Goal: Task Accomplishment & Management: Manage account settings

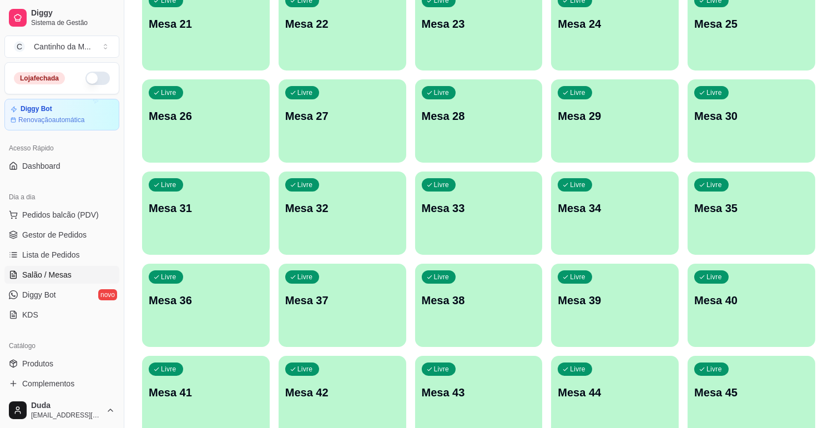
scroll to position [583, 0]
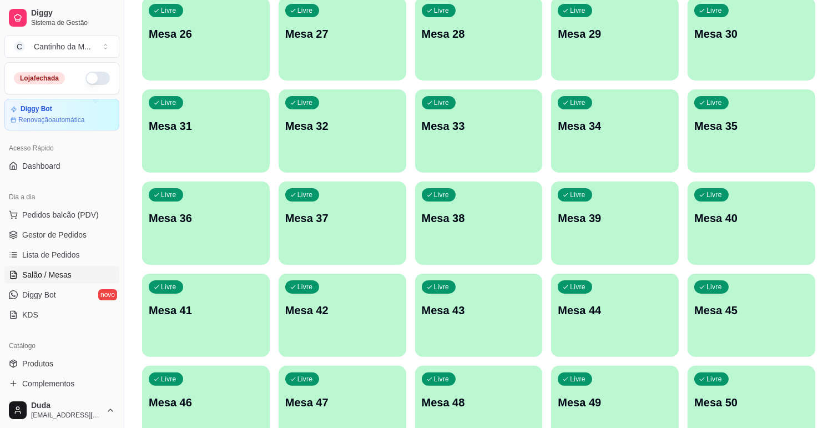
click at [200, 207] on div "Livre Mesa 36" at bounding box center [206, 216] width 128 height 70
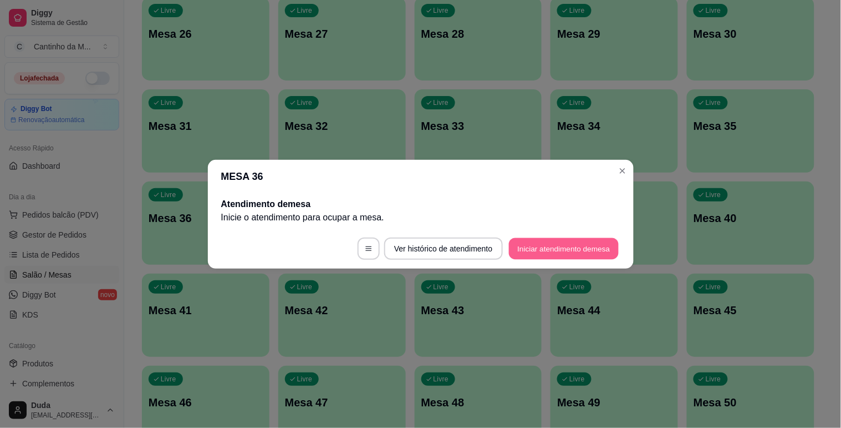
click at [557, 247] on button "Iniciar atendimento de mesa" at bounding box center [564, 248] width 110 height 22
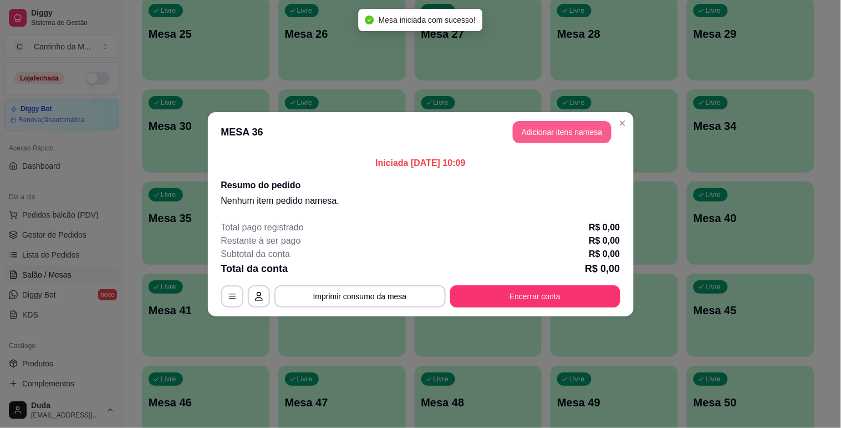
click at [557, 133] on button "Adicionar itens na mesa" at bounding box center [562, 132] width 99 height 22
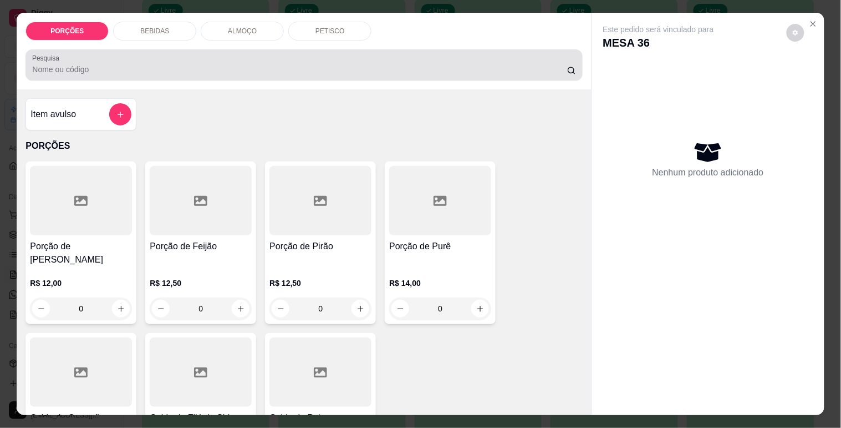
click at [313, 58] on div at bounding box center [304, 65] width 544 height 22
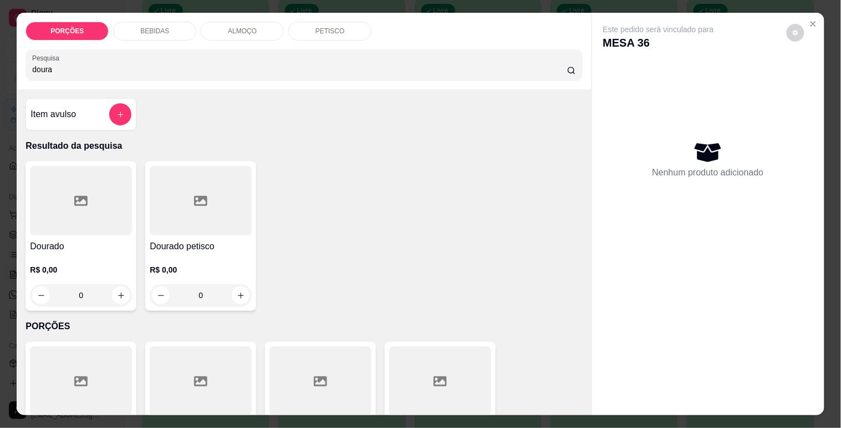
type input "doura"
click at [213, 213] on div at bounding box center [201, 200] width 102 height 69
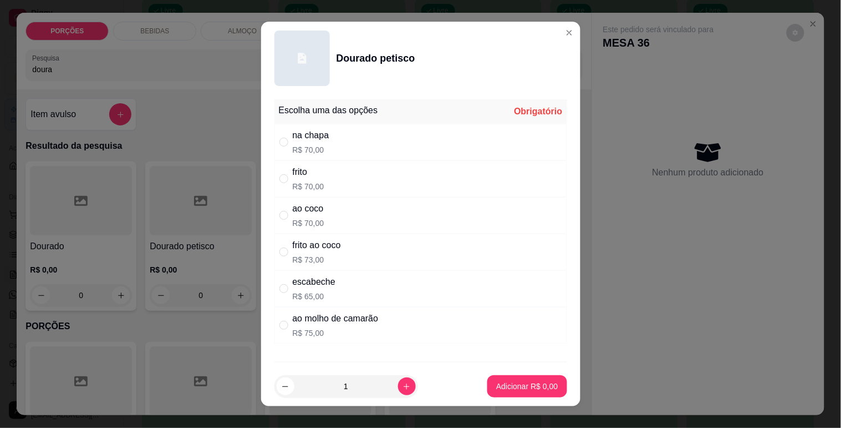
click at [380, 186] on div "frito R$ 70,00" at bounding box center [421, 178] width 293 height 37
radio input "true"
click at [500, 390] on p "Adicionar R$ 70,00" at bounding box center [525, 386] width 64 height 11
type input "1"
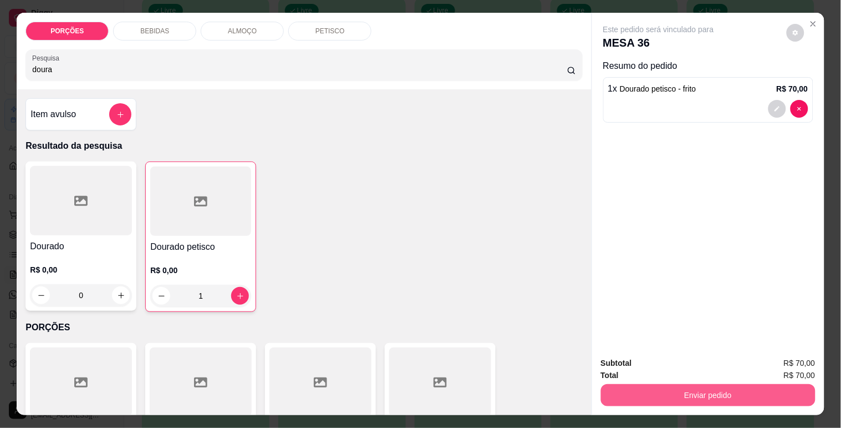
click at [644, 401] on div "Enviar pedido" at bounding box center [708, 393] width 215 height 25
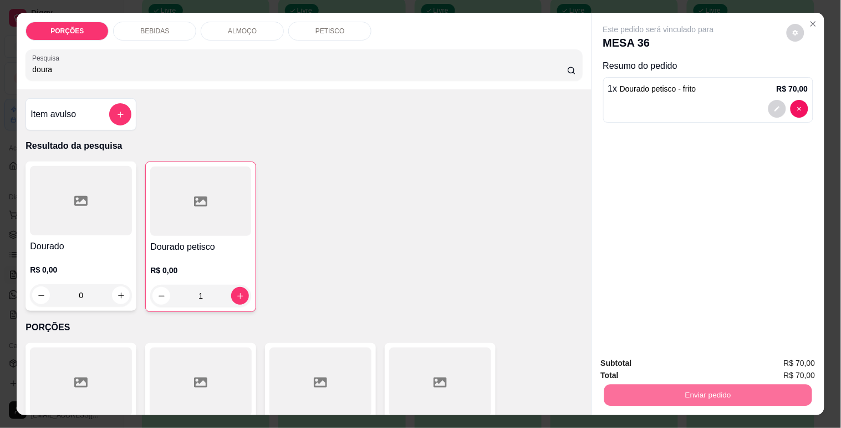
click at [778, 367] on button "Enviar pedido" at bounding box center [787, 363] width 61 height 21
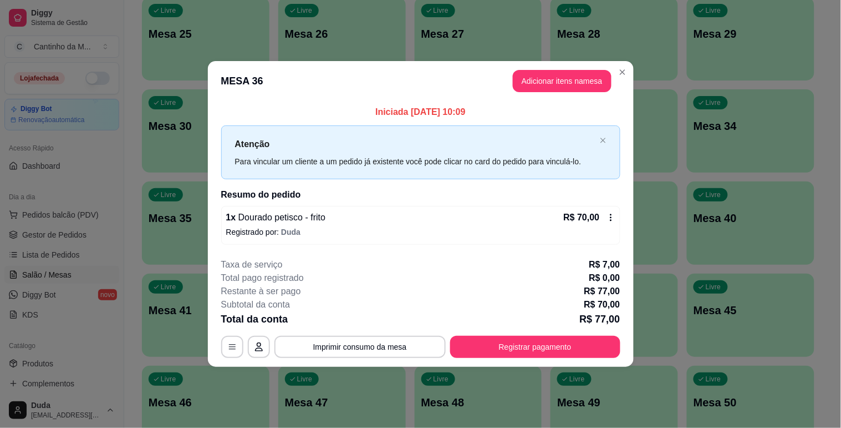
click at [809, 16] on div "**********" at bounding box center [420, 214] width 841 height 428
click at [211, 102] on div "Iniciada 28/09/2025 às 10:09 Atenção Para vincular um cliente a um pedido já ex…" at bounding box center [421, 175] width 426 height 148
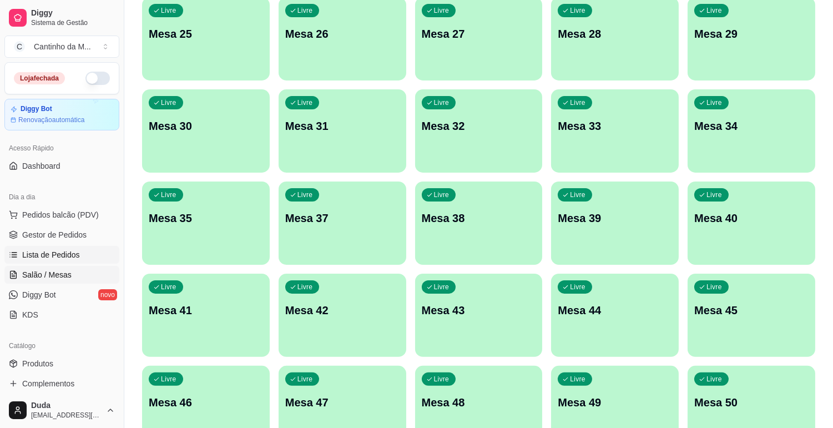
click at [62, 253] on span "Lista de Pedidos" at bounding box center [51, 254] width 58 height 11
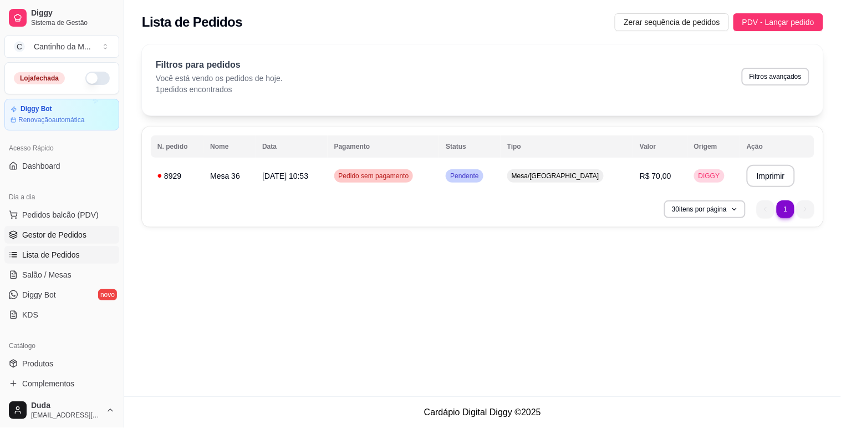
click at [76, 237] on span "Gestor de Pedidos" at bounding box center [54, 234] width 64 height 11
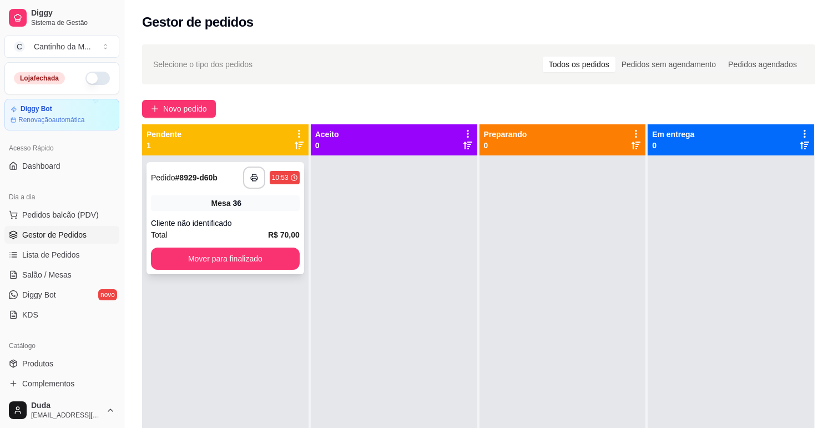
click at [200, 211] on div "**********" at bounding box center [225, 218] width 158 height 112
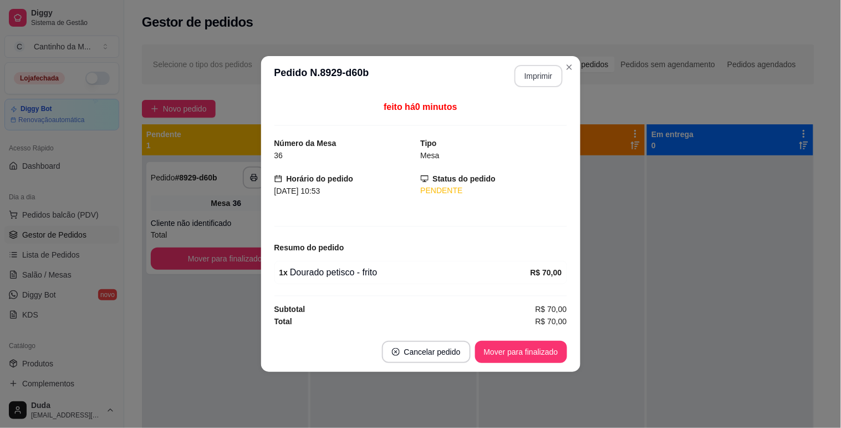
click at [546, 81] on button "Imprimir" at bounding box center [539, 76] width 48 height 22
click at [514, 356] on button "Mover para finalizado" at bounding box center [520, 352] width 89 height 22
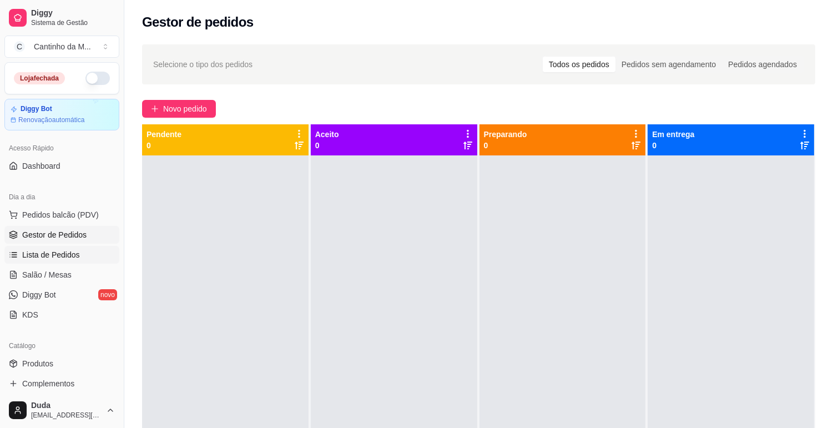
click at [46, 255] on span "Lista de Pedidos" at bounding box center [51, 254] width 58 height 11
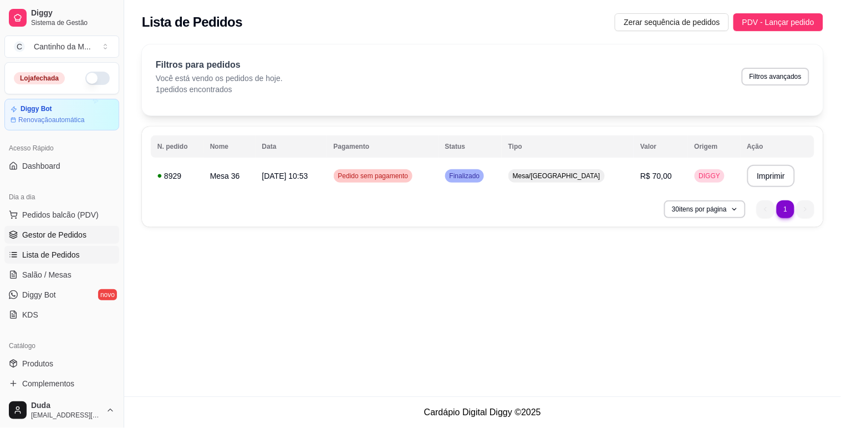
click at [59, 240] on span "Gestor de Pedidos" at bounding box center [54, 234] width 64 height 11
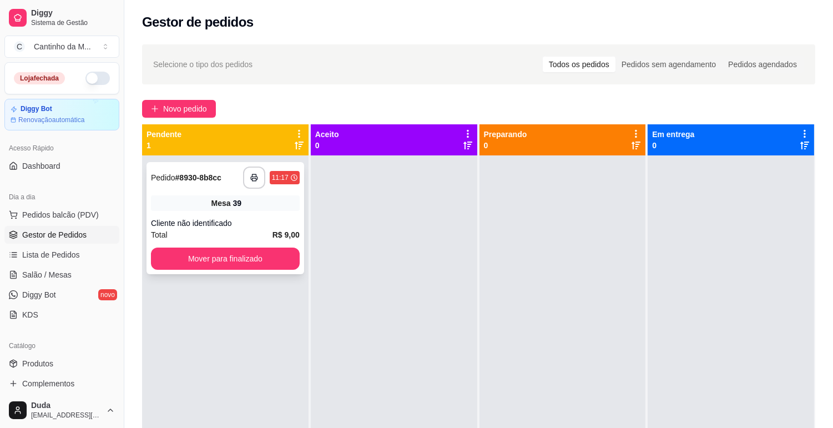
click at [191, 193] on div "**********" at bounding box center [225, 218] width 158 height 112
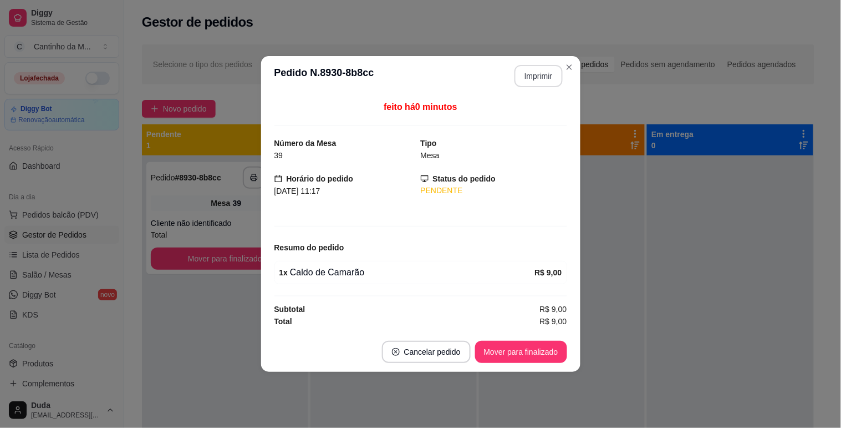
click at [547, 74] on button "Imprimir" at bounding box center [539, 76] width 48 height 22
click at [537, 351] on button "Mover para finalizado" at bounding box center [521, 352] width 92 height 22
click at [566, 345] on div "Mover para finalizado" at bounding box center [521, 352] width 92 height 22
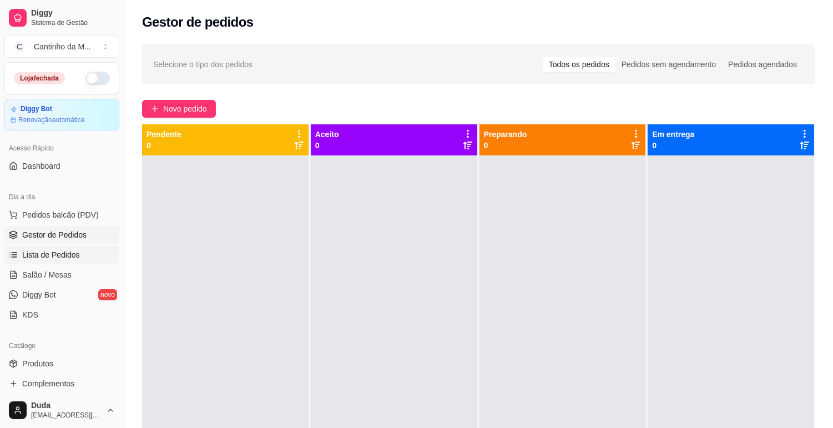
click at [50, 257] on span "Lista de Pedidos" at bounding box center [51, 254] width 58 height 11
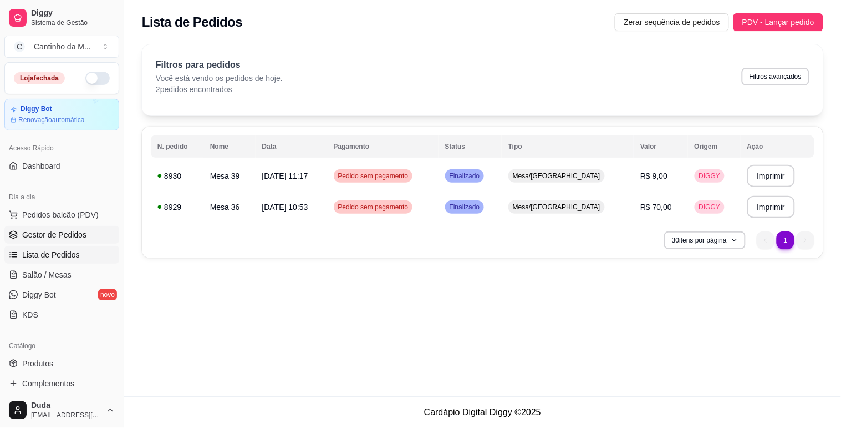
click at [58, 242] on link "Gestor de Pedidos" at bounding box center [61, 235] width 115 height 18
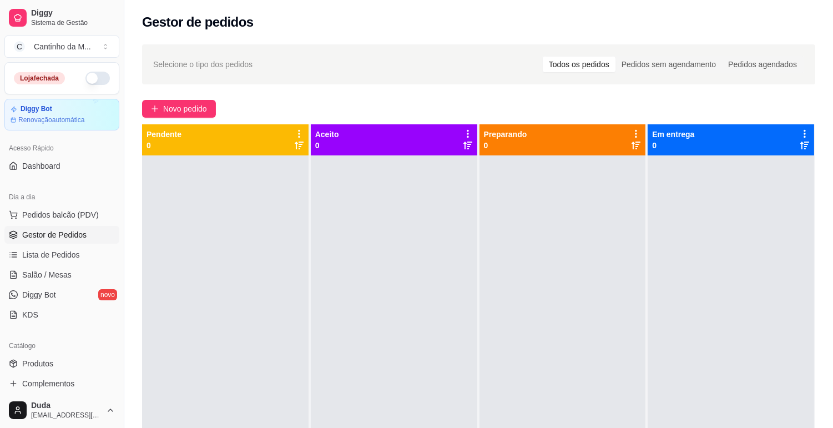
click at [58, 242] on link "Gestor de Pedidos" at bounding box center [61, 235] width 115 height 18
click at [65, 231] on span "Gestor de Pedidos" at bounding box center [54, 234] width 64 height 11
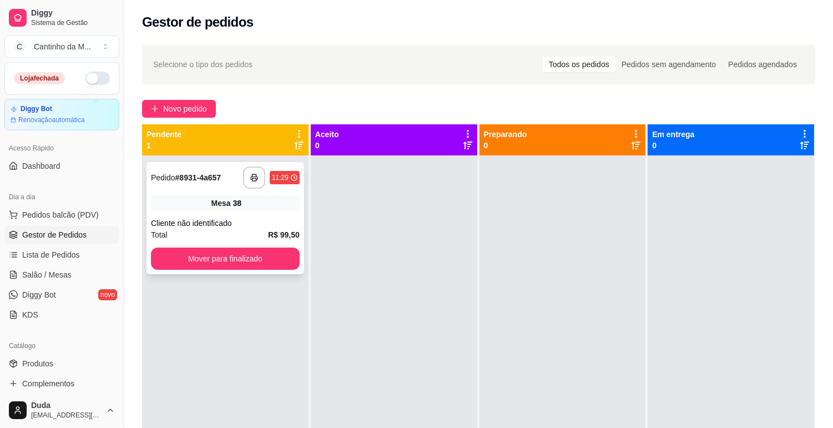
click at [197, 195] on div "Mesa 38" at bounding box center [225, 203] width 149 height 16
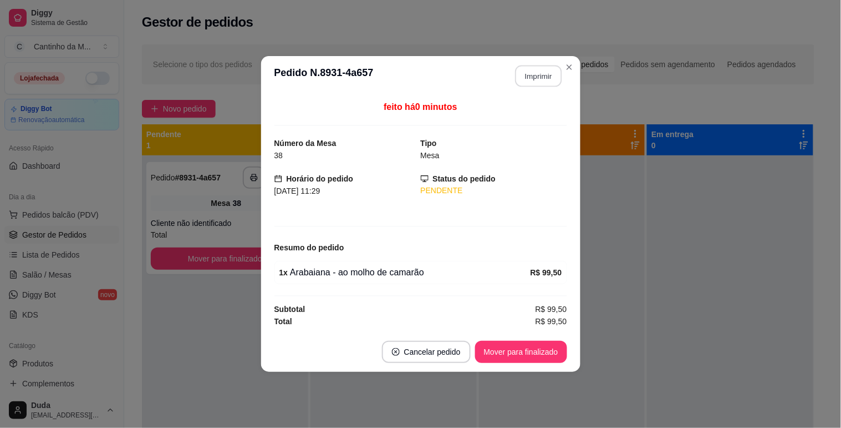
click at [545, 80] on button "Imprimir" at bounding box center [538, 76] width 47 height 22
click at [505, 350] on button "Mover para finalizado" at bounding box center [520, 352] width 89 height 22
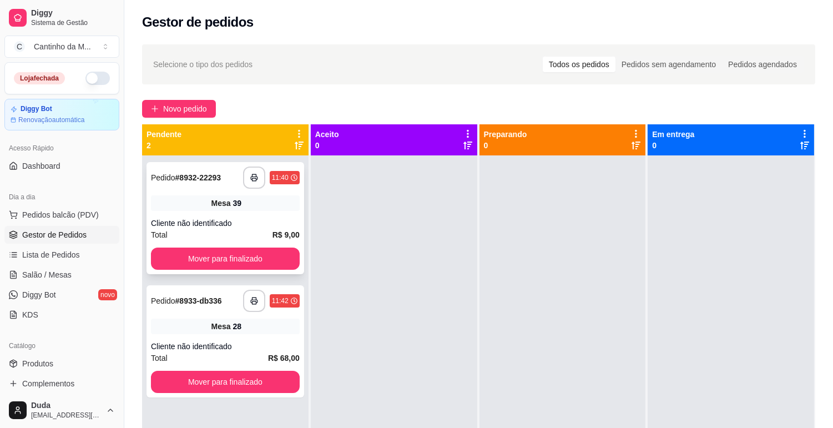
click at [208, 180] on strong "# 8932-22293" at bounding box center [198, 177] width 46 height 9
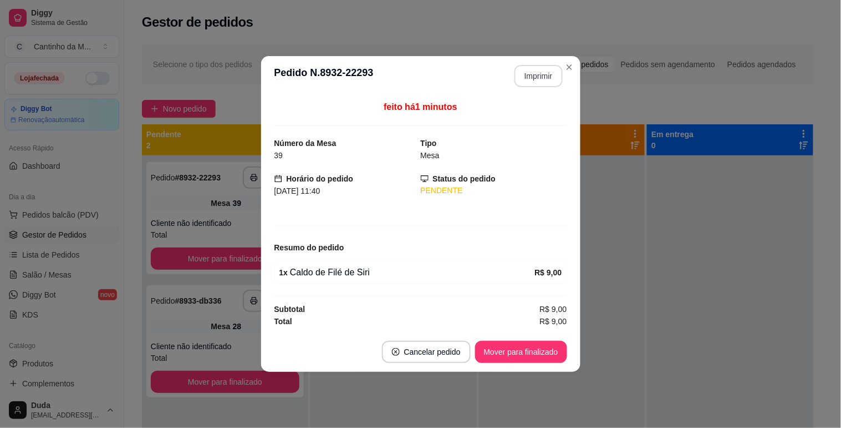
click at [534, 70] on button "Imprimir" at bounding box center [539, 76] width 48 height 22
click at [536, 358] on button "Mover para finalizado" at bounding box center [521, 352] width 92 height 22
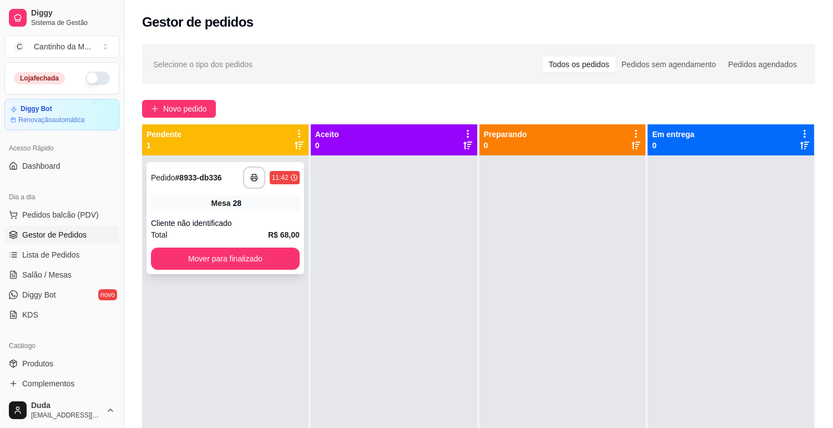
click at [201, 181] on strong "# 8933-db336" at bounding box center [198, 177] width 47 height 9
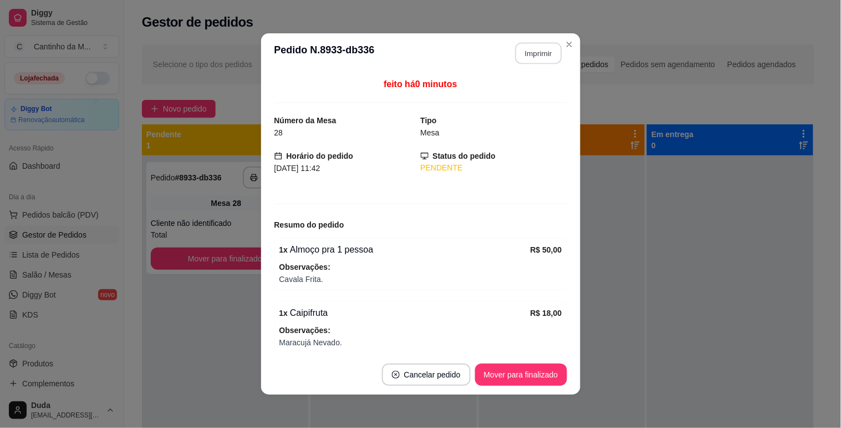
click at [536, 45] on button "Imprimir" at bounding box center [538, 54] width 47 height 22
click at [535, 373] on button "Mover para finalizado" at bounding box center [521, 374] width 92 height 22
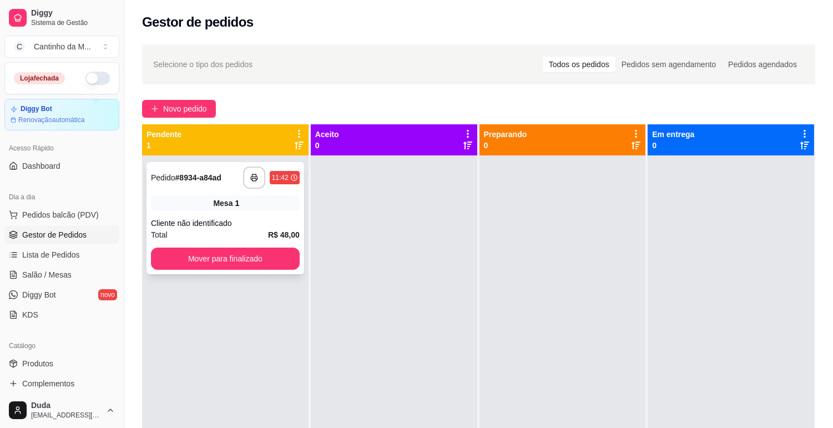
click at [190, 175] on strong "# 8934-a84ad" at bounding box center [198, 177] width 46 height 9
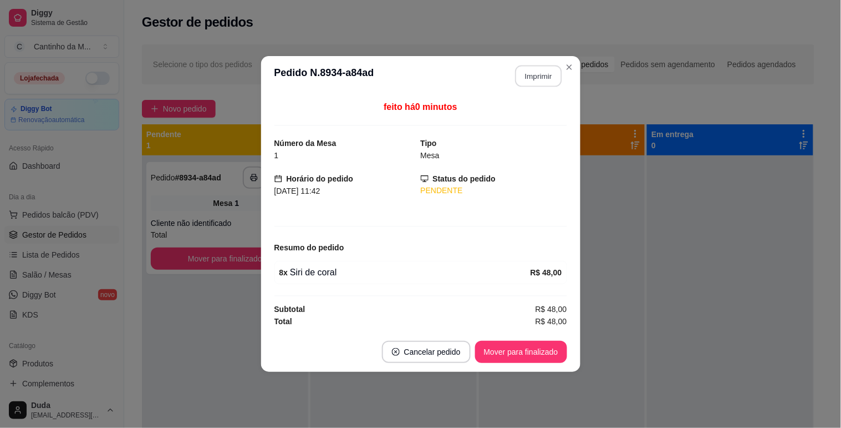
click at [540, 80] on button "Imprimir" at bounding box center [538, 76] width 47 height 22
click at [542, 361] on button "Mover para finalizado" at bounding box center [520, 352] width 89 height 22
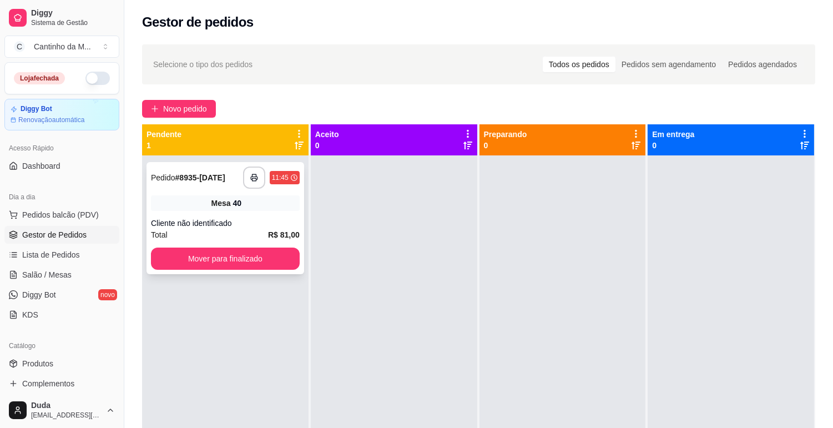
click at [225, 186] on div "**********" at bounding box center [225, 177] width 149 height 22
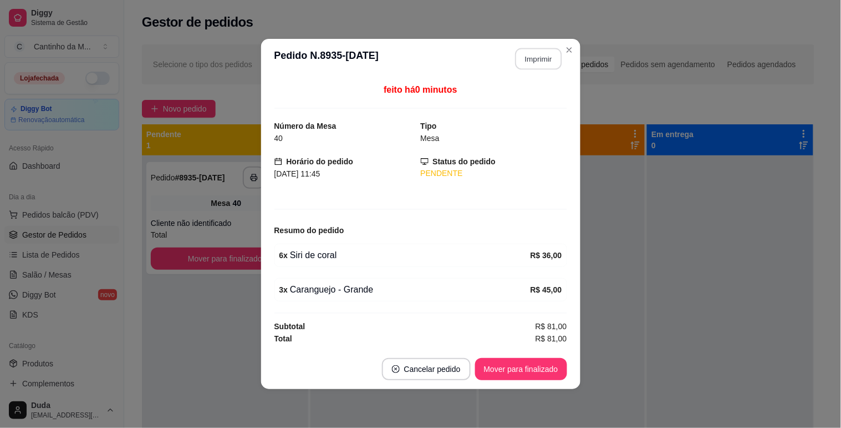
click at [527, 65] on button "Imprimir" at bounding box center [538, 59] width 47 height 22
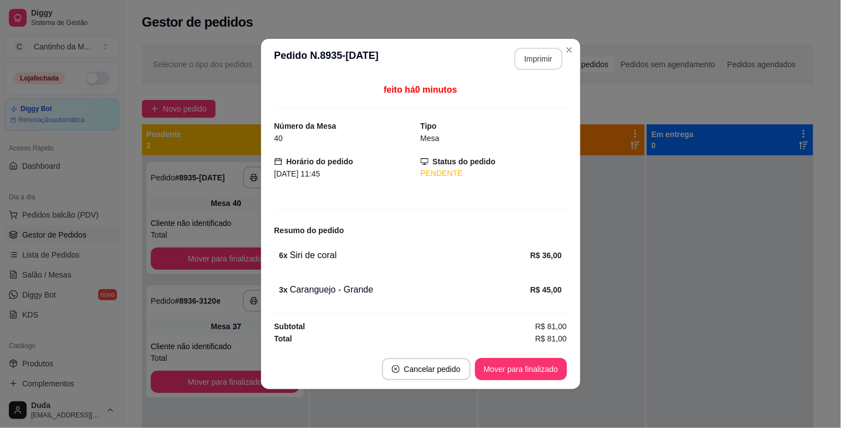
click at [524, 372] on button "Mover para finalizado" at bounding box center [521, 369] width 92 height 22
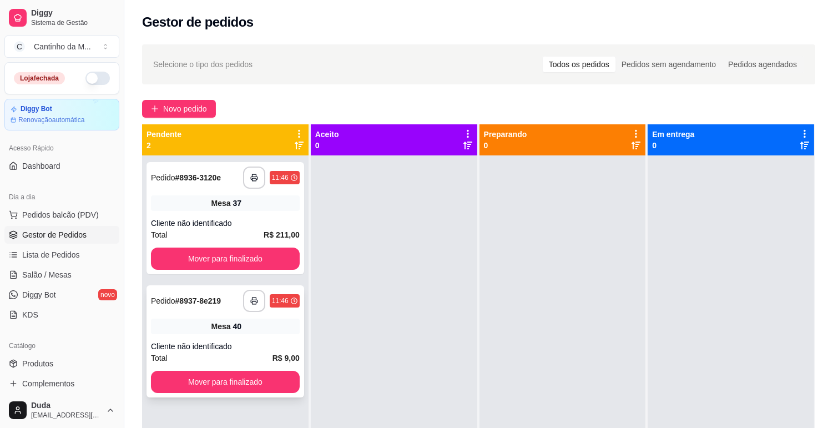
click at [214, 303] on strong "# 8937-8e219" at bounding box center [198, 300] width 46 height 9
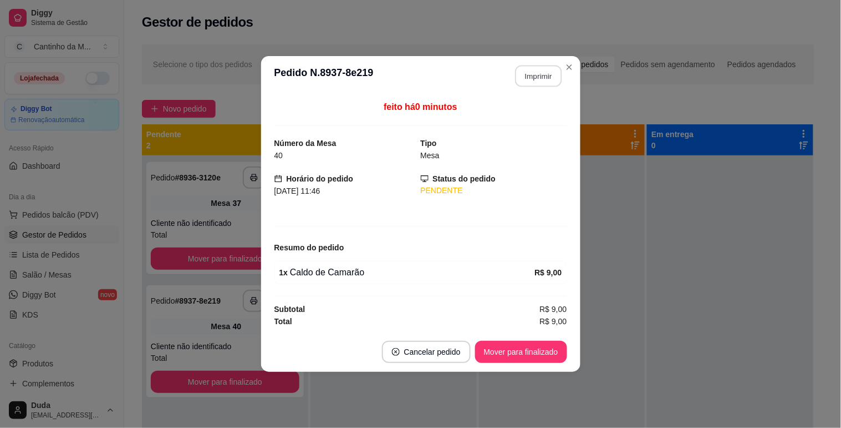
click at [546, 69] on button "Imprimir" at bounding box center [538, 76] width 47 height 22
click at [500, 349] on button "Mover para finalizado" at bounding box center [520, 352] width 89 height 22
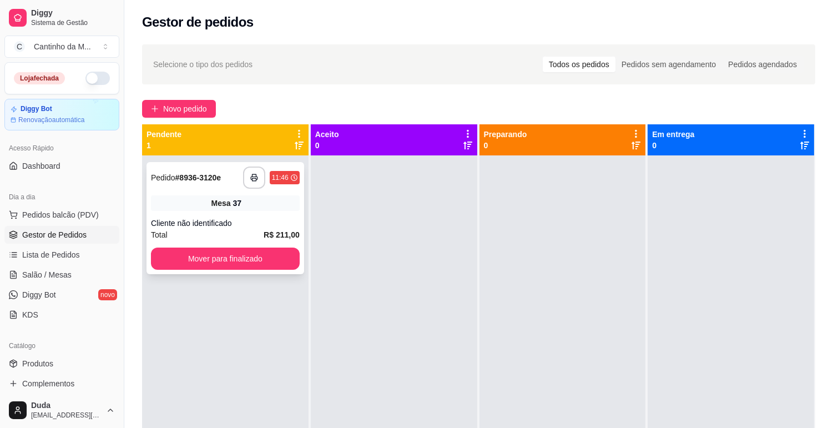
click at [200, 176] on strong "# 8936-3120e" at bounding box center [198, 177] width 46 height 9
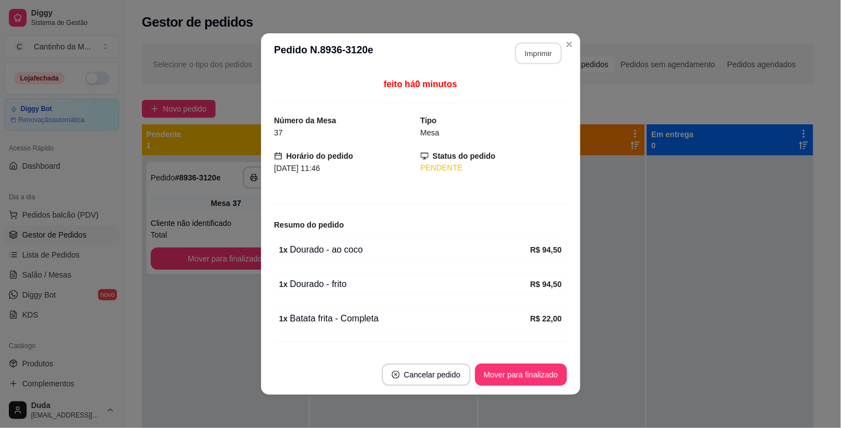
click at [526, 57] on button "Imprimir" at bounding box center [538, 54] width 47 height 22
click at [527, 374] on button "Mover para finalizado" at bounding box center [520, 375] width 89 height 22
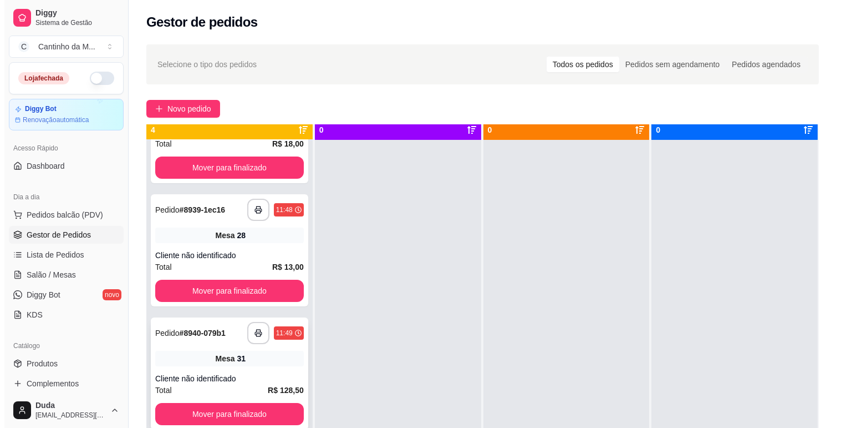
scroll to position [31, 0]
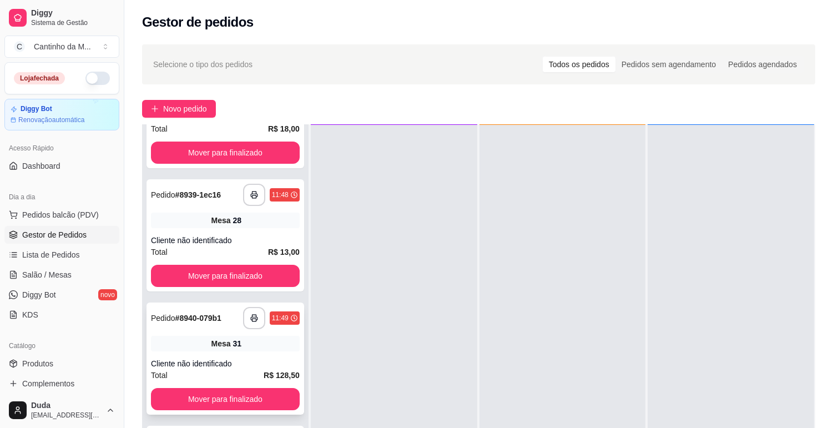
click at [200, 322] on div "Pedido # 8940-079b1" at bounding box center [186, 317] width 70 height 13
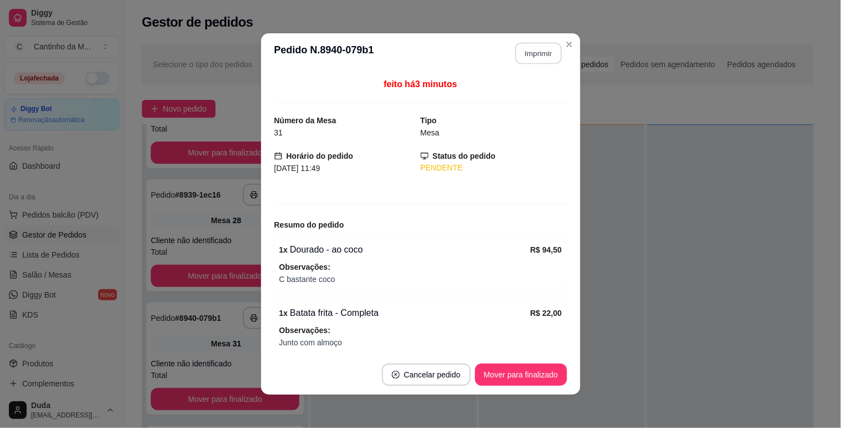
click at [522, 54] on button "Imprimir" at bounding box center [538, 54] width 47 height 22
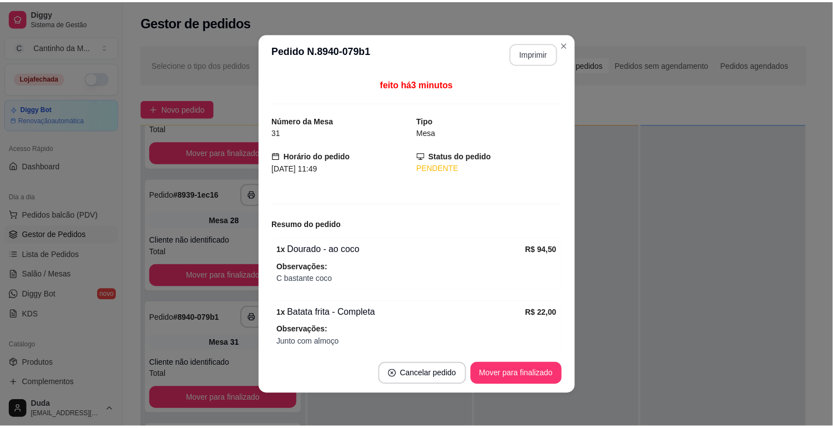
scroll to position [0, 0]
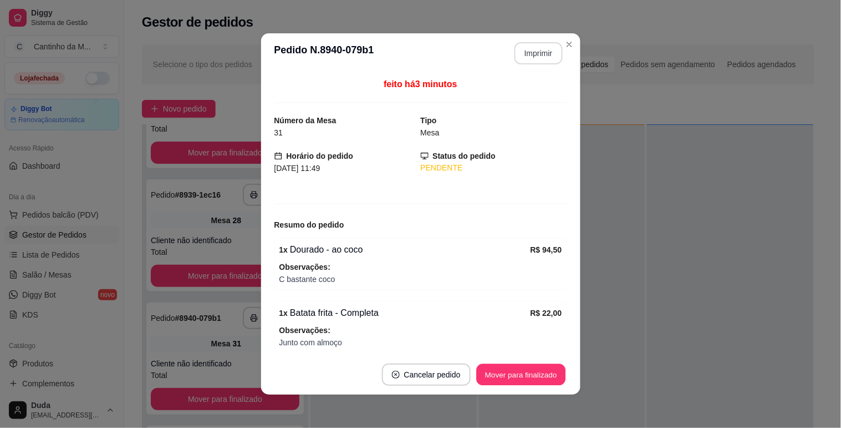
click at [509, 377] on button "Mover para finalizado" at bounding box center [520, 375] width 89 height 22
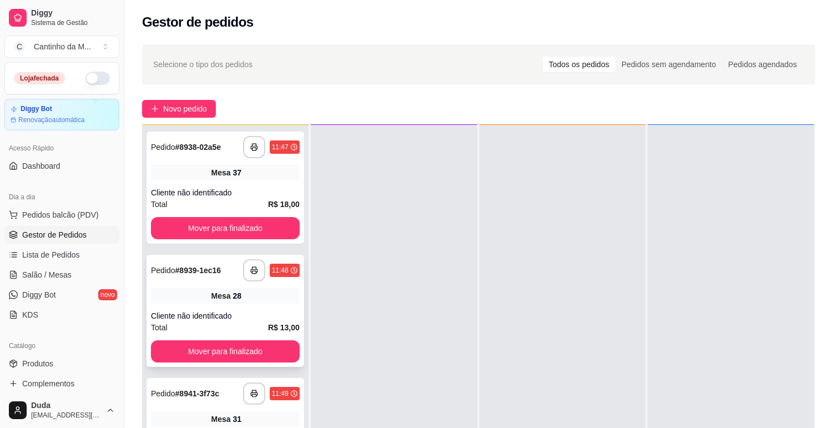
click at [211, 295] on span "Mesa" at bounding box center [220, 295] width 19 height 11
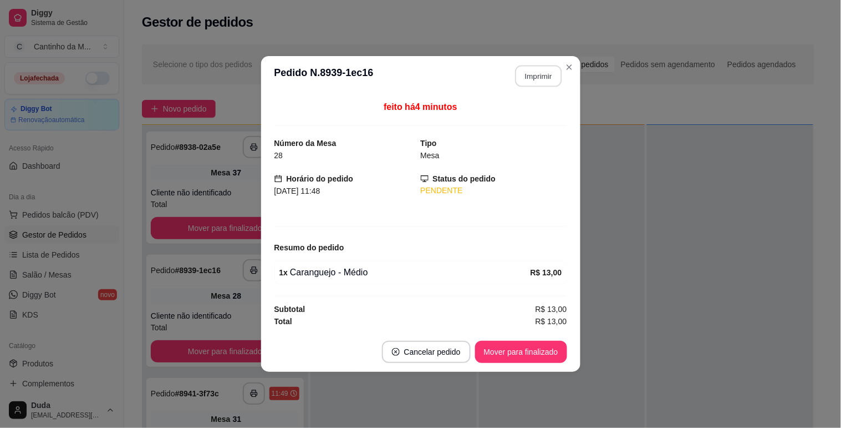
click at [542, 70] on button "Imprimir" at bounding box center [538, 76] width 47 height 22
click at [519, 352] on button "Mover para finalizado" at bounding box center [520, 352] width 89 height 22
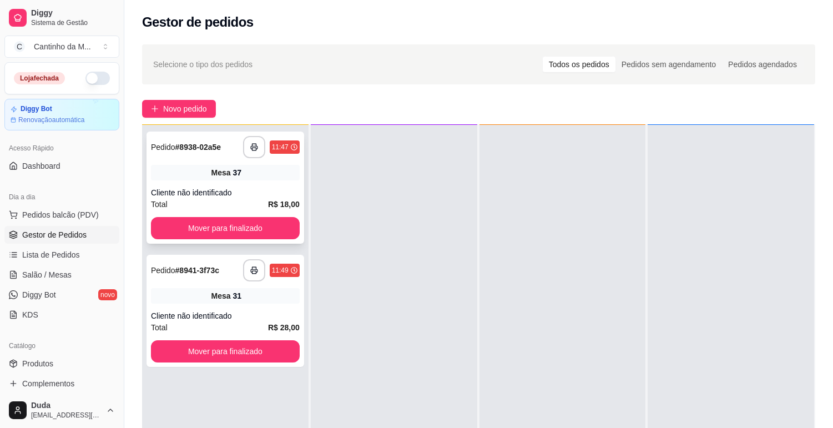
click at [200, 133] on div "**********" at bounding box center [225, 187] width 158 height 112
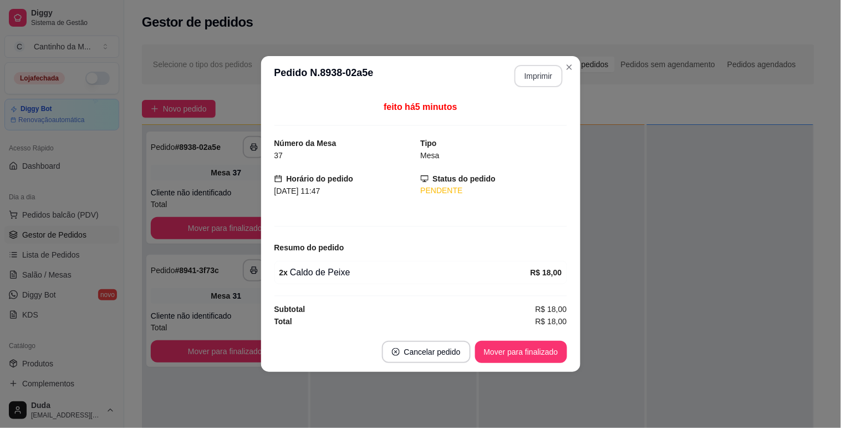
click at [545, 78] on button "Imprimir" at bounding box center [539, 76] width 48 height 22
click at [525, 353] on button "Mover para finalizado" at bounding box center [520, 352] width 89 height 22
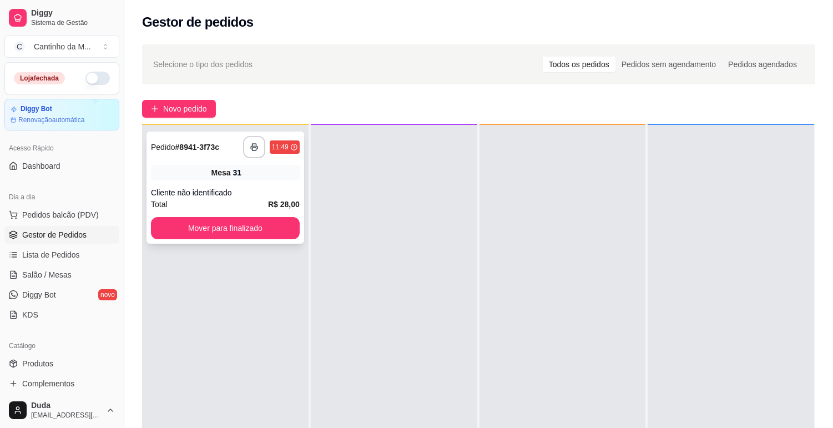
click at [215, 143] on strong "# 8941-3f73c" at bounding box center [197, 147] width 44 height 9
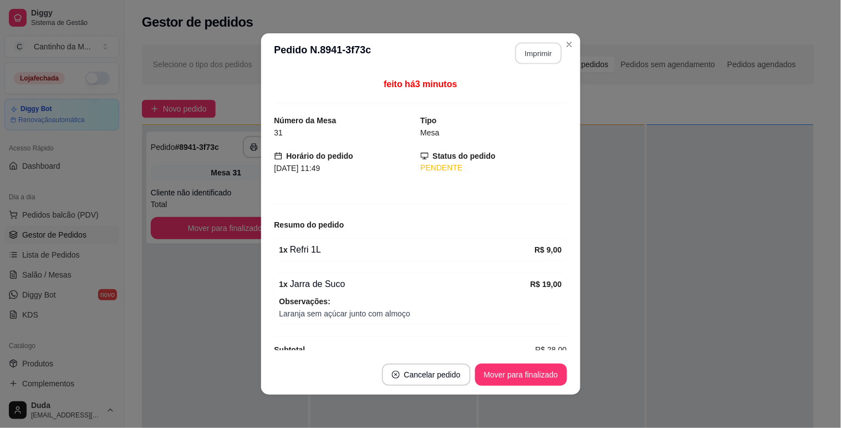
click at [536, 55] on button "Imprimir" at bounding box center [538, 54] width 47 height 22
click at [538, 365] on button "Mover para finalizado" at bounding box center [520, 375] width 89 height 22
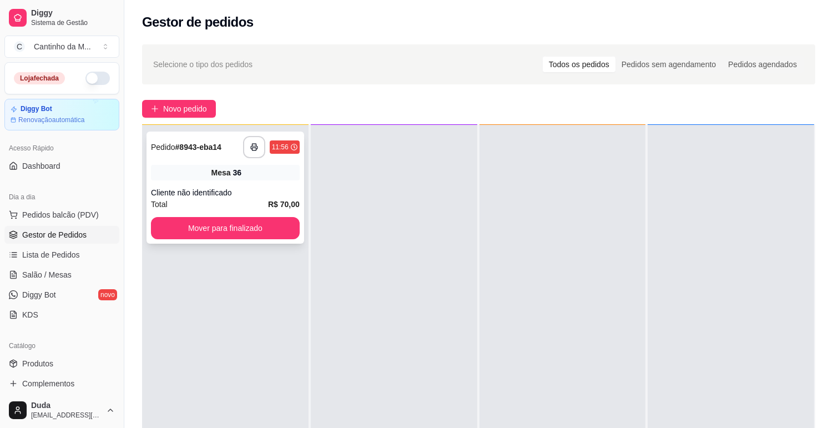
click at [164, 147] on span "Pedido" at bounding box center [163, 147] width 24 height 9
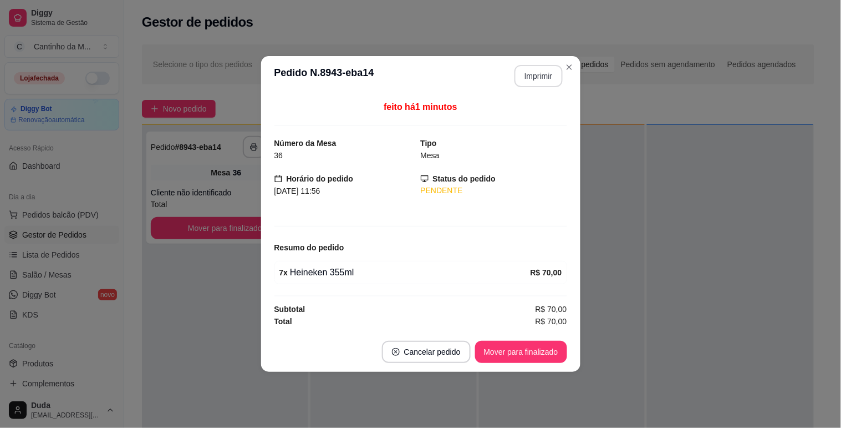
click at [533, 74] on button "Imprimir" at bounding box center [539, 76] width 48 height 22
click at [548, 356] on button "Mover para finalizado" at bounding box center [521, 352] width 92 height 22
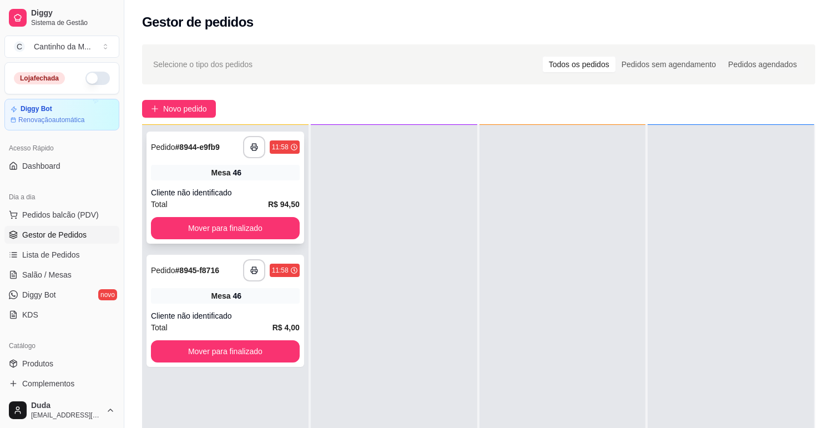
click at [205, 153] on div "Pedido # 8944-e9fb9" at bounding box center [185, 146] width 69 height 13
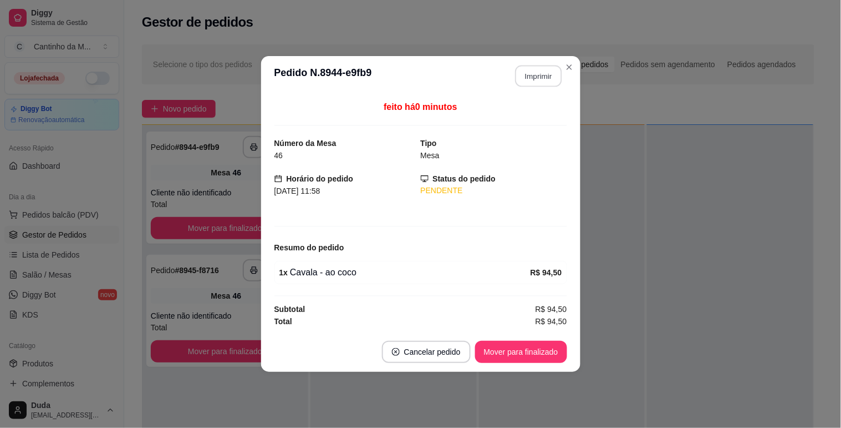
click at [534, 84] on button "Imprimir" at bounding box center [538, 76] width 47 height 22
click at [549, 353] on button "Mover para finalizado" at bounding box center [521, 352] width 92 height 22
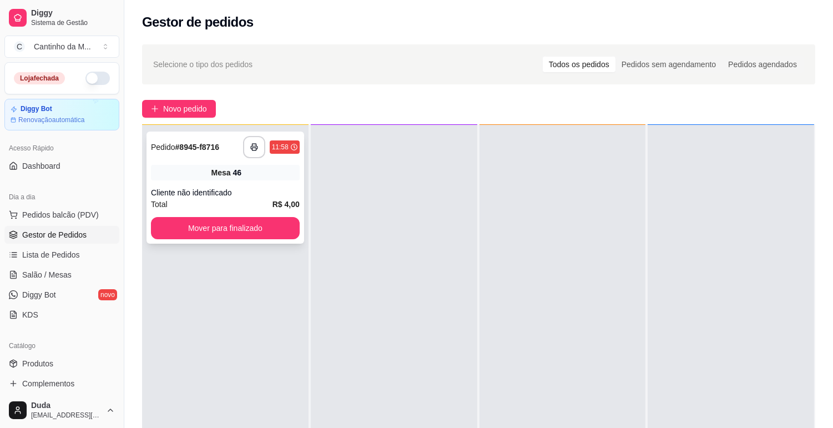
click at [206, 150] on strong "# 8945-f8716" at bounding box center [197, 147] width 44 height 9
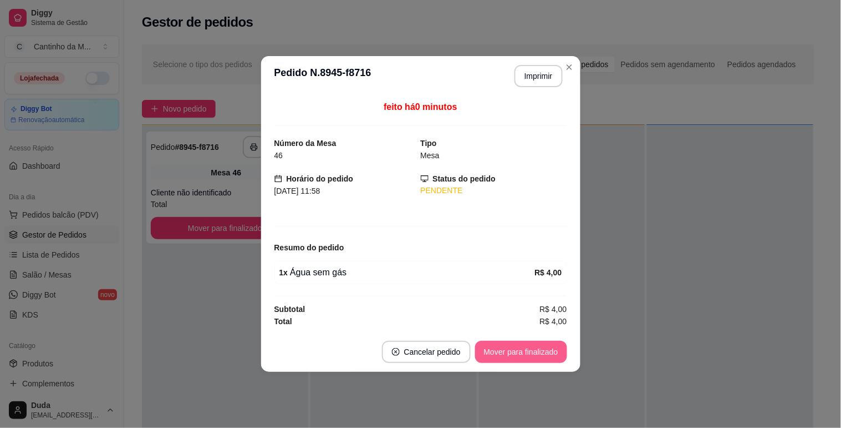
click at [489, 353] on button "Mover para finalizado" at bounding box center [521, 352] width 92 height 22
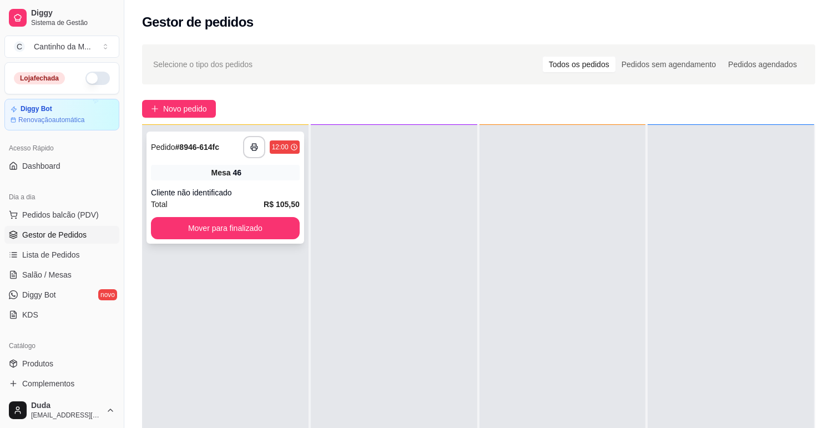
click at [211, 153] on div "Pedido # 8946-614fc" at bounding box center [185, 146] width 68 height 13
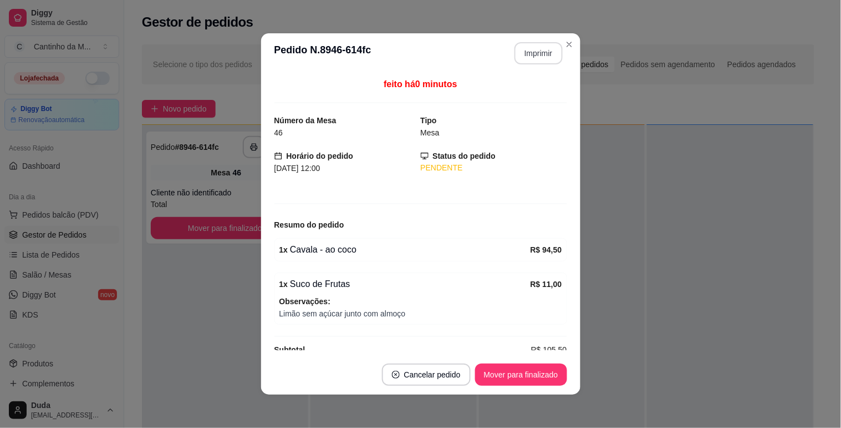
click at [530, 58] on button "Imprimir" at bounding box center [539, 53] width 48 height 22
click at [512, 377] on button "Mover para finalizado" at bounding box center [520, 375] width 89 height 22
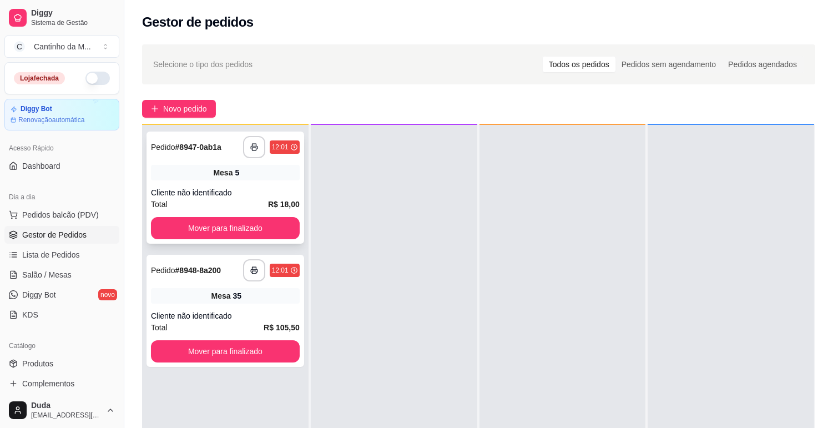
click at [219, 145] on strong "# 8947-0ab1a" at bounding box center [198, 147] width 46 height 9
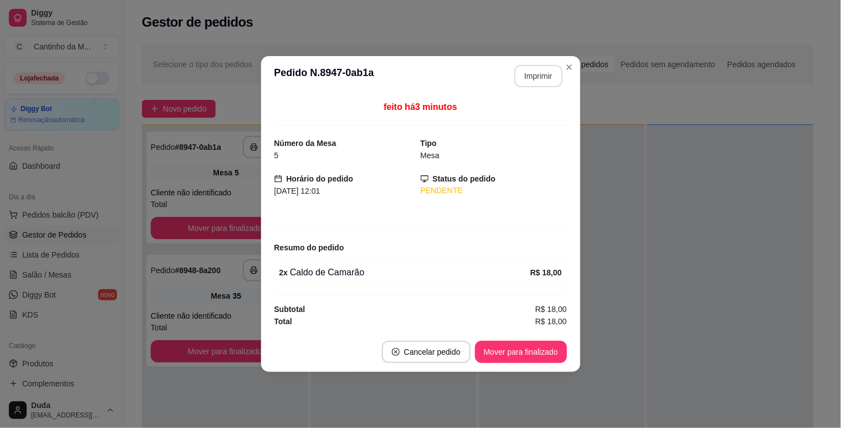
click at [542, 81] on button "Imprimir" at bounding box center [539, 76] width 48 height 22
click at [531, 354] on button "Mover para finalizado" at bounding box center [520, 352] width 89 height 22
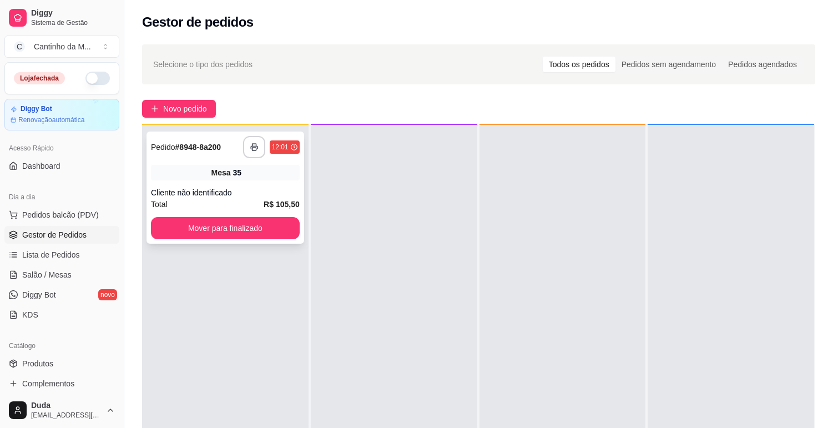
click at [206, 143] on strong "# 8948-8a200" at bounding box center [198, 147] width 46 height 9
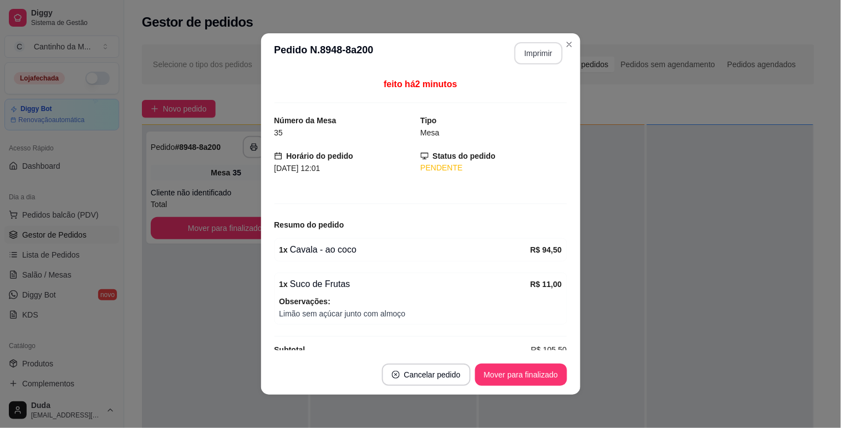
click at [525, 48] on button "Imprimir" at bounding box center [539, 53] width 48 height 22
click at [505, 367] on button "Mover para finalizado" at bounding box center [521, 374] width 92 height 22
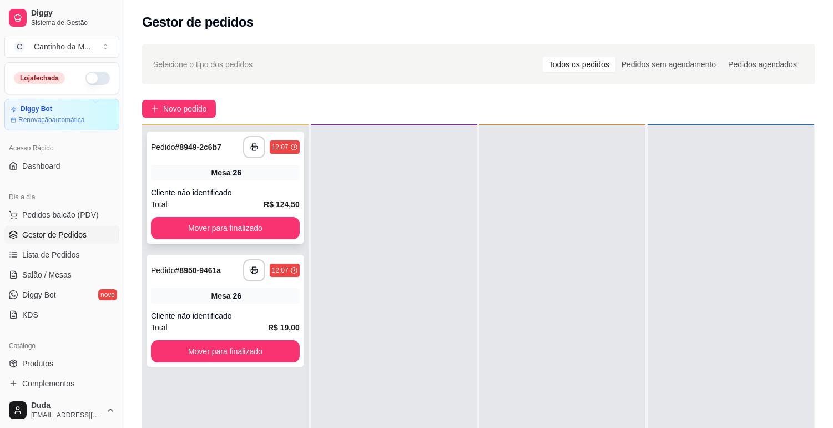
click at [207, 139] on div "**********" at bounding box center [225, 147] width 149 height 22
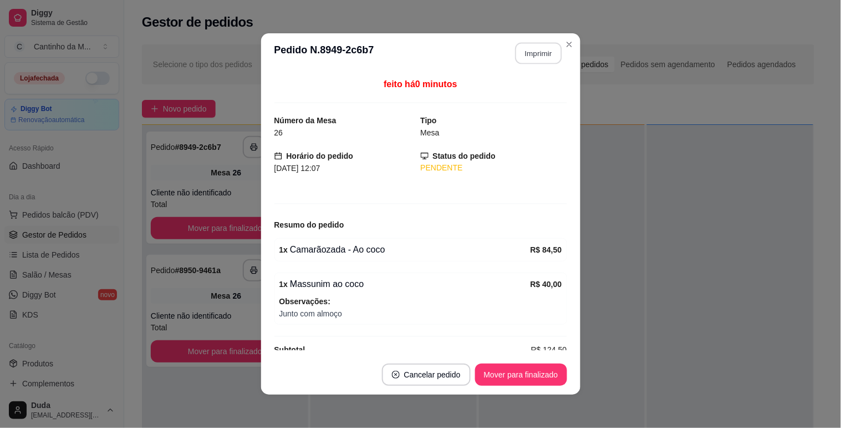
click at [539, 53] on button "Imprimir" at bounding box center [538, 54] width 47 height 22
click at [527, 375] on button "Mover para finalizado" at bounding box center [521, 374] width 92 height 22
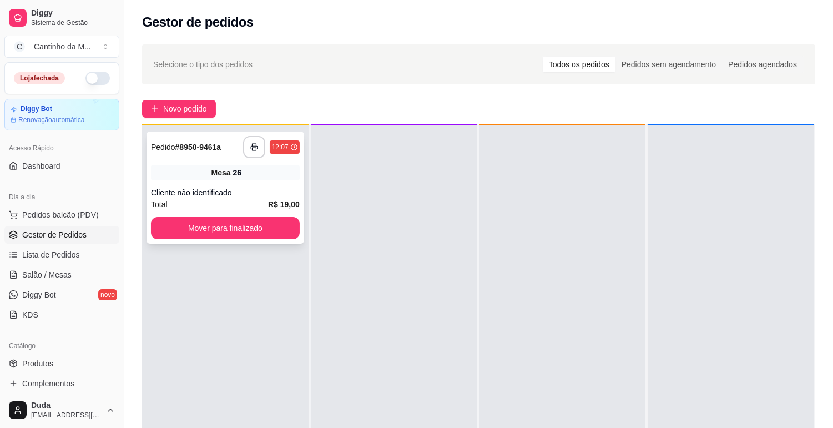
click at [200, 144] on strong "# 8950-9461a" at bounding box center [198, 147] width 46 height 9
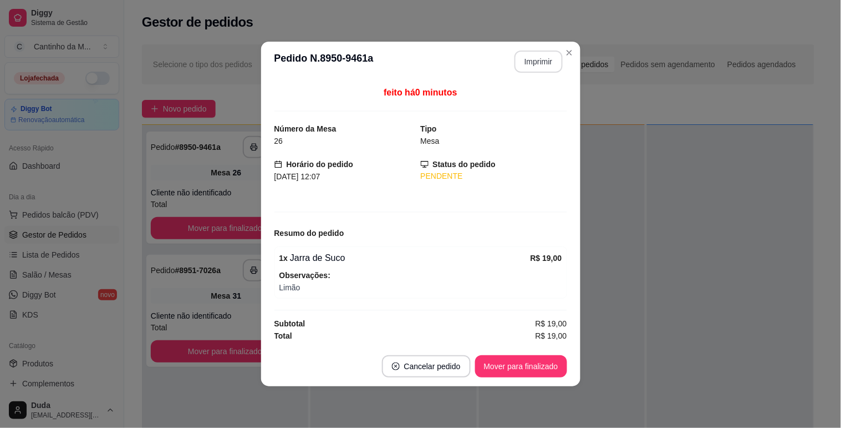
click at [542, 60] on button "Imprimir" at bounding box center [539, 61] width 48 height 22
click at [539, 359] on button "Mover para finalizado" at bounding box center [521, 366] width 92 height 22
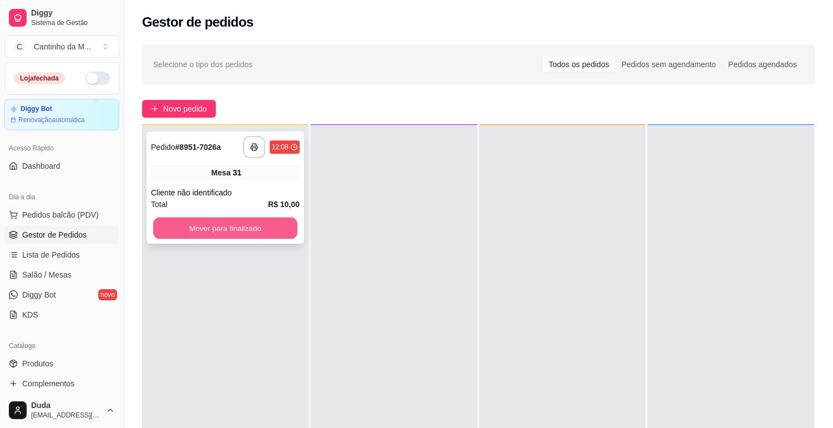
click at [241, 229] on button "Mover para finalizado" at bounding box center [225, 228] width 144 height 22
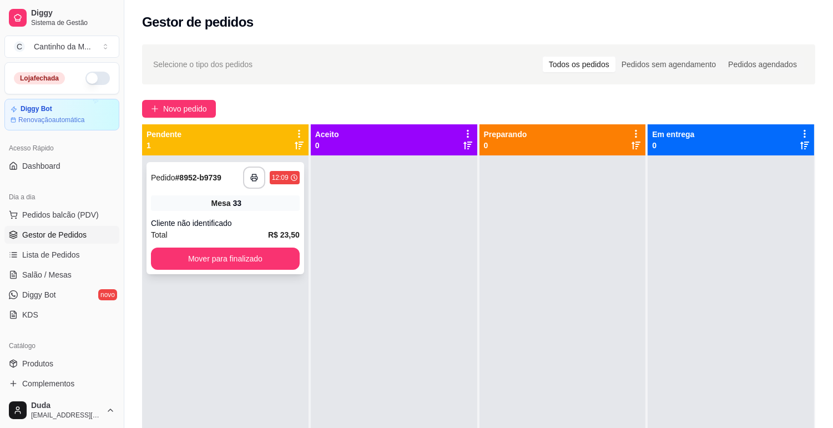
click at [288, 198] on div "Mesa 33" at bounding box center [225, 203] width 149 height 16
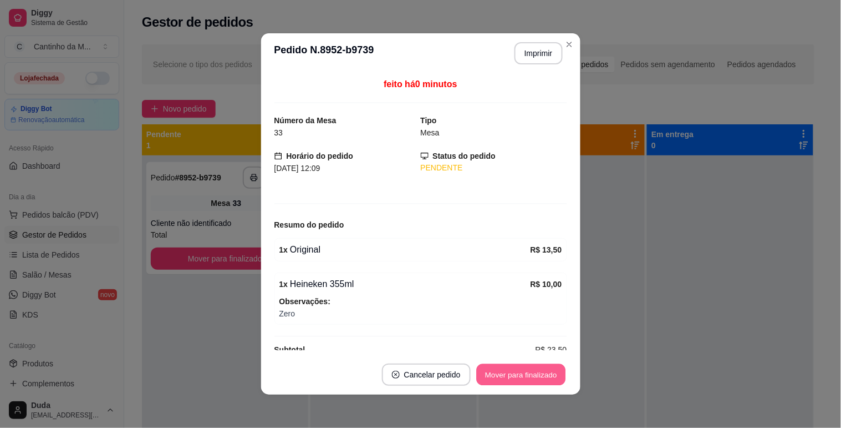
click at [490, 374] on button "Mover para finalizado" at bounding box center [520, 375] width 89 height 22
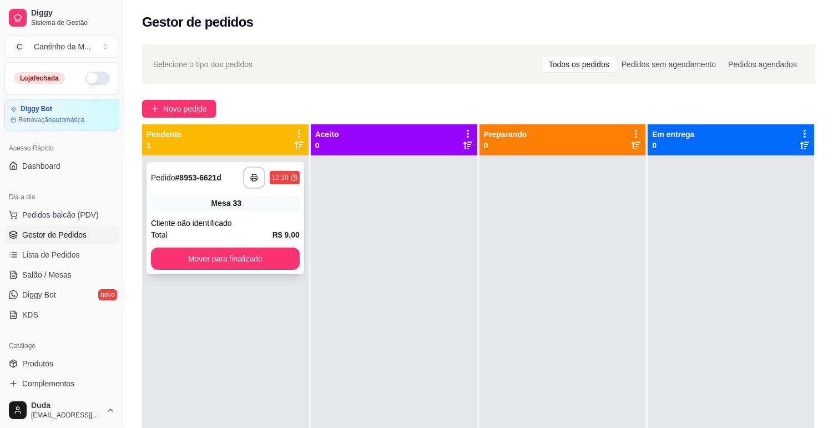
click at [260, 233] on div "Total R$ 9,00" at bounding box center [225, 235] width 149 height 12
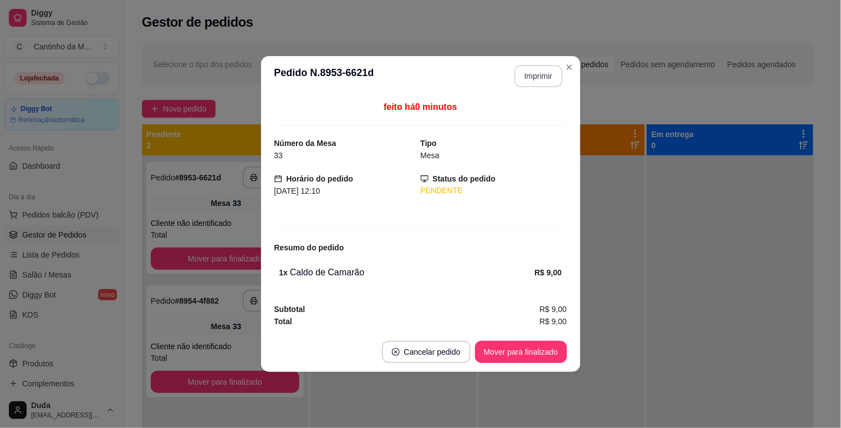
click at [552, 70] on button "Imprimir" at bounding box center [539, 76] width 48 height 22
click at [537, 359] on button "Mover para finalizado" at bounding box center [520, 352] width 89 height 22
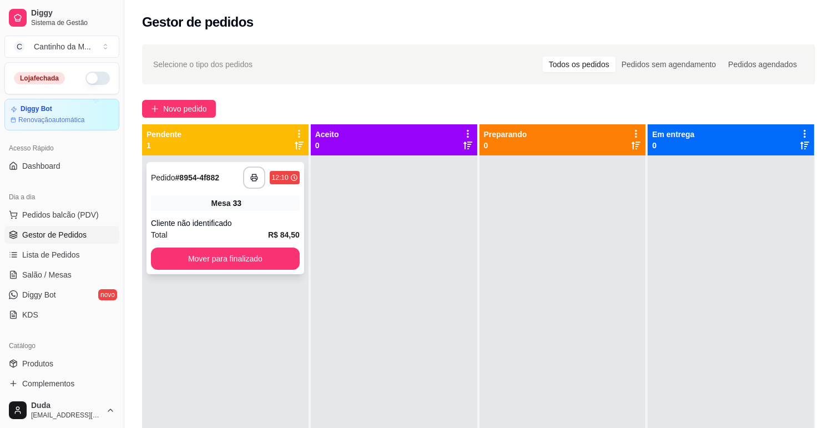
click at [274, 211] on div "**********" at bounding box center [225, 218] width 158 height 112
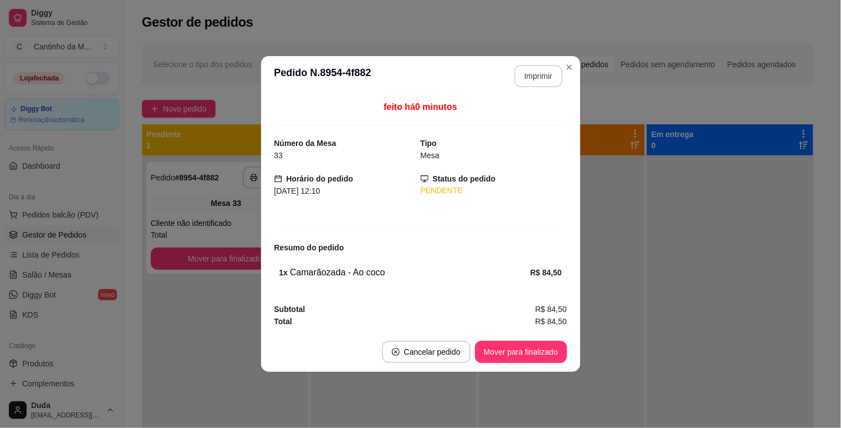
click at [524, 83] on button "Imprimir" at bounding box center [539, 76] width 48 height 22
click at [549, 359] on button "Mover para finalizado" at bounding box center [521, 352] width 92 height 22
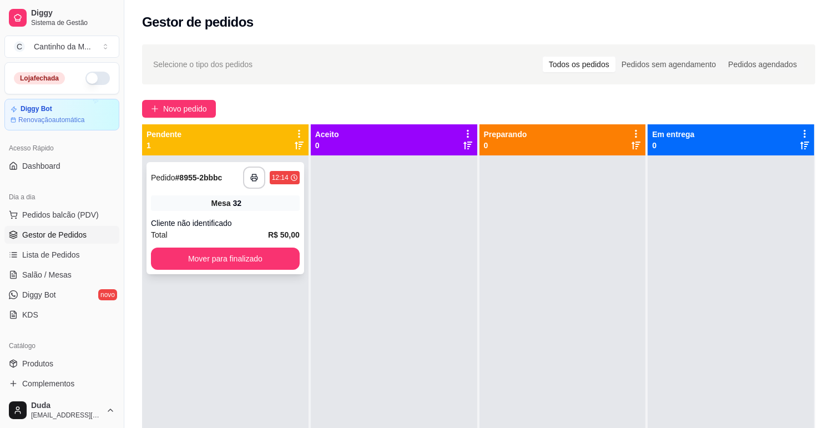
click at [241, 198] on div "Mesa 32" at bounding box center [225, 203] width 149 height 16
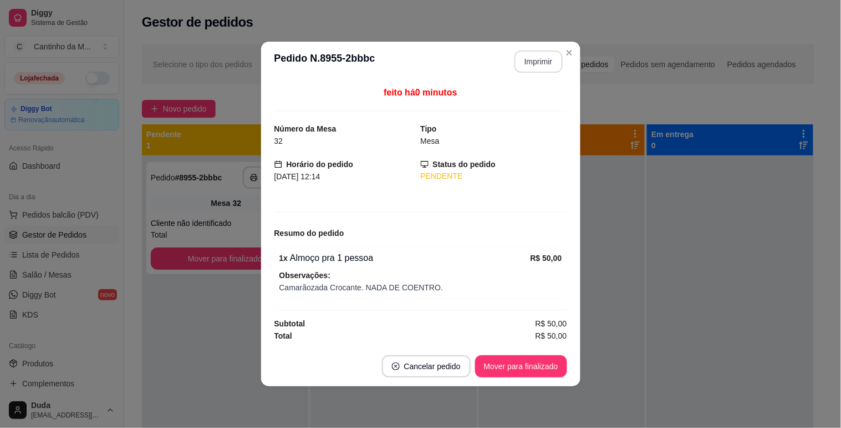
click at [535, 68] on button "Imprimir" at bounding box center [539, 61] width 48 height 22
click at [534, 361] on button "Mover para finalizado" at bounding box center [520, 367] width 89 height 22
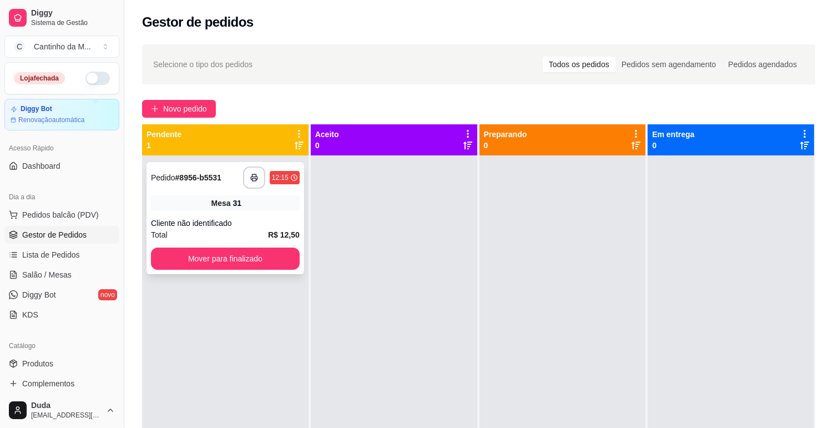
click at [278, 202] on div "Mesa 31" at bounding box center [225, 203] width 149 height 16
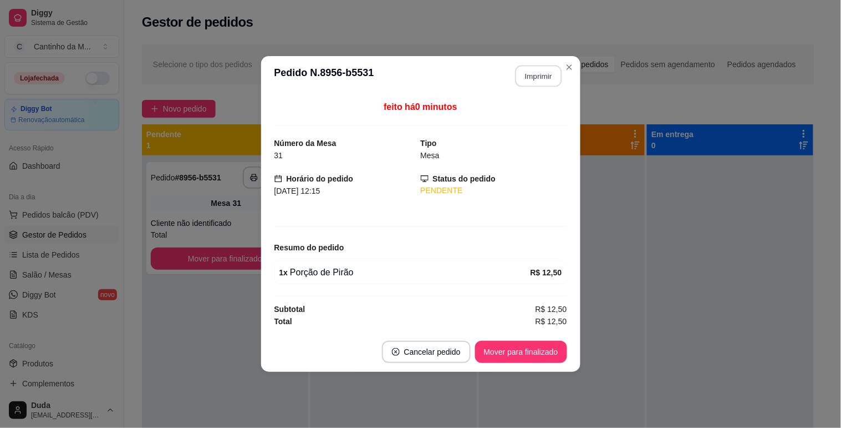
click at [533, 74] on button "Imprimir" at bounding box center [538, 76] width 47 height 22
click at [522, 348] on button "Mover para finalizado" at bounding box center [520, 352] width 89 height 22
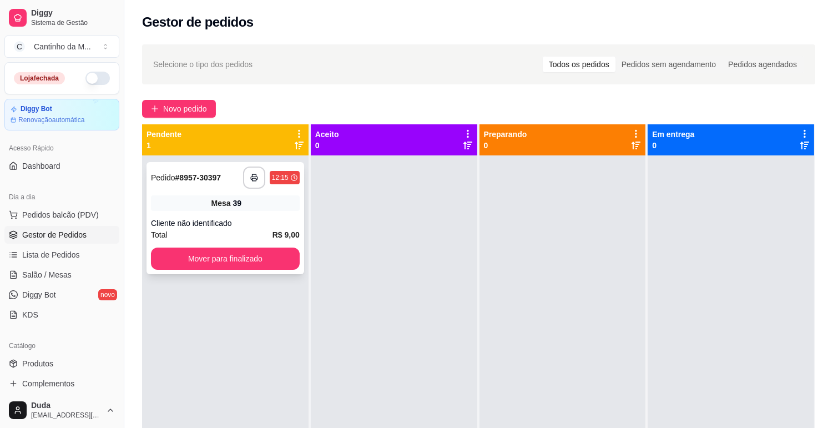
click at [247, 214] on div "**********" at bounding box center [225, 218] width 158 height 112
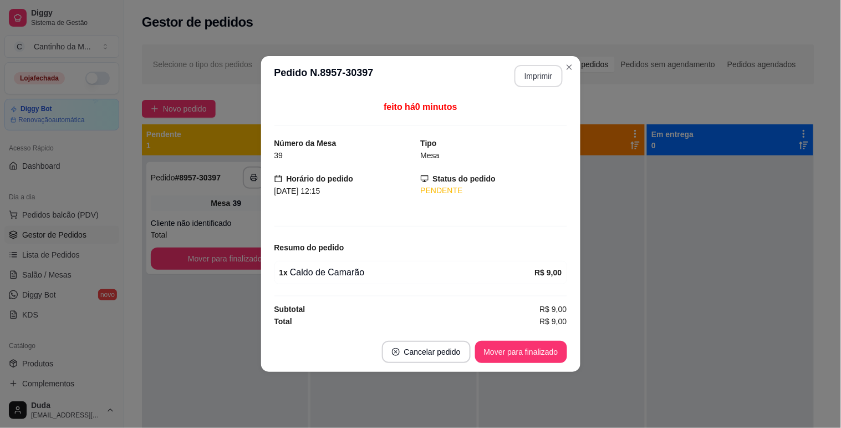
click at [544, 74] on button "Imprimir" at bounding box center [539, 76] width 48 height 22
click at [534, 358] on button "Mover para finalizado" at bounding box center [521, 352] width 92 height 22
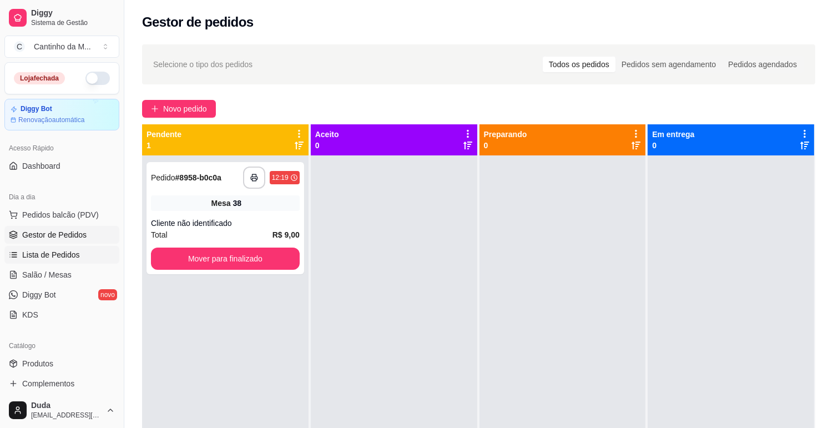
click at [72, 258] on span "Lista de Pedidos" at bounding box center [51, 254] width 58 height 11
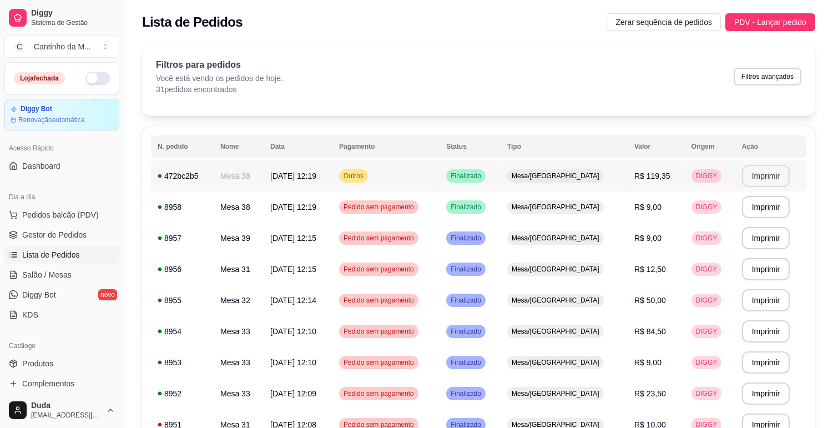
click at [755, 172] on button "Imprimir" at bounding box center [766, 176] width 48 height 22
click at [94, 238] on link "Gestor de Pedidos" at bounding box center [61, 235] width 115 height 18
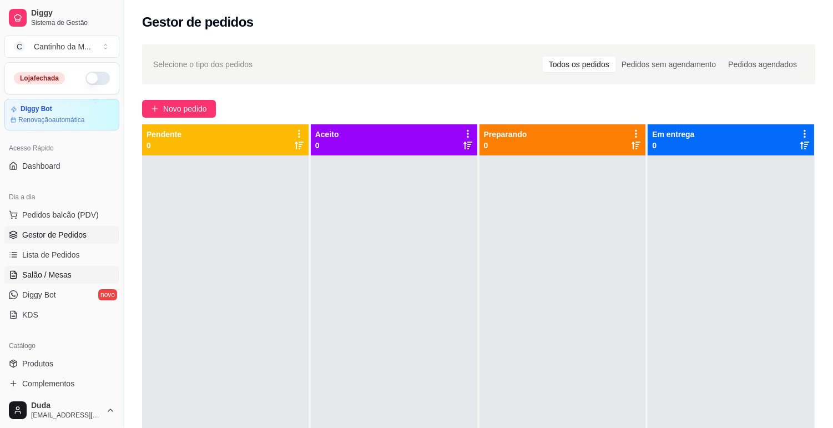
click at [57, 282] on link "Salão / Mesas" at bounding box center [61, 275] width 115 height 18
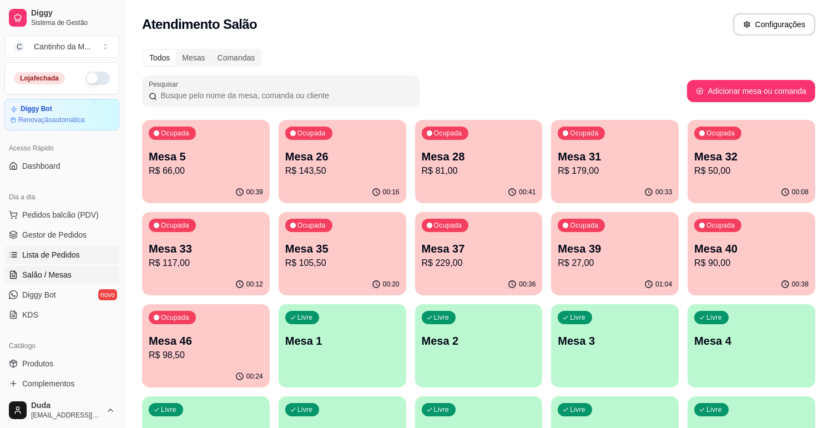
click at [60, 258] on span "Lista de Pedidos" at bounding box center [51, 254] width 58 height 11
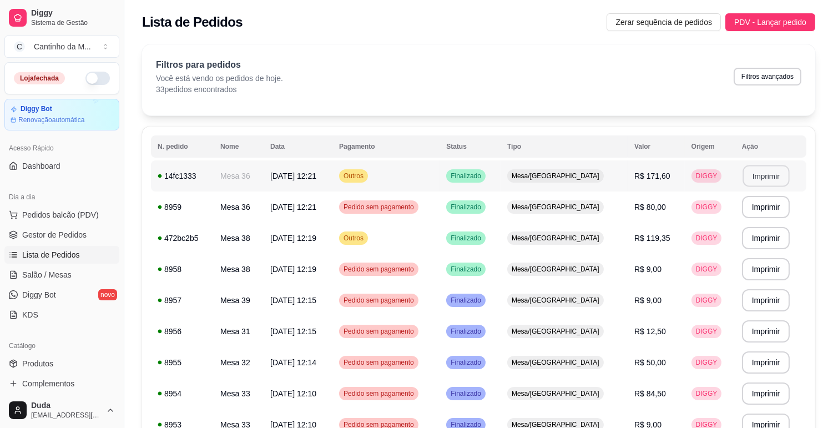
click at [742, 175] on button "Imprimir" at bounding box center [765, 176] width 47 height 22
click at [77, 230] on span "Gestor de Pedidos" at bounding box center [54, 234] width 64 height 11
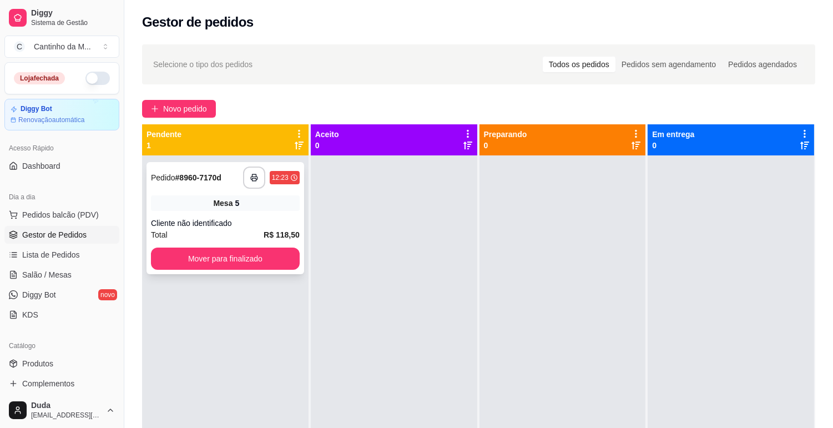
click at [200, 226] on div "Cliente não identificado" at bounding box center [225, 222] width 149 height 11
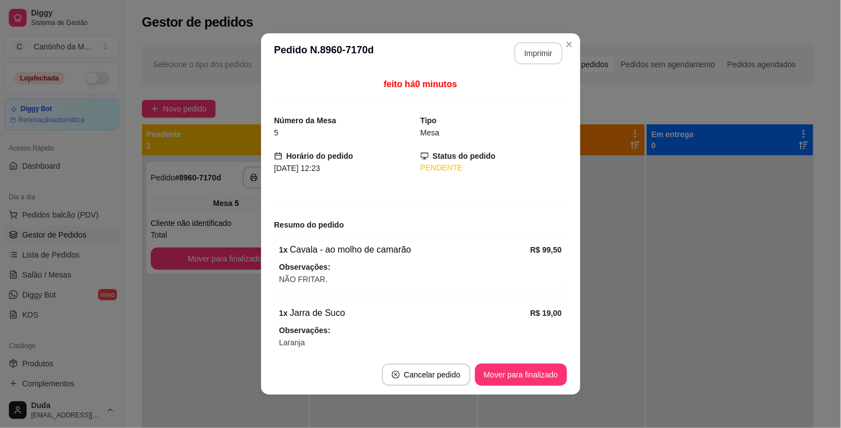
click at [530, 58] on button "Imprimir" at bounding box center [539, 53] width 48 height 22
click at [546, 377] on button "Mover para finalizado" at bounding box center [521, 374] width 92 height 22
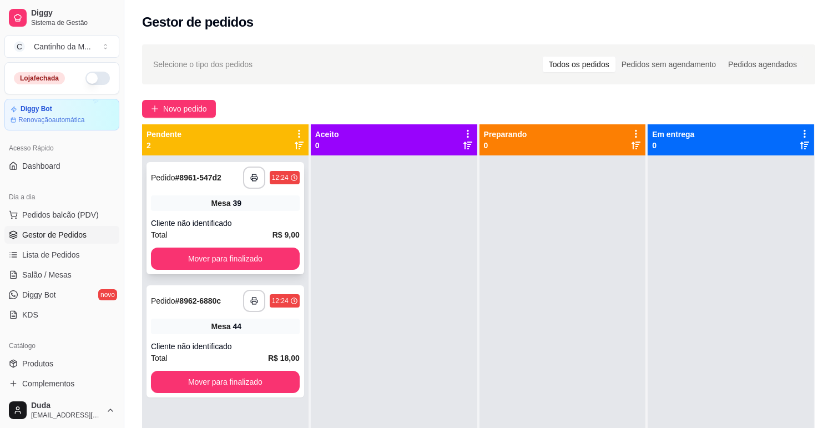
click at [246, 196] on div "Mesa 39" at bounding box center [225, 203] width 149 height 16
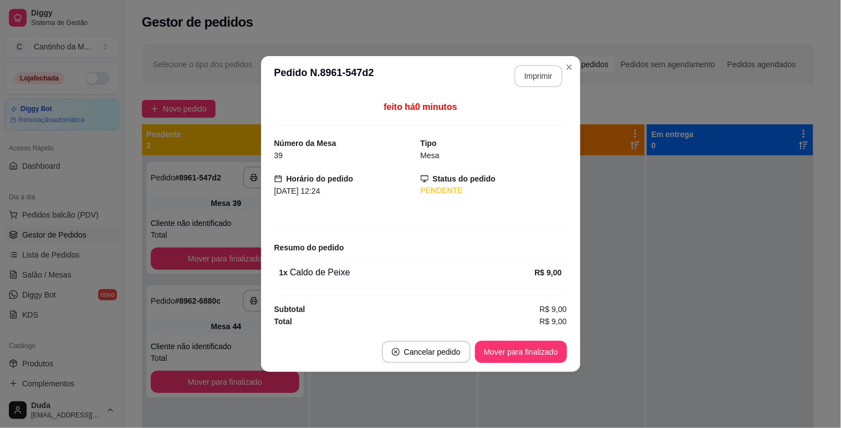
click at [531, 74] on button "Imprimir" at bounding box center [539, 76] width 48 height 22
click at [542, 345] on button "Mover para finalizado" at bounding box center [521, 352] width 92 height 22
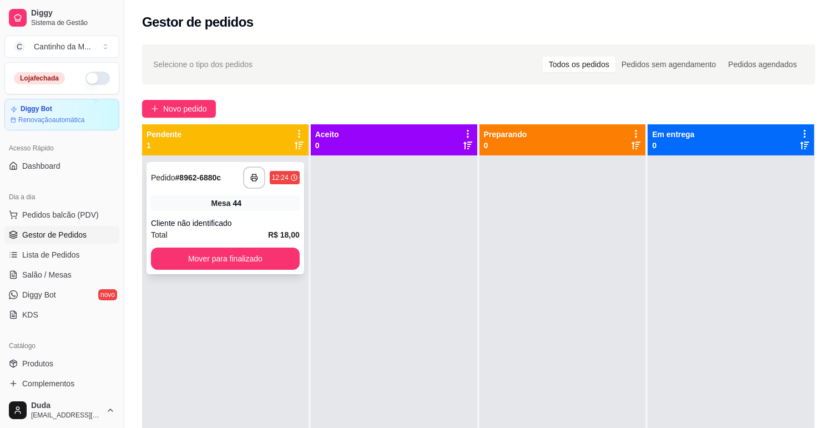
click at [276, 211] on div "**********" at bounding box center [225, 218] width 158 height 112
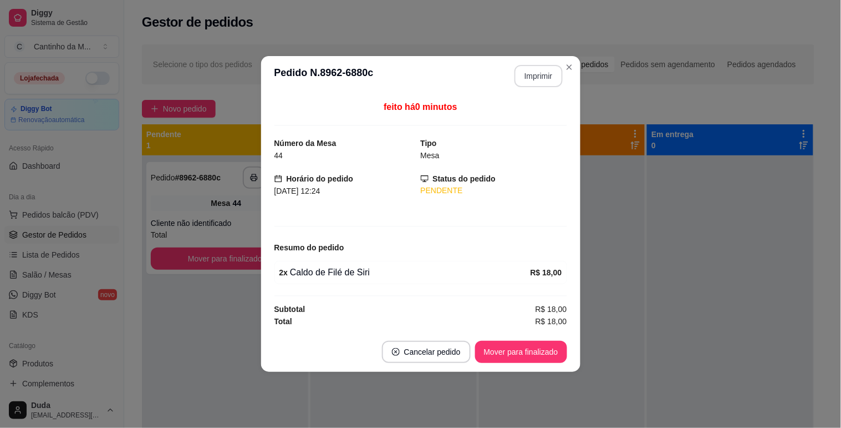
click at [531, 82] on button "Imprimir" at bounding box center [539, 76] width 48 height 22
click at [512, 355] on button "Mover para finalizado" at bounding box center [520, 352] width 89 height 22
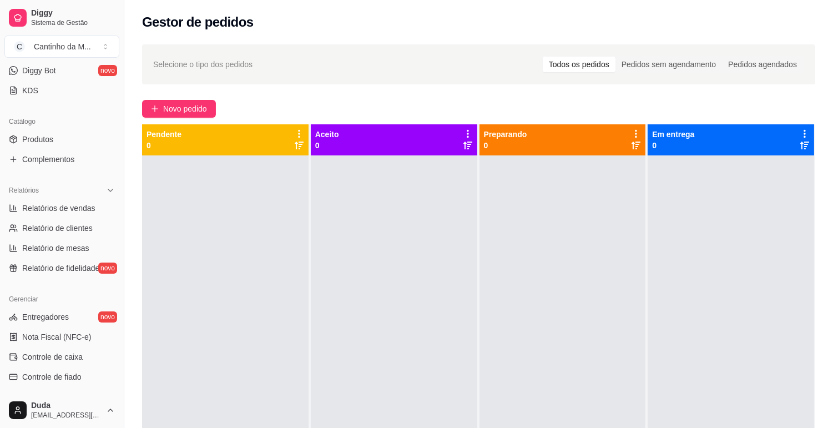
scroll to position [246, 0]
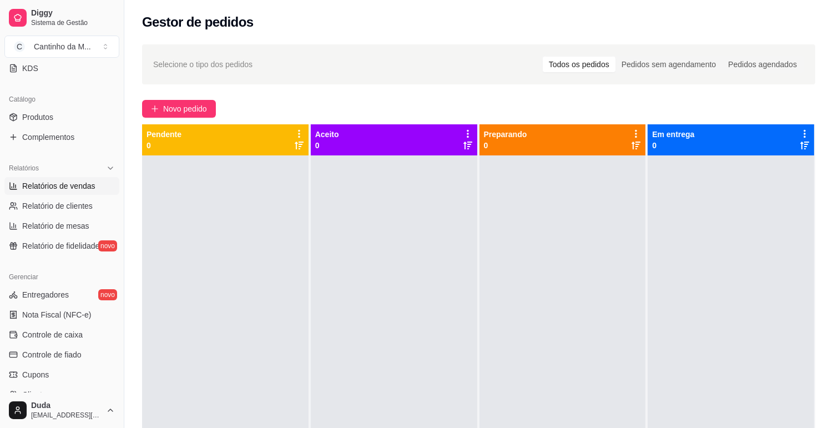
click at [34, 185] on span "Relatórios de vendas" at bounding box center [58, 185] width 73 height 11
select select "ALL"
select select "0"
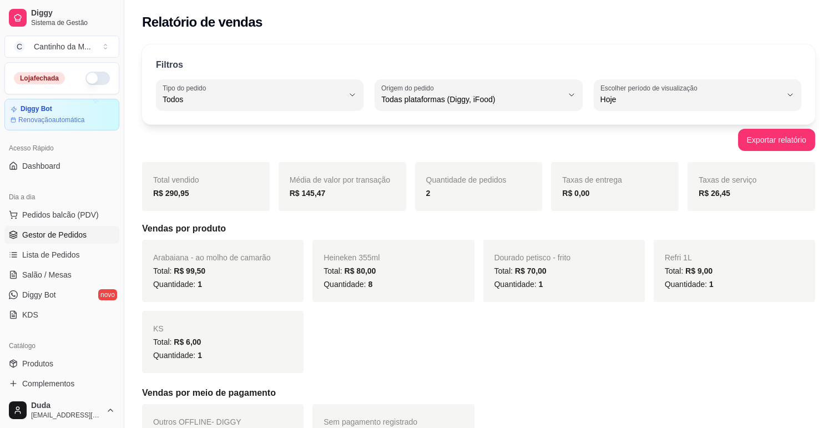
click at [34, 234] on span "Gestor de Pedidos" at bounding box center [54, 234] width 64 height 11
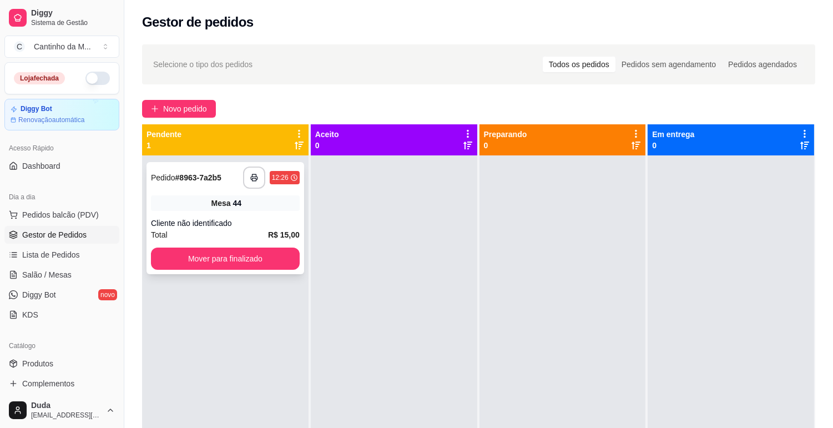
click at [167, 191] on div "**********" at bounding box center [225, 218] width 158 height 112
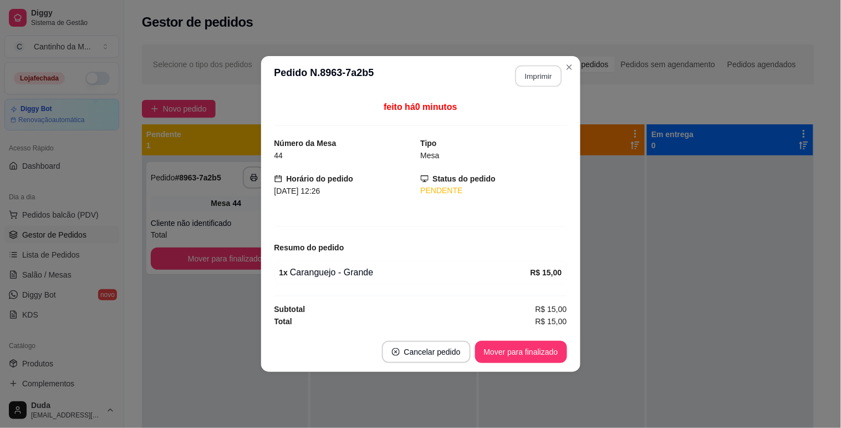
click at [527, 80] on button "Imprimir" at bounding box center [538, 76] width 47 height 22
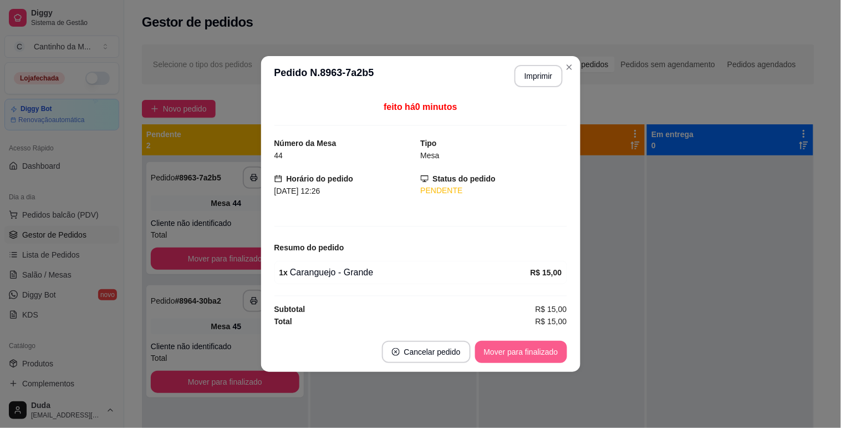
click at [530, 359] on button "Mover para finalizado" at bounding box center [521, 352] width 92 height 22
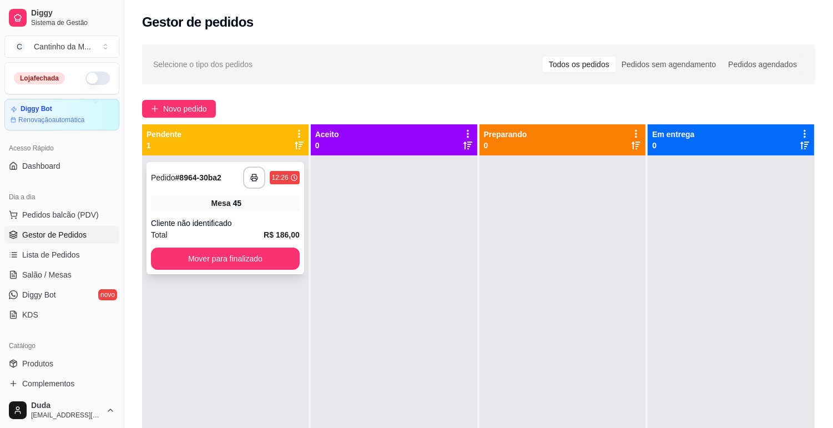
click at [291, 204] on div "Mesa 45" at bounding box center [225, 203] width 149 height 16
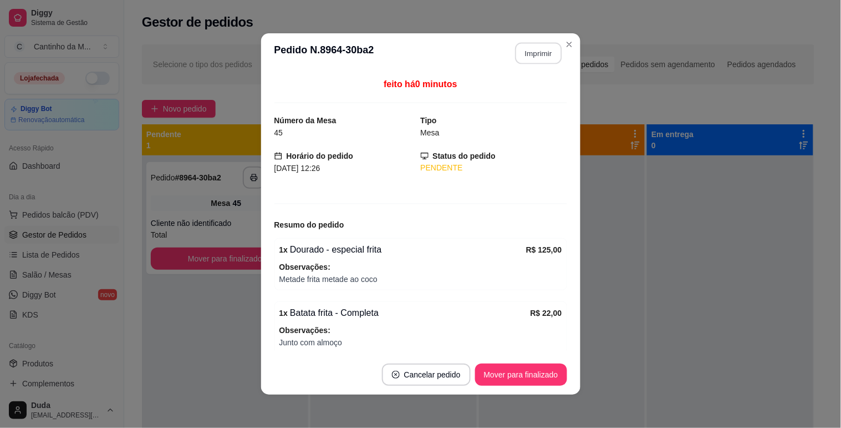
click at [533, 58] on button "Imprimir" at bounding box center [538, 54] width 47 height 22
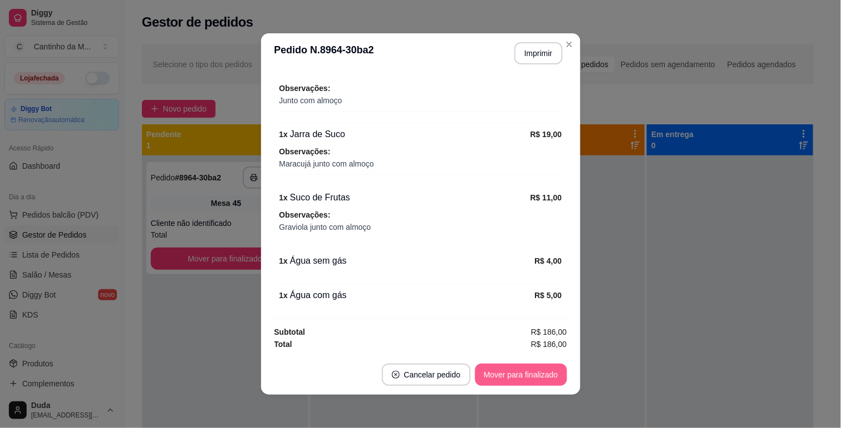
click at [496, 378] on button "Mover para finalizado" at bounding box center [521, 374] width 92 height 22
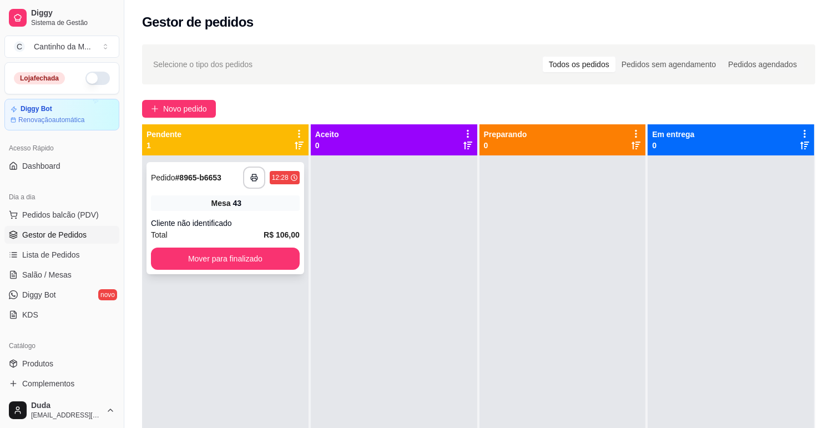
click at [246, 192] on div "**********" at bounding box center [225, 218] width 158 height 112
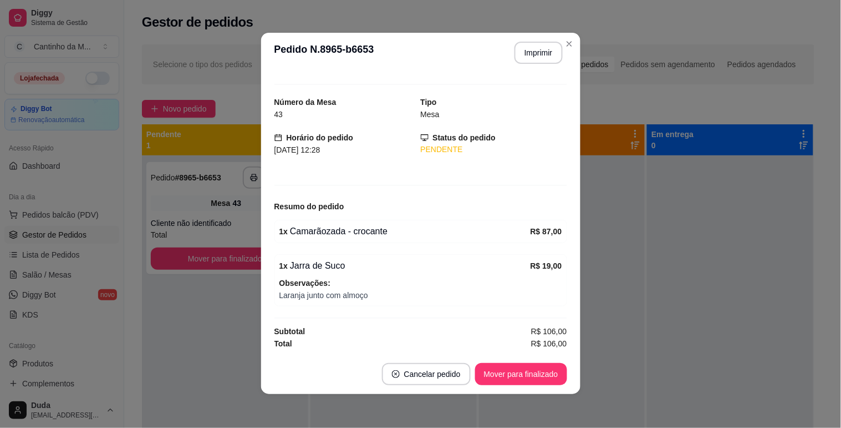
scroll to position [0, 0]
click at [538, 64] on header "**********" at bounding box center [420, 53] width 319 height 40
click at [536, 57] on button "Imprimir" at bounding box center [538, 54] width 47 height 22
click at [542, 369] on button "Mover para finalizado" at bounding box center [520, 375] width 89 height 22
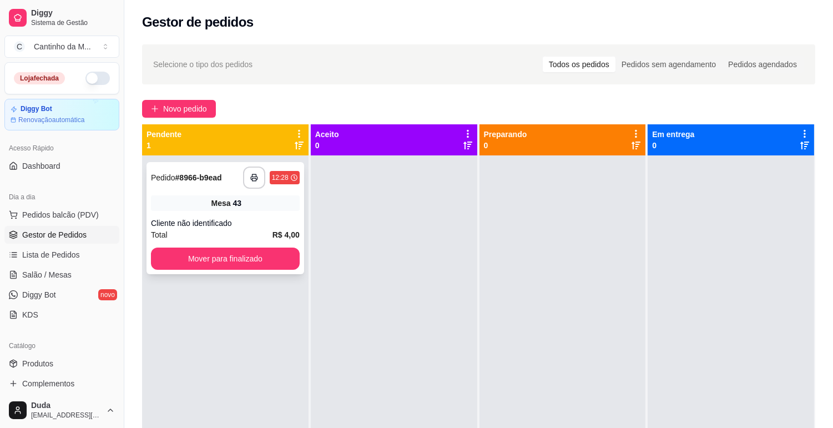
click at [269, 204] on div "Mesa 43" at bounding box center [225, 203] width 149 height 16
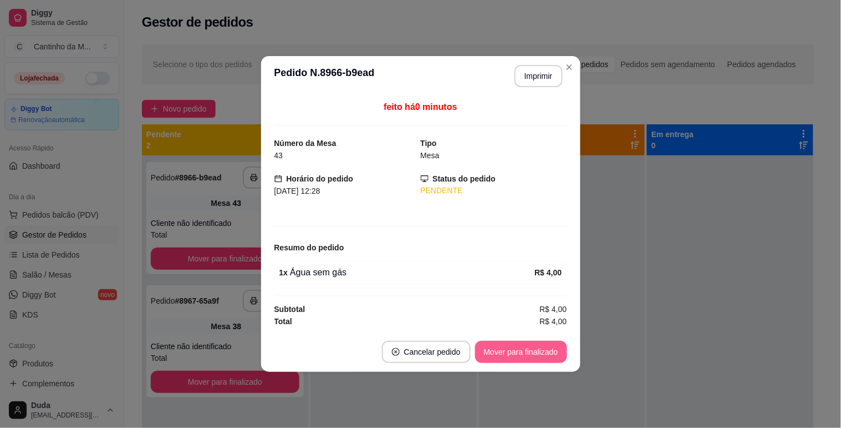
click at [514, 349] on button "Mover para finalizado" at bounding box center [521, 352] width 92 height 22
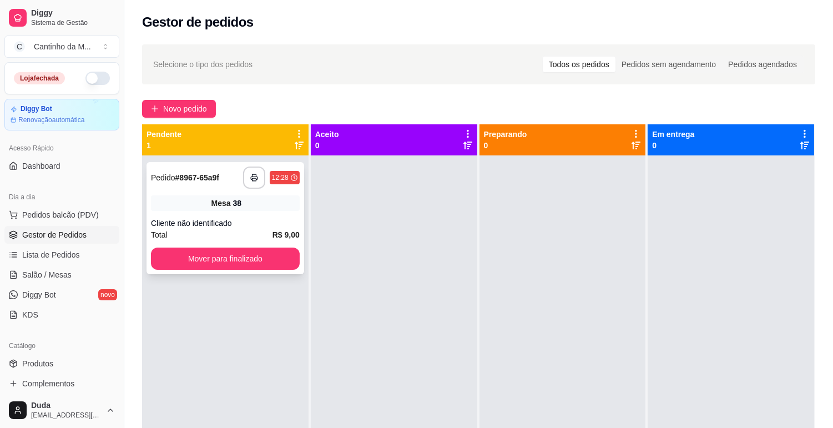
click at [288, 182] on div "12:28" at bounding box center [285, 177] width 30 height 13
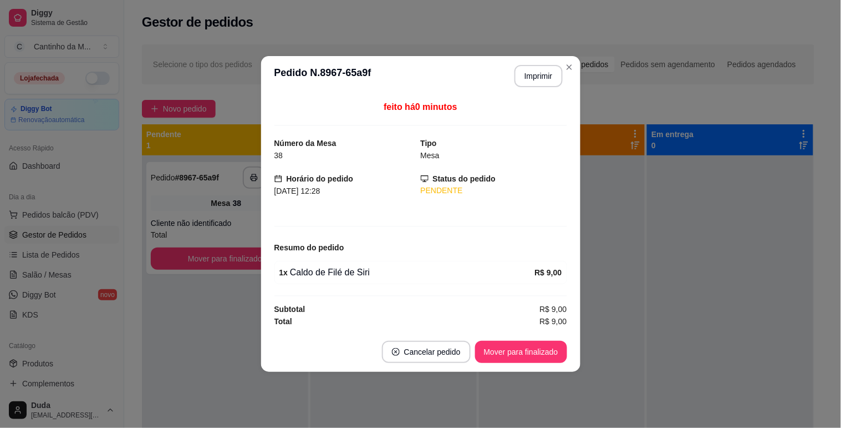
click at [542, 59] on header "**********" at bounding box center [420, 76] width 319 height 40
click at [541, 70] on button "Imprimir" at bounding box center [538, 76] width 47 height 22
click at [547, 351] on button "Mover para finalizado" at bounding box center [521, 352] width 92 height 22
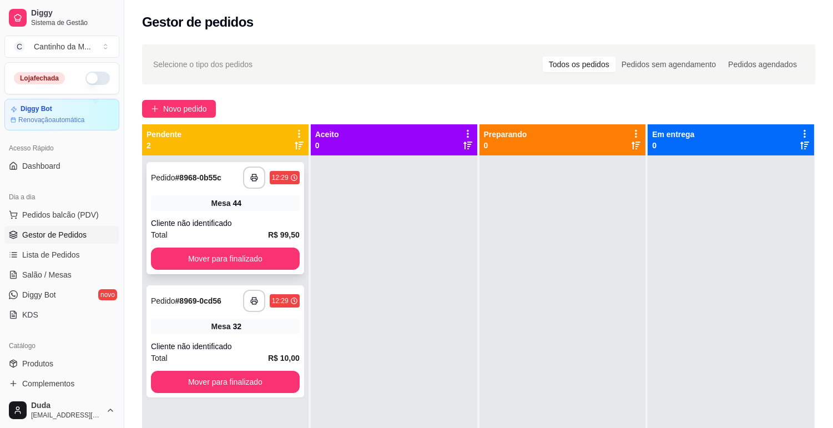
click at [206, 192] on div "**********" at bounding box center [225, 218] width 158 height 112
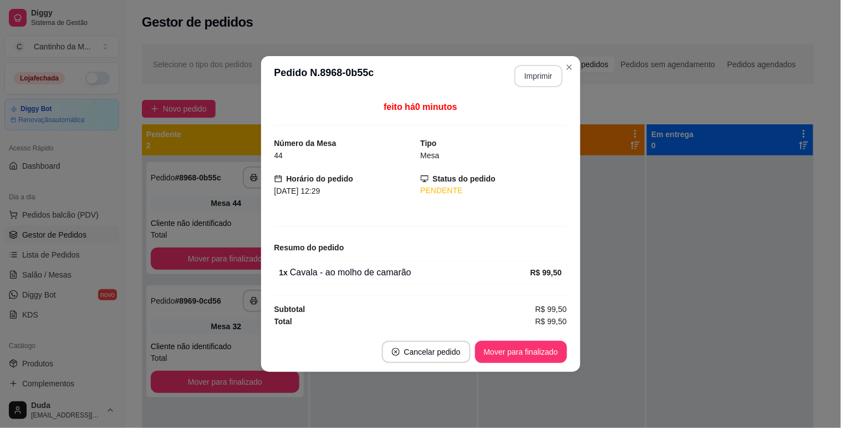
click at [531, 78] on button "Imprimir" at bounding box center [539, 76] width 48 height 22
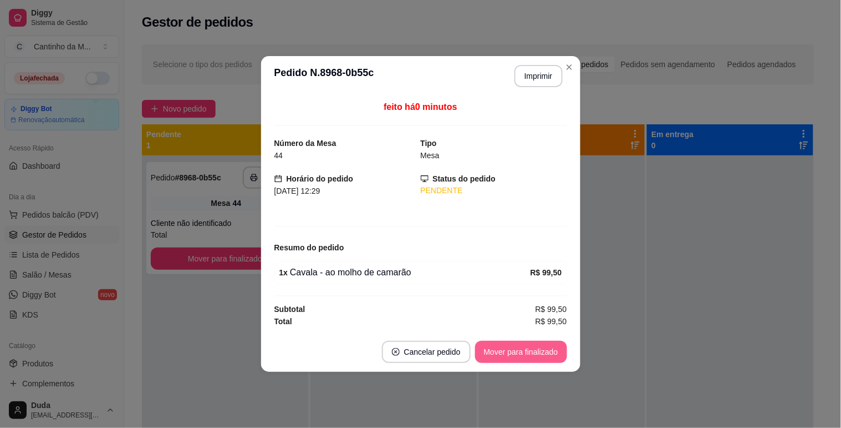
click at [509, 357] on button "Mover para finalizado" at bounding box center [521, 352] width 92 height 22
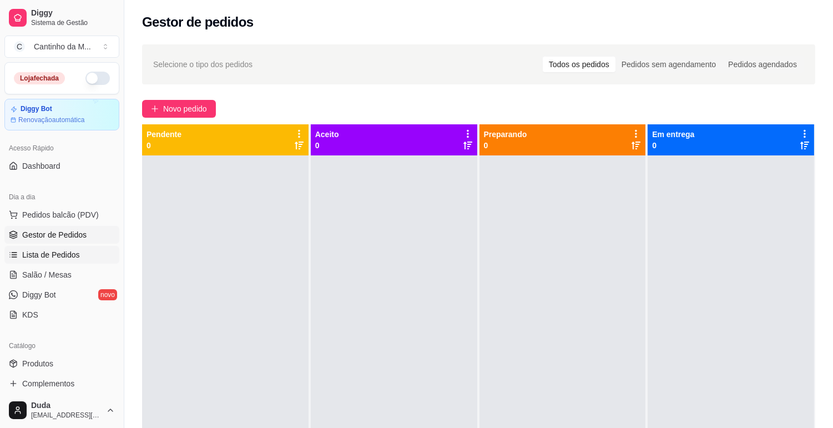
click at [51, 252] on span "Lista de Pedidos" at bounding box center [51, 254] width 58 height 11
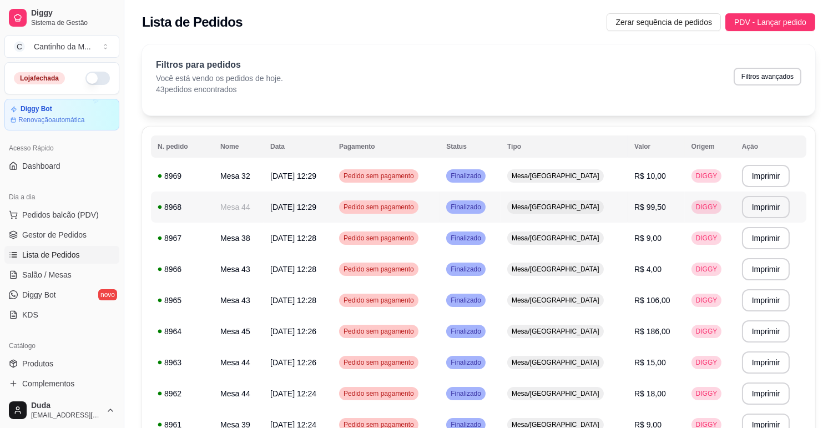
click at [202, 214] on td "8968" at bounding box center [182, 206] width 63 height 31
click at [53, 242] on link "Gestor de Pedidos" at bounding box center [61, 235] width 115 height 18
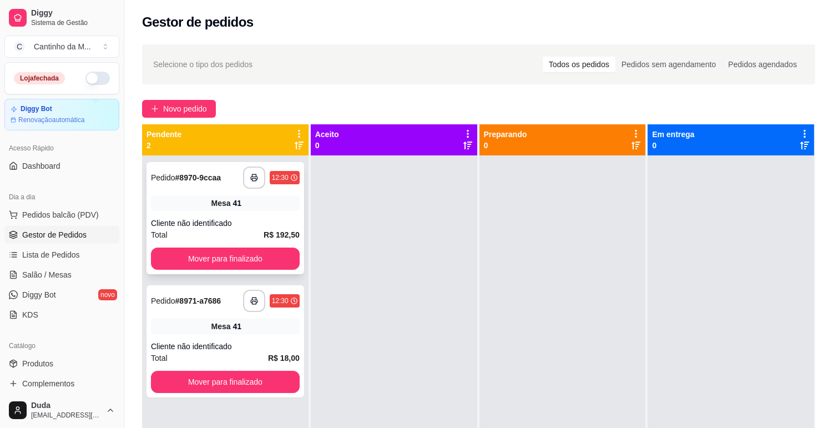
click at [226, 230] on div "Total R$ 192,50" at bounding box center [225, 235] width 149 height 12
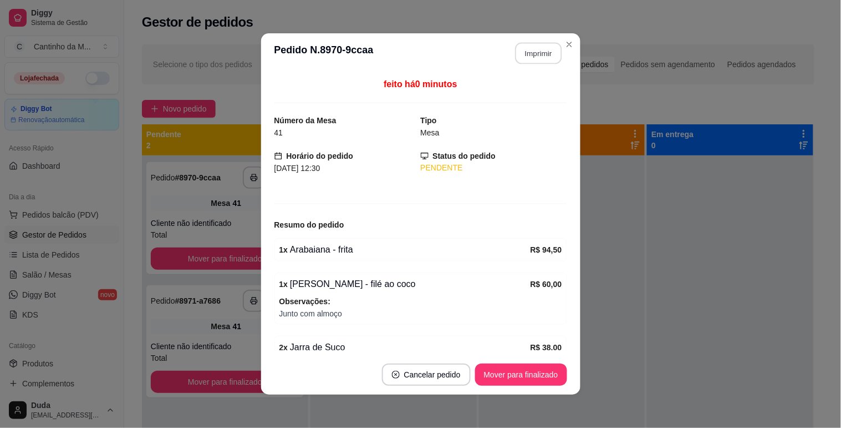
click at [539, 48] on button "Imprimir" at bounding box center [538, 54] width 47 height 22
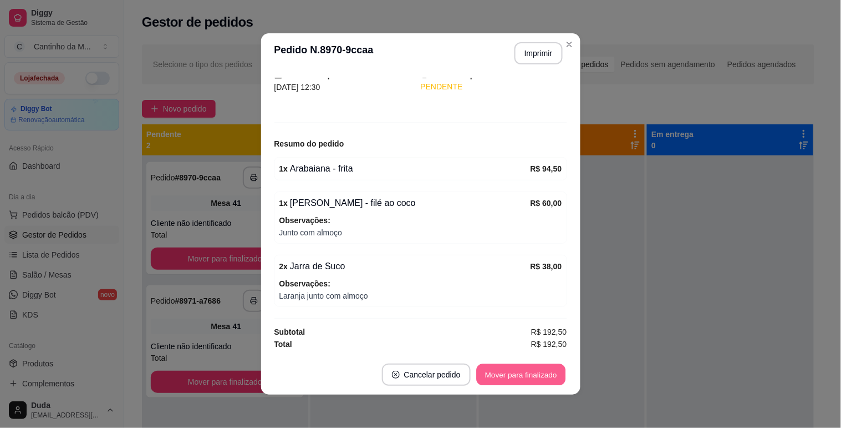
click at [517, 377] on button "Mover para finalizado" at bounding box center [520, 375] width 89 height 22
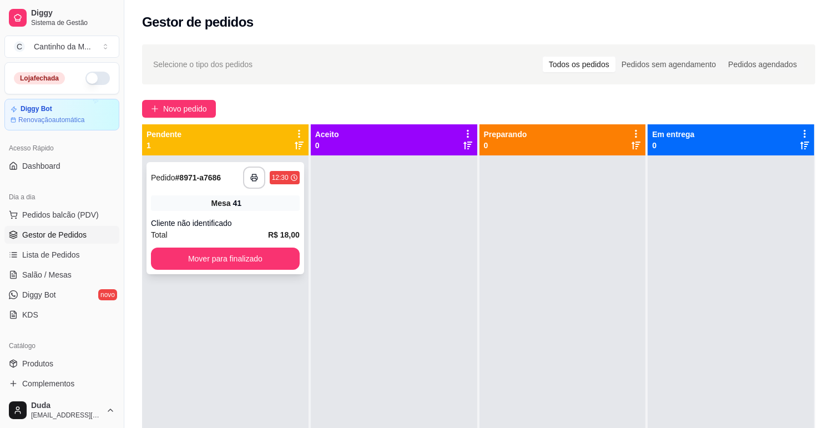
click at [215, 209] on div "Mesa 41" at bounding box center [225, 203] width 149 height 16
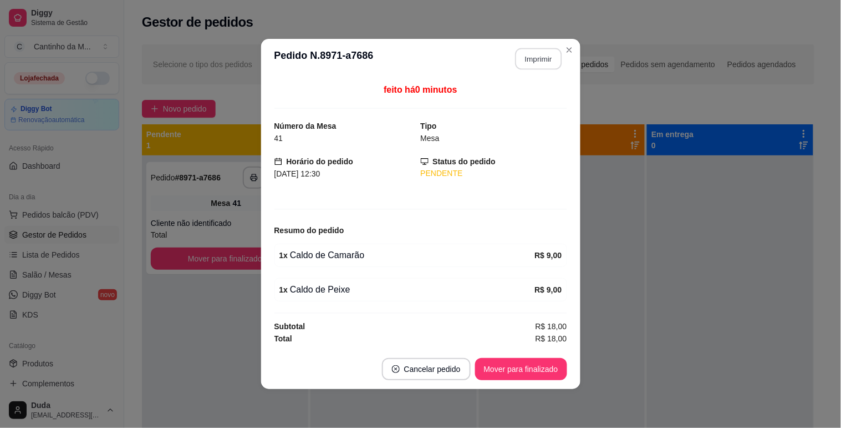
click at [537, 60] on button "Imprimir" at bounding box center [538, 59] width 47 height 22
click at [534, 374] on button "Mover para finalizado" at bounding box center [521, 369] width 92 height 22
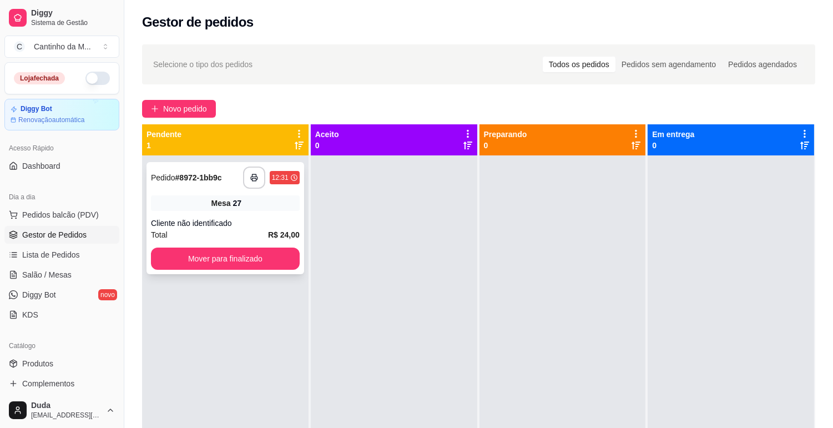
click at [244, 208] on div "Mesa 27" at bounding box center [225, 203] width 149 height 16
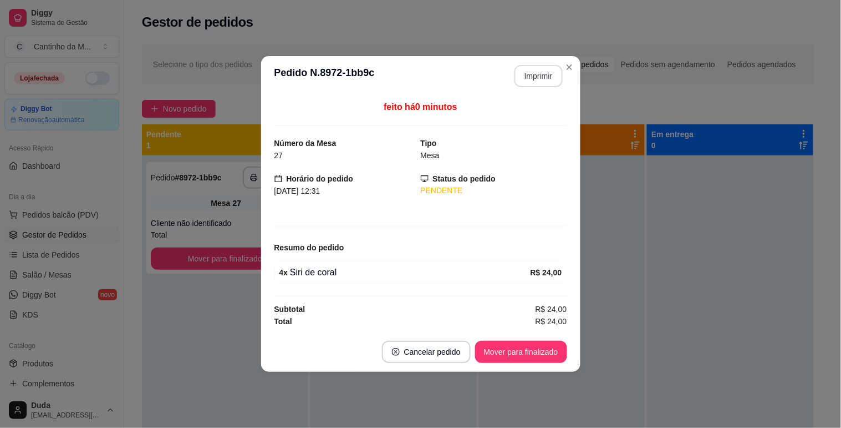
click at [531, 74] on button "Imprimir" at bounding box center [539, 76] width 48 height 22
click at [522, 354] on button "Mover para finalizado" at bounding box center [521, 352] width 92 height 22
click at [522, 354] on button "Mover para finalizado" at bounding box center [520, 352] width 89 height 22
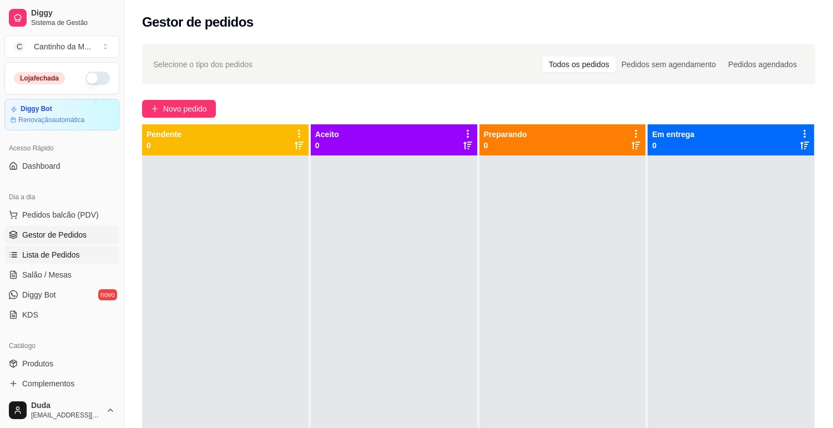
click at [74, 256] on span "Lista de Pedidos" at bounding box center [51, 254] width 58 height 11
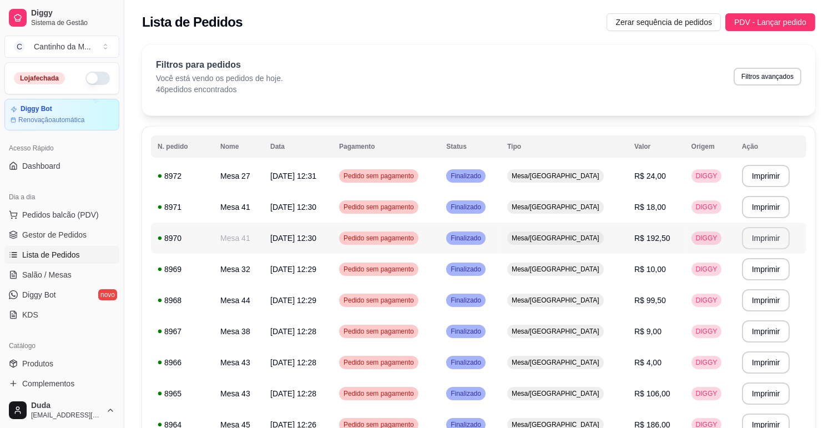
click at [757, 243] on button "Imprimir" at bounding box center [766, 238] width 48 height 22
click at [48, 242] on link "Gestor de Pedidos" at bounding box center [61, 235] width 115 height 18
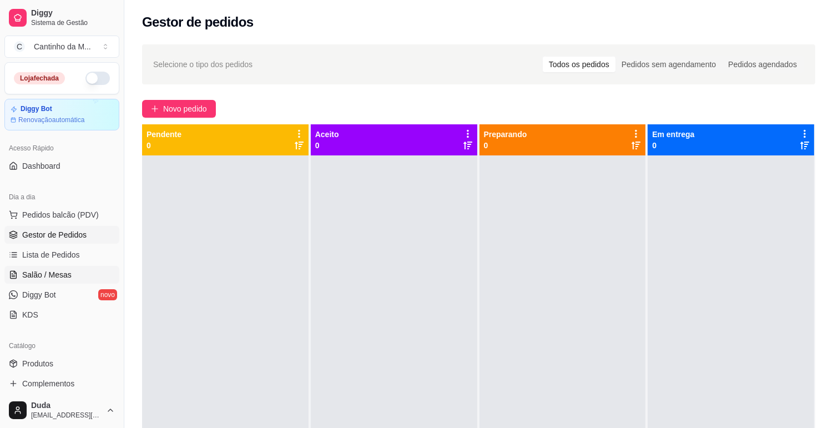
click at [37, 273] on span "Salão / Mesas" at bounding box center [46, 274] width 49 height 11
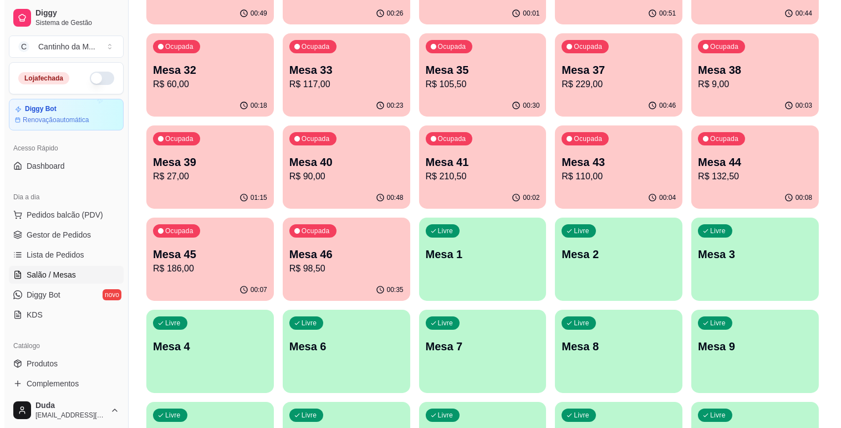
scroll to position [185, 0]
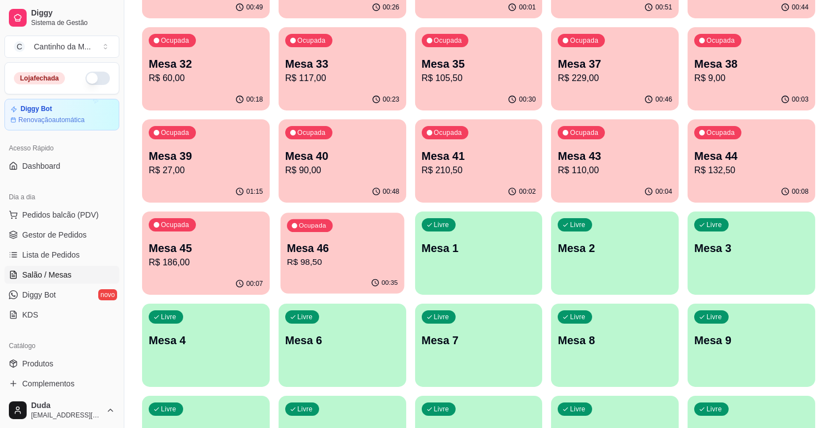
click at [351, 258] on p "R$ 98,50" at bounding box center [342, 262] width 111 height 13
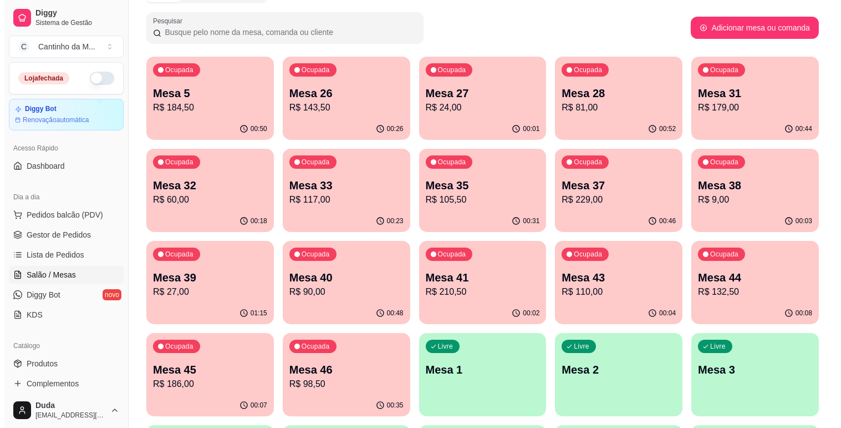
scroll to position [62, 0]
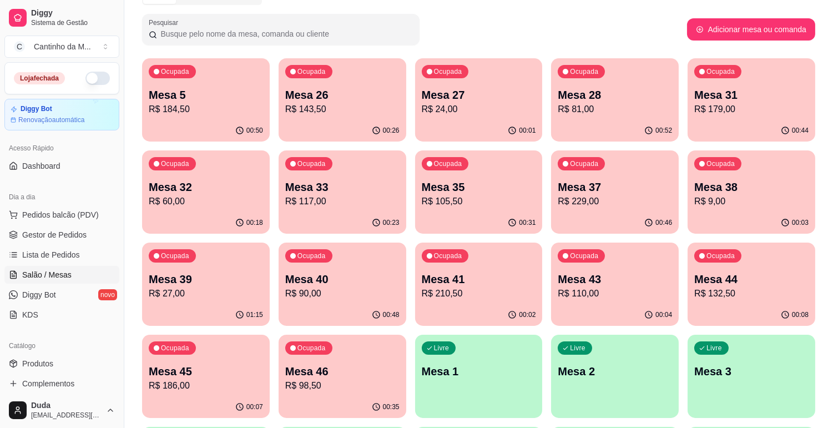
click at [364, 107] on p "R$ 143,50" at bounding box center [342, 109] width 114 height 13
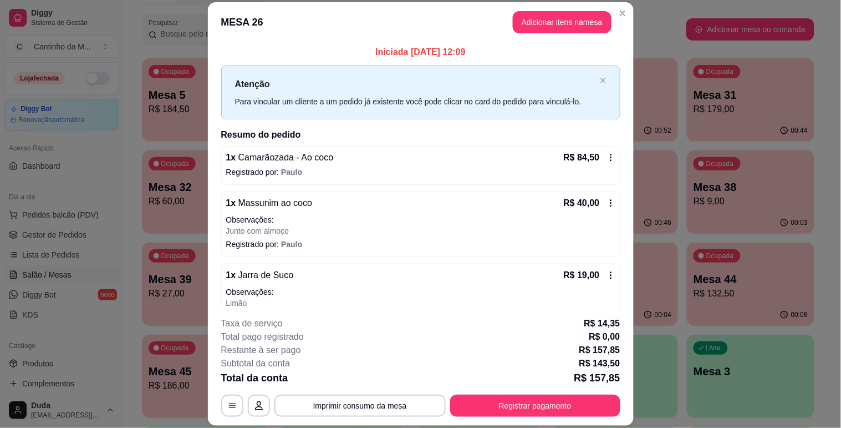
scroll to position [0, 0]
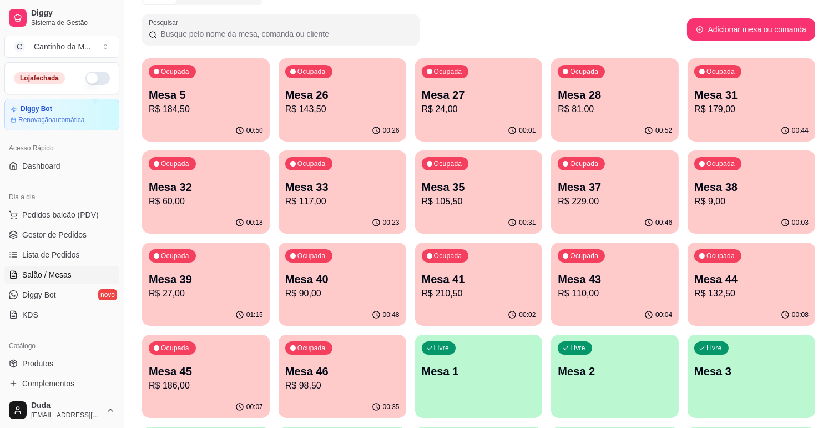
click at [694, 106] on div "Ocupada Mesa 31 R$ 179,00" at bounding box center [751, 89] width 128 height 62
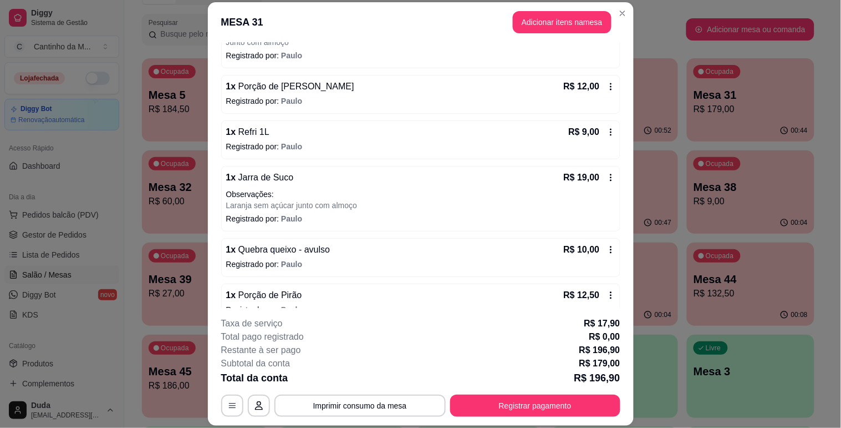
scroll to position [235, 0]
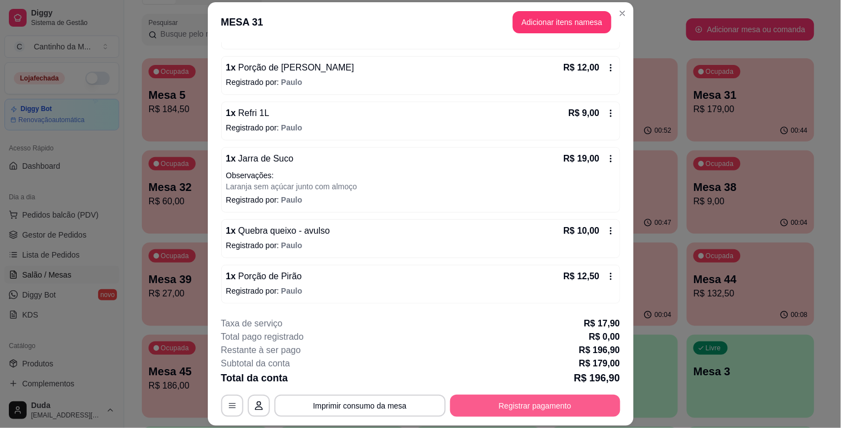
click at [466, 400] on button "Registrar pagamento" at bounding box center [535, 405] width 170 height 22
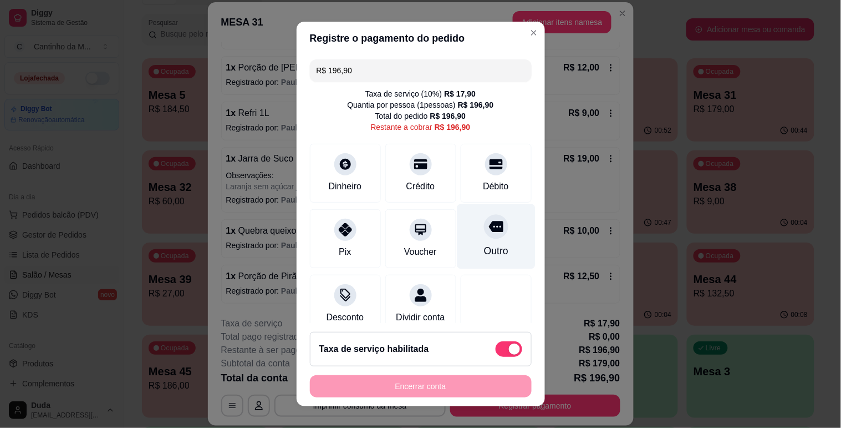
click at [492, 224] on div "Outro" at bounding box center [496, 236] width 78 height 65
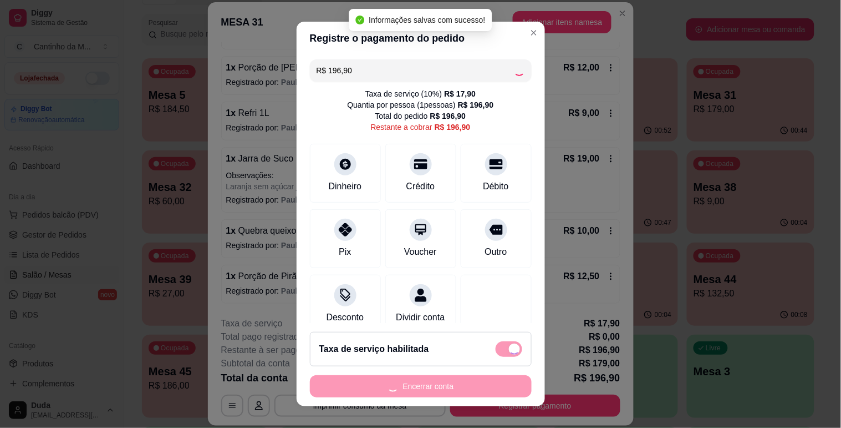
type input "R$ 0,00"
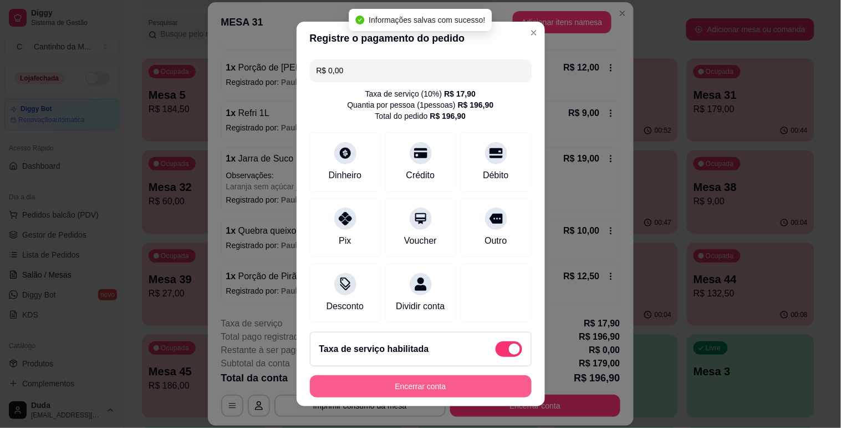
click at [404, 390] on button "Encerrar conta" at bounding box center [421, 386] width 222 height 22
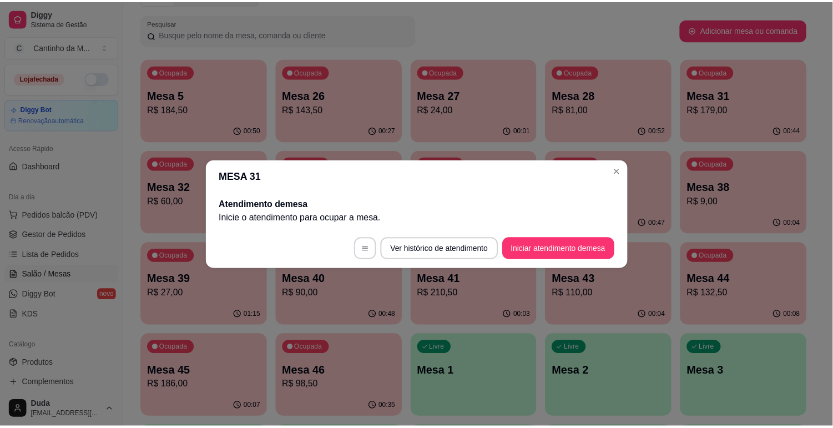
scroll to position [0, 0]
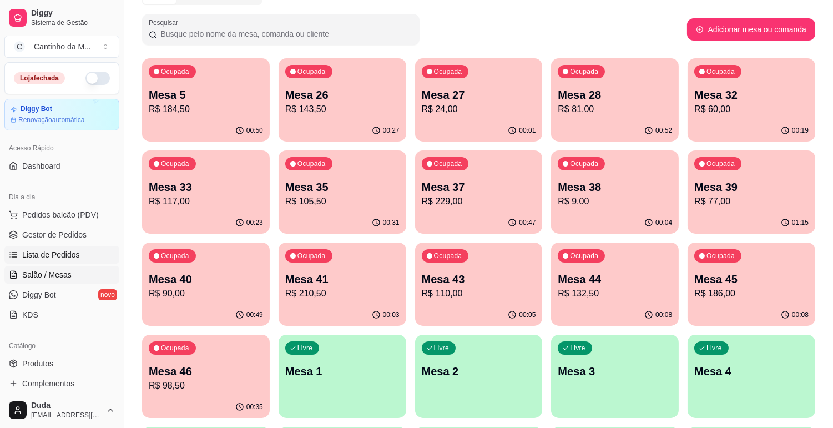
click at [90, 260] on link "Lista de Pedidos" at bounding box center [61, 255] width 115 height 18
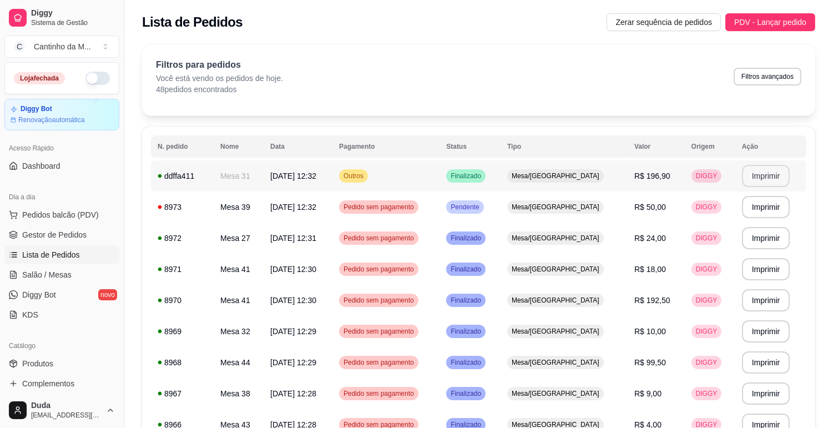
click at [773, 175] on button "Imprimir" at bounding box center [766, 176] width 48 height 22
click at [53, 236] on span "Gestor de Pedidos" at bounding box center [54, 234] width 64 height 11
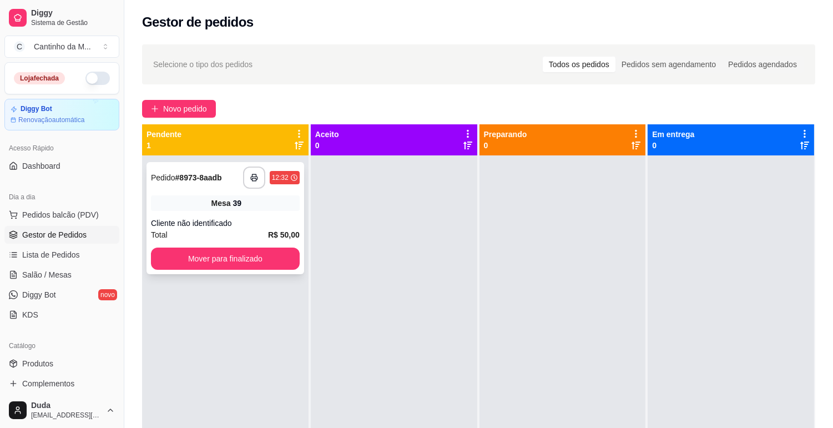
click at [195, 196] on div "Mesa 39" at bounding box center [225, 203] width 149 height 16
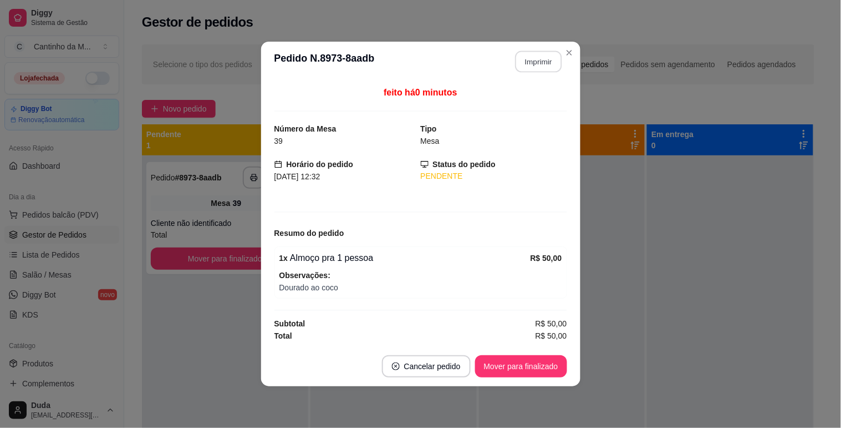
click at [544, 58] on button "Imprimir" at bounding box center [538, 62] width 47 height 22
click at [545, 372] on button "Mover para finalizado" at bounding box center [520, 367] width 89 height 22
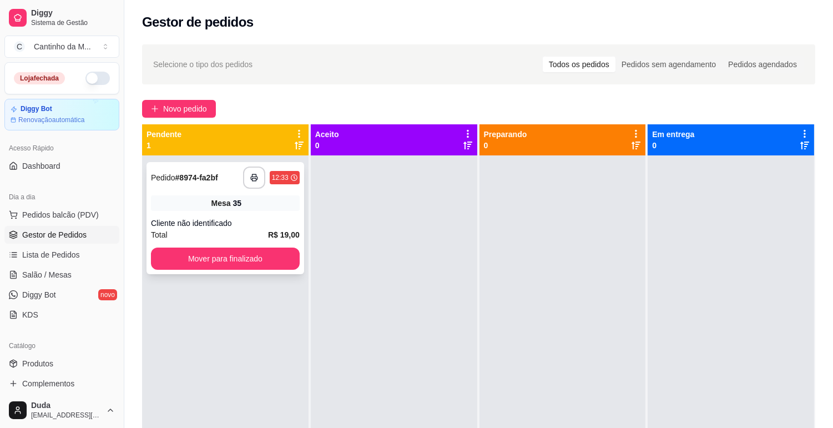
click at [180, 197] on div "Mesa 35" at bounding box center [225, 203] width 149 height 16
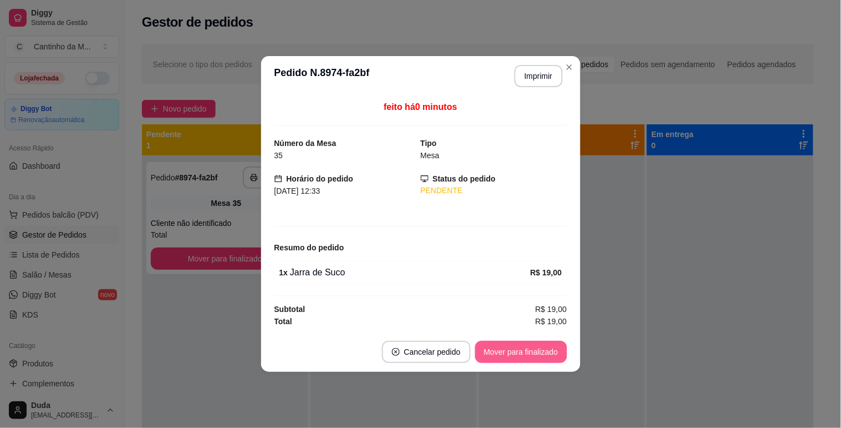
click at [531, 341] on button "Mover para finalizado" at bounding box center [521, 352] width 92 height 22
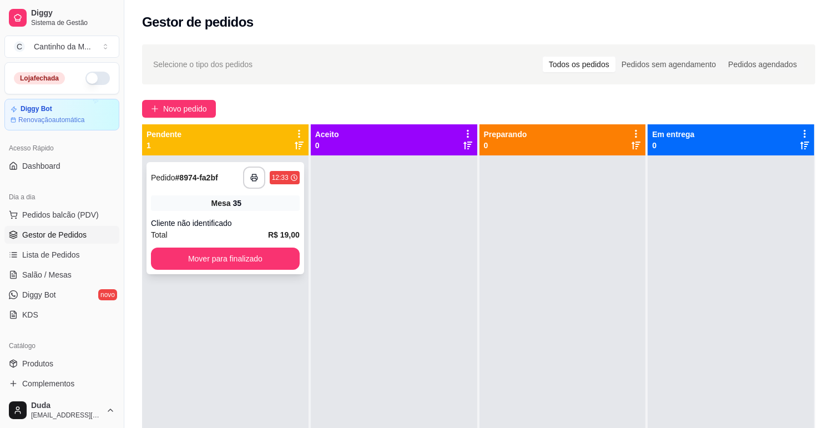
click at [203, 178] on strong "# 8974-fa2bf" at bounding box center [196, 177] width 43 height 9
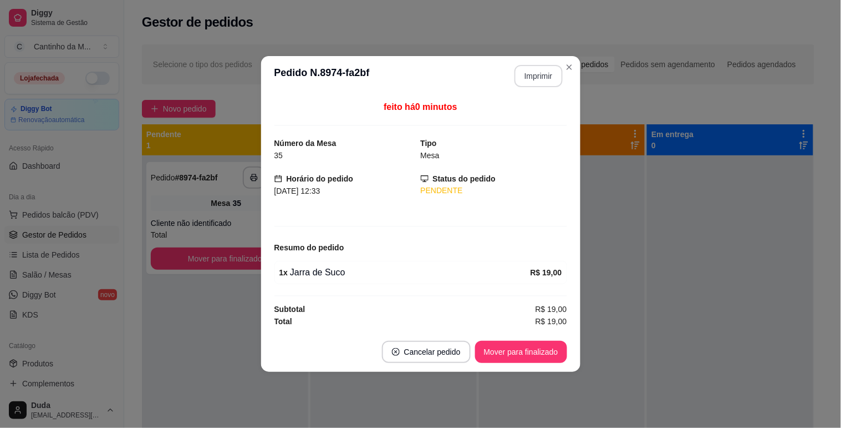
click at [529, 74] on button "Imprimir" at bounding box center [539, 76] width 48 height 22
click at [546, 353] on button "Mover para finalizado" at bounding box center [521, 352] width 92 height 22
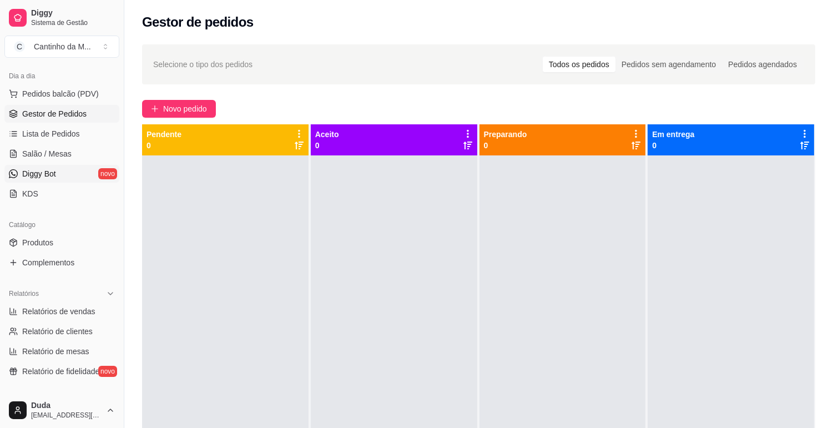
scroll to position [123, 0]
click at [75, 303] on span "Relatórios de vendas" at bounding box center [58, 308] width 73 height 11
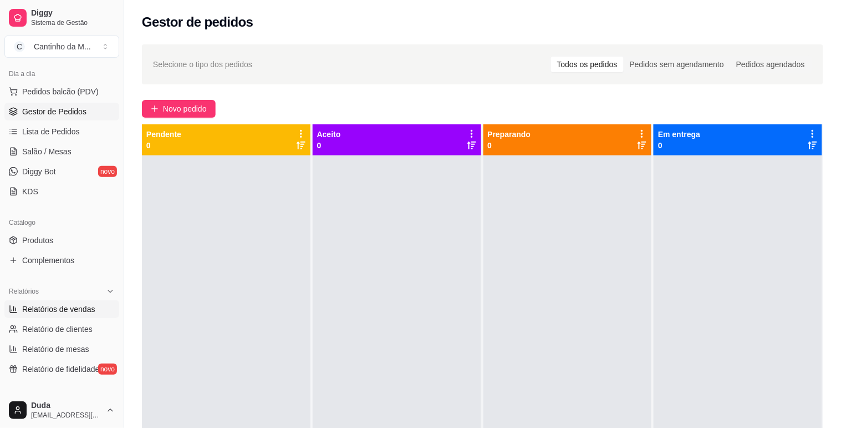
select select "ALL"
select select "0"
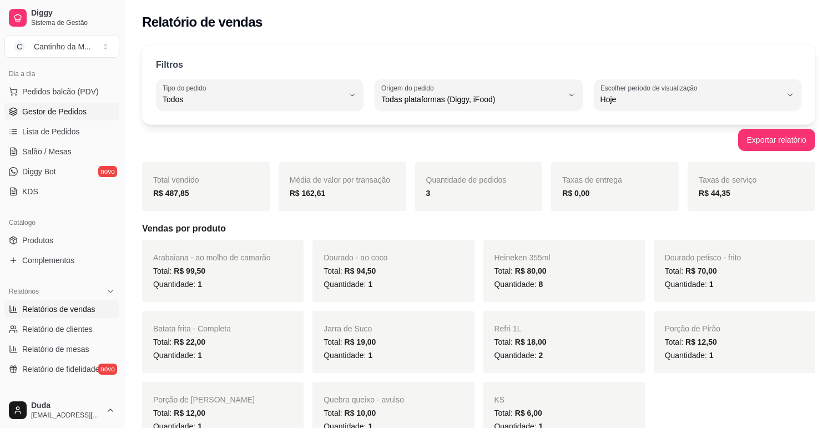
click at [44, 104] on link "Gestor de Pedidos" at bounding box center [61, 112] width 115 height 18
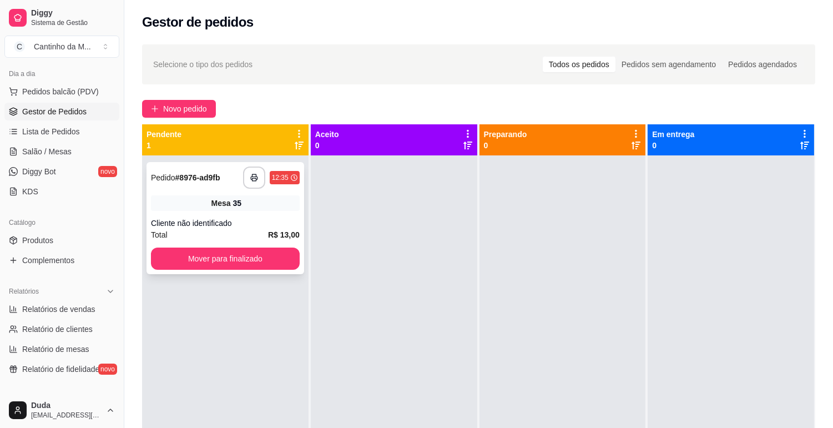
click at [169, 207] on div "Mesa 35" at bounding box center [225, 203] width 149 height 16
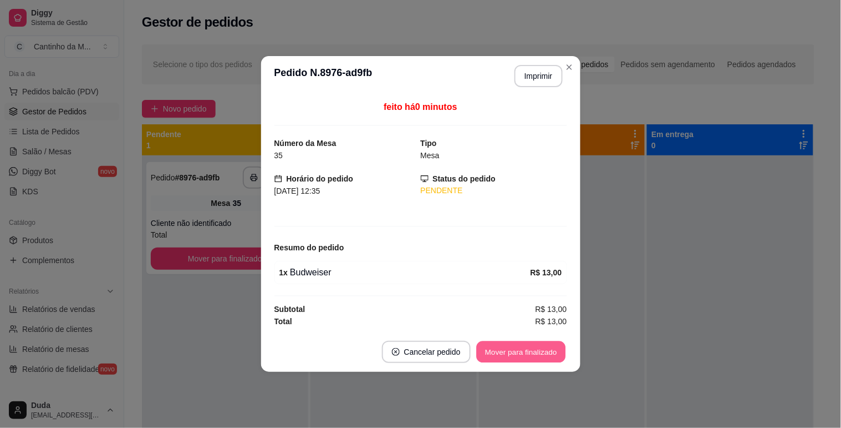
click at [494, 347] on button "Mover para finalizado" at bounding box center [520, 352] width 89 height 22
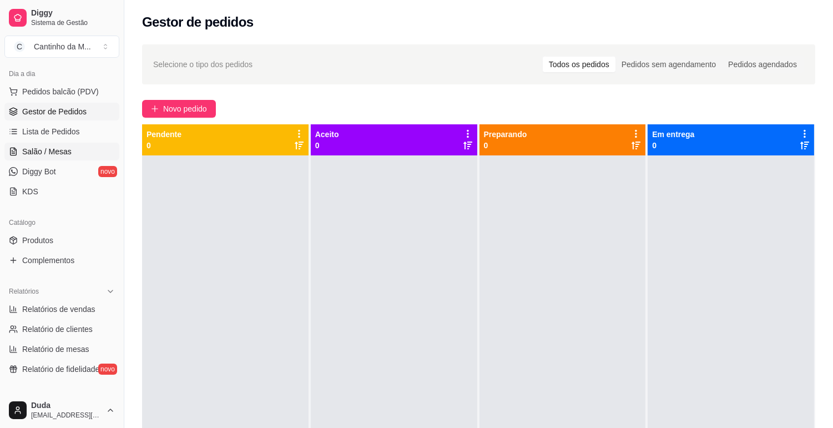
click at [79, 143] on link "Salão / Mesas" at bounding box center [61, 152] width 115 height 18
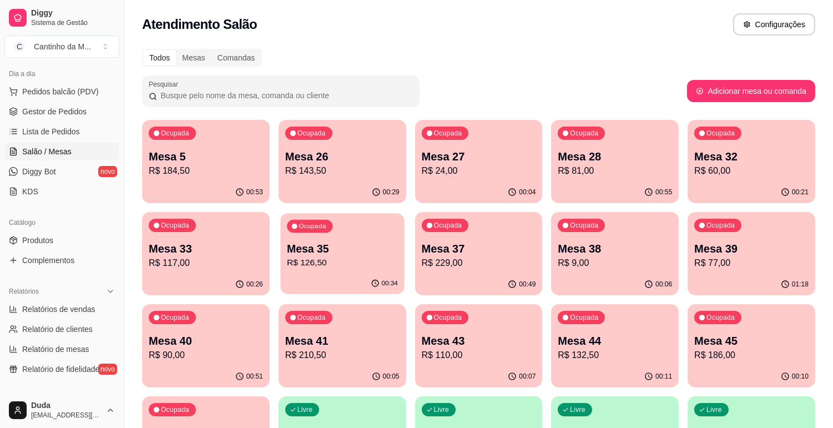
click at [290, 264] on p "R$ 126,50" at bounding box center [342, 262] width 111 height 13
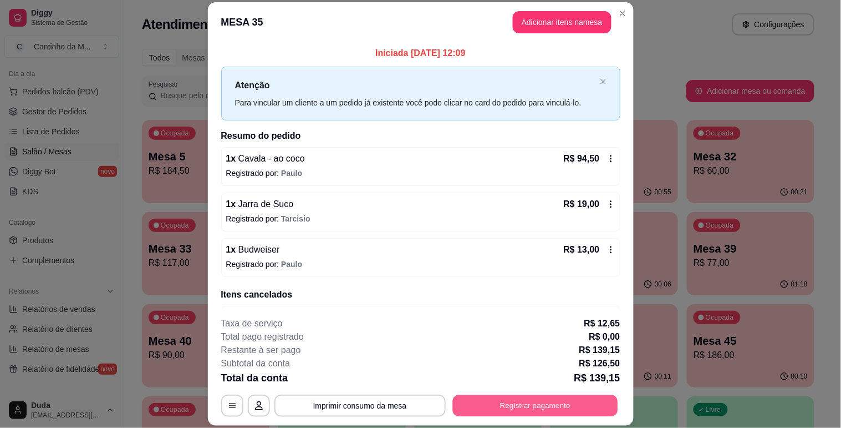
click at [494, 408] on button "Registrar pagamento" at bounding box center [535, 406] width 165 height 22
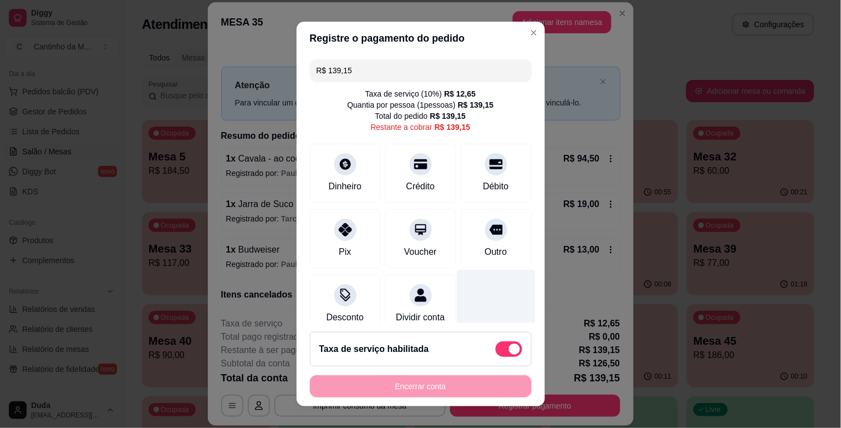
click at [497, 270] on div at bounding box center [496, 301] width 78 height 65
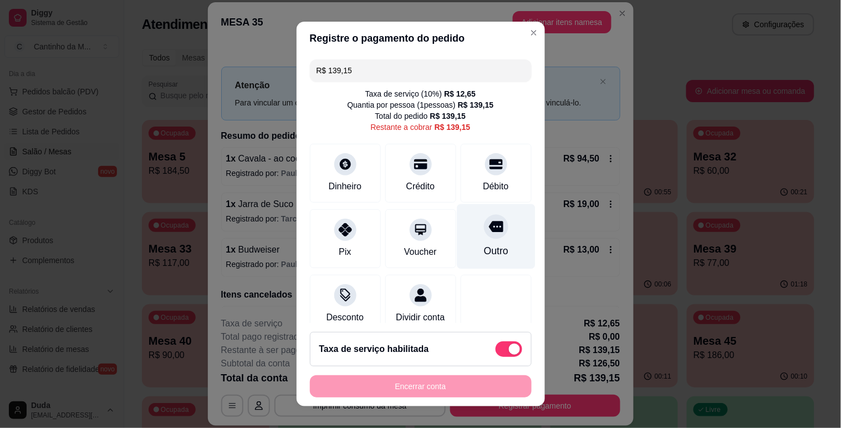
click at [470, 240] on div "Outro" at bounding box center [496, 236] width 78 height 65
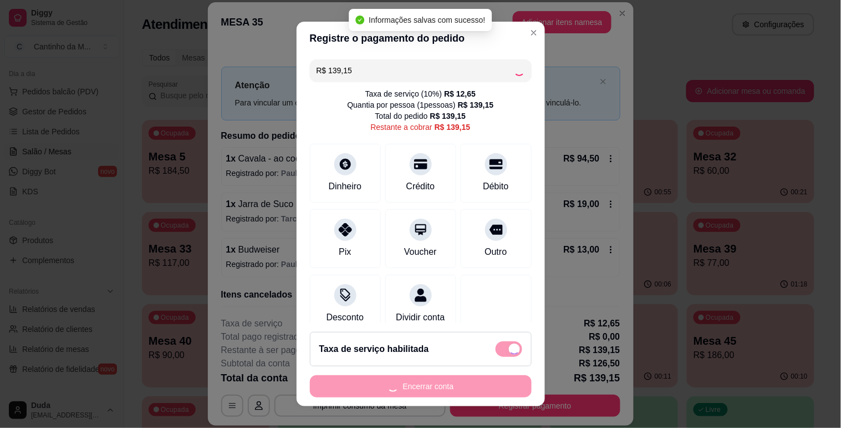
type input "R$ 0,00"
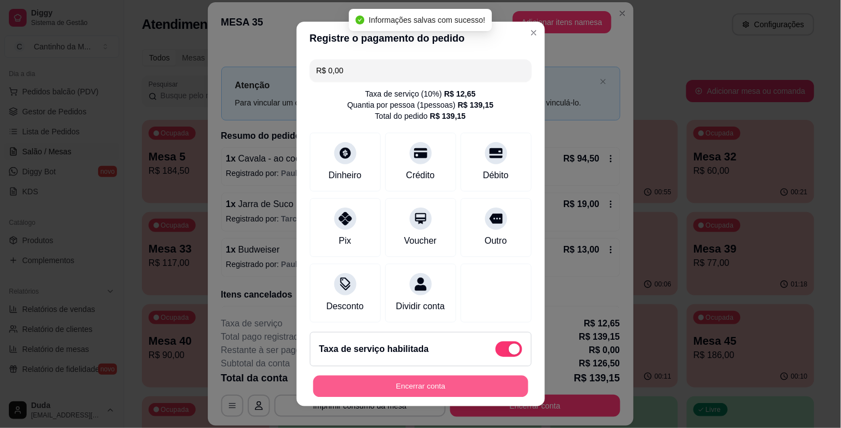
click at [425, 392] on button "Encerrar conta" at bounding box center [420, 386] width 215 height 22
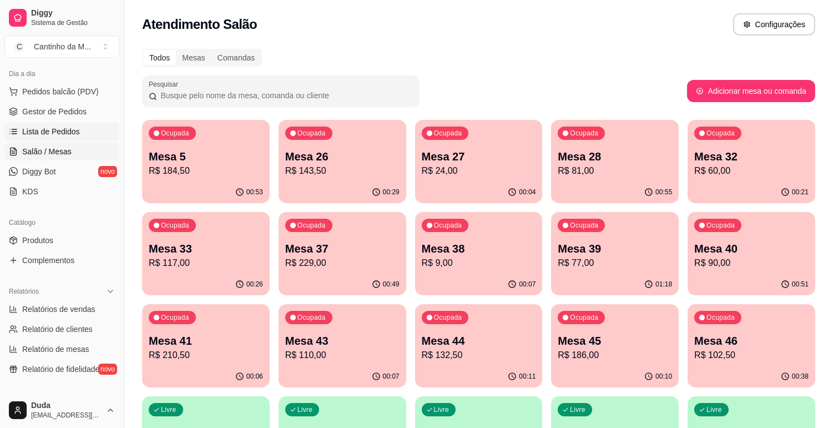
click at [50, 129] on span "Lista de Pedidos" at bounding box center [51, 131] width 58 height 11
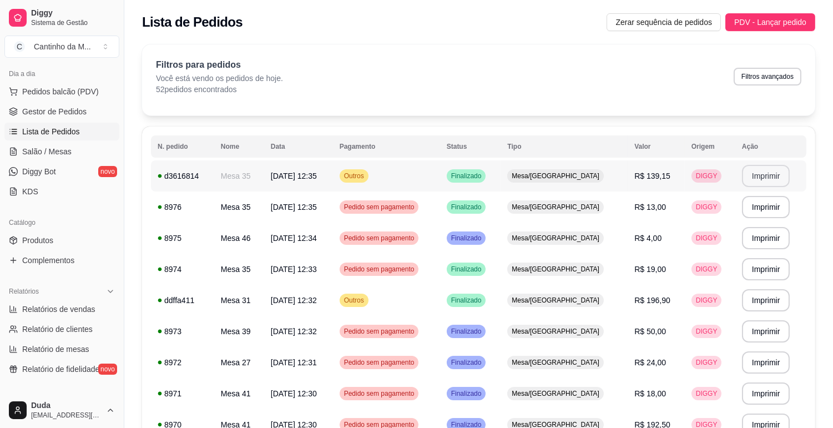
click at [771, 175] on button "Imprimir" at bounding box center [766, 176] width 48 height 22
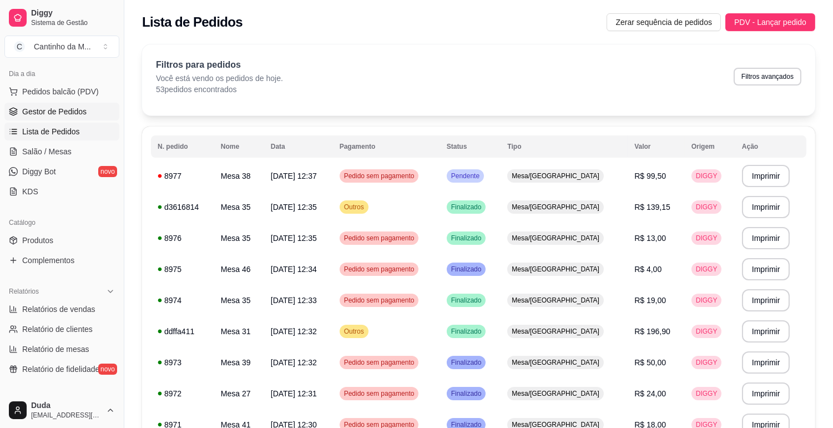
click at [89, 110] on link "Gestor de Pedidos" at bounding box center [61, 112] width 115 height 18
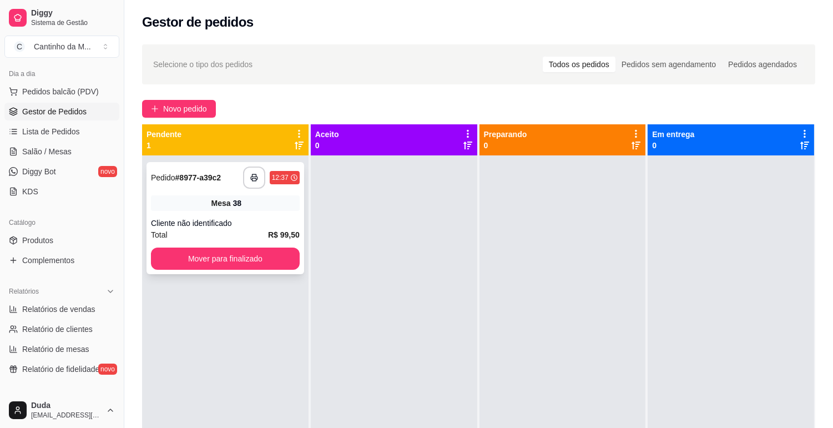
click at [223, 191] on div "**********" at bounding box center [225, 218] width 158 height 112
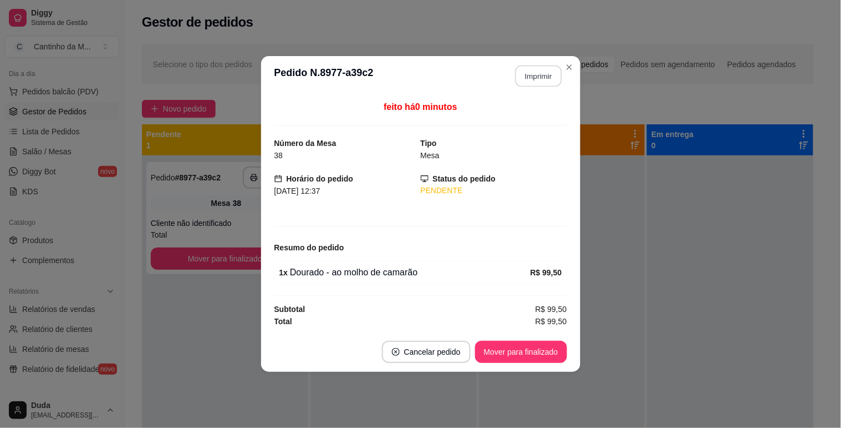
click at [540, 77] on button "Imprimir" at bounding box center [538, 76] width 47 height 22
click at [537, 355] on button "Mover para finalizado" at bounding box center [520, 352] width 89 height 22
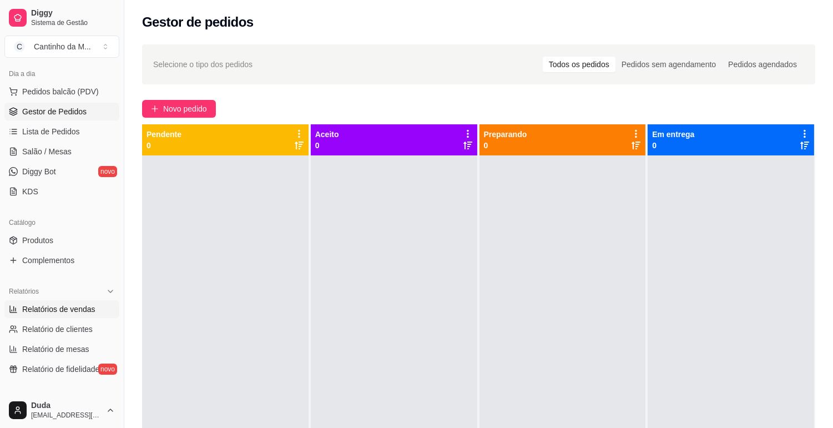
click at [69, 302] on link "Relatórios de vendas" at bounding box center [61, 309] width 115 height 18
select select "ALL"
select select "0"
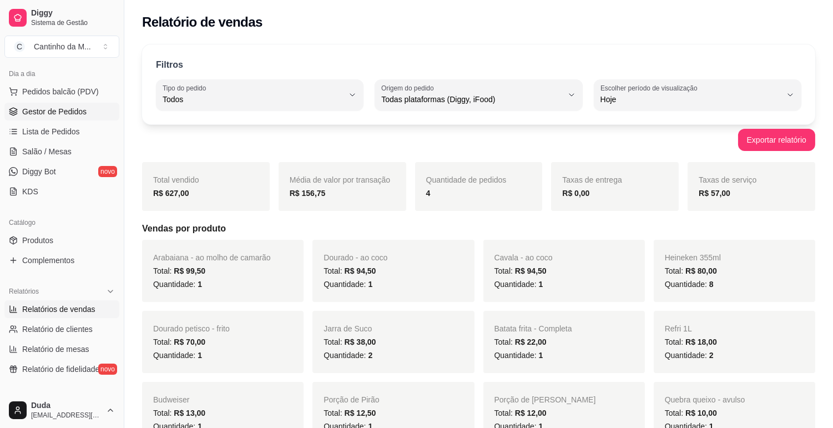
click at [69, 111] on span "Gestor de Pedidos" at bounding box center [54, 111] width 64 height 11
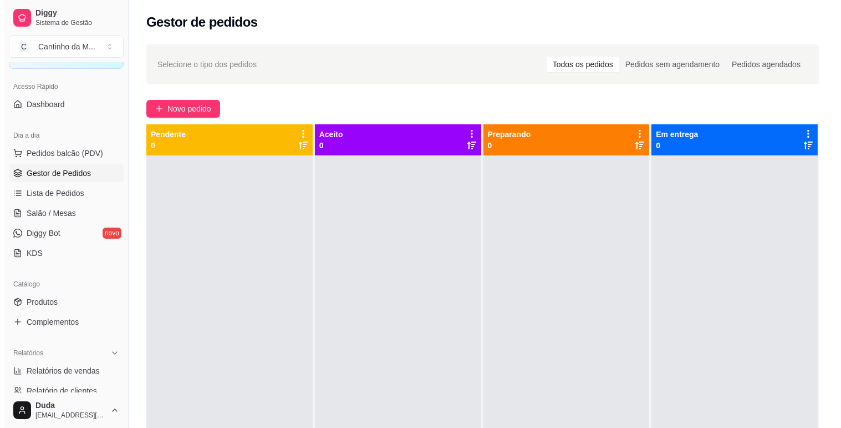
scroll to position [123, 0]
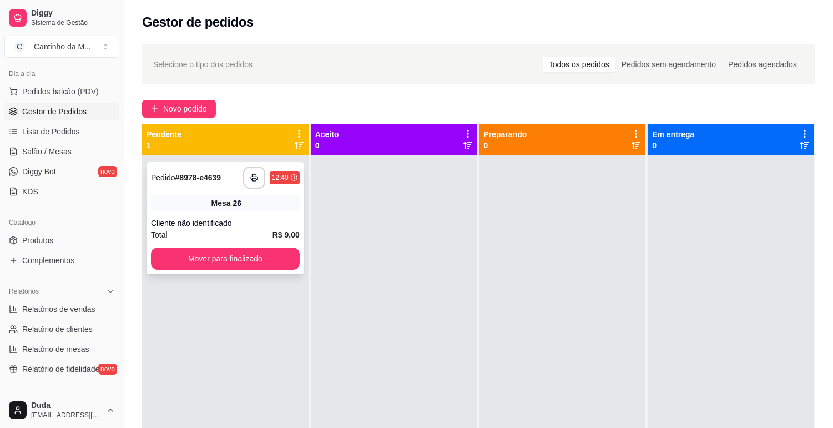
click at [248, 211] on div "**********" at bounding box center [225, 218] width 158 height 112
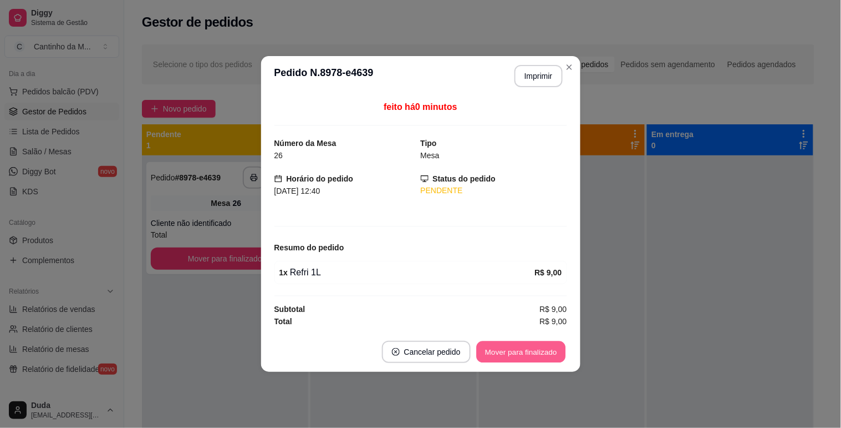
click at [534, 361] on button "Mover para finalizado" at bounding box center [520, 352] width 89 height 22
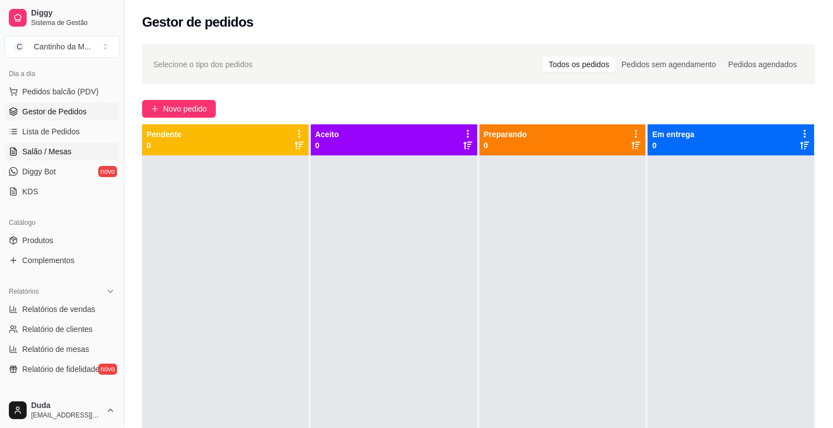
click at [72, 147] on link "Salão / Mesas" at bounding box center [61, 152] width 115 height 18
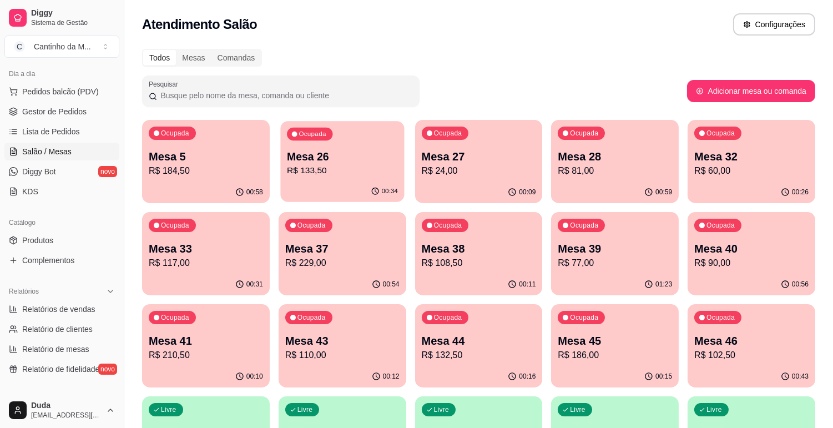
click at [307, 158] on p "Mesa 26" at bounding box center [342, 156] width 111 height 15
click at [63, 108] on span "Gestor de Pedidos" at bounding box center [54, 111] width 64 height 11
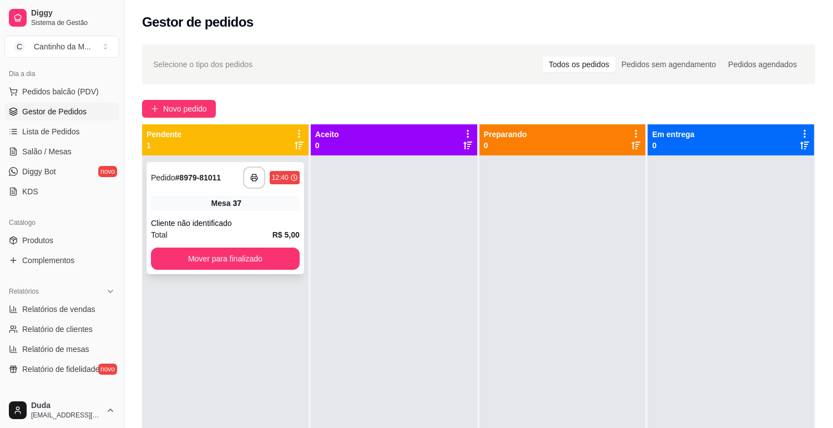
click at [230, 229] on div "Total R$ 5,00" at bounding box center [225, 235] width 149 height 12
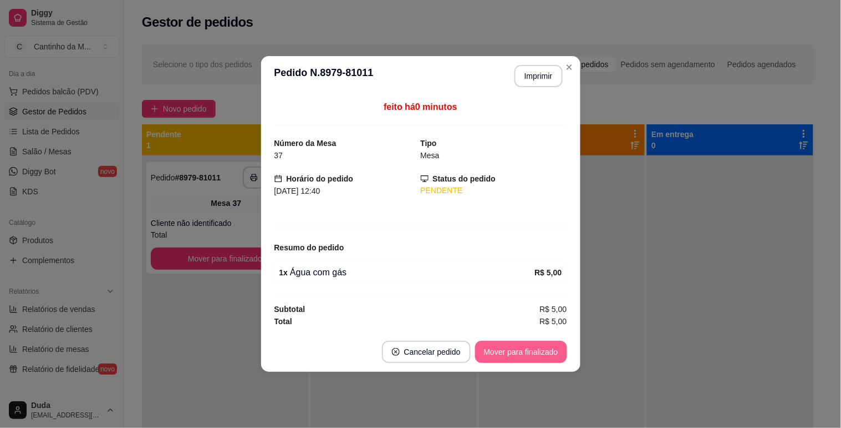
click at [519, 347] on button "Mover para finalizado" at bounding box center [521, 352] width 92 height 22
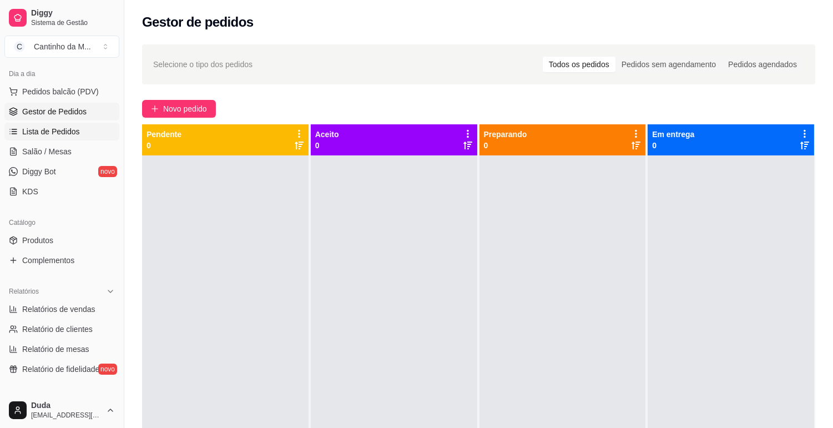
click at [46, 136] on span "Lista de Pedidos" at bounding box center [51, 131] width 58 height 11
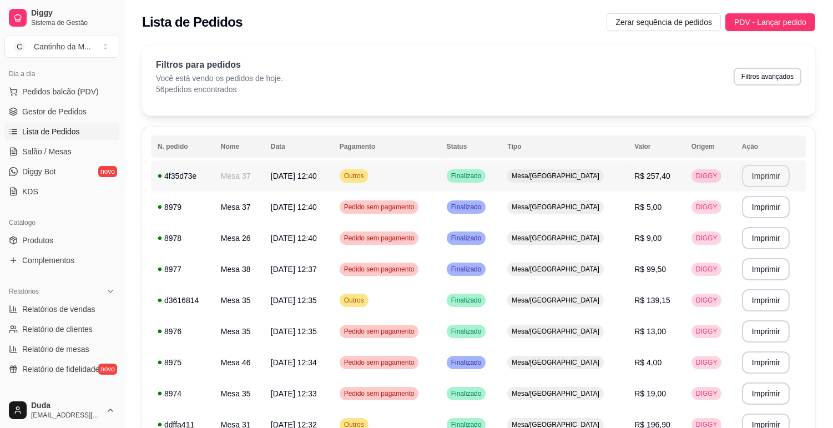
click at [753, 172] on button "Imprimir" at bounding box center [766, 176] width 48 height 22
click at [74, 113] on span "Gestor de Pedidos" at bounding box center [54, 111] width 64 height 11
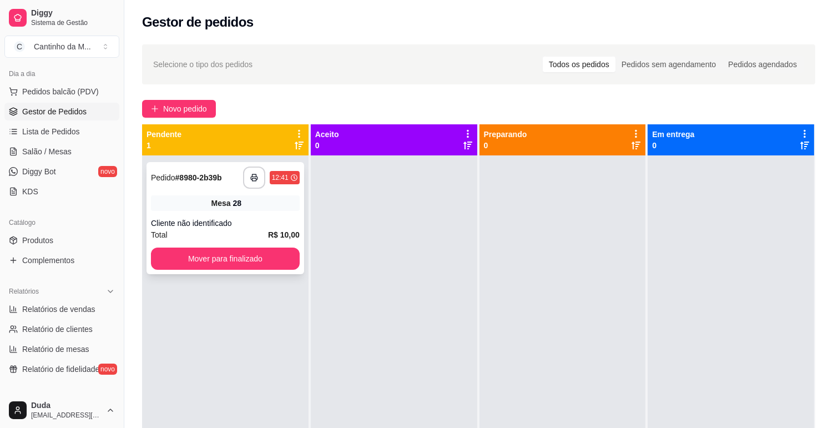
click at [253, 213] on div "**********" at bounding box center [225, 218] width 158 height 112
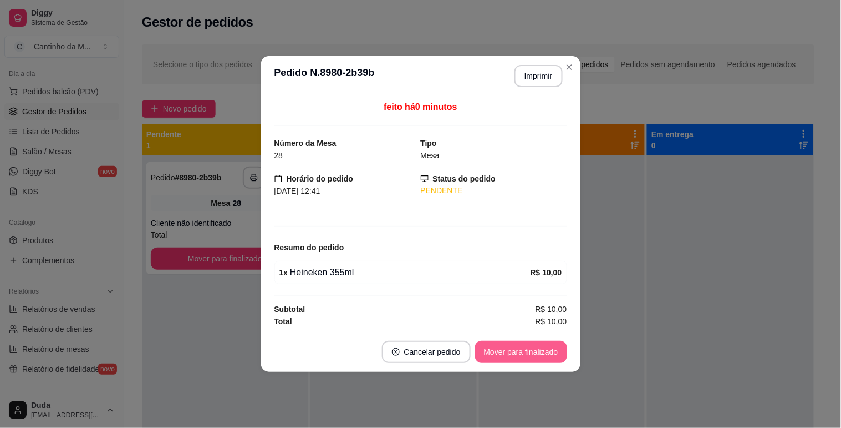
click at [514, 344] on button "Mover para finalizado" at bounding box center [521, 352] width 92 height 22
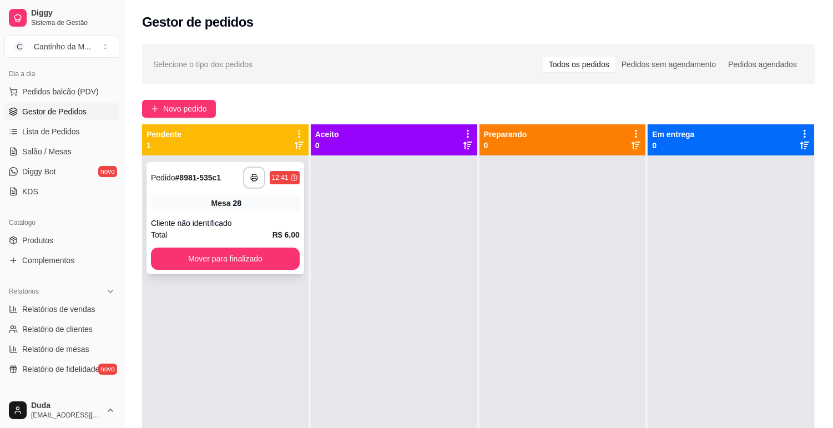
click at [229, 220] on div "Cliente não identificado" at bounding box center [225, 222] width 149 height 11
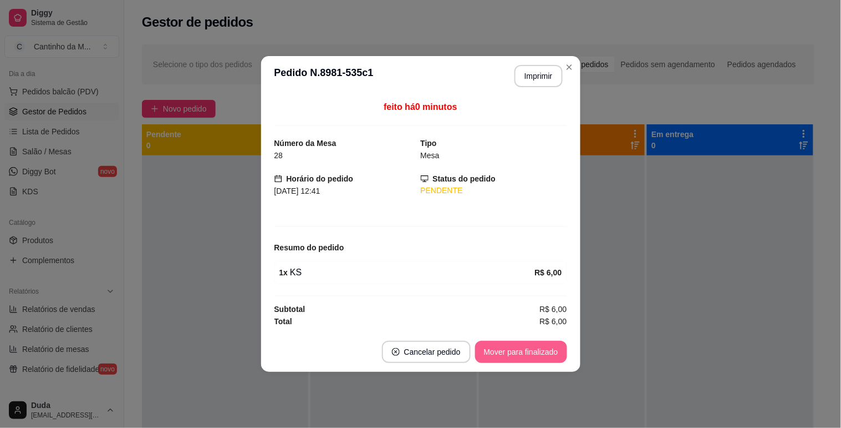
click at [514, 350] on button "Mover para finalizado" at bounding box center [521, 352] width 92 height 22
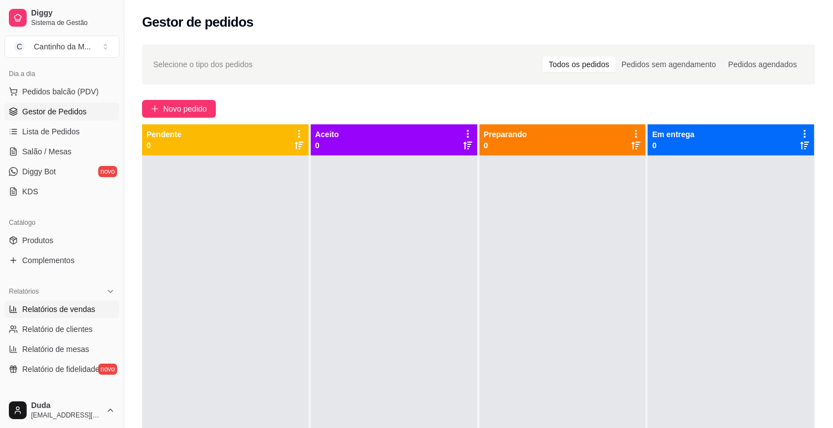
click at [9, 301] on link "Relatórios de vendas" at bounding box center [61, 309] width 115 height 18
select select "ALL"
select select "0"
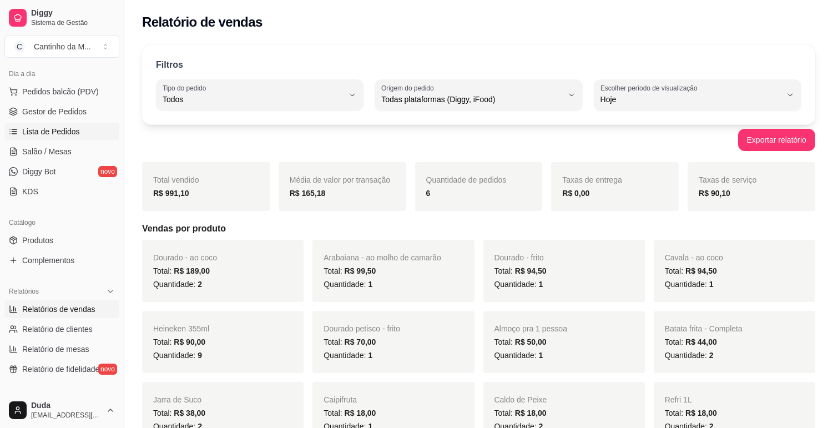
click at [75, 135] on span "Lista de Pedidos" at bounding box center [51, 131] width 58 height 11
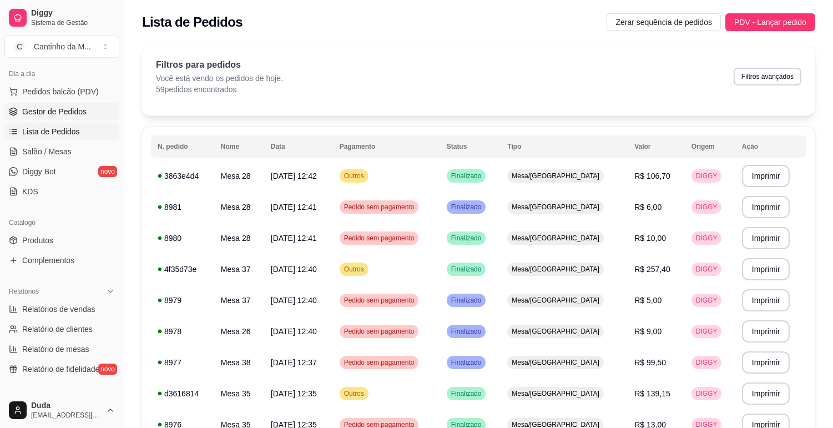
click at [82, 112] on span "Gestor de Pedidos" at bounding box center [54, 111] width 64 height 11
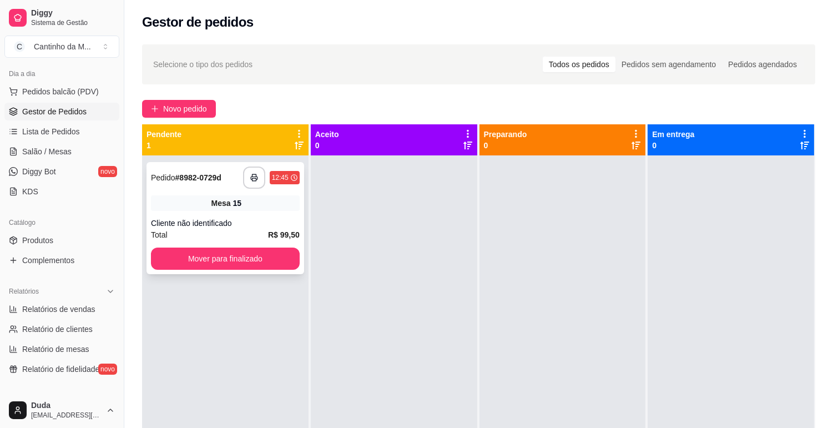
click at [253, 230] on div "Total R$ 99,50" at bounding box center [225, 235] width 149 height 12
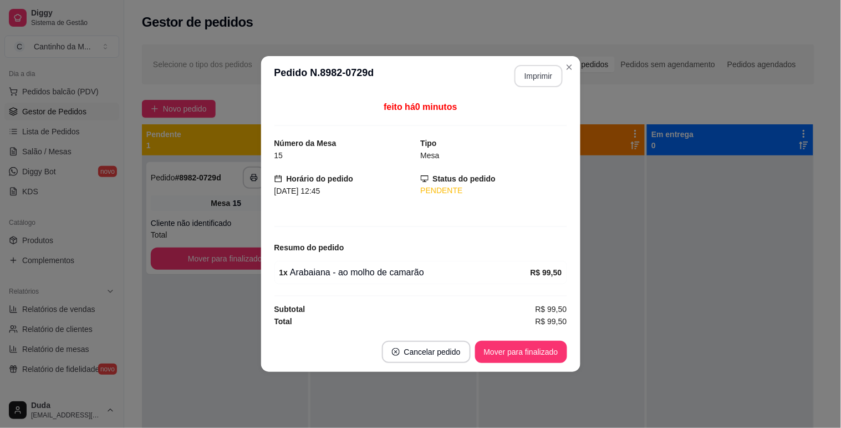
click at [536, 82] on button "Imprimir" at bounding box center [539, 76] width 48 height 22
click at [535, 353] on button "Mover para finalizado" at bounding box center [521, 352] width 92 height 22
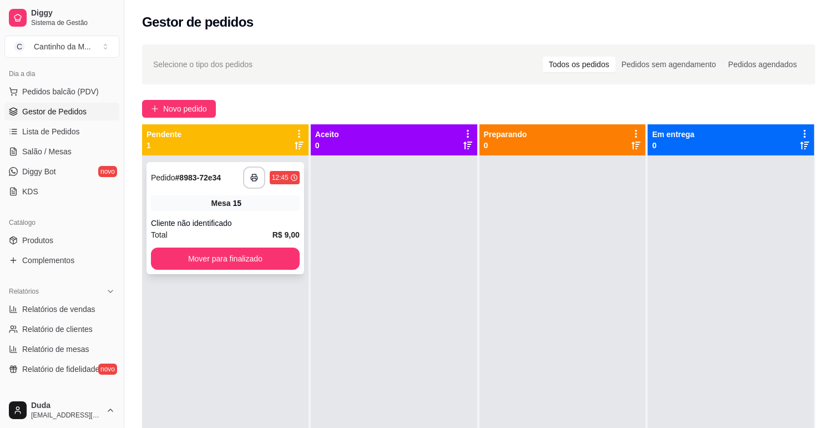
click at [256, 196] on div "Mesa 15" at bounding box center [225, 203] width 149 height 16
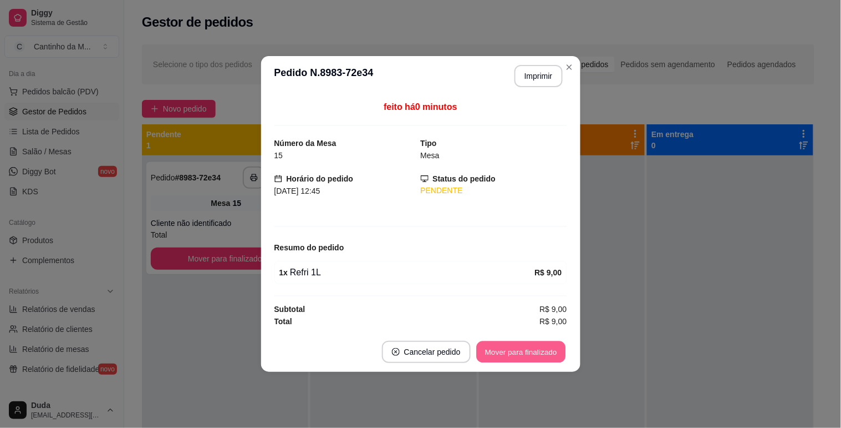
click at [508, 347] on button "Mover para finalizado" at bounding box center [520, 352] width 89 height 22
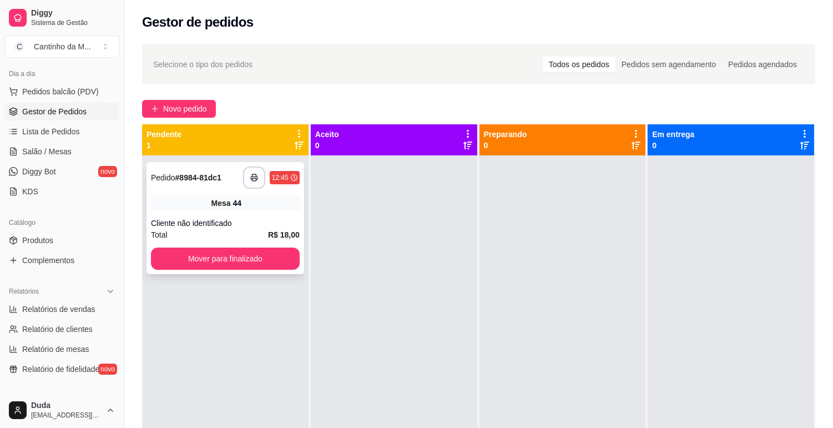
click at [262, 213] on div "**********" at bounding box center [225, 218] width 158 height 112
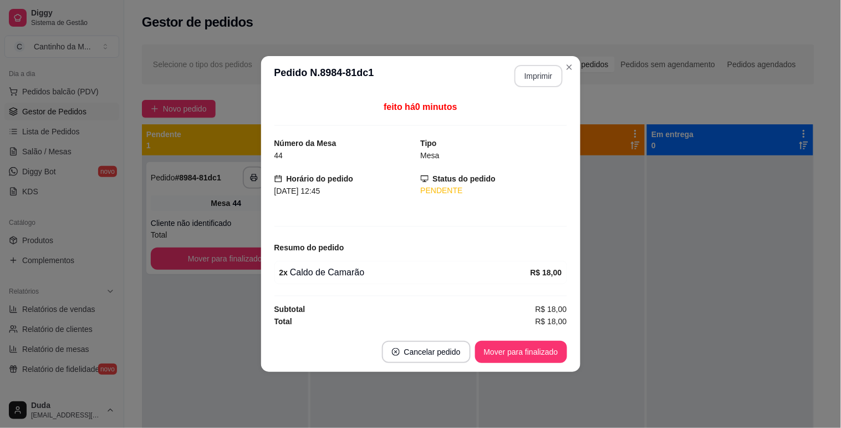
click at [544, 74] on button "Imprimir" at bounding box center [539, 76] width 48 height 22
click at [524, 359] on button "Mover para finalizado" at bounding box center [520, 352] width 89 height 22
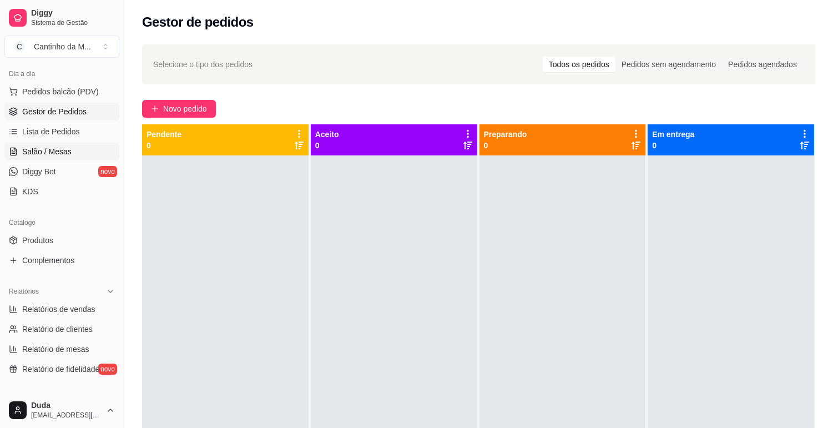
click at [81, 146] on link "Salão / Mesas" at bounding box center [61, 152] width 115 height 18
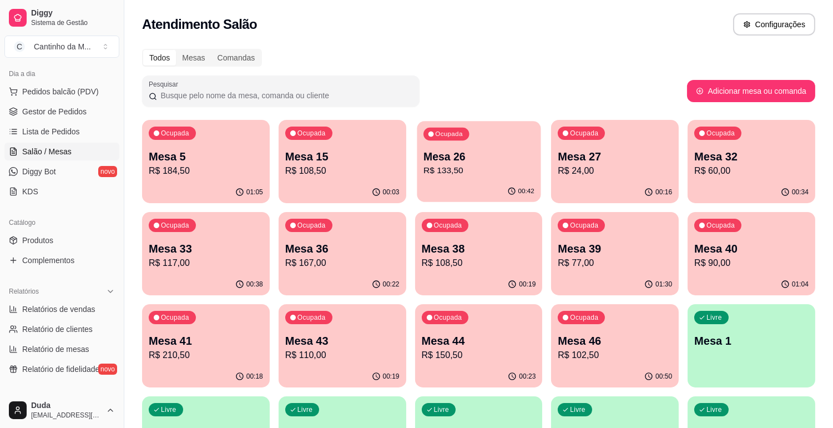
click at [458, 172] on p "R$ 133,50" at bounding box center [478, 170] width 111 height 13
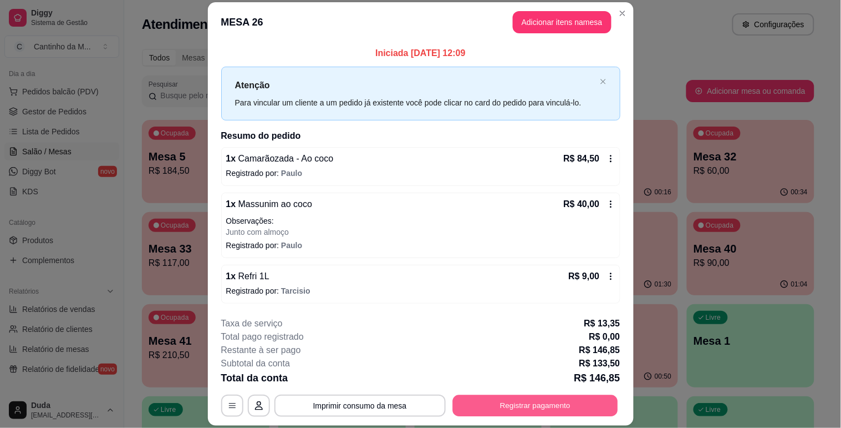
click at [496, 403] on button "Registrar pagamento" at bounding box center [535, 406] width 165 height 22
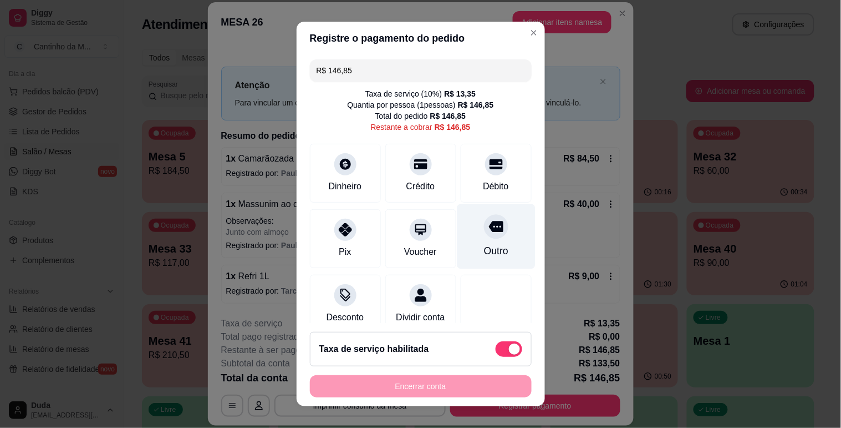
click at [487, 240] on div "Outro" at bounding box center [496, 236] width 78 height 65
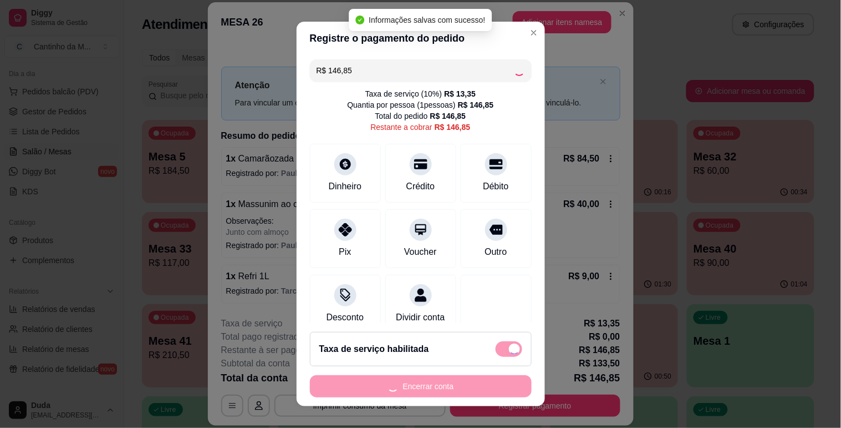
type input "R$ 0,00"
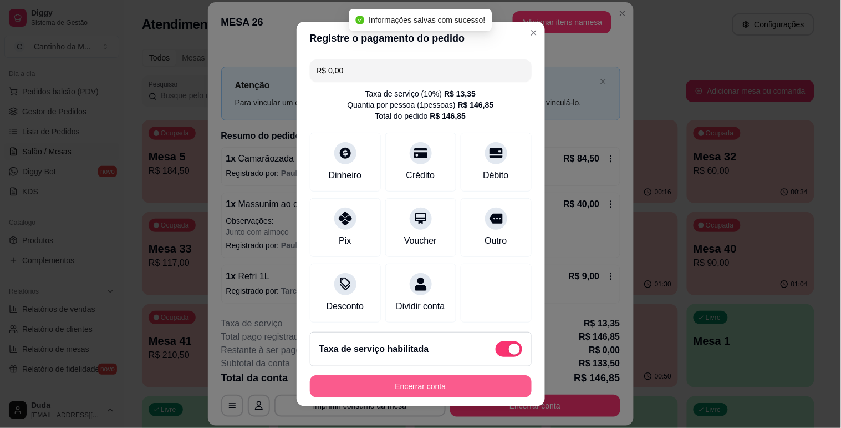
click at [424, 383] on button "Encerrar conta" at bounding box center [421, 386] width 222 height 22
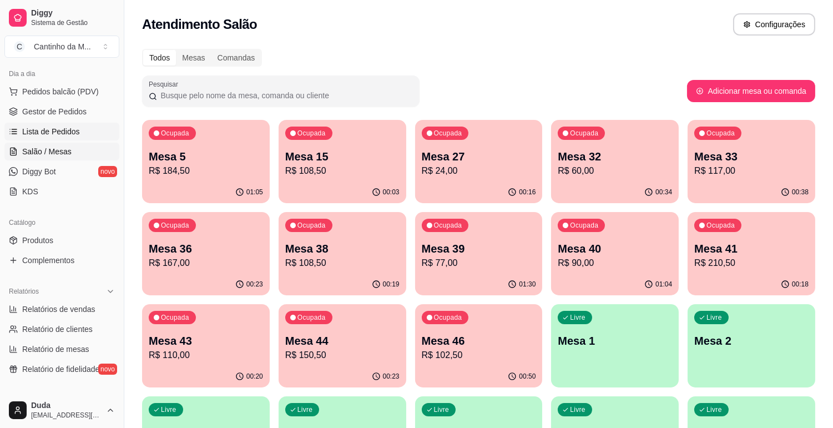
click at [48, 130] on span "Lista de Pedidos" at bounding box center [51, 131] width 58 height 11
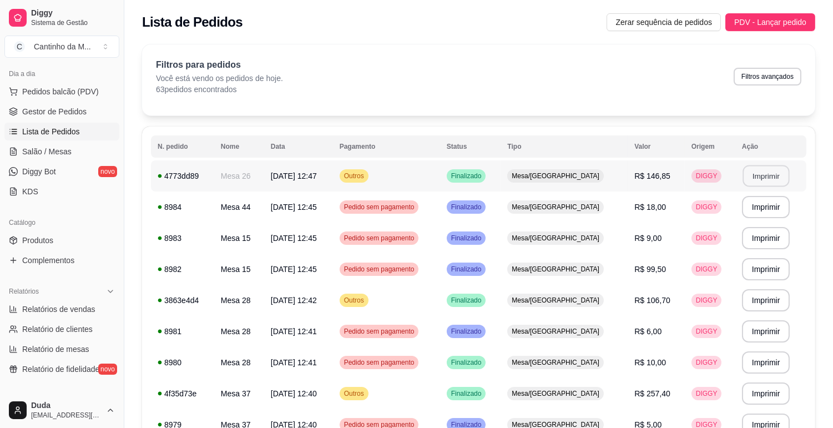
click at [767, 168] on button "Imprimir" at bounding box center [765, 176] width 47 height 22
click at [411, 172] on td "Outros" at bounding box center [386, 175] width 107 height 31
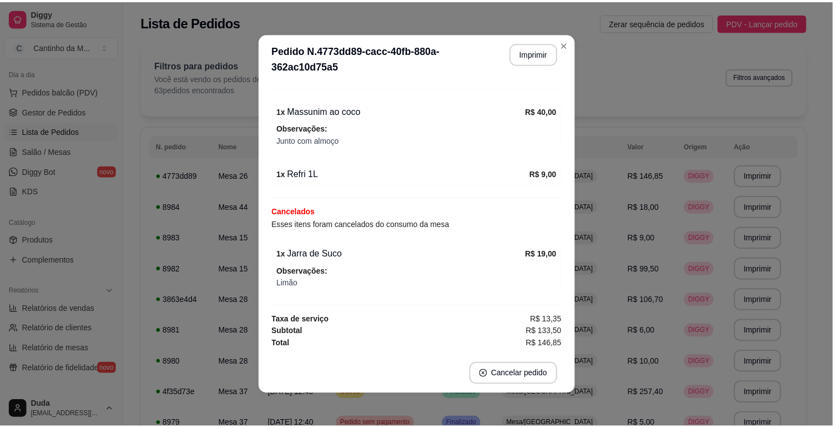
scroll to position [2, 0]
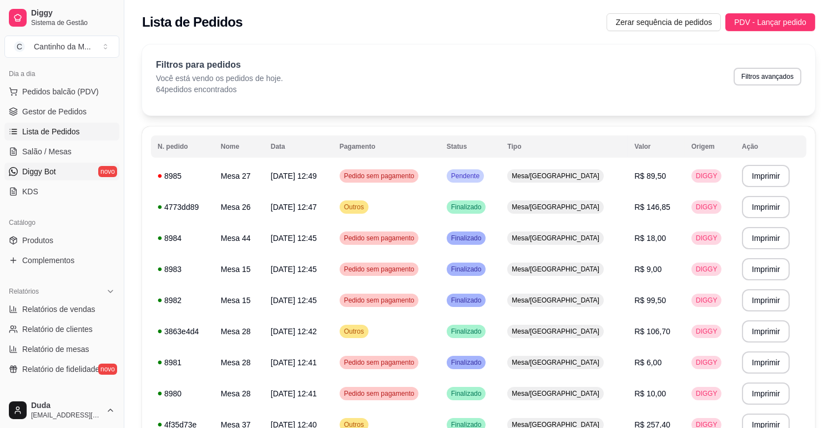
click at [61, 163] on link "Diggy Bot novo" at bounding box center [61, 172] width 115 height 18
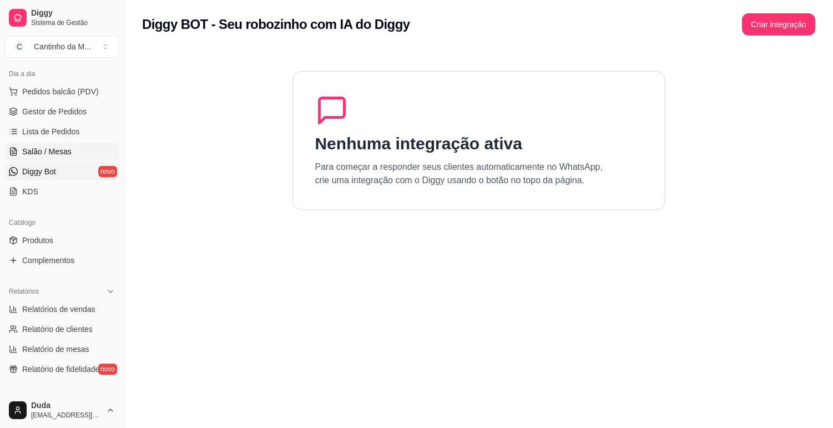
click at [61, 154] on span "Salão / Mesas" at bounding box center [46, 151] width 49 height 11
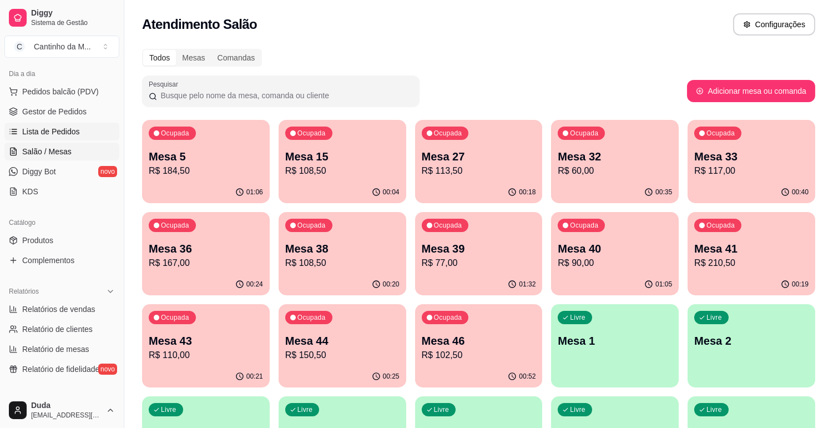
click at [54, 129] on span "Lista de Pedidos" at bounding box center [51, 131] width 58 height 11
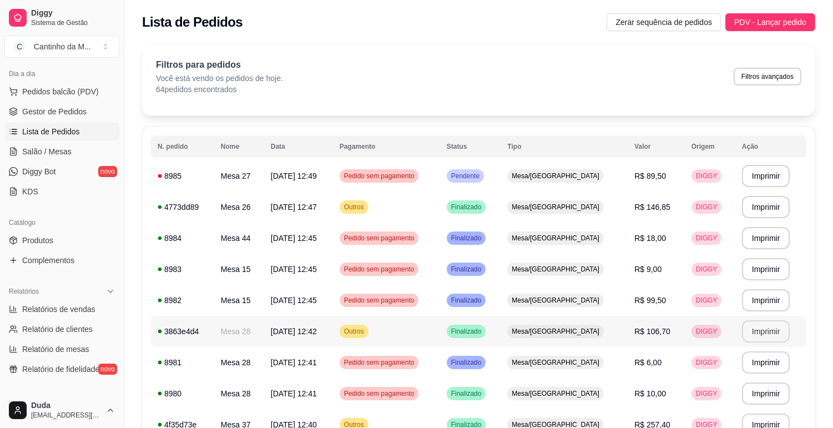
click at [756, 332] on button "Imprimir" at bounding box center [766, 331] width 48 height 22
click at [62, 114] on span "Gestor de Pedidos" at bounding box center [54, 111] width 64 height 11
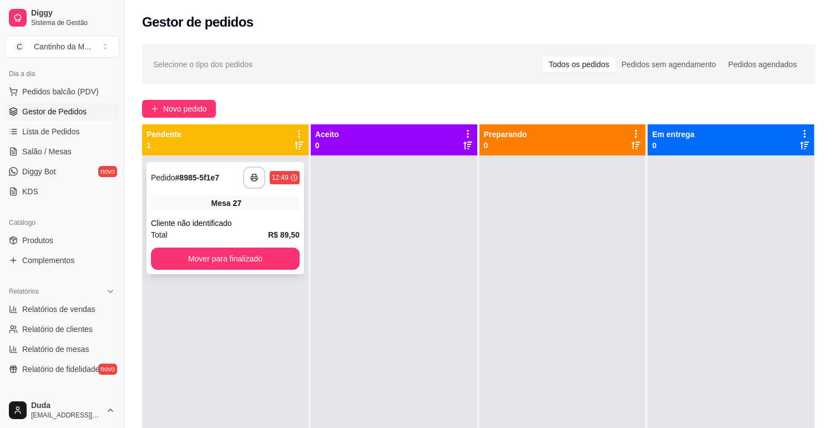
click at [234, 218] on div "Cliente não identificado" at bounding box center [225, 222] width 149 height 11
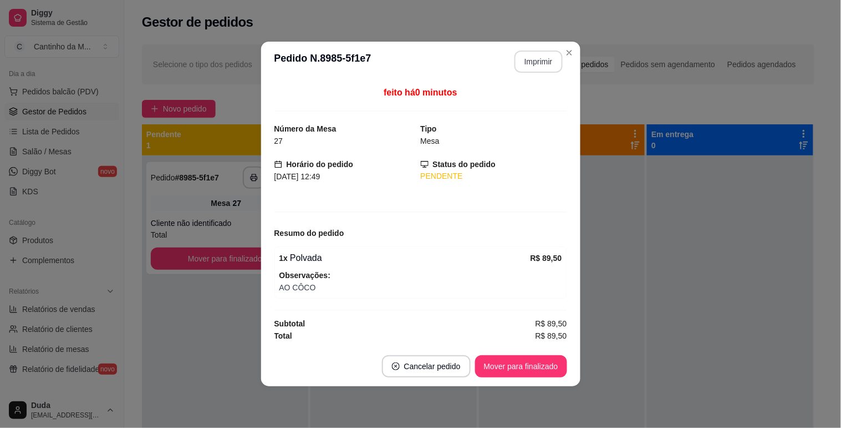
click at [547, 53] on button "Imprimir" at bounding box center [539, 61] width 48 height 22
click at [505, 373] on button "Mover para finalizado" at bounding box center [520, 367] width 89 height 22
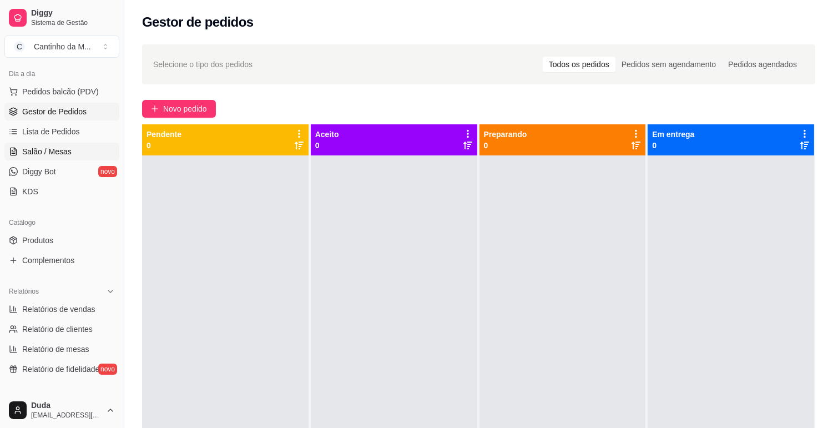
click at [52, 144] on link "Salão / Mesas" at bounding box center [61, 152] width 115 height 18
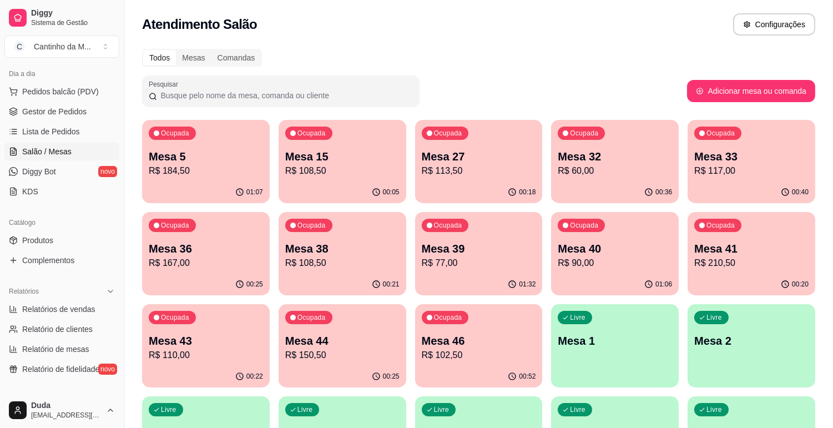
click at [469, 269] on p "R$ 77,00" at bounding box center [479, 262] width 114 height 13
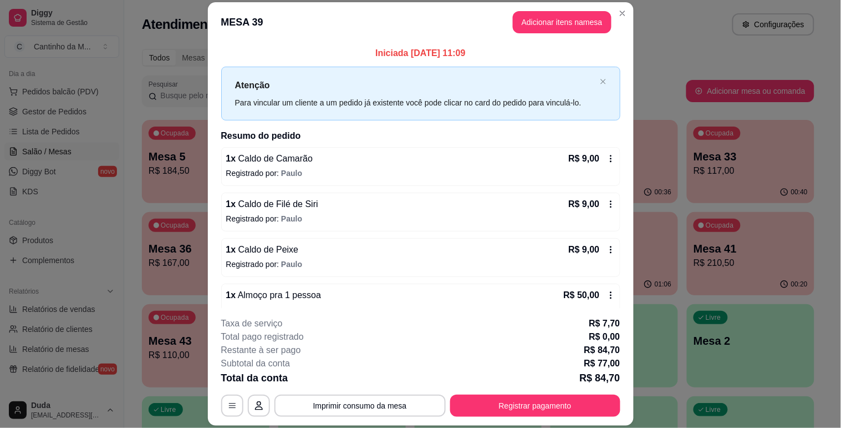
scroll to position [62, 0]
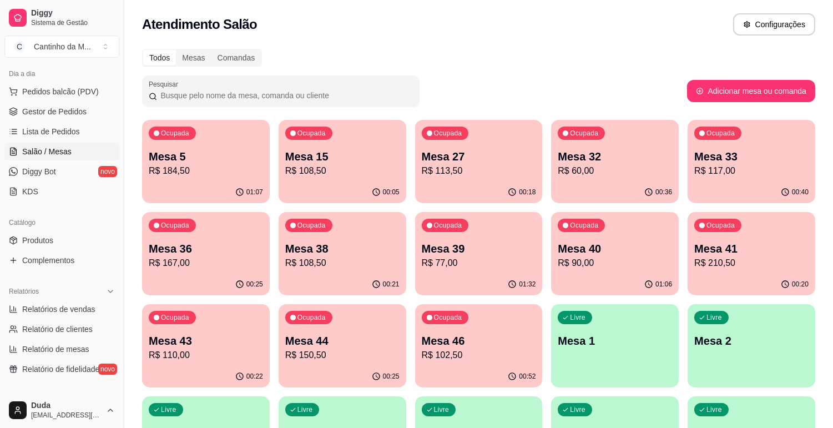
click at [611, 166] on p "R$ 60,00" at bounding box center [614, 170] width 114 height 13
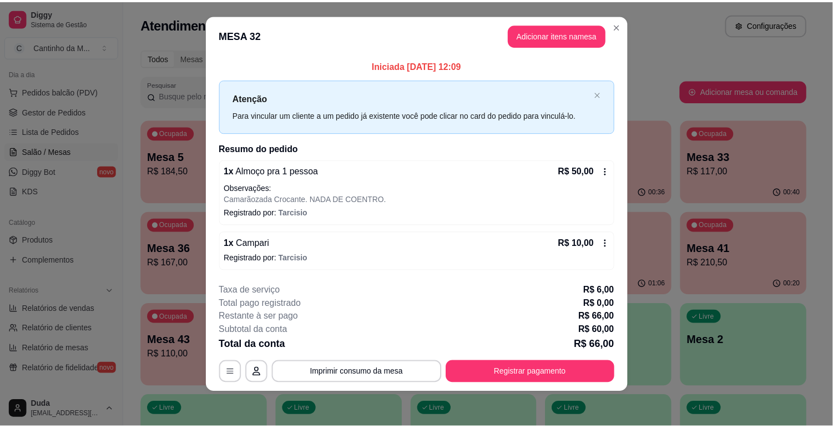
scroll to position [0, 0]
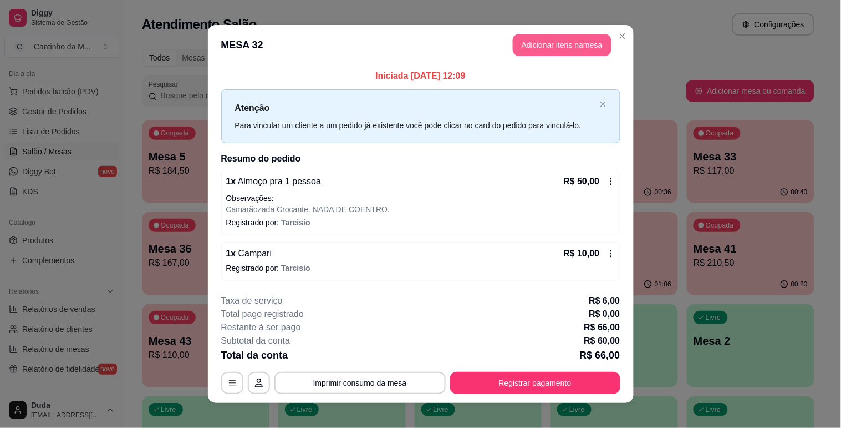
click at [566, 47] on button "Adicionar itens na mesa" at bounding box center [562, 45] width 99 height 22
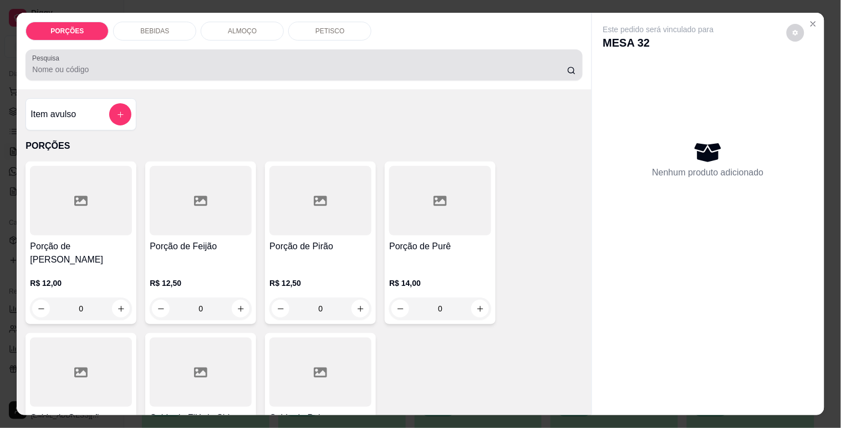
click at [185, 54] on div at bounding box center [304, 65] width 544 height 22
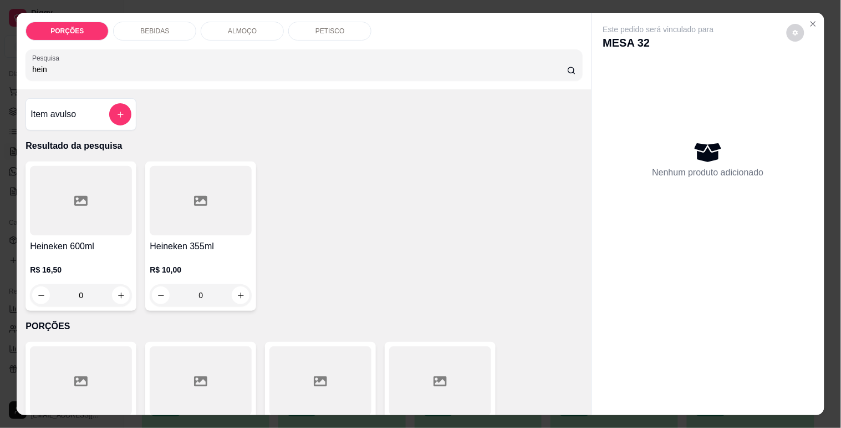
type input "hein"
click at [122, 292] on button "increase-product-quantity" at bounding box center [121, 295] width 17 height 17
type input "1"
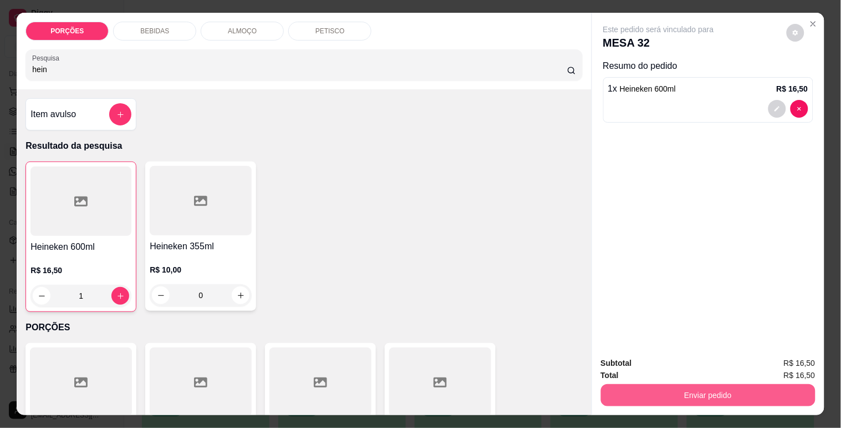
click at [683, 394] on button "Enviar pedido" at bounding box center [708, 395] width 215 height 22
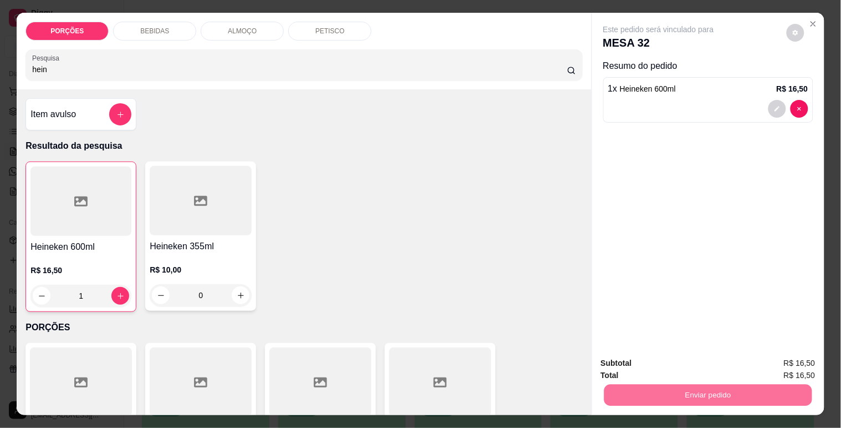
click at [783, 359] on button "Enviar pedido" at bounding box center [786, 363] width 63 height 21
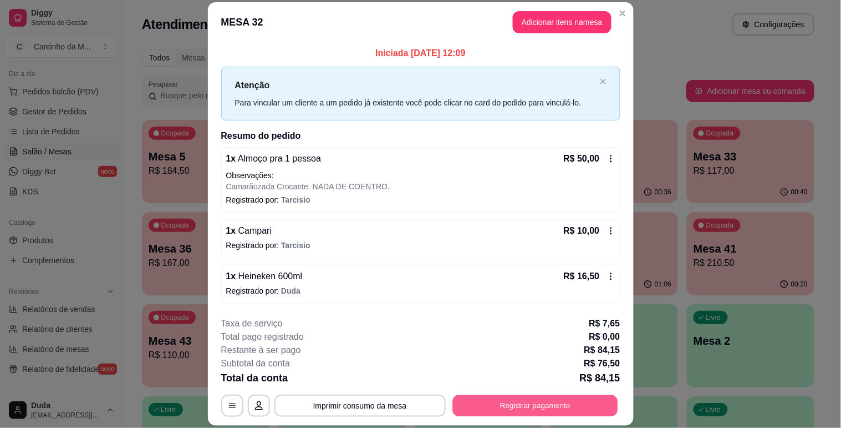
click at [515, 395] on button "Registrar pagamento" at bounding box center [535, 406] width 165 height 22
click at [504, 395] on button "Registrar pagamento" at bounding box center [535, 406] width 165 height 22
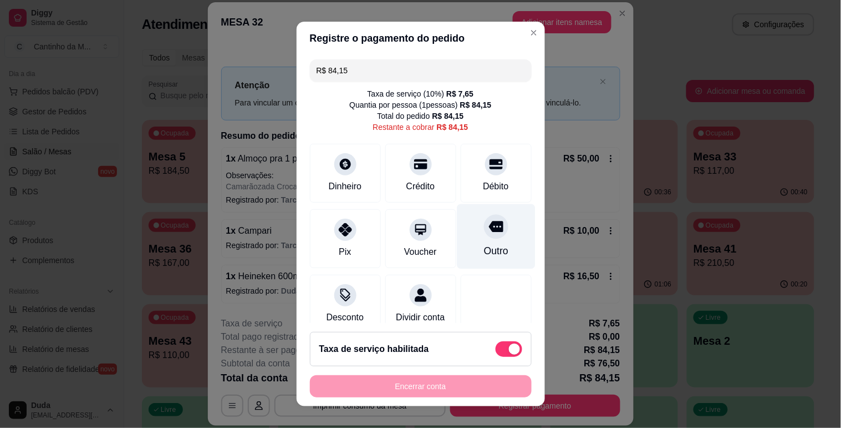
click at [483, 242] on div "Outro" at bounding box center [496, 236] width 78 height 65
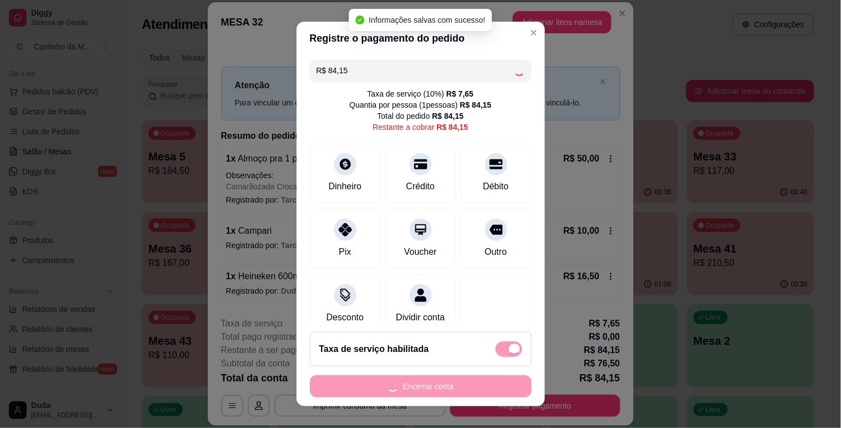
type input "R$ 0,00"
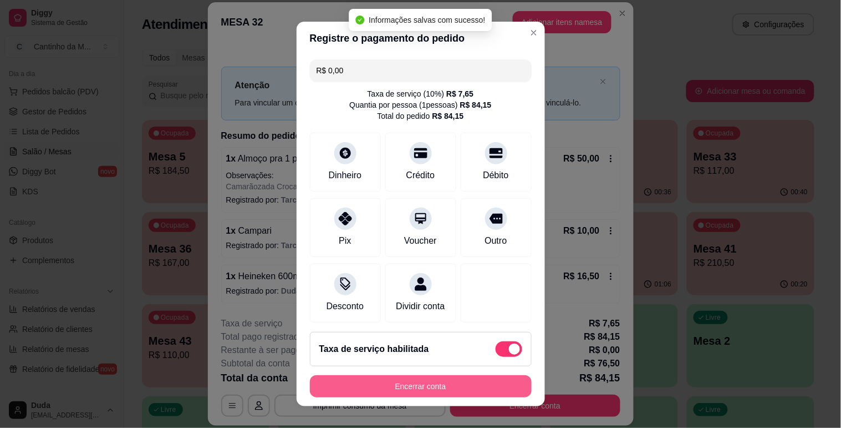
click at [447, 380] on button "Encerrar conta" at bounding box center [421, 386] width 222 height 22
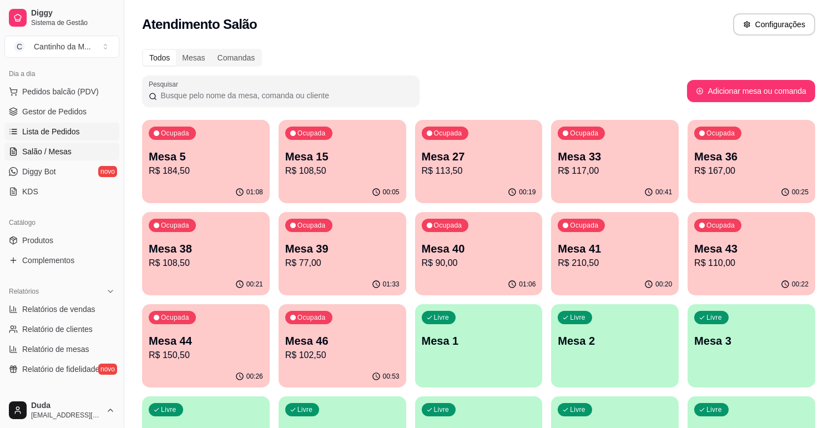
click at [51, 126] on span "Lista de Pedidos" at bounding box center [51, 131] width 58 height 11
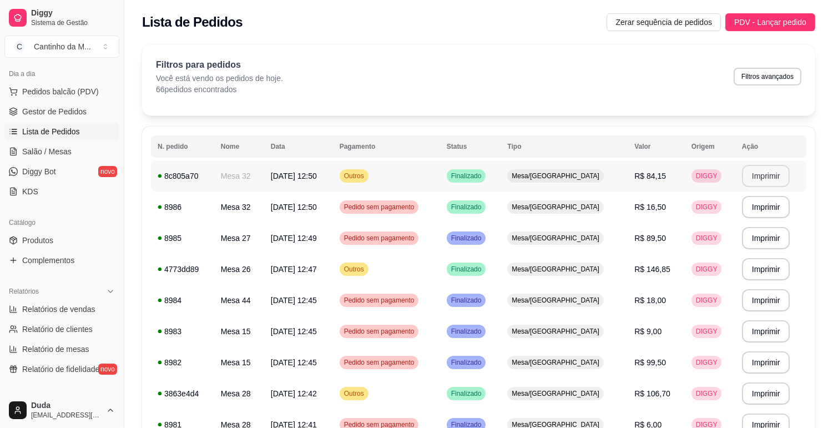
click at [752, 184] on button "Imprimir" at bounding box center [766, 176] width 48 height 22
click at [99, 112] on link "Gestor de Pedidos" at bounding box center [61, 112] width 115 height 18
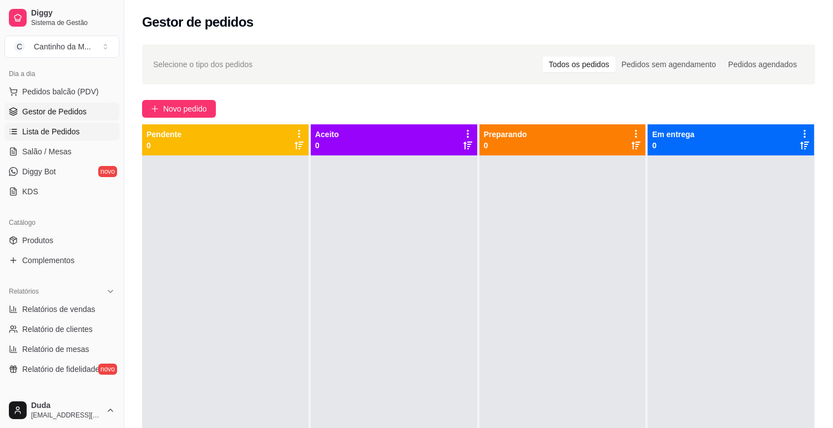
click at [96, 128] on link "Lista de Pedidos" at bounding box center [61, 132] width 115 height 18
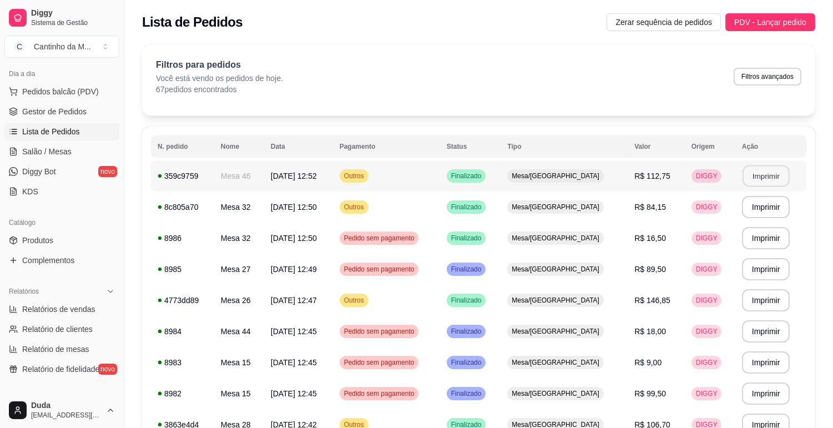
click at [762, 176] on button "Imprimir" at bounding box center [765, 176] width 47 height 22
click at [65, 106] on span "Gestor de Pedidos" at bounding box center [54, 111] width 64 height 11
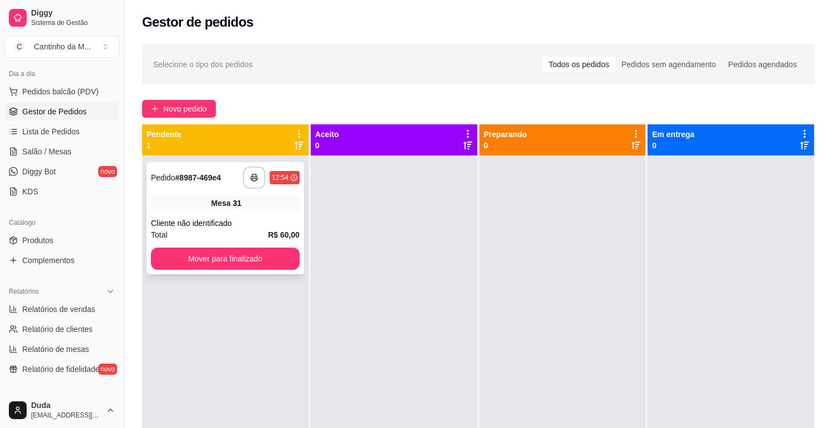
click at [192, 196] on div "Mesa 31" at bounding box center [225, 203] width 149 height 16
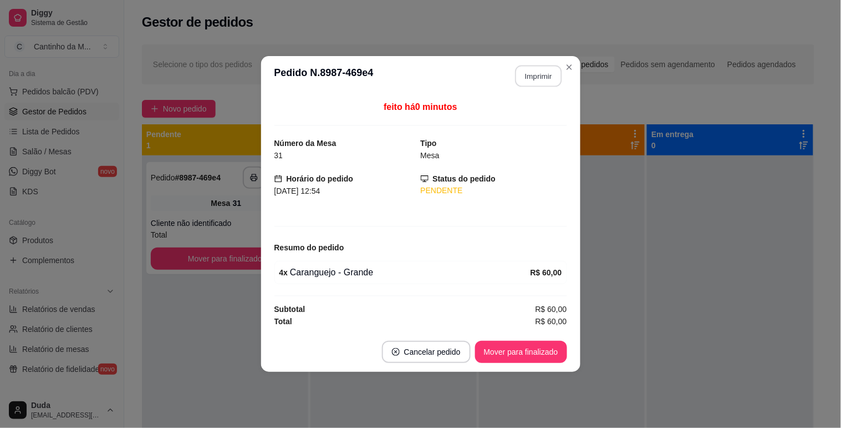
click at [546, 82] on button "Imprimir" at bounding box center [538, 76] width 47 height 22
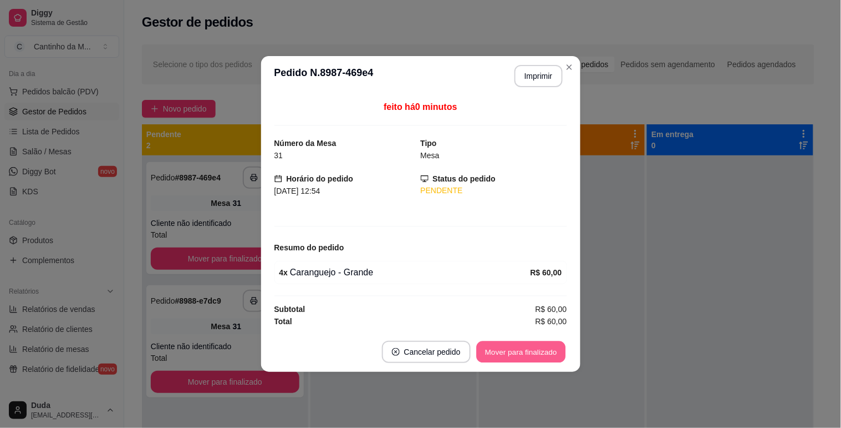
click at [544, 351] on button "Mover para finalizado" at bounding box center [520, 352] width 89 height 22
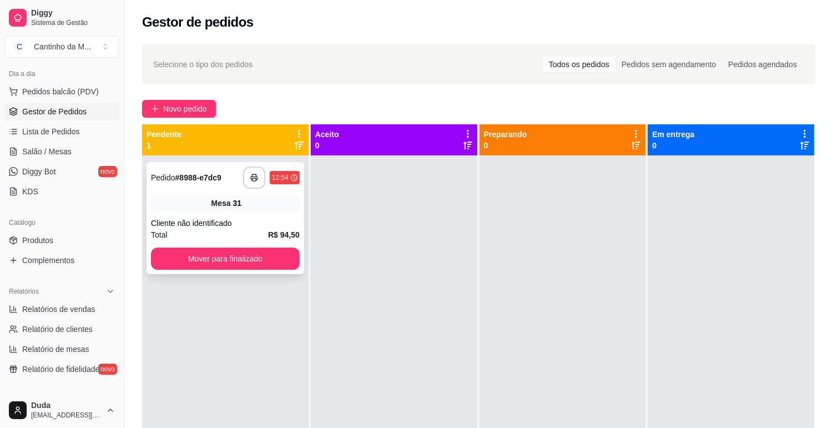
click at [273, 186] on div "**********" at bounding box center [271, 177] width 57 height 22
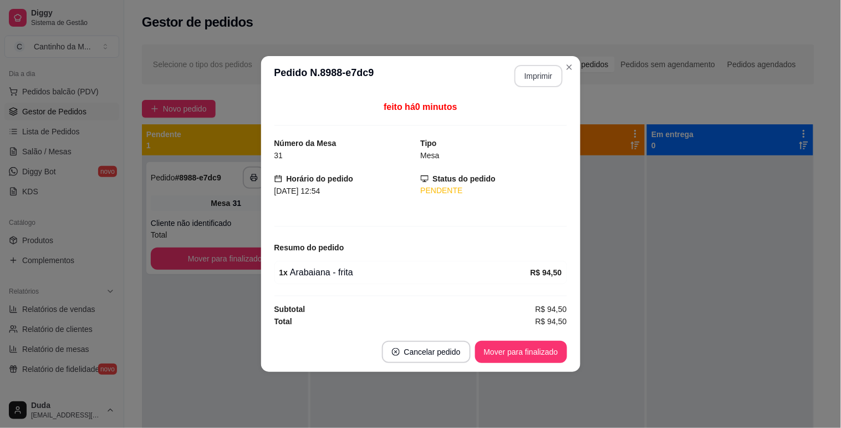
click at [541, 69] on button "Imprimir" at bounding box center [539, 76] width 48 height 22
click at [536, 351] on button "Mover para finalizado" at bounding box center [521, 352] width 92 height 22
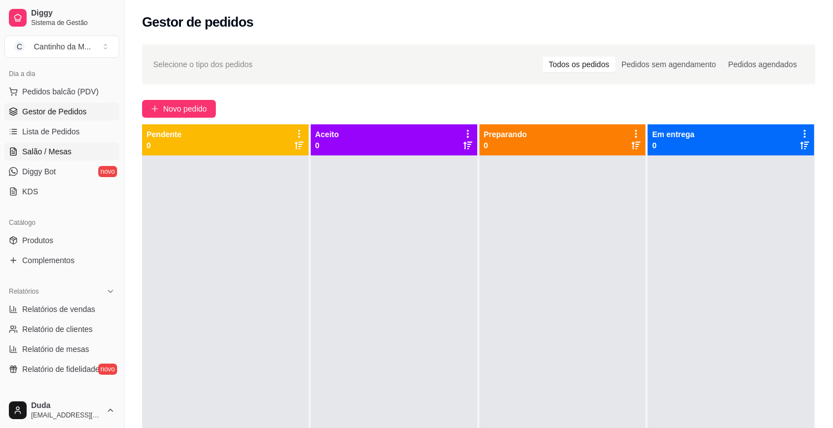
click at [65, 153] on span "Salão / Mesas" at bounding box center [46, 151] width 49 height 11
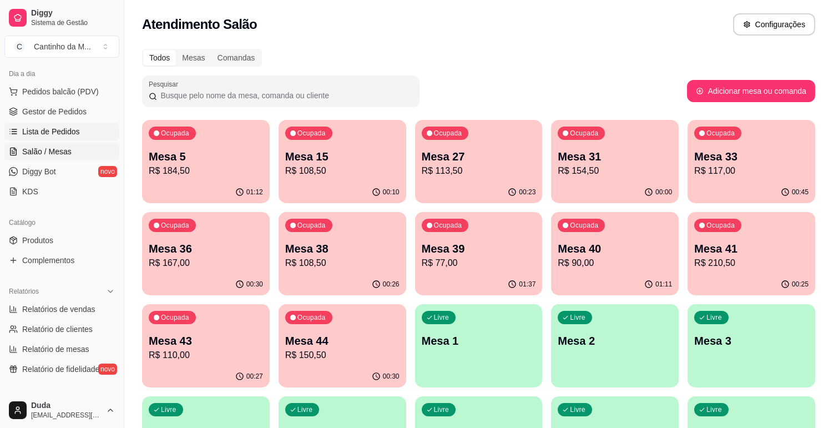
click at [74, 124] on link "Lista de Pedidos" at bounding box center [61, 132] width 115 height 18
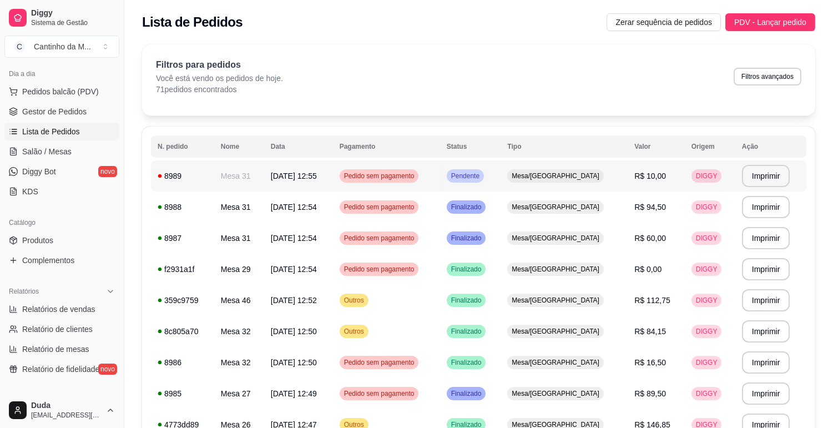
click at [627, 179] on td "R$ 10,00" at bounding box center [655, 175] width 57 height 31
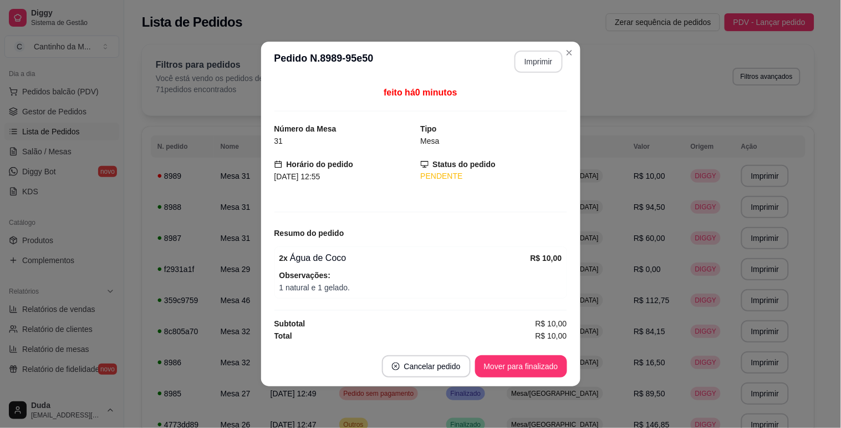
click at [548, 68] on button "Imprimir" at bounding box center [539, 61] width 48 height 22
click at [556, 362] on button "Mover para finalizado" at bounding box center [520, 367] width 89 height 22
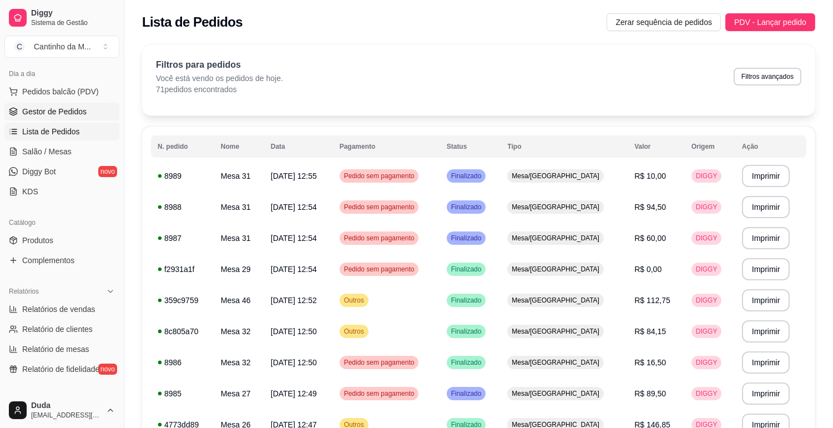
click at [90, 118] on link "Gestor de Pedidos" at bounding box center [61, 112] width 115 height 18
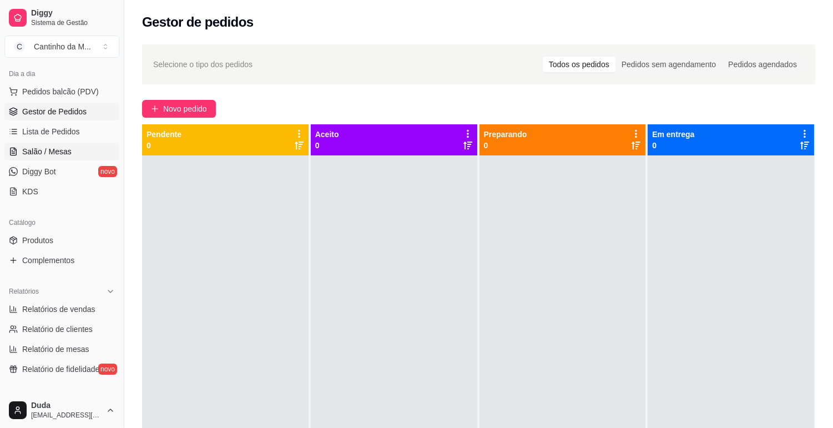
click at [52, 144] on link "Salão / Mesas" at bounding box center [61, 152] width 115 height 18
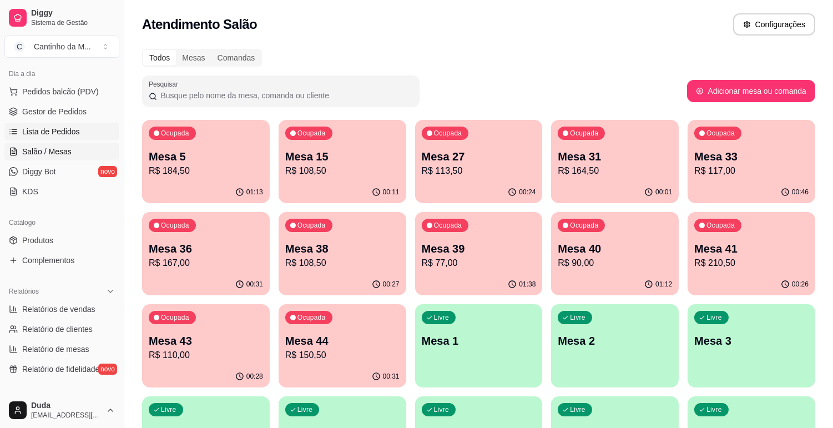
click at [68, 139] on link "Lista de Pedidos" at bounding box center [61, 132] width 115 height 18
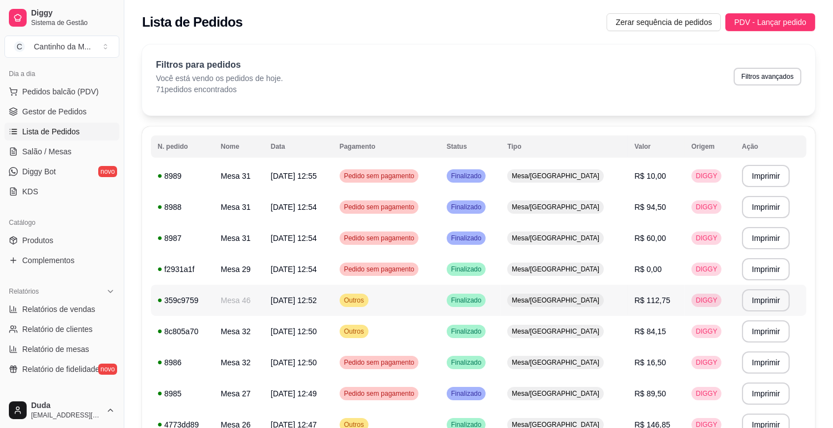
click at [397, 285] on td "Outros" at bounding box center [386, 300] width 107 height 31
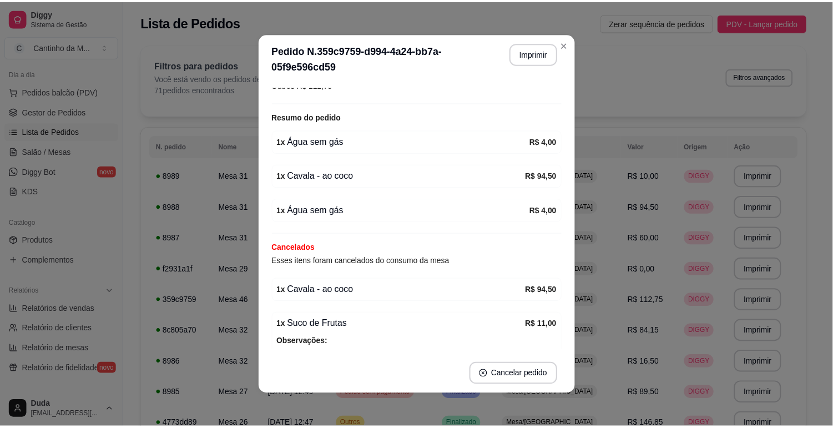
scroll to position [214, 0]
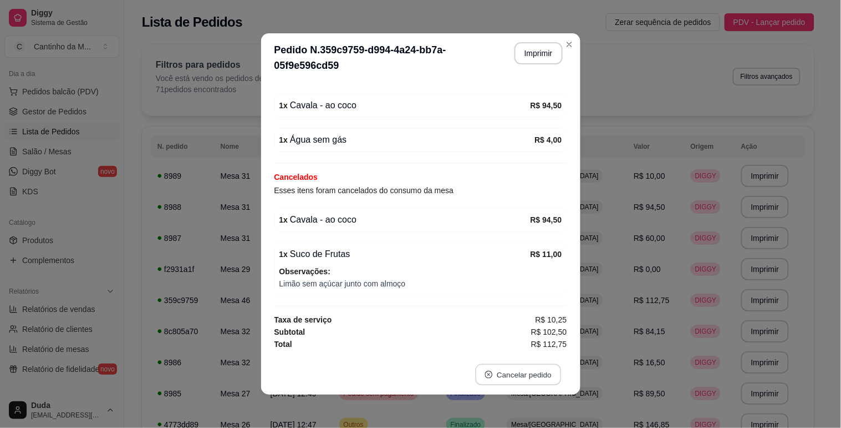
click at [500, 376] on button "Cancelar pedido" at bounding box center [518, 375] width 86 height 22
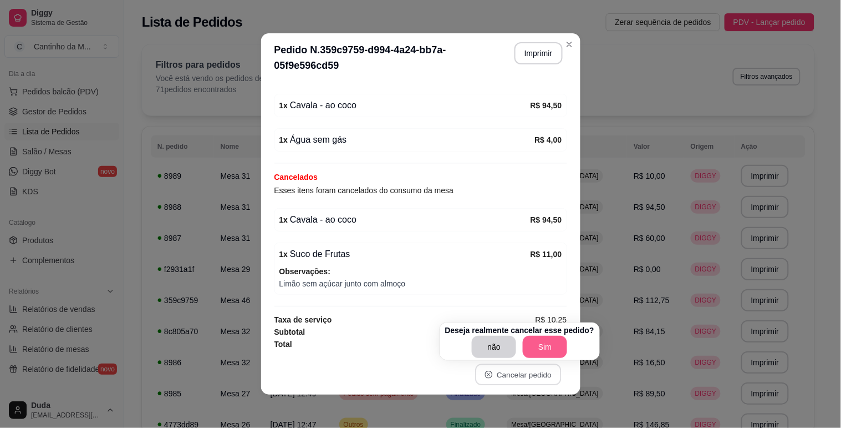
click at [539, 340] on button "Sim" at bounding box center [545, 347] width 44 height 22
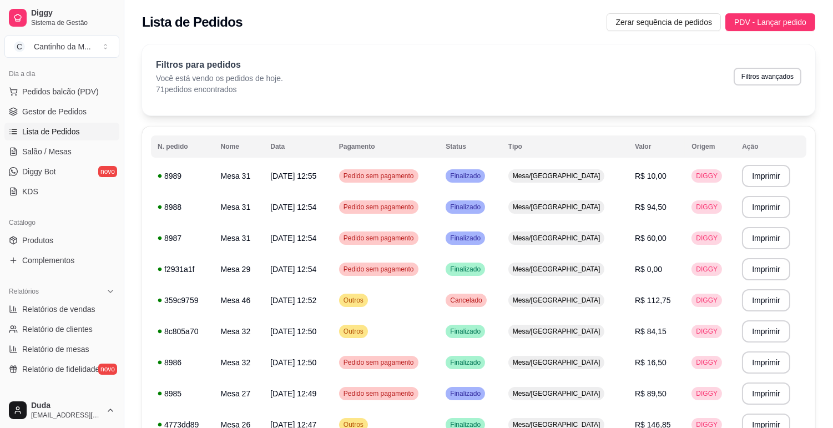
click at [51, 136] on span "Lista de Pedidos" at bounding box center [51, 131] width 58 height 11
click at [42, 156] on span "Salão / Mesas" at bounding box center [46, 151] width 49 height 11
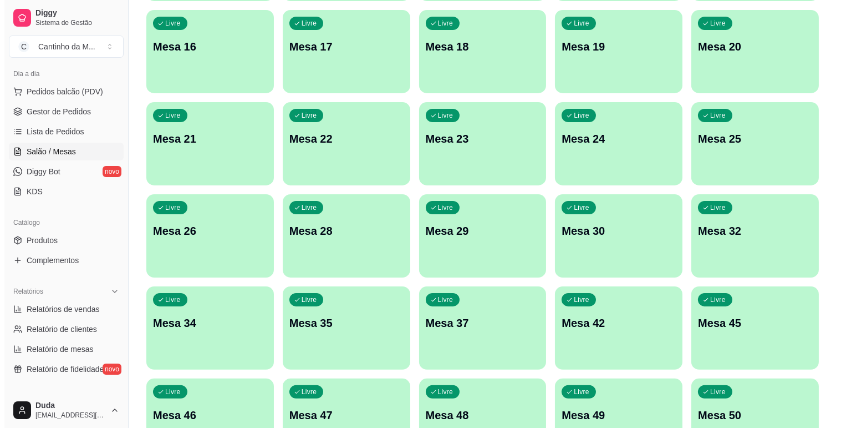
scroll to position [616, 0]
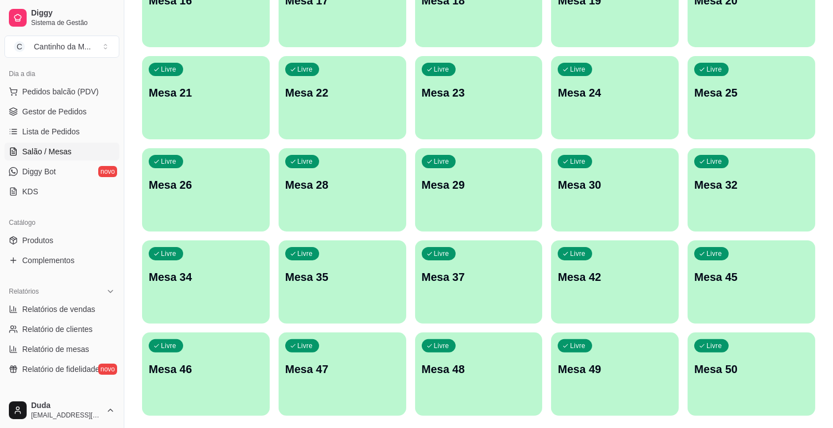
click at [216, 385] on div "Livre Mesa 46" at bounding box center [206, 367] width 128 height 70
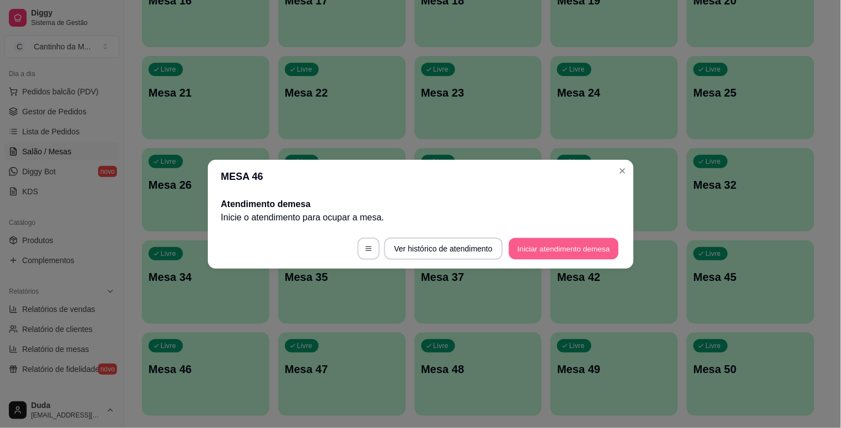
click at [528, 256] on button "Iniciar atendimento de mesa" at bounding box center [564, 248] width 110 height 22
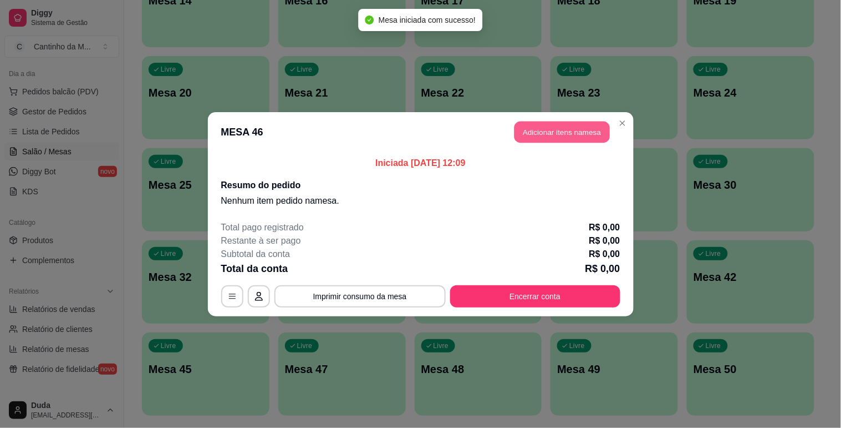
click at [569, 140] on button "Adicionar itens na mesa" at bounding box center [562, 132] width 95 height 22
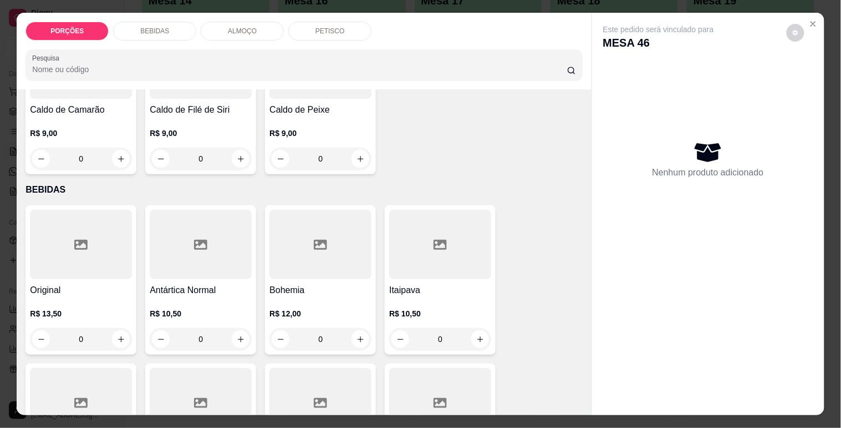
scroll to position [431, 0]
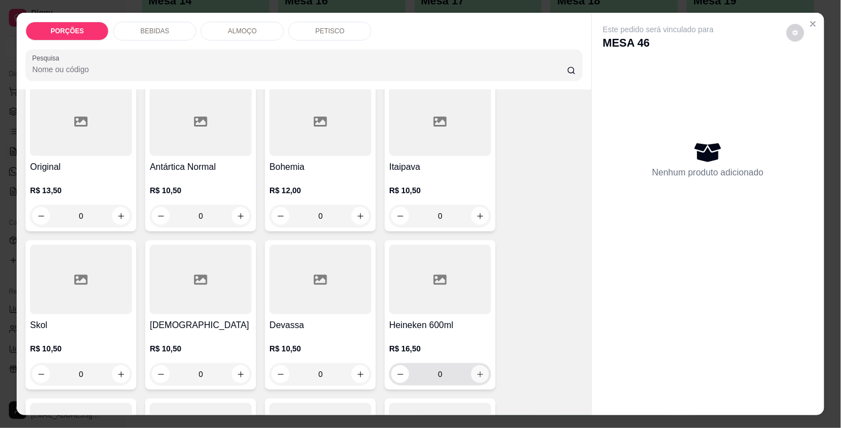
click at [480, 365] on button "increase-product-quantity" at bounding box center [480, 374] width 18 height 18
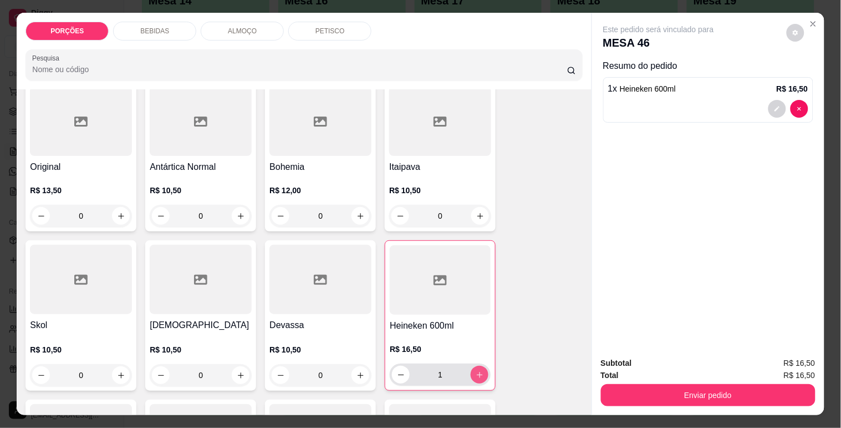
type input "1"
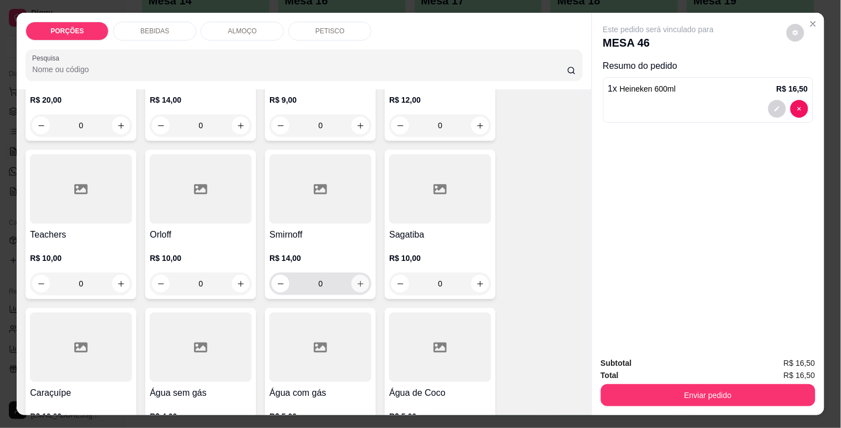
scroll to position [2095, 0]
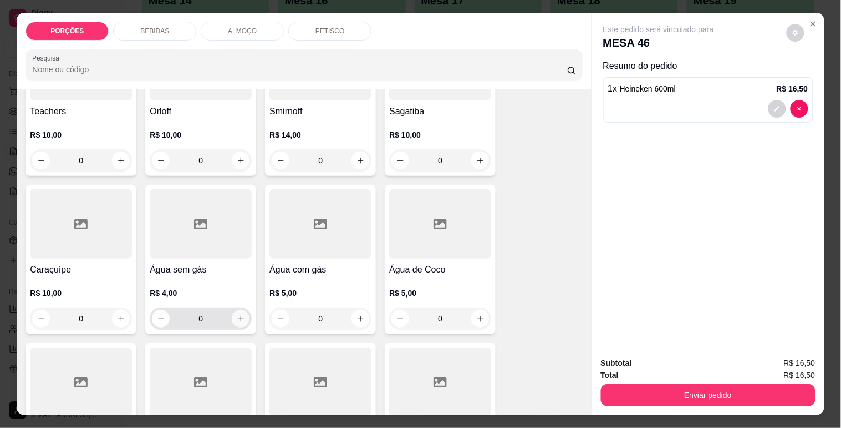
click at [240, 314] on icon "increase-product-quantity" at bounding box center [241, 318] width 8 height 8
type input "1"
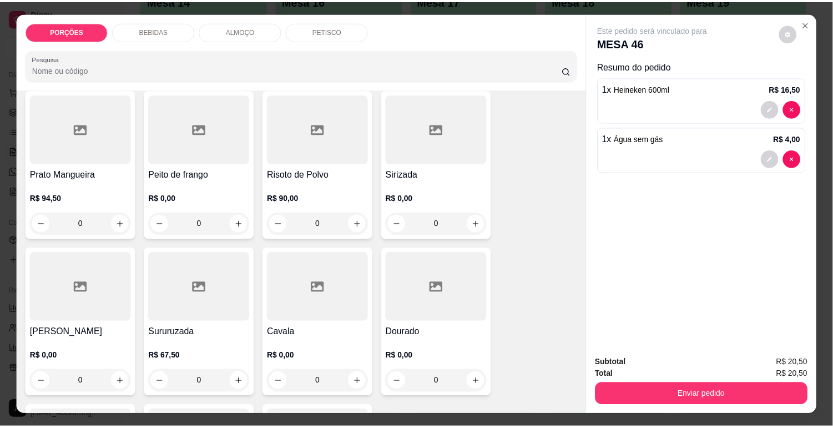
scroll to position [3389, 0]
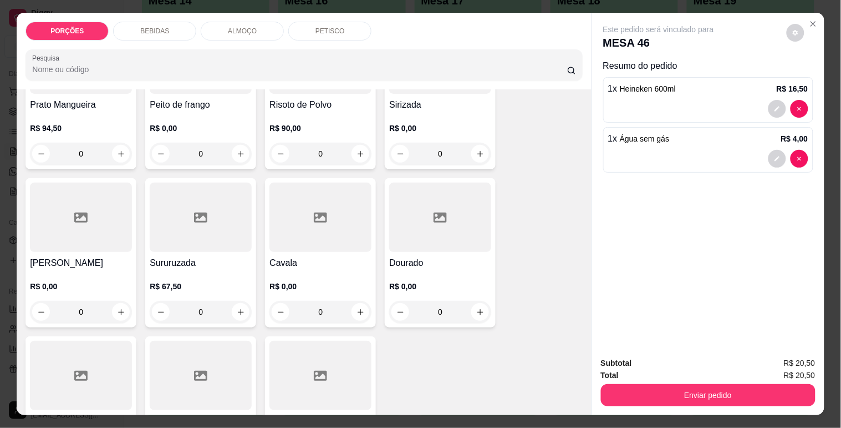
click at [306, 212] on div at bounding box center [321, 216] width 102 height 69
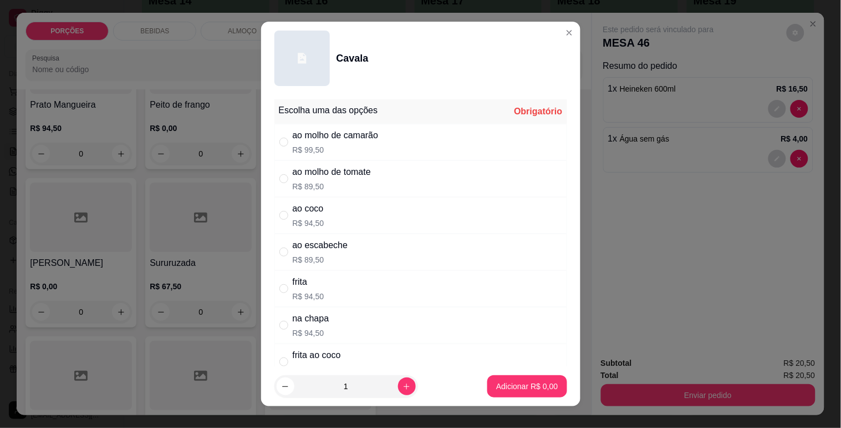
click at [318, 225] on p "R$ 94,50" at bounding box center [309, 222] width 32 height 11
radio input "true"
click at [490, 380] on button "Adicionar R$ 94,50" at bounding box center [525, 386] width 84 height 22
type input "1"
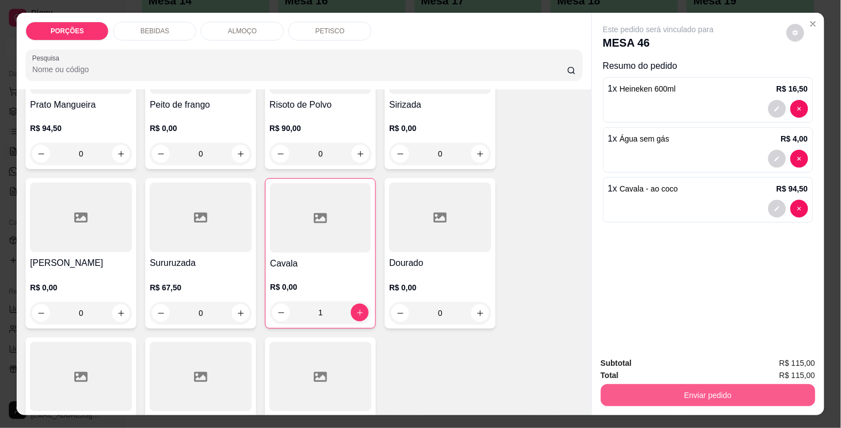
click at [653, 391] on button "Enviar pedido" at bounding box center [708, 395] width 215 height 22
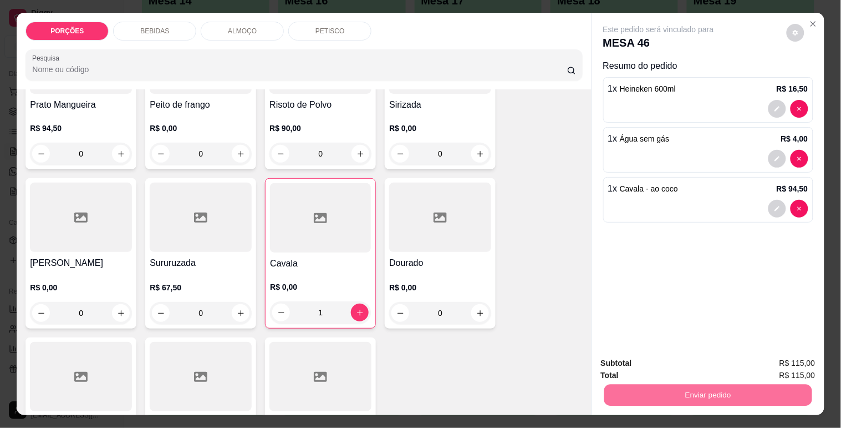
click at [779, 353] on button "Enviar pedido" at bounding box center [787, 363] width 61 height 21
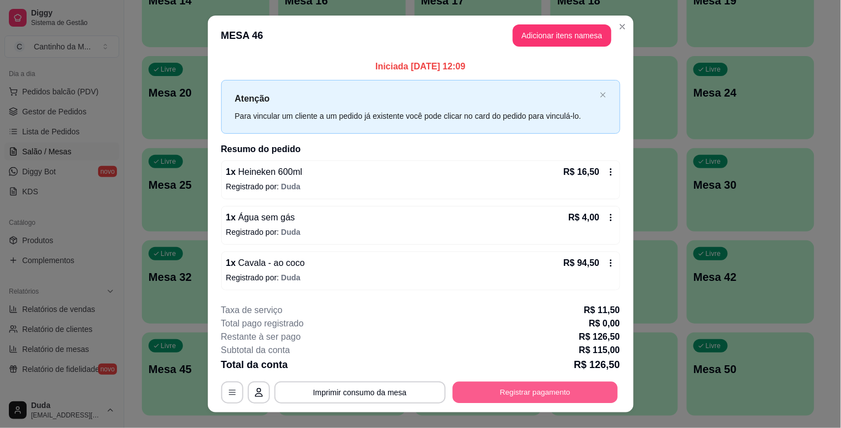
click at [534, 400] on button "Registrar pagamento" at bounding box center [535, 393] width 165 height 22
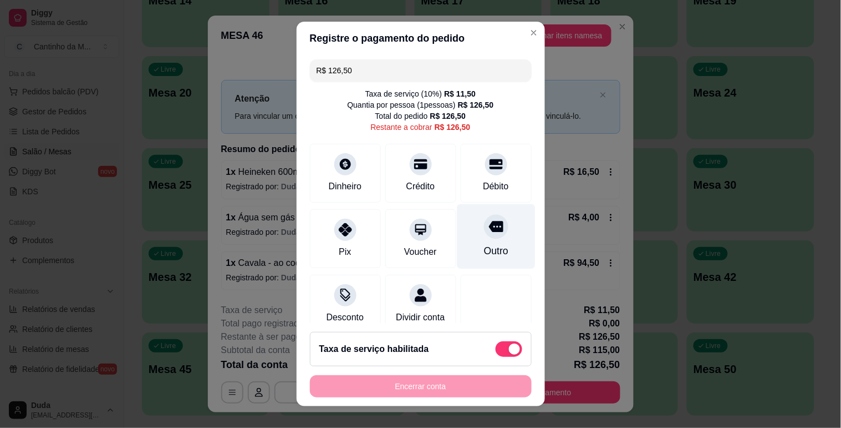
click at [460, 239] on div "Outro" at bounding box center [496, 236] width 78 height 65
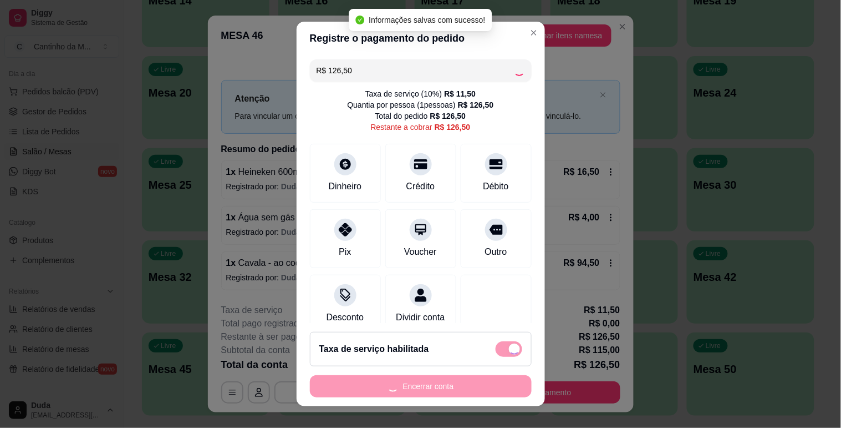
type input "R$ 0,00"
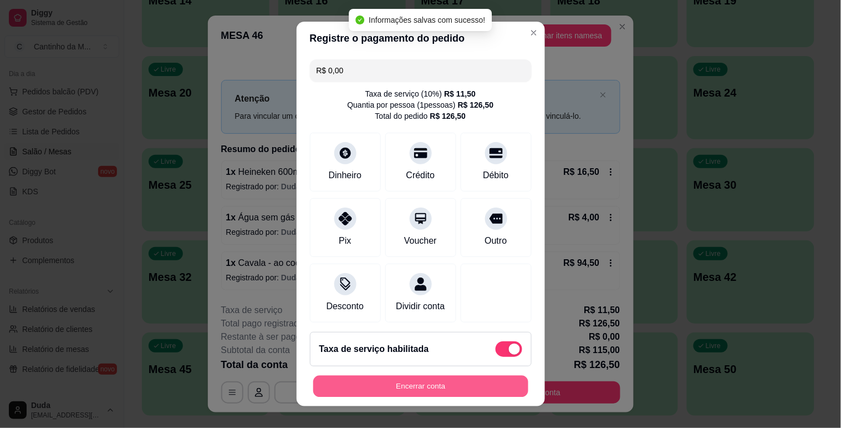
click at [430, 380] on button "Encerrar conta" at bounding box center [420, 386] width 215 height 22
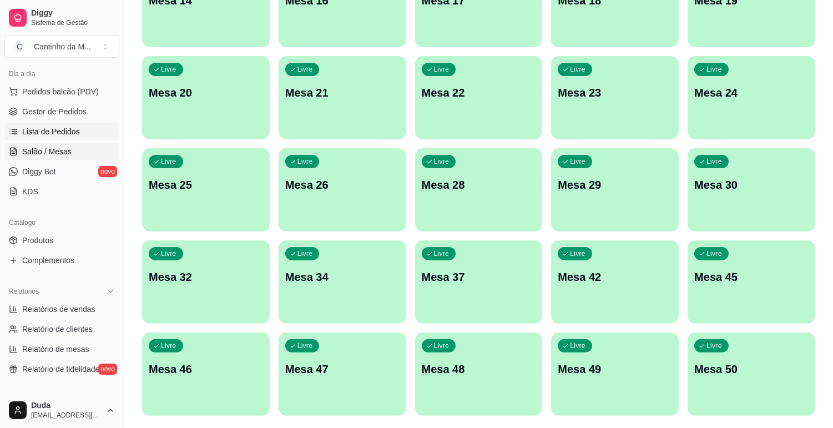
click at [80, 137] on link "Lista de Pedidos" at bounding box center [61, 132] width 115 height 18
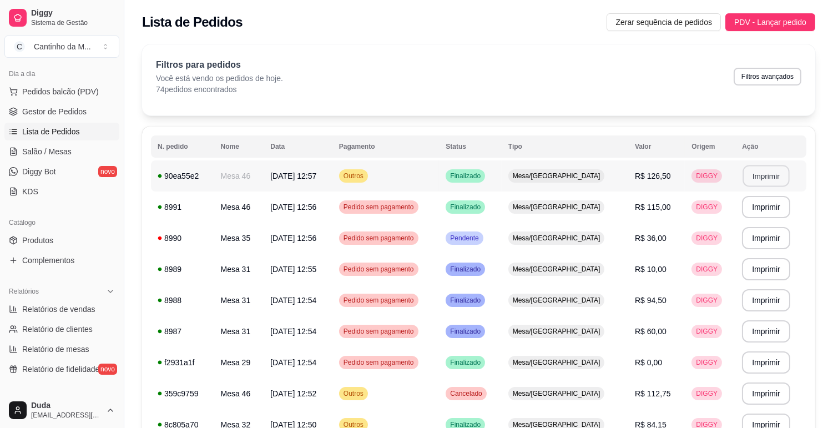
click at [753, 170] on button "Imprimir" at bounding box center [766, 176] width 47 height 22
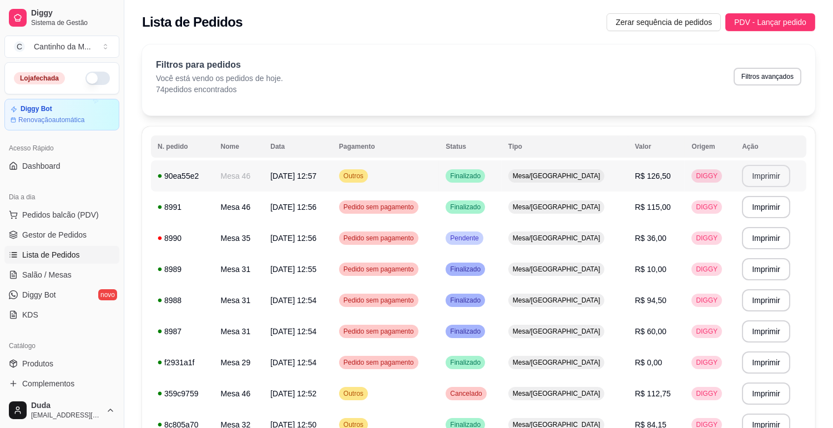
scroll to position [123, 0]
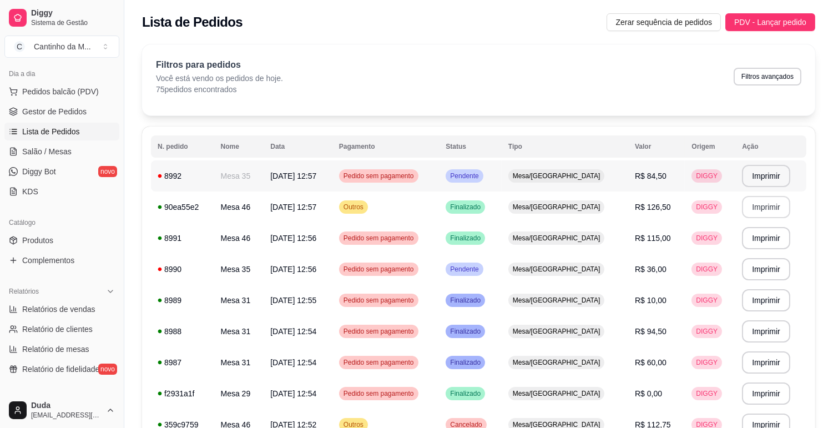
click at [419, 183] on td "Pedido sem pagamento" at bounding box center [385, 175] width 107 height 31
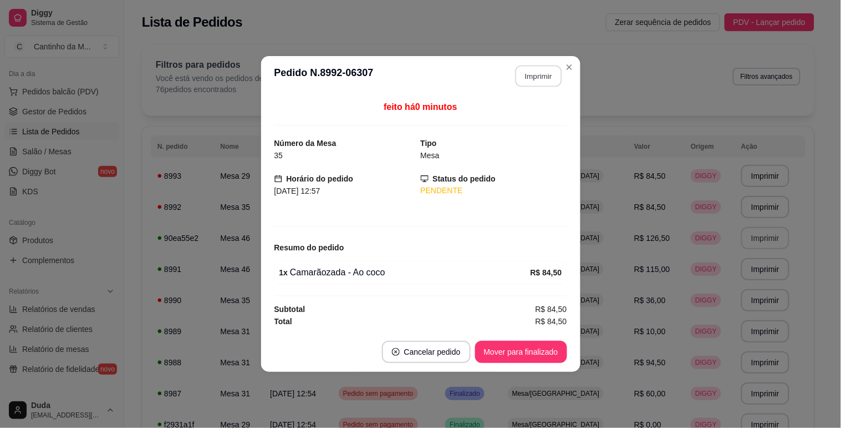
click at [548, 79] on button "Imprimir" at bounding box center [538, 76] width 47 height 22
click at [544, 348] on button "Mover para finalizado" at bounding box center [521, 352] width 92 height 22
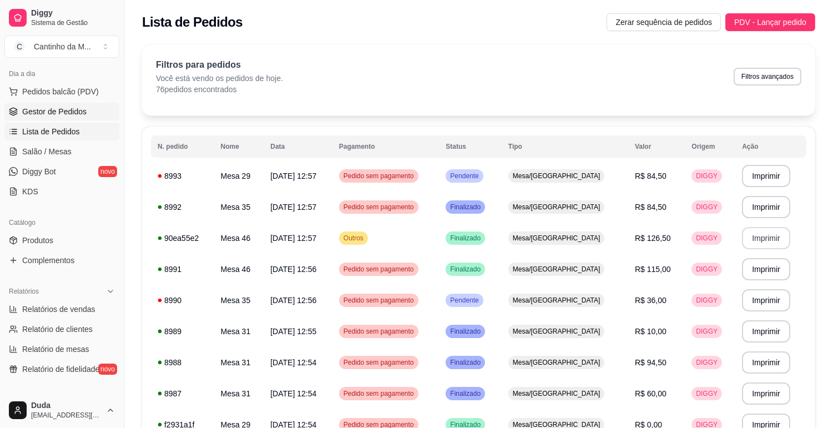
click at [72, 109] on span "Gestor de Pedidos" at bounding box center [54, 111] width 64 height 11
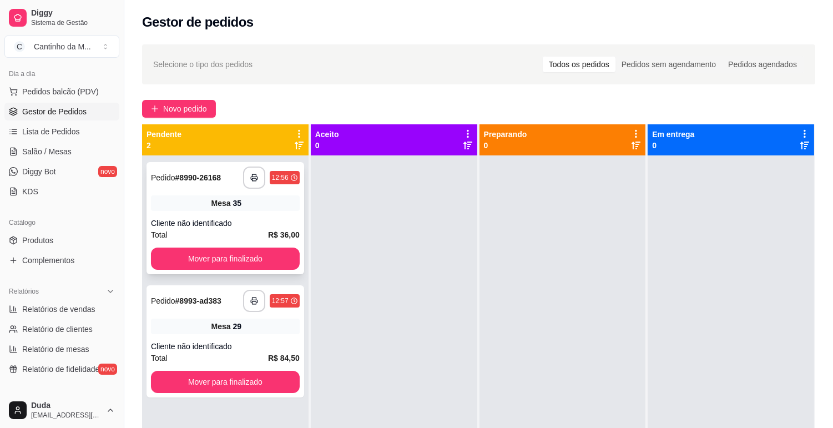
click at [197, 220] on div "Cliente não identificado" at bounding box center [225, 222] width 149 height 11
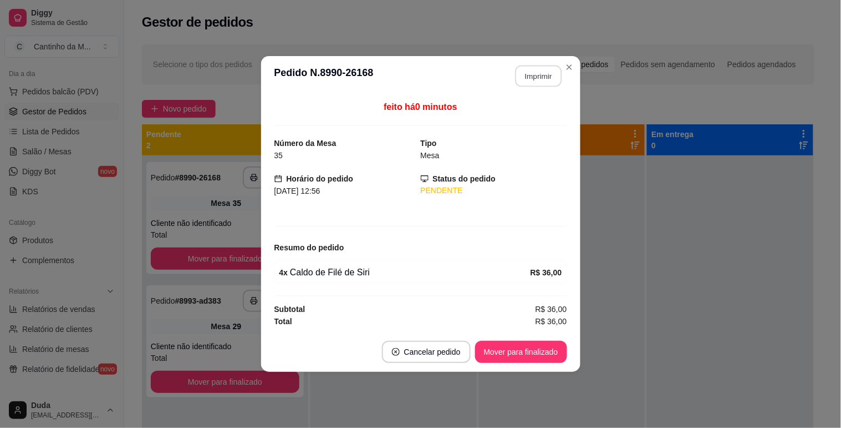
click at [551, 84] on button "Imprimir" at bounding box center [538, 76] width 47 height 22
click at [527, 353] on button "Mover para finalizado" at bounding box center [521, 352] width 92 height 22
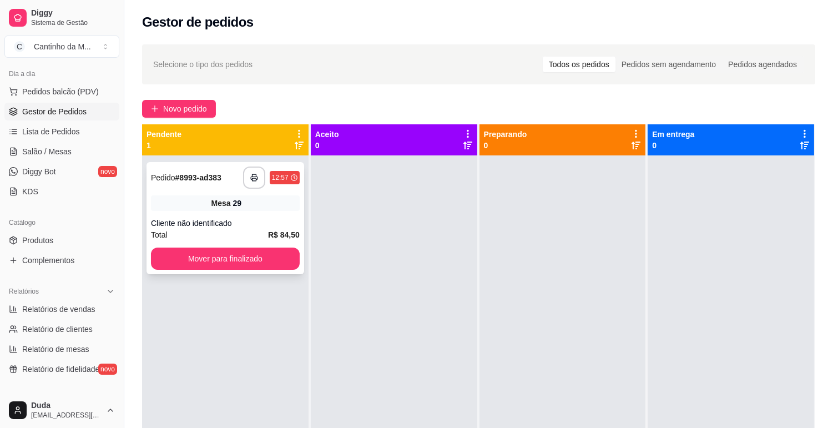
click at [197, 221] on div "Cliente não identificado" at bounding box center [225, 222] width 149 height 11
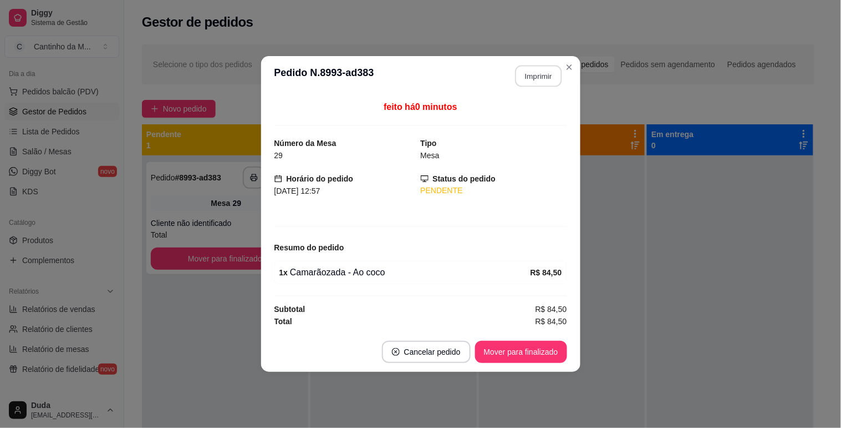
click at [539, 74] on button "Imprimir" at bounding box center [538, 76] width 47 height 22
click at [540, 353] on button "Mover para finalizado" at bounding box center [521, 352] width 92 height 22
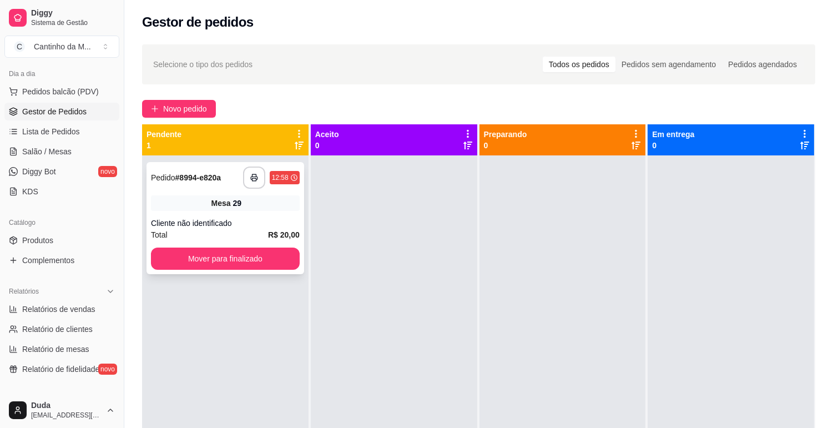
click at [240, 203] on div "29" at bounding box center [237, 202] width 9 height 11
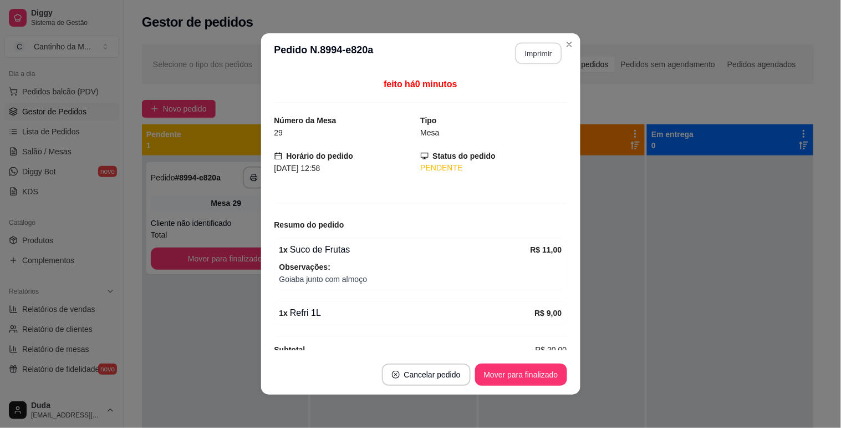
click at [520, 45] on button "Imprimir" at bounding box center [538, 54] width 47 height 22
click at [531, 373] on button "Mover para finalizado" at bounding box center [521, 374] width 92 height 22
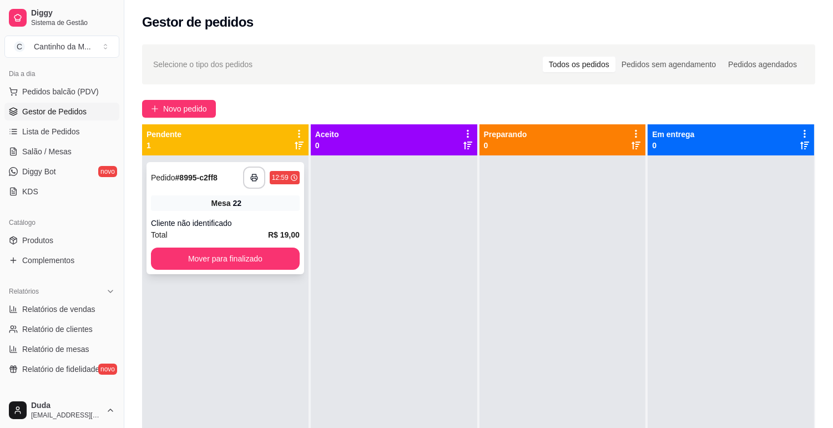
click at [280, 210] on div "Mesa 22" at bounding box center [225, 203] width 149 height 16
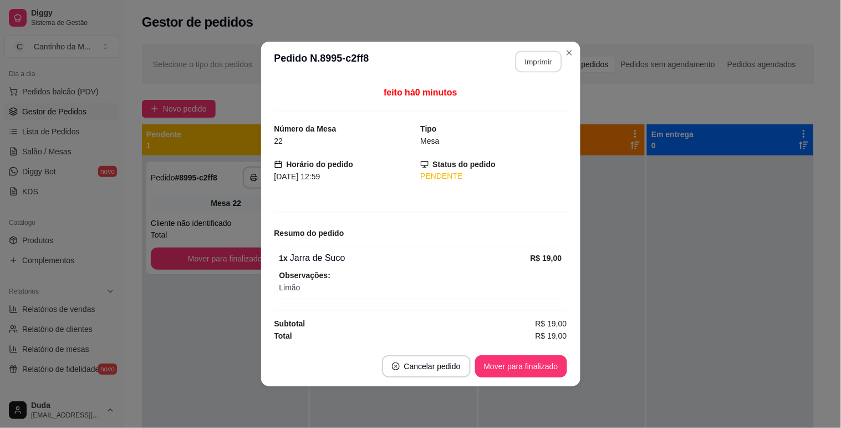
click at [535, 58] on button "Imprimir" at bounding box center [538, 62] width 47 height 22
click at [522, 367] on button "Mover para finalizado" at bounding box center [521, 366] width 92 height 22
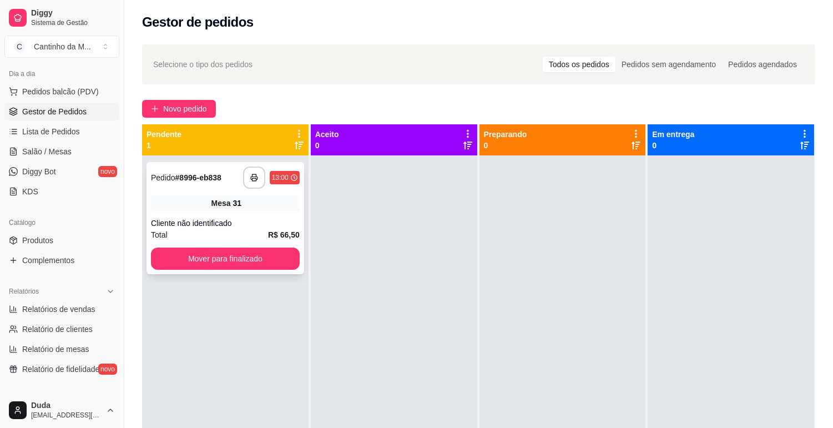
click at [263, 219] on div "Cliente não identificado" at bounding box center [225, 222] width 149 height 11
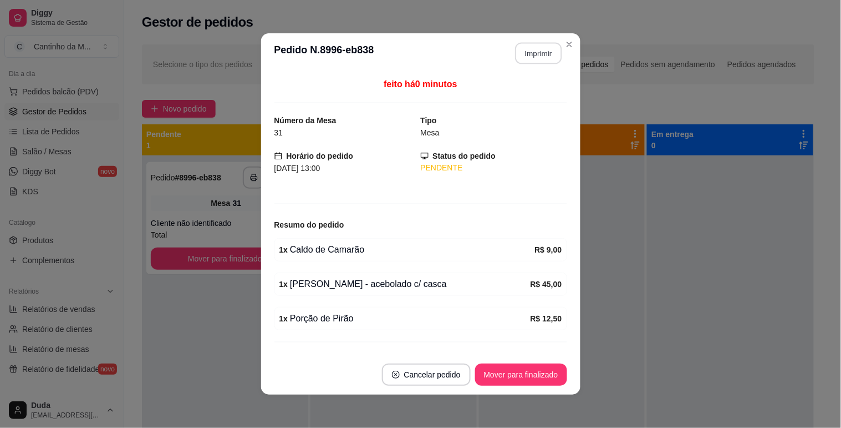
click at [527, 57] on button "Imprimir" at bounding box center [538, 54] width 47 height 22
click at [541, 375] on button "Mover para finalizado" at bounding box center [521, 374] width 92 height 22
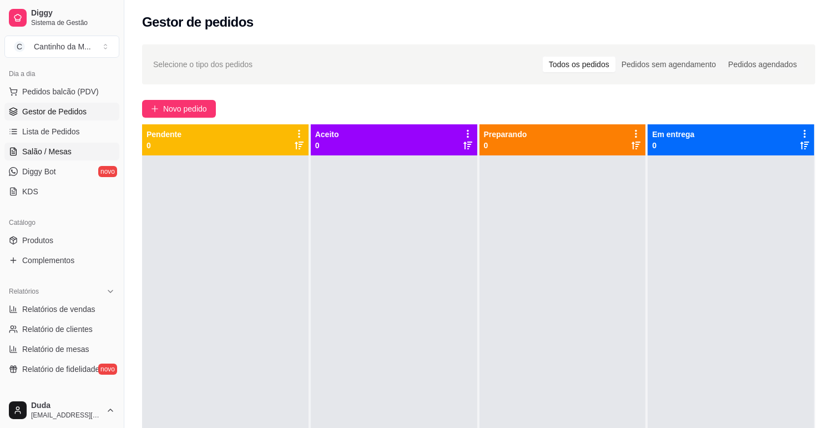
click at [57, 150] on span "Salão / Mesas" at bounding box center [46, 151] width 49 height 11
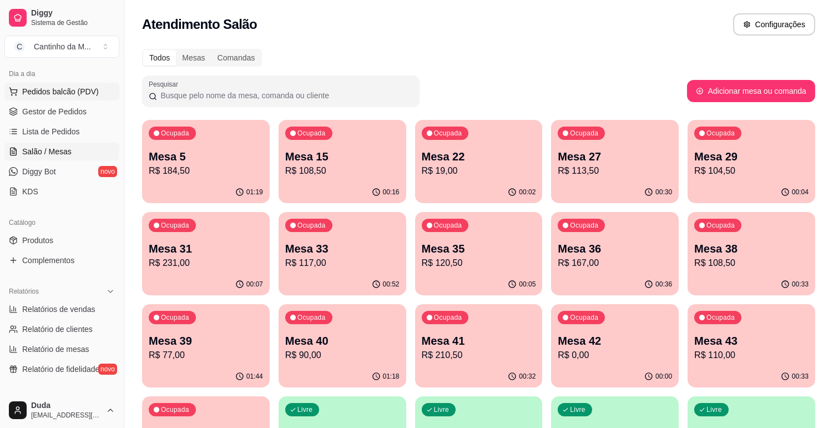
click at [80, 86] on span "Pedidos balcão (PDV)" at bounding box center [60, 91] width 77 height 11
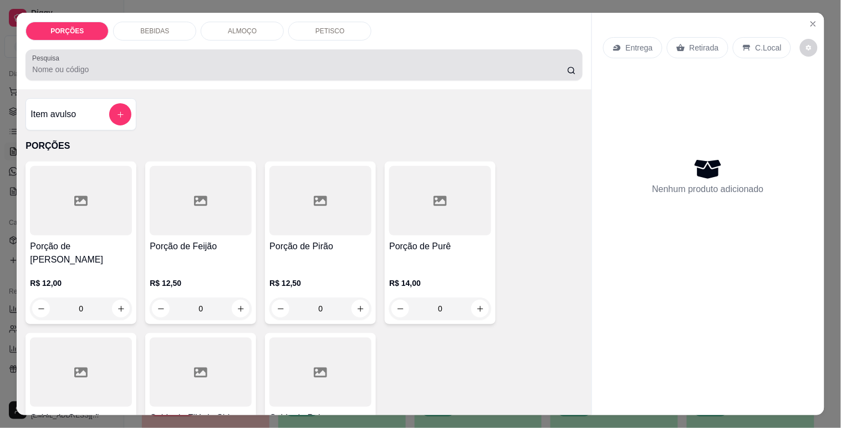
click at [108, 71] on div at bounding box center [304, 65] width 544 height 22
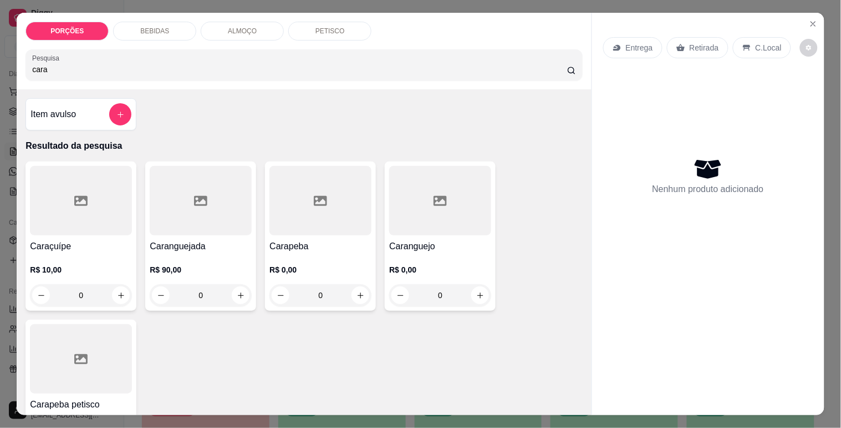
type input "cara"
click at [167, 212] on div at bounding box center [201, 200] width 102 height 69
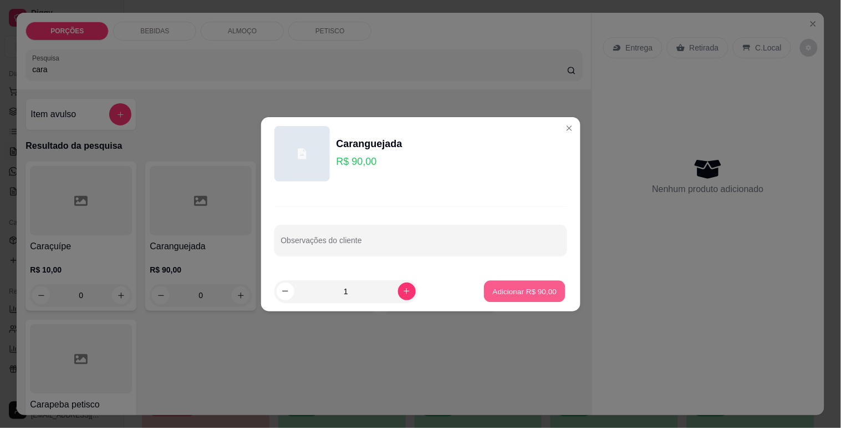
click at [514, 293] on p "Adicionar R$ 90,00" at bounding box center [525, 291] width 64 height 11
type input "1"
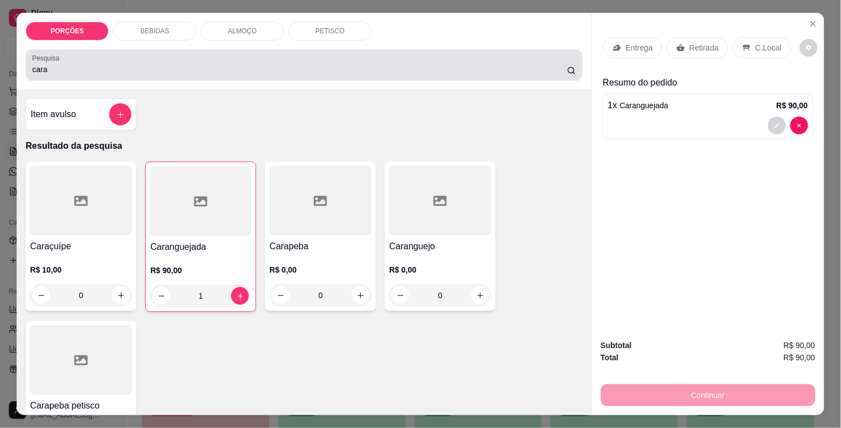
click at [174, 58] on div "cara" at bounding box center [304, 65] width 544 height 22
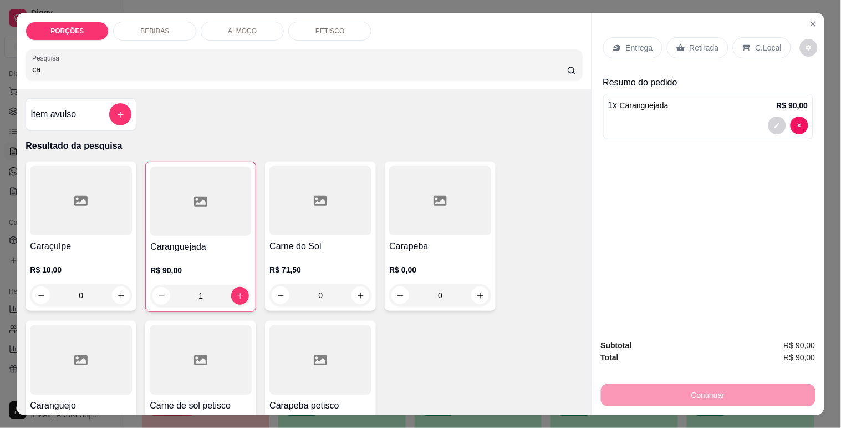
type input "c"
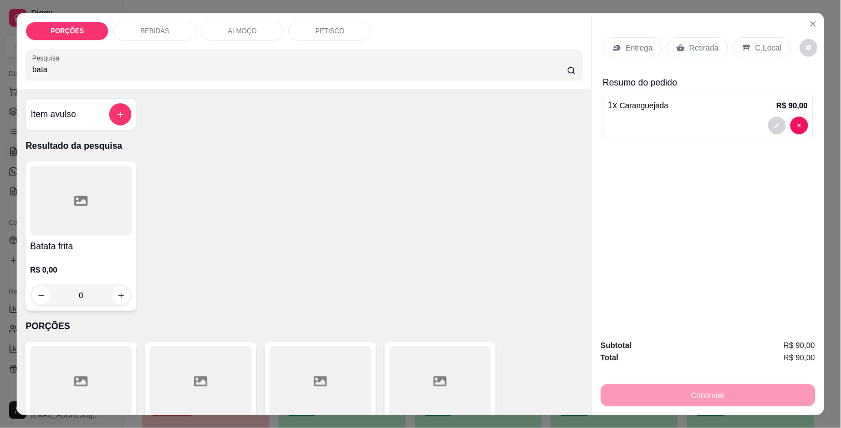
type input "bata"
click at [67, 187] on div at bounding box center [81, 200] width 102 height 69
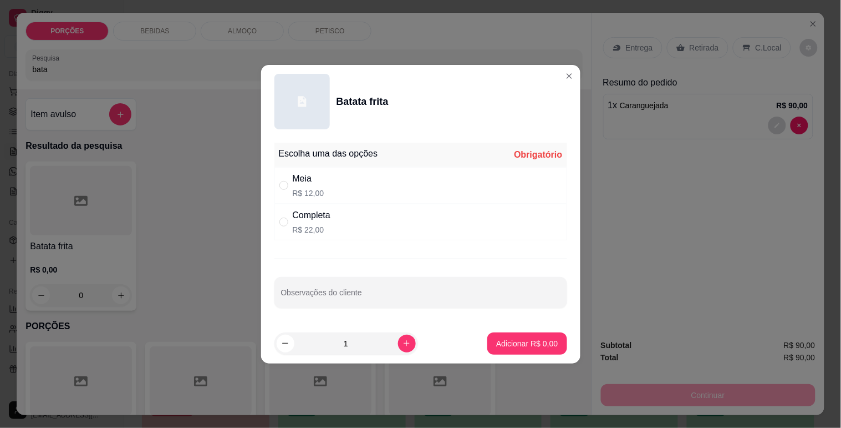
click at [367, 222] on div "Completa R$ 22,00" at bounding box center [421, 222] width 293 height 37
radio input "true"
click at [499, 345] on p "Adicionar R$ 22,00" at bounding box center [525, 343] width 64 height 11
type input "1"
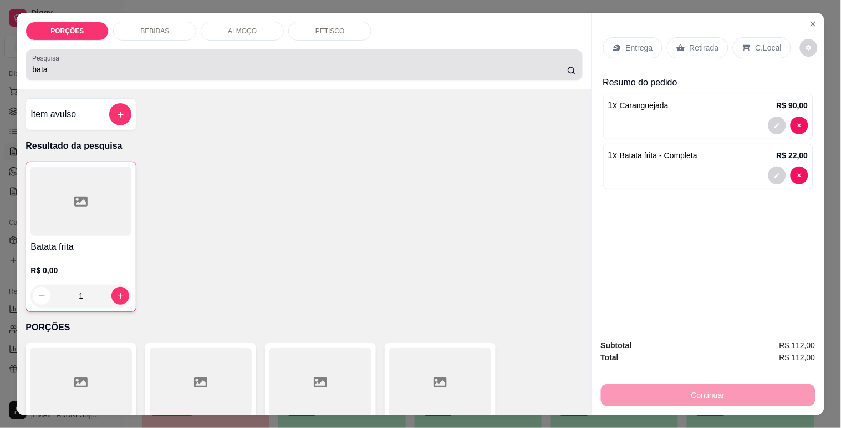
click at [121, 54] on div "bata" at bounding box center [304, 65] width 544 height 22
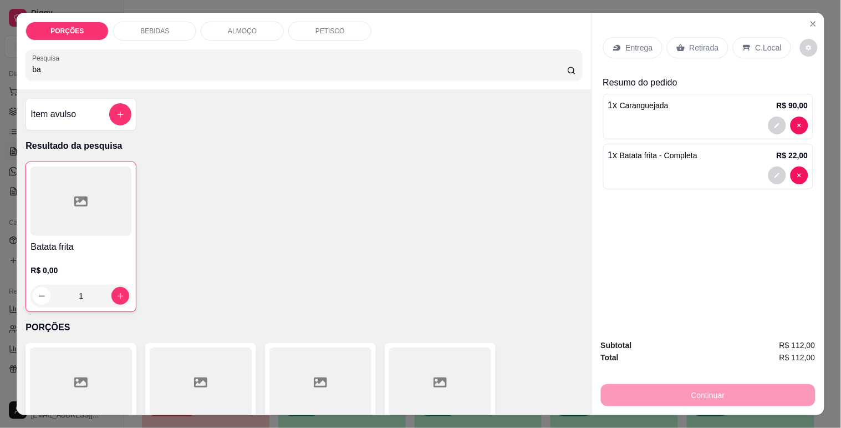
type input "b"
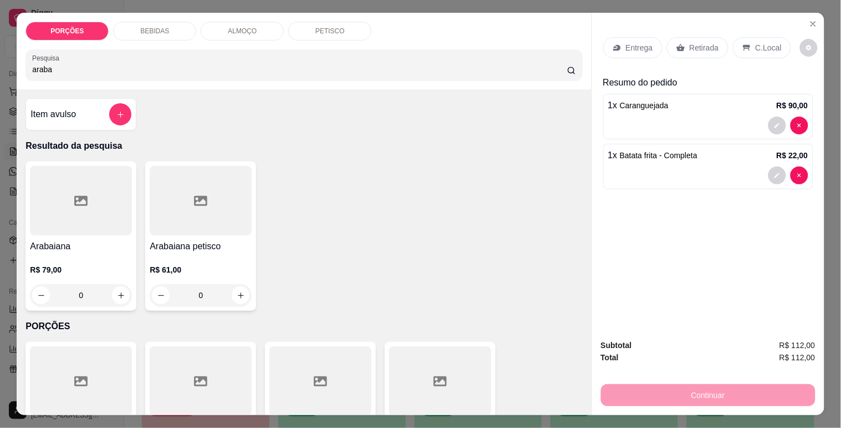
type input "araba"
click at [52, 171] on div at bounding box center [81, 200] width 102 height 69
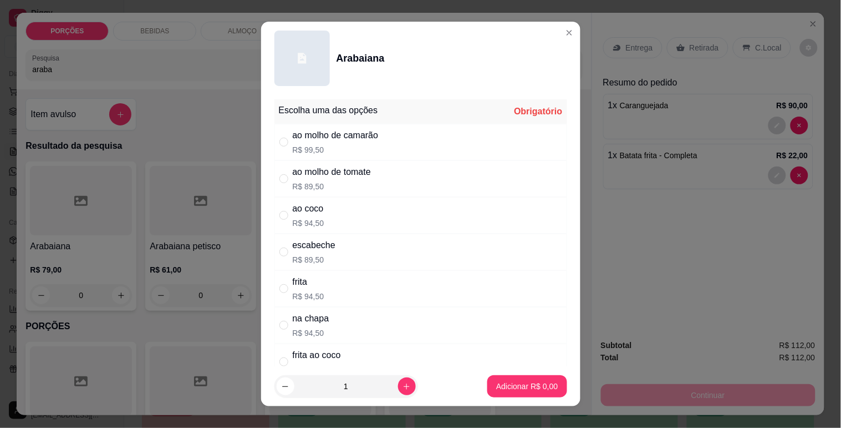
click at [322, 287] on div "frita R$ 94,50" at bounding box center [421, 288] width 293 height 37
radio input "true"
click at [514, 388] on p "Adicionar R$ 94,50" at bounding box center [525, 386] width 64 height 11
type input "1"
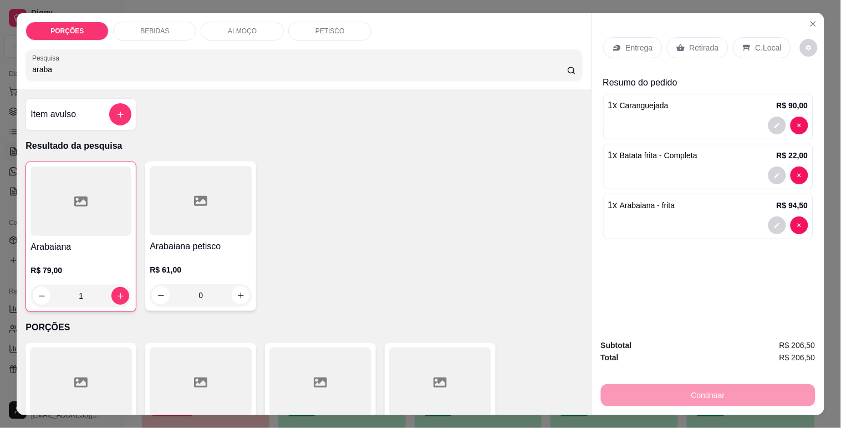
click at [739, 48] on div "C.Local" at bounding box center [762, 47] width 58 height 21
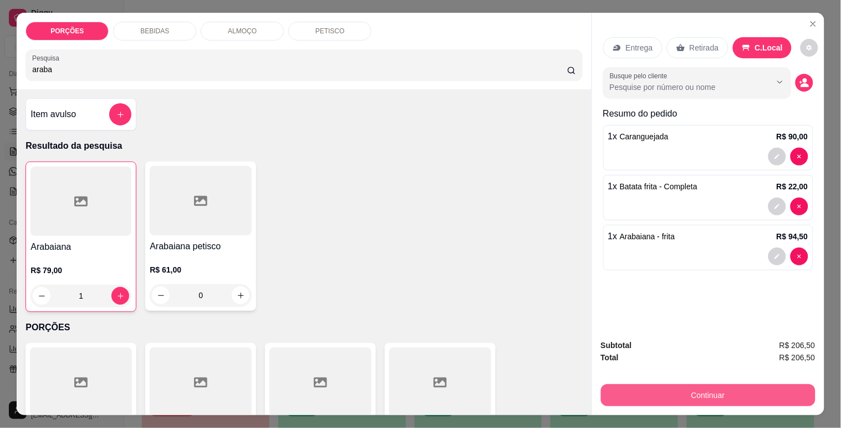
click at [668, 387] on button "Continuar" at bounding box center [708, 395] width 215 height 22
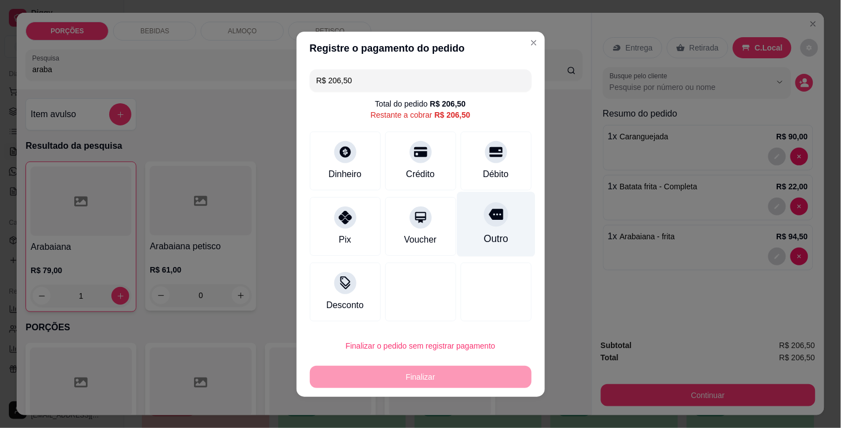
click at [484, 223] on div at bounding box center [496, 214] width 24 height 24
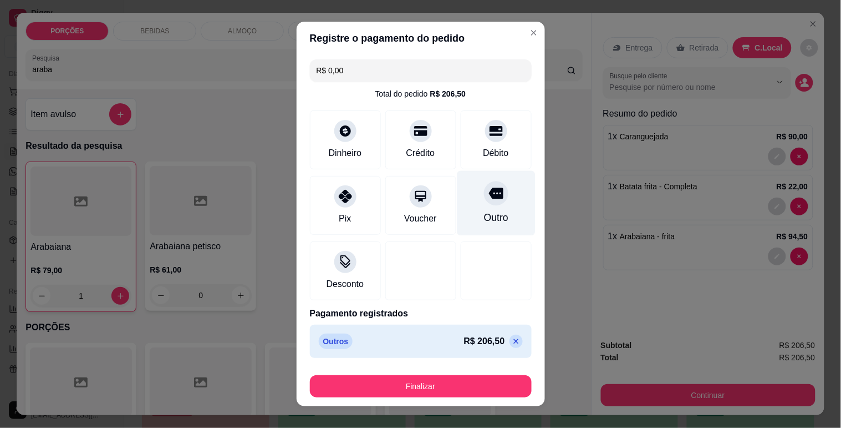
type input "R$ 0,00"
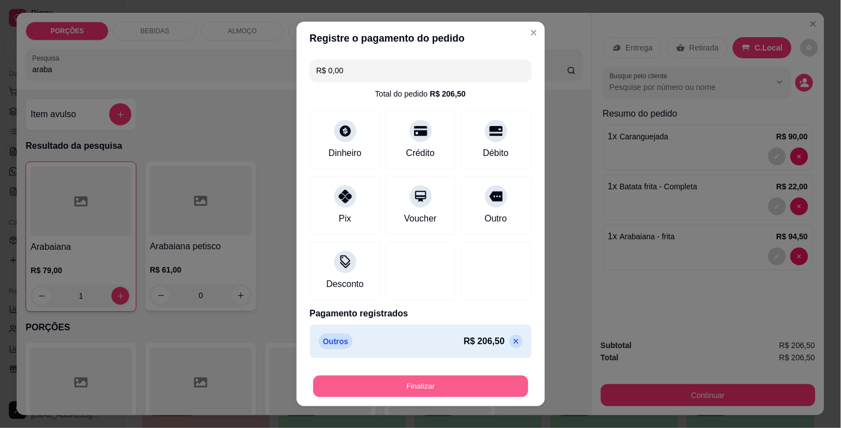
click at [395, 379] on button "Finalizar" at bounding box center [420, 386] width 215 height 22
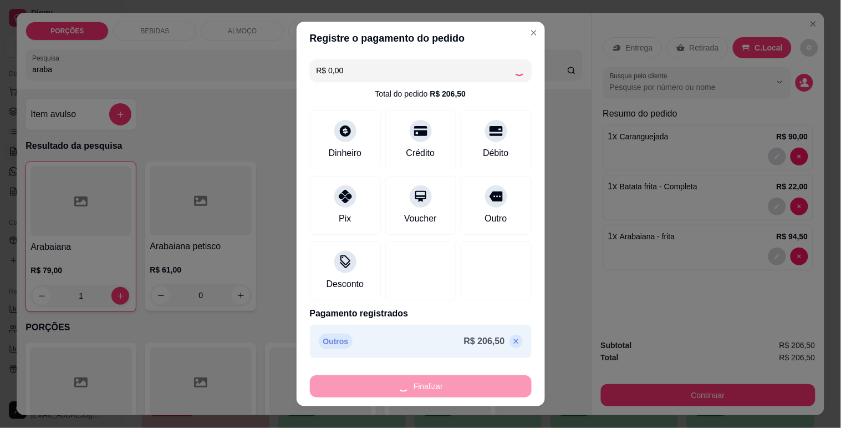
type input "0"
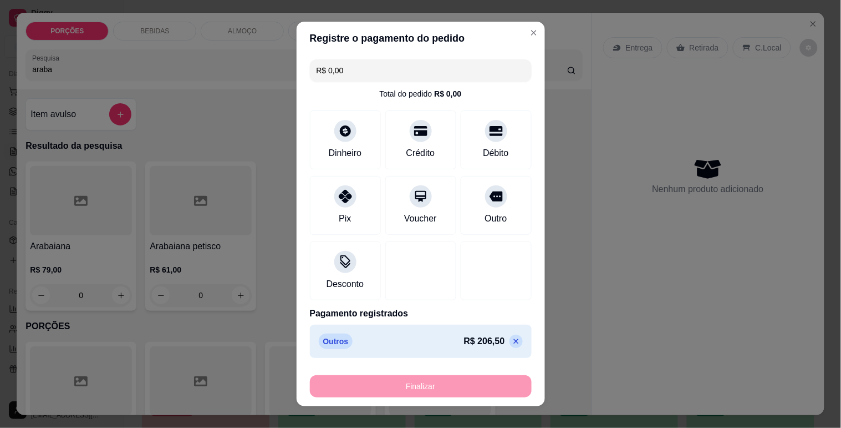
type input "-R$ 206,50"
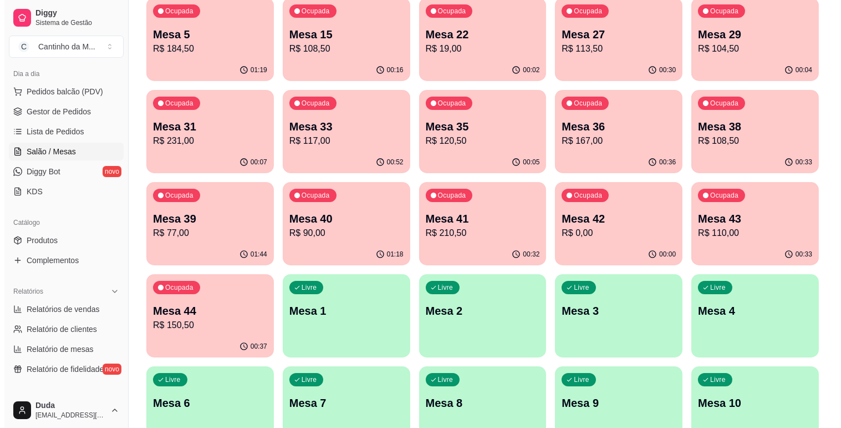
scroll to position [123, 0]
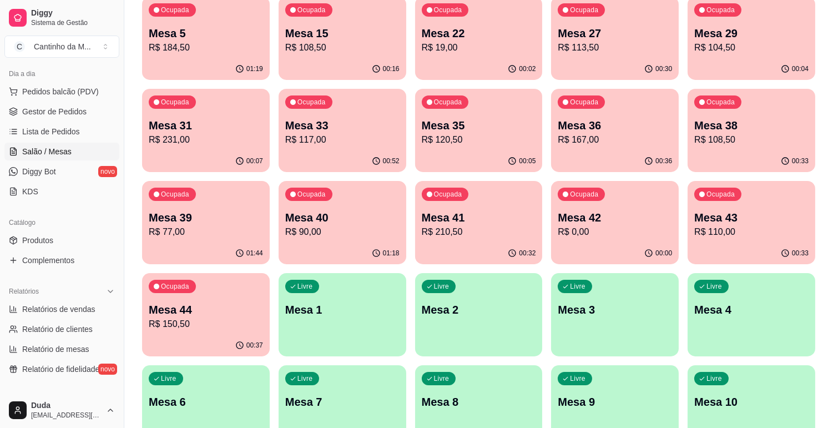
click at [342, 305] on p "Mesa 1" at bounding box center [342, 310] width 114 height 16
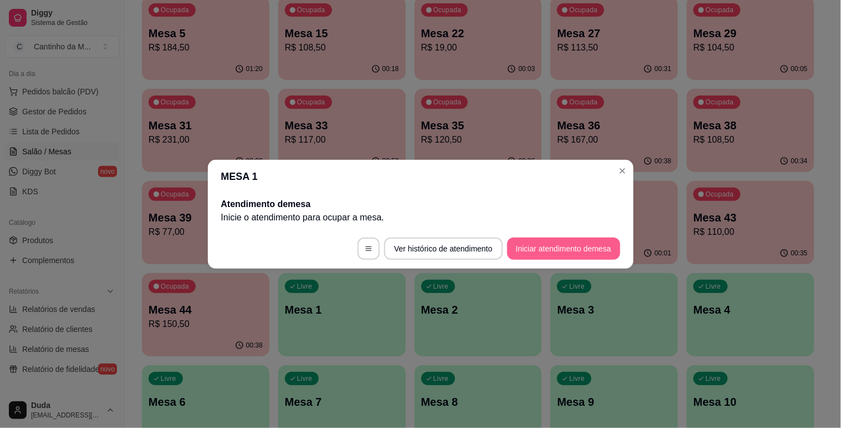
click at [529, 251] on button "Iniciar atendimento de mesa" at bounding box center [563, 248] width 113 height 22
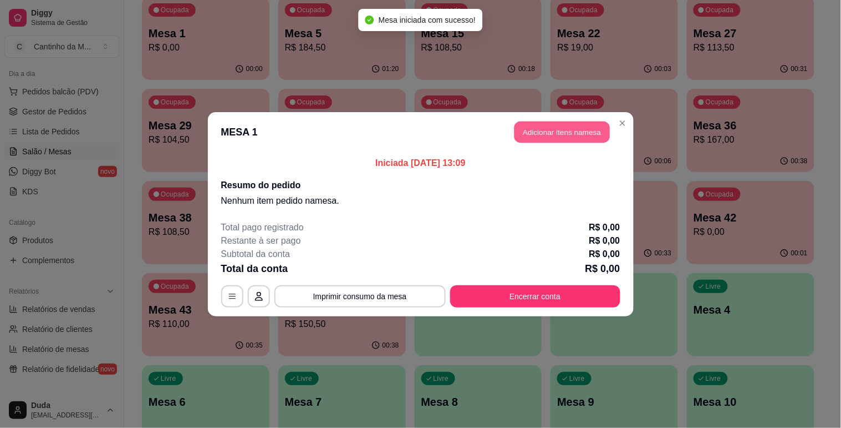
click at [540, 125] on button "Adicionar itens na mesa" at bounding box center [562, 132] width 95 height 22
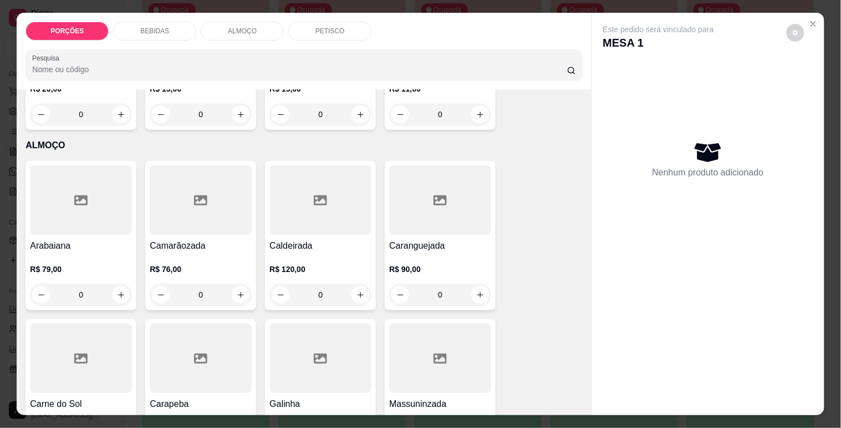
scroll to position [2773, 0]
click at [81, 194] on icon at bounding box center [80, 199] width 13 height 10
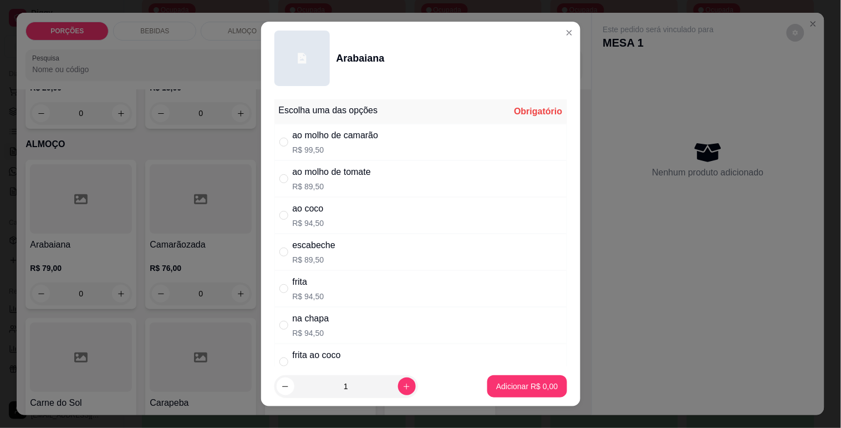
click at [305, 292] on p "R$ 94,50" at bounding box center [309, 296] width 32 height 11
radio input "true"
click at [493, 383] on p "Adicionar R$ 94,50" at bounding box center [525, 386] width 64 height 11
type input "1"
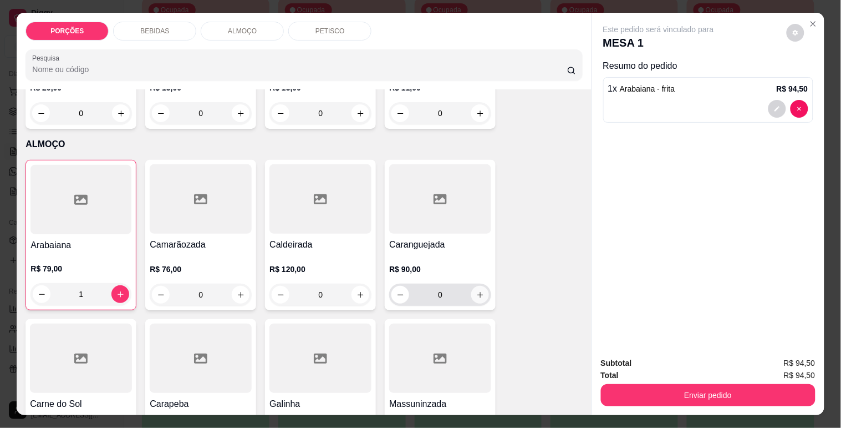
click at [471, 286] on button "increase-product-quantity" at bounding box center [480, 295] width 18 height 18
type input "1"
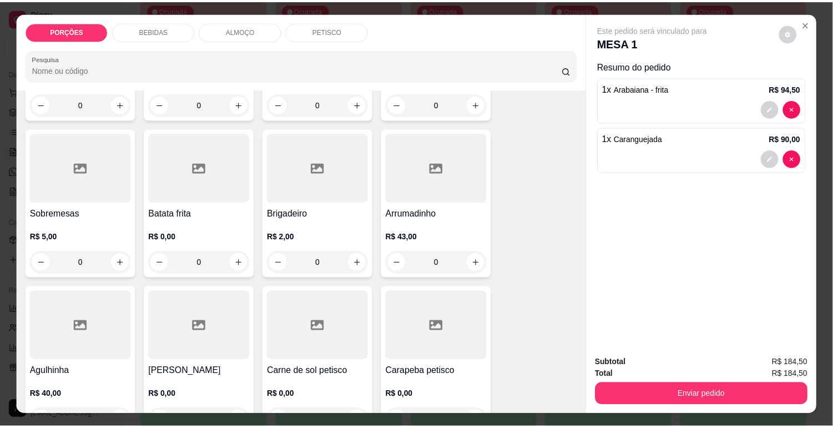
scroll to position [3944, 0]
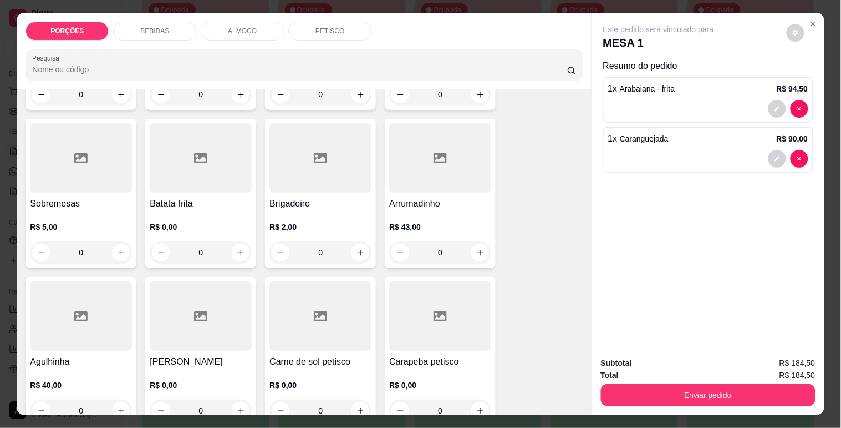
click at [230, 221] on p "R$ 0,00" at bounding box center [201, 226] width 102 height 11
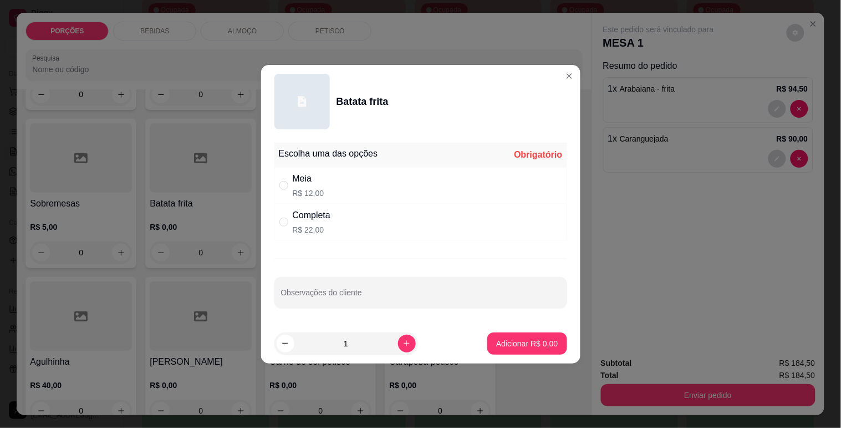
click at [397, 229] on div "Completa R$ 22,00" at bounding box center [421, 222] width 293 height 37
radio input "true"
click at [516, 346] on p "Adicionar R$ 22,00" at bounding box center [525, 343] width 66 height 11
type input "1"
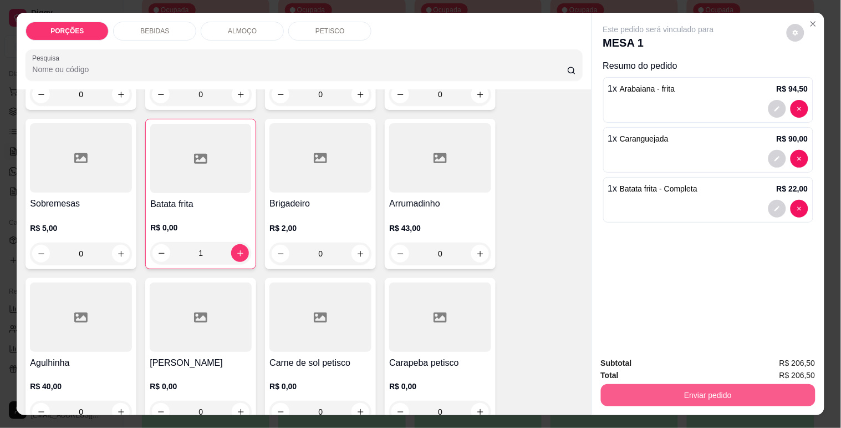
click at [664, 392] on button "Enviar pedido" at bounding box center [708, 395] width 215 height 22
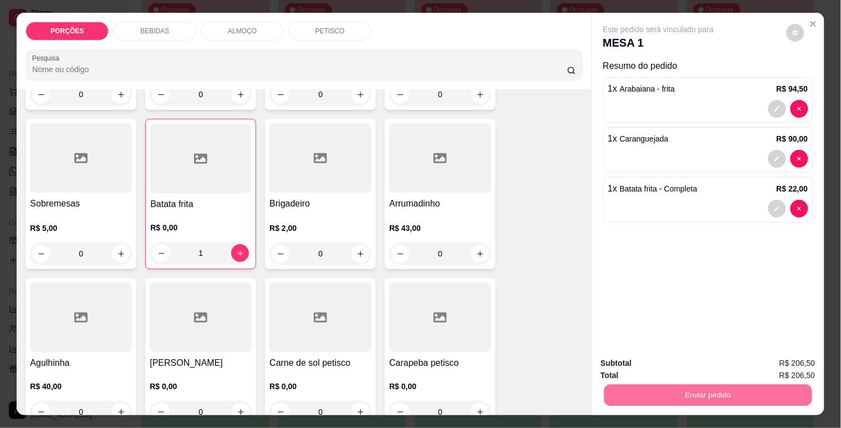
click at [790, 364] on button "Enviar pedido" at bounding box center [786, 363] width 63 height 21
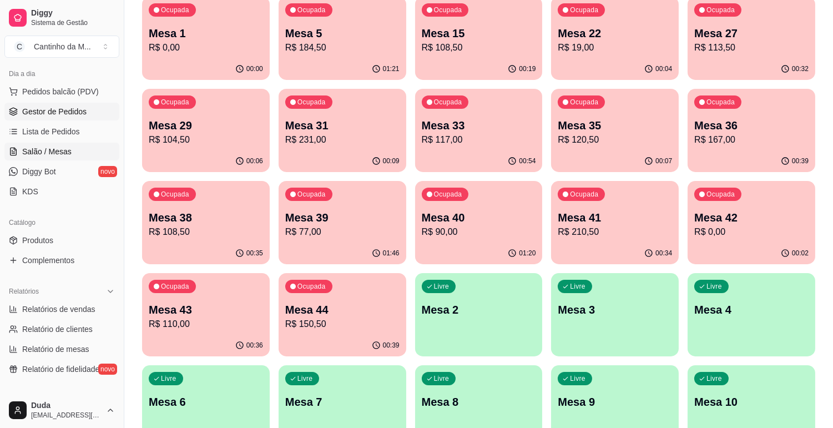
click at [58, 113] on span "Gestor de Pedidos" at bounding box center [54, 111] width 64 height 11
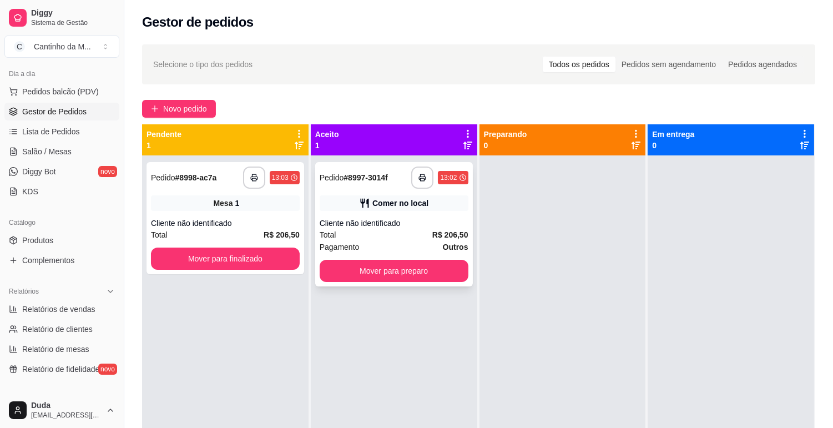
click at [422, 206] on div "Comer no local" at bounding box center [400, 202] width 56 height 11
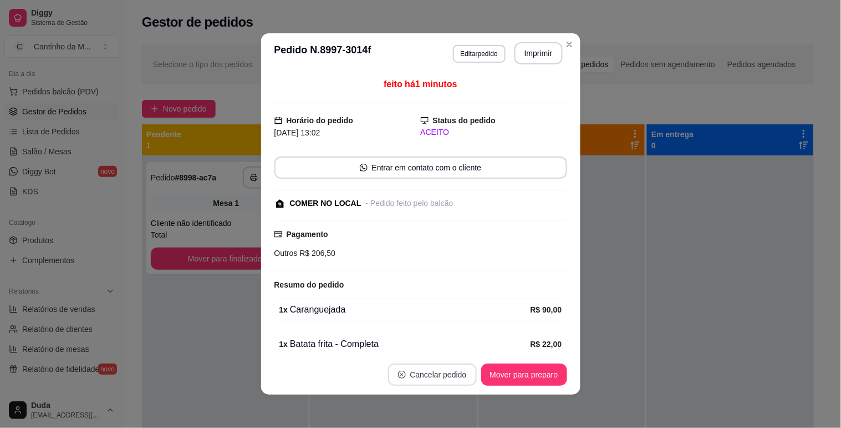
click at [454, 372] on button "Cancelar pedido" at bounding box center [432, 374] width 89 height 22
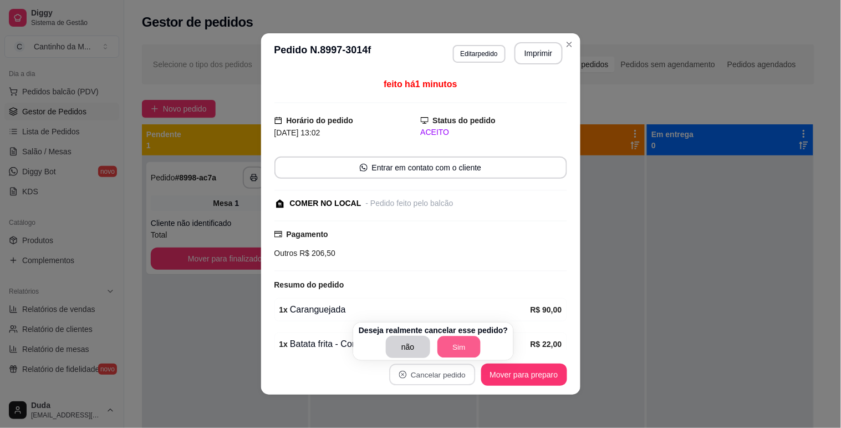
click at [448, 353] on button "Sim" at bounding box center [459, 347] width 43 height 22
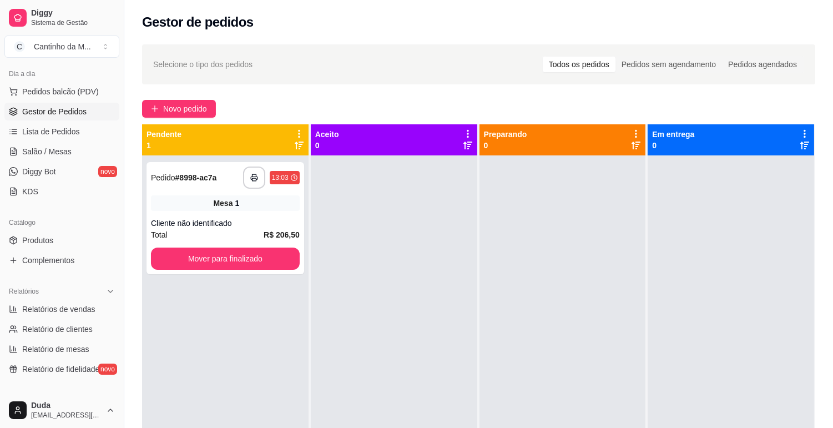
click at [190, 309] on div "**********" at bounding box center [225, 369] width 166 height 428
click at [78, 124] on link "Lista de Pedidos" at bounding box center [61, 132] width 115 height 18
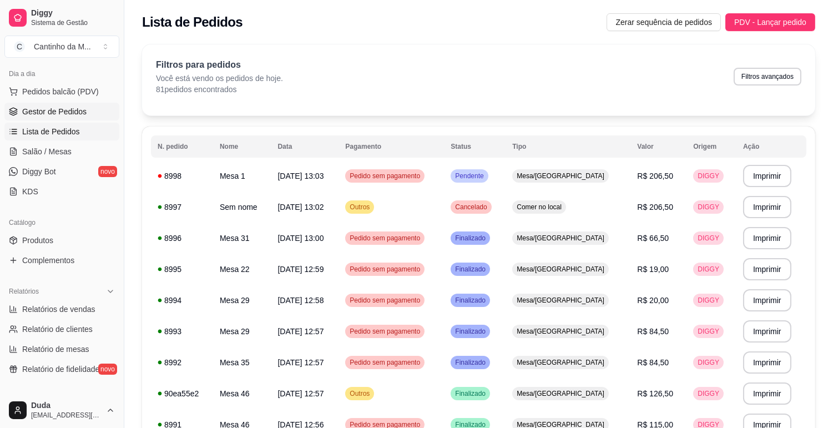
click at [85, 113] on link "Gestor de Pedidos" at bounding box center [61, 112] width 115 height 18
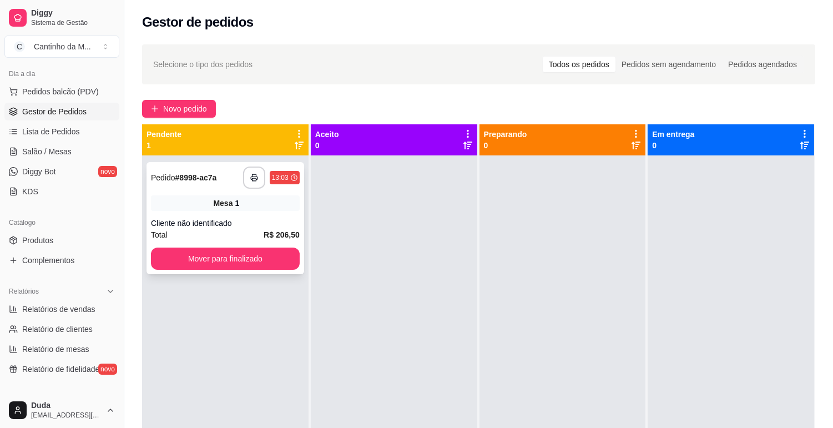
click at [280, 210] on div "Mesa 1" at bounding box center [225, 203] width 149 height 16
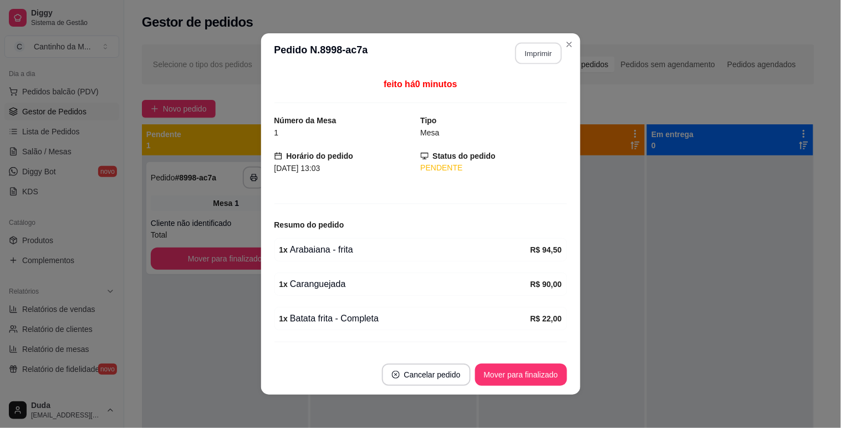
click at [527, 57] on button "Imprimir" at bounding box center [538, 54] width 47 height 22
click at [534, 375] on button "Mover para finalizado" at bounding box center [521, 374] width 92 height 22
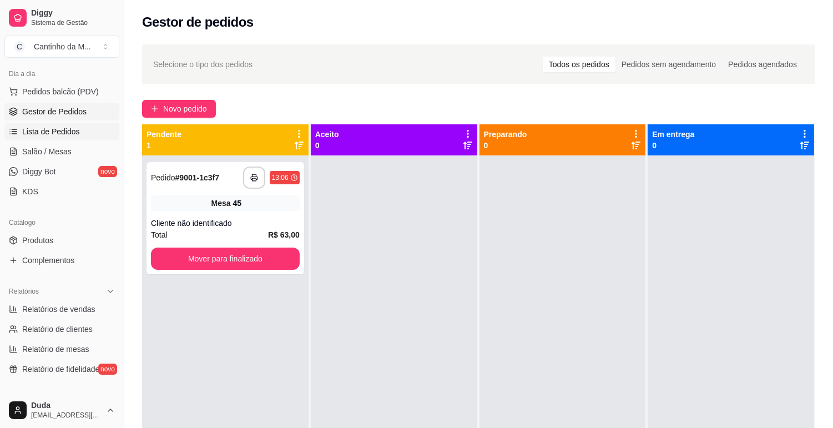
click at [85, 133] on link "Lista de Pedidos" at bounding box center [61, 132] width 115 height 18
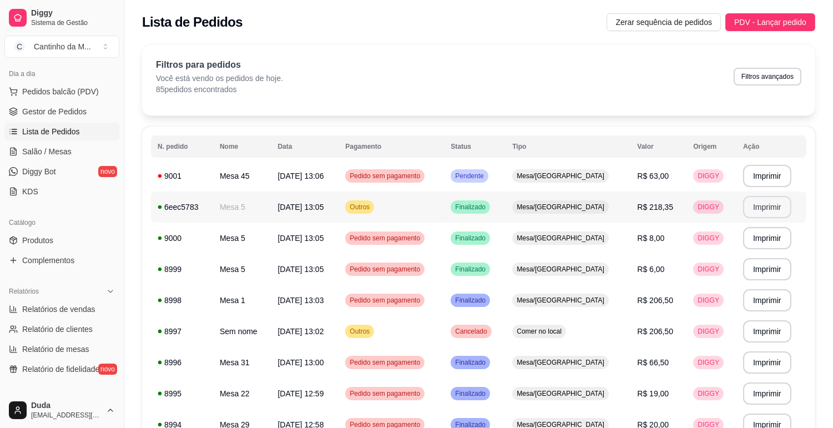
click at [758, 209] on button "Imprimir" at bounding box center [767, 207] width 48 height 22
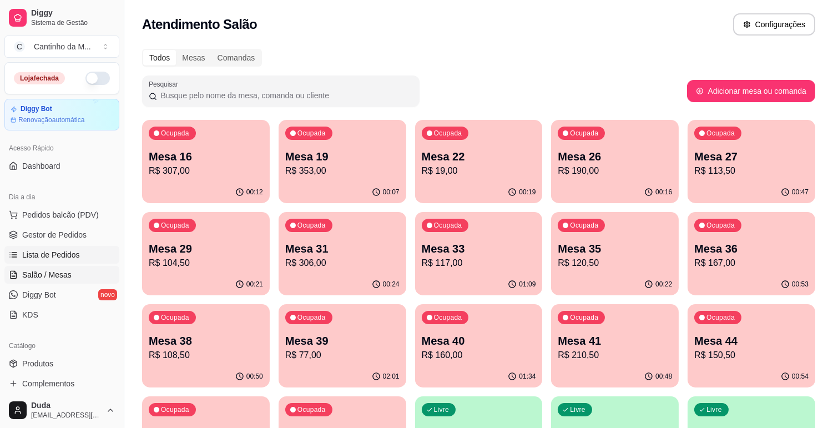
click at [33, 251] on span "Lista de Pedidos" at bounding box center [51, 254] width 58 height 11
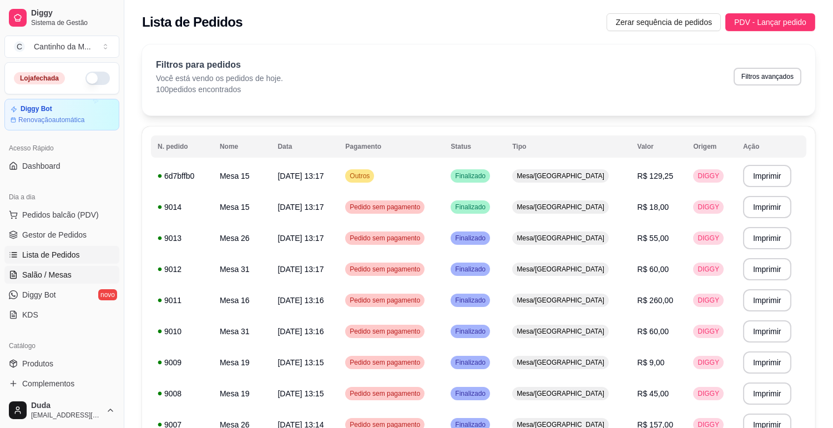
click at [40, 269] on span "Salão / Mesas" at bounding box center [46, 274] width 49 height 11
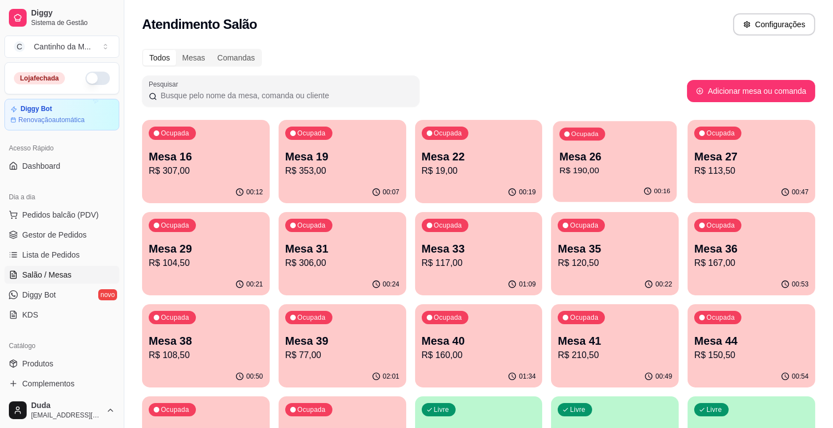
click at [594, 175] on p "R$ 190,00" at bounding box center [614, 170] width 111 height 13
click at [34, 251] on span "Lista de Pedidos" at bounding box center [51, 254] width 58 height 11
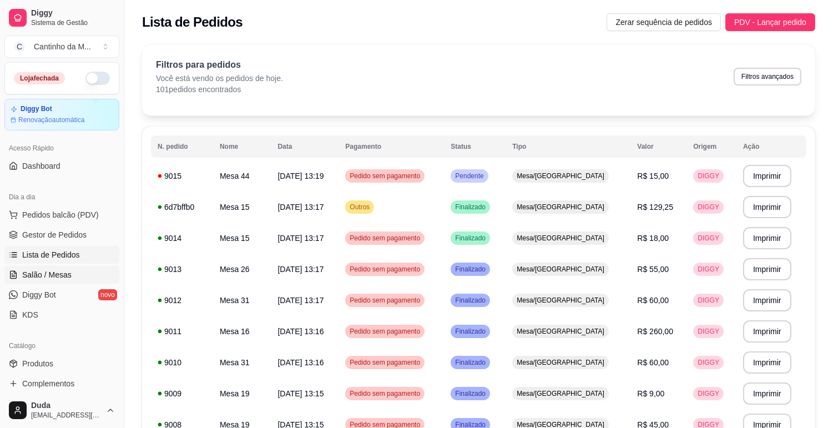
click at [58, 275] on span "Salão / Mesas" at bounding box center [46, 274] width 49 height 11
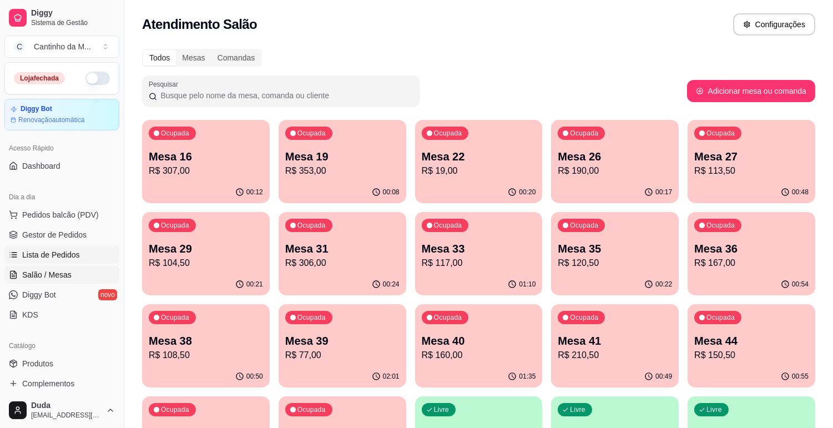
click at [60, 260] on span "Lista de Pedidos" at bounding box center [51, 254] width 58 height 11
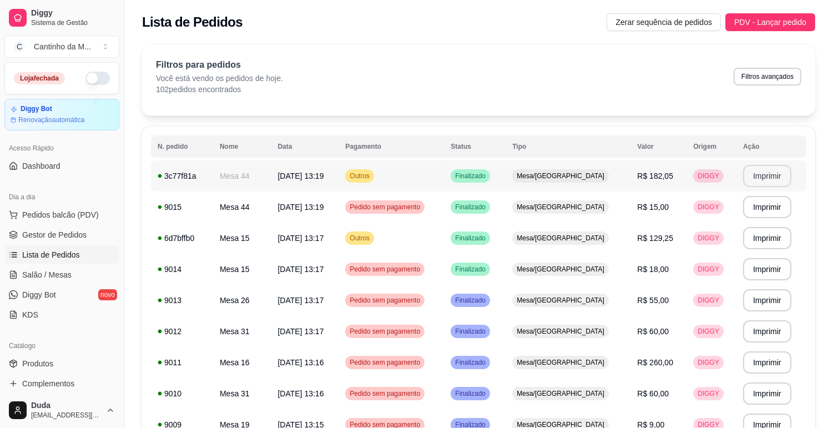
click at [747, 179] on button "Imprimir" at bounding box center [767, 176] width 48 height 22
click at [58, 237] on span "Gestor de Pedidos" at bounding box center [54, 234] width 64 height 11
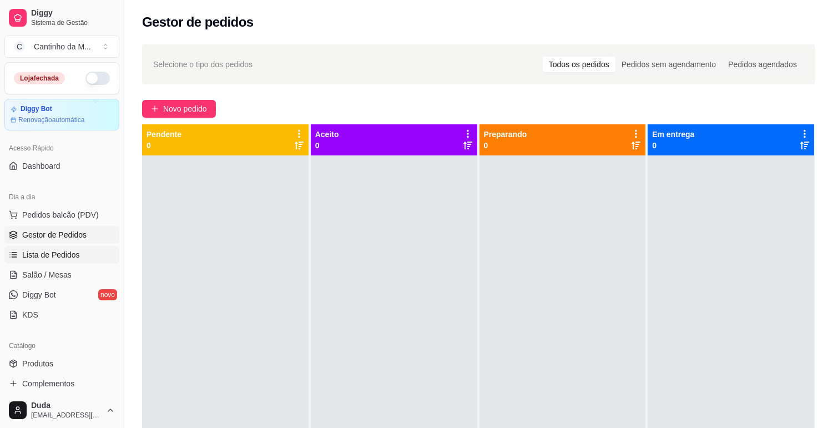
click at [56, 248] on link "Lista de Pedidos" at bounding box center [61, 255] width 115 height 18
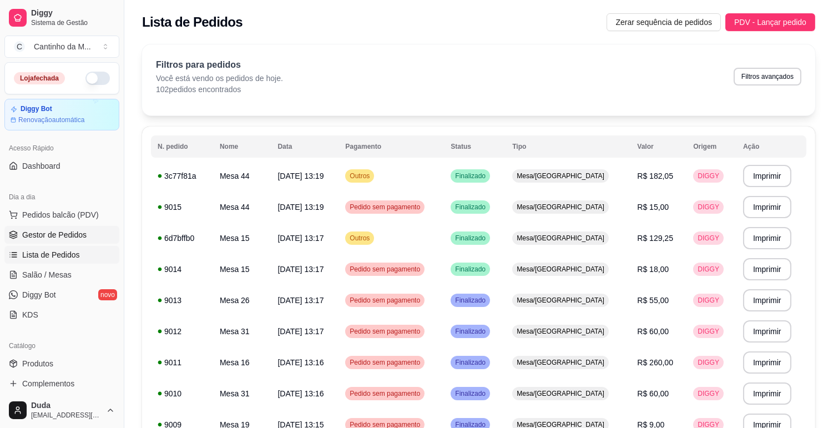
click at [50, 235] on span "Gestor de Pedidos" at bounding box center [54, 234] width 64 height 11
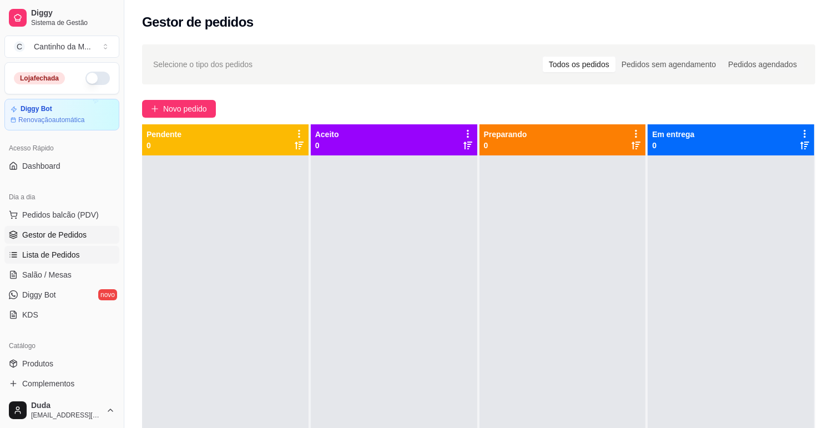
click at [93, 251] on link "Lista de Pedidos" at bounding box center [61, 255] width 115 height 18
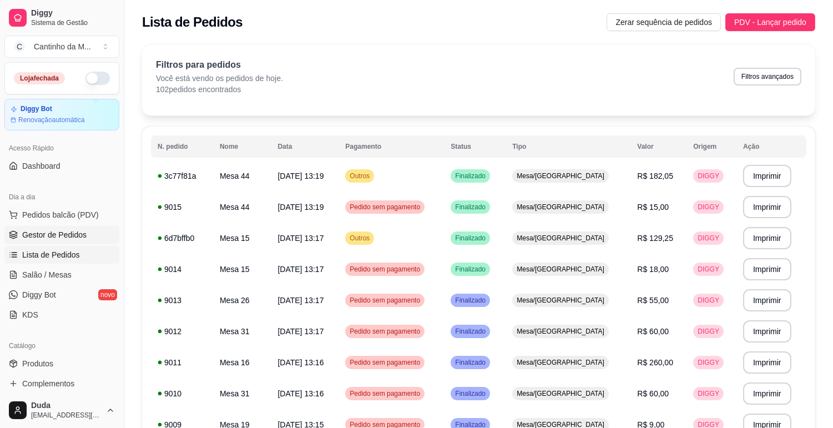
click at [84, 232] on span "Gestor de Pedidos" at bounding box center [54, 234] width 64 height 11
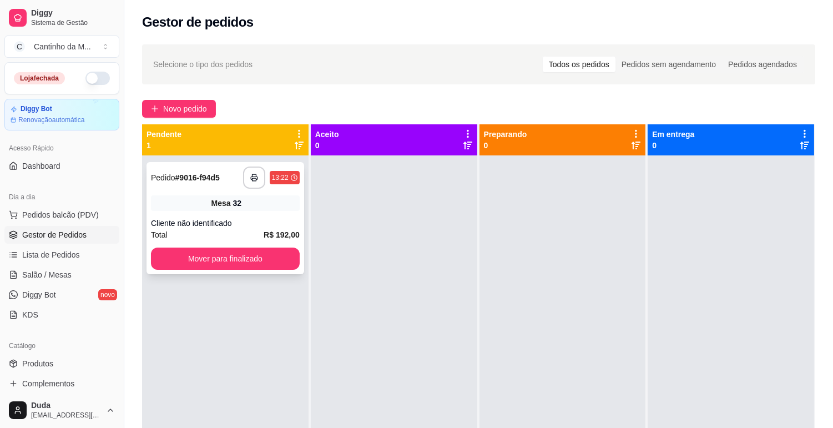
click at [250, 225] on div "Cliente não identificado" at bounding box center [225, 222] width 149 height 11
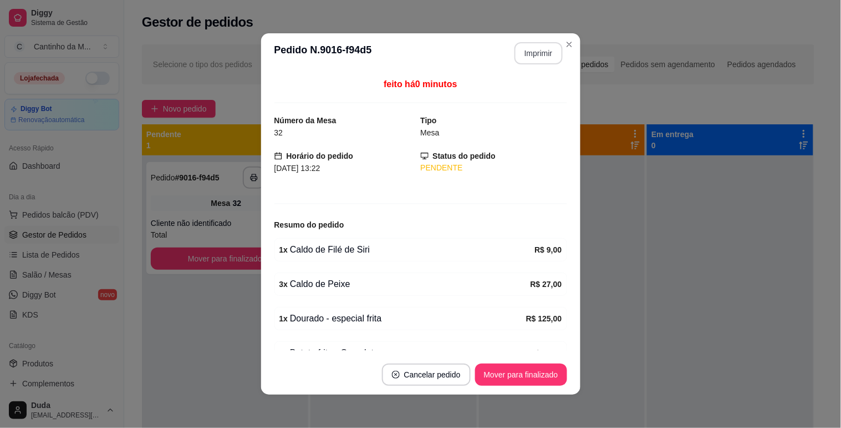
click at [534, 48] on button "Imprimir" at bounding box center [539, 53] width 48 height 22
click at [517, 380] on button "Mover para finalizado" at bounding box center [520, 375] width 89 height 22
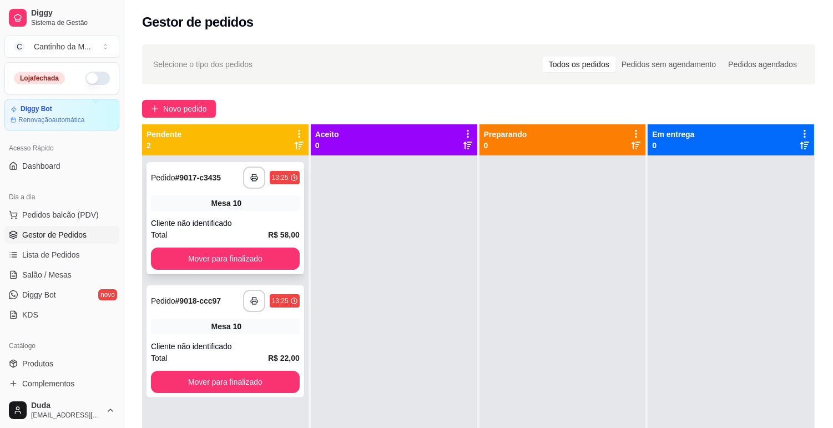
click at [190, 200] on div "Mesa 10" at bounding box center [225, 203] width 149 height 16
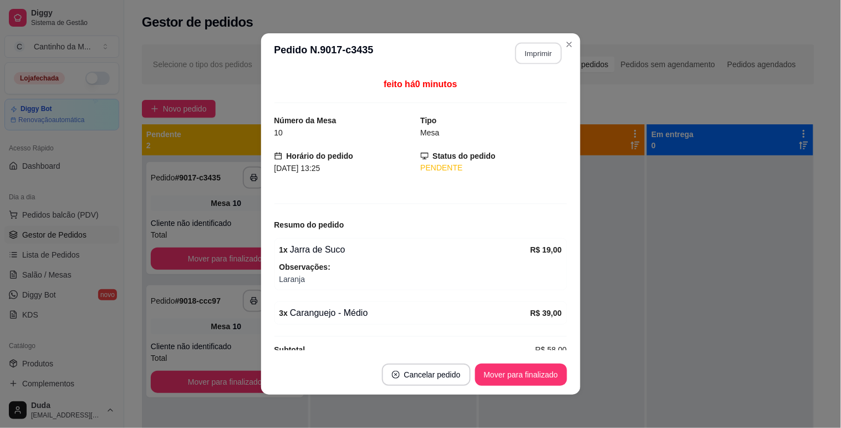
click at [533, 43] on button "Imprimir" at bounding box center [538, 54] width 47 height 22
click at [540, 373] on button "Mover para finalizado" at bounding box center [521, 374] width 92 height 22
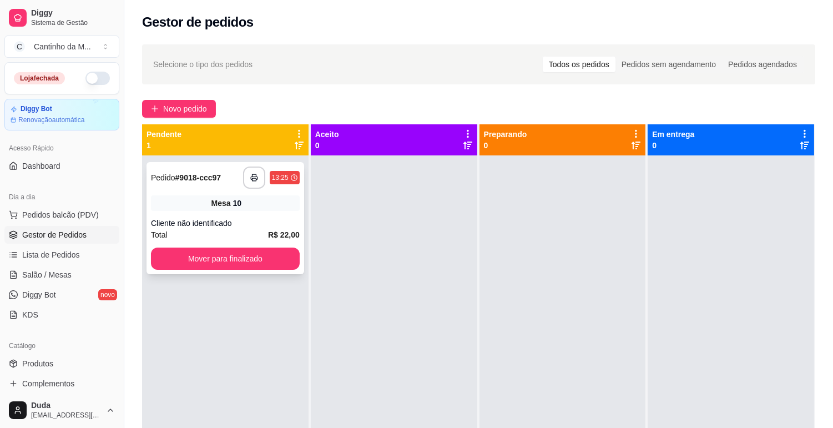
click at [248, 219] on div "Cliente não identificado" at bounding box center [225, 222] width 149 height 11
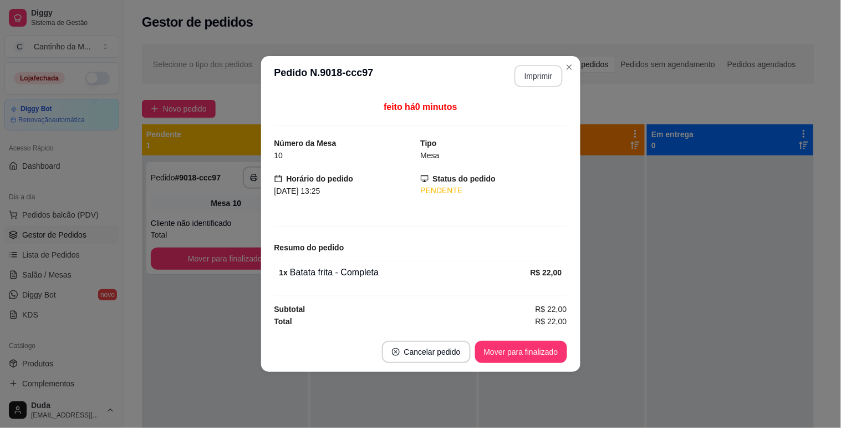
click at [527, 80] on button "Imprimir" at bounding box center [539, 76] width 48 height 22
click at [498, 351] on button "Mover para finalizado" at bounding box center [521, 352] width 92 height 22
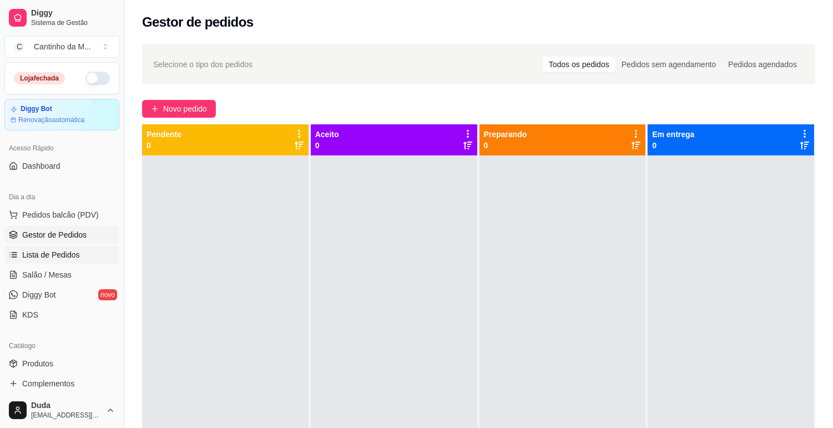
click at [39, 252] on span "Lista de Pedidos" at bounding box center [51, 254] width 58 height 11
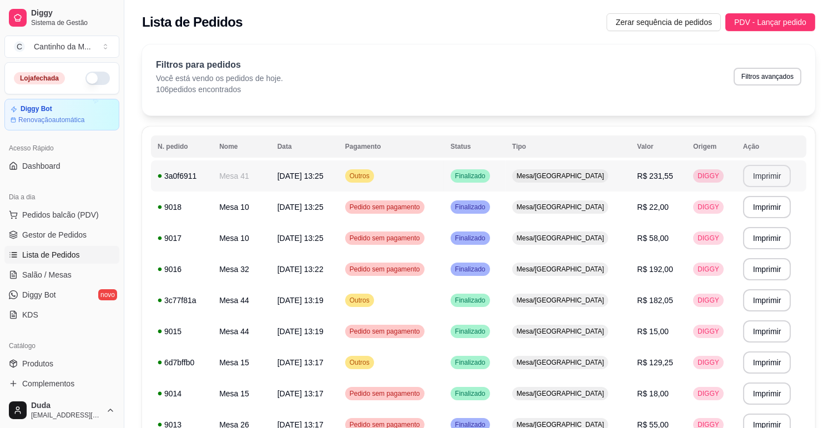
click at [765, 181] on button "Imprimir" at bounding box center [767, 176] width 48 height 22
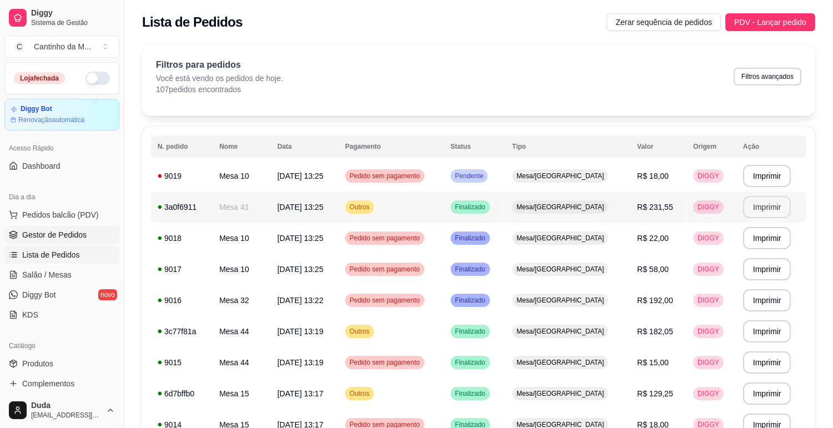
click at [91, 231] on link "Gestor de Pedidos" at bounding box center [61, 235] width 115 height 18
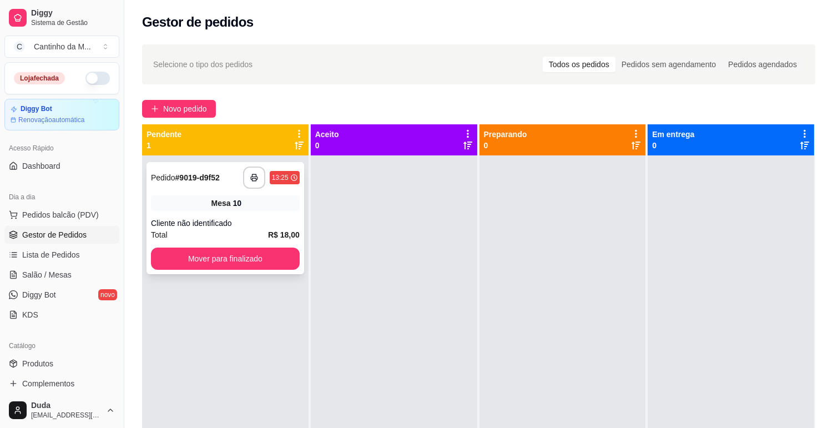
click at [246, 191] on div "**********" at bounding box center [225, 218] width 158 height 112
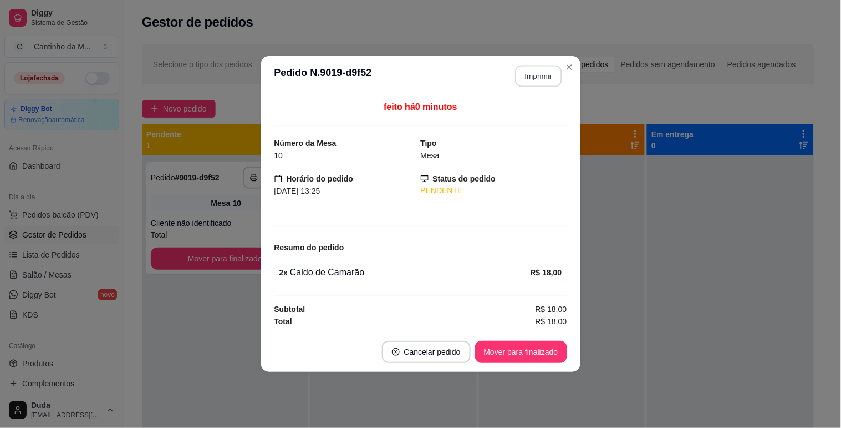
click at [554, 79] on button "Imprimir" at bounding box center [538, 76] width 47 height 22
click at [533, 349] on button "Mover para finalizado" at bounding box center [521, 352] width 92 height 22
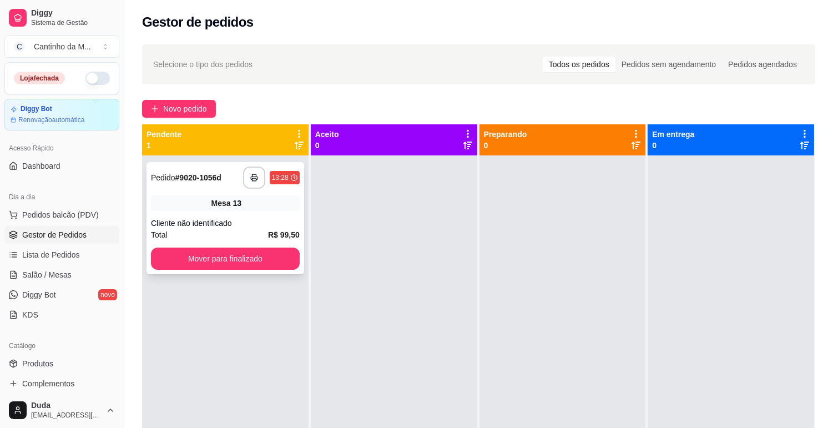
click at [242, 215] on div "**********" at bounding box center [225, 218] width 158 height 112
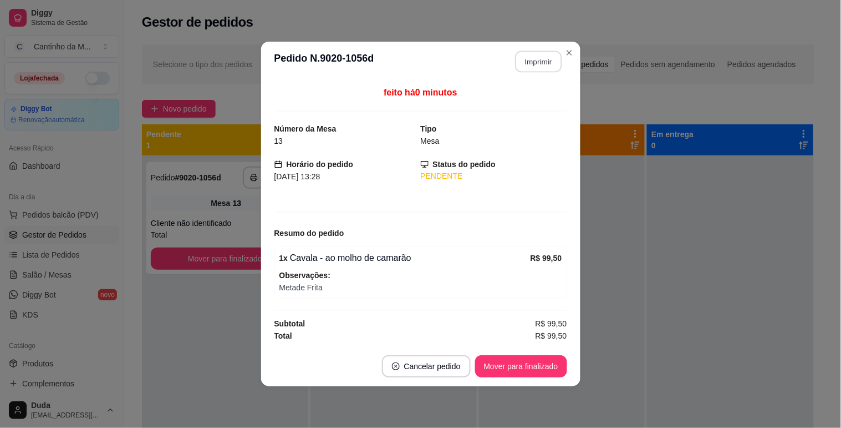
click at [523, 54] on button "Imprimir" at bounding box center [538, 62] width 47 height 22
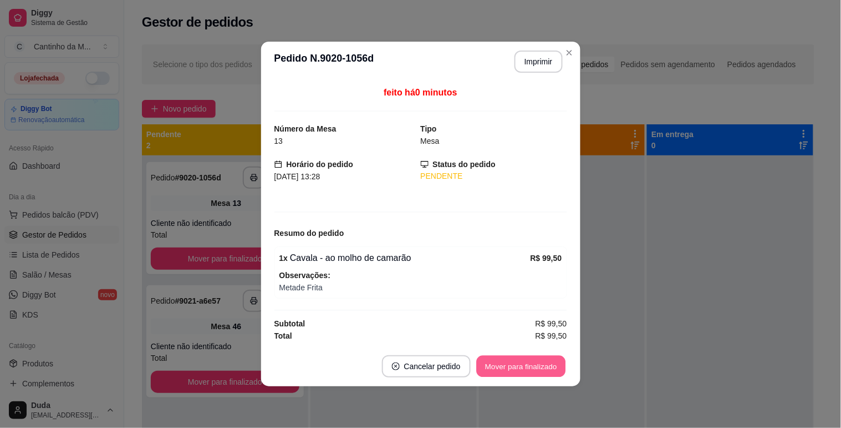
click at [524, 369] on button "Mover para finalizado" at bounding box center [520, 367] width 89 height 22
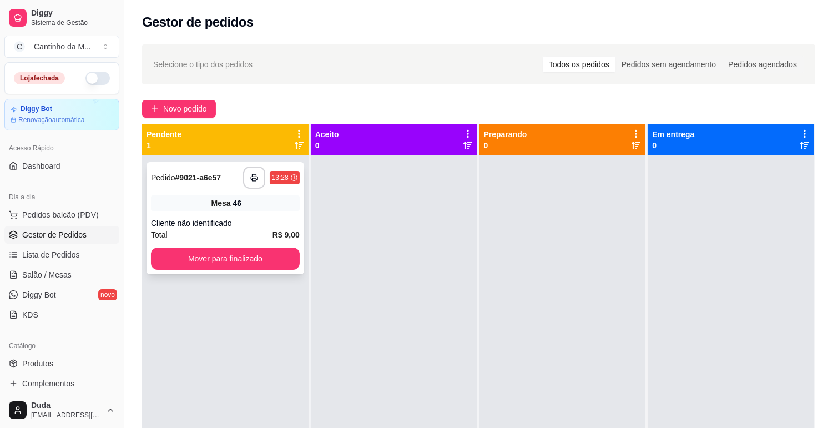
click at [191, 195] on div "Mesa 46" at bounding box center [225, 203] width 149 height 16
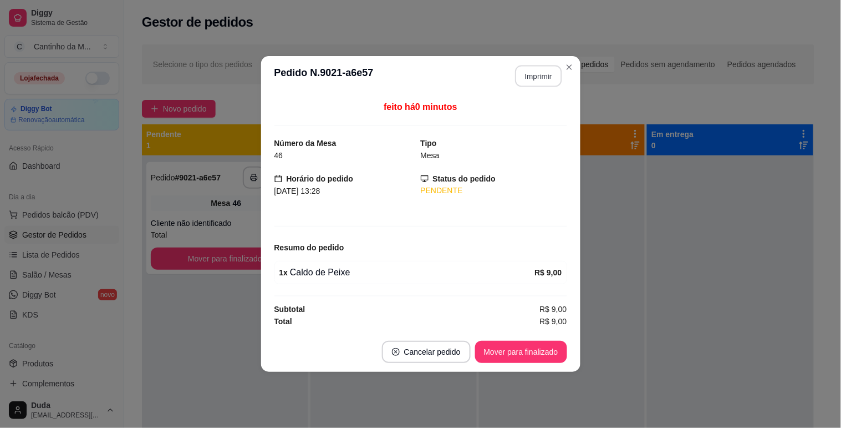
click at [523, 75] on button "Imprimir" at bounding box center [538, 76] width 47 height 22
click at [515, 353] on button "Mover para finalizado" at bounding box center [521, 352] width 92 height 22
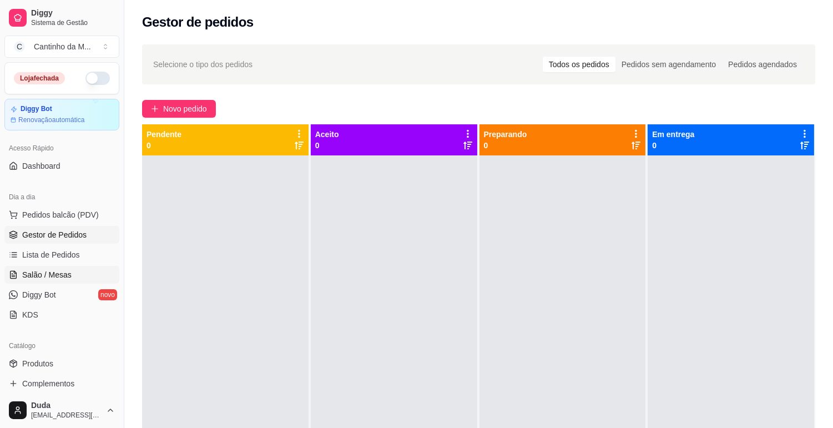
click at [18, 282] on link "Salão / Mesas" at bounding box center [61, 275] width 115 height 18
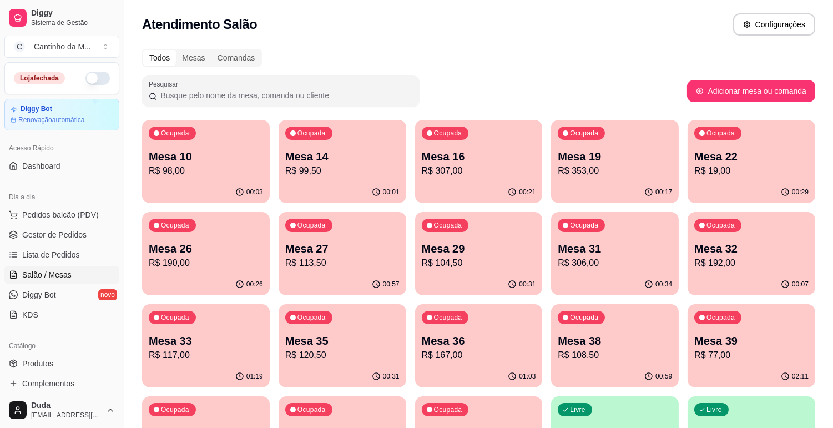
click at [720, 170] on p "R$ 19,00" at bounding box center [751, 170] width 114 height 13
click at [79, 237] on span "Gestor de Pedidos" at bounding box center [54, 234] width 64 height 11
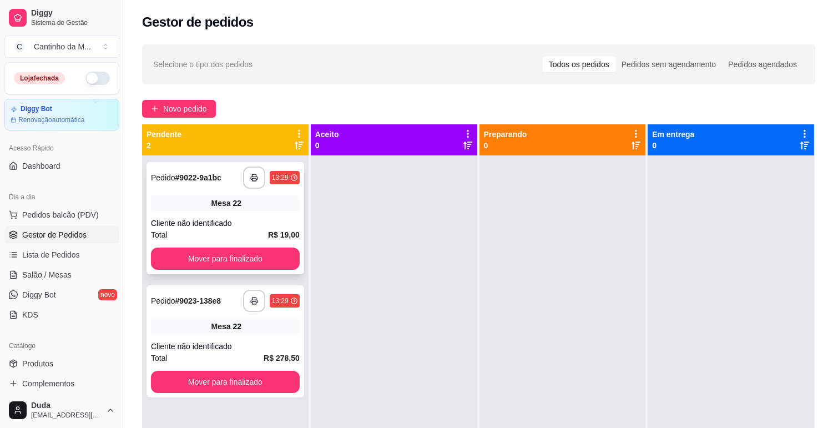
click at [216, 196] on div "Mesa 22" at bounding box center [225, 203] width 149 height 16
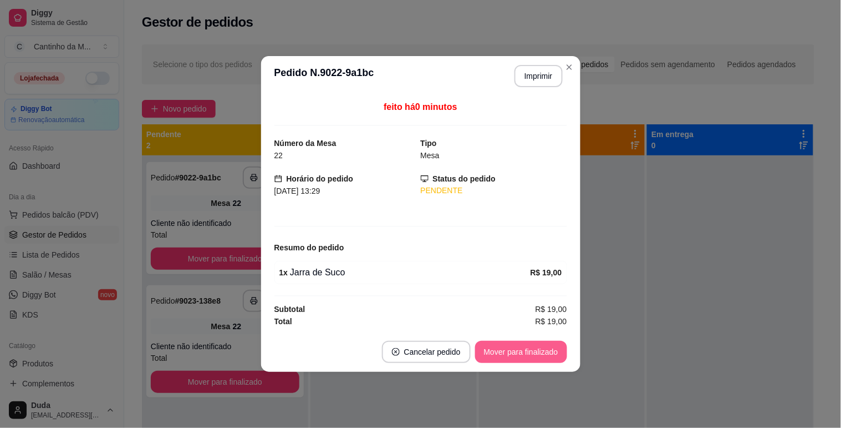
click at [536, 359] on button "Mover para finalizado" at bounding box center [521, 352] width 92 height 22
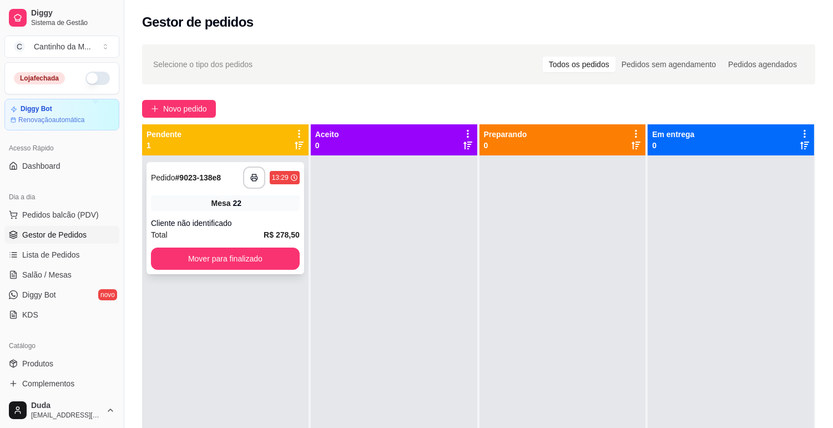
click at [207, 226] on div "Cliente não identificado" at bounding box center [225, 222] width 149 height 11
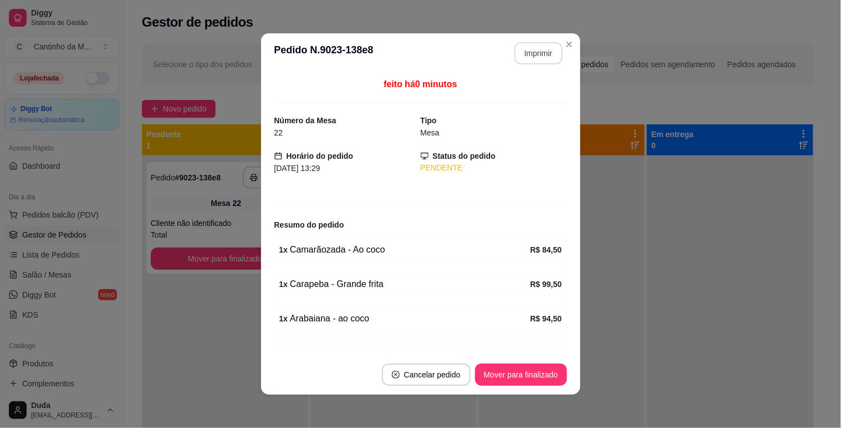
click at [526, 46] on button "Imprimir" at bounding box center [539, 53] width 48 height 22
click at [521, 373] on button "Mover para finalizado" at bounding box center [520, 375] width 89 height 22
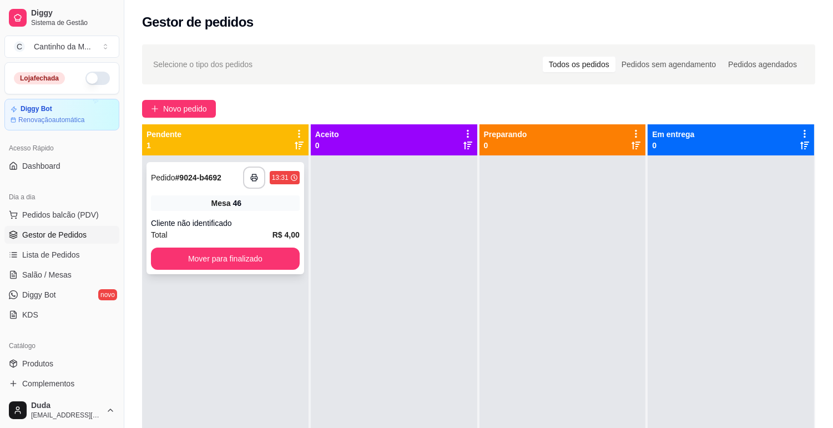
click at [211, 208] on span "Mesa" at bounding box center [220, 202] width 19 height 11
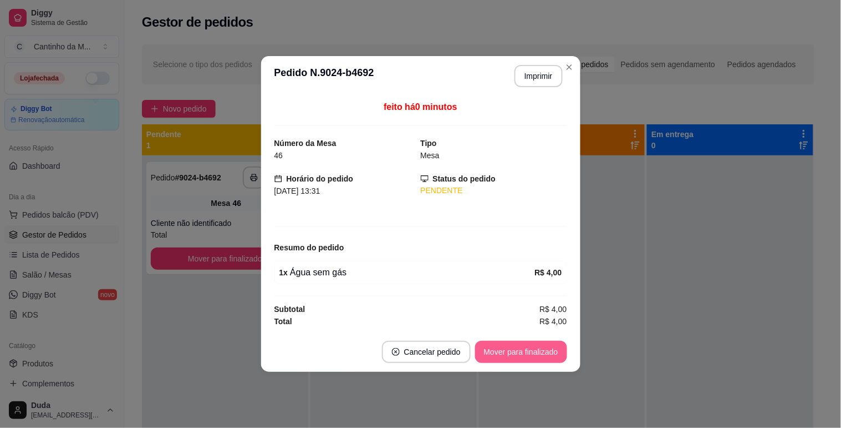
click at [509, 351] on button "Mover para finalizado" at bounding box center [521, 352] width 92 height 22
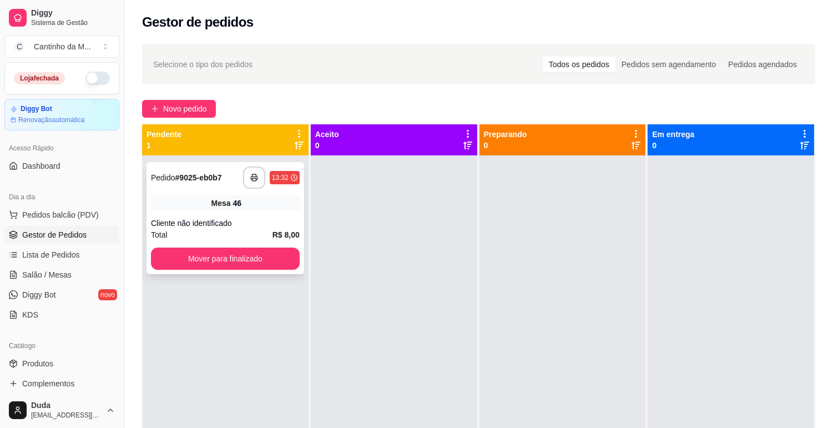
click at [226, 211] on div "**********" at bounding box center [225, 218] width 158 height 112
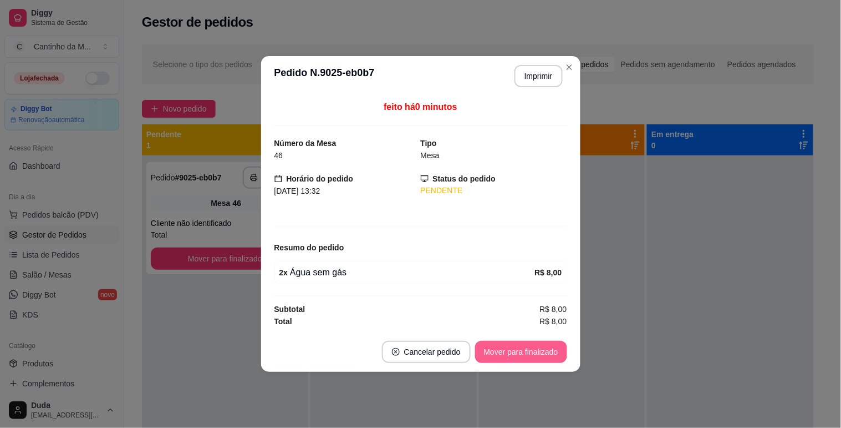
click at [509, 354] on button "Mover para finalizado" at bounding box center [521, 352] width 92 height 22
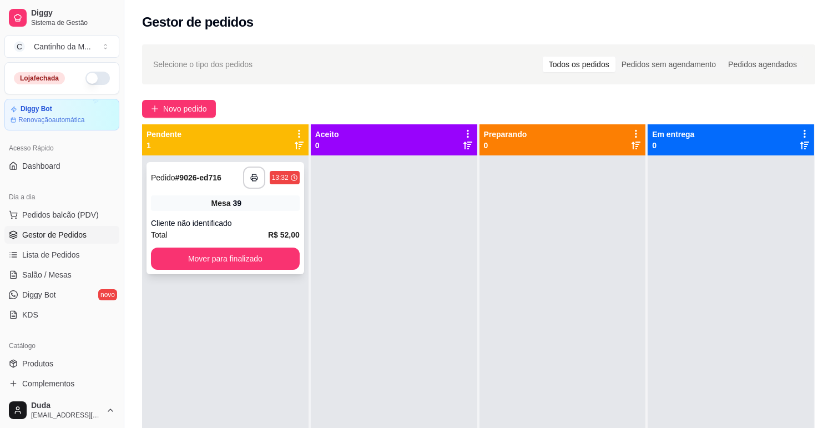
click at [206, 205] on div "Mesa 39" at bounding box center [225, 203] width 149 height 16
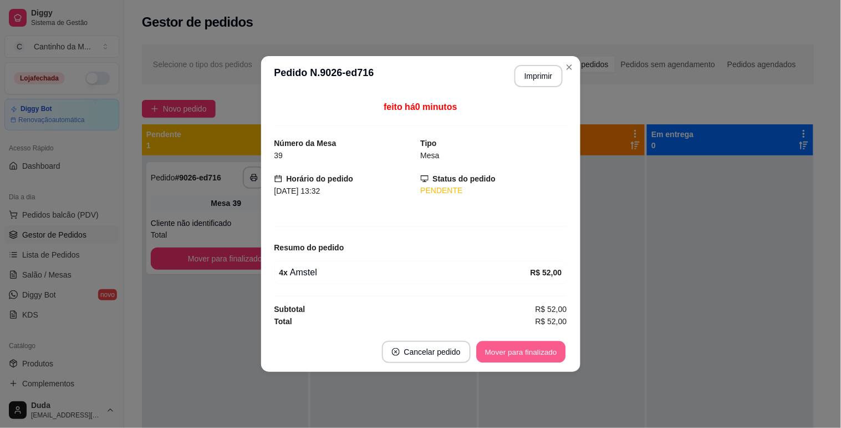
click at [534, 357] on button "Mover para finalizado" at bounding box center [520, 352] width 89 height 22
drag, startPoint x: 592, startPoint y: 344, endPoint x: 580, endPoint y: 326, distance: 22.3
click at [625, 326] on div "**********" at bounding box center [420, 214] width 841 height 428
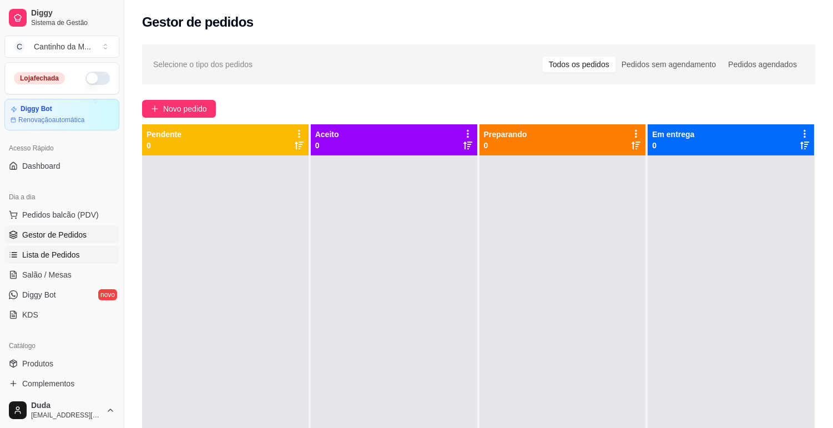
click at [23, 248] on link "Lista de Pedidos" at bounding box center [61, 255] width 115 height 18
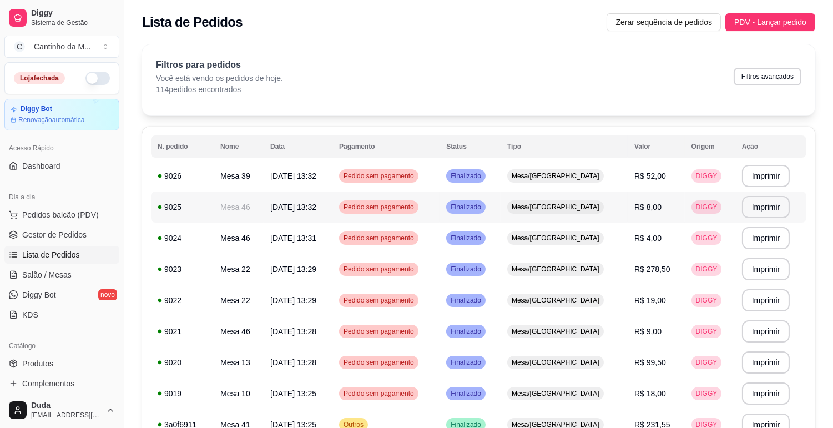
scroll to position [1, 0]
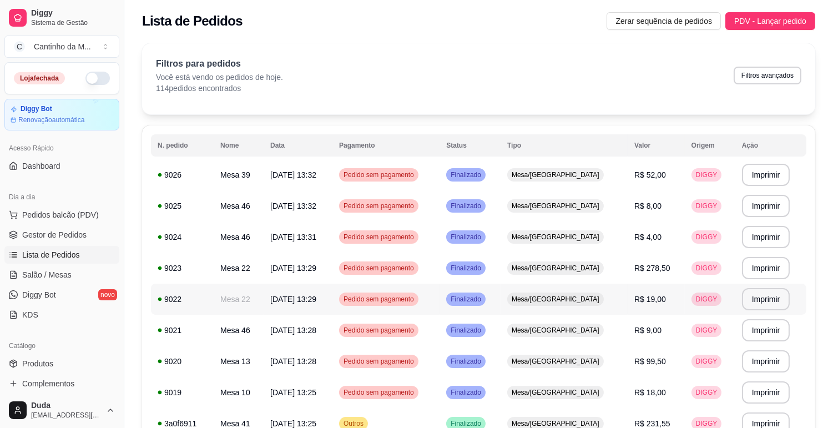
click at [439, 289] on td "Pedido sem pagamento" at bounding box center [385, 298] width 107 height 31
click at [52, 228] on link "Gestor de Pedidos" at bounding box center [61, 235] width 115 height 18
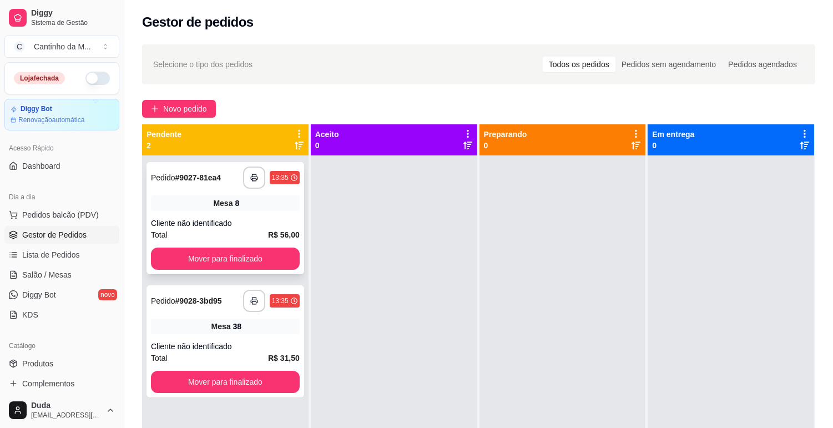
click at [190, 190] on div "**********" at bounding box center [225, 218] width 158 height 112
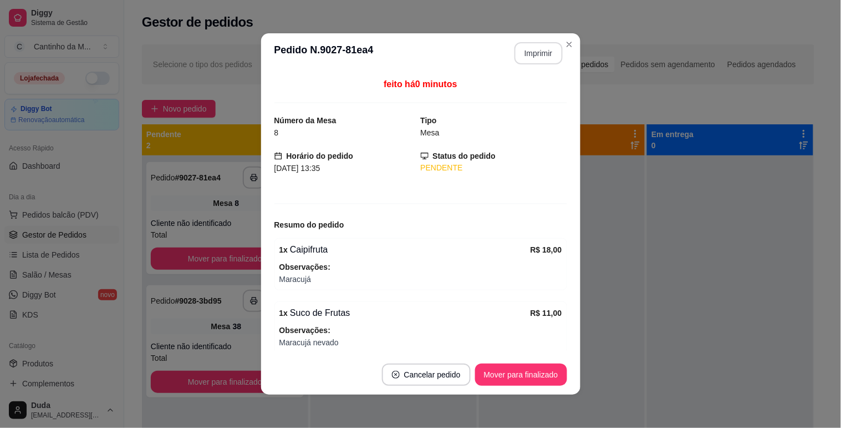
click at [552, 47] on button "Imprimir" at bounding box center [539, 53] width 48 height 22
click at [521, 378] on button "Mover para finalizado" at bounding box center [521, 374] width 92 height 22
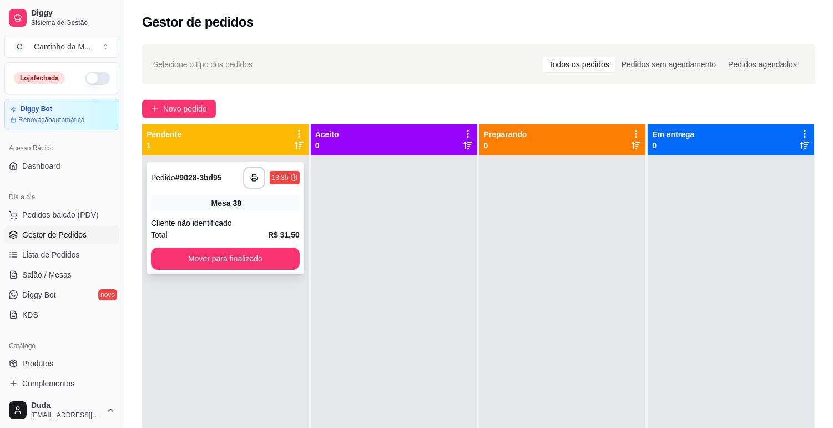
click at [278, 224] on div "Cliente não identificado" at bounding box center [225, 222] width 149 height 11
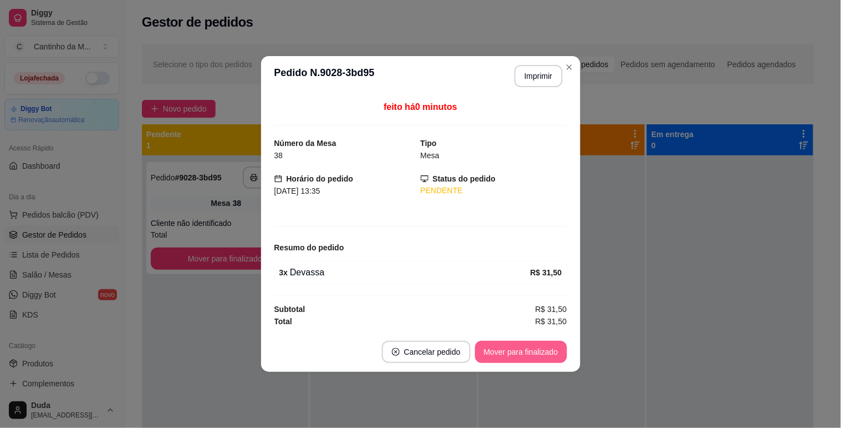
click at [512, 352] on button "Mover para finalizado" at bounding box center [521, 352] width 92 height 22
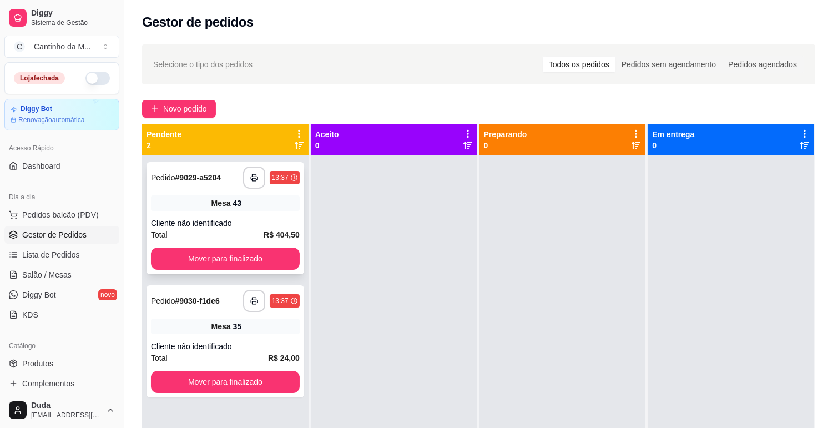
click at [200, 233] on div "Total R$ 404,50" at bounding box center [225, 235] width 149 height 12
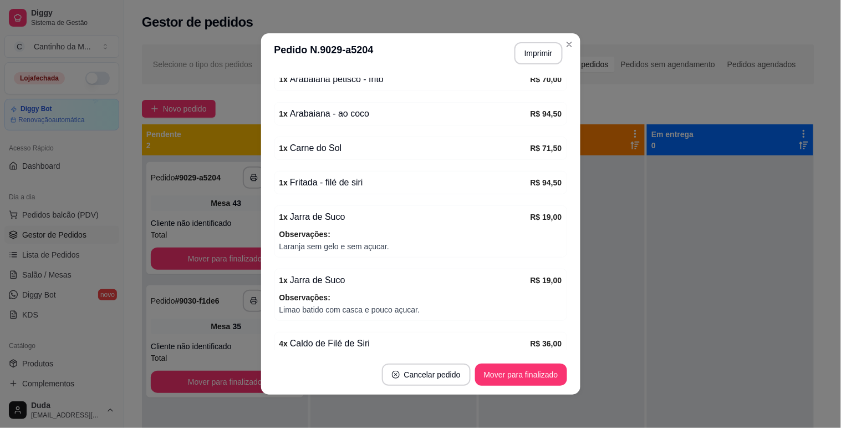
scroll to position [185, 0]
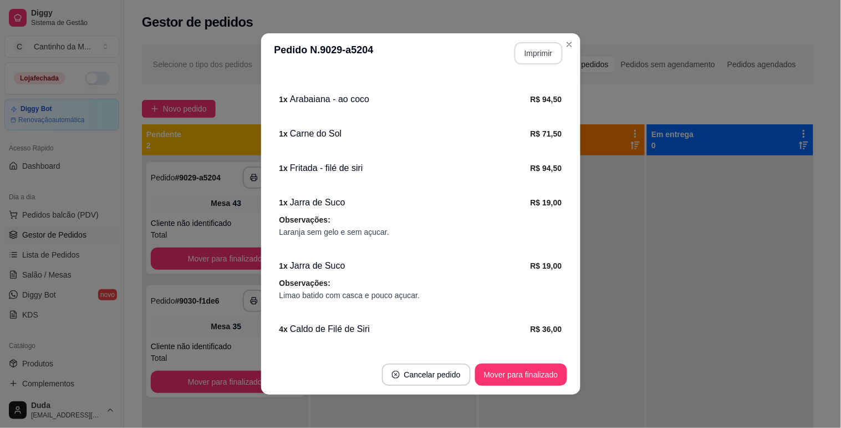
click at [536, 51] on button "Imprimir" at bounding box center [539, 53] width 48 height 22
click at [515, 368] on button "Mover para finalizado" at bounding box center [521, 374] width 92 height 22
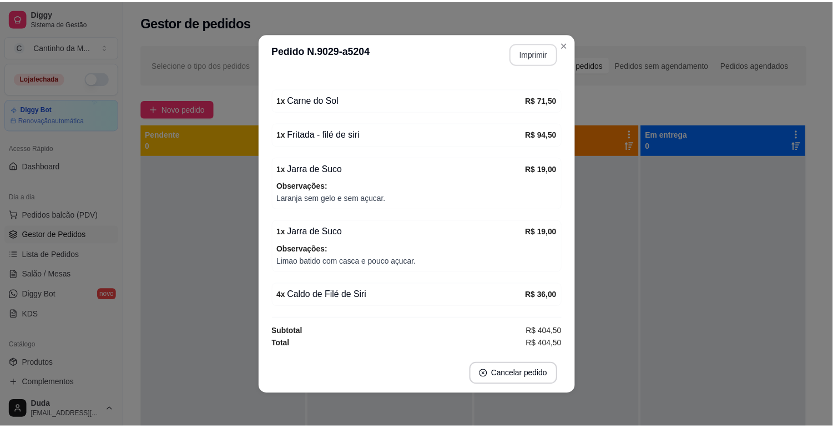
scroll to position [148, 0]
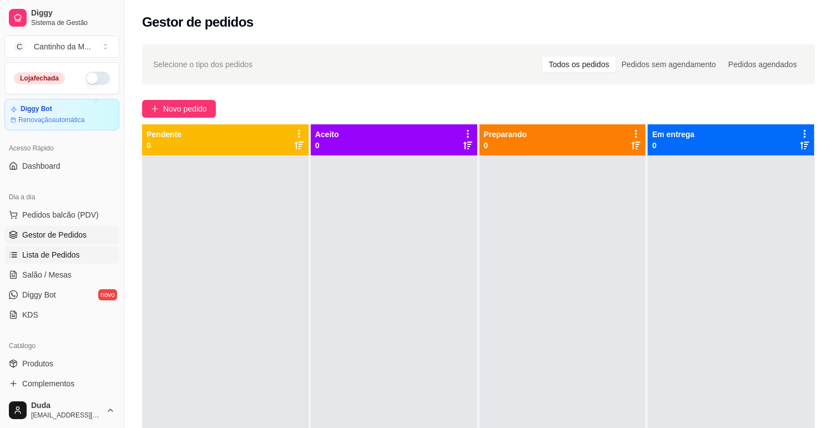
click at [55, 262] on link "Lista de Pedidos" at bounding box center [61, 255] width 115 height 18
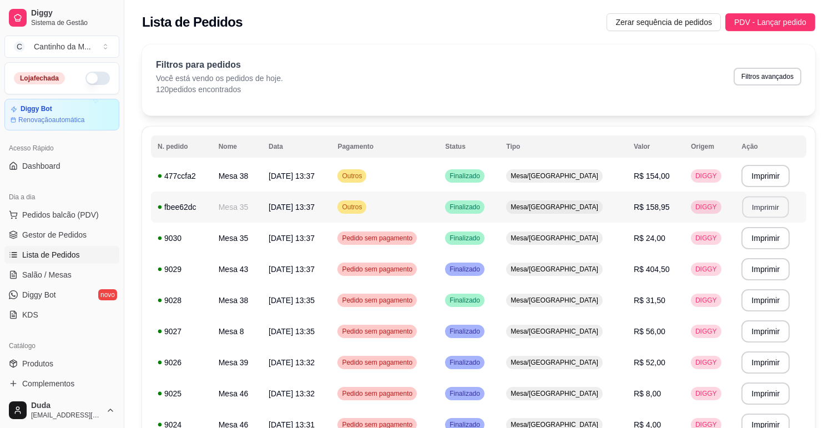
click at [742, 211] on button "Imprimir" at bounding box center [765, 207] width 47 height 22
click at [774, 175] on button "Imprimir" at bounding box center [765, 176] width 48 height 22
click at [755, 273] on button "Imprimir" at bounding box center [765, 269] width 48 height 22
click at [82, 230] on span "Gestor de Pedidos" at bounding box center [54, 234] width 64 height 11
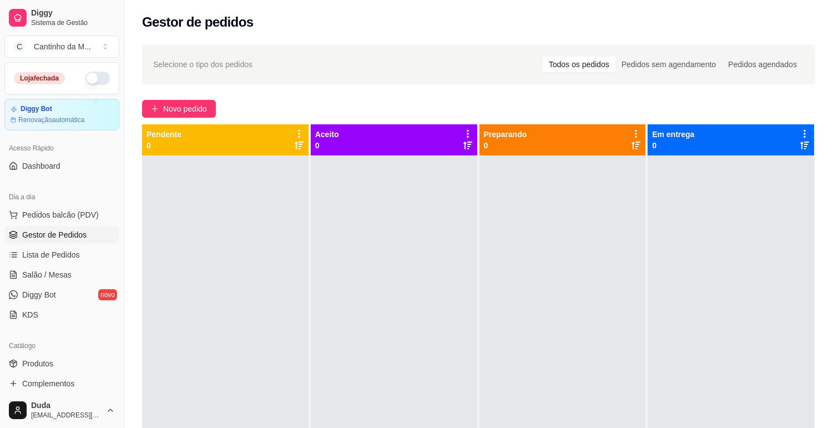
click at [70, 263] on ul "Pedidos balcão (PDV) Gestor de Pedidos Lista de Pedidos Salão / Mesas Diggy Bot…" at bounding box center [61, 265] width 115 height 118
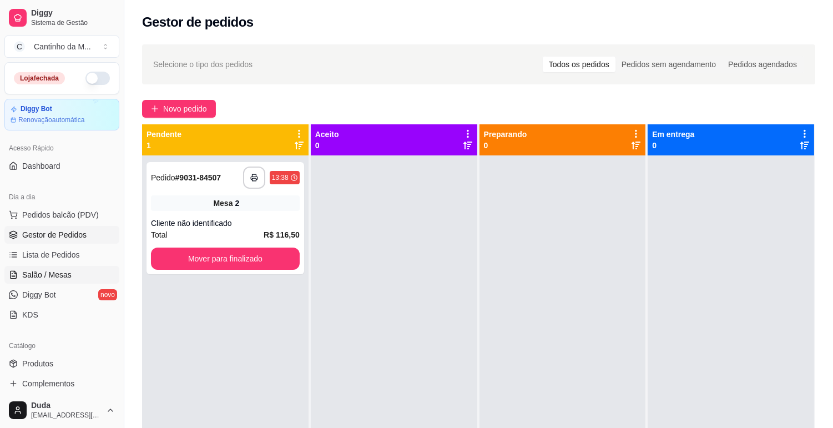
click at [70, 266] on link "Salão / Mesas" at bounding box center [61, 275] width 115 height 18
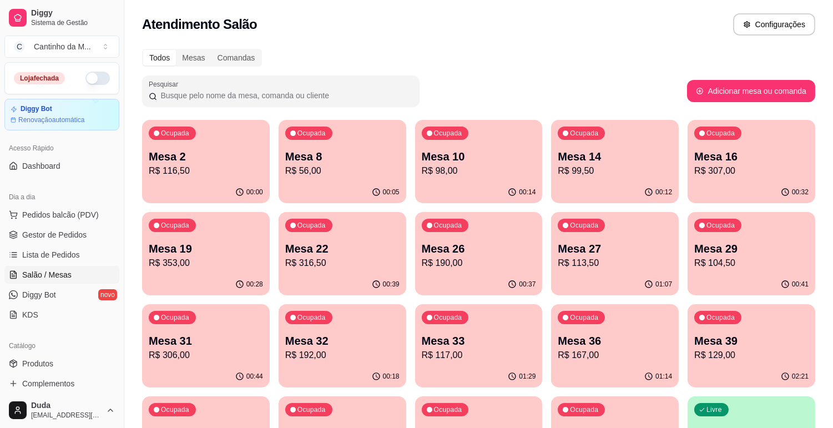
click at [730, 364] on div "Ocupada Mesa 39 R$ 129,00" at bounding box center [751, 335] width 128 height 62
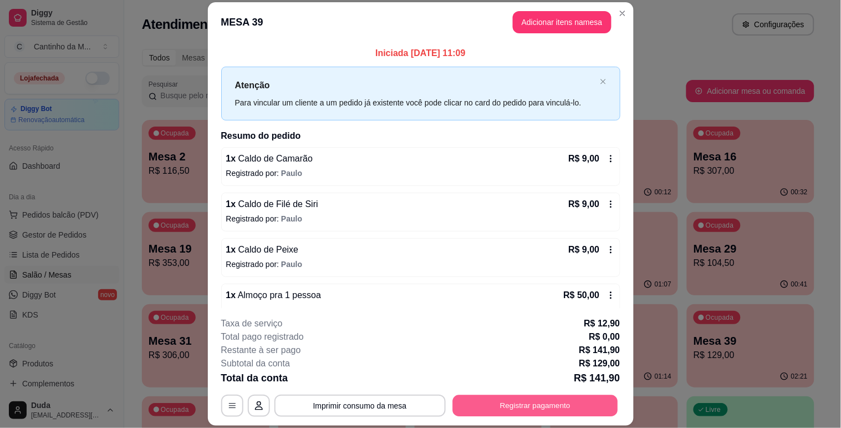
click at [462, 398] on button "Registrar pagamento" at bounding box center [535, 406] width 165 height 22
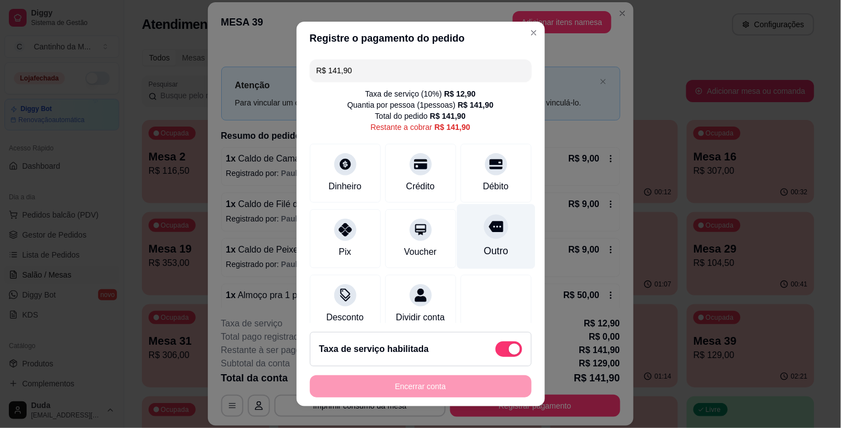
click at [484, 251] on div "Outro" at bounding box center [496, 250] width 24 height 14
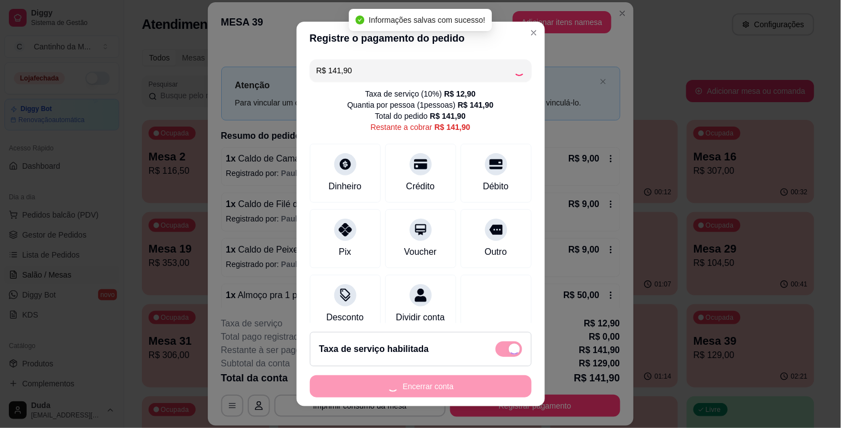
type input "R$ 0,00"
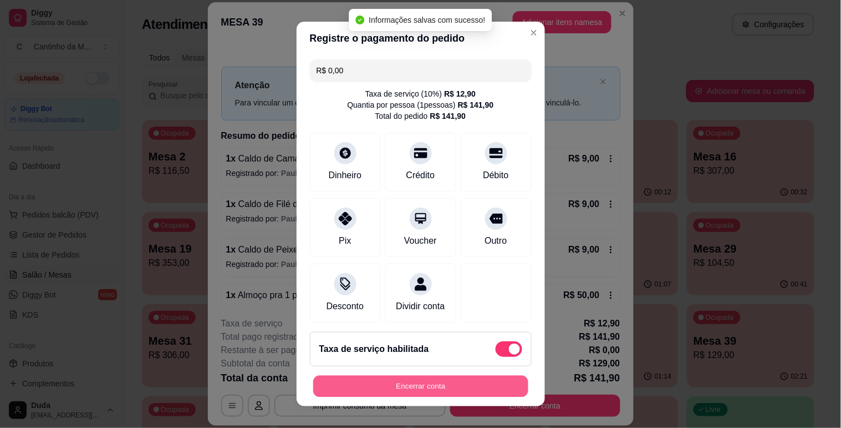
click at [414, 387] on button "Encerrar conta" at bounding box center [420, 386] width 215 height 22
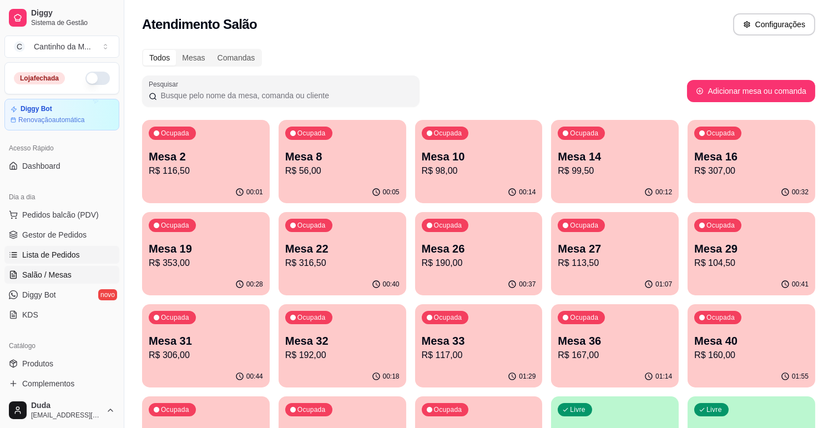
click at [38, 253] on span "Lista de Pedidos" at bounding box center [51, 254] width 58 height 11
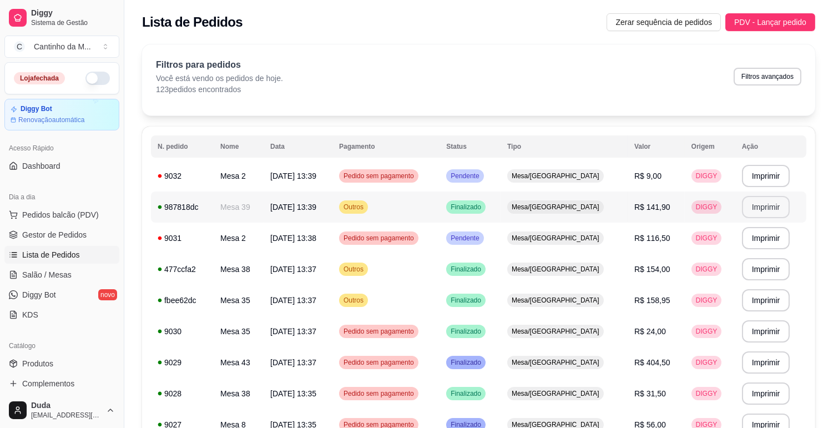
click at [765, 206] on button "Imprimir" at bounding box center [766, 207] width 48 height 22
click at [58, 280] on span "Salão / Mesas" at bounding box center [46, 274] width 49 height 11
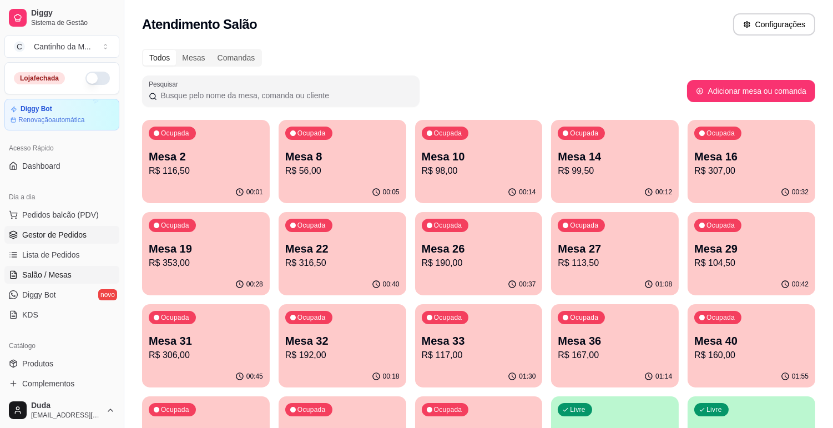
click at [64, 227] on link "Gestor de Pedidos" at bounding box center [61, 235] width 115 height 18
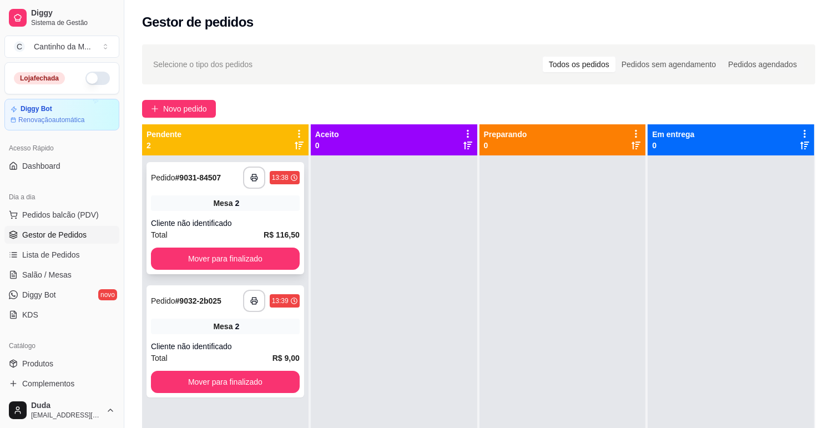
click at [223, 197] on span "Mesa" at bounding box center [222, 202] width 19 height 11
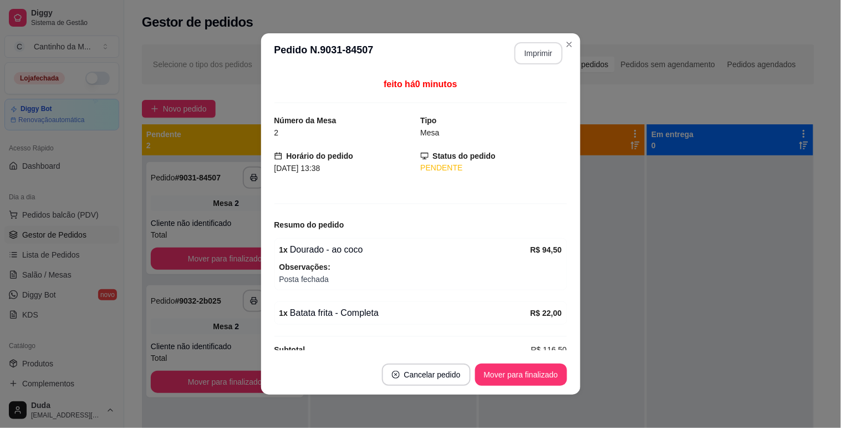
click at [529, 57] on button "Imprimir" at bounding box center [539, 53] width 48 height 22
click at [489, 370] on button "Mover para finalizado" at bounding box center [520, 375] width 89 height 22
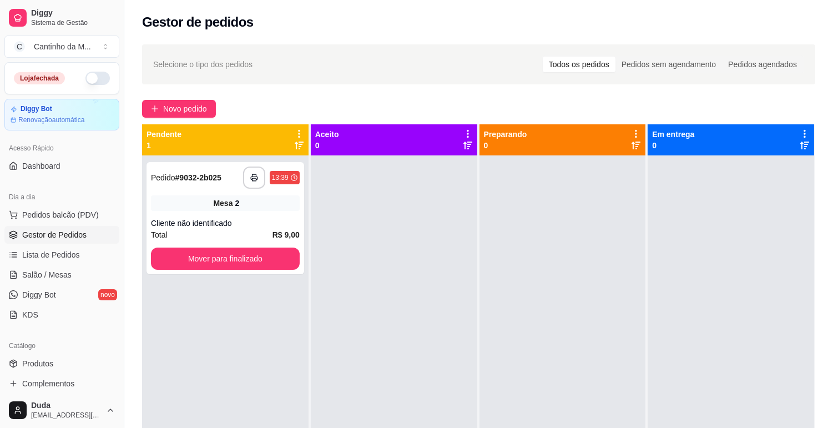
click at [311, 229] on div at bounding box center [394, 369] width 166 height 428
click at [301, 224] on div "**********" at bounding box center [225, 218] width 158 height 112
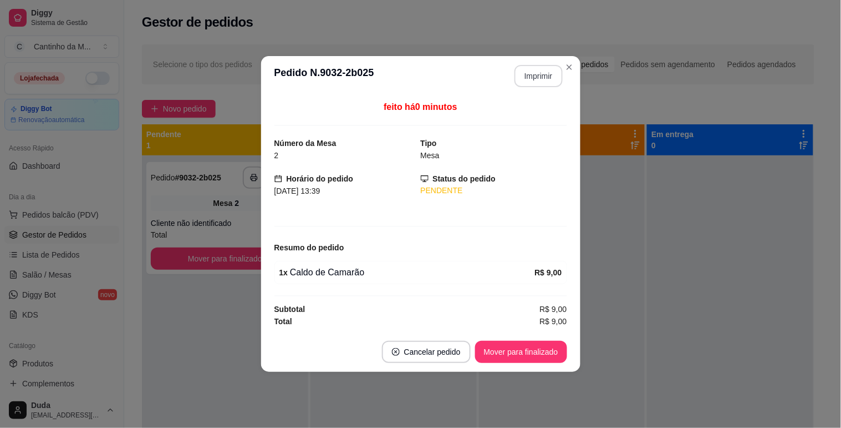
click at [539, 75] on button "Imprimir" at bounding box center [539, 76] width 48 height 22
click at [525, 342] on button "Mover para finalizado" at bounding box center [521, 352] width 92 height 22
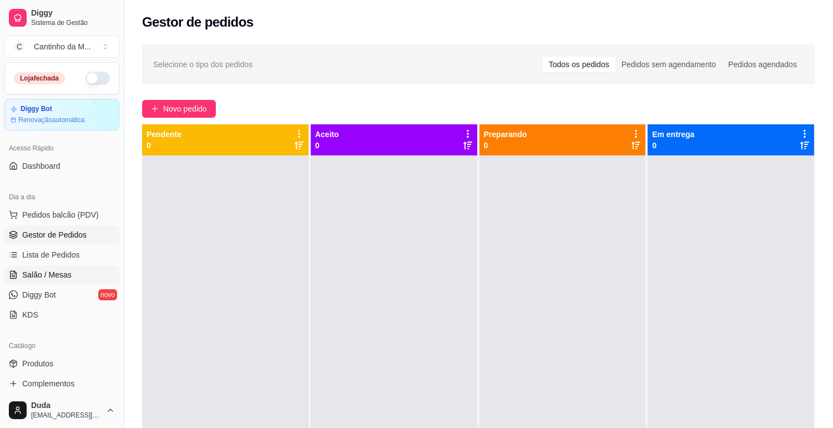
click at [46, 268] on link "Salão / Mesas" at bounding box center [61, 275] width 115 height 18
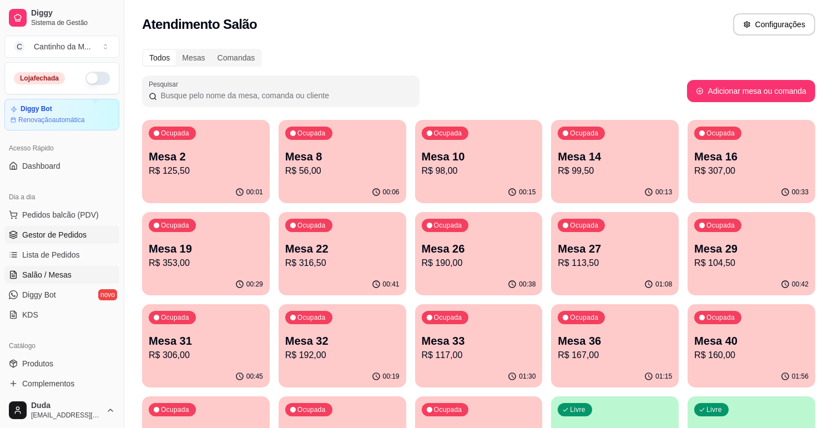
click at [60, 232] on span "Gestor de Pedidos" at bounding box center [54, 234] width 64 height 11
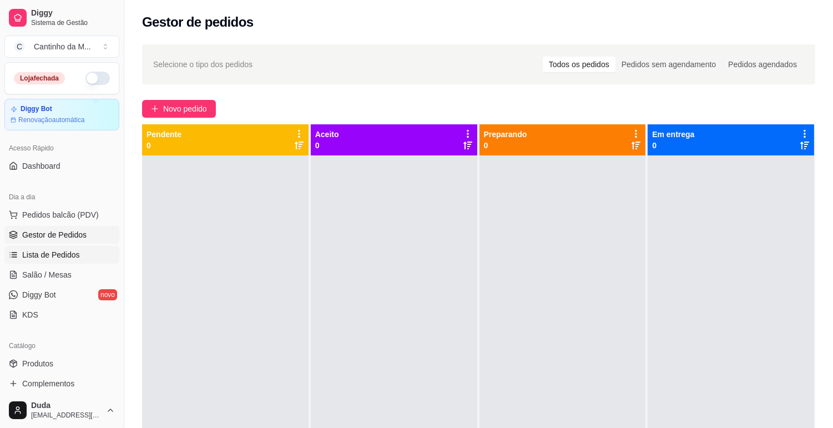
click at [15, 247] on link "Lista de Pedidos" at bounding box center [61, 255] width 115 height 18
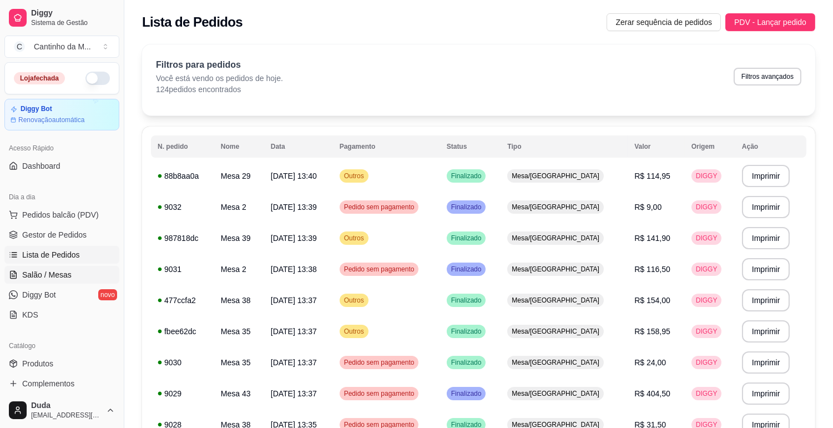
click at [47, 277] on span "Salão / Mesas" at bounding box center [46, 274] width 49 height 11
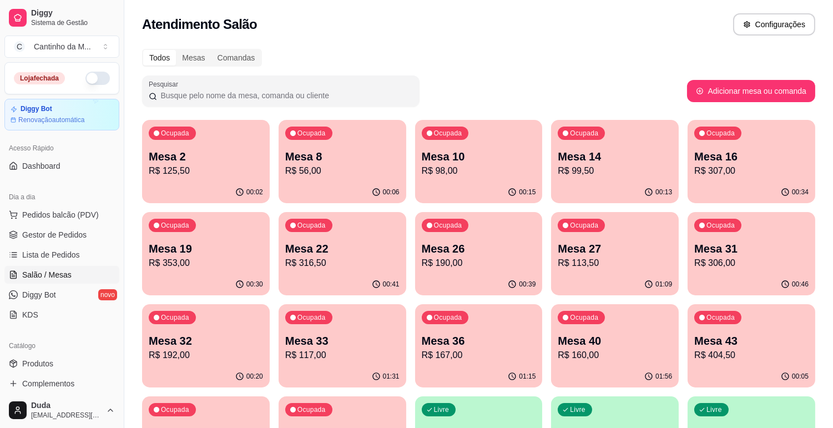
click at [596, 343] on p "Mesa 40" at bounding box center [614, 341] width 114 height 16
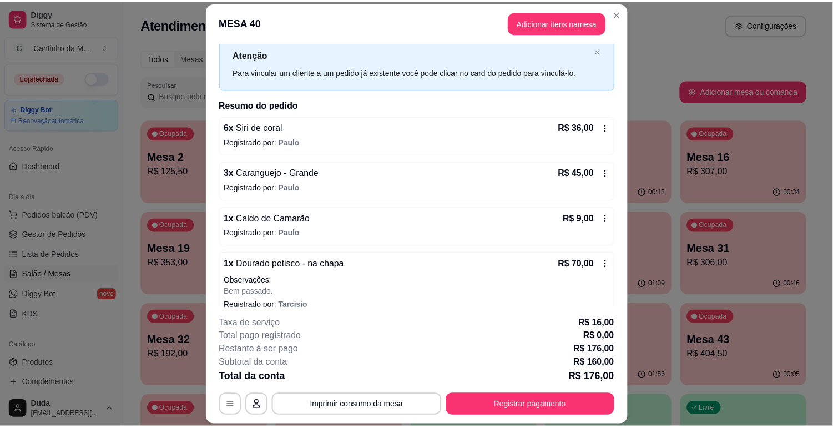
scroll to position [45, 0]
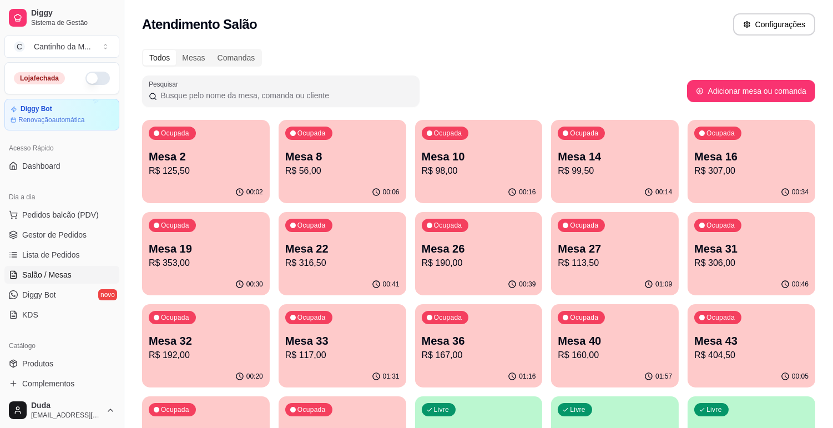
click at [474, 334] on p "Mesa 36" at bounding box center [479, 341] width 114 height 16
click at [47, 258] on span "Lista de Pedidos" at bounding box center [51, 254] width 58 height 11
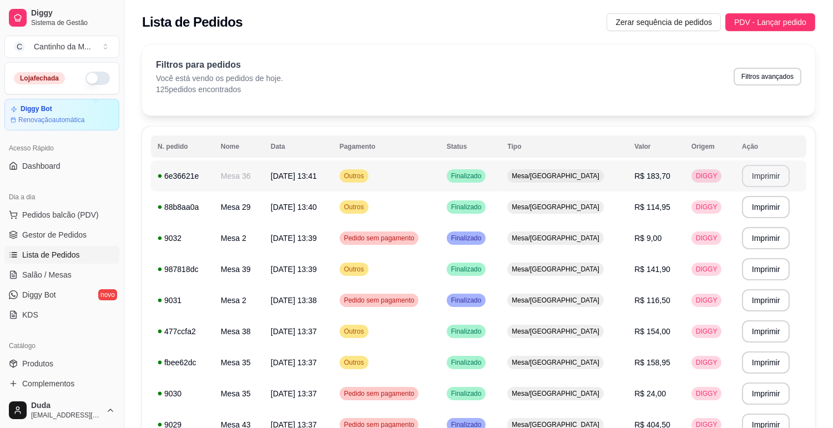
click at [768, 174] on button "Imprimir" at bounding box center [766, 176] width 48 height 22
click at [758, 198] on button "Imprimir" at bounding box center [765, 207] width 47 height 22
click at [58, 229] on span "Gestor de Pedidos" at bounding box center [54, 234] width 64 height 11
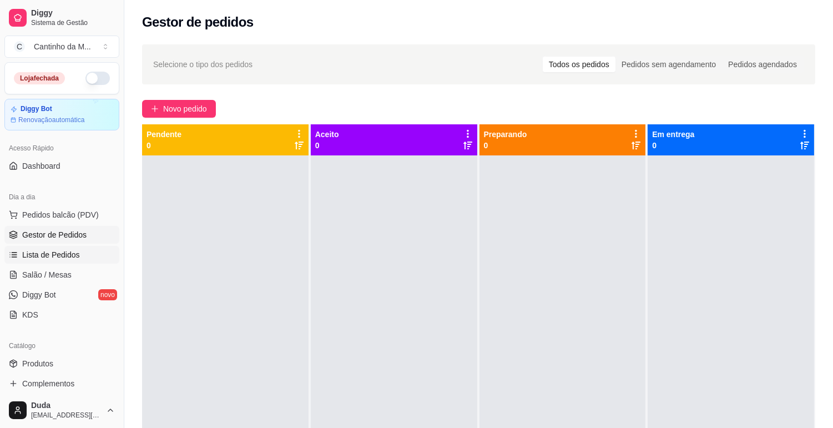
click at [78, 248] on link "Lista de Pedidos" at bounding box center [61, 255] width 115 height 18
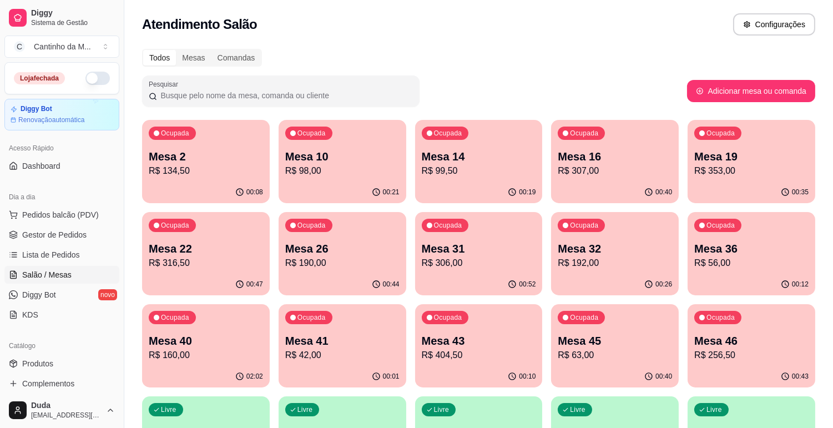
click at [78, 245] on ul "Pedidos balcão (PDV) Gestor de Pedidos Lista de Pedidos Salão / Mesas Diggy Bot…" at bounding box center [61, 265] width 115 height 118
click at [78, 248] on link "Lista de Pedidos" at bounding box center [61, 255] width 115 height 18
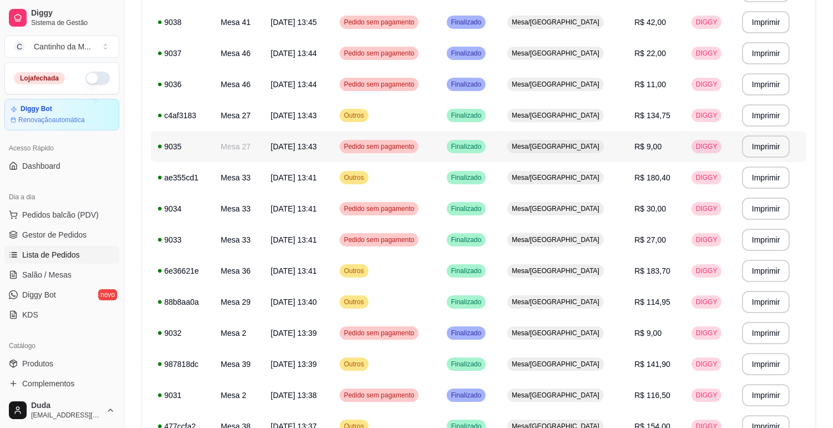
scroll to position [246, 0]
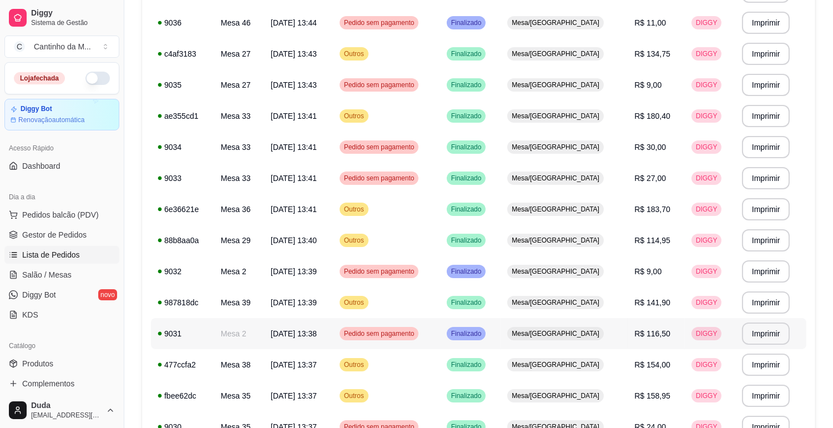
click at [440, 334] on td "Pedido sem pagamento" at bounding box center [386, 333] width 107 height 31
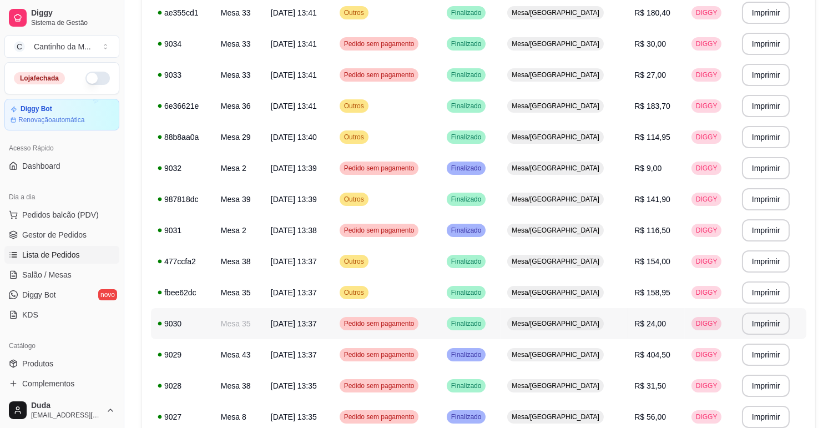
scroll to position [369, 0]
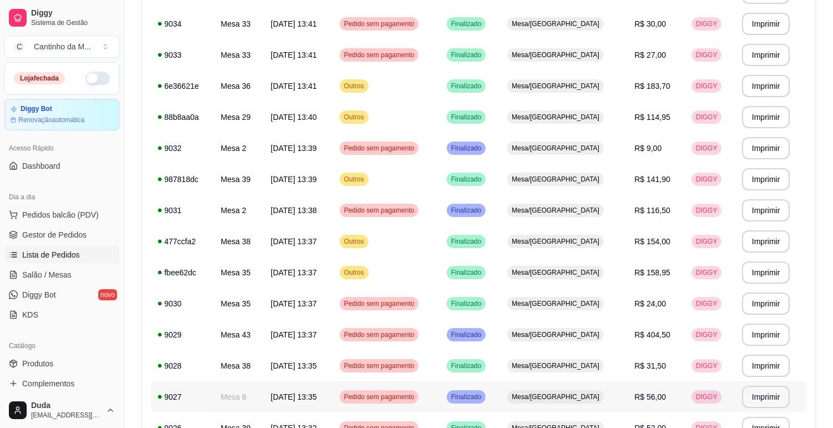
click at [440, 392] on td "Pedido sem pagamento" at bounding box center [386, 396] width 107 height 31
click at [34, 238] on span "Gestor de Pedidos" at bounding box center [54, 234] width 64 height 11
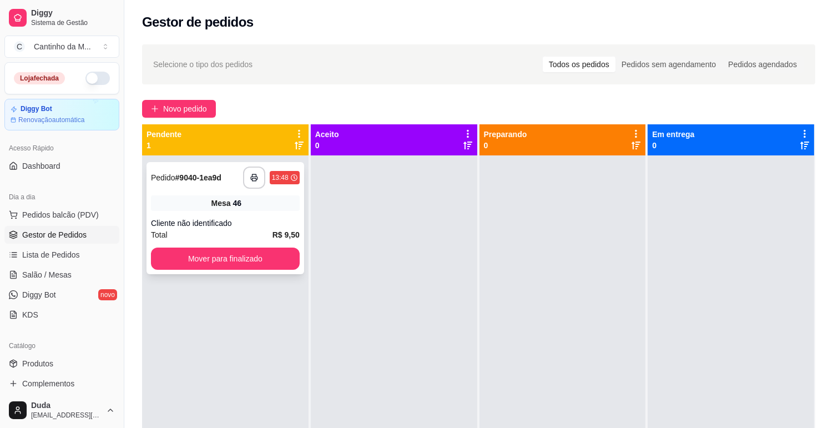
click at [267, 221] on div "Cliente não identificado" at bounding box center [225, 222] width 149 height 11
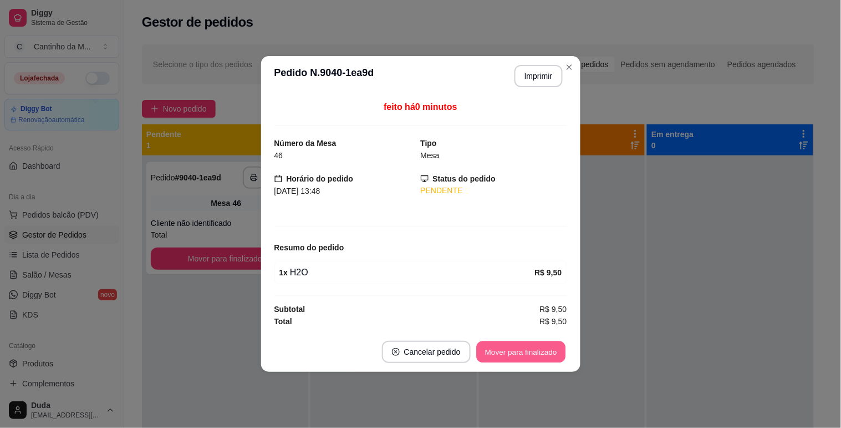
click at [506, 350] on button "Mover para finalizado" at bounding box center [520, 352] width 89 height 22
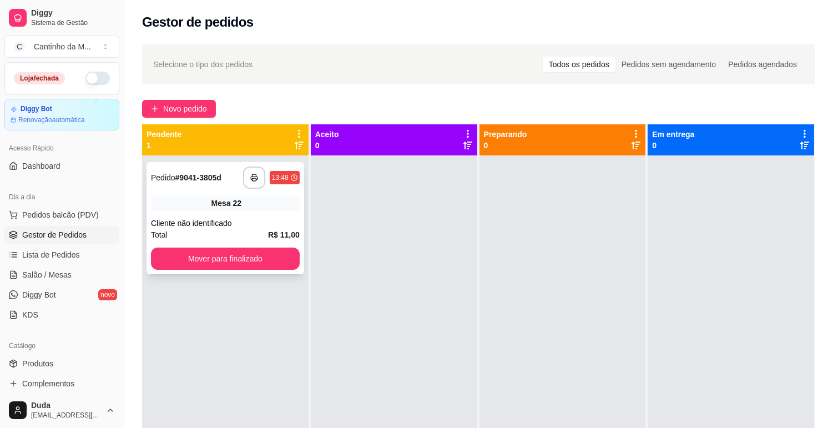
click at [171, 203] on div "Mesa 22" at bounding box center [225, 203] width 149 height 16
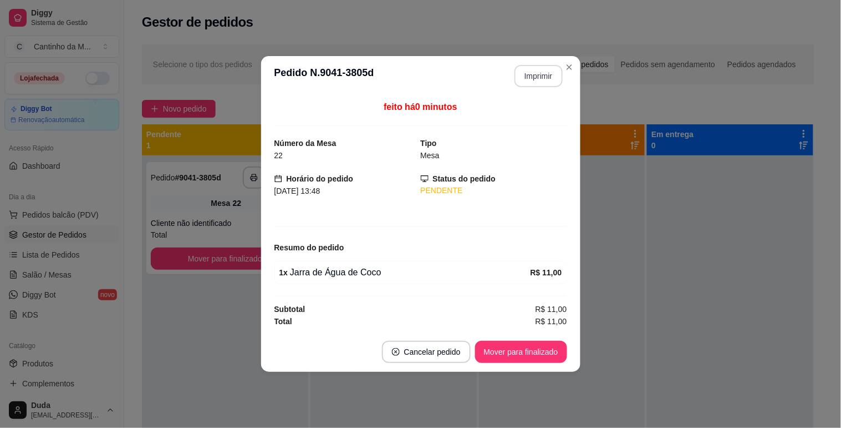
click at [530, 69] on button "Imprimir" at bounding box center [539, 76] width 48 height 22
click at [531, 349] on button "Mover para finalizado" at bounding box center [521, 352] width 92 height 22
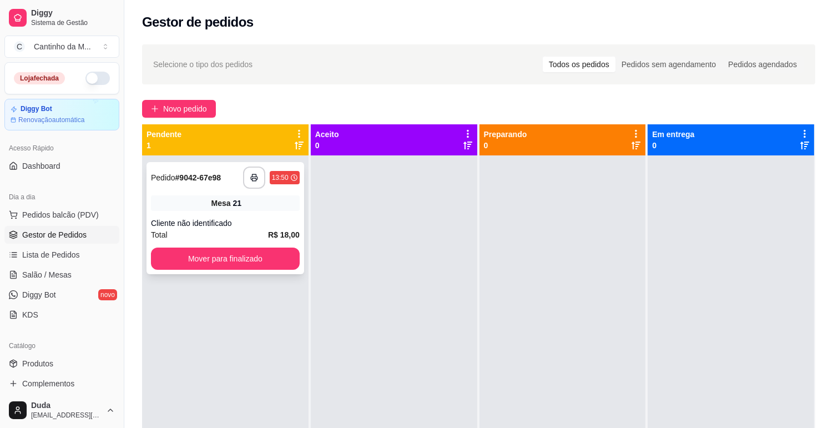
click at [226, 206] on span "Mesa" at bounding box center [220, 202] width 19 height 11
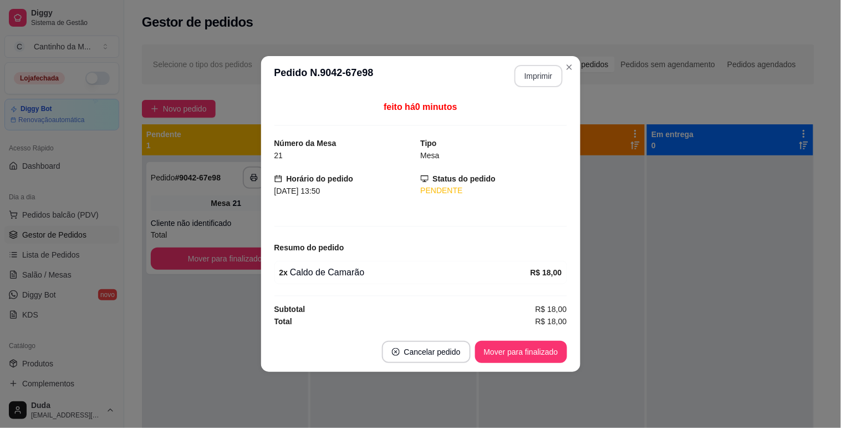
click at [531, 76] on button "Imprimir" at bounding box center [539, 76] width 48 height 22
click at [541, 358] on button "Mover para finalizado" at bounding box center [521, 352] width 92 height 22
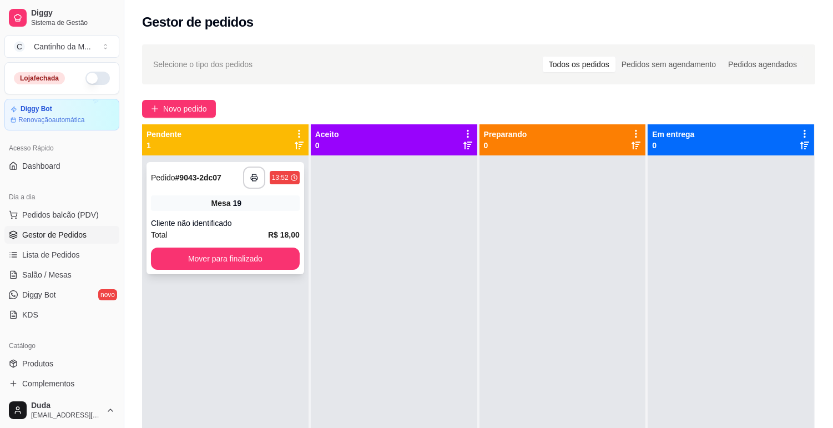
click at [229, 194] on div "**********" at bounding box center [225, 218] width 158 height 112
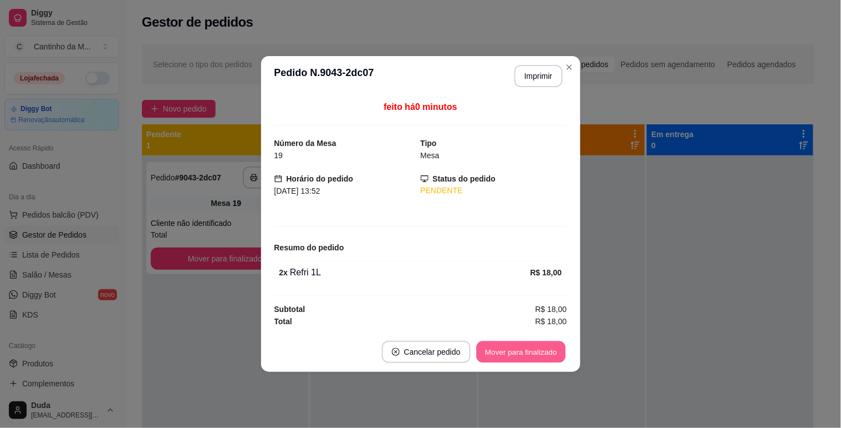
click at [511, 361] on button "Mover para finalizado" at bounding box center [520, 352] width 89 height 22
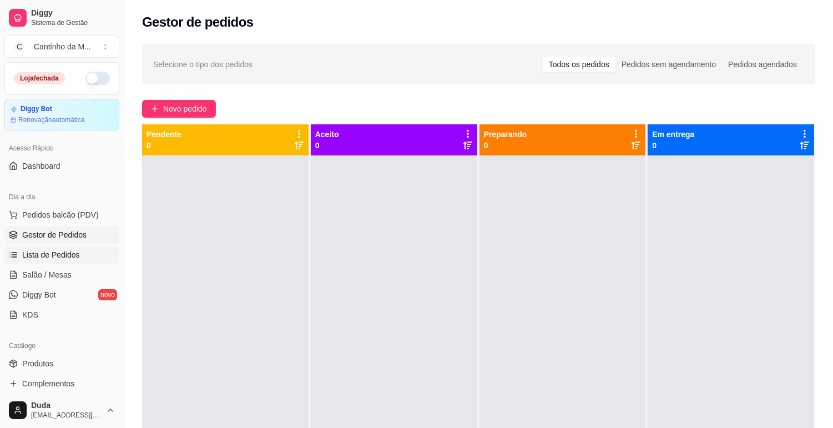
click at [85, 251] on link "Lista de Pedidos" at bounding box center [61, 255] width 115 height 18
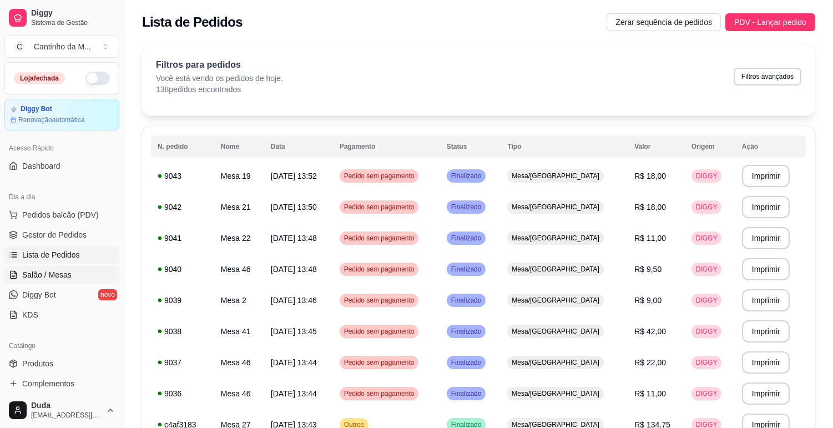
click at [68, 279] on span "Salão / Mesas" at bounding box center [46, 274] width 49 height 11
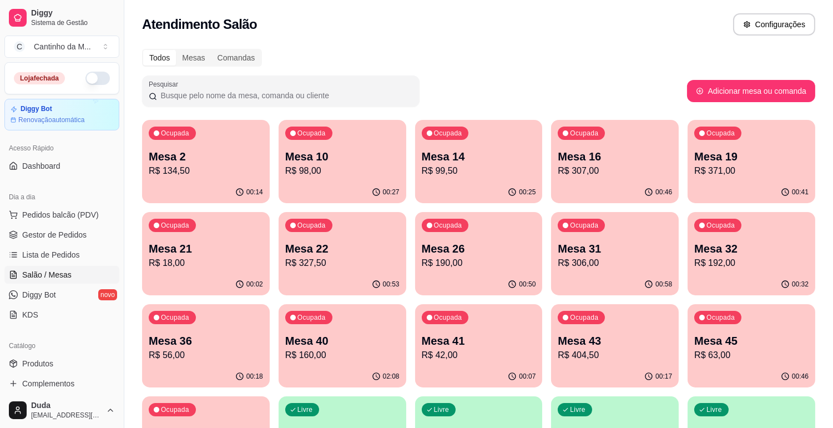
click at [710, 170] on p "R$ 371,00" at bounding box center [751, 170] width 114 height 13
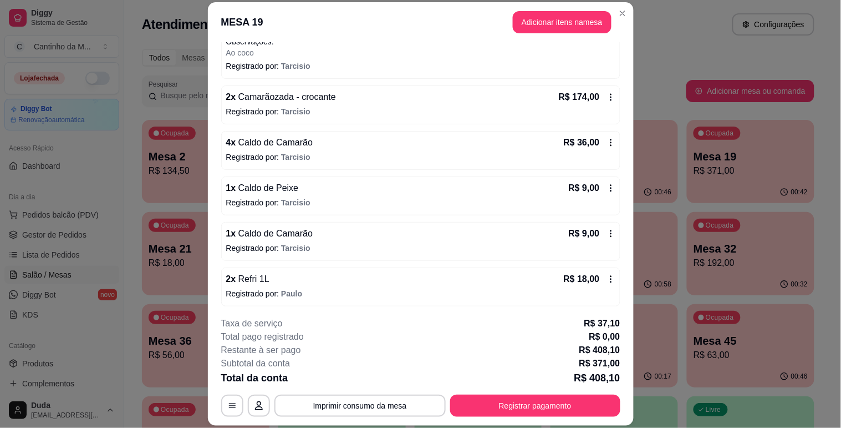
scroll to position [136, 0]
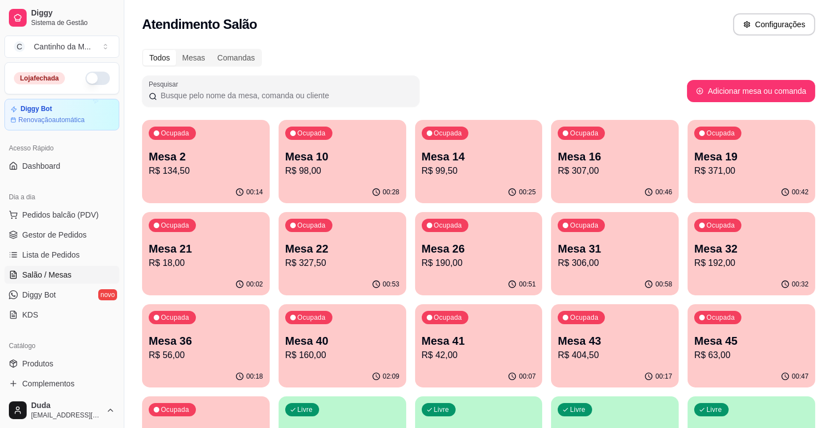
click at [612, 323] on div "Ocupada Mesa 43 R$ 404,50" at bounding box center [615, 335] width 128 height 62
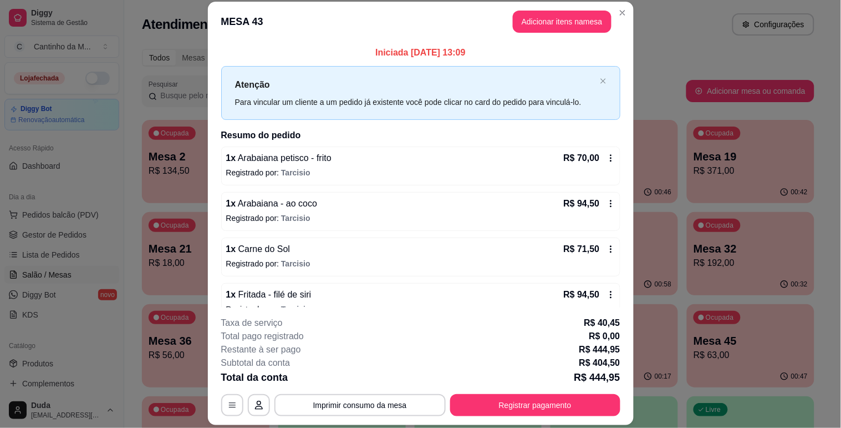
scroll to position [0, 0]
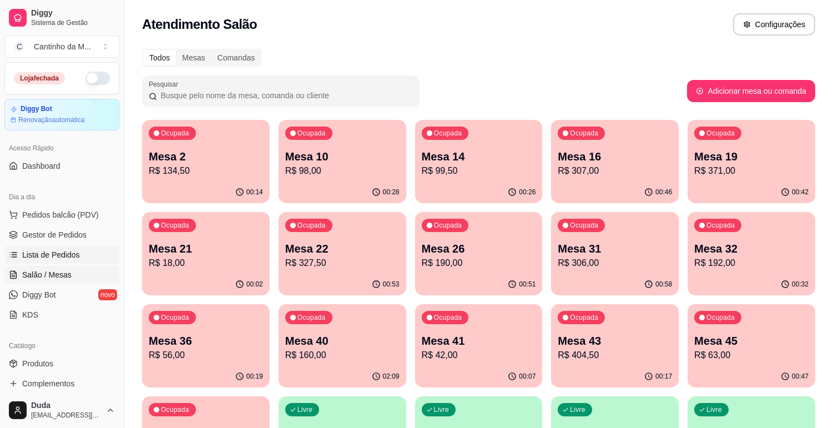
click at [54, 247] on link "Lista de Pedidos" at bounding box center [61, 255] width 115 height 18
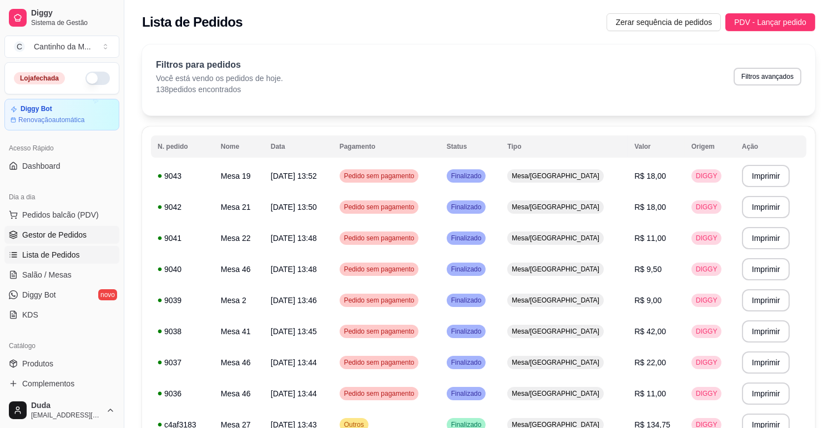
click at [90, 230] on link "Gestor de Pedidos" at bounding box center [61, 235] width 115 height 18
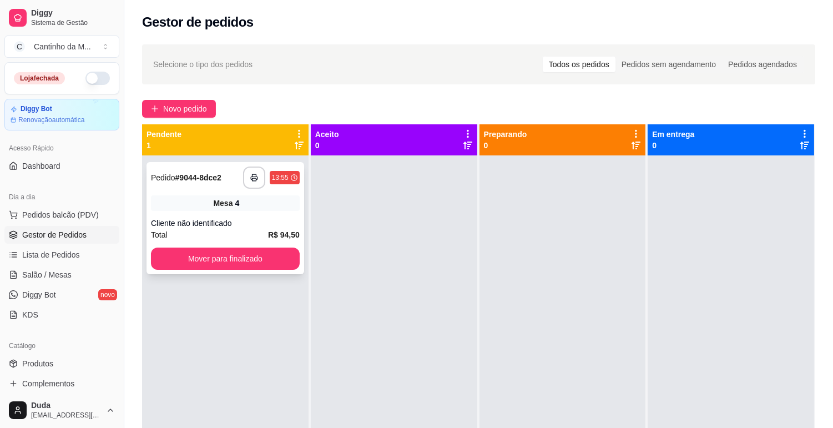
click at [284, 196] on div "Mesa 4" at bounding box center [225, 203] width 149 height 16
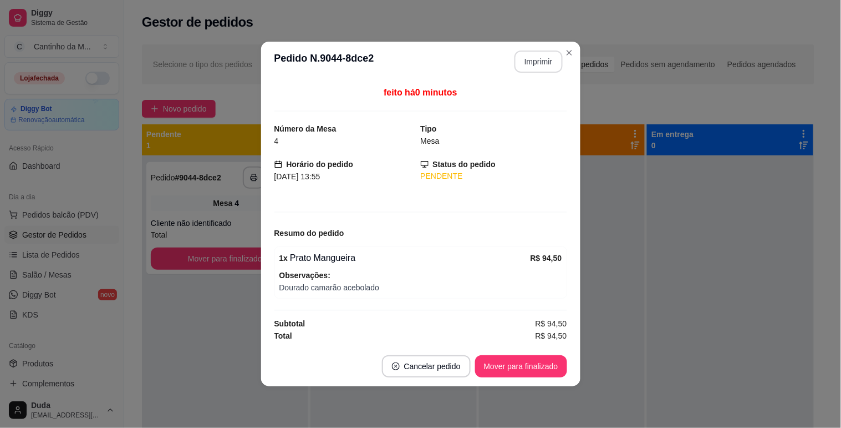
click at [549, 61] on button "Imprimir" at bounding box center [539, 61] width 48 height 22
click at [511, 366] on button "Mover para finalizado" at bounding box center [521, 366] width 92 height 22
click at [518, 364] on button "Mover para finalizado" at bounding box center [520, 367] width 89 height 22
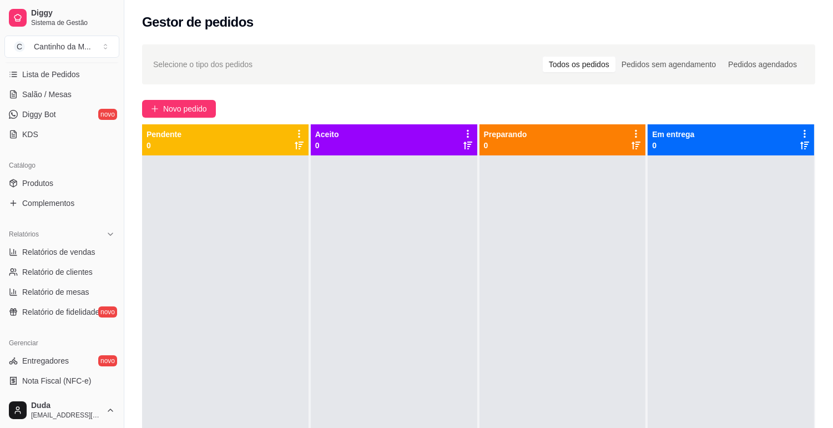
scroll to position [185, 0]
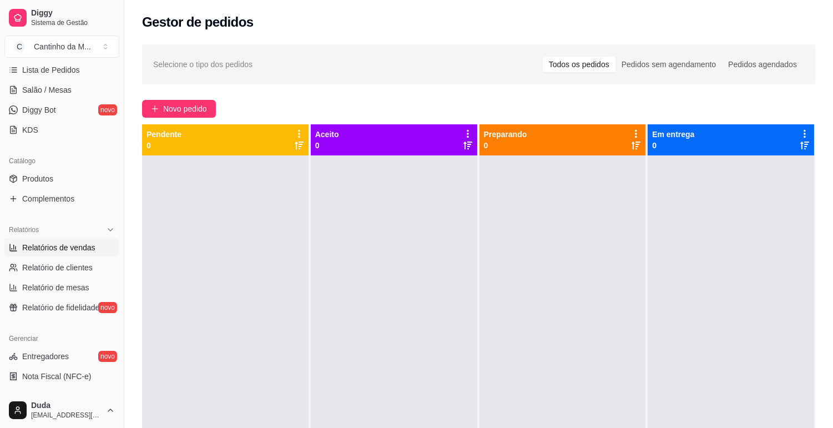
click at [68, 243] on span "Relatórios de vendas" at bounding box center [58, 247] width 73 height 11
select select "ALL"
select select "0"
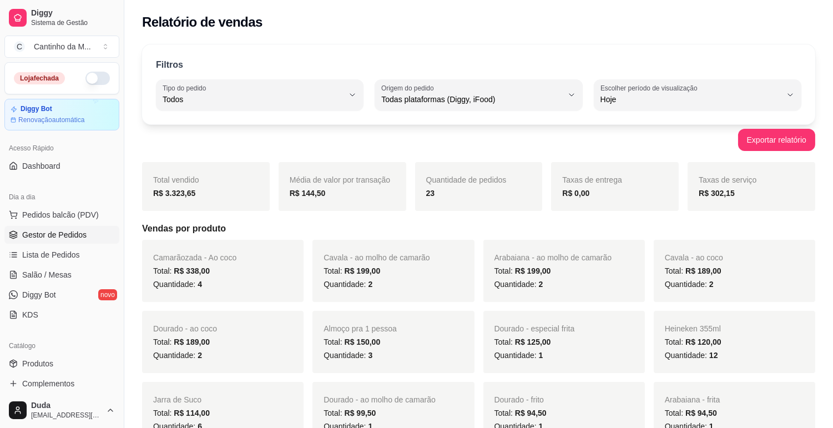
click at [36, 232] on span "Gestor de Pedidos" at bounding box center [54, 234] width 64 height 11
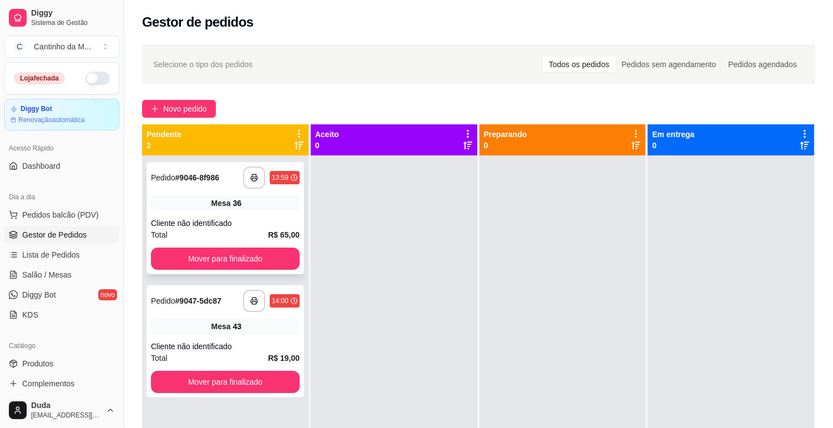
click at [220, 221] on div "Cliente não identificado" at bounding box center [225, 222] width 149 height 11
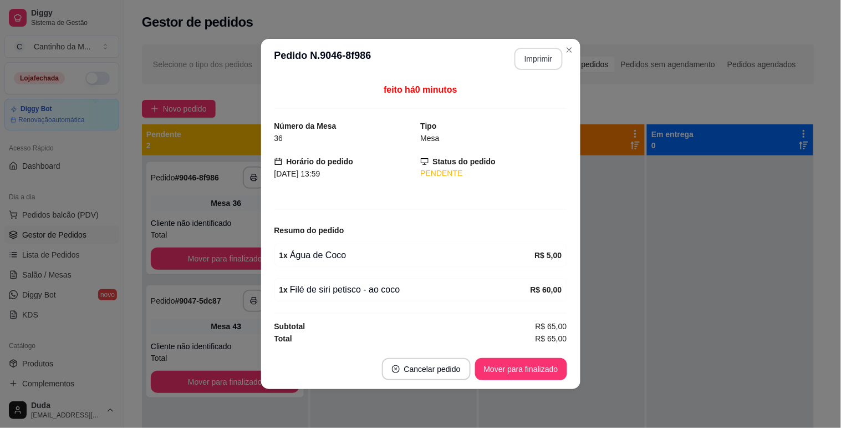
click at [523, 64] on button "Imprimir" at bounding box center [539, 59] width 48 height 22
click at [538, 374] on button "Mover para finalizado" at bounding box center [520, 369] width 89 height 22
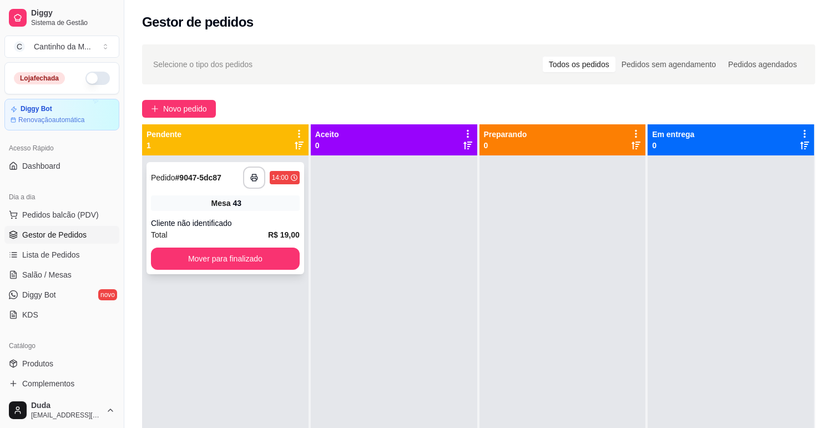
click at [232, 233] on div "Total R$ 19,00" at bounding box center [225, 235] width 149 height 12
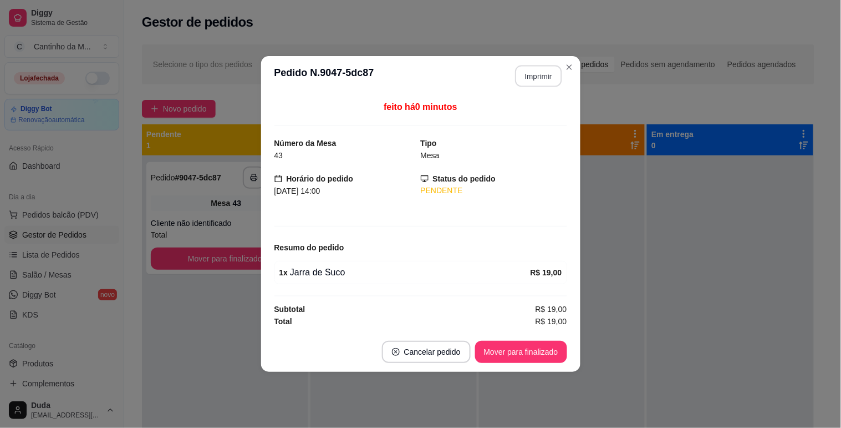
click at [521, 69] on button "Imprimir" at bounding box center [538, 76] width 47 height 22
click at [545, 355] on button "Mover para finalizado" at bounding box center [521, 352] width 92 height 22
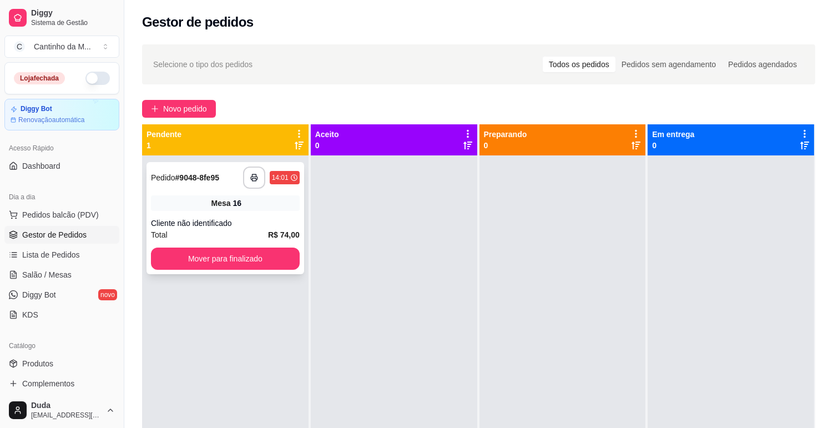
click at [263, 211] on div "**********" at bounding box center [225, 218] width 158 height 112
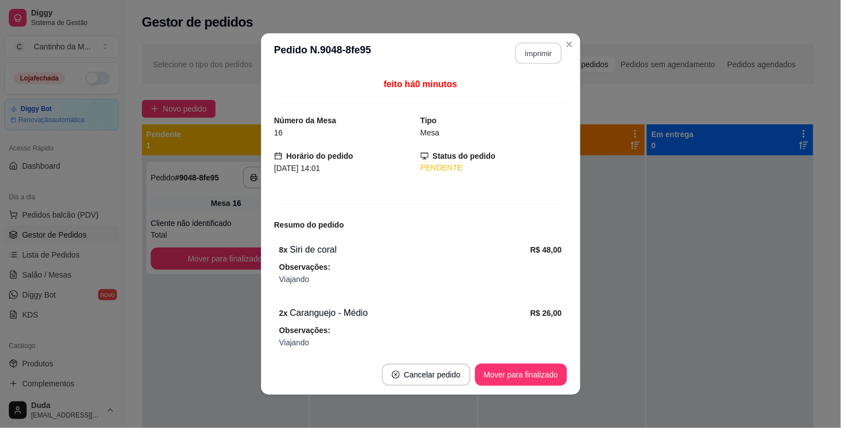
click at [534, 46] on button "Imprimir" at bounding box center [538, 54] width 47 height 22
click at [528, 374] on button "Mover para finalizado" at bounding box center [521, 374] width 92 height 22
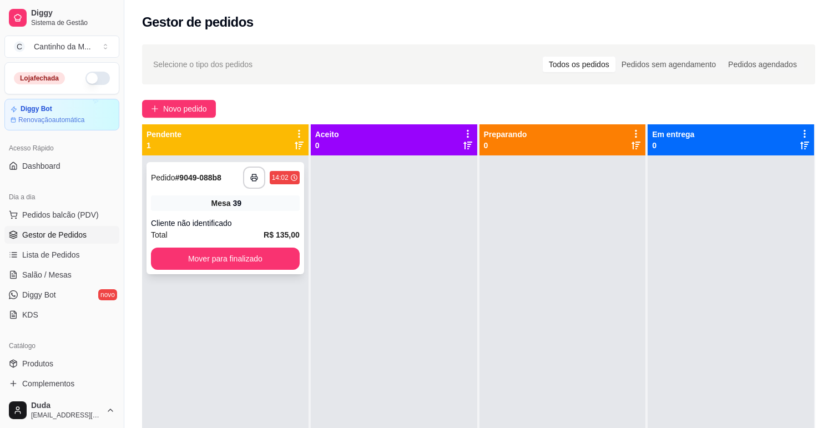
click at [258, 209] on div "Mesa 39" at bounding box center [225, 203] width 149 height 16
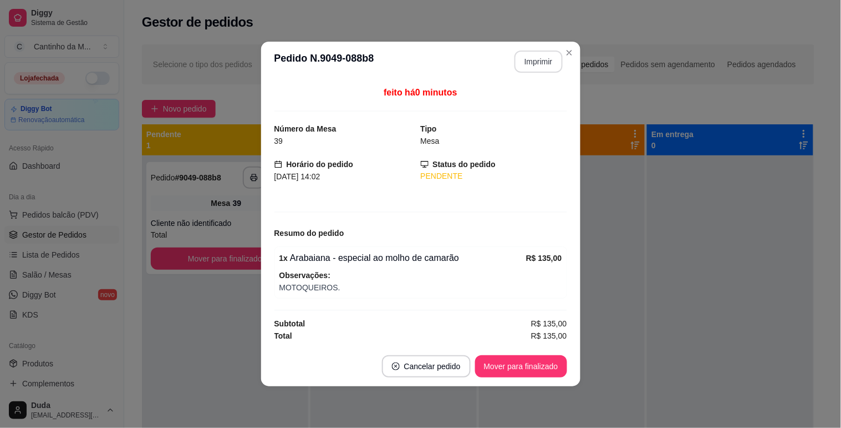
click at [535, 57] on button "Imprimir" at bounding box center [539, 61] width 48 height 22
click at [536, 365] on button "Mover para finalizado" at bounding box center [520, 367] width 89 height 22
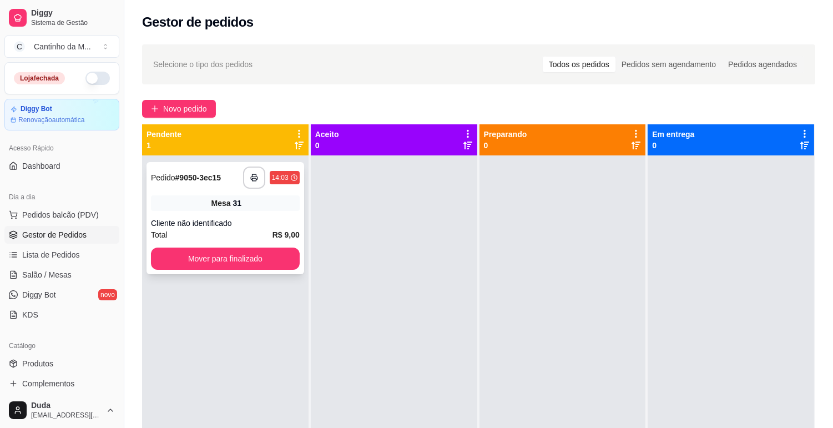
click at [270, 212] on div "**********" at bounding box center [225, 218] width 158 height 112
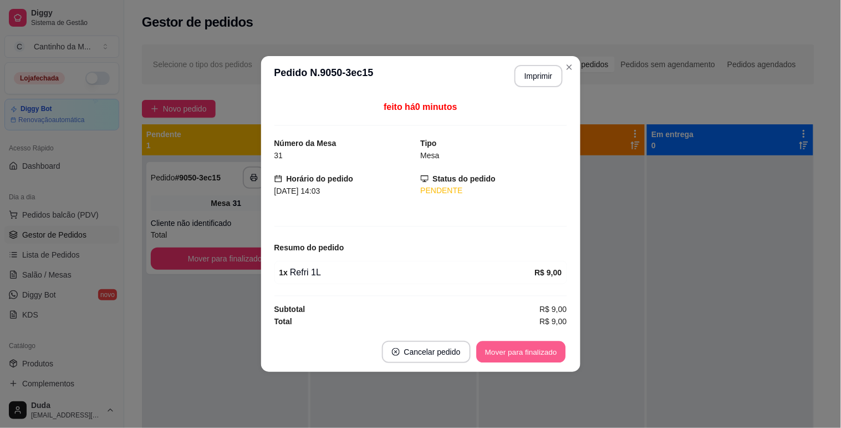
click at [516, 350] on button "Mover para finalizado" at bounding box center [520, 352] width 89 height 22
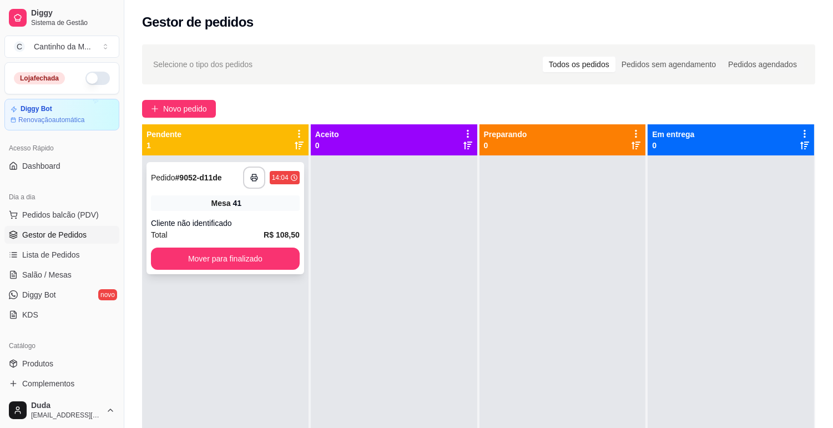
click at [234, 197] on div "41" at bounding box center [237, 202] width 9 height 11
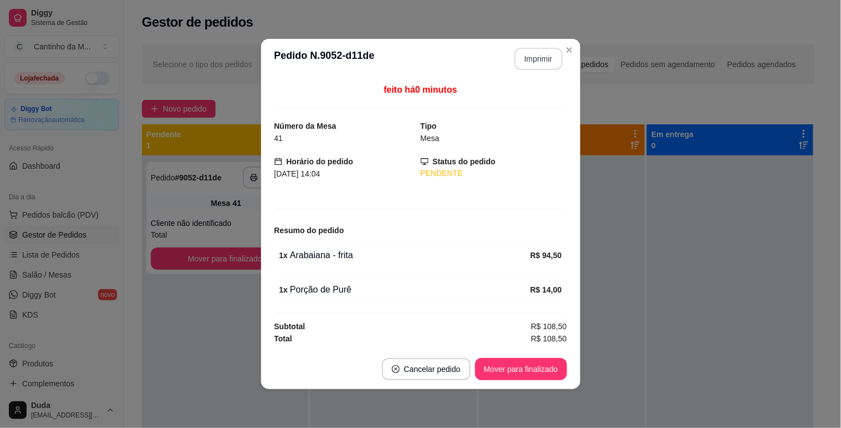
click at [537, 63] on button "Imprimir" at bounding box center [539, 59] width 48 height 22
click at [547, 367] on button "Mover para finalizado" at bounding box center [521, 369] width 92 height 22
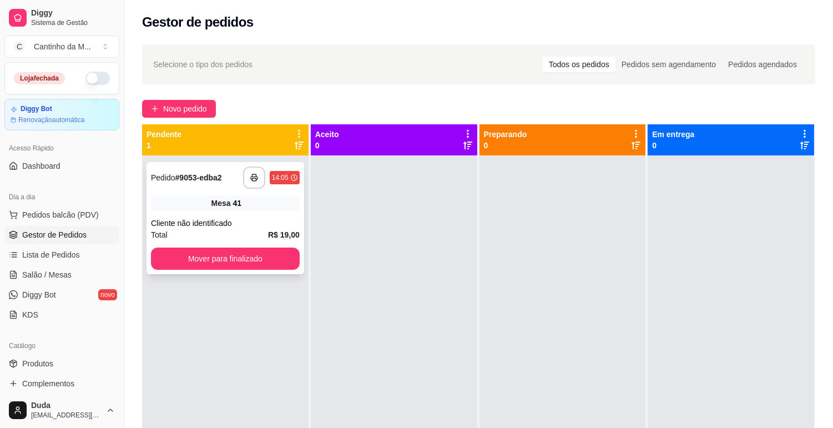
click at [251, 220] on div "Cliente não identificado" at bounding box center [225, 222] width 149 height 11
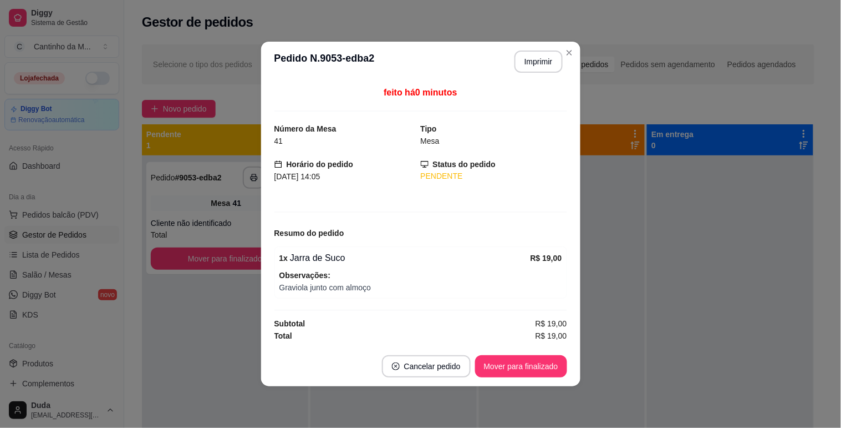
click at [548, 43] on header "**********" at bounding box center [420, 62] width 319 height 40
click at [548, 51] on button "Imprimir" at bounding box center [539, 61] width 48 height 22
click at [607, 375] on div "**********" at bounding box center [420, 214] width 841 height 428
click at [551, 367] on button "Mover para finalizado" at bounding box center [521, 366] width 92 height 22
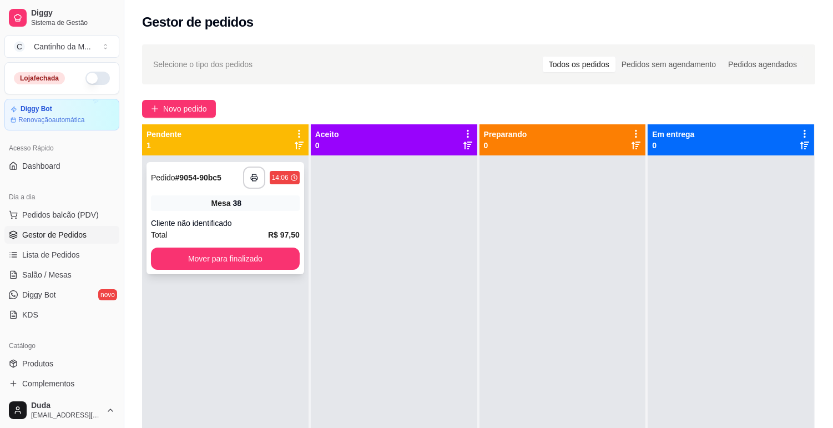
click at [253, 224] on div "Cliente não identificado" at bounding box center [225, 222] width 149 height 11
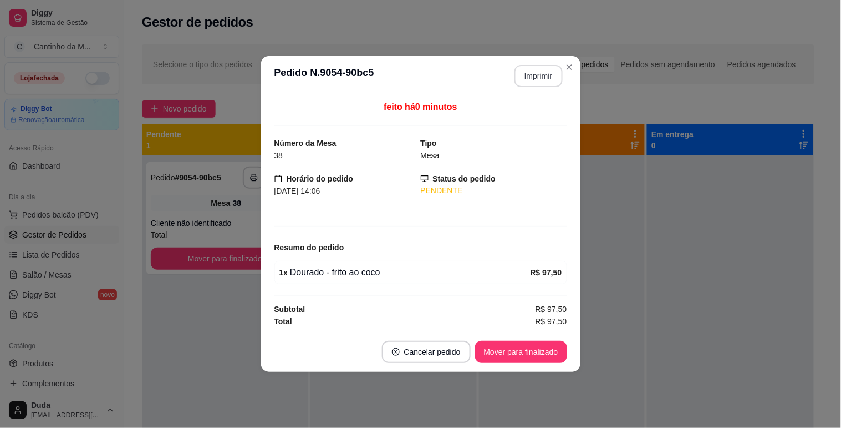
click at [538, 82] on button "Imprimir" at bounding box center [539, 76] width 48 height 22
click at [529, 351] on button "Mover para finalizado" at bounding box center [521, 352] width 92 height 22
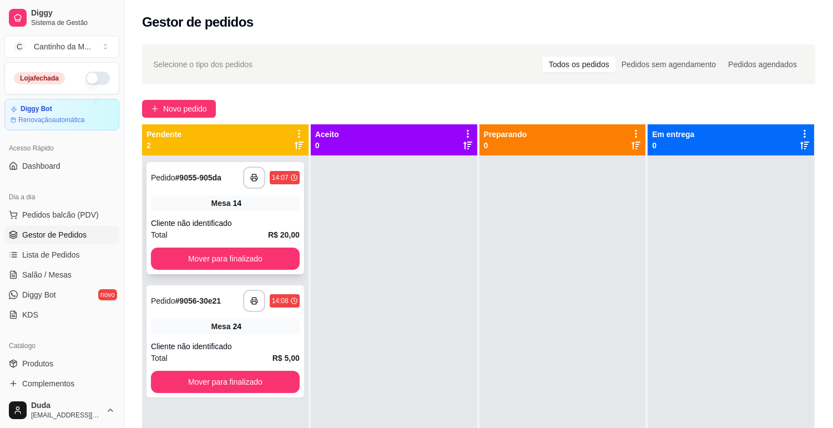
click at [241, 205] on div "Mesa 14" at bounding box center [225, 203] width 149 height 16
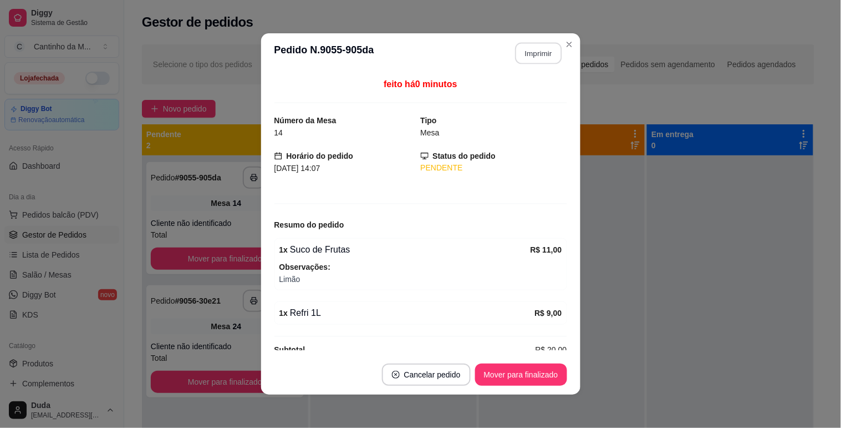
click at [534, 58] on button "Imprimir" at bounding box center [538, 54] width 47 height 22
click at [542, 367] on button "Mover para finalizado" at bounding box center [521, 374] width 92 height 22
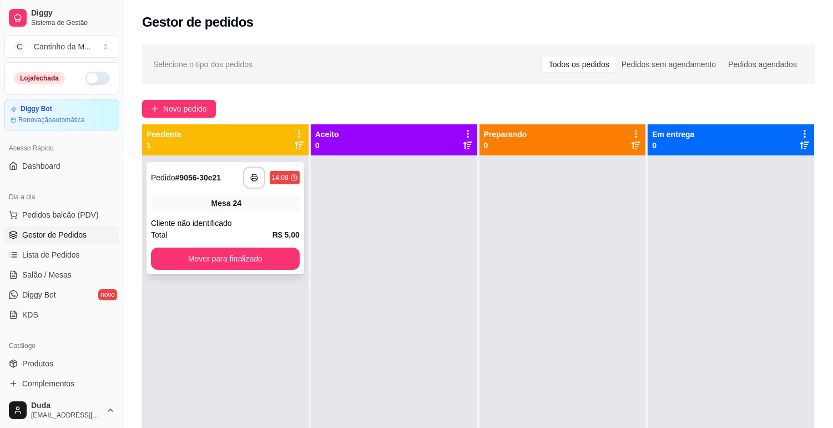
click at [258, 196] on div "Mesa 24" at bounding box center [225, 203] width 149 height 16
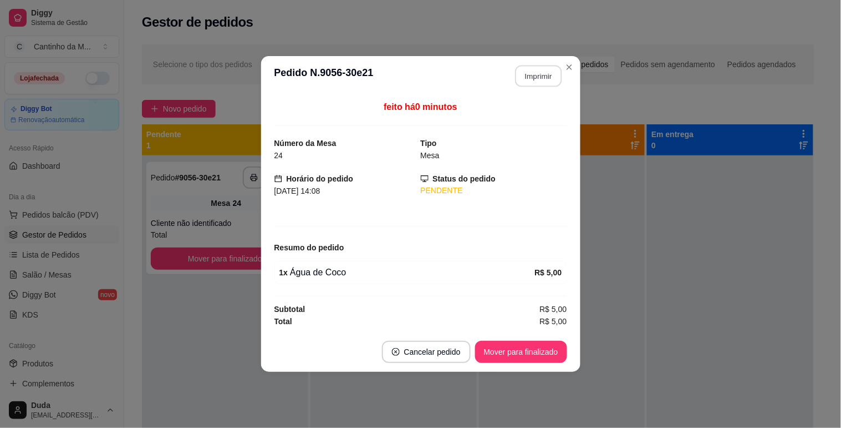
click at [526, 80] on button "Imprimir" at bounding box center [538, 76] width 47 height 22
click at [502, 349] on button "Mover para finalizado" at bounding box center [521, 352] width 92 height 22
drag, startPoint x: 567, startPoint y: 335, endPoint x: 529, endPoint y: 201, distance: 139.0
click at [563, 314] on section "**********" at bounding box center [420, 214] width 319 height 316
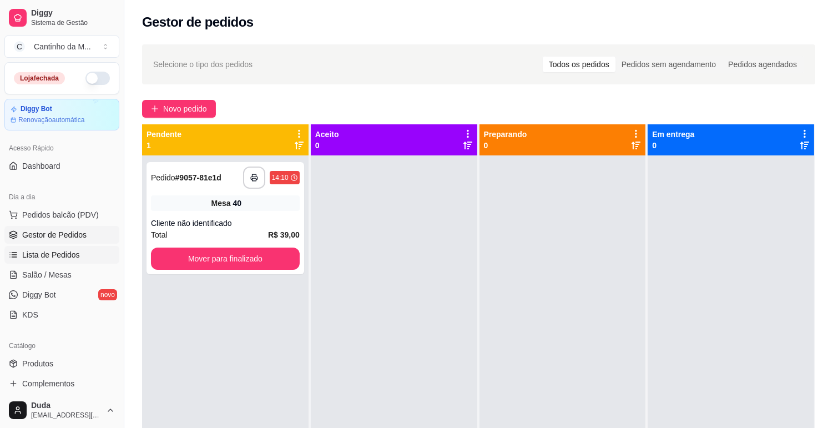
click at [68, 261] on link "Lista de Pedidos" at bounding box center [61, 255] width 115 height 18
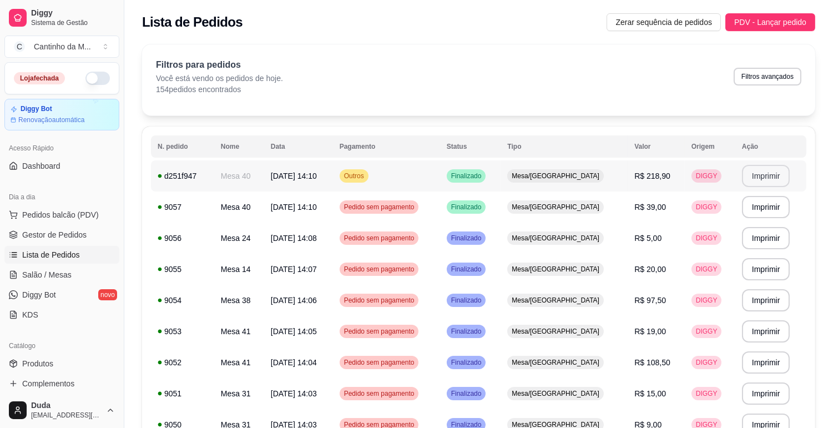
click at [773, 176] on button "Imprimir" at bounding box center [766, 176] width 48 height 22
click at [101, 235] on link "Gestor de Pedidos" at bounding box center [61, 235] width 115 height 18
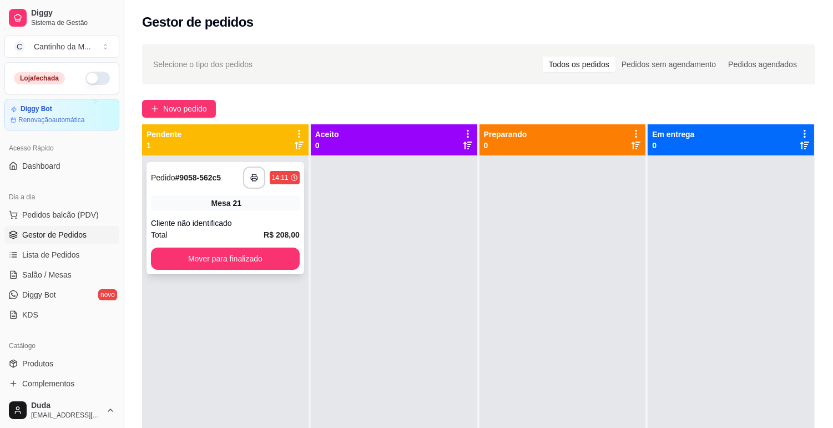
click at [219, 196] on div "Mesa 21" at bounding box center [225, 203] width 149 height 16
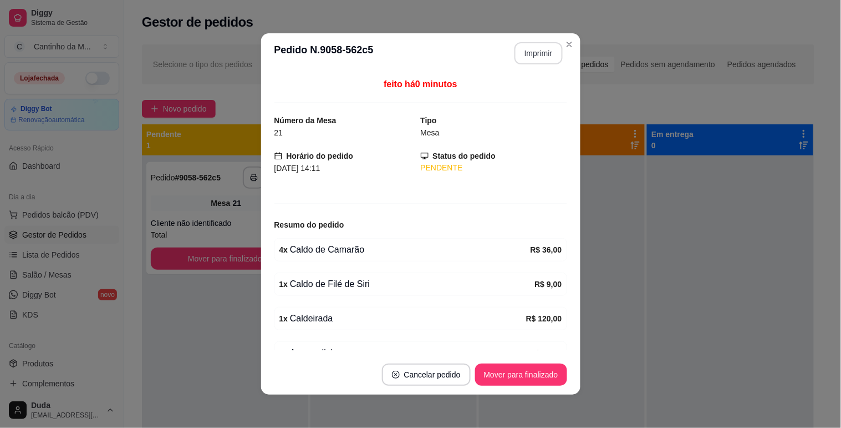
click at [526, 59] on button "Imprimir" at bounding box center [539, 53] width 48 height 22
click at [530, 368] on button "Mover para finalizado" at bounding box center [520, 375] width 89 height 22
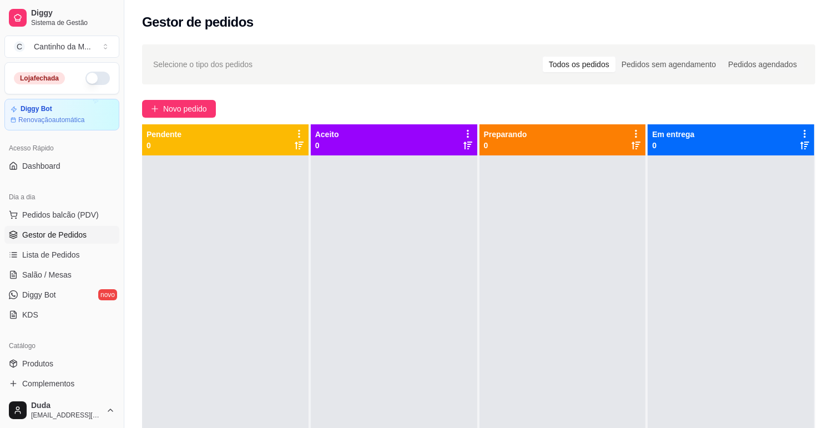
scroll to position [123, 0]
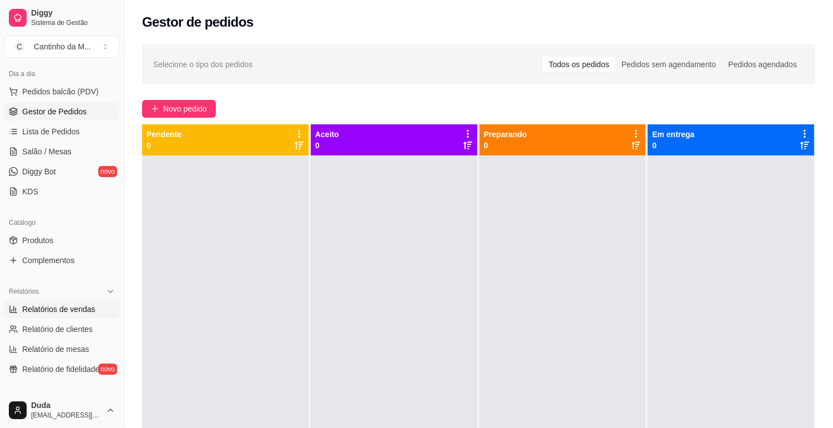
click at [26, 309] on span "Relatórios de vendas" at bounding box center [58, 308] width 73 height 11
select select "ALL"
select select "0"
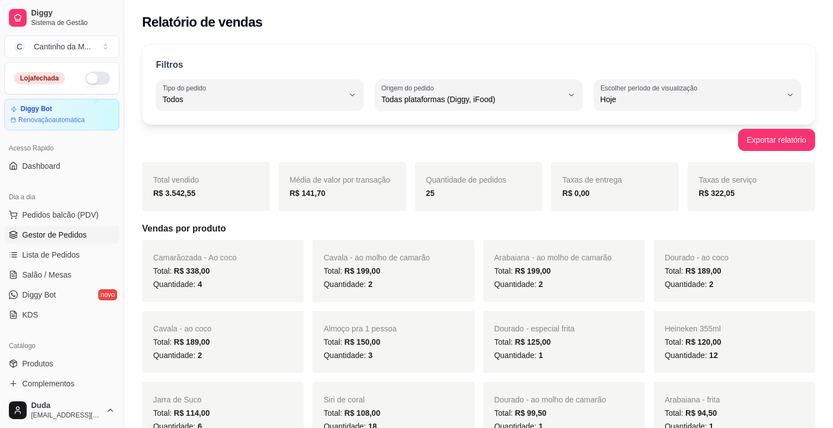
click at [47, 232] on span "Gestor de Pedidos" at bounding box center [54, 234] width 64 height 11
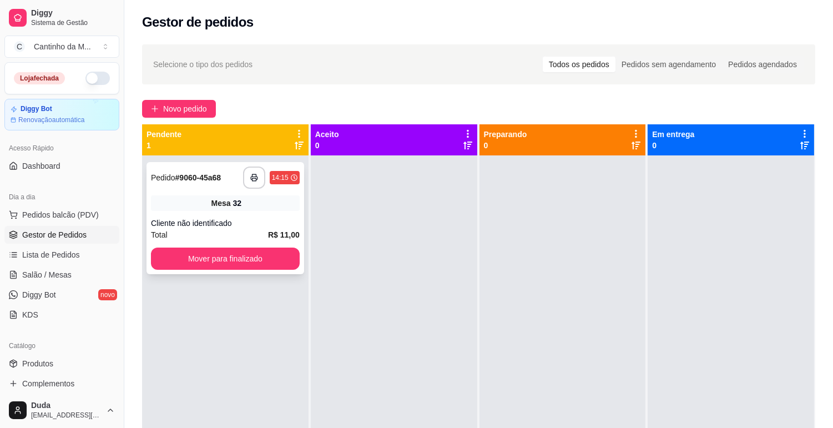
click at [236, 212] on div "**********" at bounding box center [225, 218] width 158 height 112
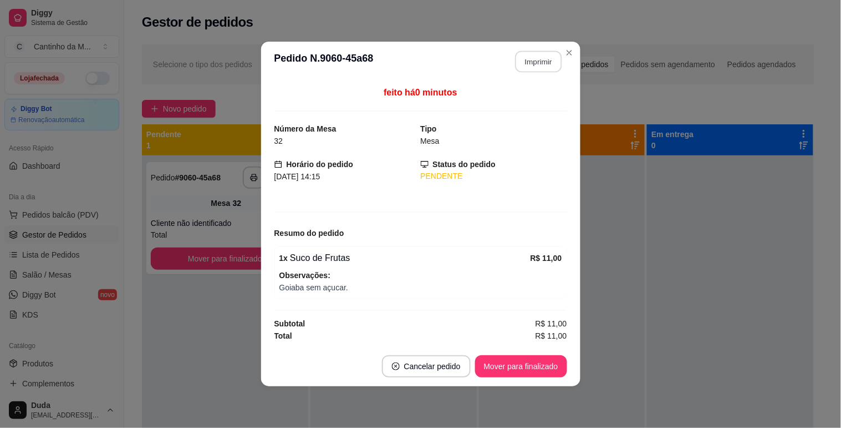
click at [546, 67] on button "Imprimir" at bounding box center [538, 62] width 47 height 22
click at [540, 367] on button "Mover para finalizado" at bounding box center [520, 367] width 89 height 22
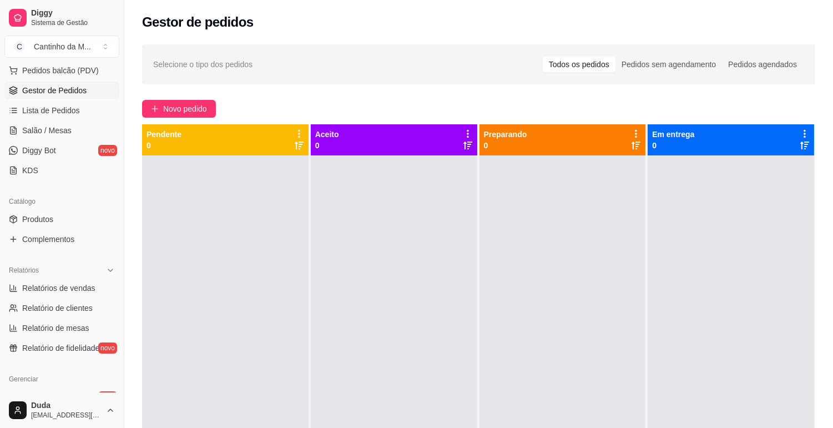
scroll to position [185, 0]
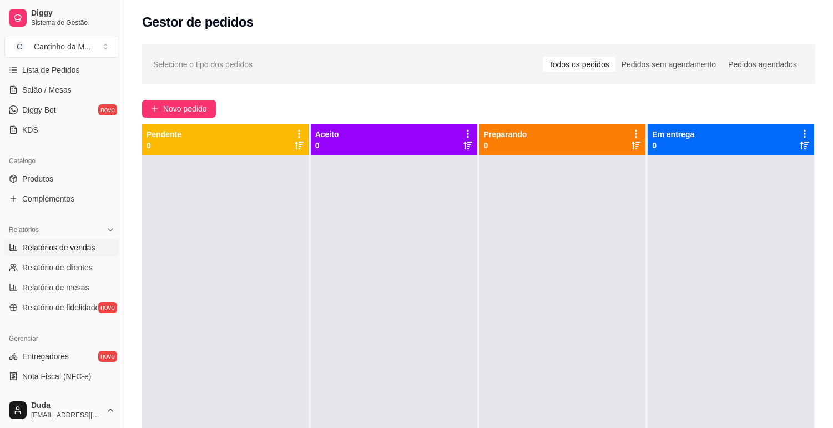
click at [84, 248] on span "Relatórios de vendas" at bounding box center [58, 247] width 73 height 11
select select "ALL"
select select "0"
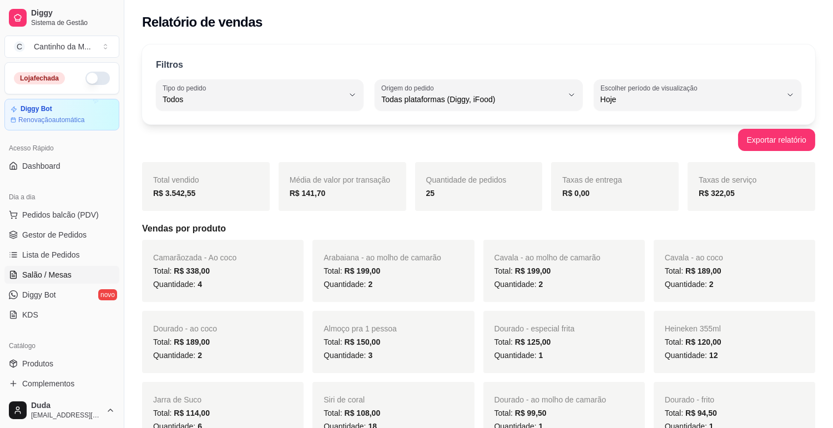
click at [54, 269] on span "Salão / Mesas" at bounding box center [46, 274] width 49 height 11
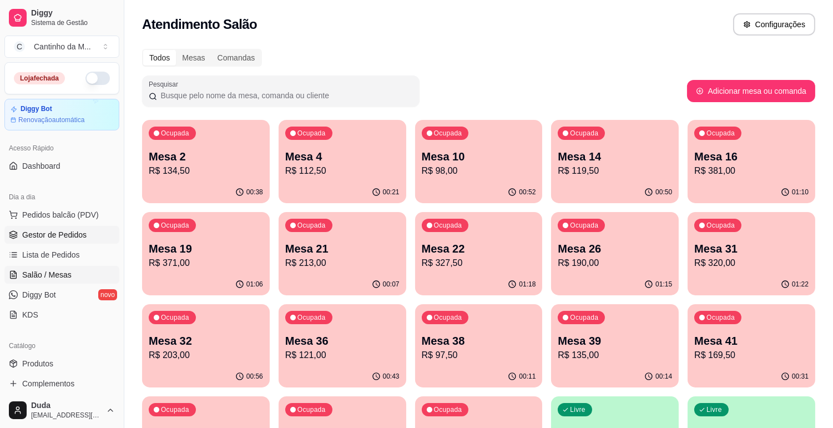
click at [57, 227] on link "Gestor de Pedidos" at bounding box center [61, 235] width 115 height 18
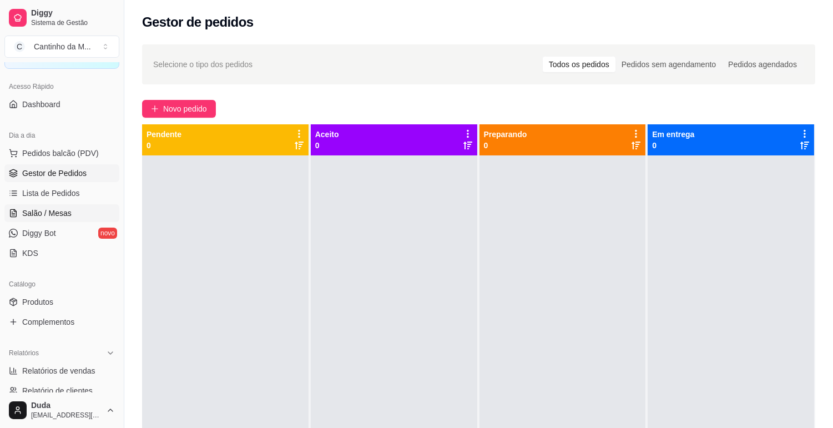
scroll to position [123, 0]
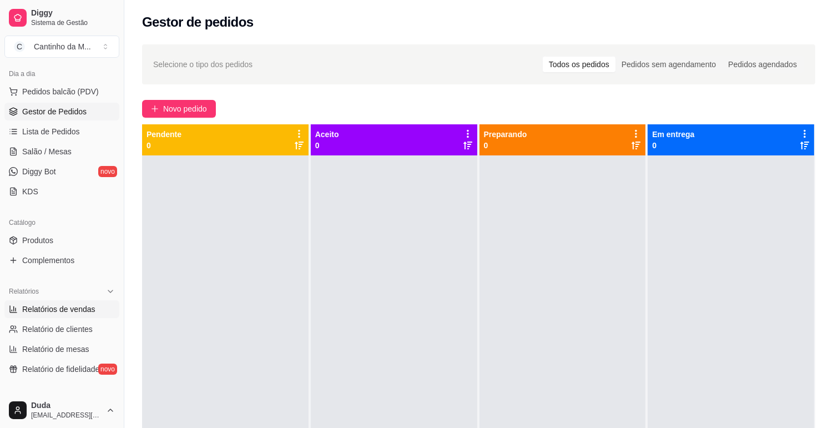
click at [55, 311] on span "Relatórios de vendas" at bounding box center [58, 308] width 73 height 11
select select "ALL"
select select "0"
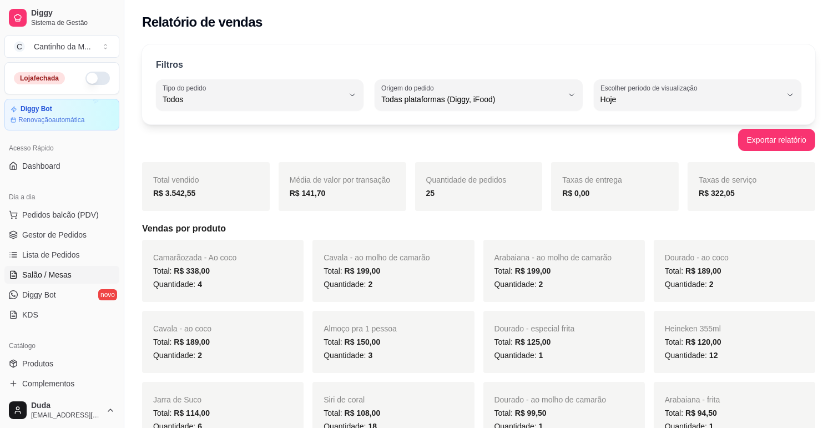
click at [33, 269] on span "Salão / Mesas" at bounding box center [46, 274] width 49 height 11
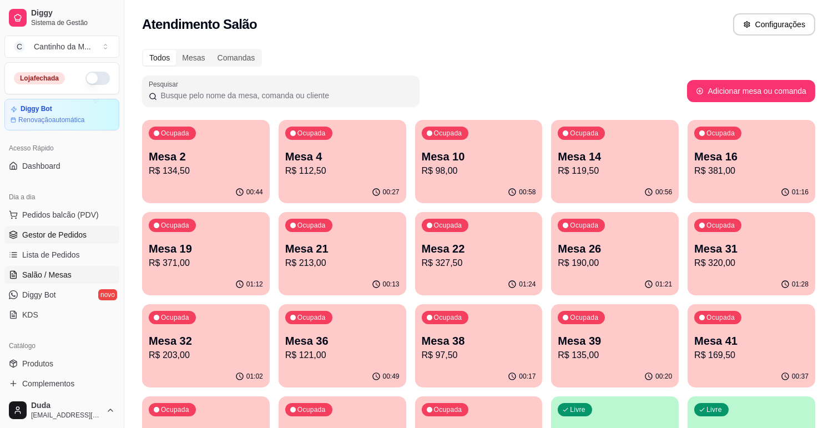
click at [37, 233] on span "Gestor de Pedidos" at bounding box center [54, 234] width 64 height 11
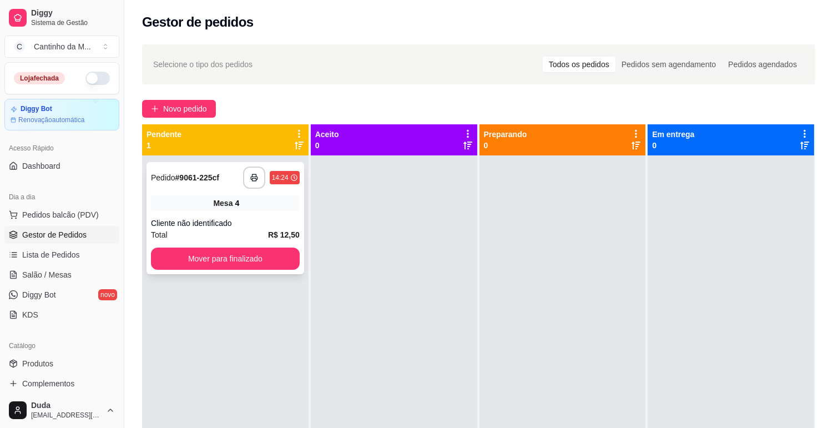
click at [182, 236] on div "Total R$ 12,50" at bounding box center [225, 235] width 149 height 12
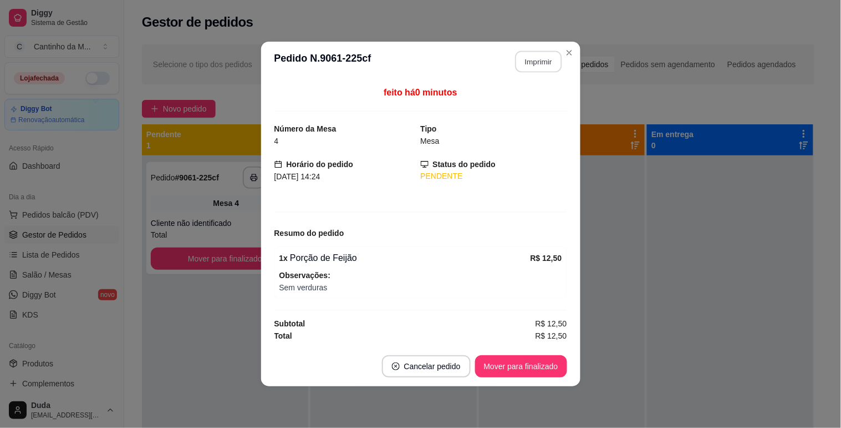
click at [531, 56] on button "Imprimir" at bounding box center [538, 62] width 47 height 22
click at [555, 367] on button "Mover para finalizado" at bounding box center [521, 366] width 92 height 22
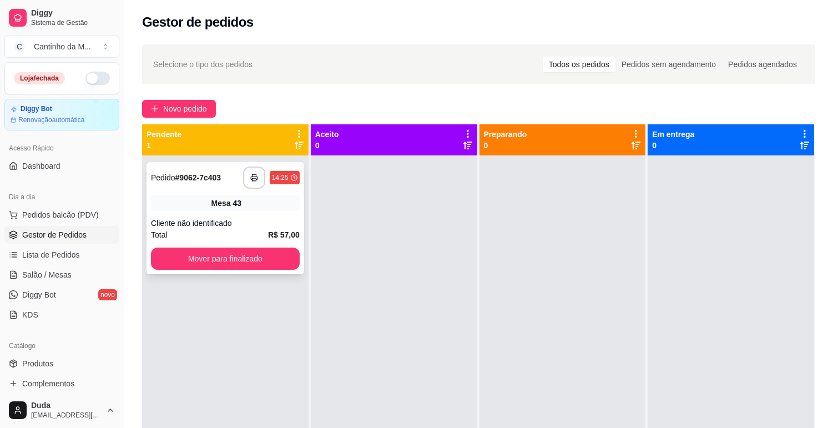
click at [233, 202] on div "43" at bounding box center [237, 202] width 9 height 11
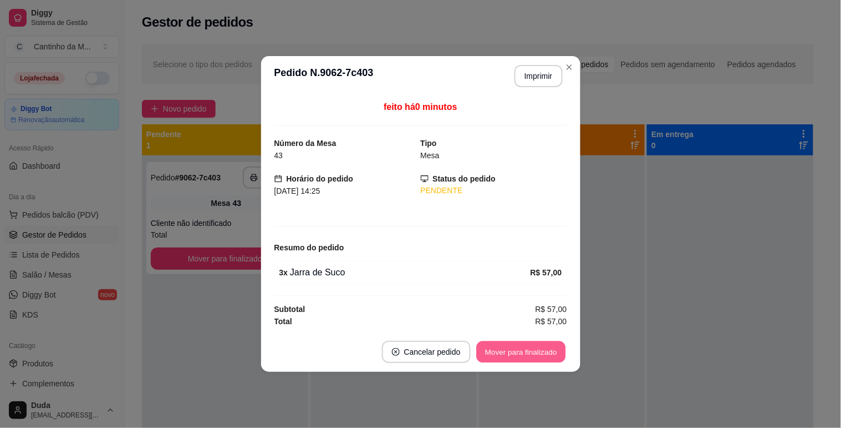
click at [530, 353] on button "Mover para finalizado" at bounding box center [520, 352] width 89 height 22
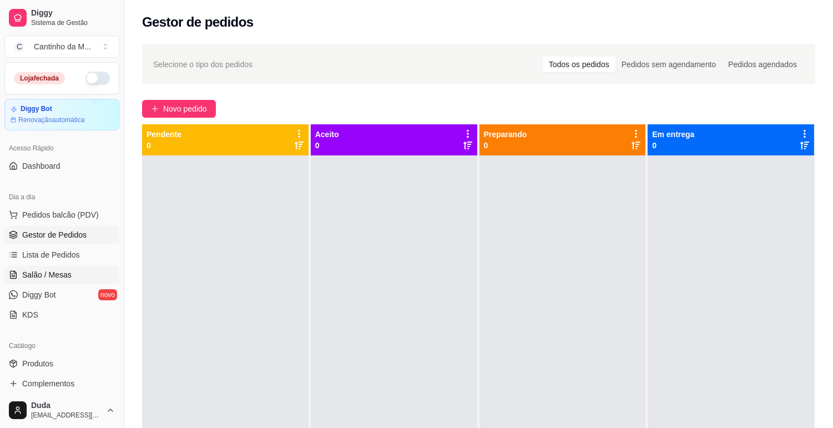
click at [67, 278] on span "Salão / Mesas" at bounding box center [46, 274] width 49 height 11
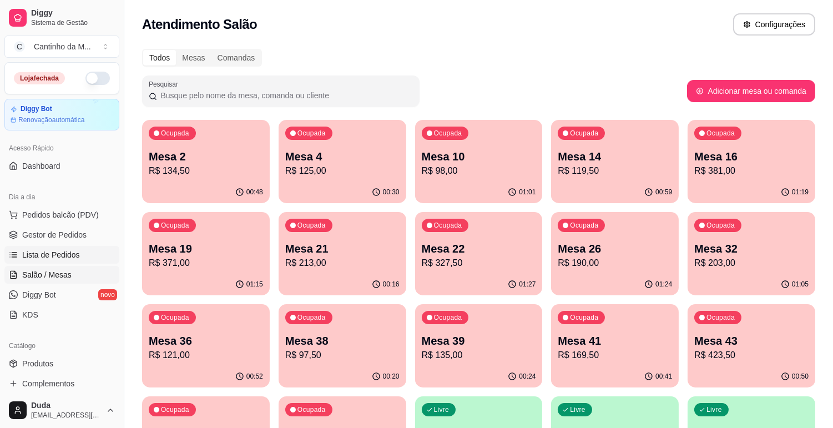
click at [44, 246] on link "Lista de Pedidos" at bounding box center [61, 255] width 115 height 18
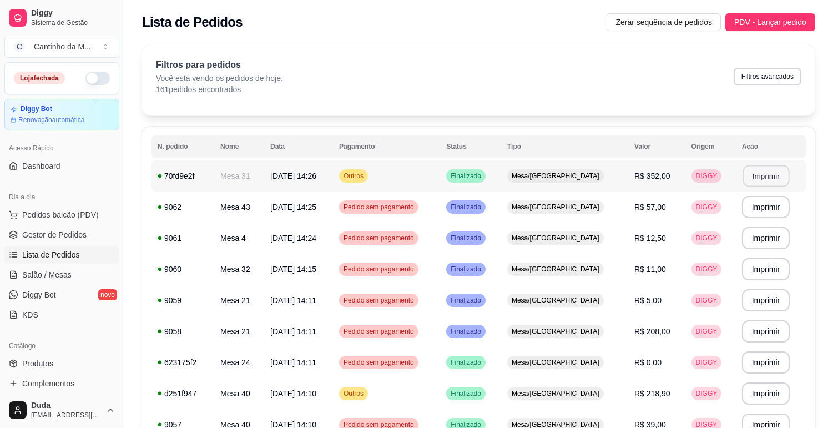
click at [776, 175] on button "Imprimir" at bounding box center [765, 176] width 47 height 22
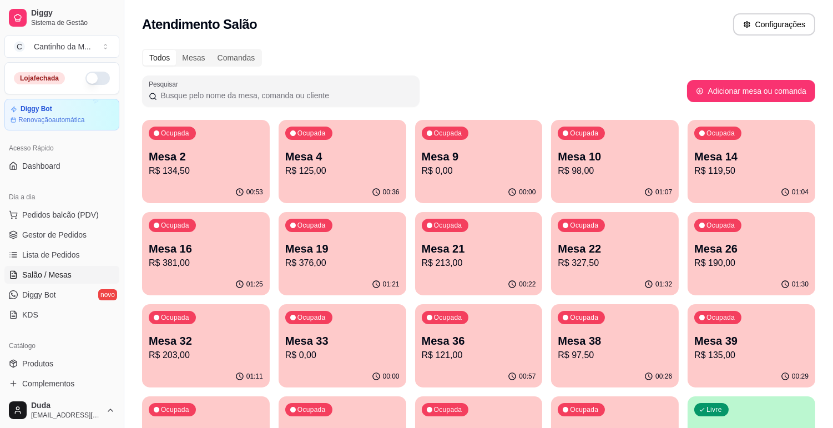
click at [228, 262] on p "R$ 381,00" at bounding box center [206, 262] width 114 height 13
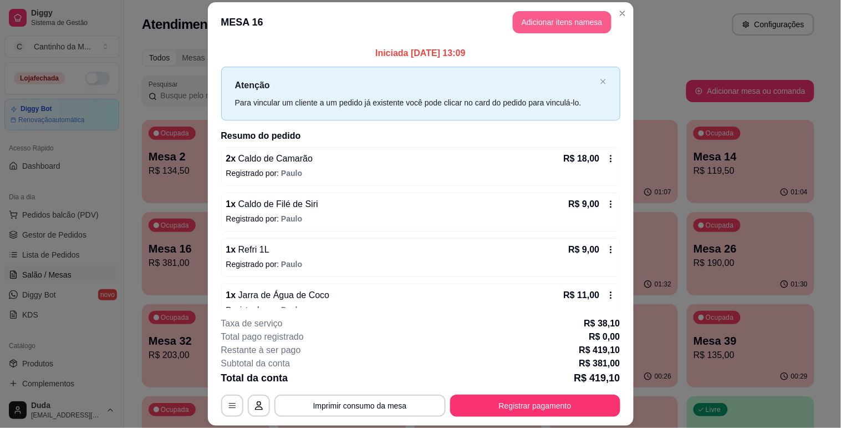
click at [581, 28] on button "Adicionar itens na mesa" at bounding box center [562, 22] width 99 height 22
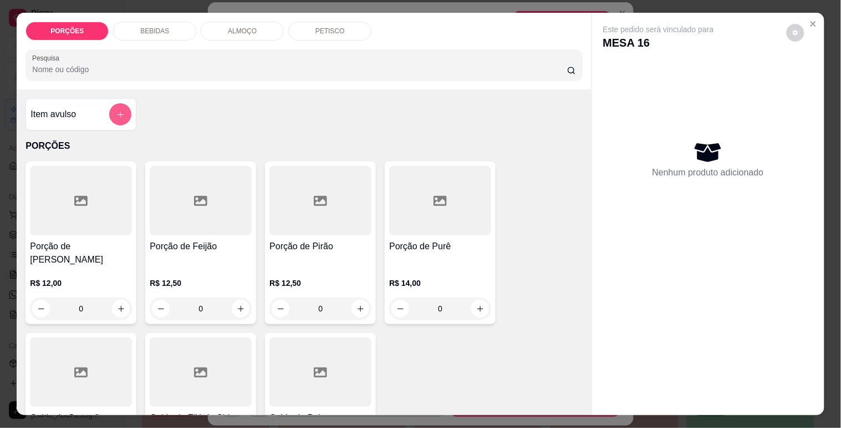
click at [116, 110] on icon "add-separate-item" at bounding box center [120, 114] width 8 height 8
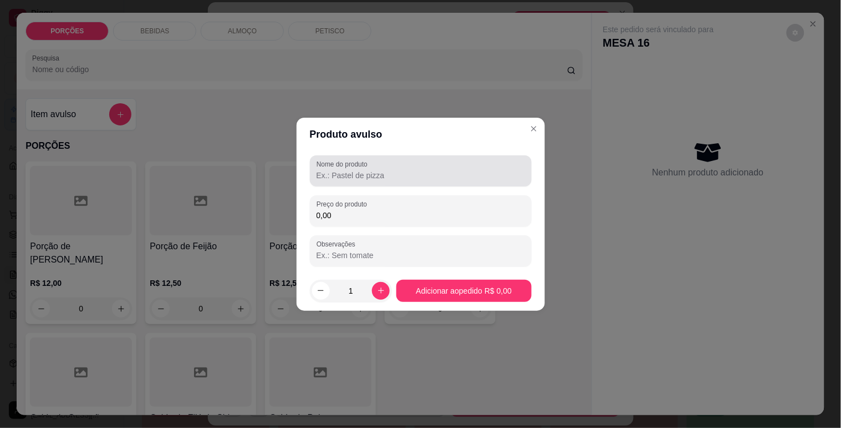
click at [397, 179] on input "Nome do produto" at bounding box center [421, 175] width 209 height 11
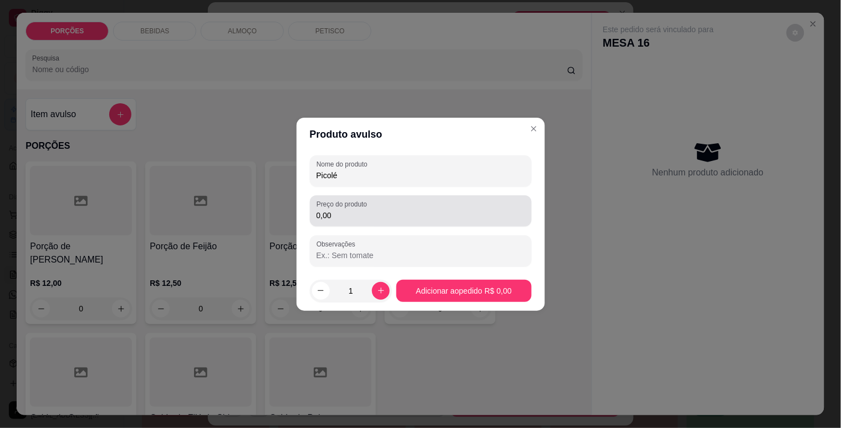
type input "Picolé"
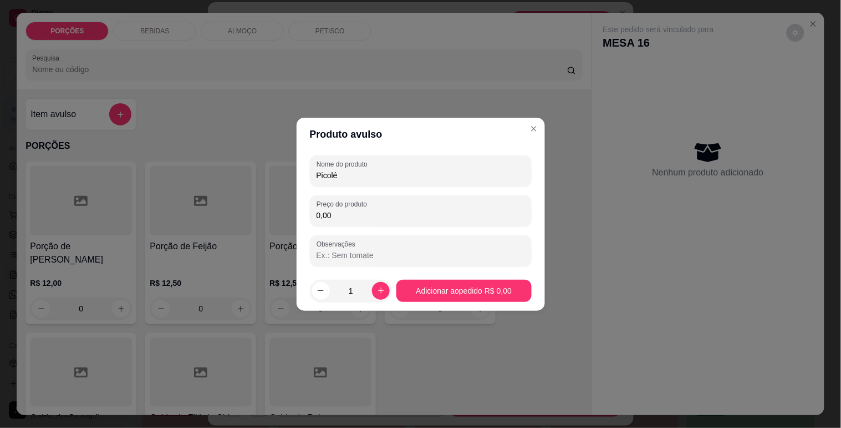
click at [374, 220] on input "0,00" at bounding box center [421, 215] width 209 height 11
type input "16,50"
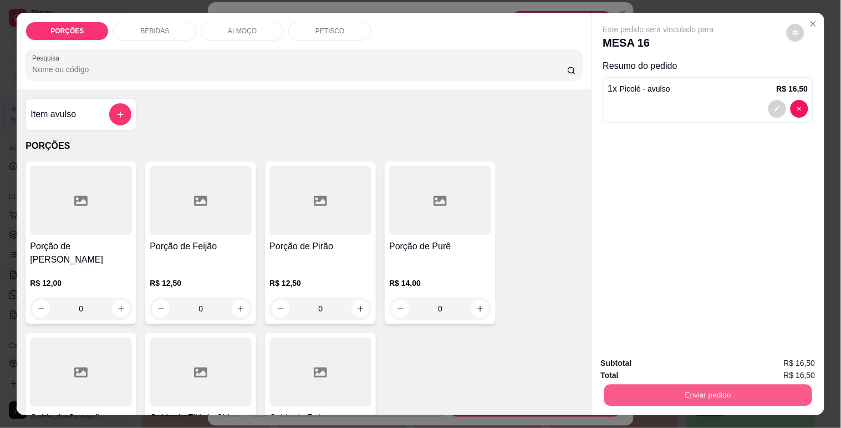
click at [636, 384] on button "Enviar pedido" at bounding box center [708, 395] width 208 height 22
click at [796, 353] on button "Enviar pedido" at bounding box center [787, 363] width 61 height 21
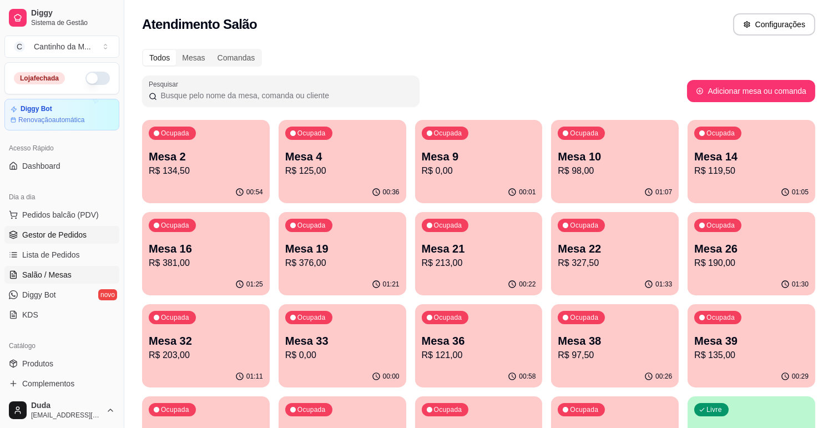
click at [82, 229] on span "Gestor de Pedidos" at bounding box center [54, 234] width 64 height 11
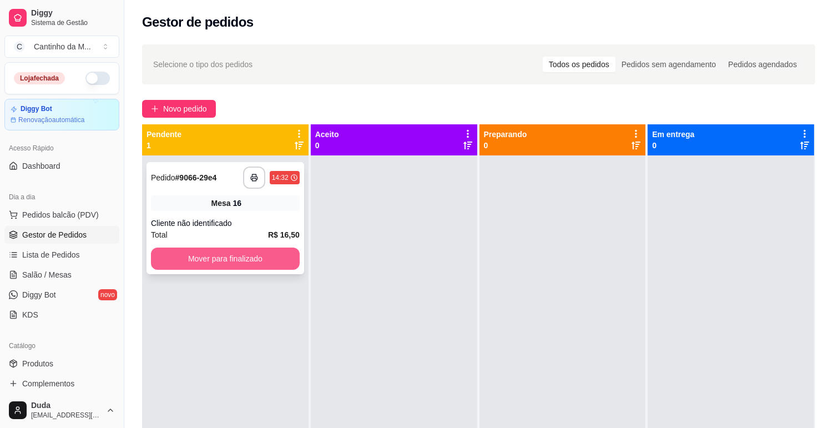
click at [174, 250] on button "Mover para finalizado" at bounding box center [225, 258] width 149 height 22
click at [247, 225] on div "Cliente não identificado" at bounding box center [225, 222] width 149 height 11
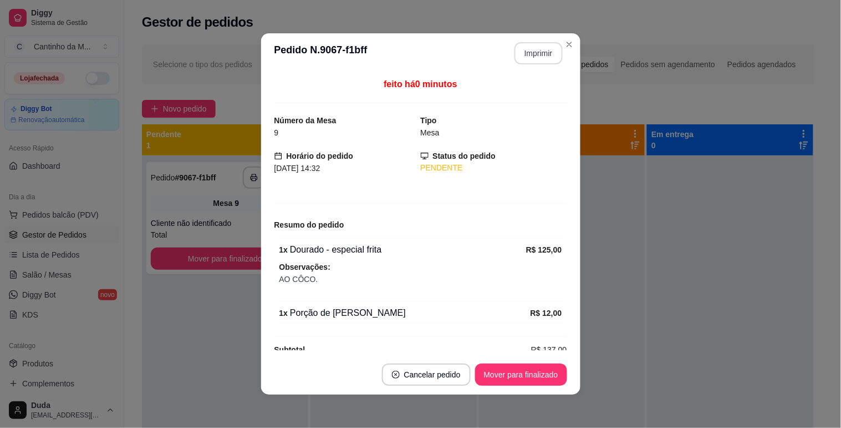
click at [534, 57] on button "Imprimir" at bounding box center [539, 53] width 48 height 22
click at [524, 373] on button "Mover para finalizado" at bounding box center [521, 374] width 92 height 22
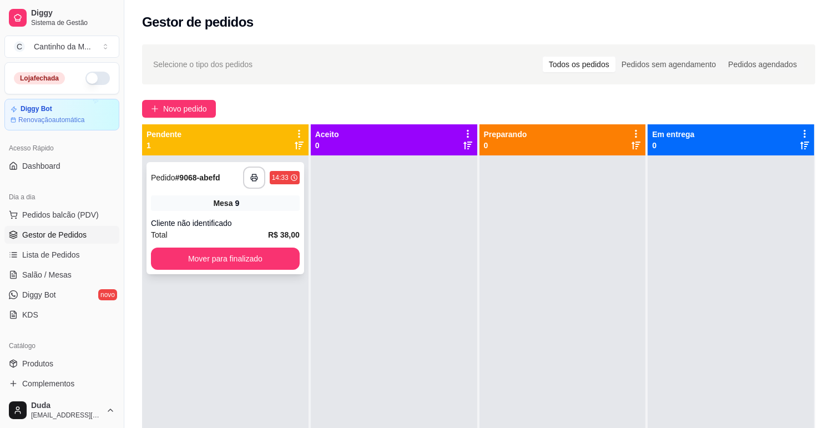
click at [181, 209] on div "Mesa 9" at bounding box center [225, 203] width 149 height 16
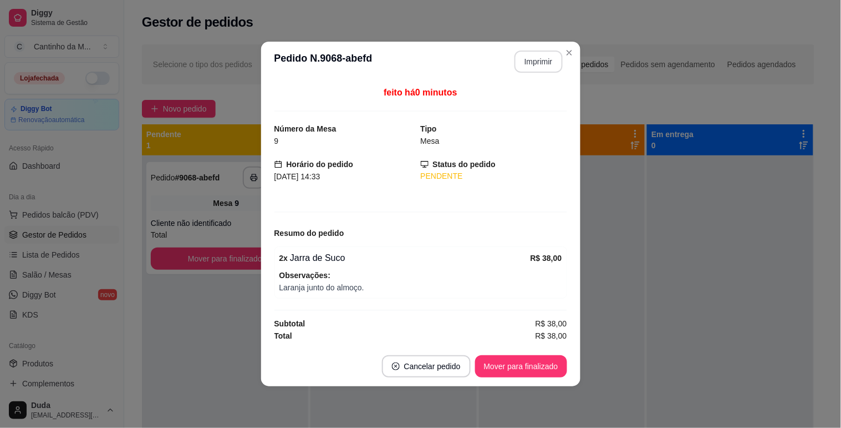
click at [535, 63] on button "Imprimir" at bounding box center [539, 61] width 48 height 22
click at [520, 369] on button "Mover para finalizado" at bounding box center [521, 366] width 92 height 22
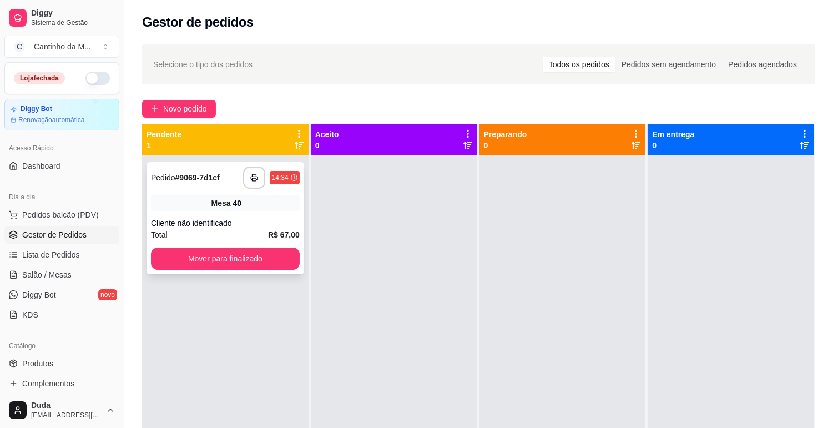
click at [280, 213] on div "**********" at bounding box center [225, 218] width 158 height 112
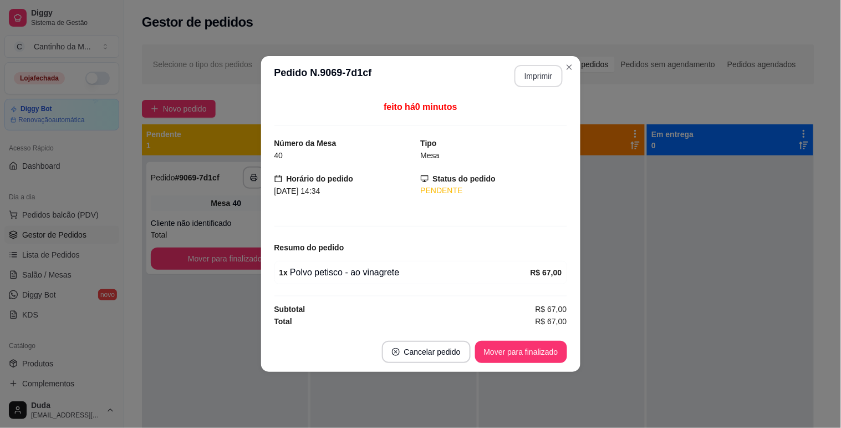
click at [541, 81] on button "Imprimir" at bounding box center [539, 76] width 48 height 22
click at [494, 344] on button "Mover para finalizado" at bounding box center [521, 352] width 92 height 22
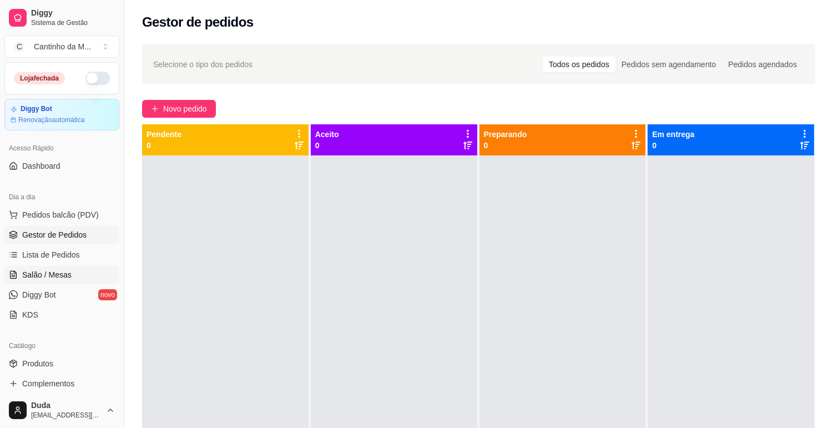
click at [14, 275] on icon at bounding box center [13, 275] width 3 height 0
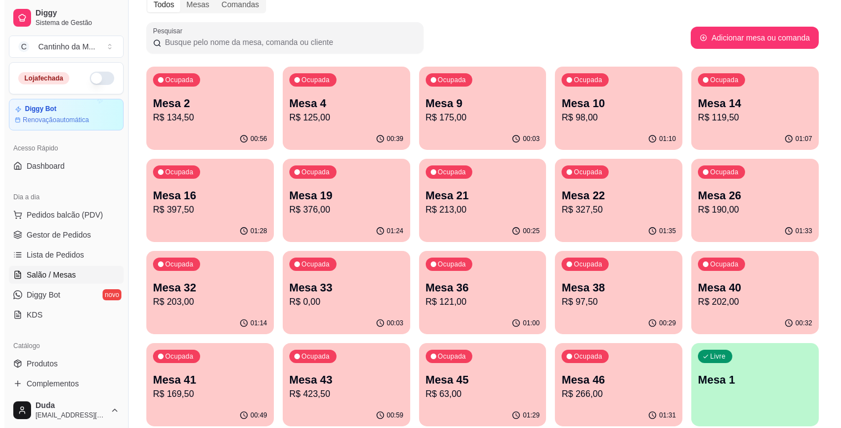
scroll to position [123, 0]
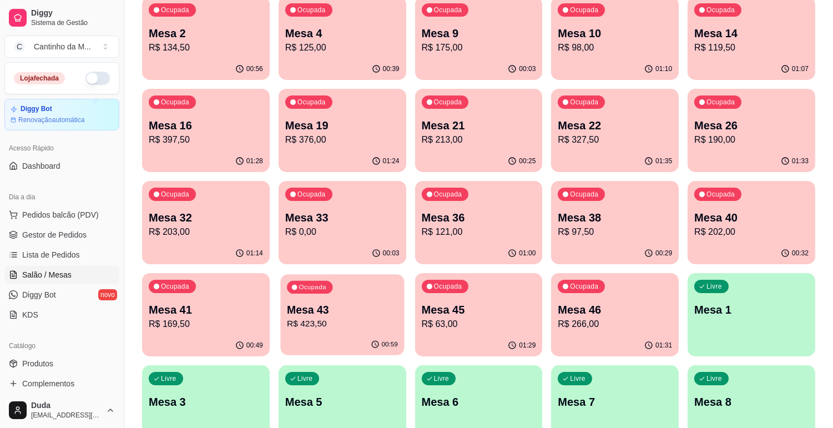
click at [378, 318] on p "R$ 423,50" at bounding box center [342, 323] width 111 height 13
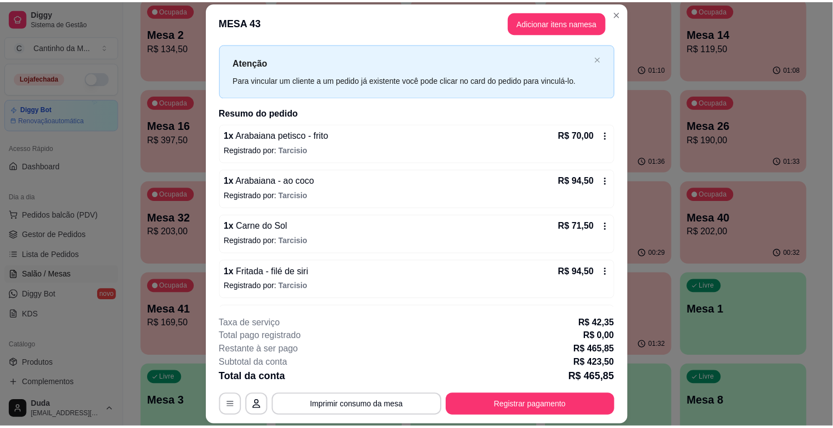
scroll to position [0, 0]
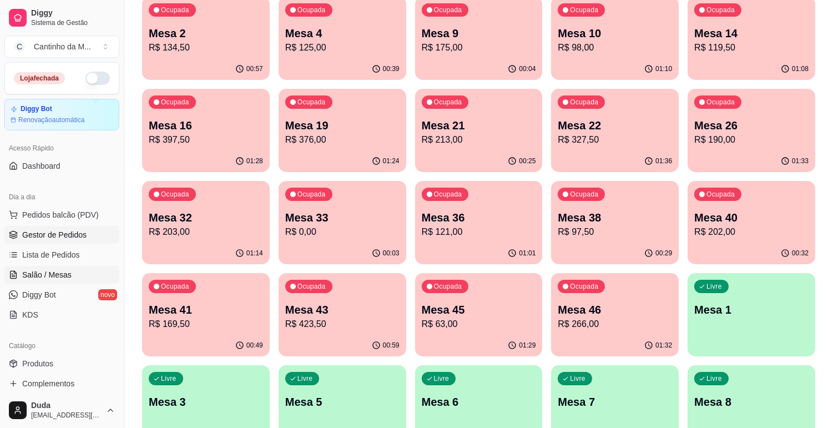
click at [61, 230] on span "Gestor de Pedidos" at bounding box center [54, 234] width 64 height 11
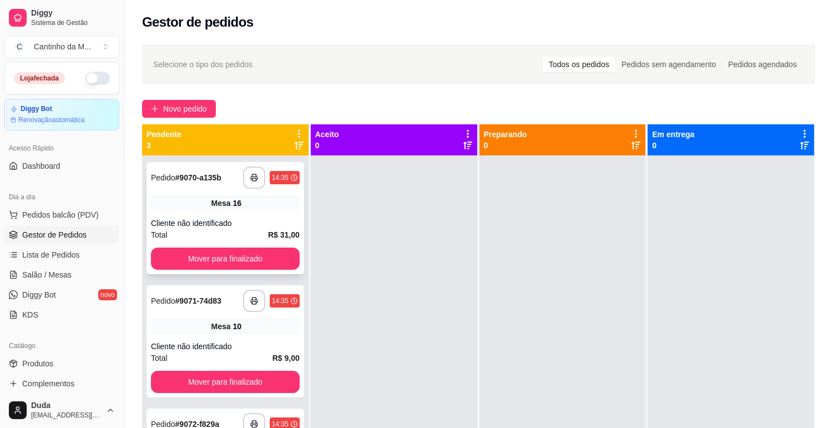
click at [198, 208] on div "Mesa 16" at bounding box center [225, 203] width 149 height 16
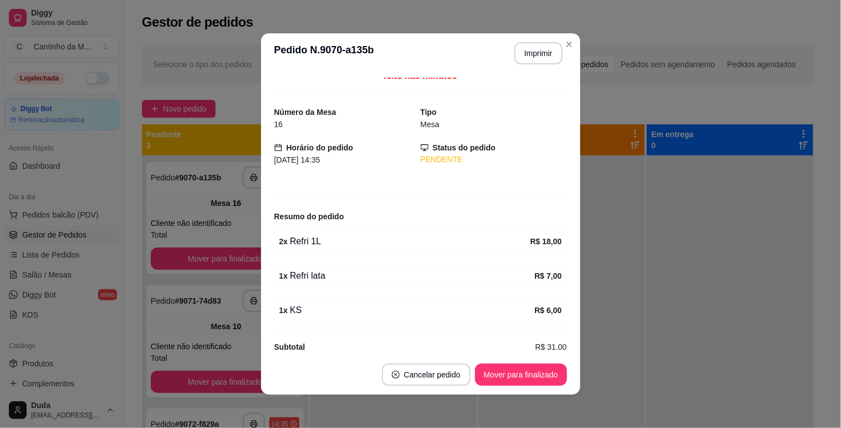
scroll to position [24, 0]
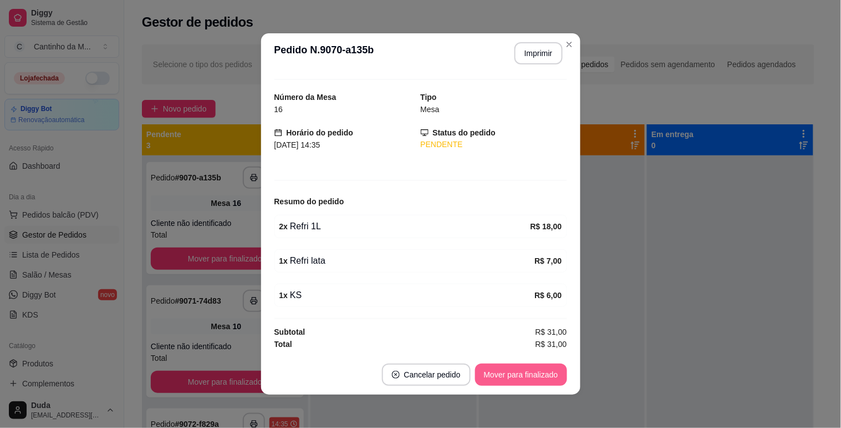
click at [513, 380] on button "Mover para finalizado" at bounding box center [521, 374] width 92 height 22
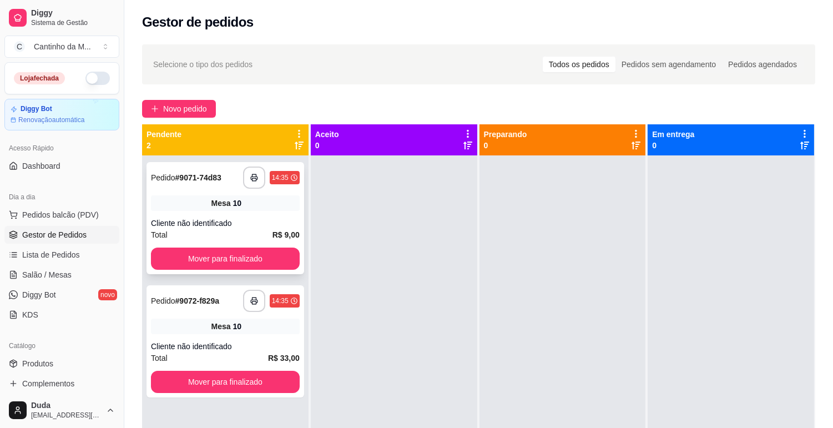
click at [269, 211] on div "**********" at bounding box center [225, 218] width 158 height 112
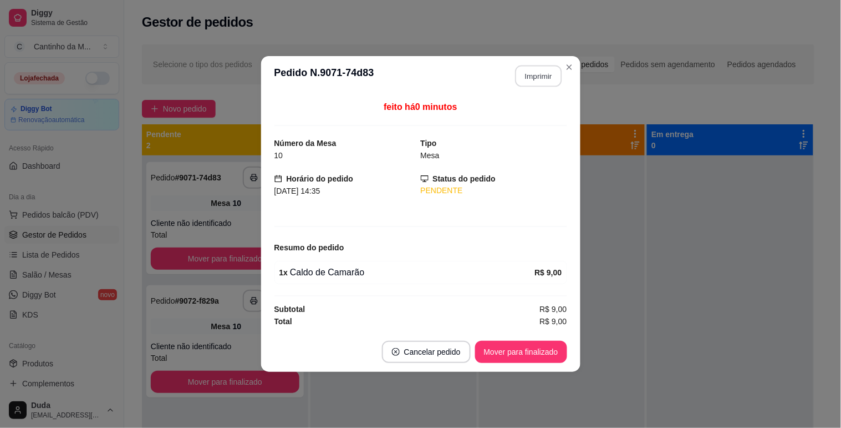
click at [524, 81] on button "Imprimir" at bounding box center [538, 76] width 47 height 22
click at [541, 347] on button "Mover para finalizado" at bounding box center [520, 352] width 89 height 22
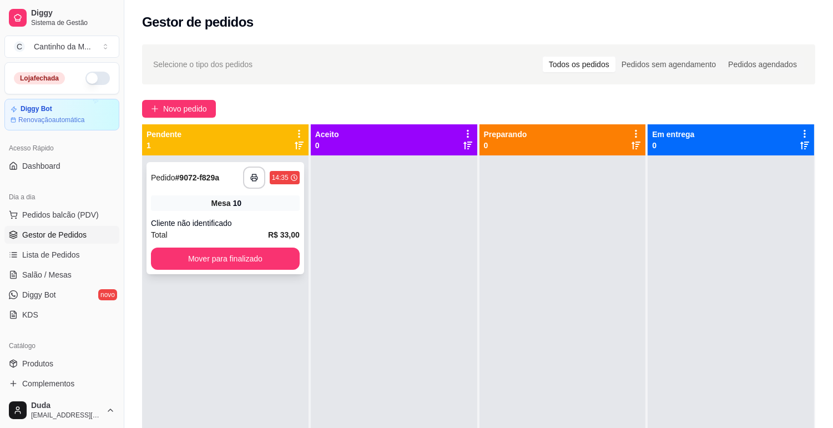
click at [231, 201] on div "Mesa 10" at bounding box center [225, 203] width 149 height 16
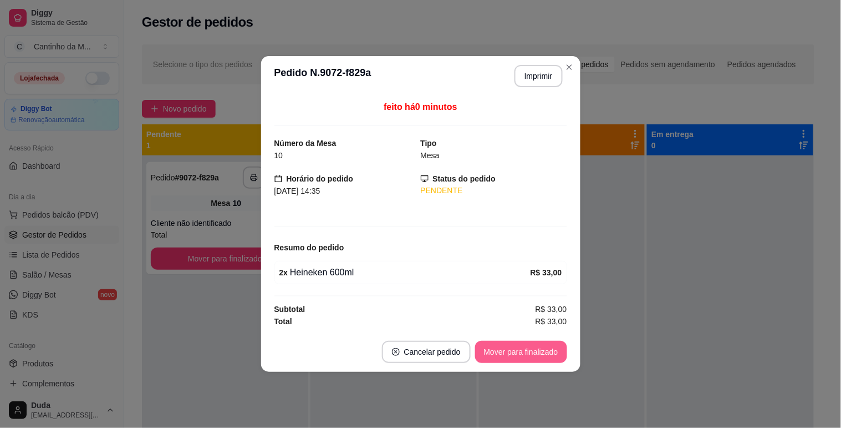
click at [541, 357] on button "Mover para finalizado" at bounding box center [521, 352] width 92 height 22
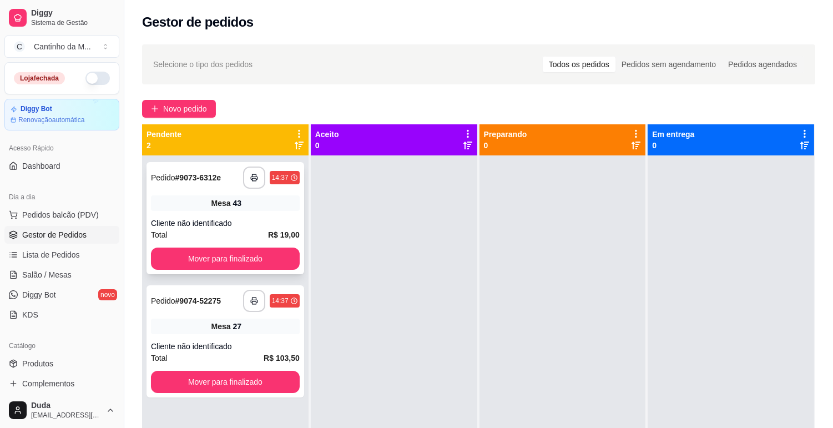
click at [237, 213] on div "**********" at bounding box center [225, 218] width 158 height 112
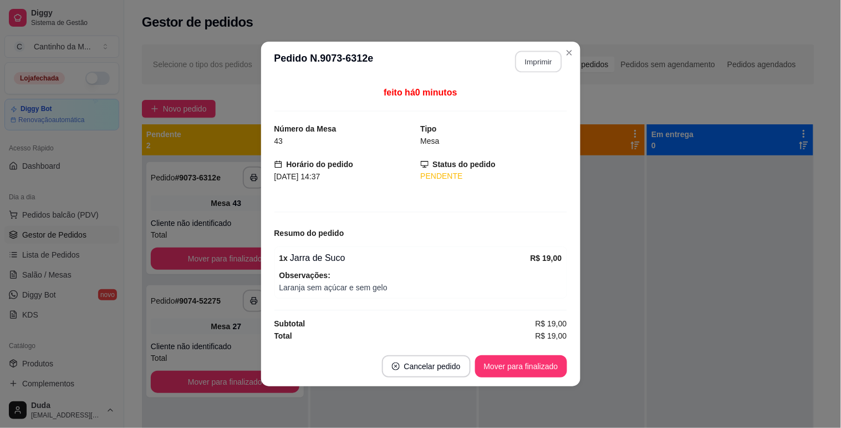
click at [540, 63] on button "Imprimir" at bounding box center [538, 62] width 47 height 22
click at [521, 367] on button "Mover para finalizado" at bounding box center [521, 366] width 92 height 22
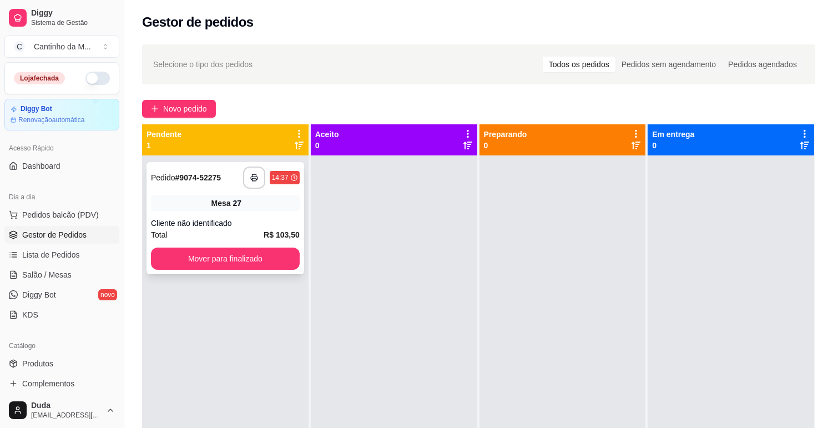
click at [286, 221] on div "Cliente não identificado" at bounding box center [225, 222] width 149 height 11
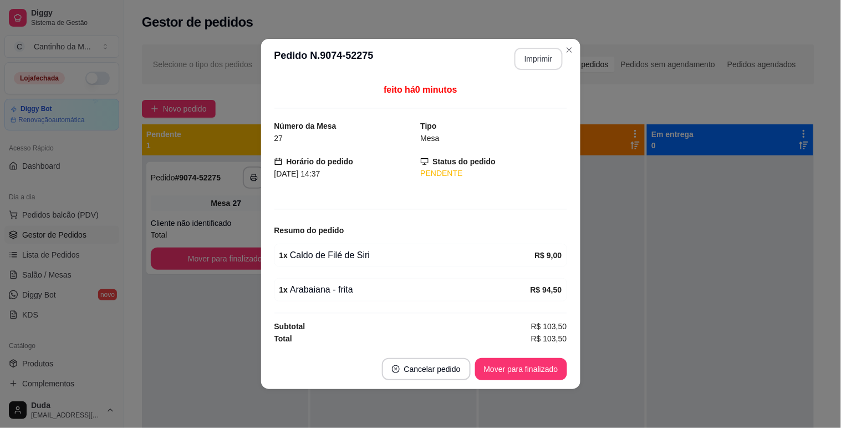
click at [549, 54] on button "Imprimir" at bounding box center [539, 59] width 48 height 22
click at [511, 365] on button "Mover para finalizado" at bounding box center [520, 369] width 89 height 22
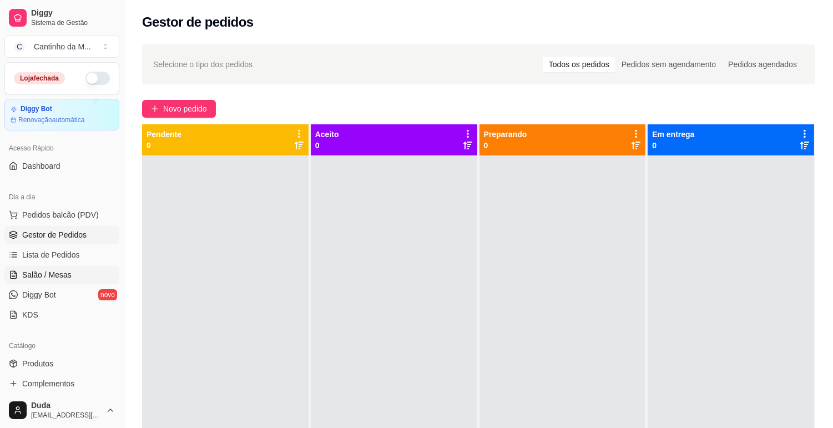
click at [68, 275] on span "Salão / Mesas" at bounding box center [46, 274] width 49 height 11
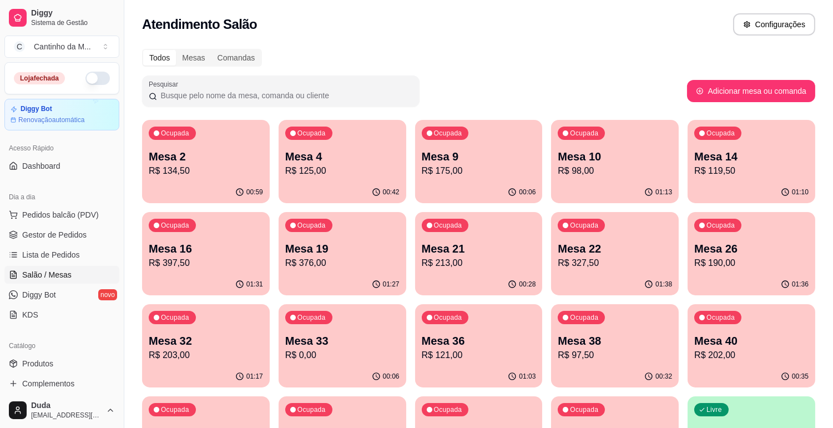
click at [333, 265] on p "R$ 376,00" at bounding box center [342, 262] width 114 height 13
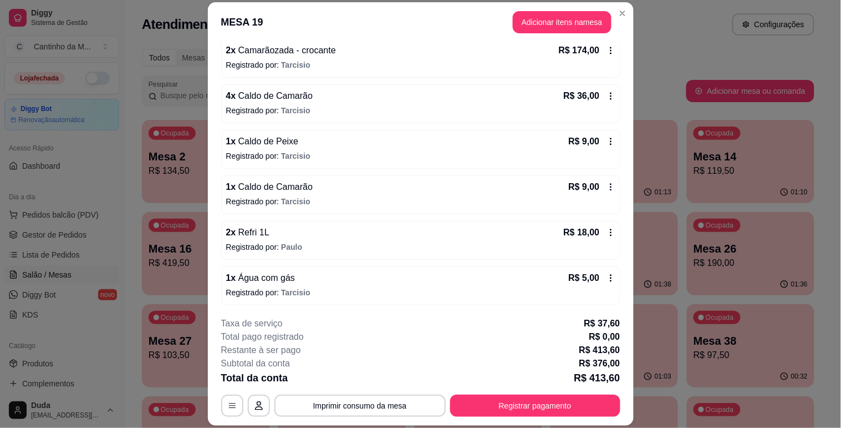
scroll to position [182, 0]
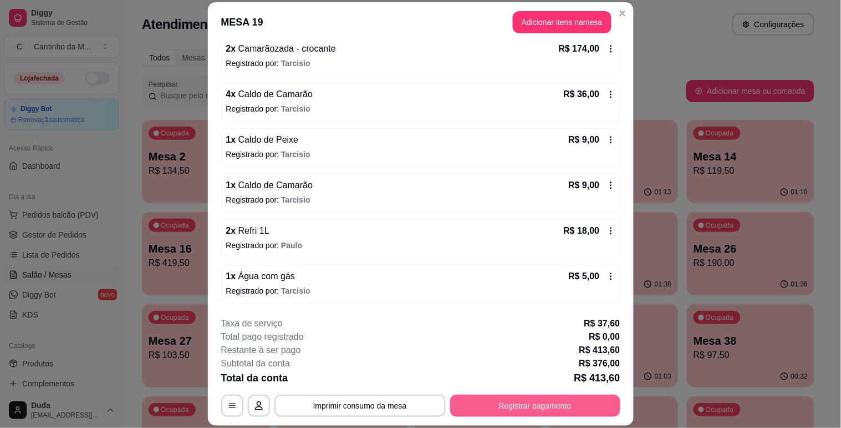
click at [491, 408] on button "Registrar pagamento" at bounding box center [535, 405] width 170 height 22
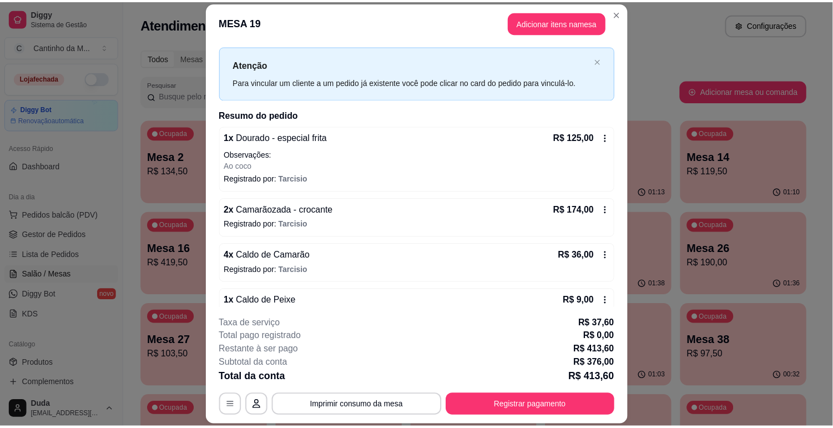
scroll to position [0, 0]
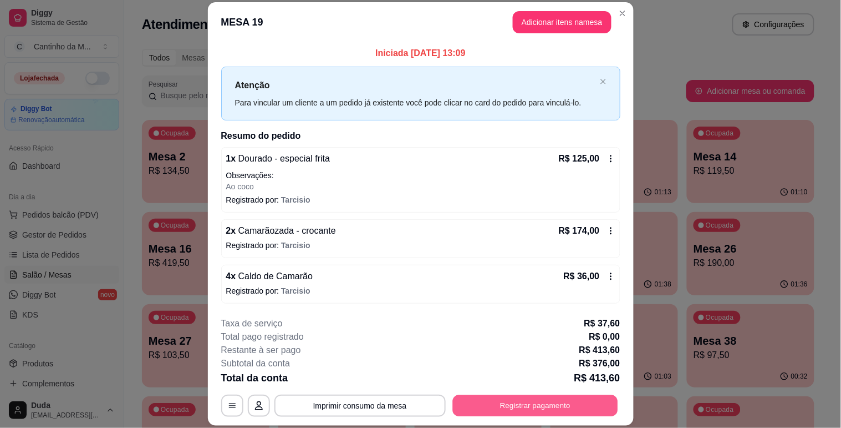
click at [496, 407] on button "Registrar pagamento" at bounding box center [535, 406] width 165 height 22
click at [479, 243] on div "Outro" at bounding box center [496, 236] width 78 height 65
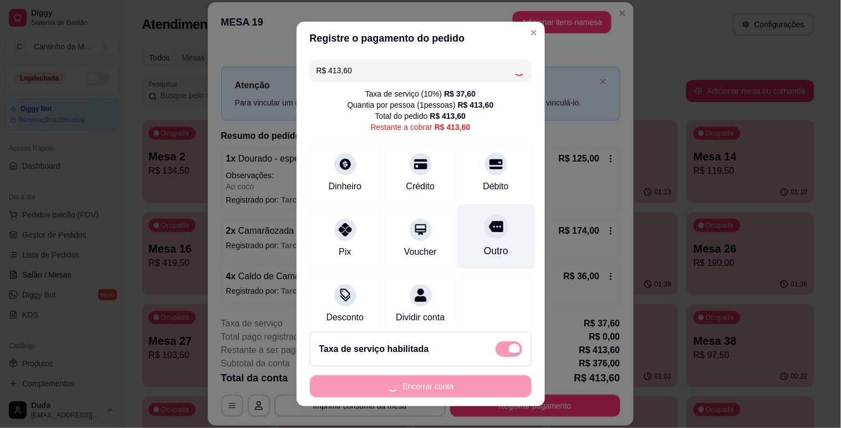
type input "R$ 0,00"
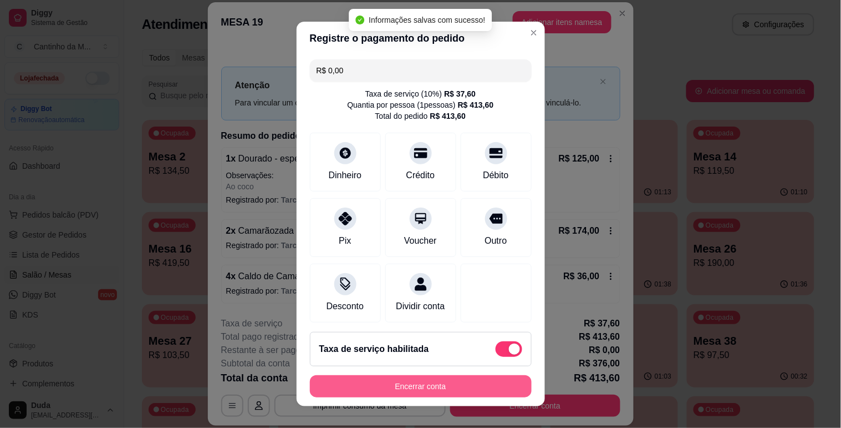
click at [450, 378] on button "Encerrar conta" at bounding box center [421, 386] width 222 height 22
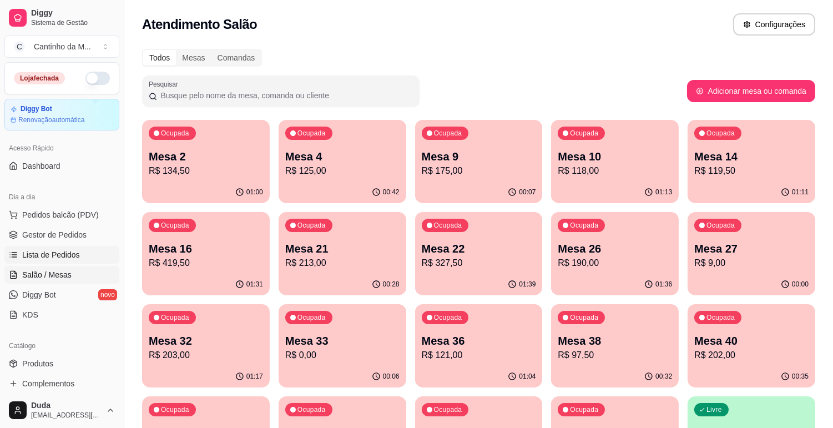
click at [61, 249] on span "Lista de Pedidos" at bounding box center [51, 254] width 58 height 11
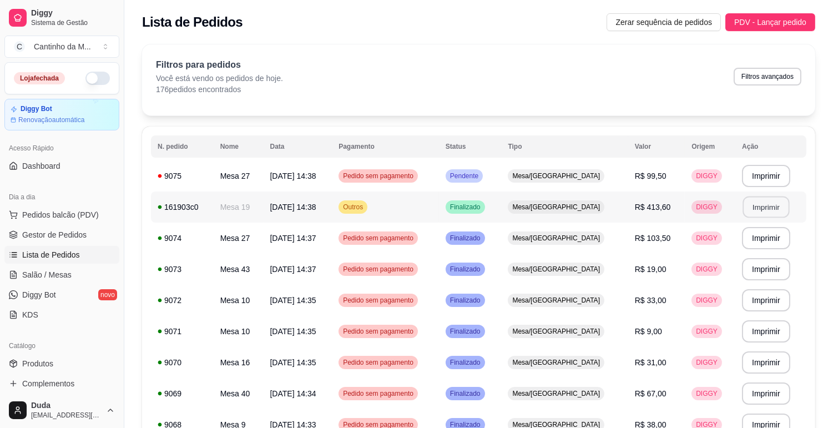
click at [767, 200] on button "Imprimir" at bounding box center [765, 207] width 47 height 22
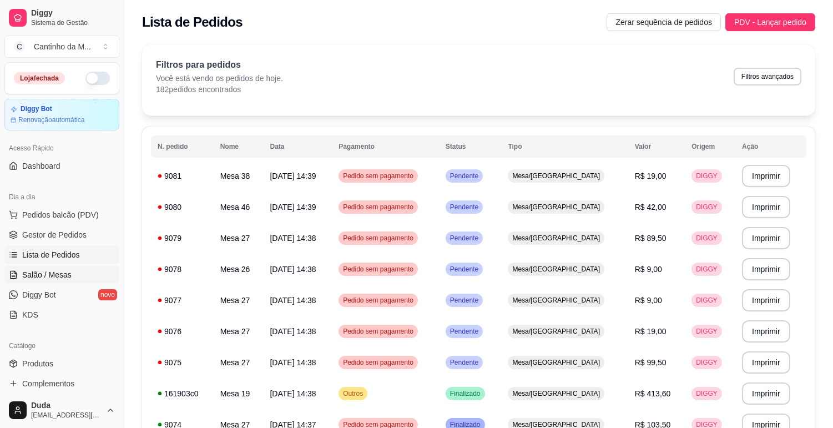
click at [60, 278] on span "Salão / Mesas" at bounding box center [46, 274] width 49 height 11
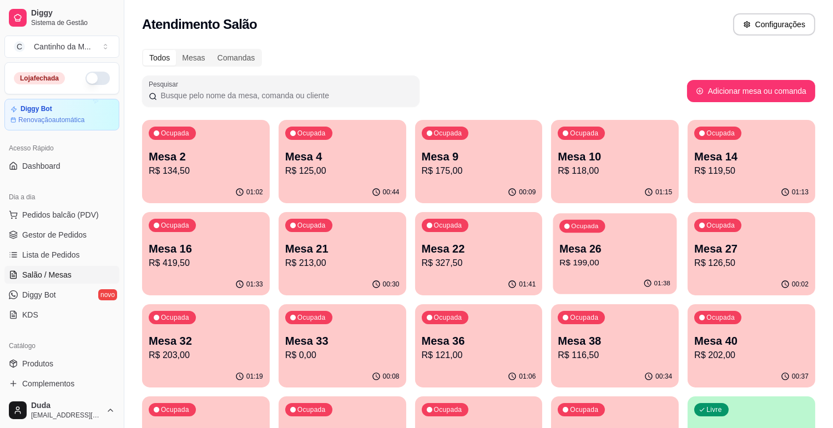
click at [560, 267] on p "R$ 199,00" at bounding box center [614, 262] width 111 height 13
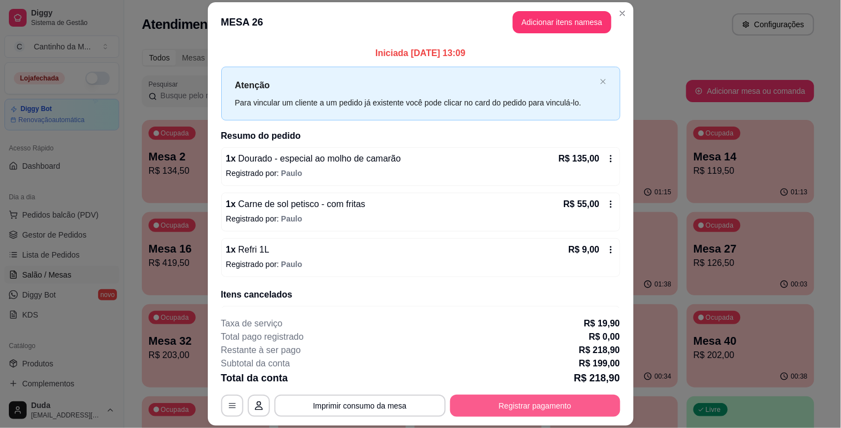
click at [563, 409] on button "Registrar pagamento" at bounding box center [535, 405] width 170 height 22
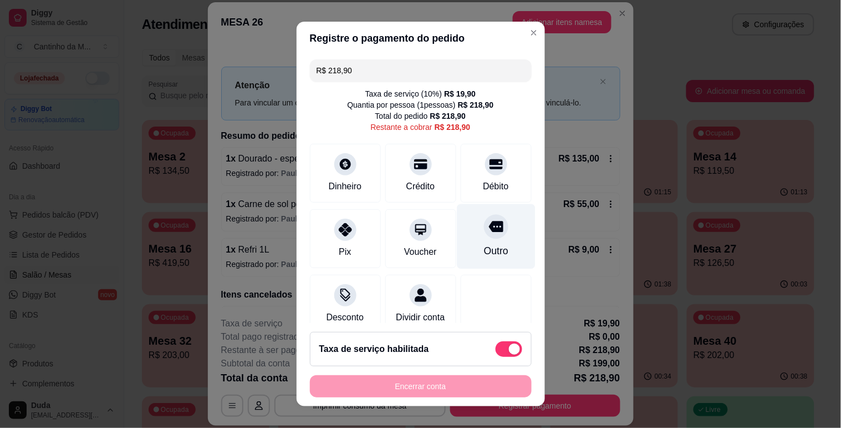
click at [484, 238] on div "Outro" at bounding box center [496, 236] width 78 height 65
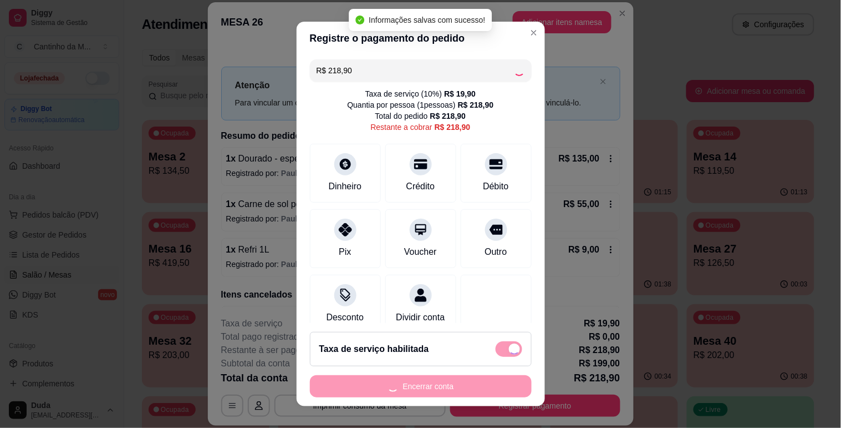
type input "R$ 0,00"
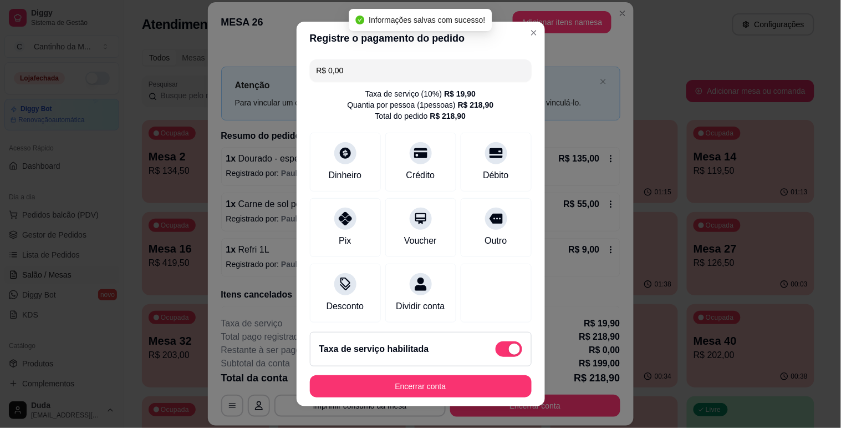
click at [430, 389] on button "Encerrar conta" at bounding box center [421, 386] width 222 height 22
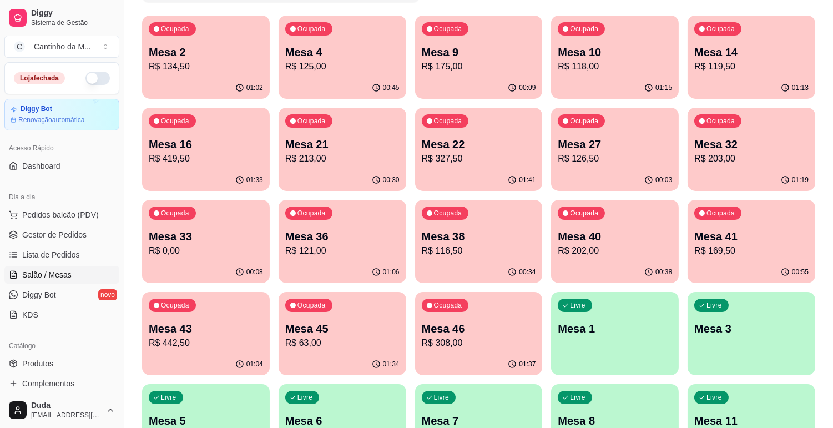
scroll to position [123, 0]
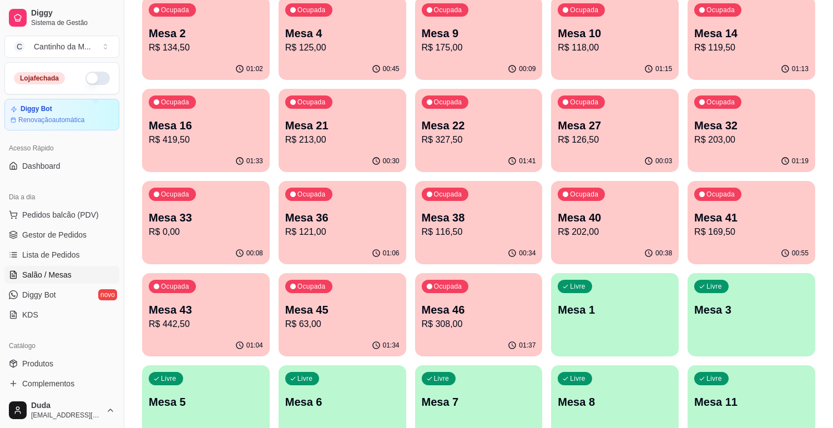
click at [506, 300] on div "Ocupada Mesa 46 R$ 308,00" at bounding box center [479, 304] width 128 height 62
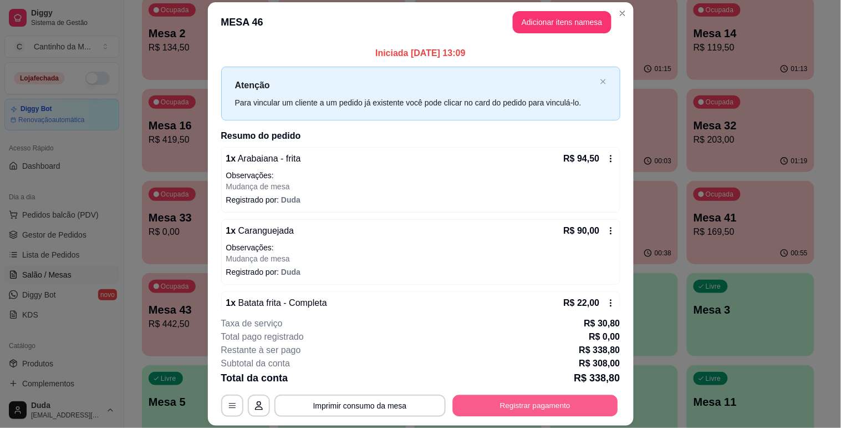
click at [489, 403] on button "Registrar pagamento" at bounding box center [535, 406] width 165 height 22
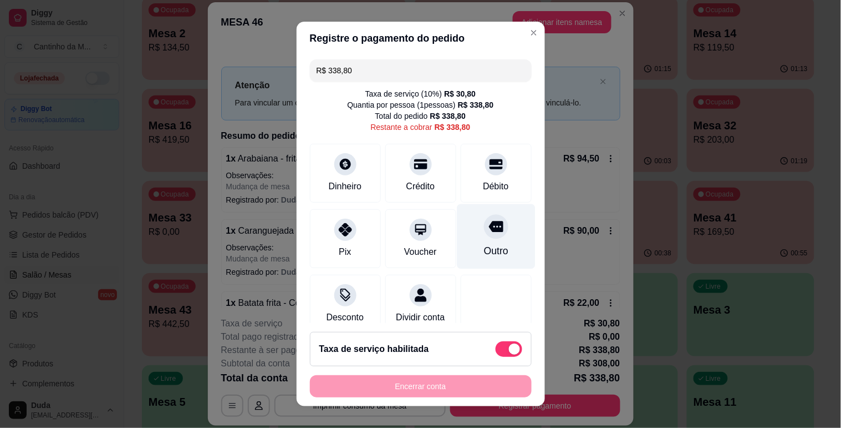
click at [485, 238] on div "Outro" at bounding box center [496, 236] width 78 height 65
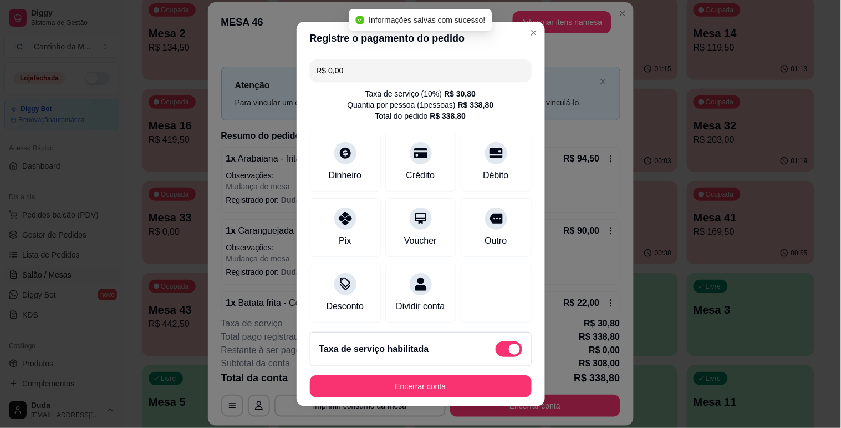
type input "R$ 0,00"
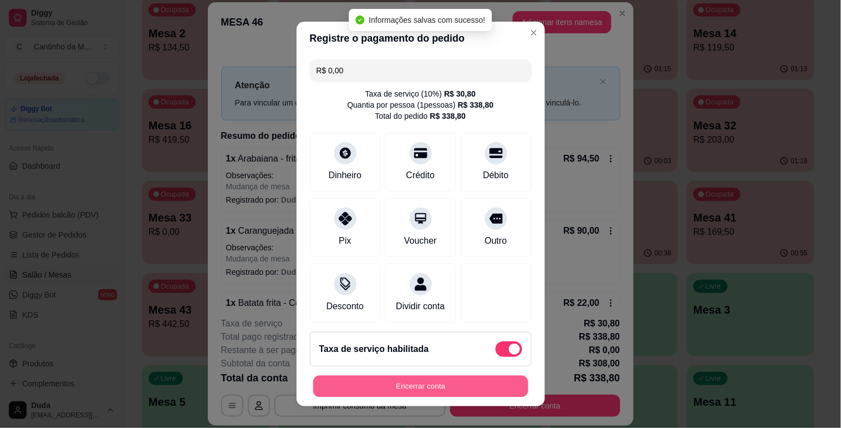
click at [473, 387] on button "Encerrar conta" at bounding box center [420, 386] width 215 height 22
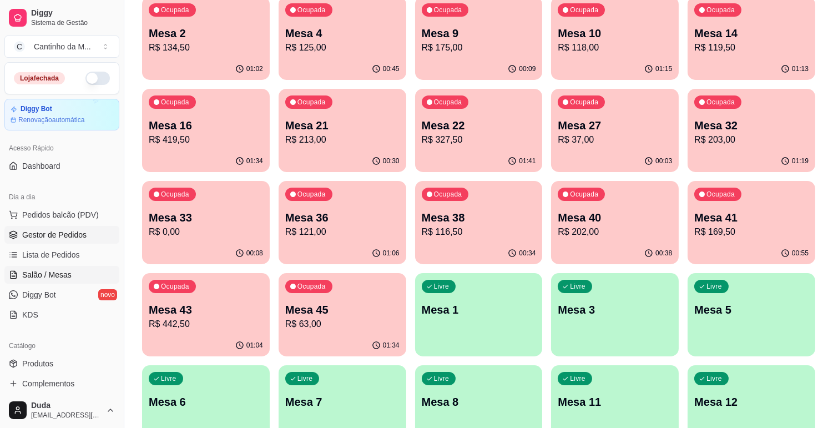
click at [67, 243] on link "Gestor de Pedidos" at bounding box center [61, 235] width 115 height 18
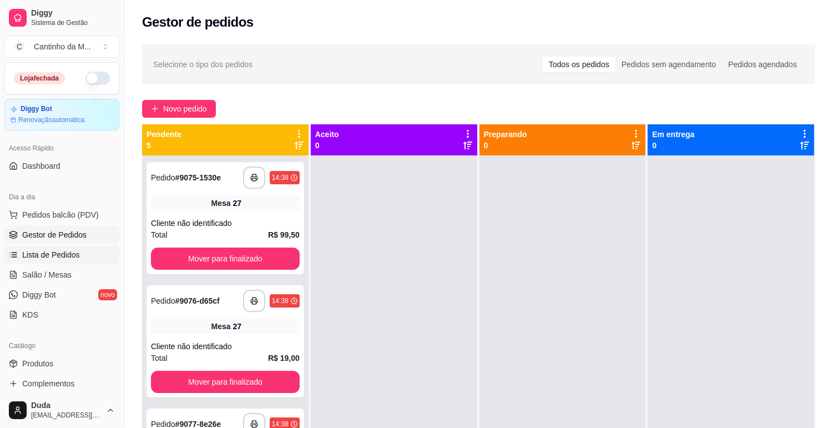
click at [70, 259] on span "Lista de Pedidos" at bounding box center [51, 254] width 58 height 11
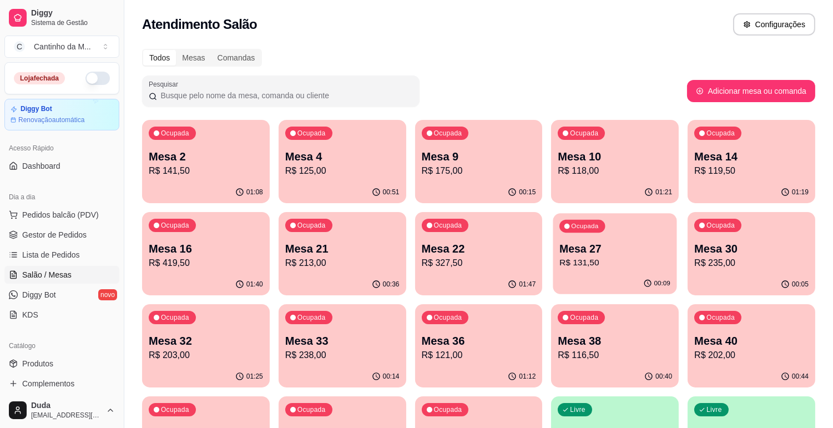
click at [637, 258] on p "R$ 131,50" at bounding box center [614, 262] width 111 height 13
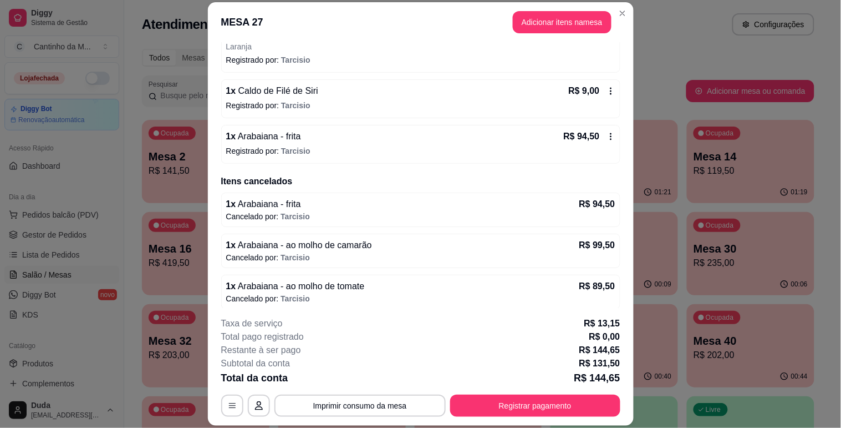
scroll to position [191, 0]
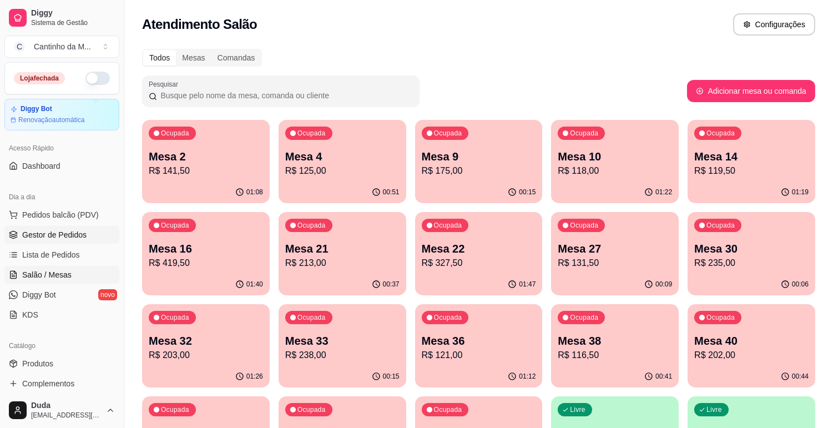
click at [82, 237] on span "Gestor de Pedidos" at bounding box center [54, 234] width 64 height 11
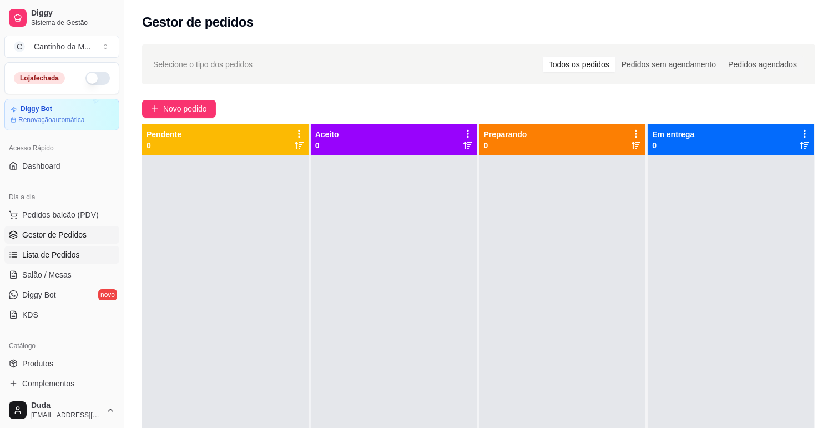
click at [84, 252] on link "Lista de Pedidos" at bounding box center [61, 255] width 115 height 18
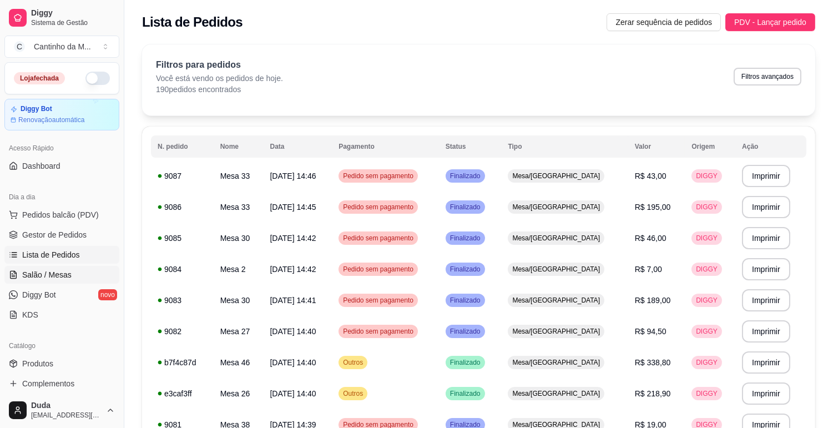
click at [74, 280] on link "Salão / Mesas" at bounding box center [61, 275] width 115 height 18
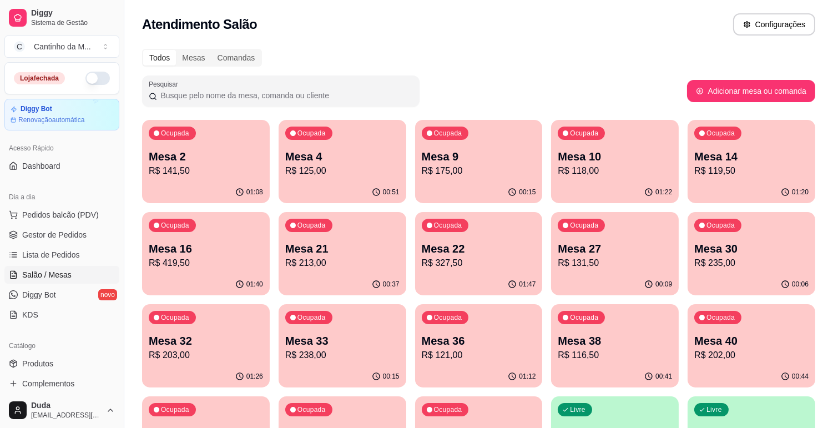
click at [735, 173] on p "R$ 119,50" at bounding box center [751, 170] width 114 height 13
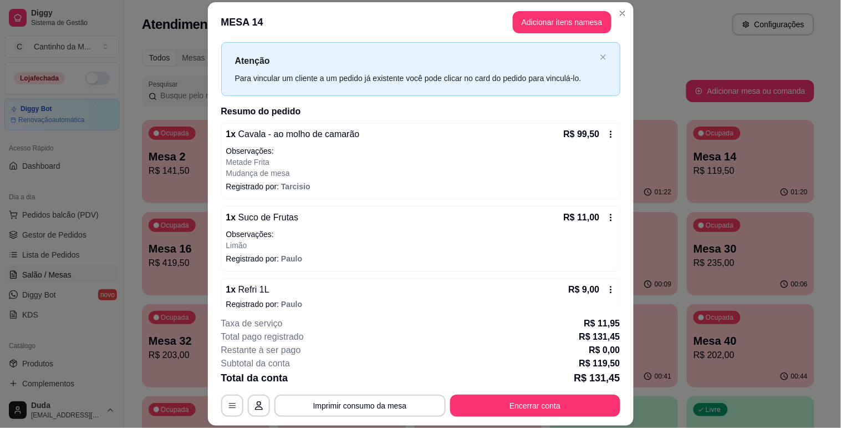
scroll to position [37, 0]
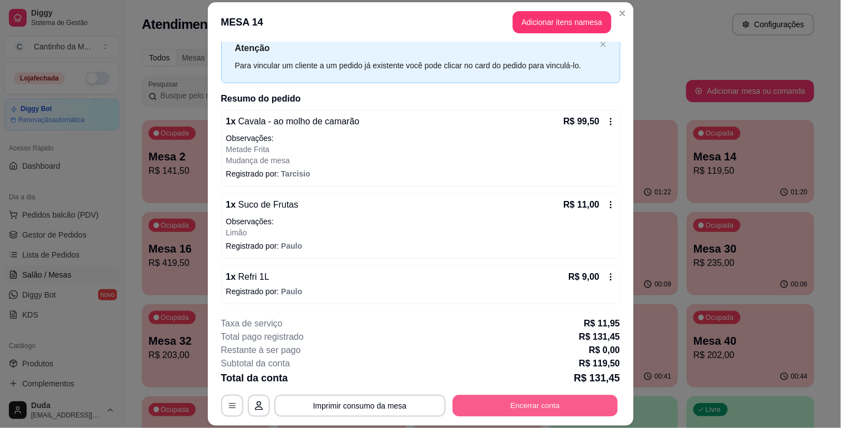
click at [494, 396] on button "Encerrar conta" at bounding box center [535, 406] width 165 height 22
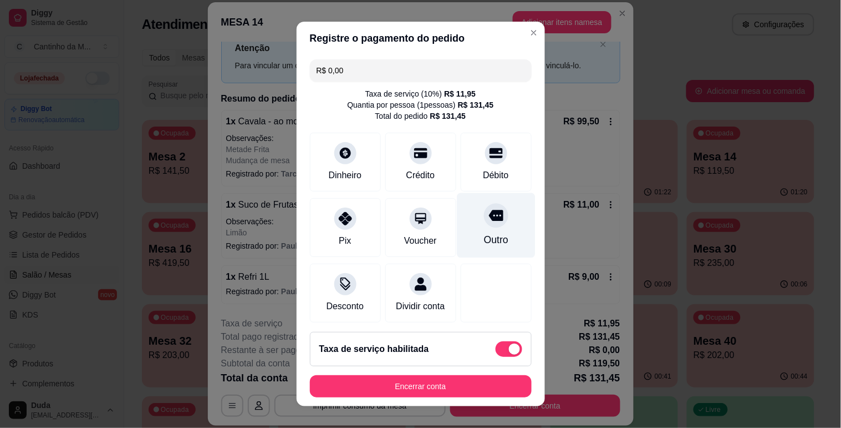
click at [481, 227] on div "Outro" at bounding box center [496, 224] width 78 height 65
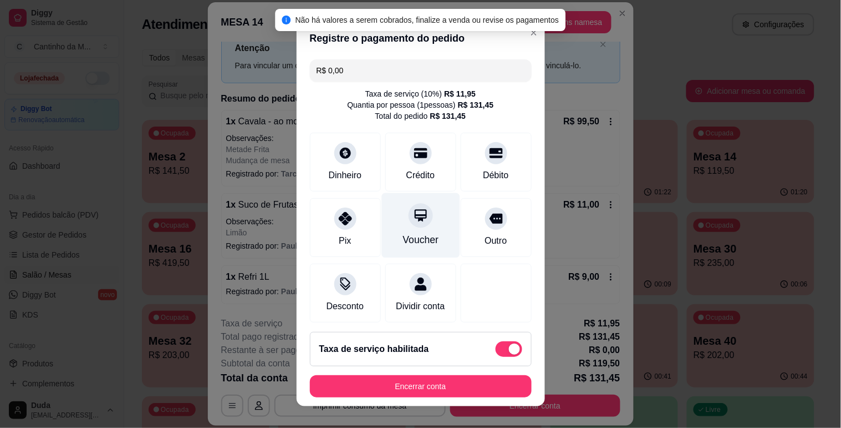
scroll to position [74, 0]
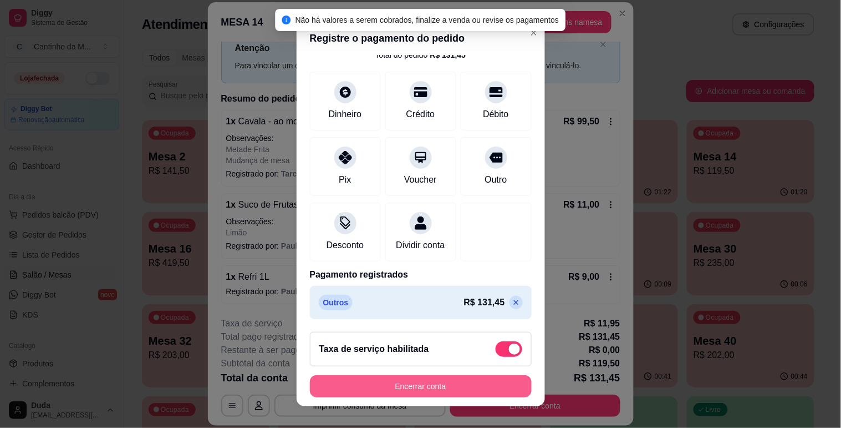
click at [435, 379] on button "Encerrar conta" at bounding box center [421, 386] width 222 height 22
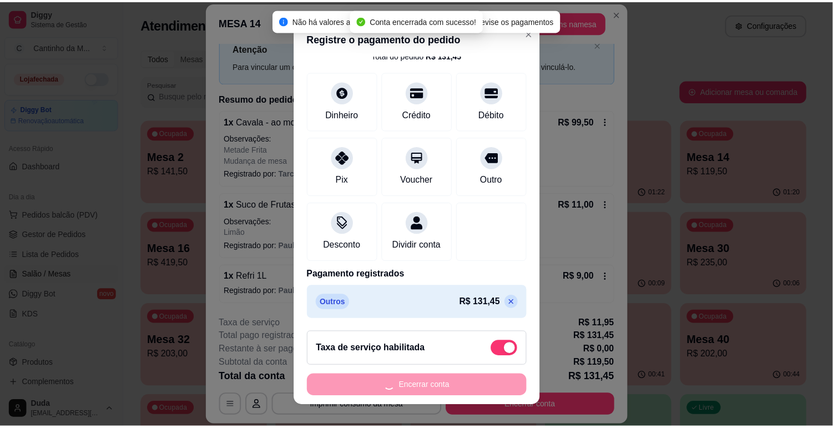
scroll to position [0, 0]
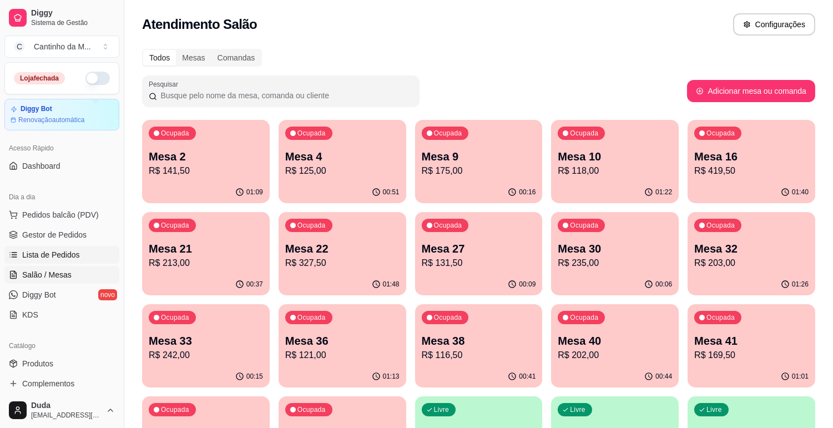
click at [86, 261] on link "Lista de Pedidos" at bounding box center [61, 255] width 115 height 18
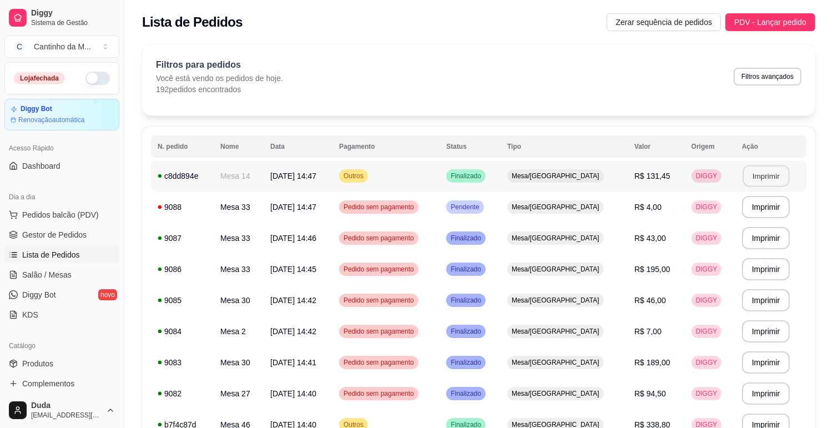
click at [758, 177] on button "Imprimir" at bounding box center [765, 176] width 47 height 22
click at [76, 240] on link "Gestor de Pedidos" at bounding box center [61, 235] width 115 height 18
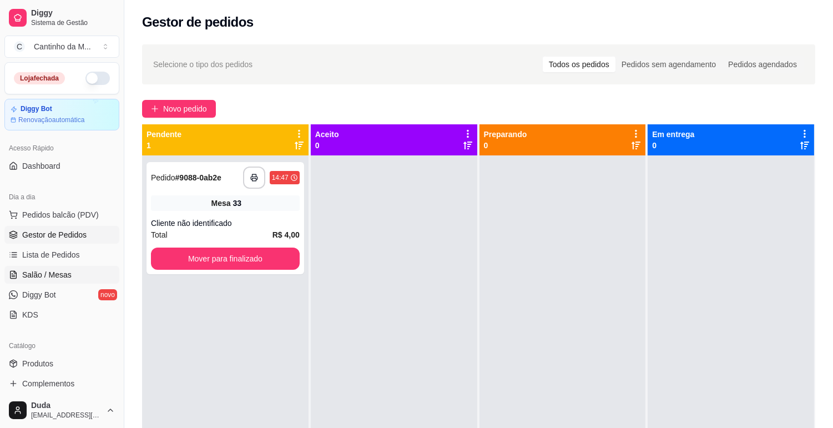
click at [79, 273] on link "Salão / Mesas" at bounding box center [61, 275] width 115 height 18
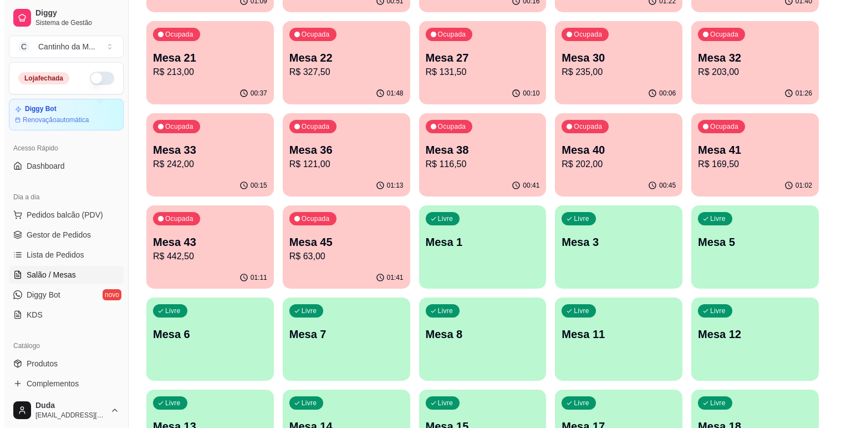
scroll to position [123, 0]
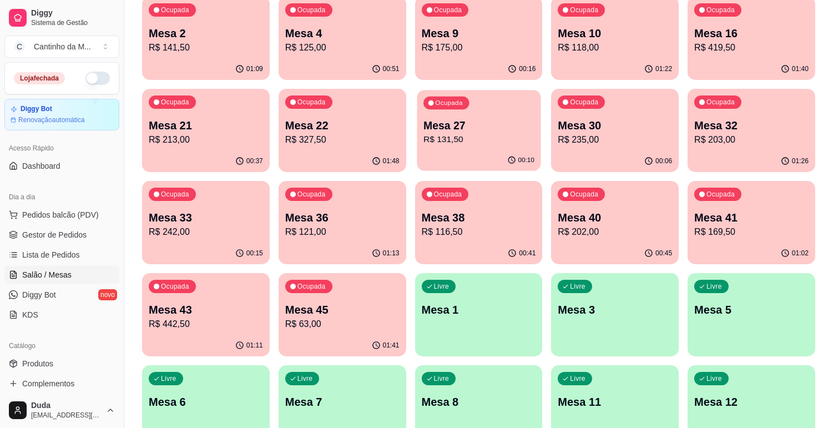
click at [442, 150] on div "00:10" at bounding box center [479, 160] width 124 height 21
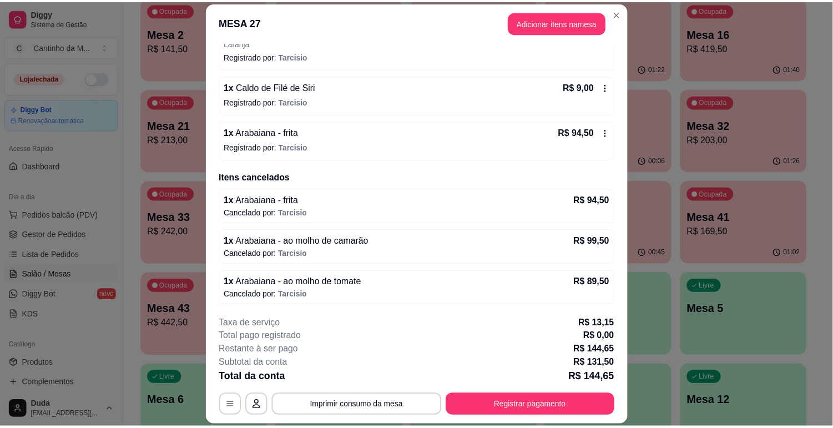
scroll to position [191, 0]
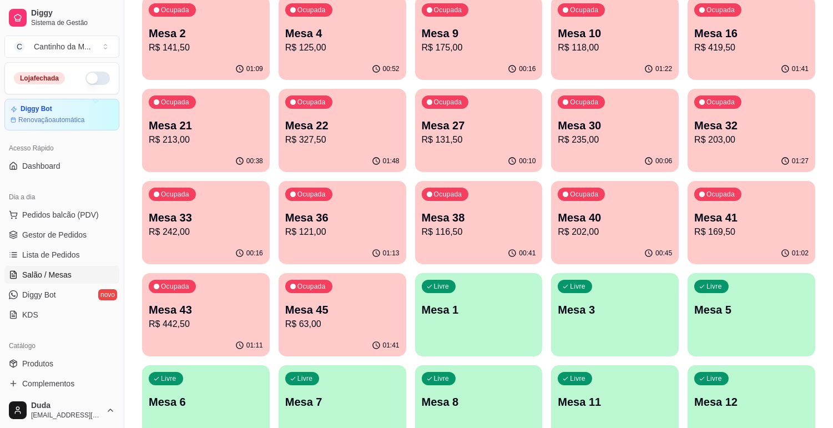
click at [611, 36] on p "Mesa 10" at bounding box center [614, 34] width 114 height 16
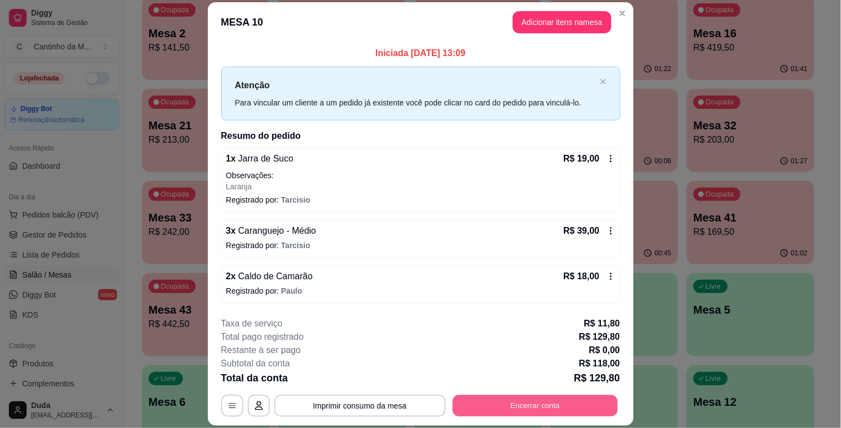
click at [537, 408] on button "Encerrar conta" at bounding box center [535, 406] width 165 height 22
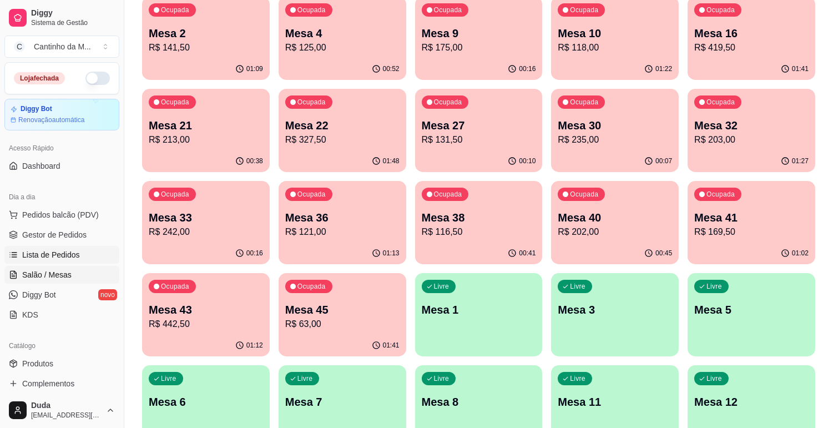
click at [47, 256] on span "Lista de Pedidos" at bounding box center [51, 254] width 58 height 11
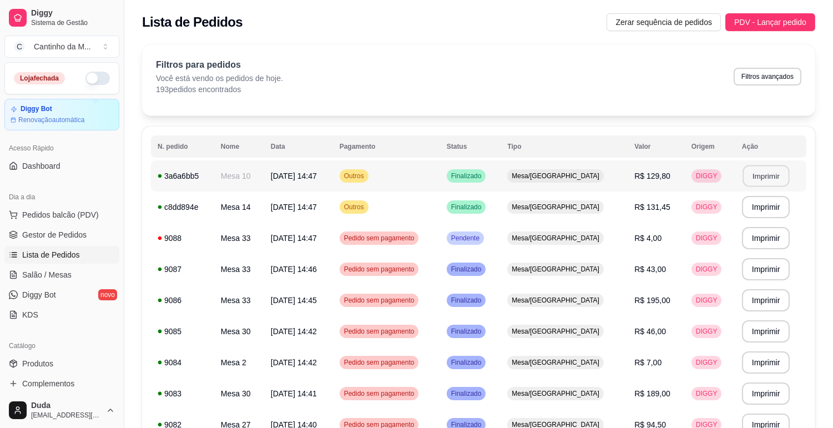
click at [753, 175] on button "Imprimir" at bounding box center [765, 176] width 47 height 22
click at [88, 232] on link "Gestor de Pedidos" at bounding box center [61, 235] width 115 height 18
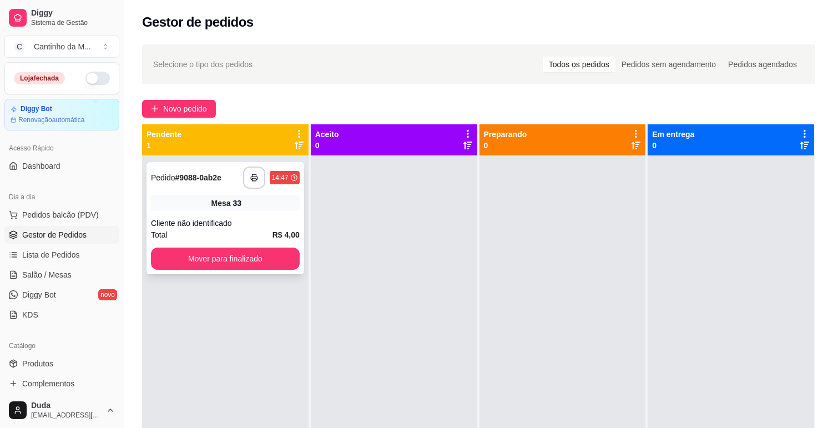
click at [276, 221] on div "Cliente não identificado" at bounding box center [225, 222] width 149 height 11
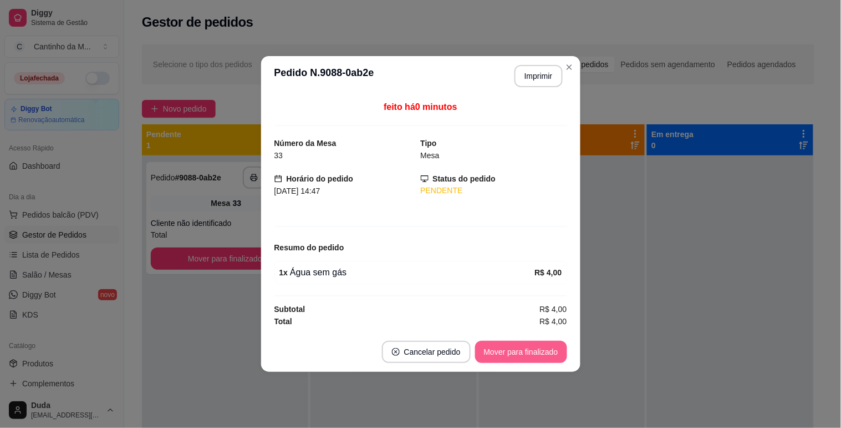
click at [501, 352] on button "Mover para finalizado" at bounding box center [521, 352] width 92 height 22
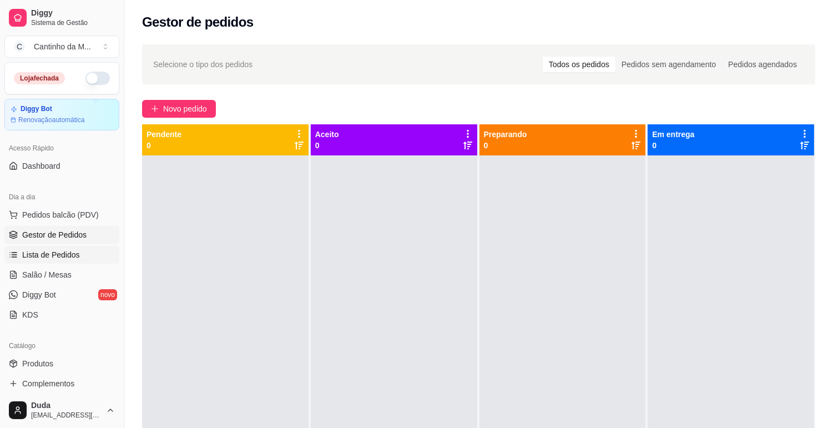
click at [98, 261] on link "Lista de Pedidos" at bounding box center [61, 255] width 115 height 18
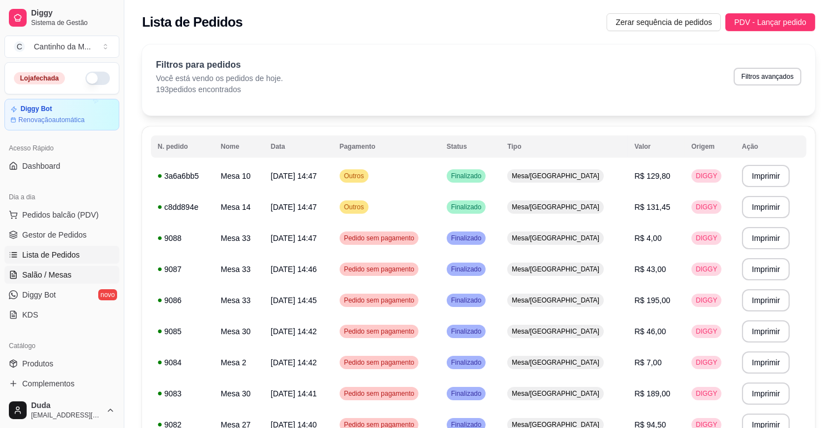
click at [78, 273] on link "Salão / Mesas" at bounding box center [61, 275] width 115 height 18
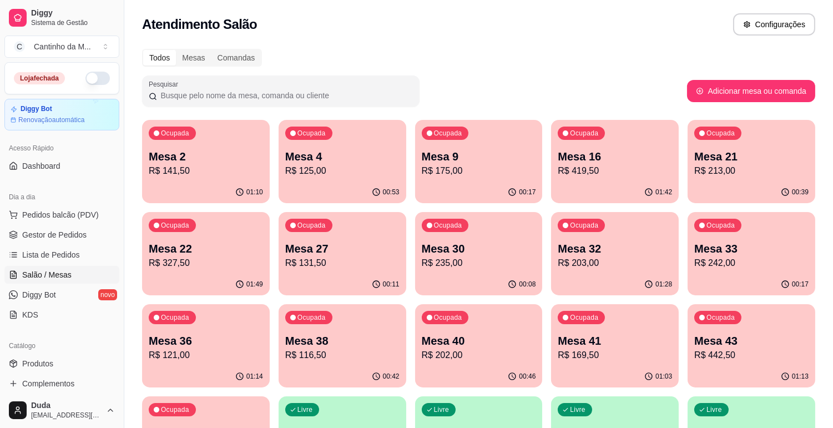
click at [568, 176] on p "R$ 419,50" at bounding box center [614, 170] width 114 height 13
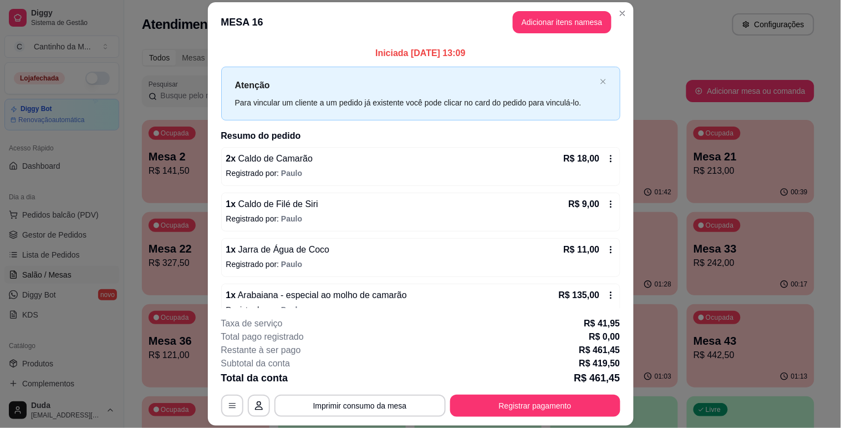
click at [511, 417] on footer "**********" at bounding box center [421, 367] width 426 height 118
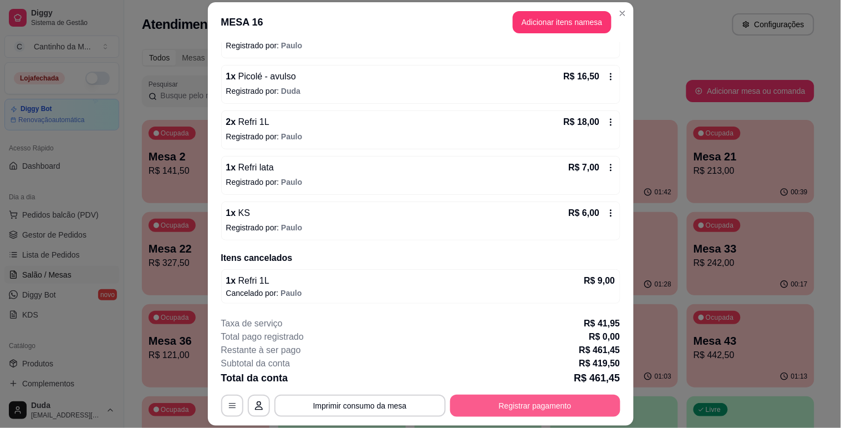
click at [476, 402] on button "Registrar pagamento" at bounding box center [535, 405] width 170 height 22
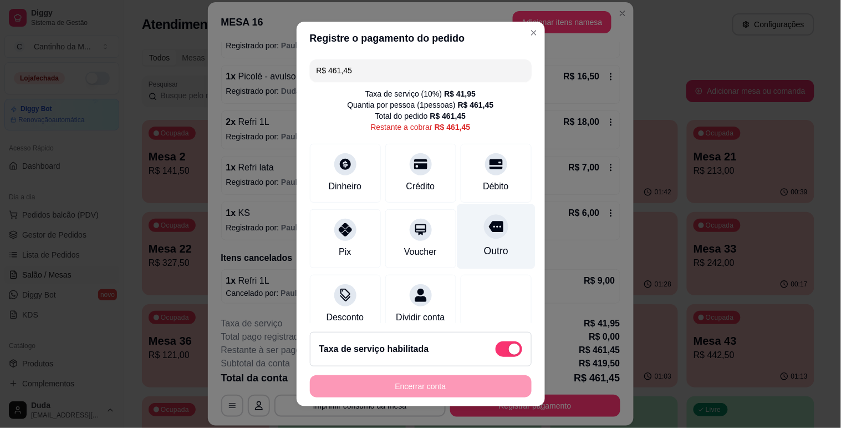
click at [489, 226] on icon at bounding box center [496, 226] width 14 height 11
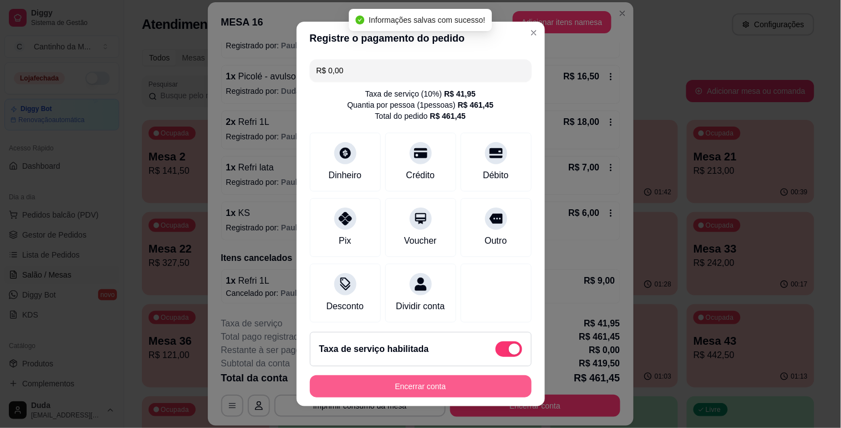
type input "R$ 0,00"
click at [408, 389] on button "Encerrar conta" at bounding box center [421, 386] width 222 height 22
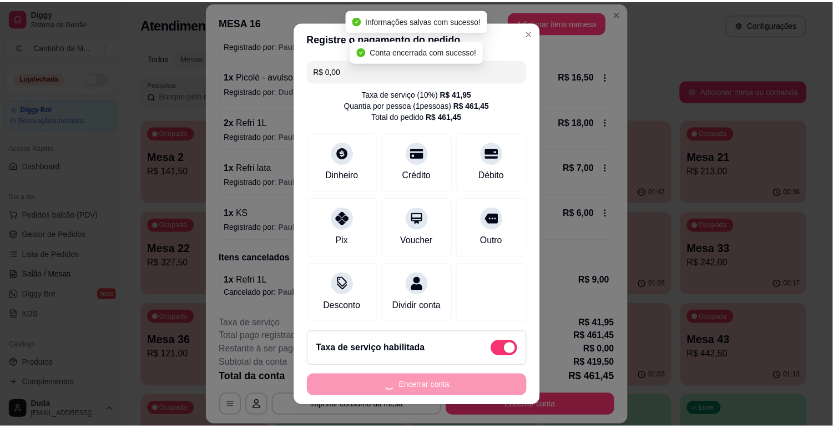
scroll to position [0, 0]
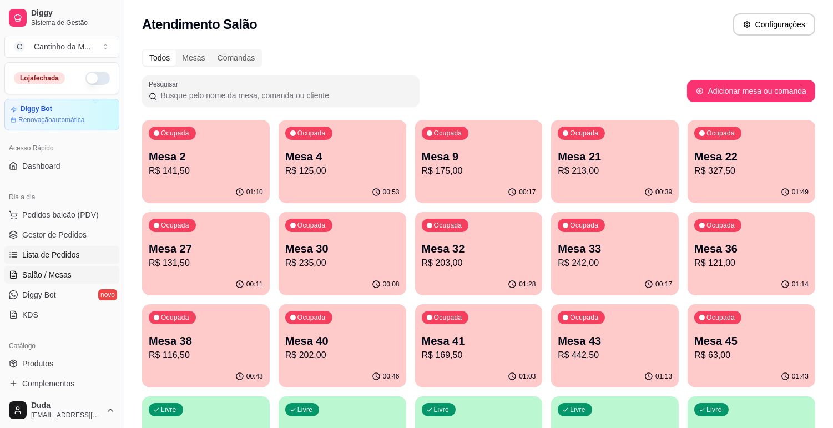
click at [49, 256] on span "Lista de Pedidos" at bounding box center [51, 254] width 58 height 11
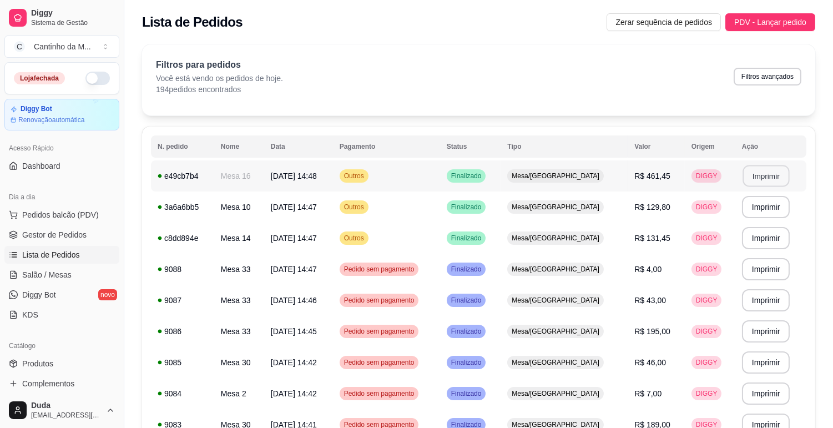
click at [762, 176] on button "Imprimir" at bounding box center [765, 176] width 47 height 22
click at [92, 240] on link "Gestor de Pedidos" at bounding box center [61, 235] width 115 height 18
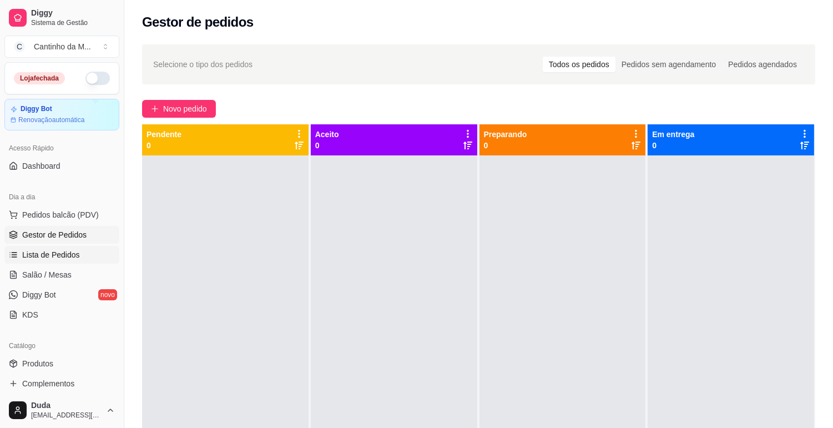
click at [62, 256] on span "Lista de Pedidos" at bounding box center [51, 254] width 58 height 11
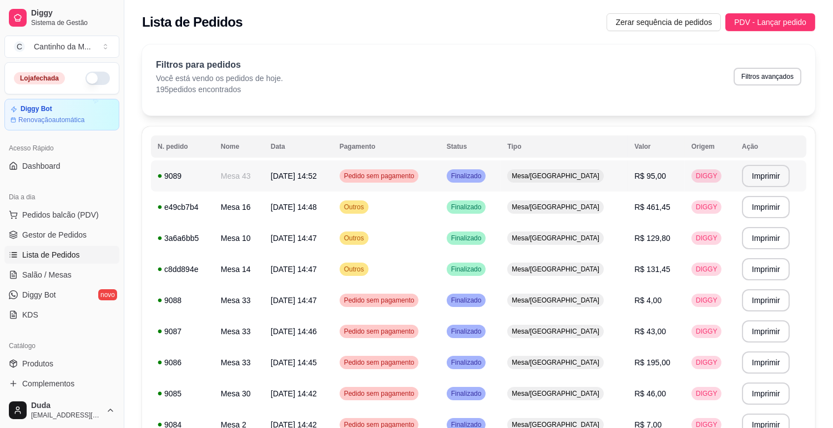
click at [330, 187] on td "[DATE] 14:52" at bounding box center [298, 175] width 69 height 31
click at [76, 236] on span "Gestor de Pedidos" at bounding box center [54, 234] width 64 height 11
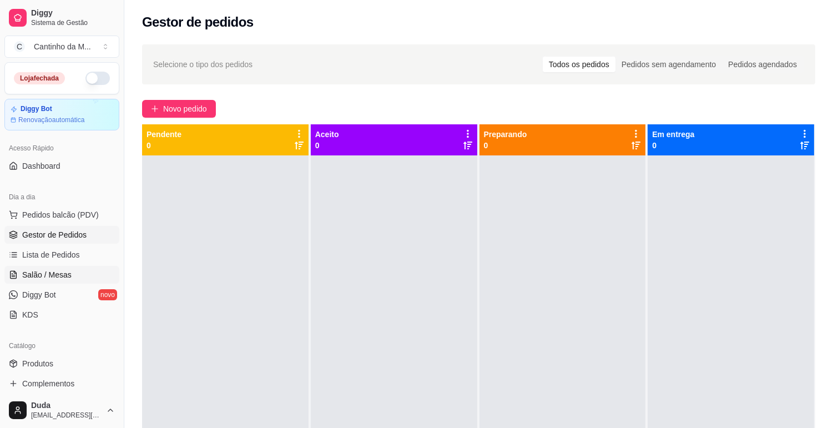
click at [58, 269] on span "Salão / Mesas" at bounding box center [46, 274] width 49 height 11
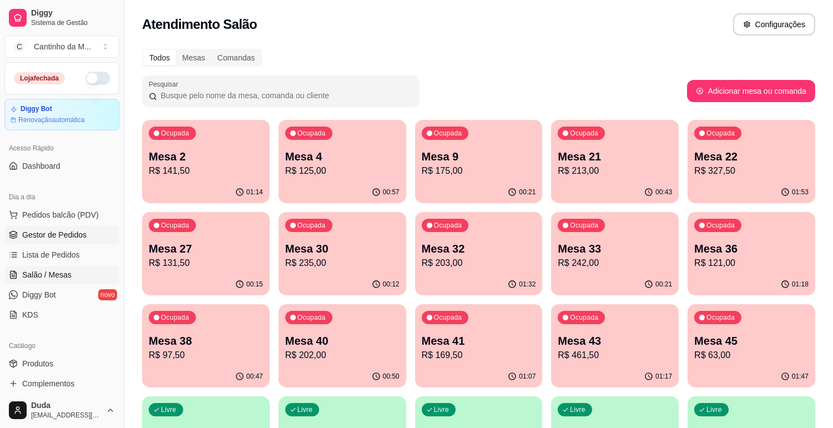
click at [91, 231] on link "Gestor de Pedidos" at bounding box center [61, 235] width 115 height 18
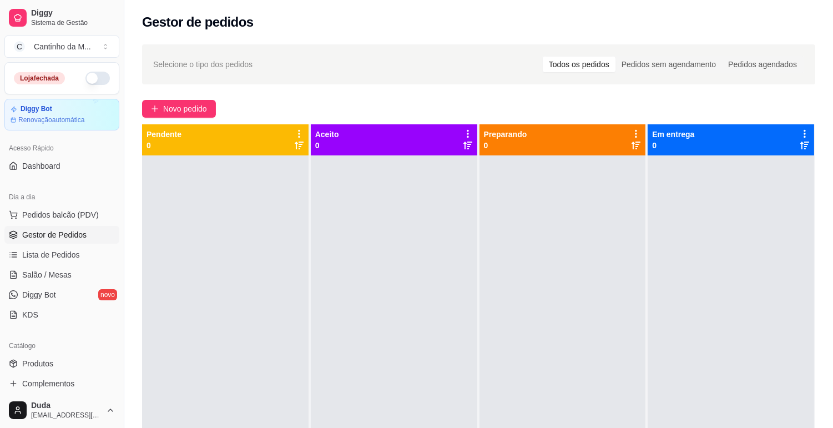
click at [96, 234] on link "Gestor de Pedidos" at bounding box center [61, 235] width 115 height 18
click at [73, 250] on span "Lista de Pedidos" at bounding box center [51, 254] width 58 height 11
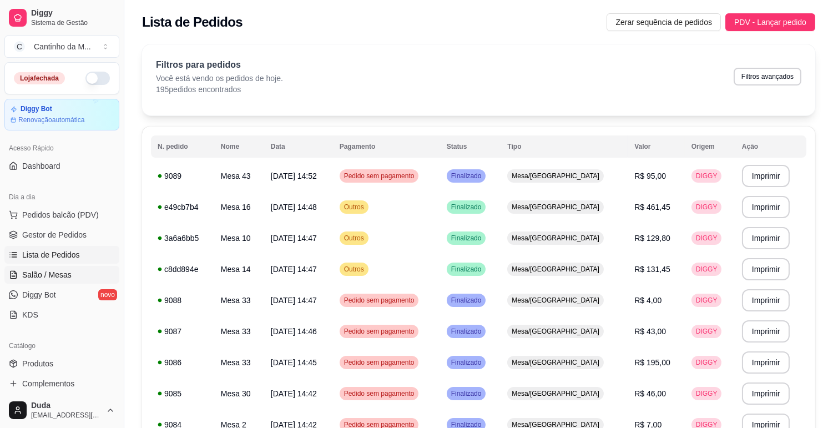
click at [71, 272] on link "Salão / Mesas" at bounding box center [61, 275] width 115 height 18
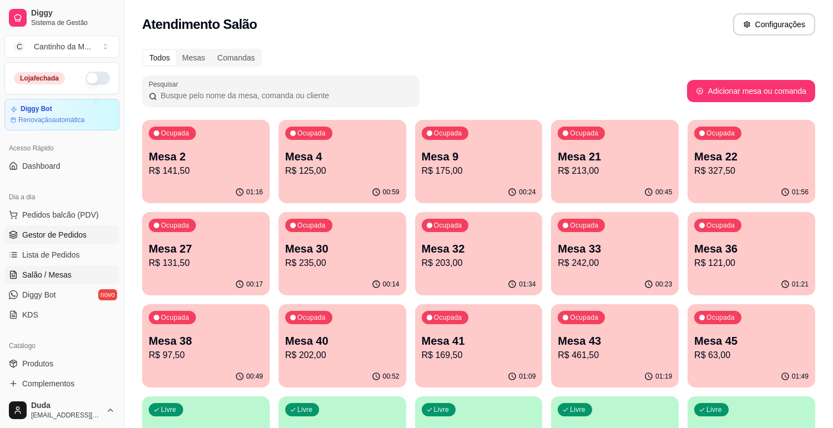
click at [65, 238] on span "Gestor de Pedidos" at bounding box center [54, 234] width 64 height 11
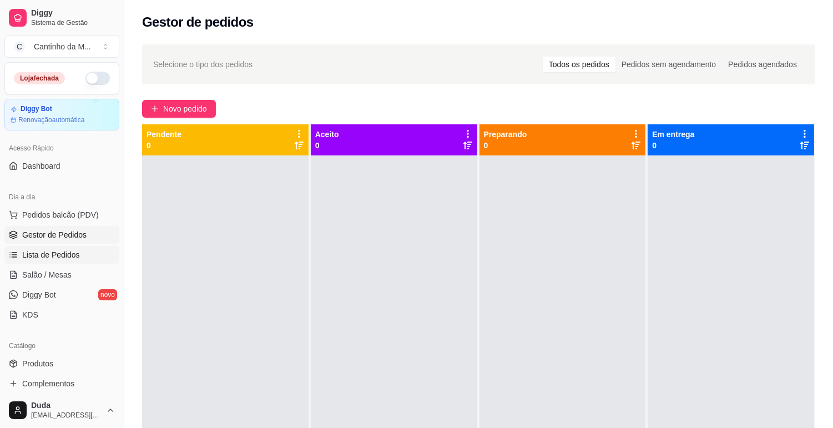
click at [93, 253] on link "Lista de Pedidos" at bounding box center [61, 255] width 115 height 18
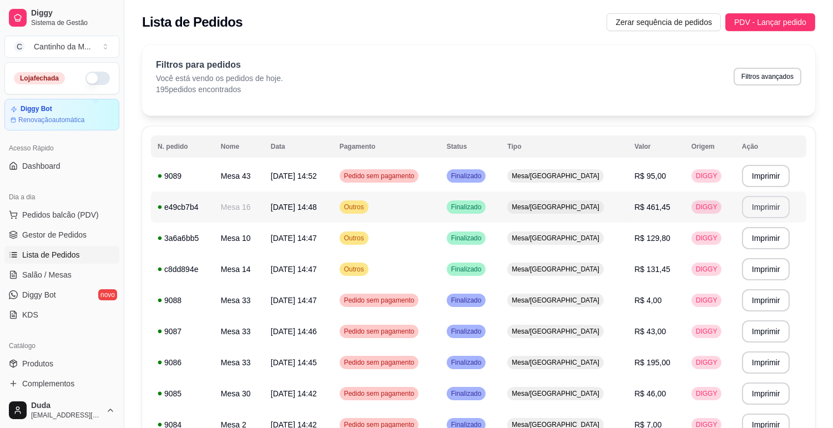
click at [772, 209] on button "Imprimir" at bounding box center [766, 207] width 48 height 22
click at [56, 236] on span "Gestor de Pedidos" at bounding box center [54, 234] width 64 height 11
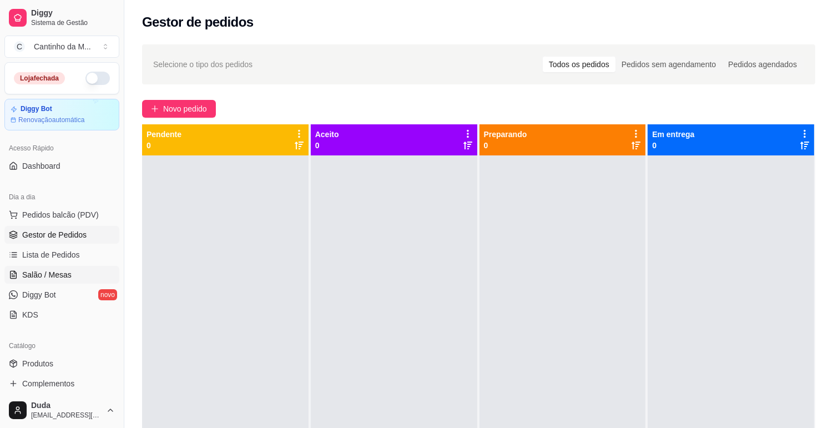
click at [32, 283] on link "Salão / Mesas" at bounding box center [61, 275] width 115 height 18
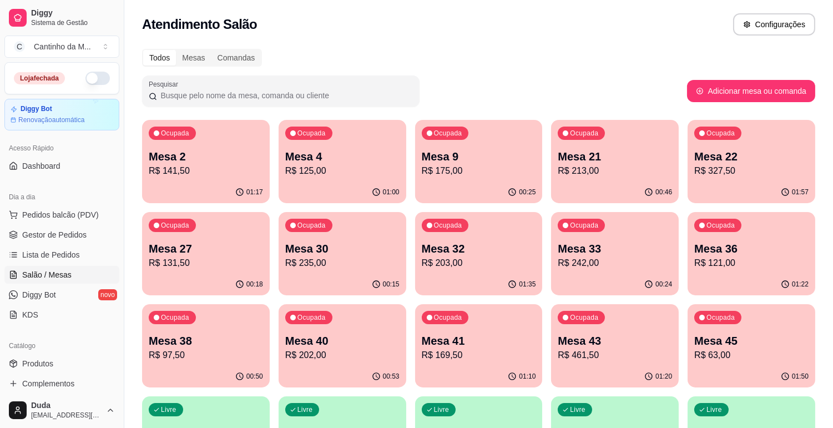
click at [196, 186] on div "01:17" at bounding box center [206, 192] width 128 height 22
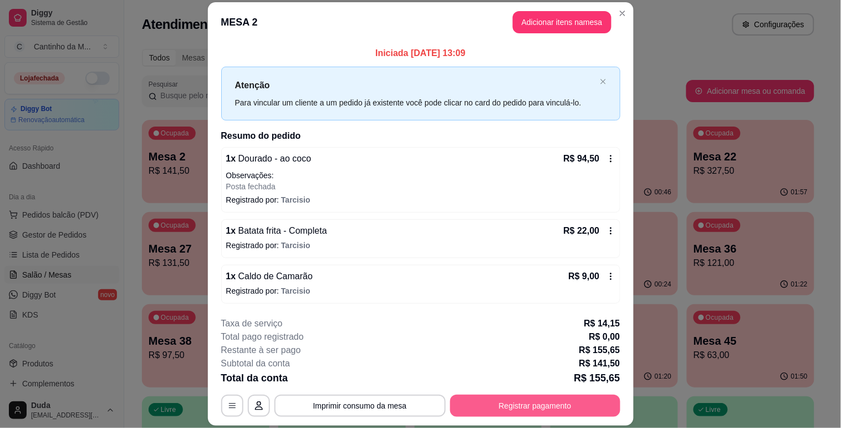
click at [485, 405] on button "Registrar pagamento" at bounding box center [535, 405] width 170 height 22
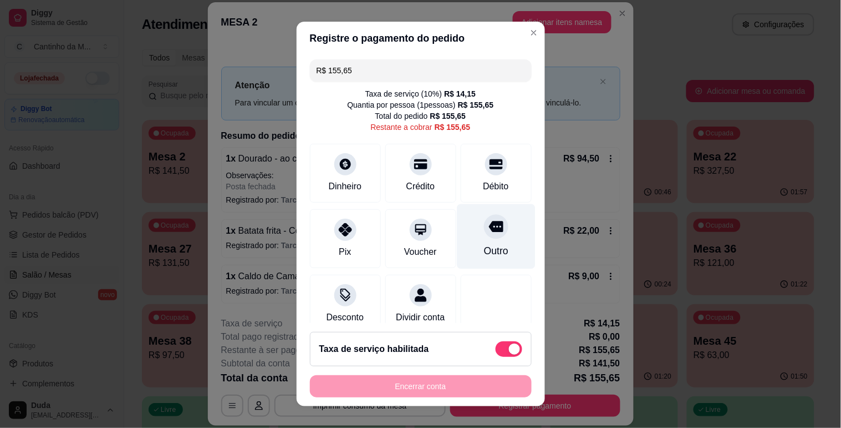
click at [478, 240] on div "Outro" at bounding box center [496, 236] width 78 height 65
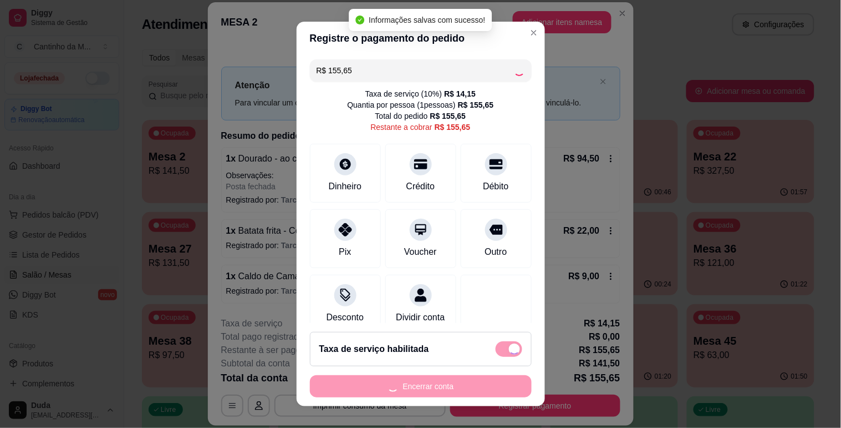
type input "R$ 0,00"
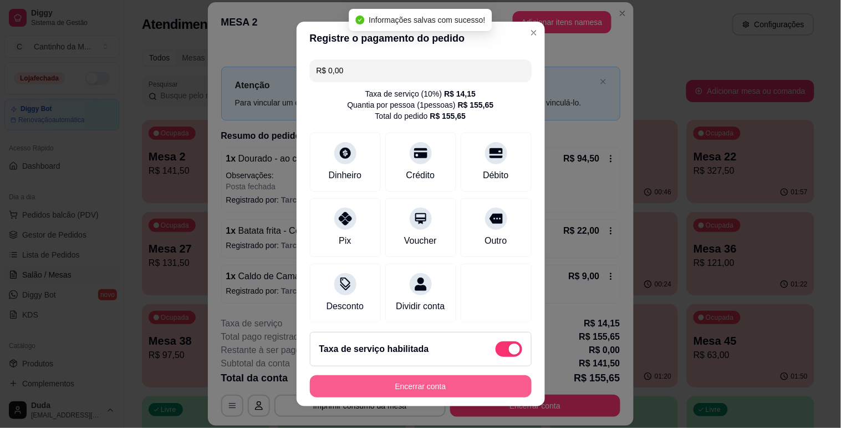
click at [436, 393] on button "Encerrar conta" at bounding box center [421, 386] width 222 height 22
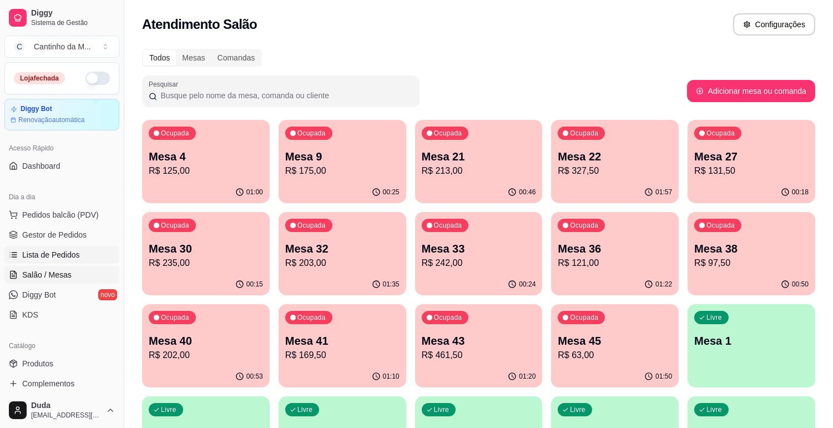
click at [30, 246] on link "Lista de Pedidos" at bounding box center [61, 255] width 115 height 18
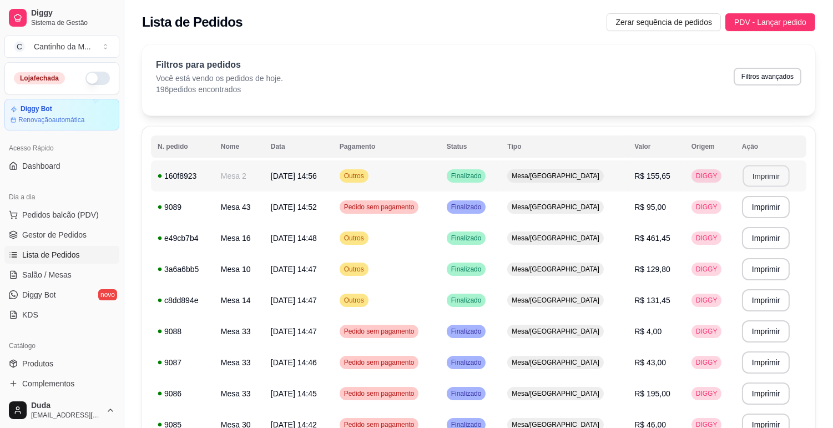
click at [759, 173] on button "Imprimir" at bounding box center [765, 176] width 47 height 22
click at [440, 166] on td "Outros" at bounding box center [386, 175] width 107 height 31
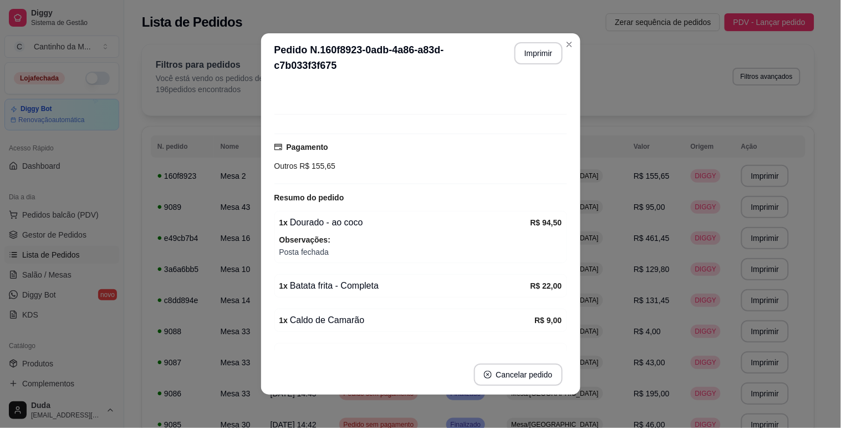
scroll to position [123, 0]
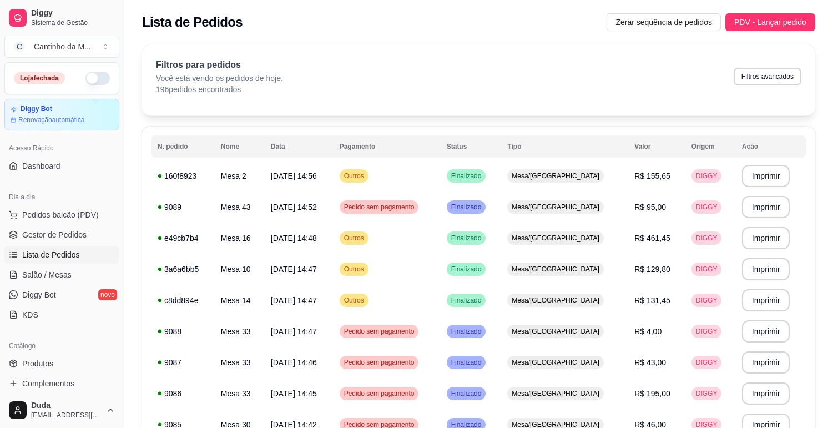
click at [73, 265] on ul "Pedidos balcão (PDV) Gestor de Pedidos Lista de Pedidos Salão / Mesas Diggy Bot…" at bounding box center [61, 265] width 115 height 118
click at [73, 272] on link "Salão / Mesas" at bounding box center [61, 275] width 115 height 18
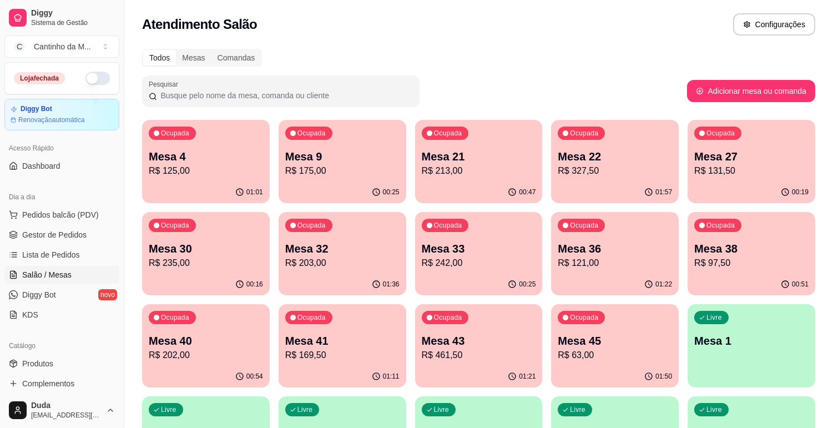
click at [351, 267] on p "R$ 203,00" at bounding box center [342, 262] width 114 height 13
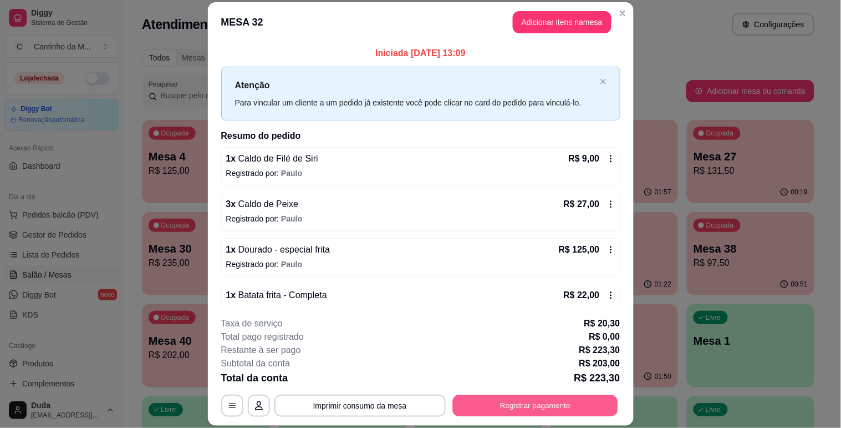
click at [526, 409] on button "Registrar pagamento" at bounding box center [535, 406] width 165 height 22
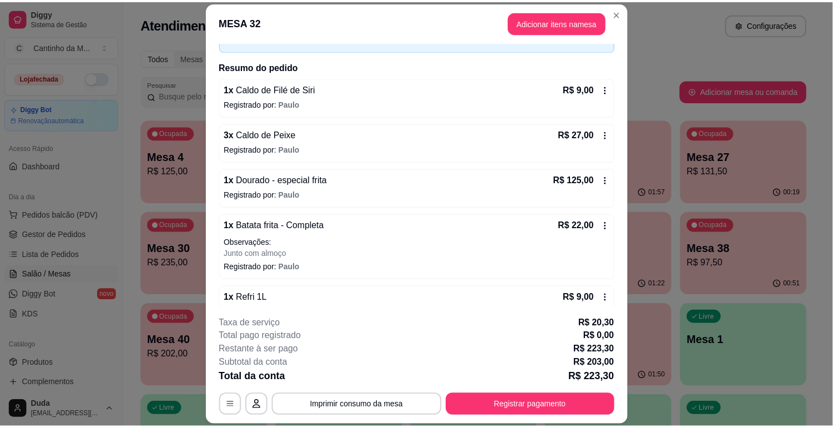
scroll to position [163, 0]
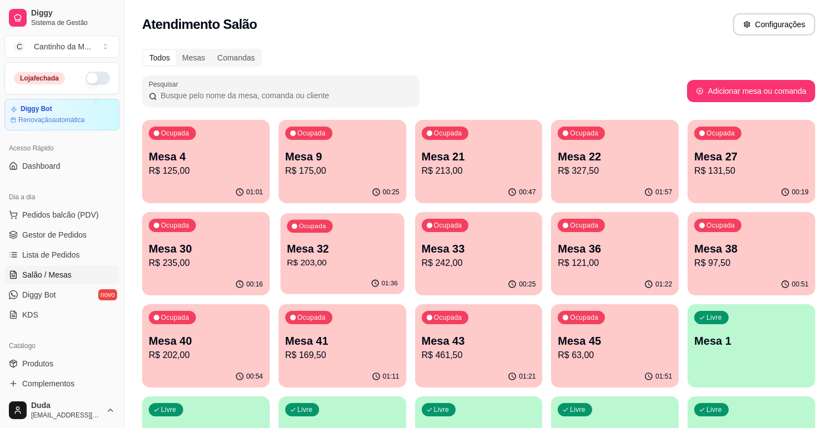
click at [369, 261] on p "R$ 203,00" at bounding box center [342, 262] width 111 height 13
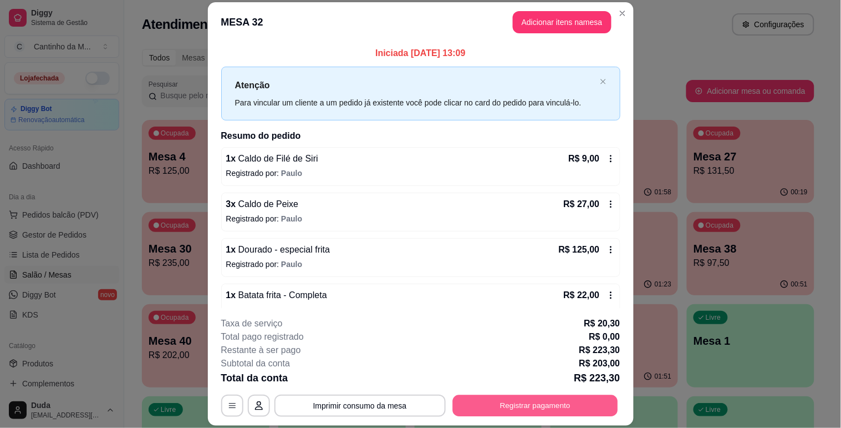
click at [557, 403] on button "Registrar pagamento" at bounding box center [535, 406] width 165 height 22
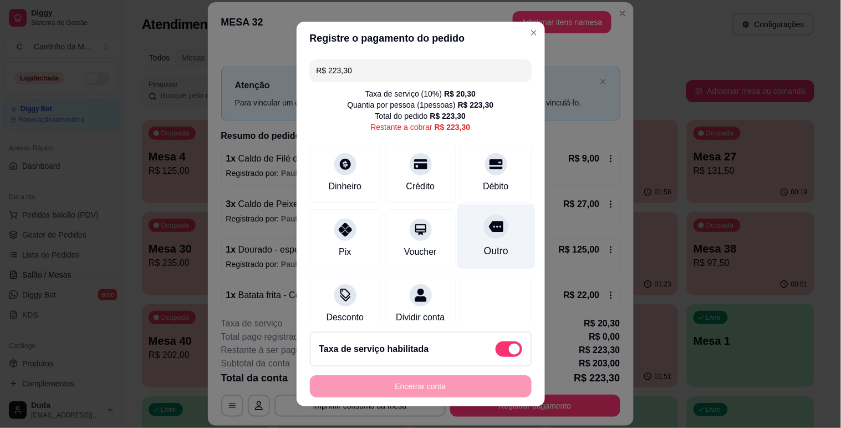
click at [489, 223] on icon at bounding box center [496, 226] width 14 height 11
type input "R$ 0,00"
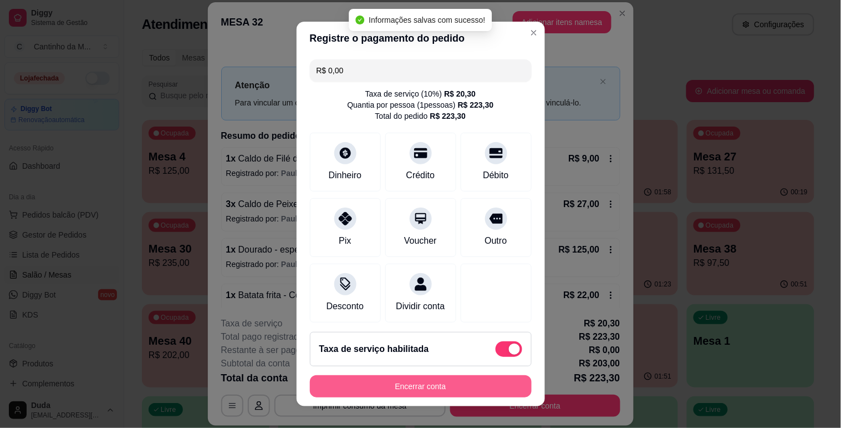
click at [387, 383] on button "Encerrar conta" at bounding box center [421, 386] width 222 height 22
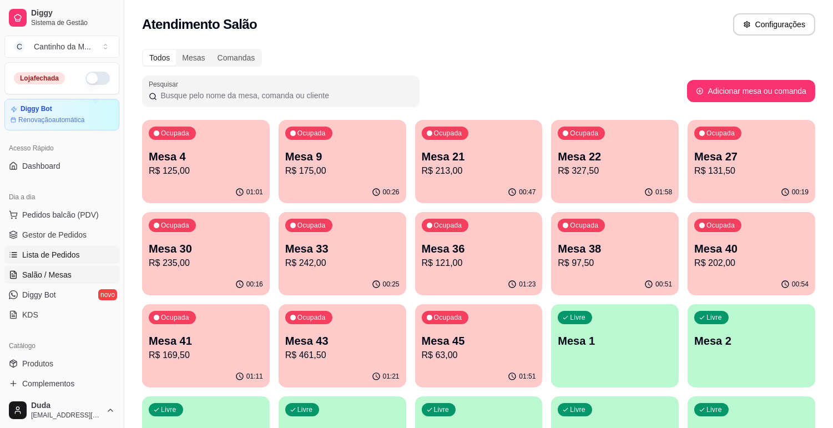
click at [81, 258] on link "Lista de Pedidos" at bounding box center [61, 255] width 115 height 18
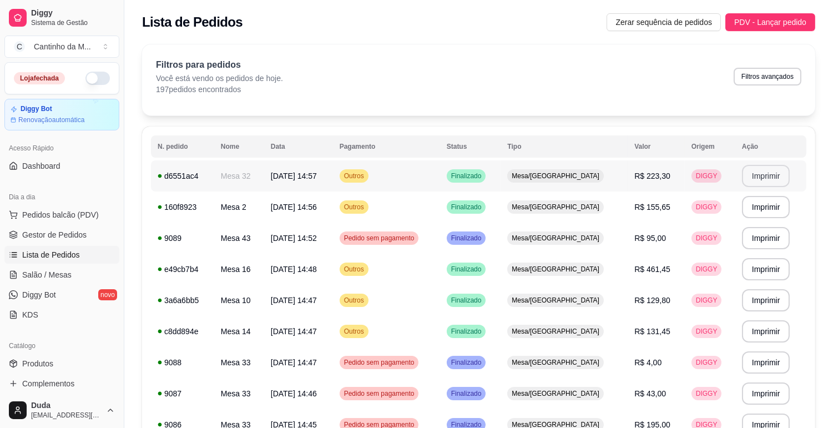
click at [764, 171] on button "Imprimir" at bounding box center [766, 176] width 48 height 22
click at [43, 278] on span "Salão / Mesas" at bounding box center [46, 274] width 49 height 11
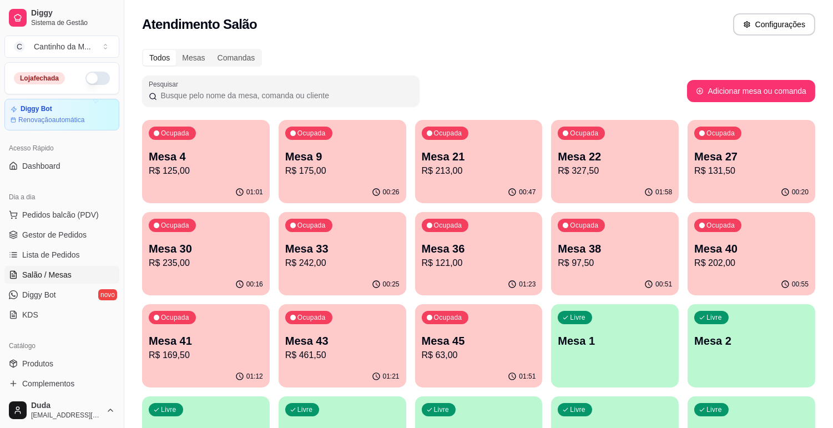
click at [644, 245] on p "Mesa 38" at bounding box center [614, 249] width 114 height 16
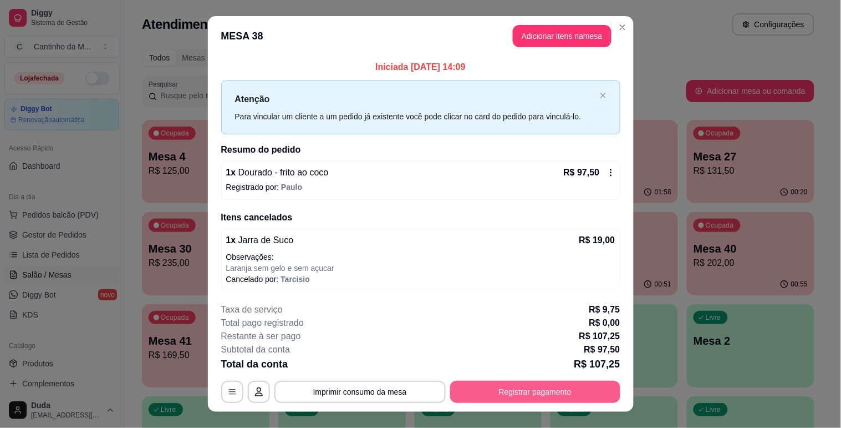
click at [527, 383] on button "Registrar pagamento" at bounding box center [535, 391] width 170 height 22
click at [494, 235] on div "Outro" at bounding box center [496, 236] width 78 height 65
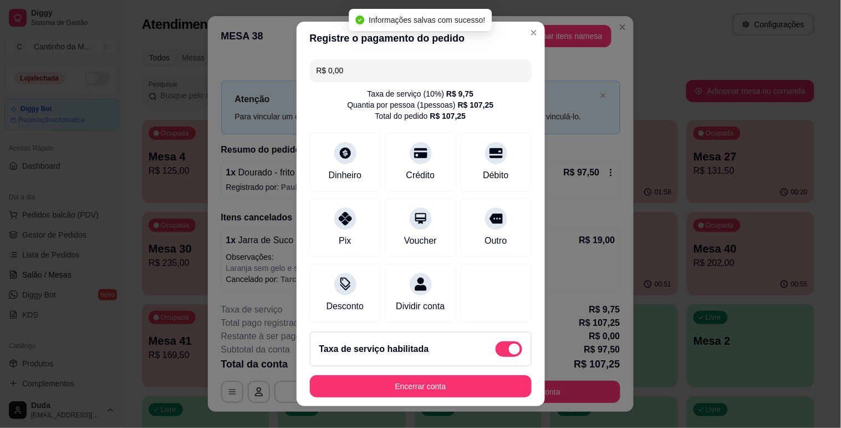
type input "R$ 0,00"
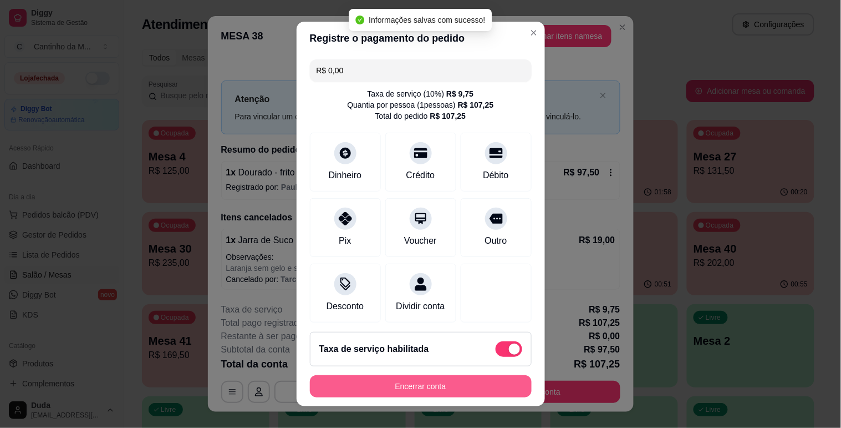
click at [420, 395] on button "Encerrar conta" at bounding box center [421, 386] width 222 height 22
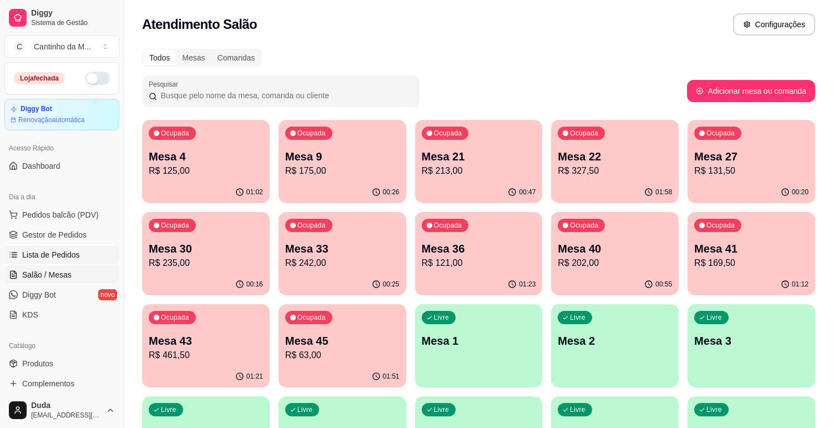
click at [77, 251] on span "Lista de Pedidos" at bounding box center [51, 254] width 58 height 11
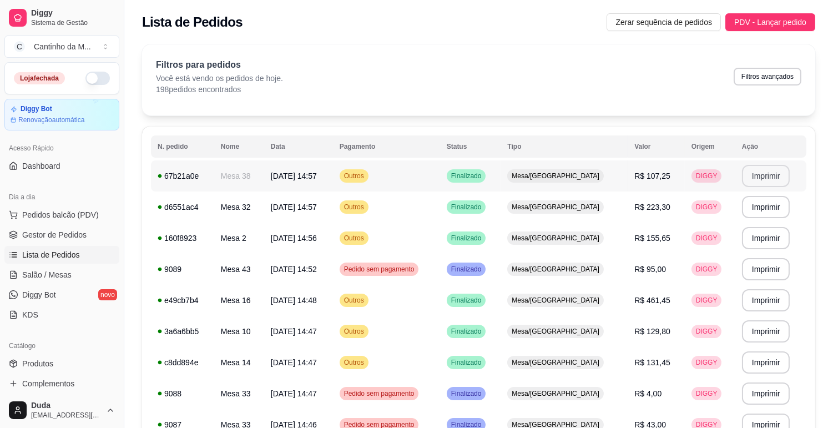
click at [759, 180] on button "Imprimir" at bounding box center [766, 176] width 48 height 22
click at [57, 239] on span "Gestor de Pedidos" at bounding box center [54, 234] width 64 height 11
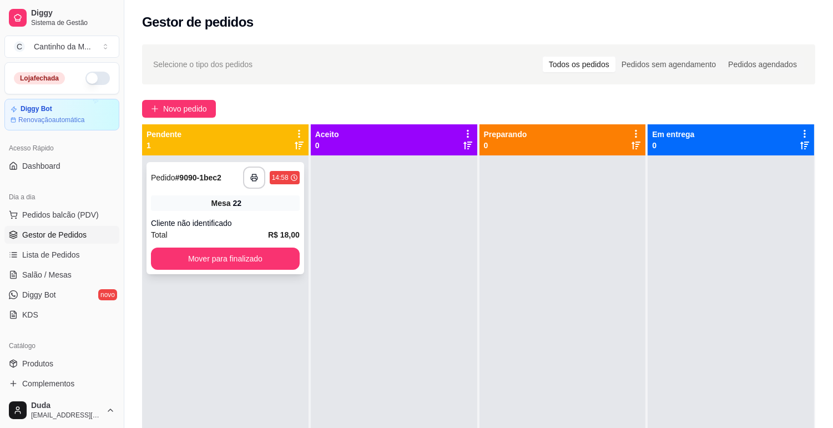
click at [272, 203] on div "Mesa 22" at bounding box center [225, 203] width 149 height 16
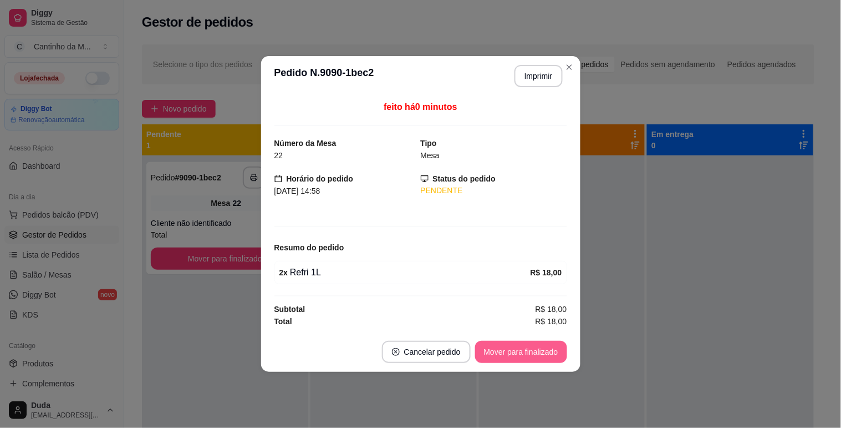
click at [513, 353] on button "Mover para finalizado" at bounding box center [521, 352] width 92 height 22
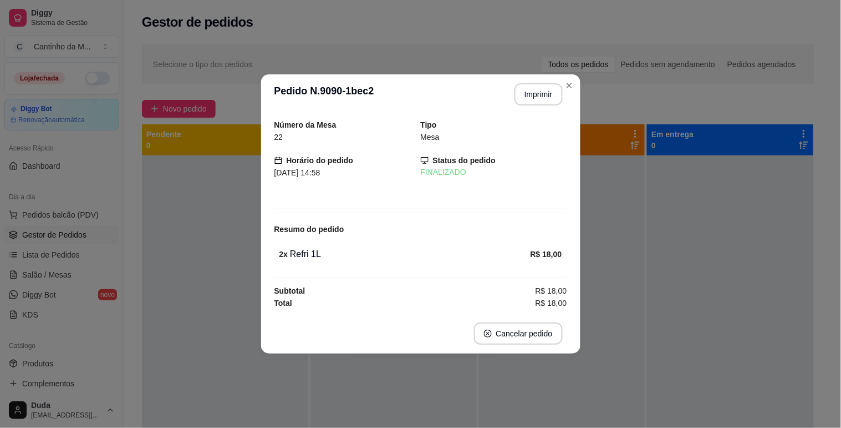
click at [261, 240] on div "Número da Mesa 22 Tipo Mesa Horário do pedido 28/09/2025 14:58 Status do pedido…" at bounding box center [420, 213] width 319 height 199
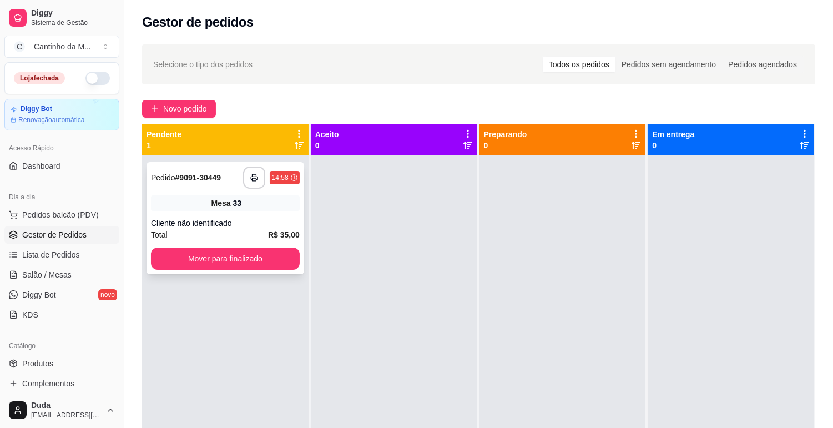
click at [233, 208] on div "33" at bounding box center [237, 202] width 9 height 11
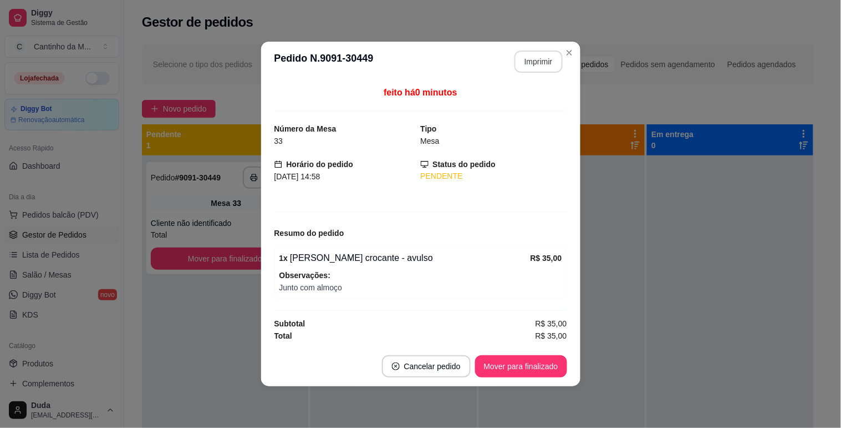
click at [549, 54] on button "Imprimir" at bounding box center [539, 61] width 48 height 22
click at [540, 369] on button "Mover para finalizado" at bounding box center [521, 366] width 92 height 22
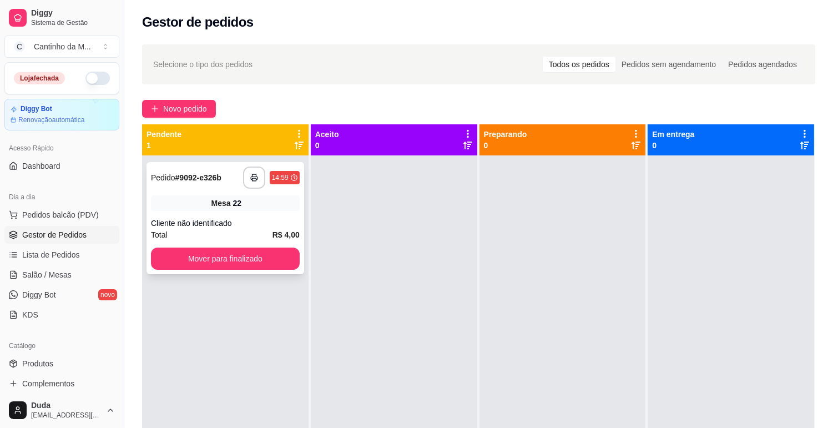
click at [241, 189] on div "**********" at bounding box center [225, 218] width 158 height 112
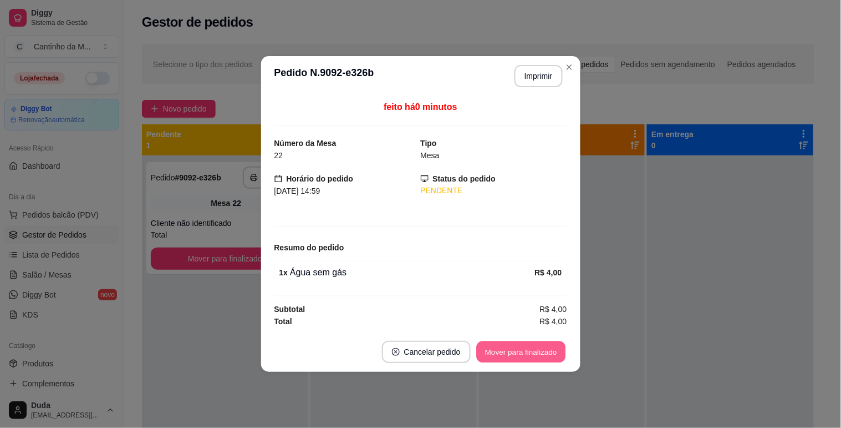
click at [522, 349] on button "Mover para finalizado" at bounding box center [520, 352] width 89 height 22
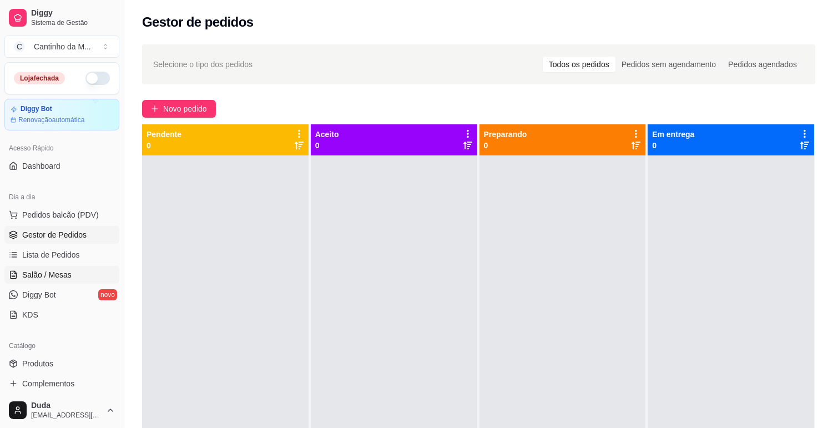
click at [28, 270] on span "Salão / Mesas" at bounding box center [46, 274] width 49 height 11
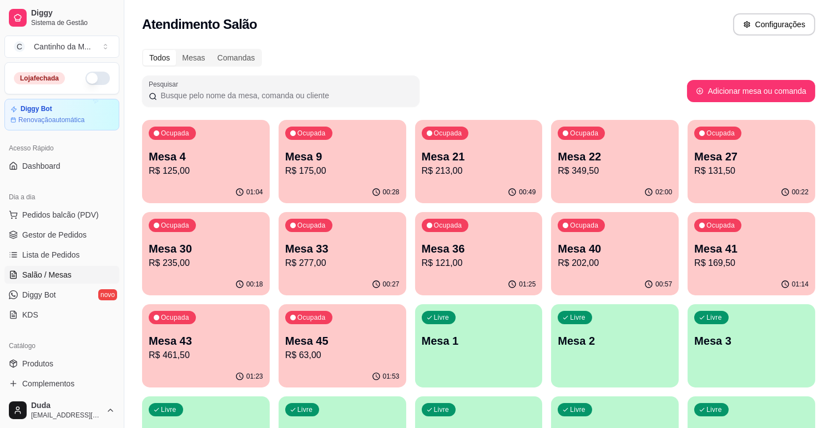
click at [616, 157] on p "Mesa 22" at bounding box center [614, 157] width 114 height 16
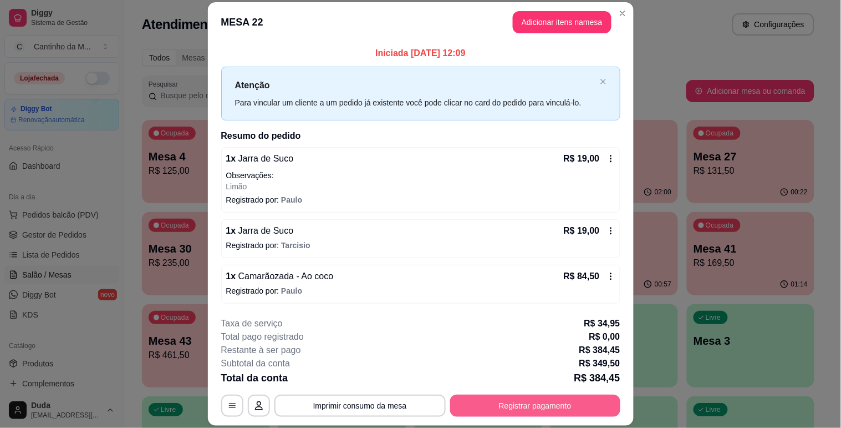
click at [541, 399] on button "Registrar pagamento" at bounding box center [535, 405] width 170 height 22
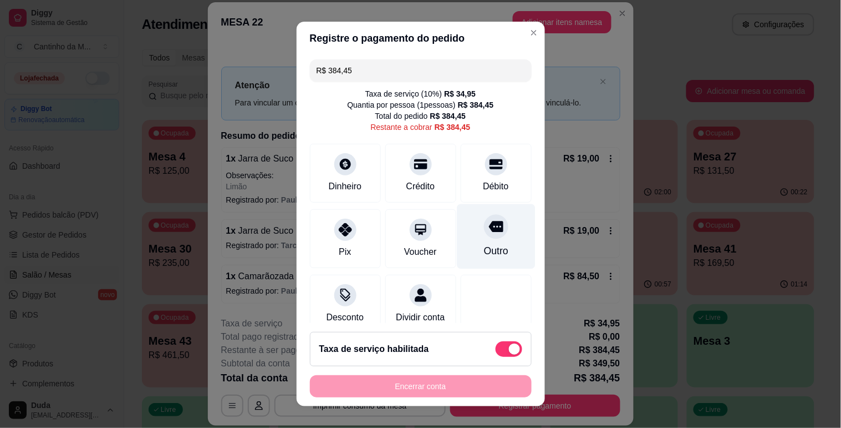
click at [478, 263] on div "Outro" at bounding box center [496, 236] width 78 height 65
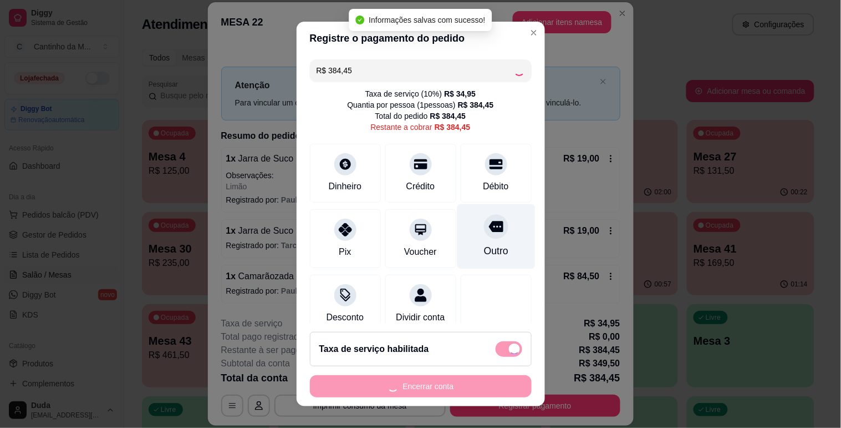
type input "R$ 0,00"
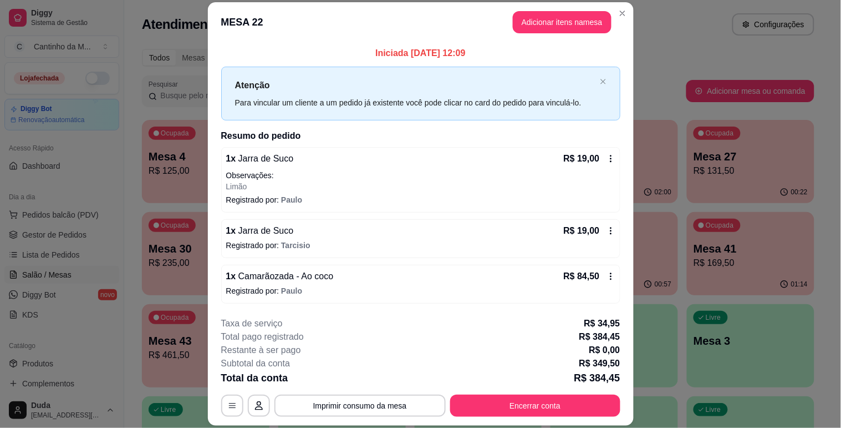
click at [424, 385] on div "**********" at bounding box center [420, 367] width 399 height 100
click at [503, 397] on button "Encerrar conta" at bounding box center [535, 405] width 170 height 22
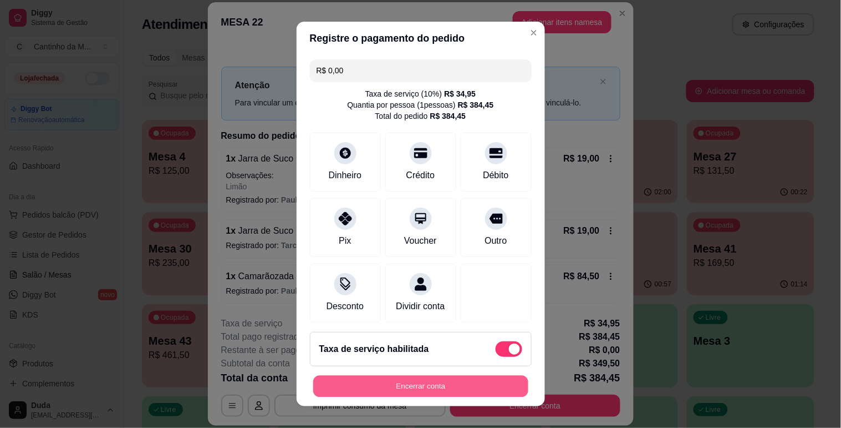
click at [441, 378] on button "Encerrar conta" at bounding box center [420, 386] width 215 height 22
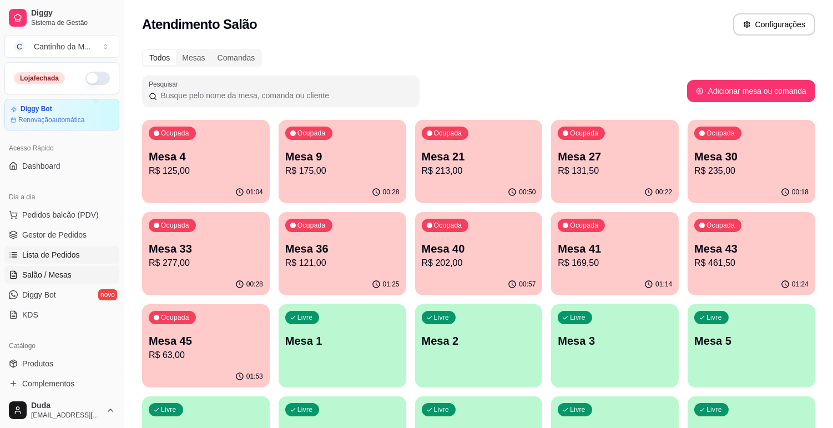
click at [36, 259] on span "Lista de Pedidos" at bounding box center [51, 254] width 58 height 11
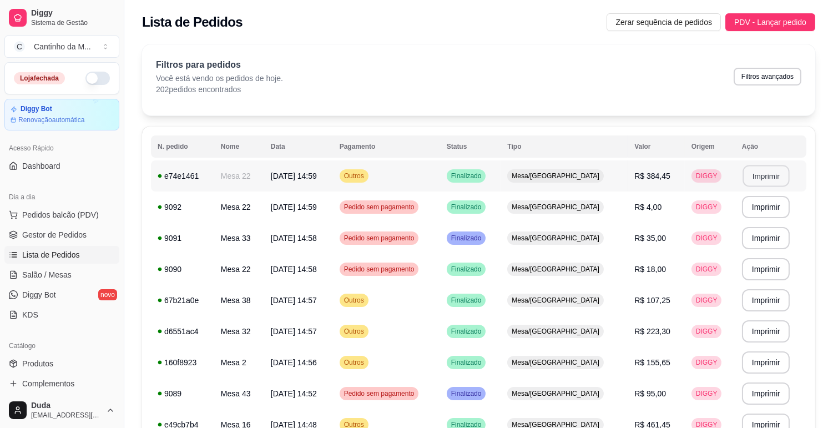
click at [762, 176] on button "Imprimir" at bounding box center [765, 176] width 47 height 22
click at [55, 230] on span "Gestor de Pedidos" at bounding box center [54, 234] width 64 height 11
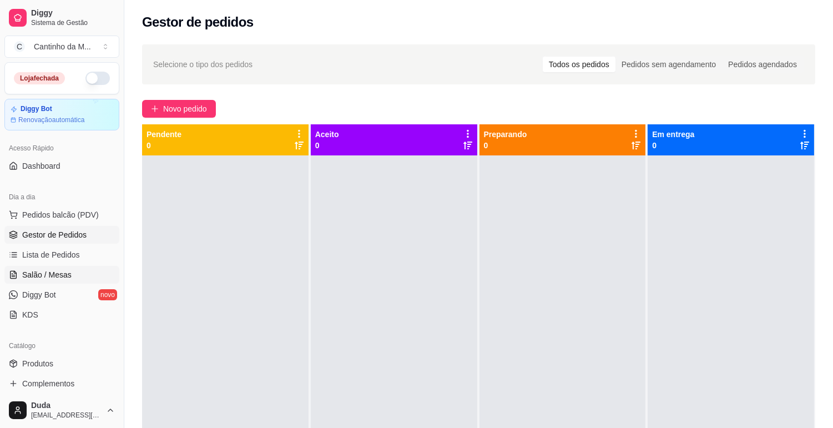
click at [84, 266] on link "Salão / Mesas" at bounding box center [61, 275] width 115 height 18
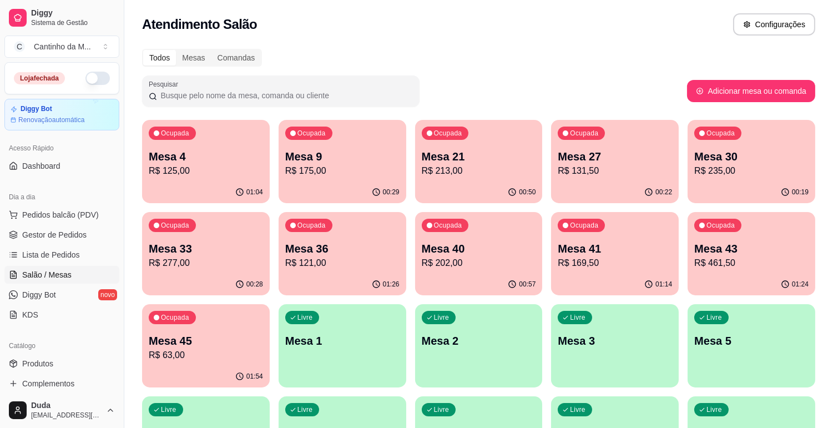
click at [267, 157] on div "Ocupada Mesa 4 R$ 125,00" at bounding box center [206, 151] width 128 height 62
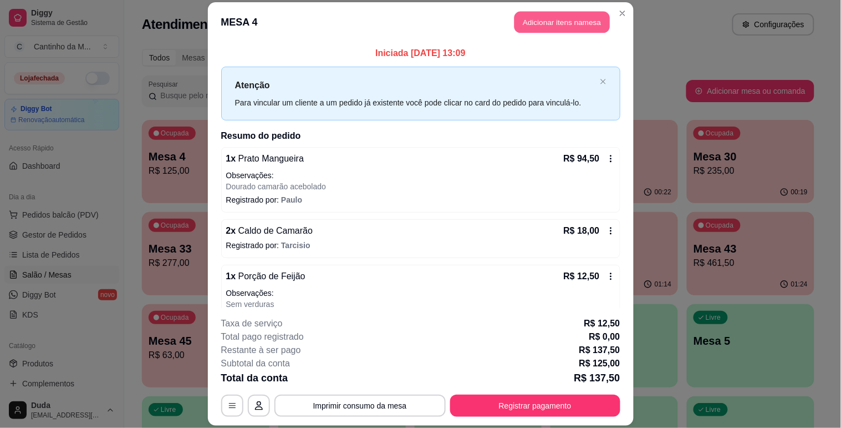
click at [534, 23] on button "Adicionar itens na mesa" at bounding box center [562, 22] width 95 height 22
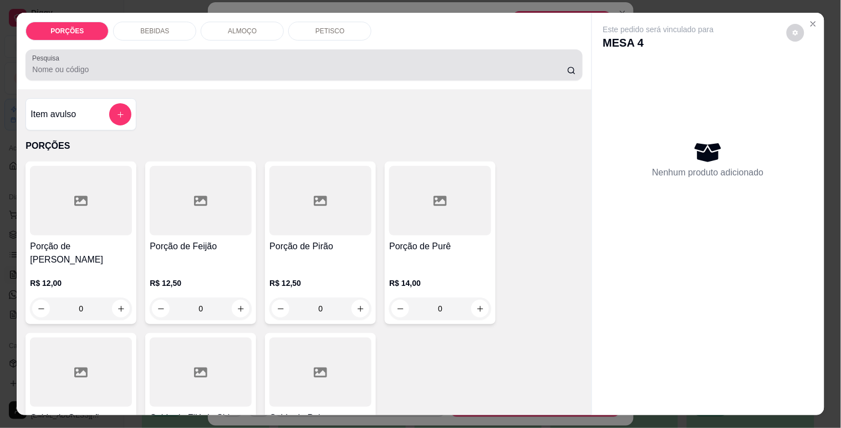
click at [156, 65] on input "Pesquisa" at bounding box center [299, 69] width 535 height 11
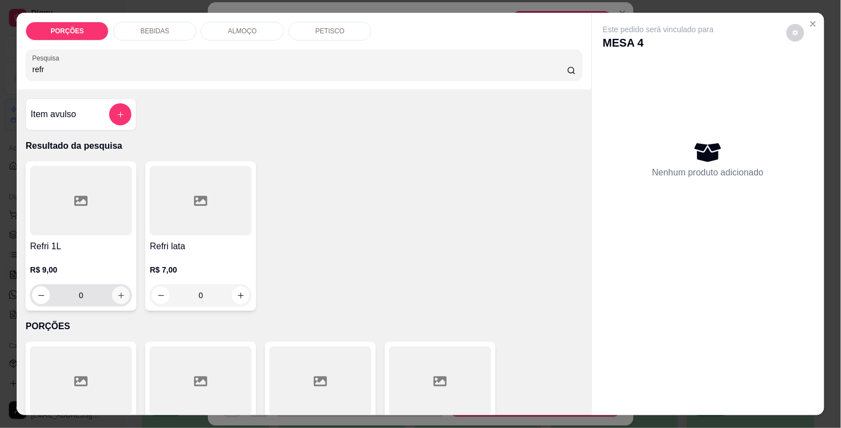
type input "refr"
click at [112, 292] on button "increase-product-quantity" at bounding box center [121, 295] width 18 height 18
type input "1"
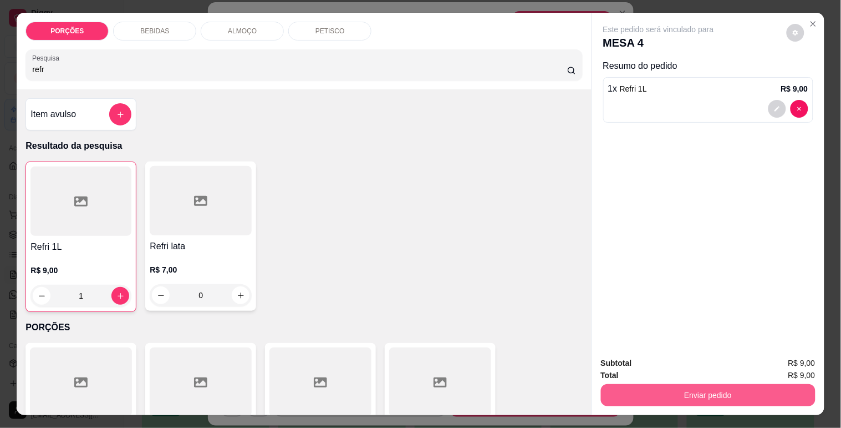
click at [661, 400] on button "Enviar pedido" at bounding box center [708, 395] width 215 height 22
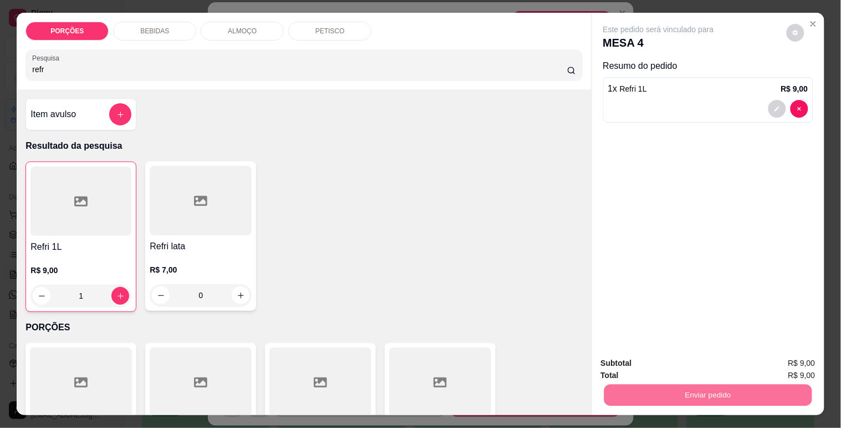
click at [798, 363] on button "Enviar pedido" at bounding box center [787, 363] width 61 height 21
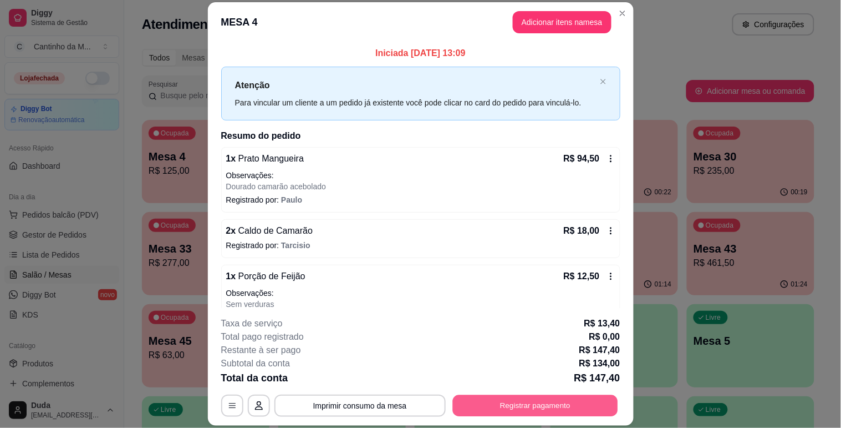
click at [517, 395] on button "Registrar pagamento" at bounding box center [535, 406] width 165 height 22
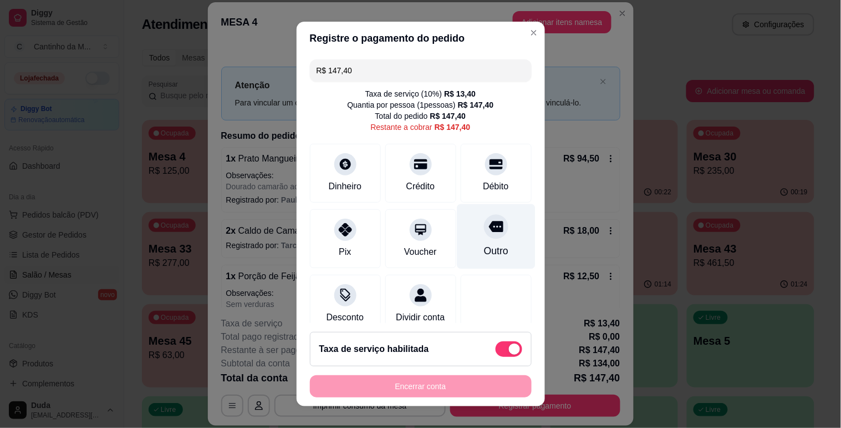
click at [489, 225] on icon at bounding box center [496, 226] width 14 height 11
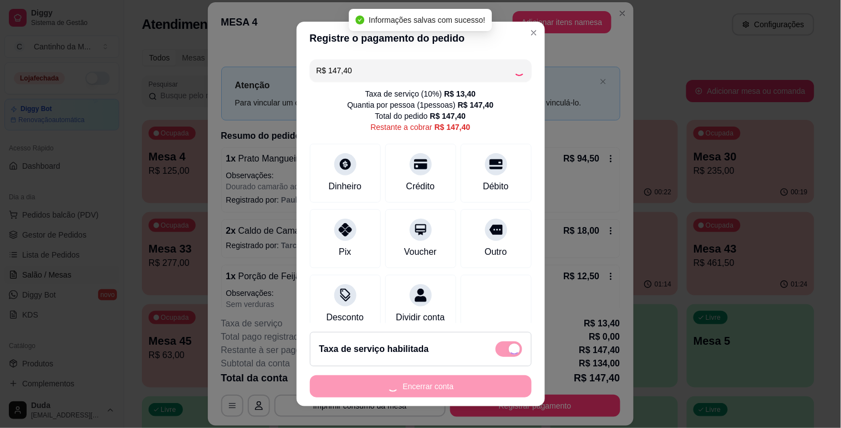
type input "R$ 0,00"
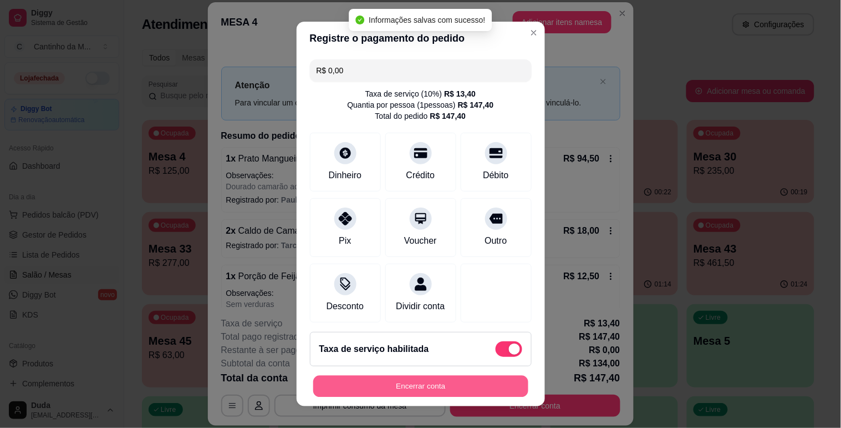
click at [403, 377] on button "Encerrar conta" at bounding box center [420, 386] width 215 height 22
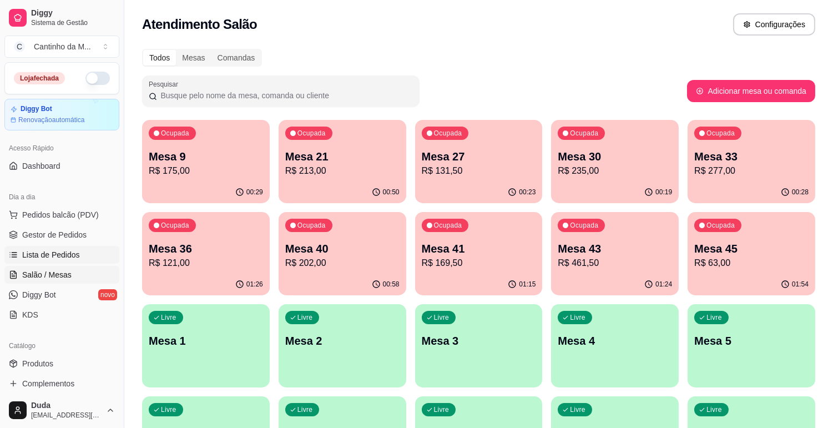
click at [60, 257] on span "Lista de Pedidos" at bounding box center [51, 254] width 58 height 11
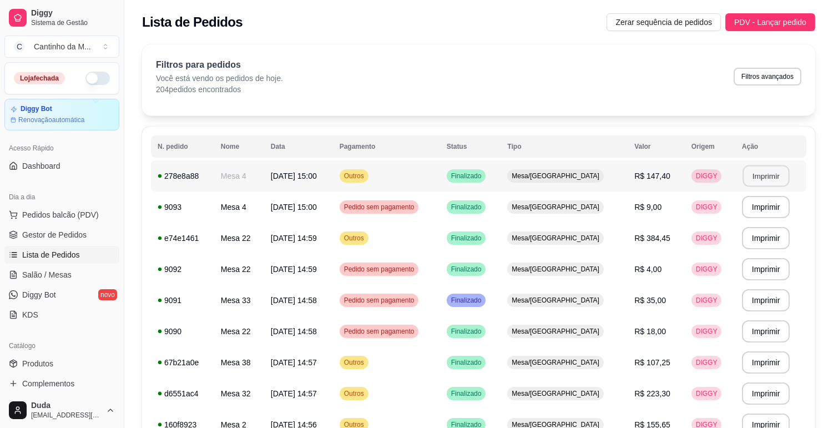
click at [751, 174] on button "Imprimir" at bounding box center [765, 176] width 47 height 22
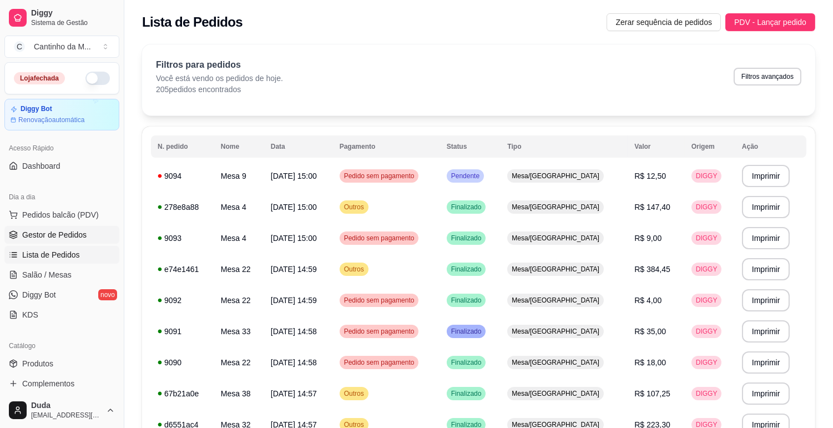
click at [86, 239] on link "Gestor de Pedidos" at bounding box center [61, 235] width 115 height 18
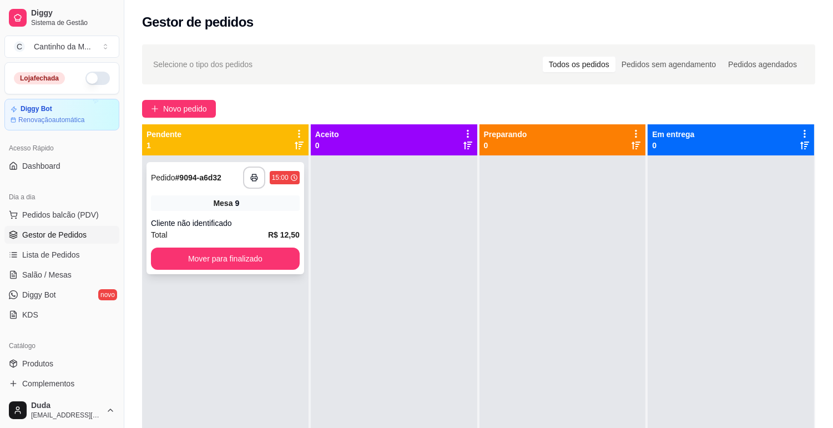
click at [204, 219] on div "Cliente não identificado" at bounding box center [225, 222] width 149 height 11
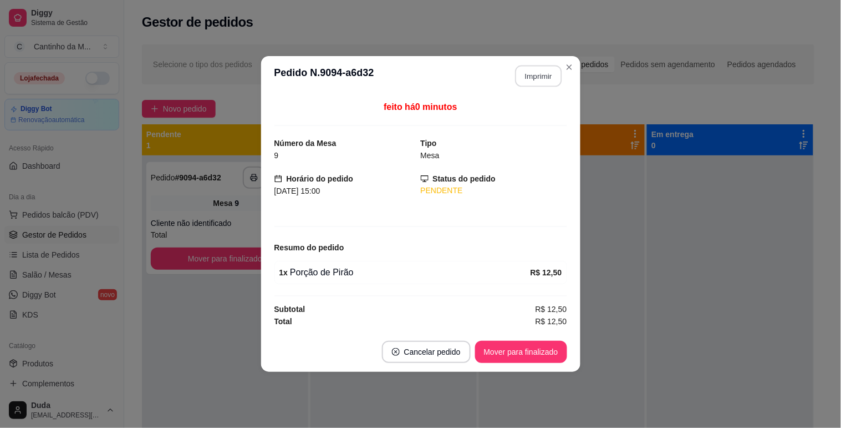
click at [544, 78] on button "Imprimir" at bounding box center [538, 76] width 47 height 22
click at [517, 341] on button "Mover para finalizado" at bounding box center [521, 352] width 92 height 22
click at [523, 344] on button "Mover para finalizado" at bounding box center [520, 352] width 89 height 22
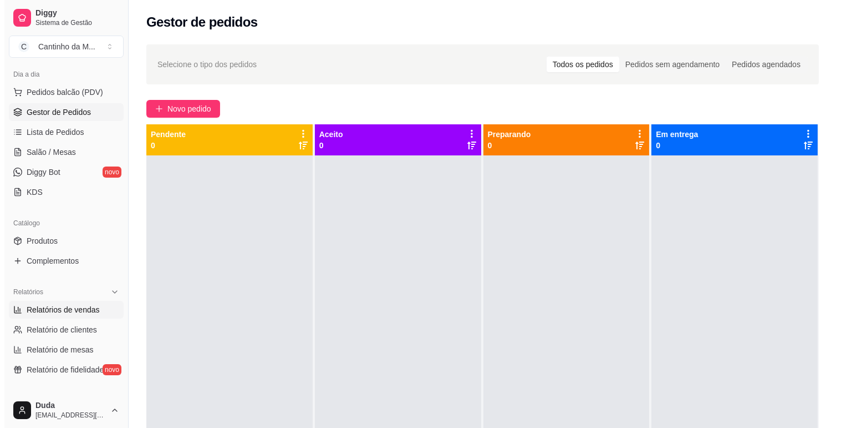
scroll to position [123, 0]
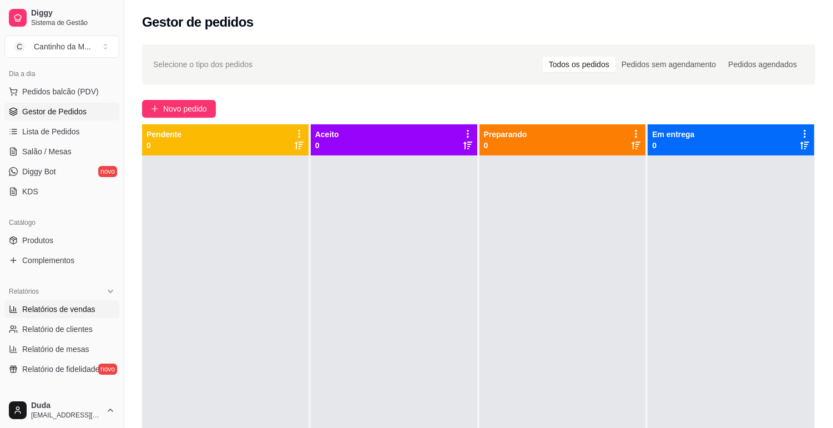
click at [64, 308] on span "Relatórios de vendas" at bounding box center [58, 308] width 73 height 11
select select "ALL"
select select "0"
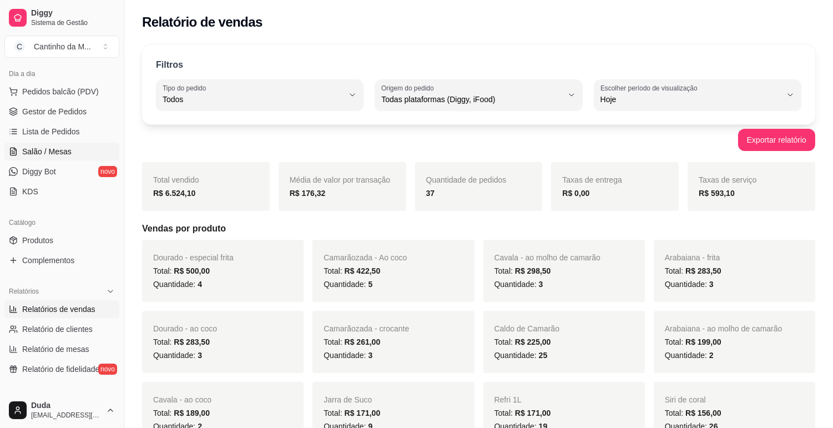
click at [76, 157] on link "Salão / Mesas" at bounding box center [61, 152] width 115 height 18
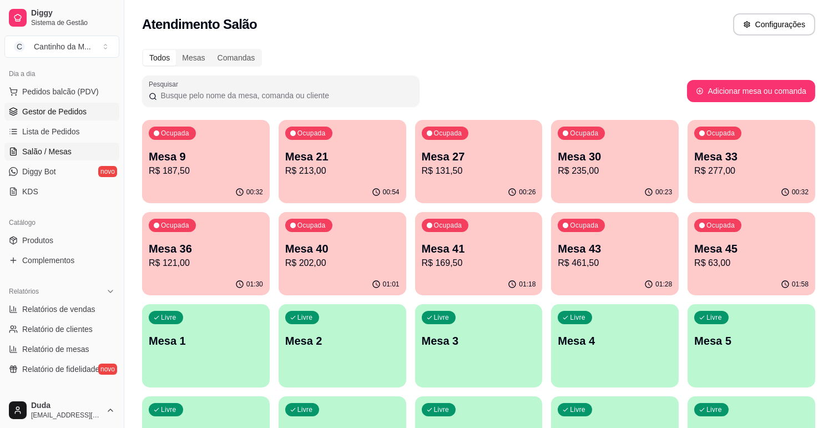
click at [63, 113] on span "Gestor de Pedidos" at bounding box center [54, 111] width 64 height 11
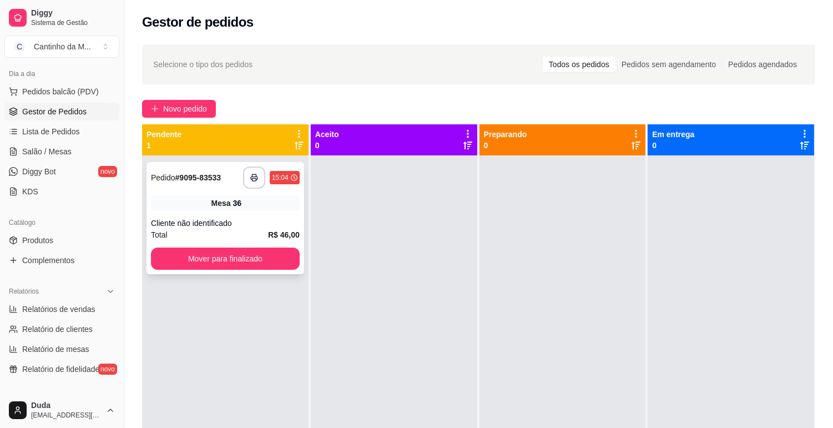
click at [247, 206] on div "Mesa 36" at bounding box center [225, 203] width 149 height 16
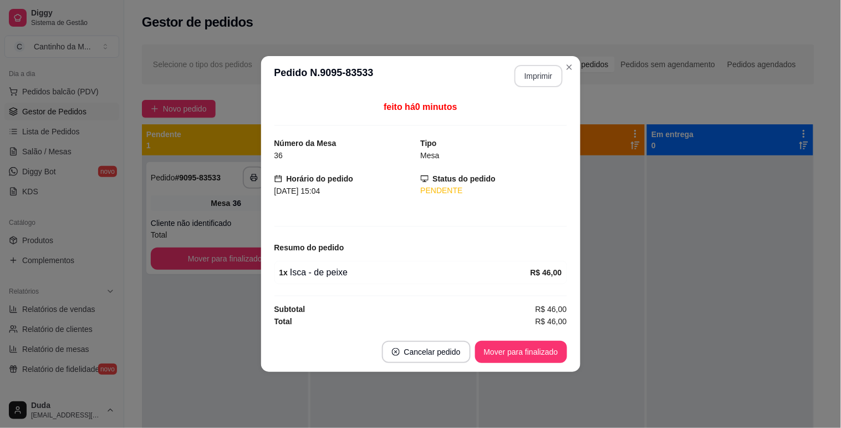
click at [544, 80] on button "Imprimir" at bounding box center [539, 76] width 48 height 22
click at [546, 337] on footer "Cancelar pedido Mover para finalizado" at bounding box center [420, 352] width 319 height 40
click at [545, 346] on button "Mover para finalizado" at bounding box center [520, 352] width 89 height 22
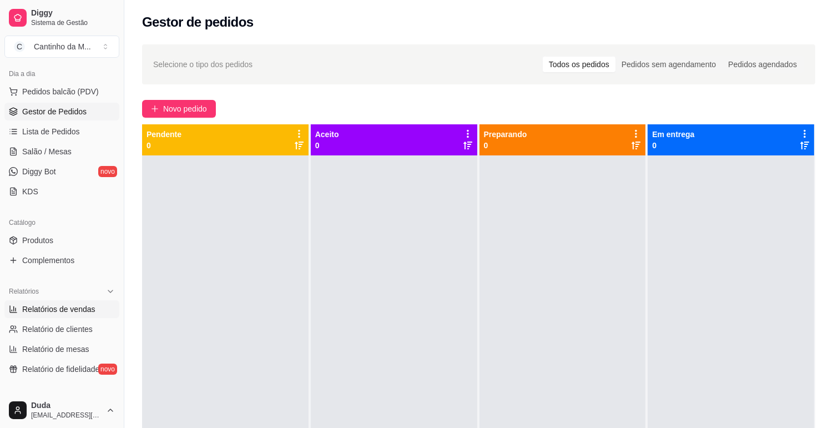
click at [77, 312] on span "Relatórios de vendas" at bounding box center [58, 308] width 73 height 11
select select "ALL"
select select "0"
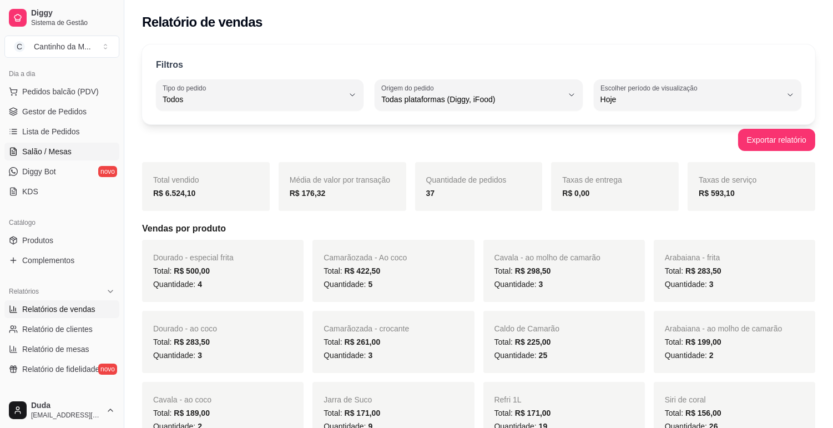
click at [60, 155] on span "Salão / Mesas" at bounding box center [46, 151] width 49 height 11
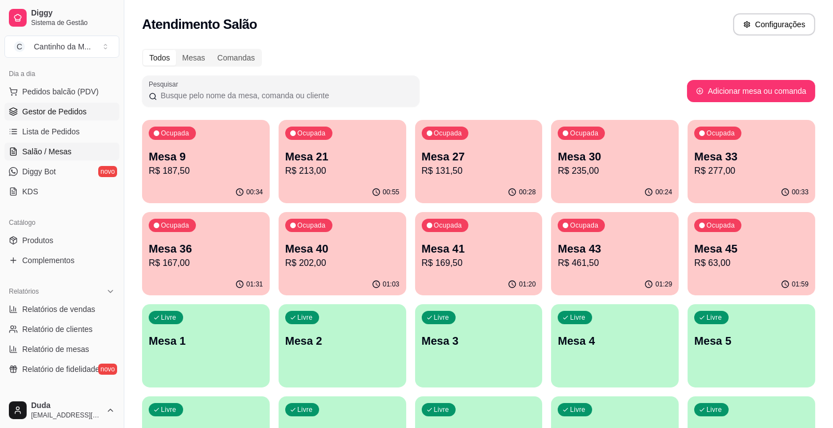
click at [49, 119] on link "Gestor de Pedidos" at bounding box center [61, 112] width 115 height 18
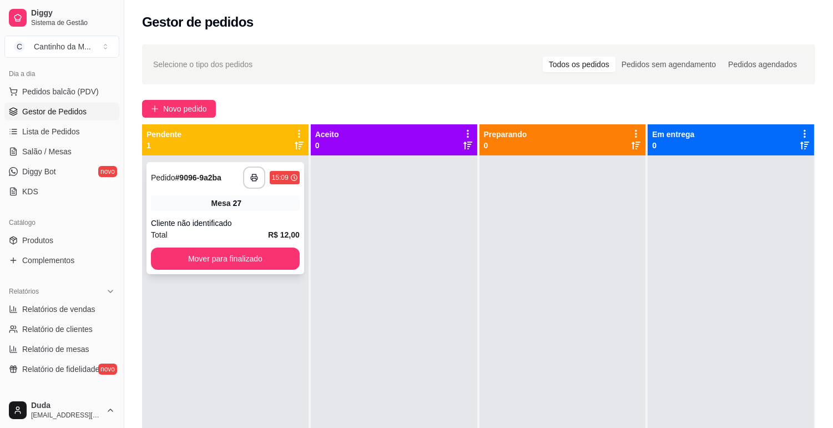
click at [184, 184] on div "Pedido # 9096-9a2ba" at bounding box center [186, 177] width 70 height 13
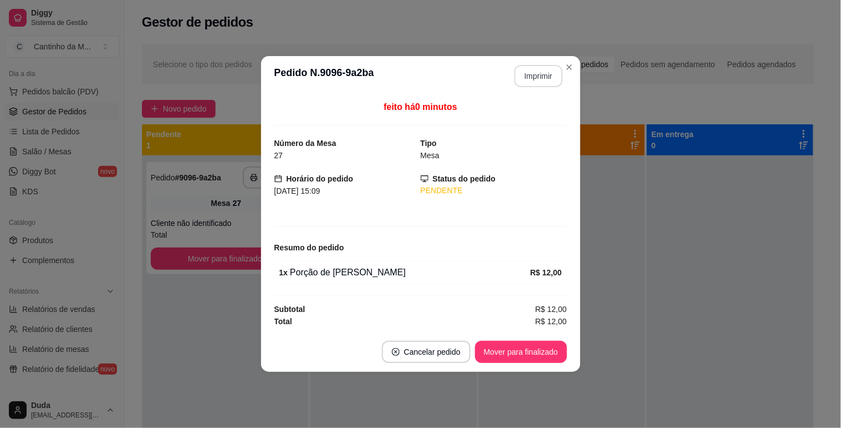
click at [529, 79] on button "Imprimir" at bounding box center [539, 76] width 48 height 22
click at [554, 353] on button "Mover para finalizado" at bounding box center [521, 352] width 92 height 22
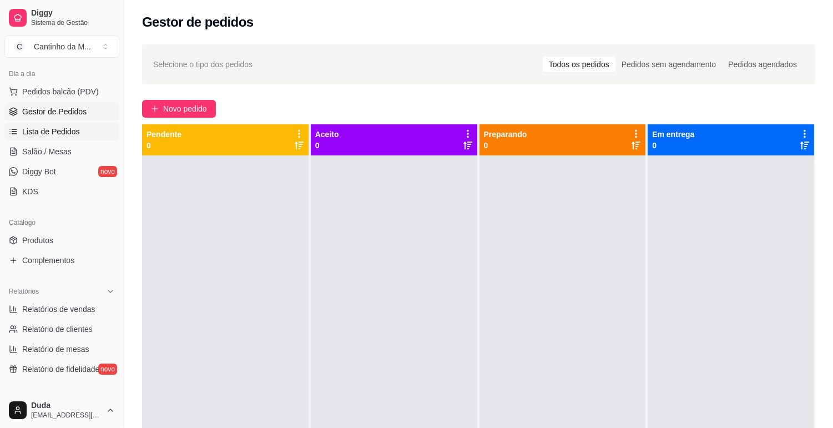
click at [31, 140] on link "Lista de Pedidos" at bounding box center [61, 132] width 115 height 18
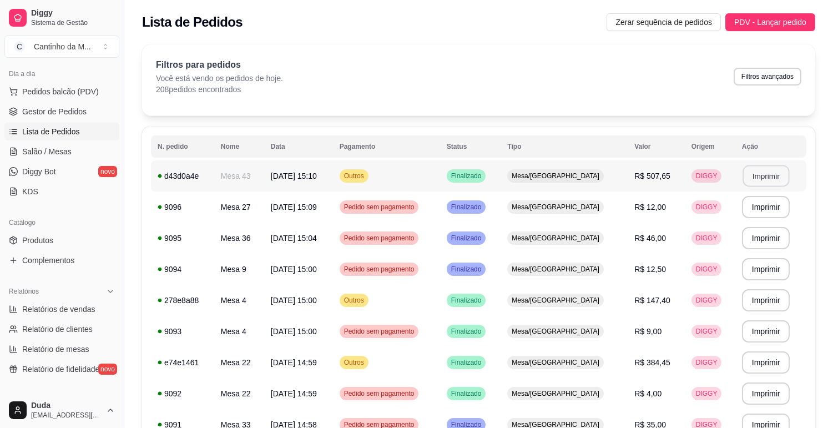
click at [760, 170] on button "Imprimir" at bounding box center [765, 176] width 47 height 22
click at [31, 106] on span "Gestor de Pedidos" at bounding box center [54, 111] width 64 height 11
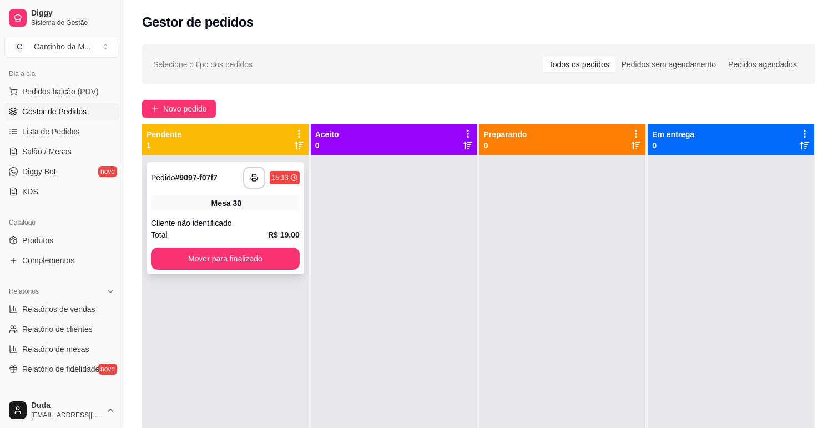
click at [195, 189] on div "**********" at bounding box center [225, 218] width 158 height 112
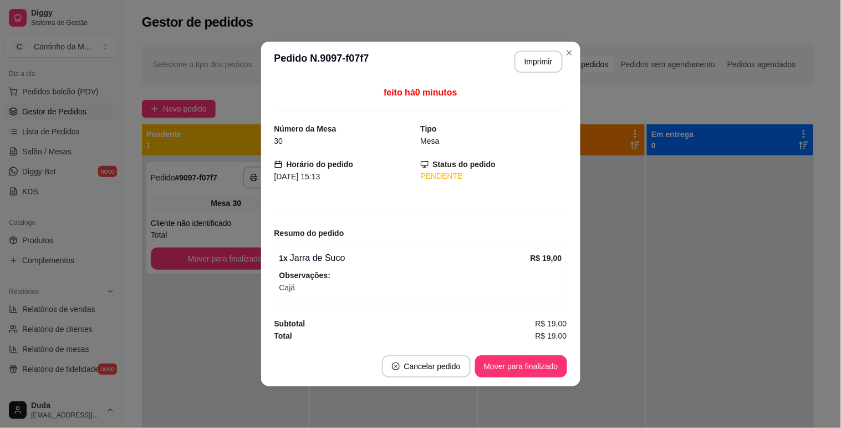
click at [530, 49] on header "**********" at bounding box center [420, 62] width 319 height 40
click at [536, 64] on button "Imprimir" at bounding box center [539, 61] width 48 height 22
click at [542, 368] on button "Mover para finalizado" at bounding box center [520, 367] width 89 height 22
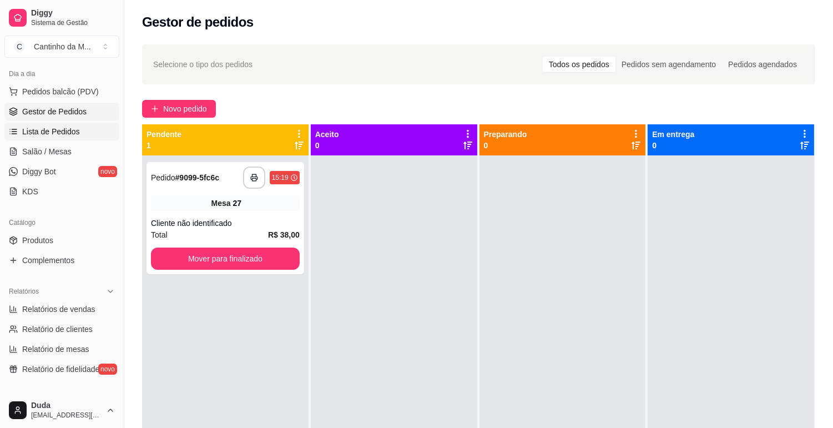
click at [53, 131] on span "Lista de Pedidos" at bounding box center [51, 131] width 58 height 11
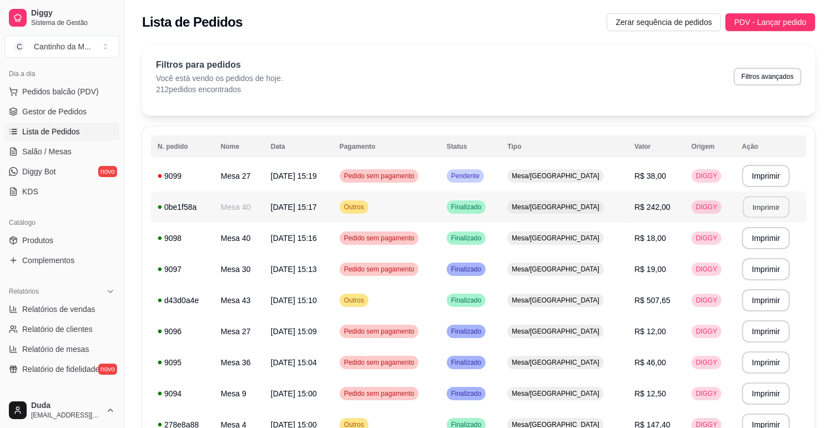
click at [754, 203] on button "Imprimir" at bounding box center [765, 207] width 47 height 22
click at [693, 178] on span "DIGGY" at bounding box center [706, 175] width 26 height 9
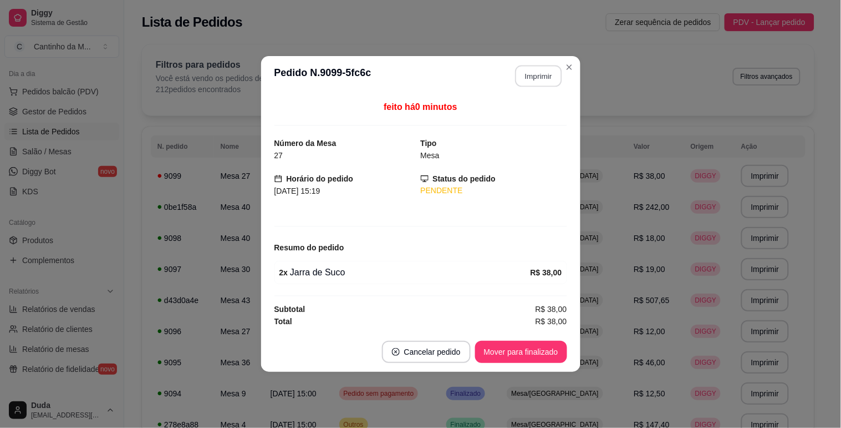
click at [532, 69] on button "Imprimir" at bounding box center [538, 76] width 47 height 22
click at [544, 356] on button "Mover para finalizado" at bounding box center [521, 352] width 92 height 22
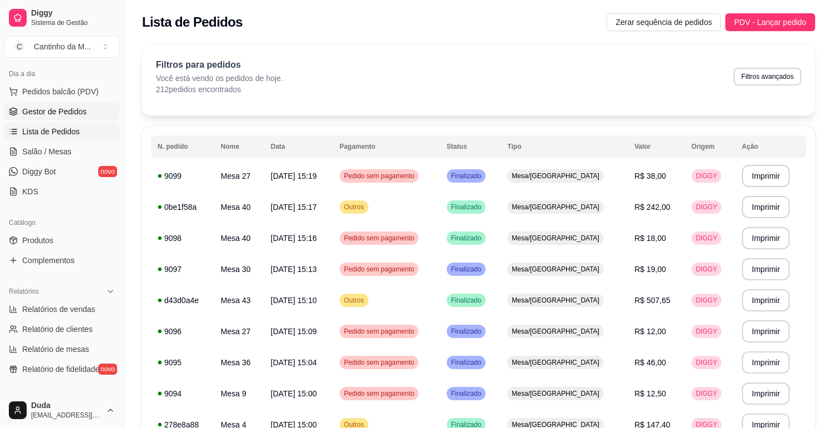
click at [75, 119] on link "Gestor de Pedidos" at bounding box center [61, 112] width 115 height 18
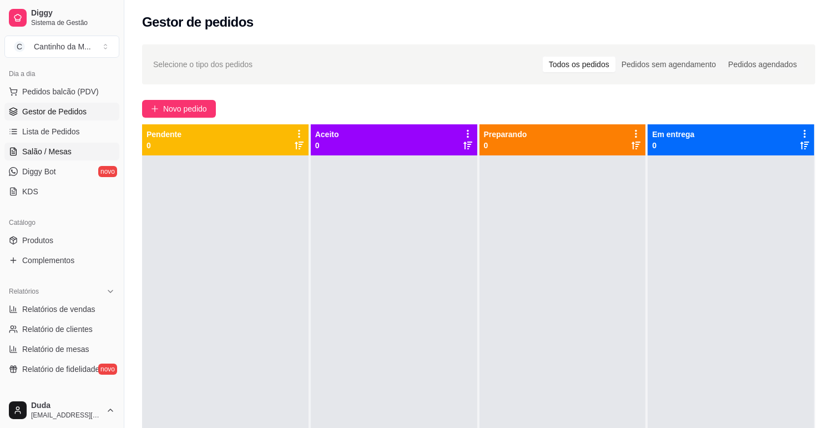
click at [54, 160] on link "Salão / Mesas" at bounding box center [61, 152] width 115 height 18
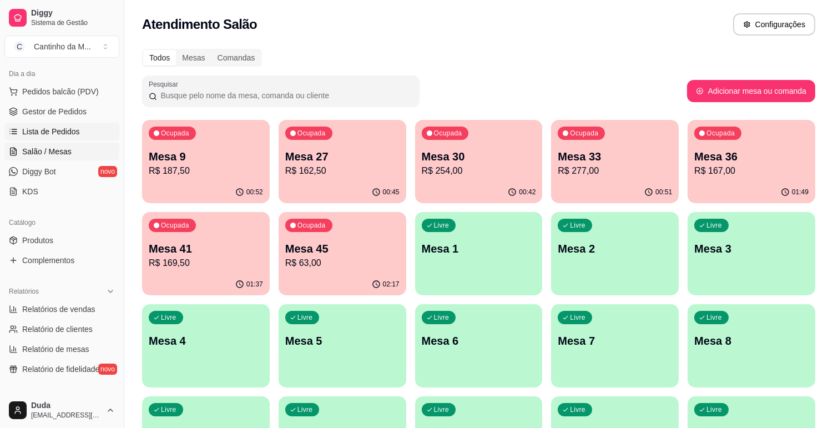
click at [59, 133] on span "Lista de Pedidos" at bounding box center [51, 131] width 58 height 11
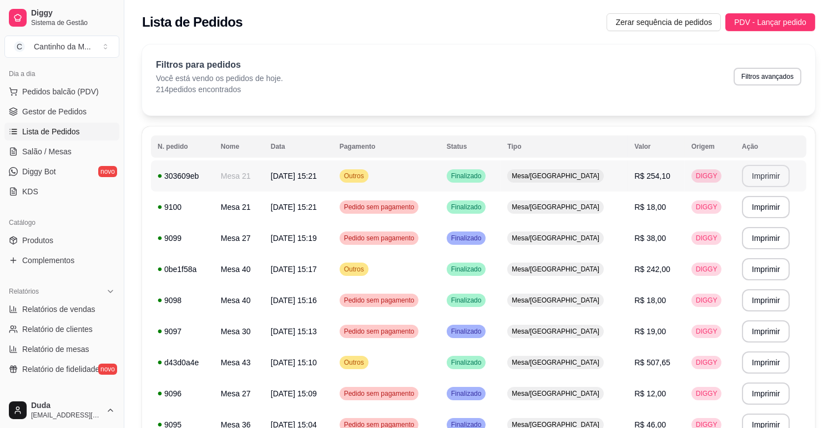
click at [752, 170] on button "Imprimir" at bounding box center [766, 176] width 48 height 22
click at [37, 151] on span "Salão / Mesas" at bounding box center [46, 151] width 49 height 11
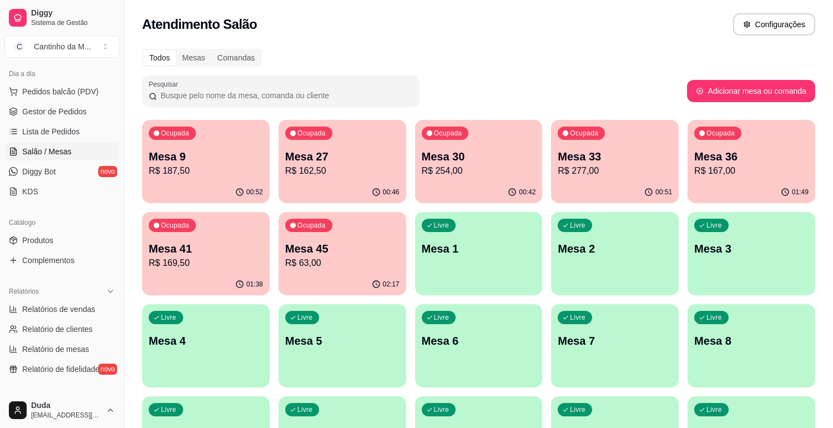
click at [315, 272] on div "Ocupada Mesa 45 R$ 63,00" at bounding box center [342, 243] width 128 height 62
click at [219, 256] on p "R$ 169,50" at bounding box center [206, 262] width 114 height 13
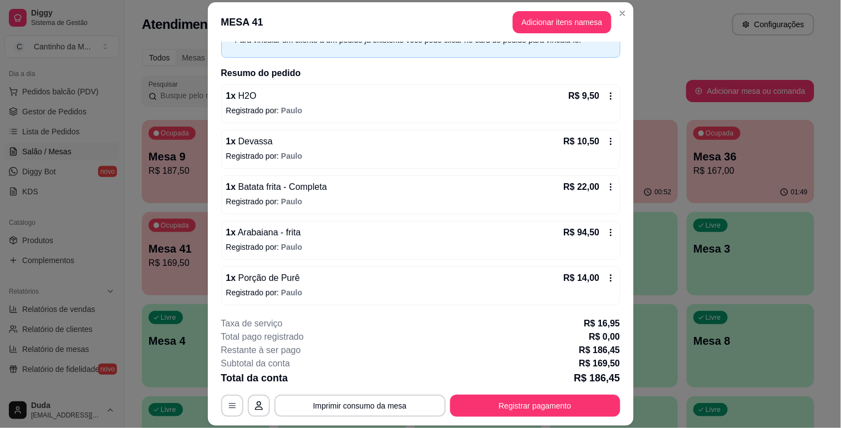
scroll to position [136, 0]
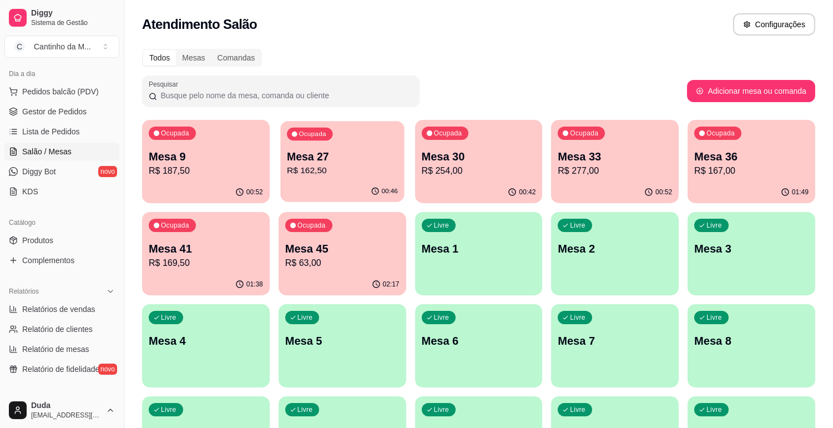
click at [335, 164] on p "R$ 162,50" at bounding box center [342, 170] width 111 height 13
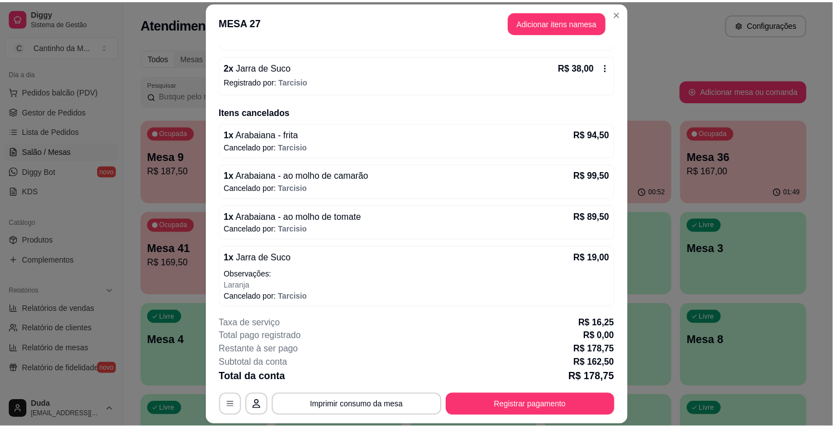
scroll to position [278, 0]
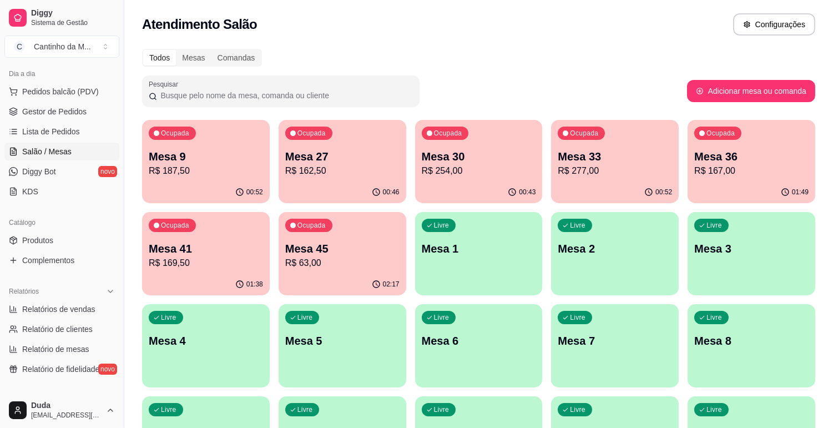
click at [256, 238] on div "Ocupada Mesa 41 R$ 169,50" at bounding box center [206, 243] width 128 height 62
click at [85, 128] on link "Lista de Pedidos" at bounding box center [61, 132] width 115 height 18
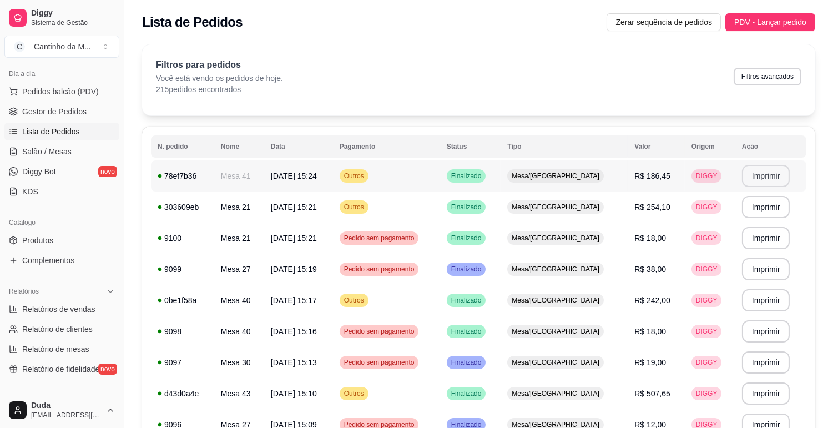
click at [762, 174] on button "Imprimir" at bounding box center [766, 176] width 48 height 22
click at [64, 106] on span "Gestor de Pedidos" at bounding box center [54, 111] width 64 height 11
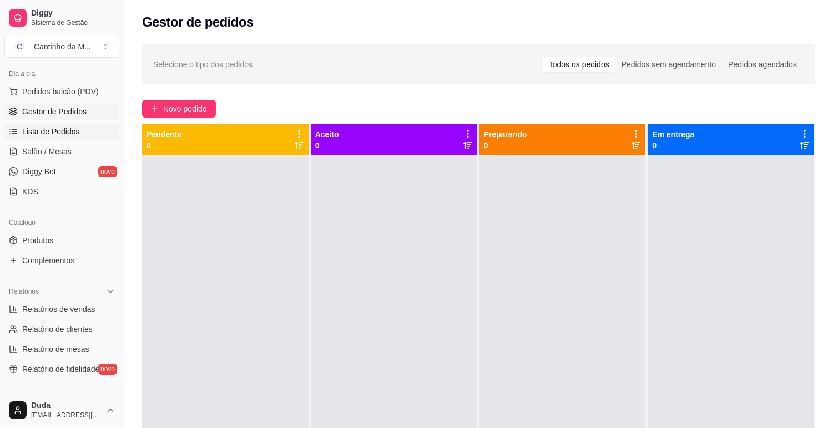
click at [75, 123] on link "Lista de Pedidos" at bounding box center [61, 132] width 115 height 18
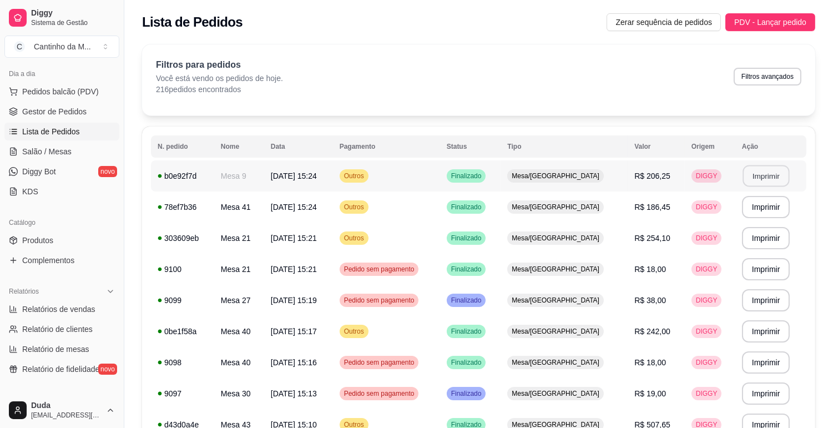
click at [760, 176] on button "Imprimir" at bounding box center [765, 176] width 47 height 22
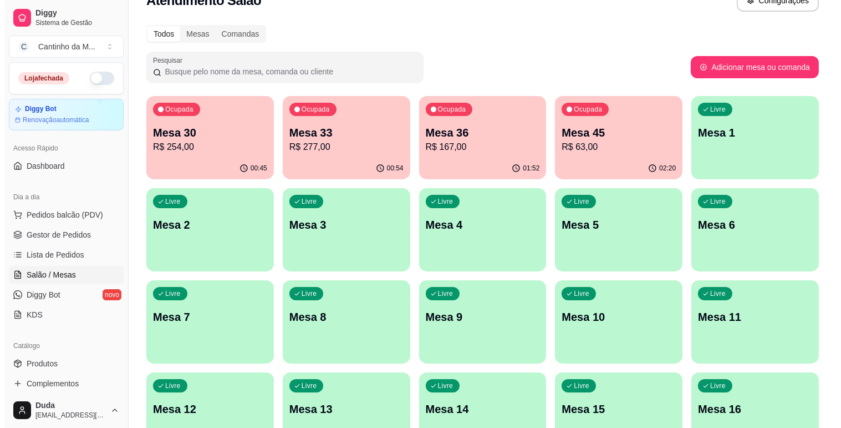
scroll to position [185, 0]
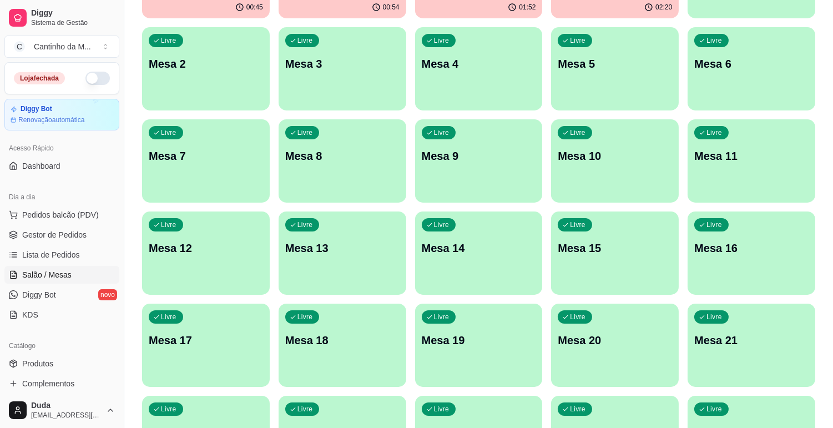
click at [788, 326] on div "Livre Mesa 21" at bounding box center [751, 338] width 128 height 70
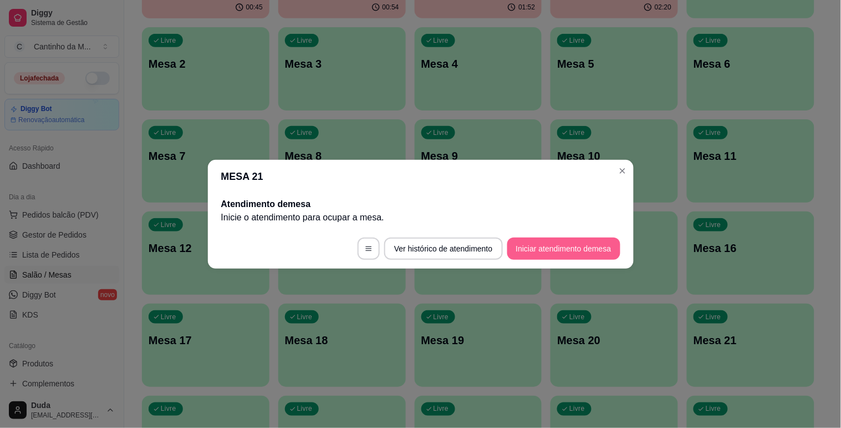
click at [534, 237] on button "Iniciar atendimento de mesa" at bounding box center [563, 248] width 113 height 22
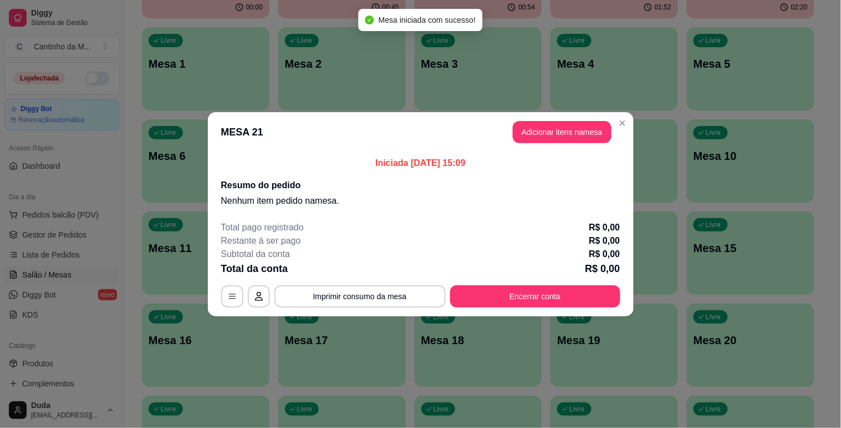
click at [527, 132] on button "Adicionar itens na mesa" at bounding box center [562, 132] width 99 height 22
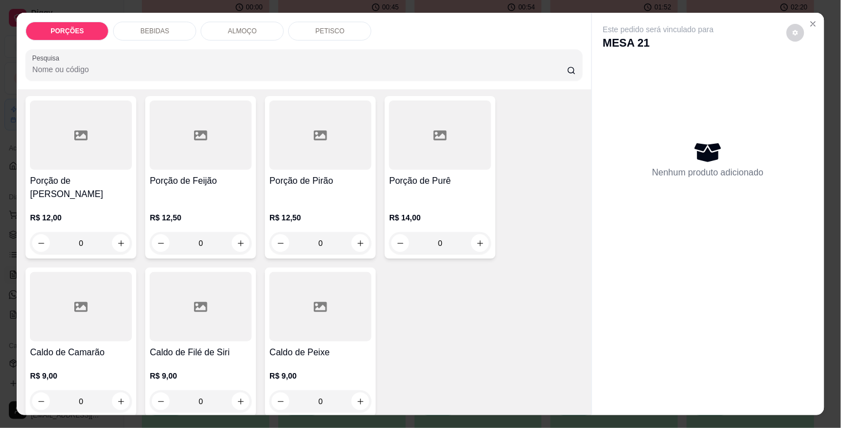
scroll to position [123, 0]
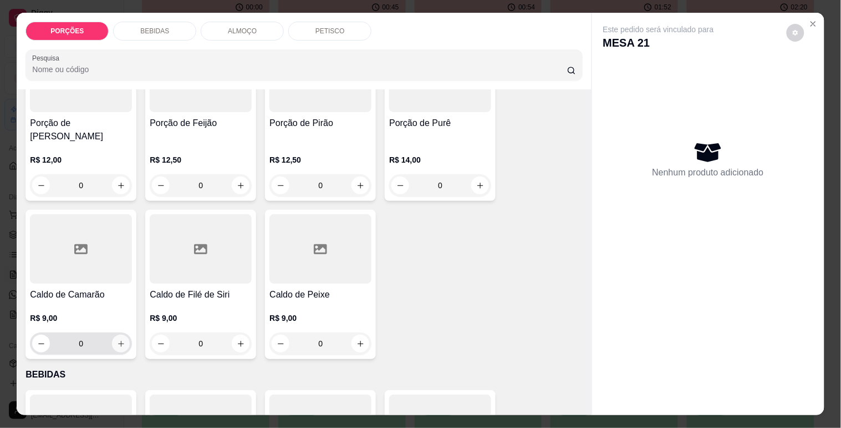
click at [112, 334] on button "increase-product-quantity" at bounding box center [121, 343] width 18 height 18
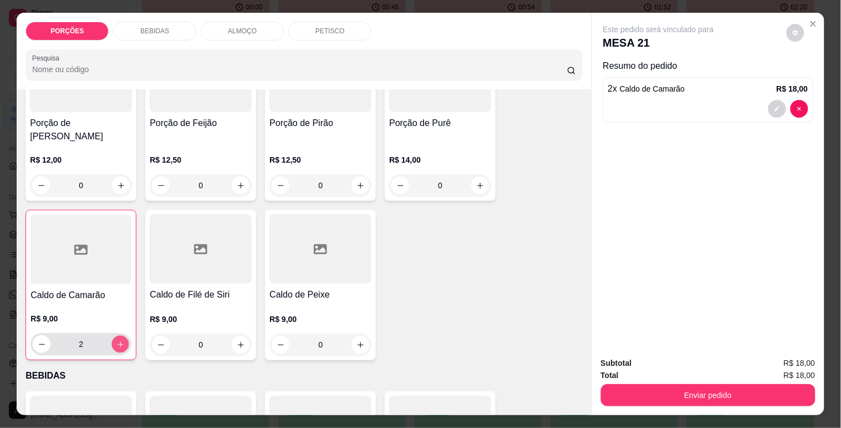
click at [112, 336] on button "increase-product-quantity" at bounding box center [120, 344] width 17 height 17
type input "4"
click at [238, 336] on button "increase-product-quantity" at bounding box center [241, 345] width 18 height 18
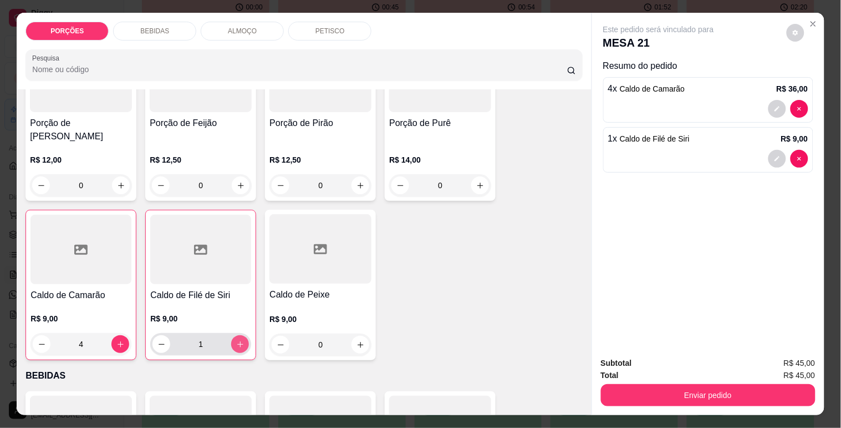
type input "1"
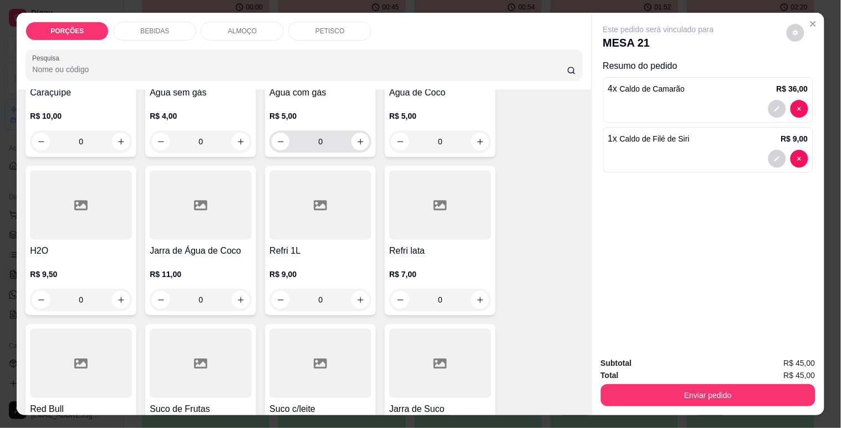
scroll to position [2280, 0]
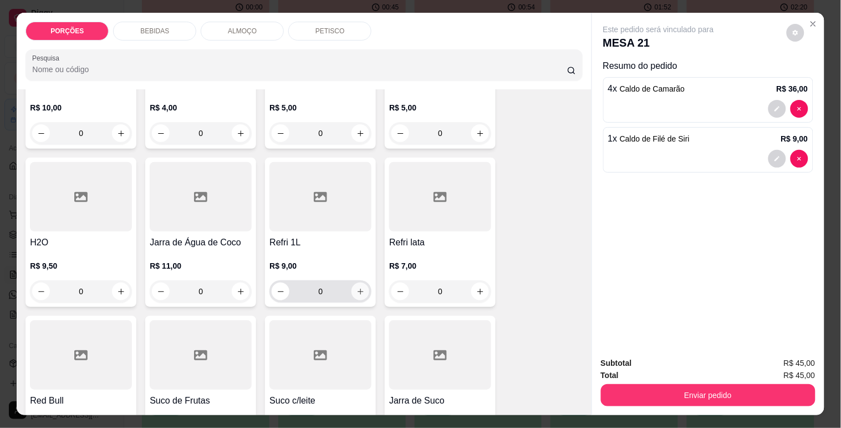
click at [357, 287] on icon "increase-product-quantity" at bounding box center [361, 291] width 8 height 8
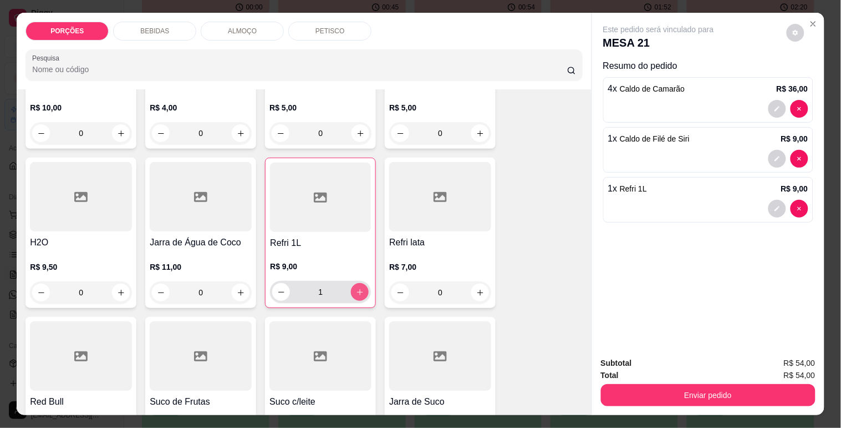
click at [356, 288] on icon "increase-product-quantity" at bounding box center [360, 292] width 8 height 8
type input "2"
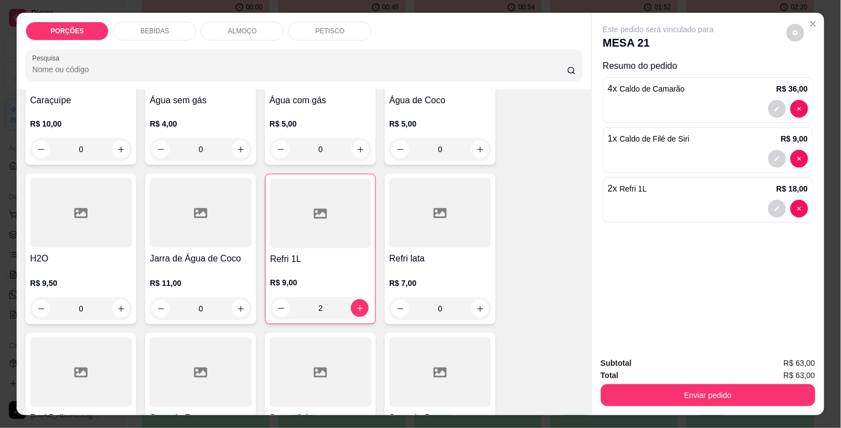
scroll to position [2156, 0]
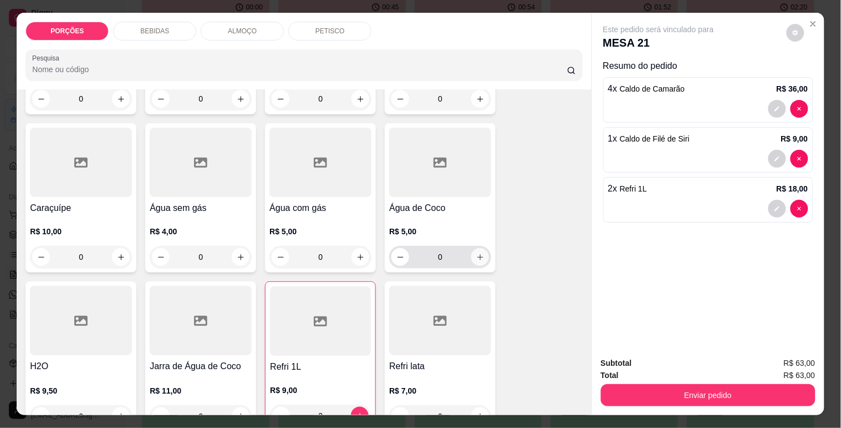
click at [476, 253] on icon "increase-product-quantity" at bounding box center [480, 257] width 8 height 8
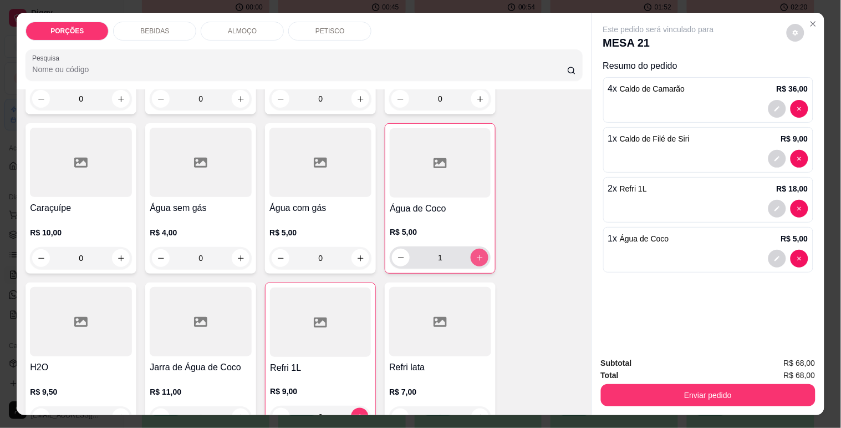
type input "1"
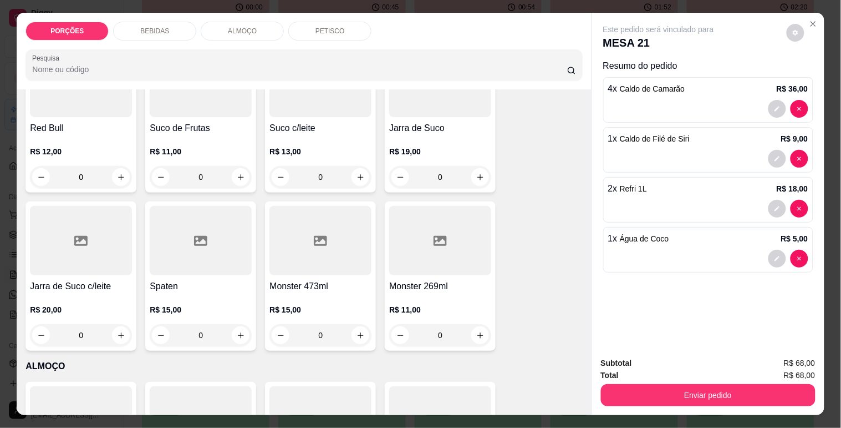
scroll to position [2711, 0]
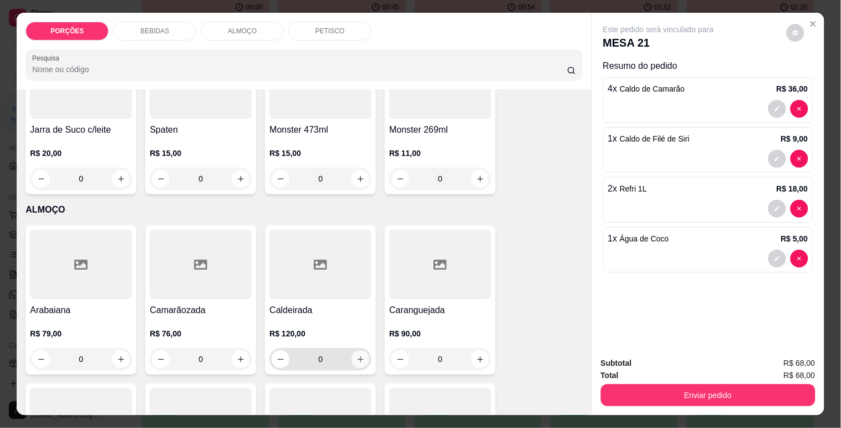
click at [358, 355] on icon "increase-product-quantity" at bounding box center [361, 359] width 8 height 8
type input "1"
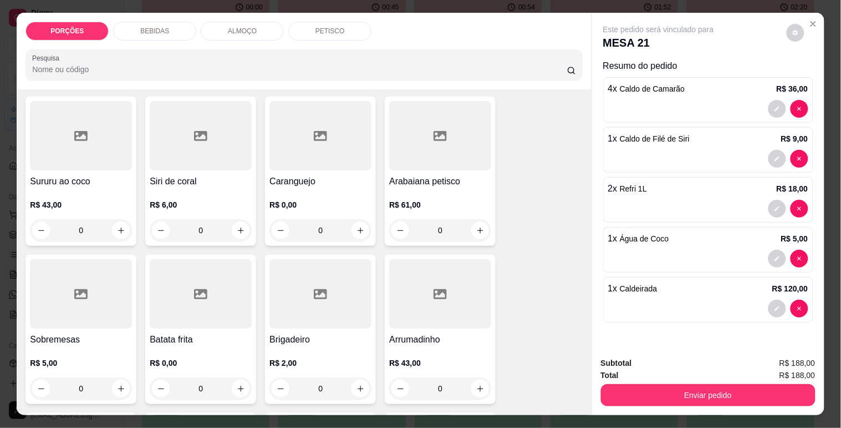
scroll to position [3882, 0]
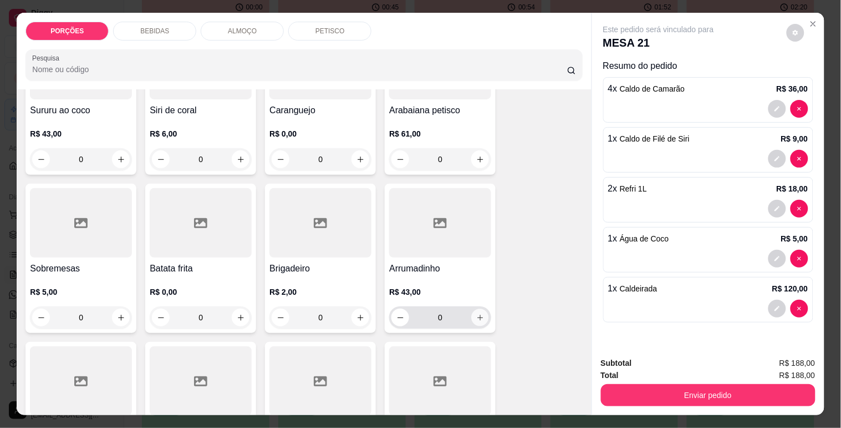
click at [479, 313] on icon "increase-product-quantity" at bounding box center [480, 317] width 8 height 8
type input "1"
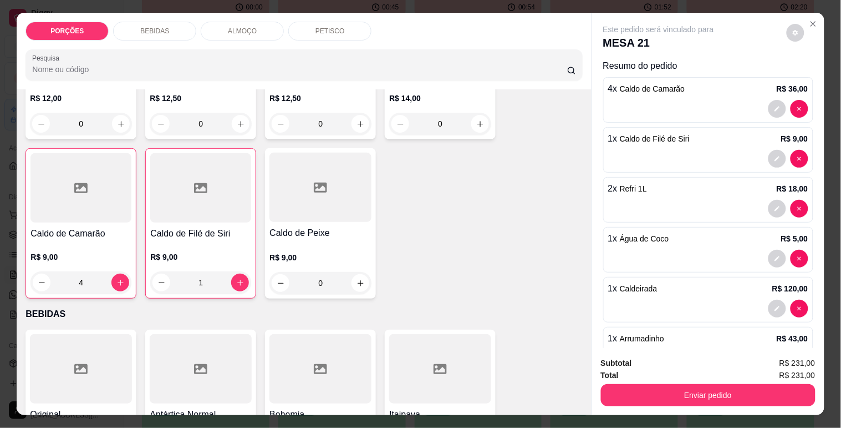
scroll to position [0, 0]
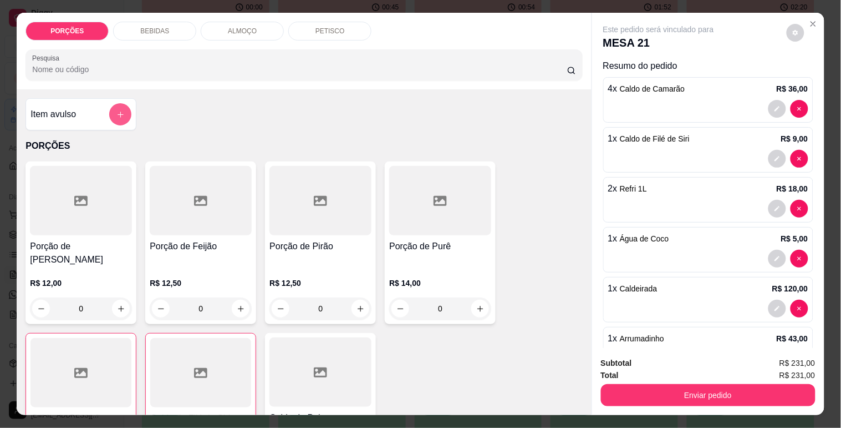
click at [125, 112] on button "add-separate-item" at bounding box center [120, 114] width 22 height 22
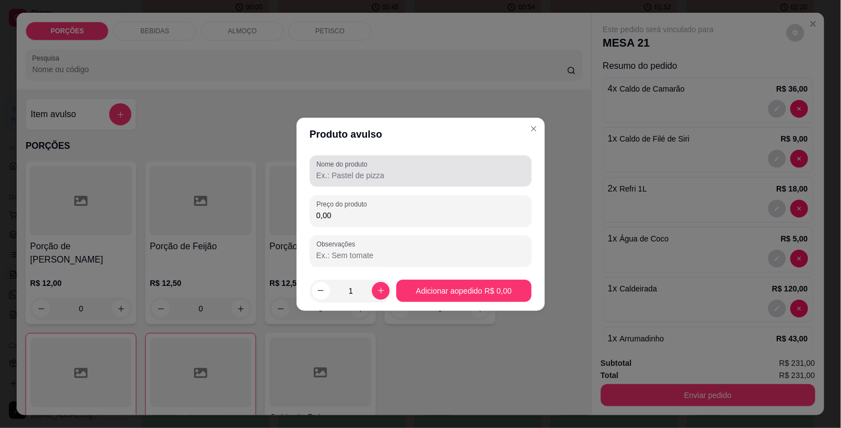
click at [332, 181] on div "Nome do produto" at bounding box center [421, 170] width 222 height 31
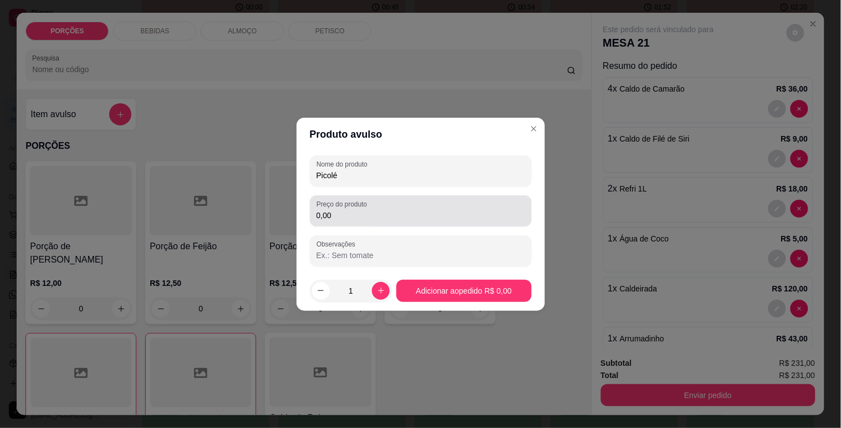
type input "Picolé"
click at [411, 210] on input "0,00" at bounding box center [421, 215] width 209 height 11
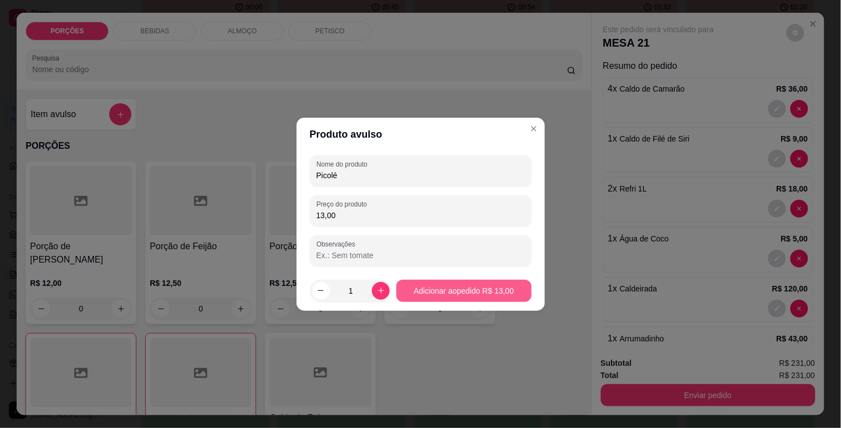
type input "13,00"
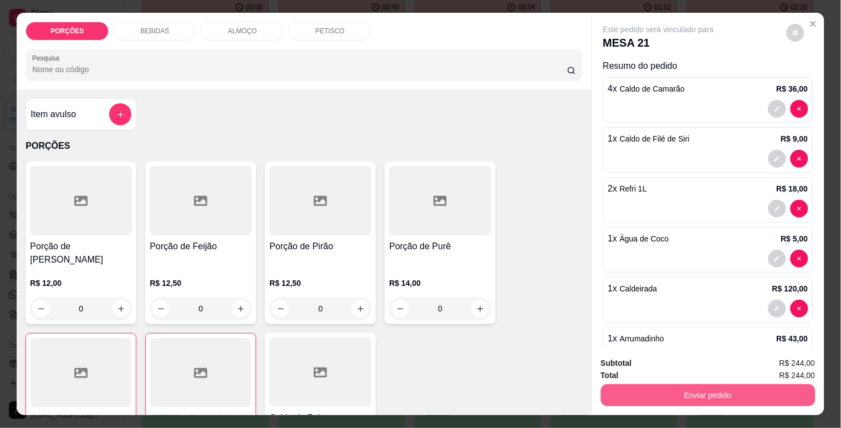
click at [641, 388] on button "Enviar pedido" at bounding box center [708, 395] width 215 height 22
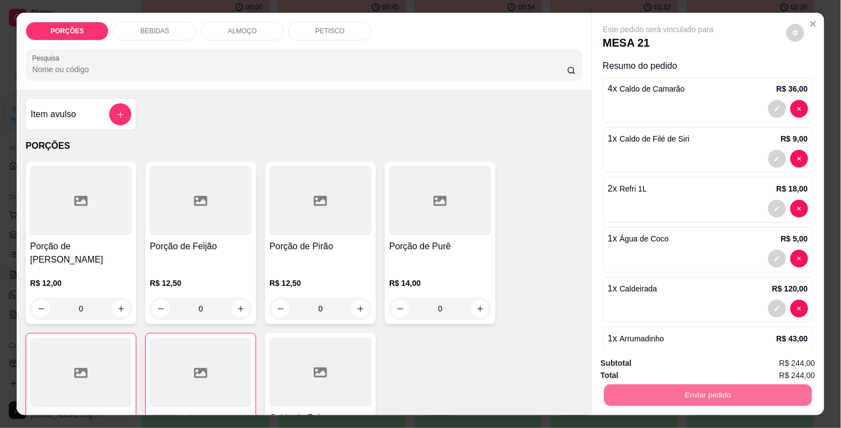
click at [778, 356] on button "Enviar pedido" at bounding box center [786, 363] width 63 height 21
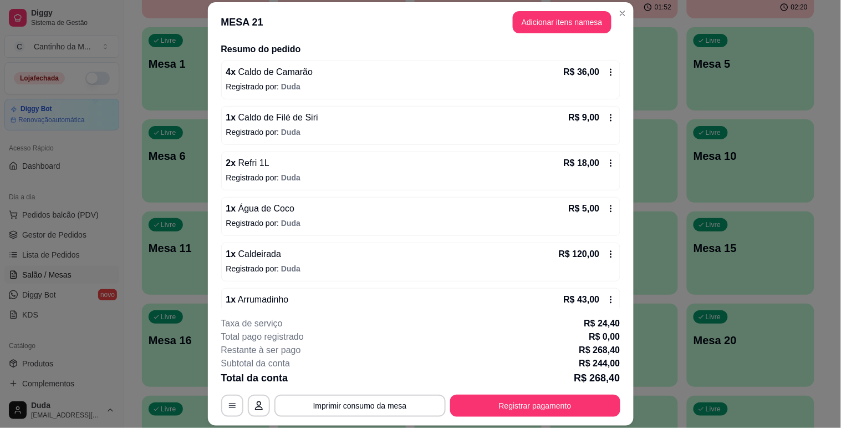
scroll to position [156, 0]
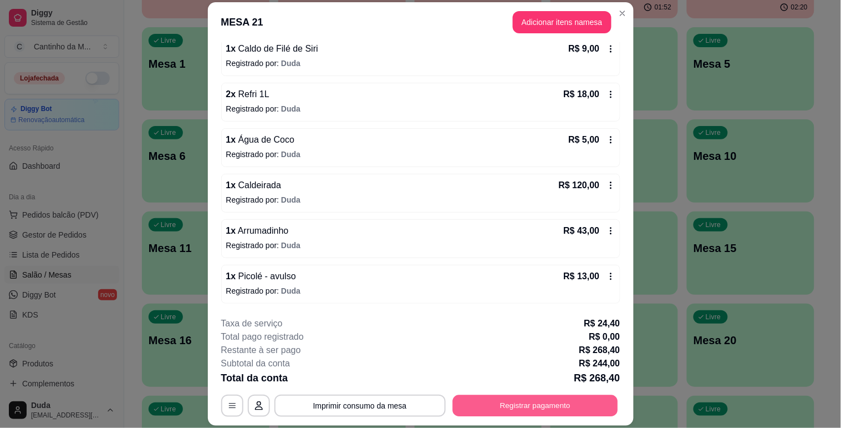
click at [496, 395] on button "Registrar pagamento" at bounding box center [535, 406] width 165 height 22
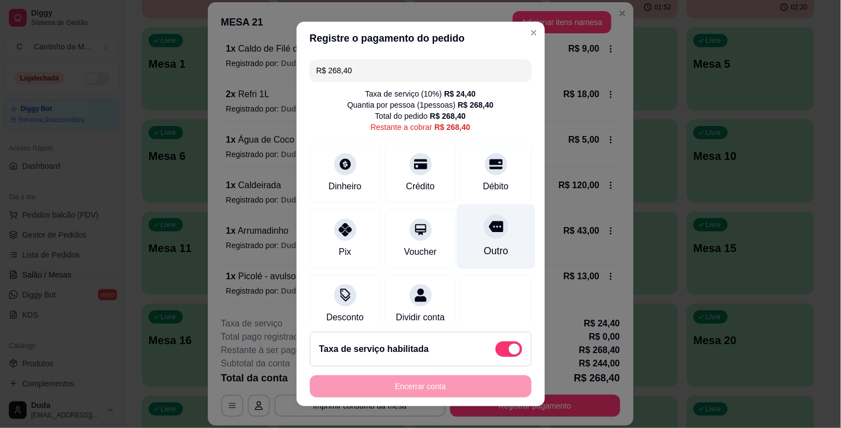
click at [500, 231] on div "Outro" at bounding box center [496, 236] width 78 height 65
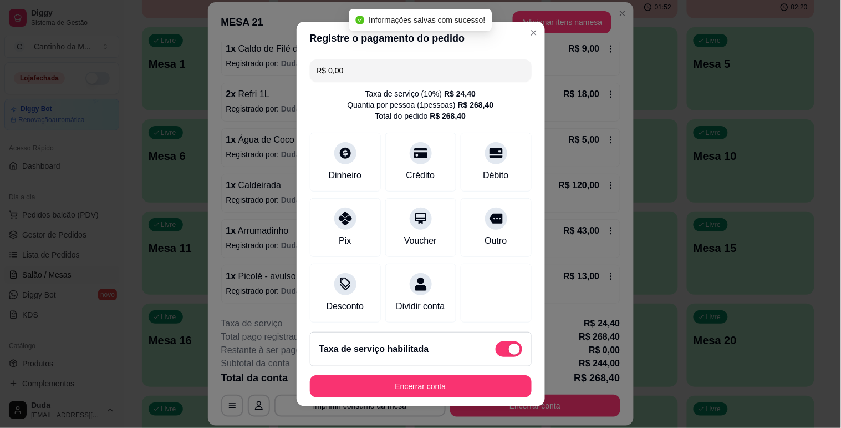
type input "R$ 0,00"
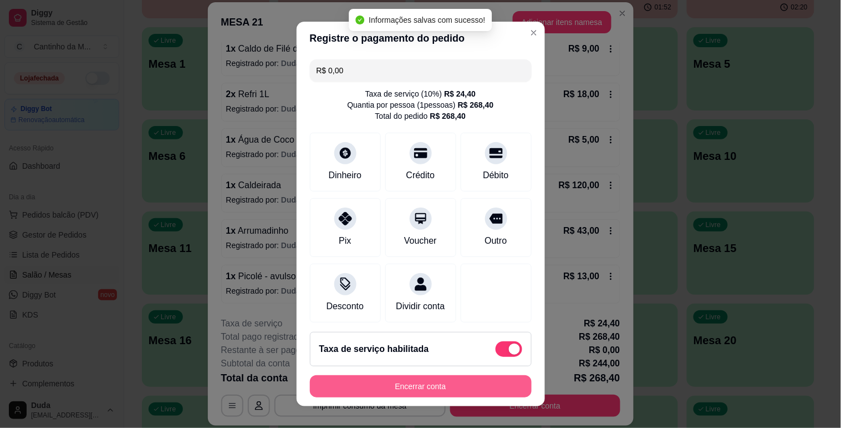
click at [425, 380] on button "Encerrar conta" at bounding box center [421, 386] width 222 height 22
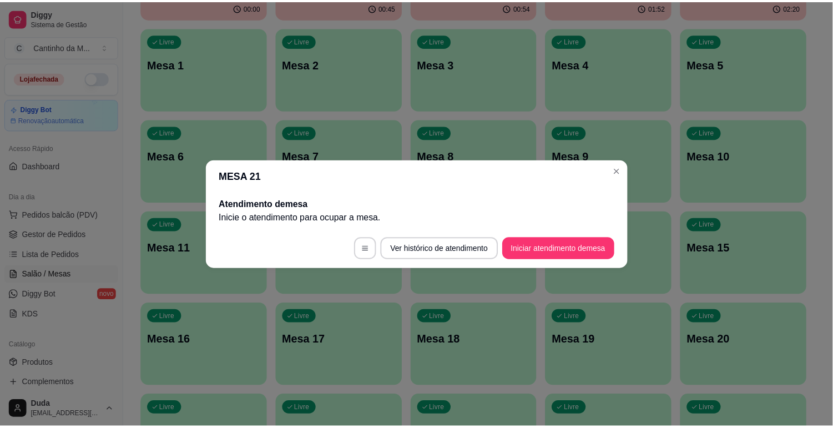
scroll to position [0, 0]
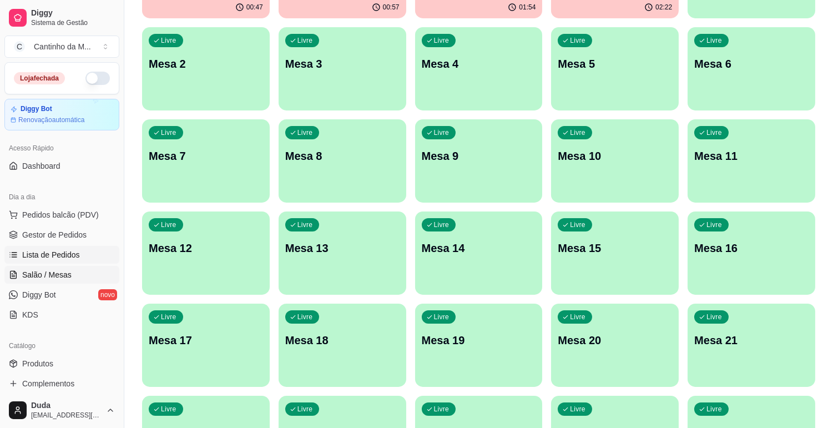
click at [75, 252] on span "Lista de Pedidos" at bounding box center [51, 254] width 58 height 11
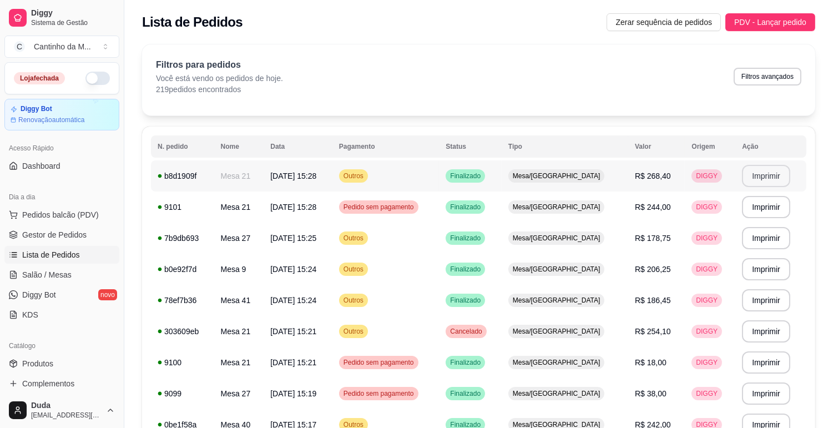
click at [748, 178] on button "Imprimir" at bounding box center [766, 176] width 48 height 22
click at [69, 268] on link "Salão / Mesas" at bounding box center [61, 275] width 115 height 18
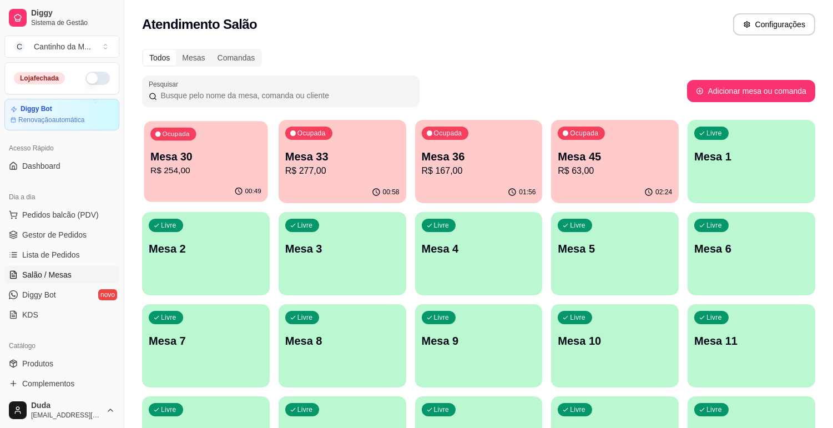
click at [201, 170] on p "R$ 254,00" at bounding box center [205, 170] width 111 height 13
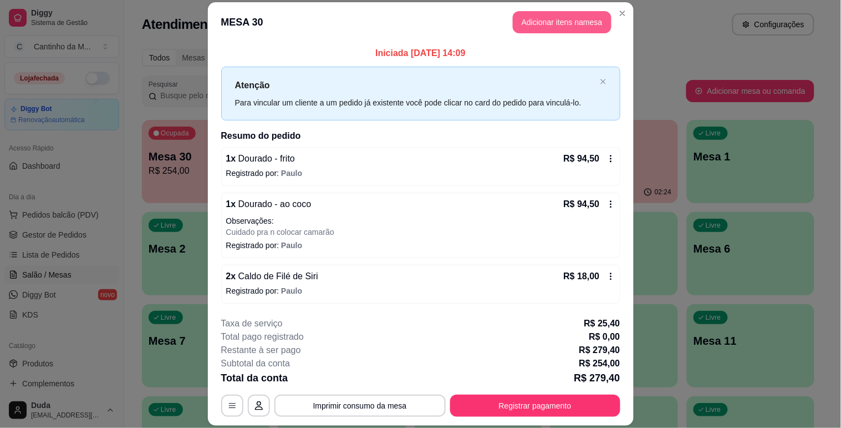
click at [542, 18] on button "Adicionar itens na mesa" at bounding box center [562, 22] width 99 height 22
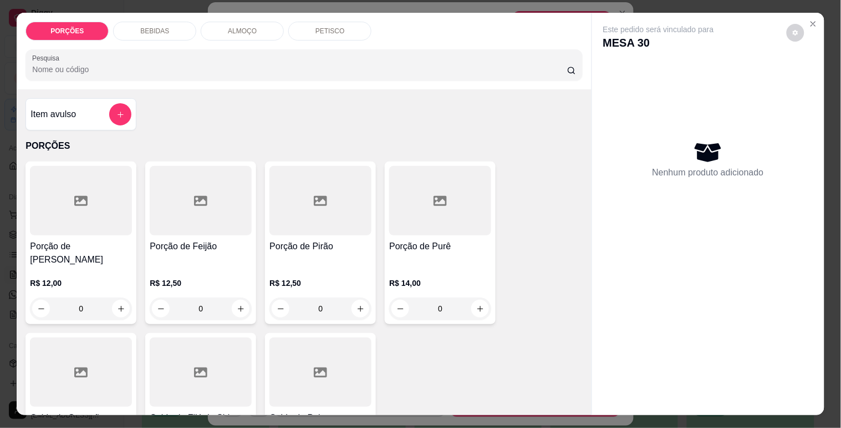
click at [116, 110] on icon "add-separate-item" at bounding box center [120, 114] width 8 height 8
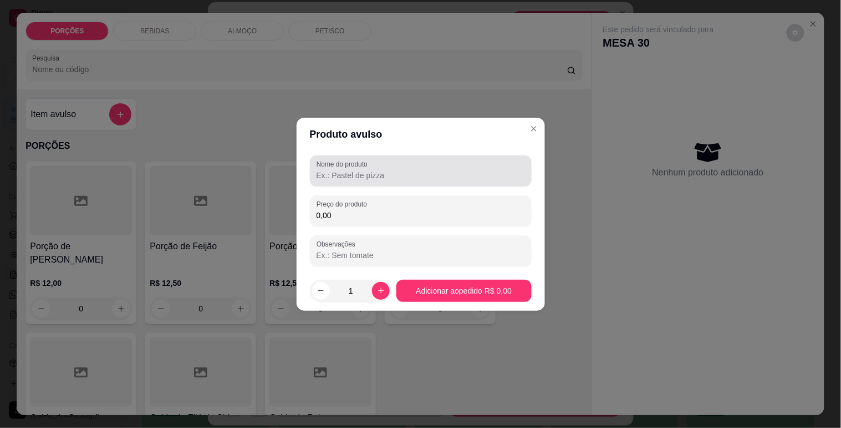
click at [356, 170] on input "Nome do produto" at bounding box center [421, 175] width 209 height 11
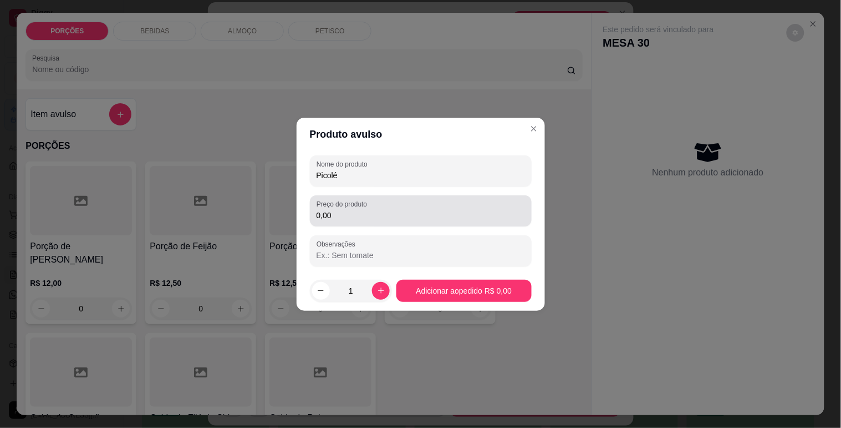
type input "Picolé"
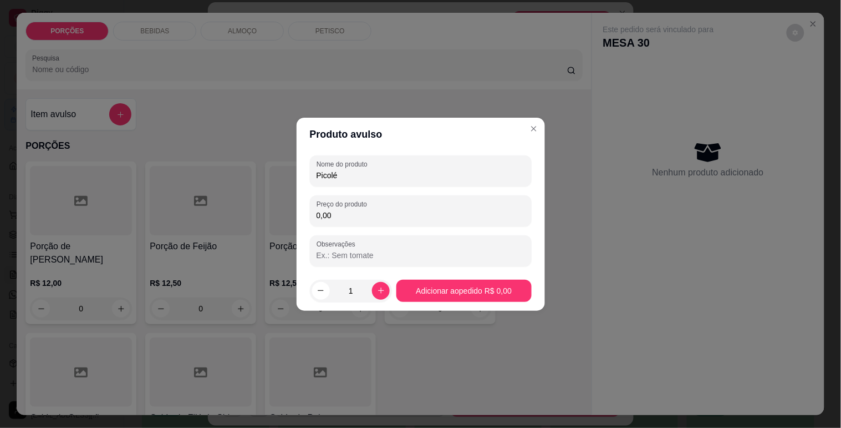
click at [479, 219] on input "0,00" at bounding box center [421, 215] width 209 height 11
type input "8,00"
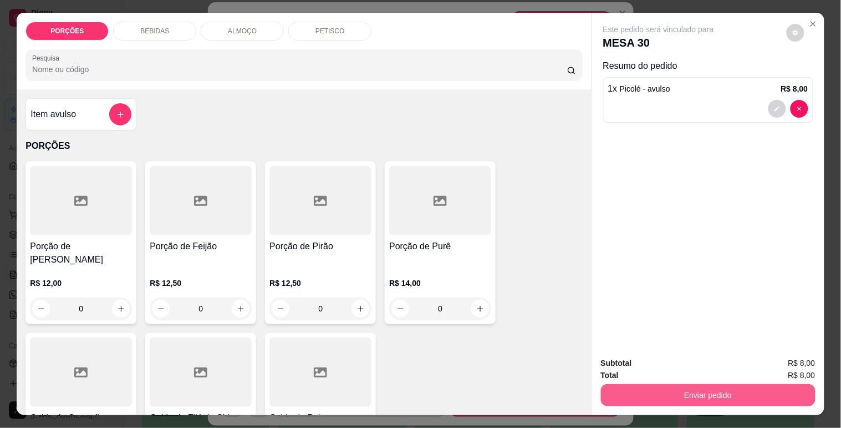
click at [664, 389] on button "Enviar pedido" at bounding box center [708, 395] width 215 height 22
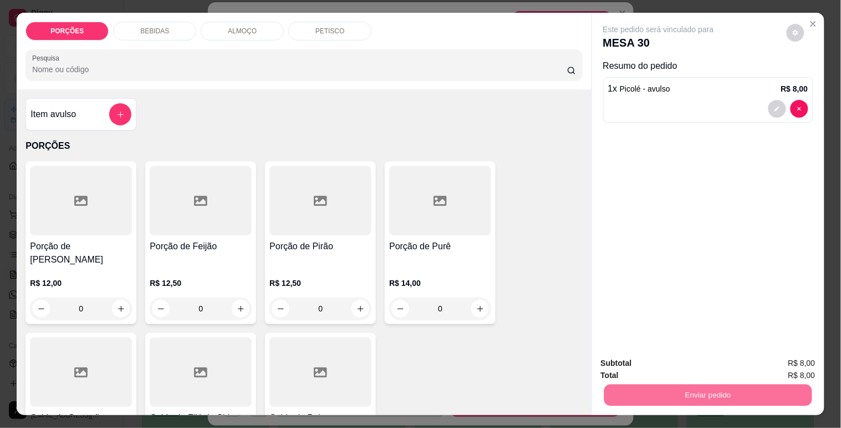
click at [801, 364] on button "Enviar pedido" at bounding box center [786, 363] width 63 height 21
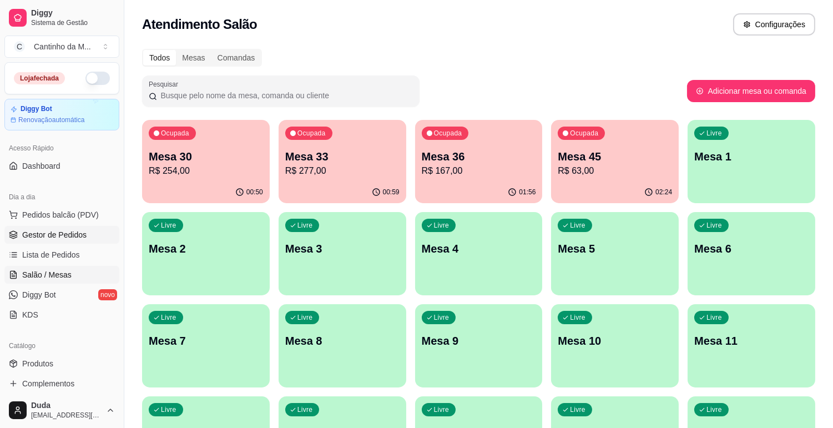
click at [52, 231] on span "Gestor de Pedidos" at bounding box center [54, 234] width 64 height 11
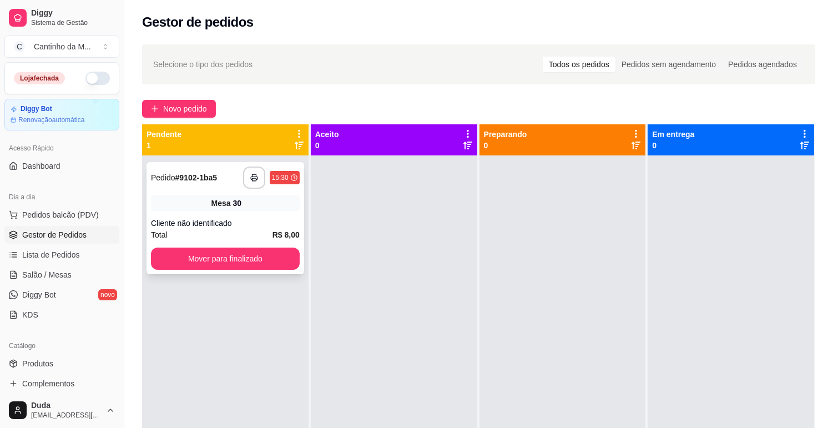
click at [226, 231] on div "Total R$ 8,00" at bounding box center [225, 235] width 149 height 12
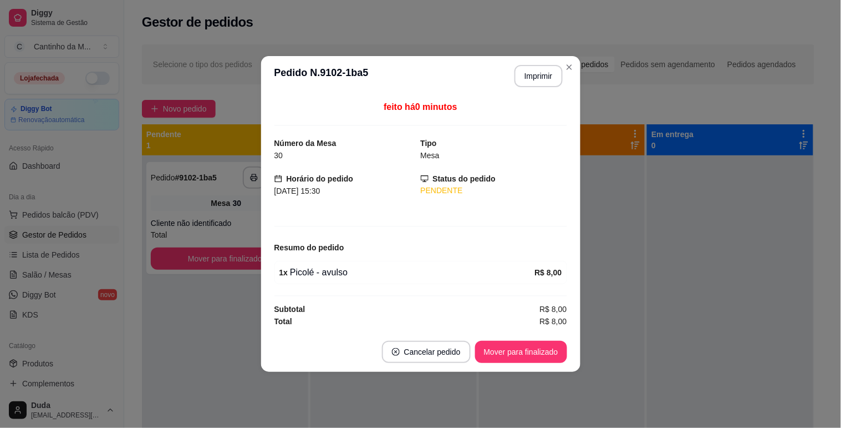
click at [506, 363] on footer "Cancelar pedido Mover para finalizado" at bounding box center [420, 352] width 319 height 40
click at [508, 351] on button "Mover para finalizado" at bounding box center [521, 352] width 92 height 22
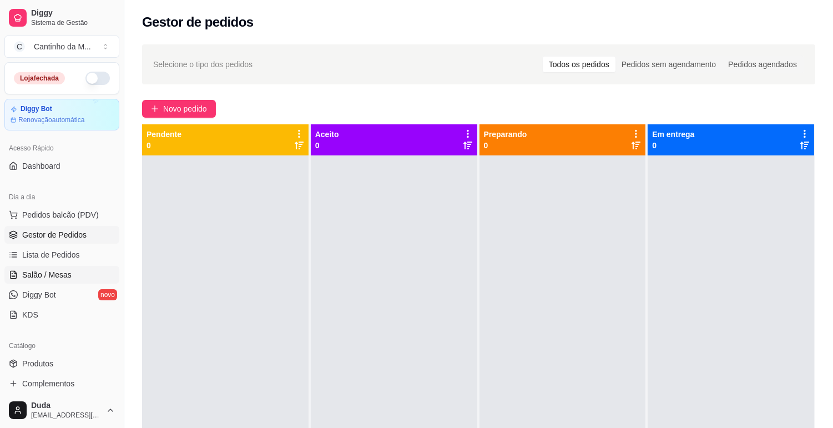
click at [62, 275] on span "Salão / Mesas" at bounding box center [46, 274] width 49 height 11
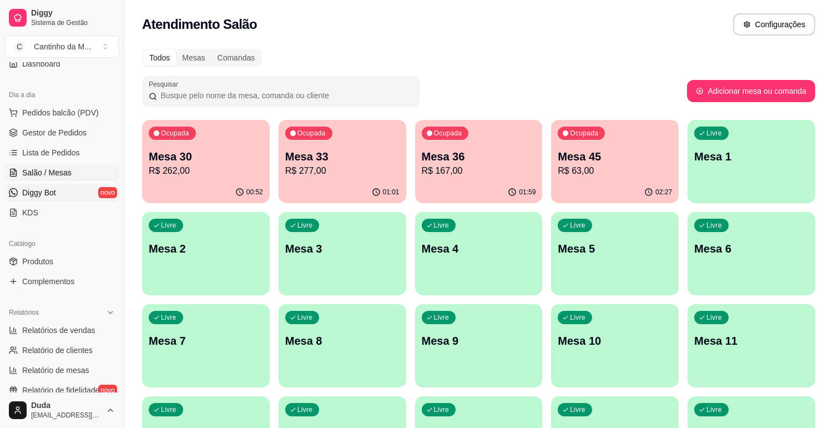
scroll to position [123, 0]
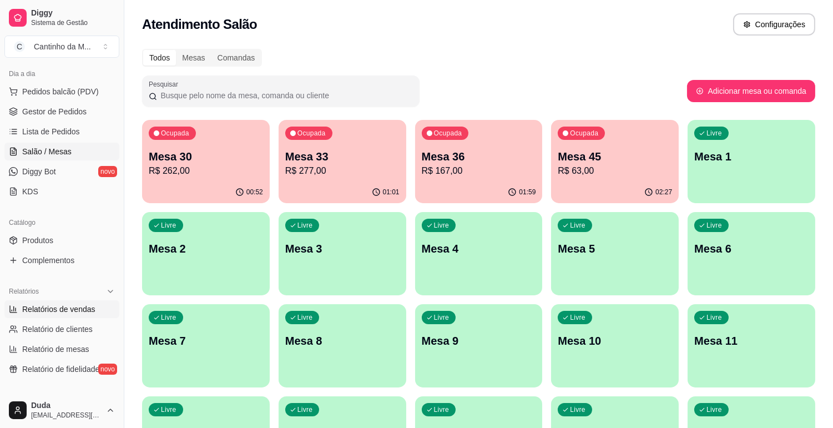
click at [70, 312] on span "Relatórios de vendas" at bounding box center [58, 308] width 73 height 11
select select "ALL"
select select "0"
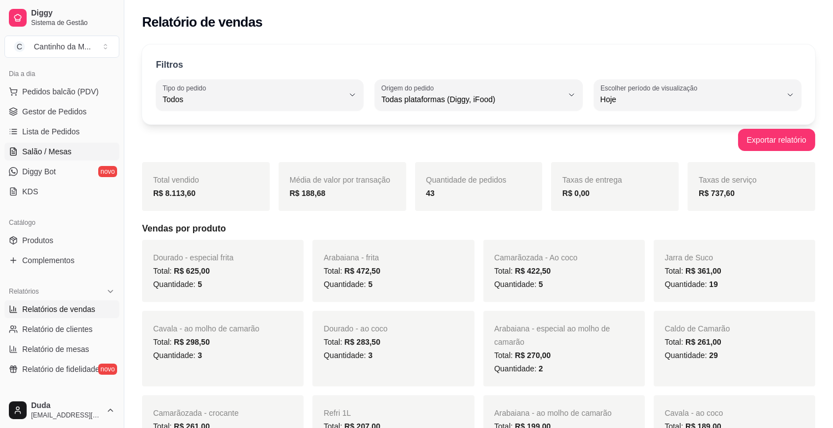
click at [56, 148] on span "Salão / Mesas" at bounding box center [46, 151] width 49 height 11
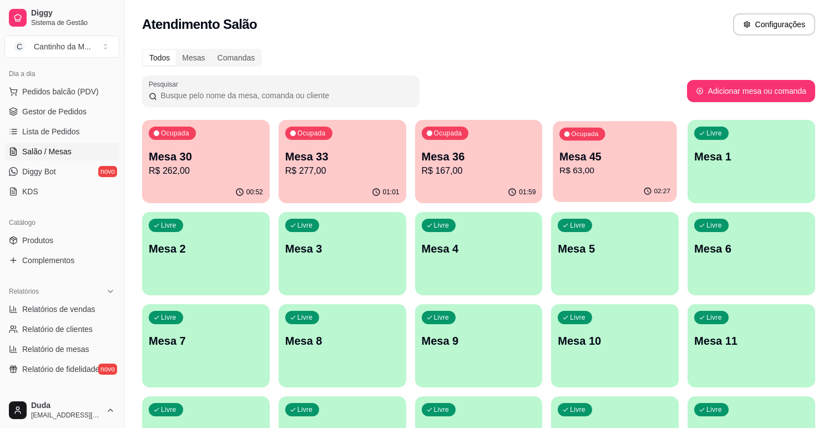
click at [578, 171] on p "R$ 63,00" at bounding box center [614, 170] width 111 height 13
click at [636, 166] on p "R$ 63,00" at bounding box center [614, 170] width 111 height 13
click at [70, 116] on span "Gestor de Pedidos" at bounding box center [54, 111] width 64 height 11
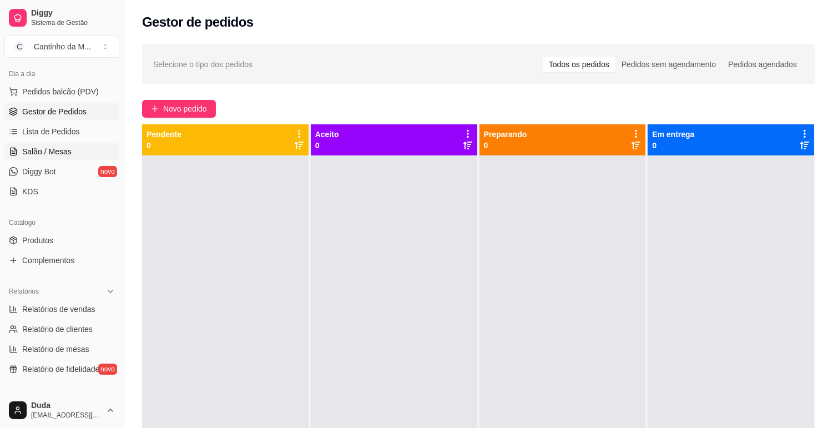
click at [57, 151] on span "Salão / Mesas" at bounding box center [46, 151] width 49 height 11
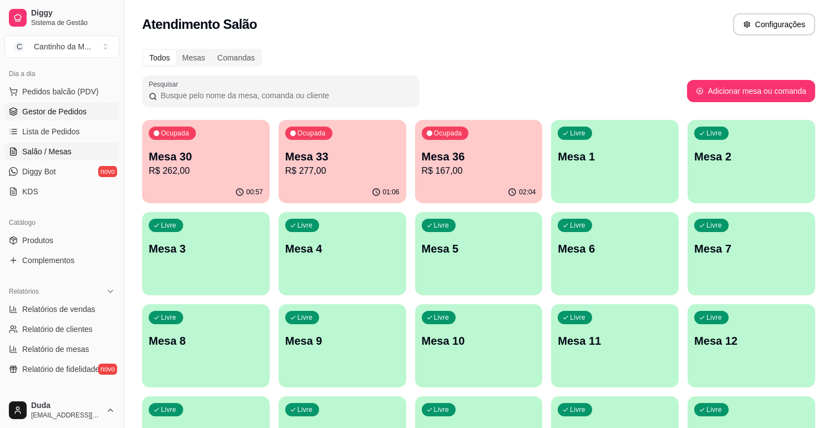
click at [57, 116] on span "Gestor de Pedidos" at bounding box center [54, 111] width 64 height 11
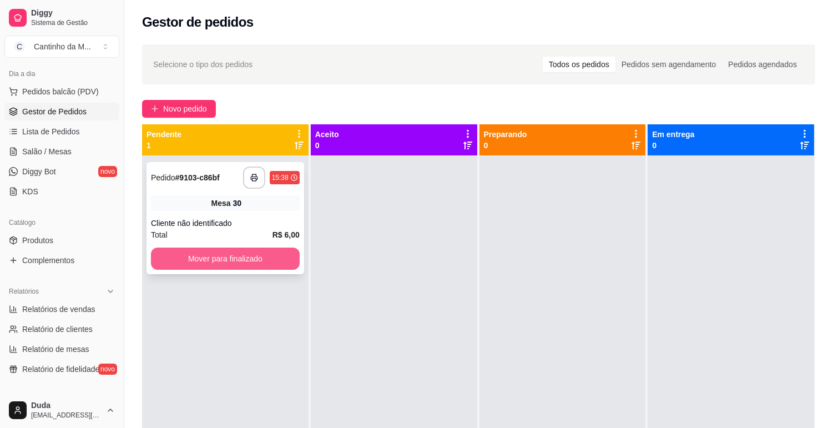
click at [226, 265] on button "Mover para finalizado" at bounding box center [225, 258] width 149 height 22
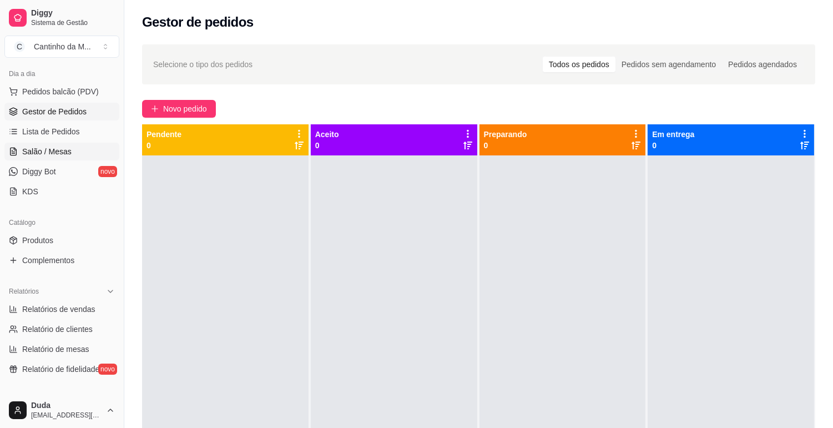
click at [57, 154] on span "Salão / Mesas" at bounding box center [46, 151] width 49 height 11
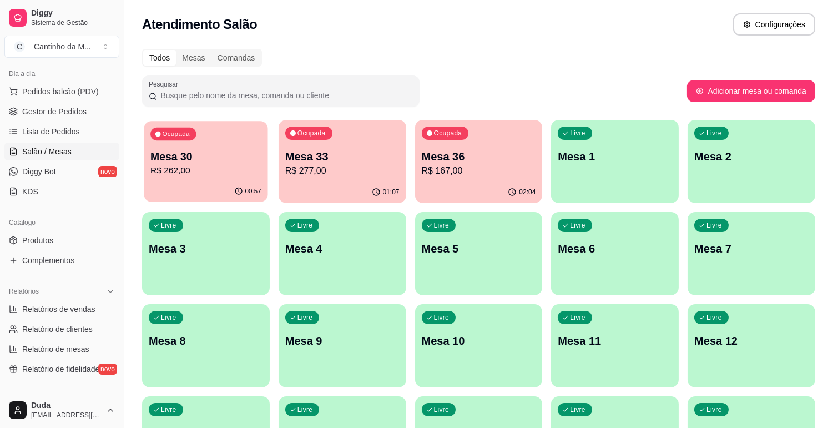
click at [234, 180] on div "Ocupada Mesa 30 R$ 262,00" at bounding box center [206, 151] width 124 height 60
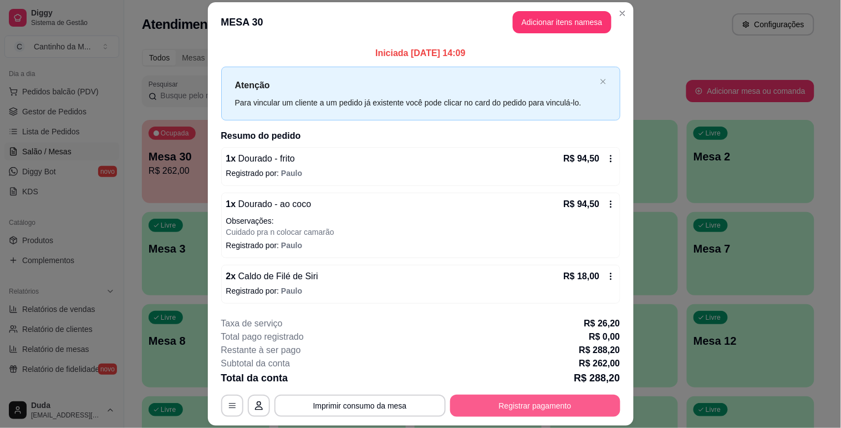
click at [567, 405] on button "Registrar pagamento" at bounding box center [535, 405] width 170 height 22
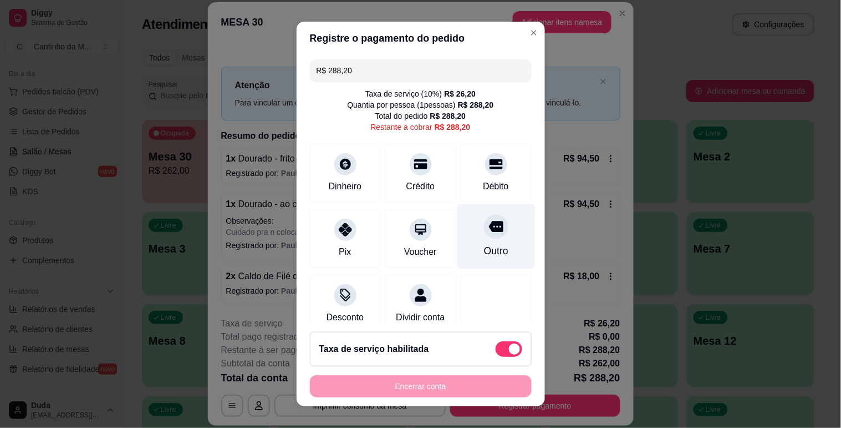
click at [464, 222] on div "Outro" at bounding box center [496, 236] width 78 height 65
type input "R$ 0,00"
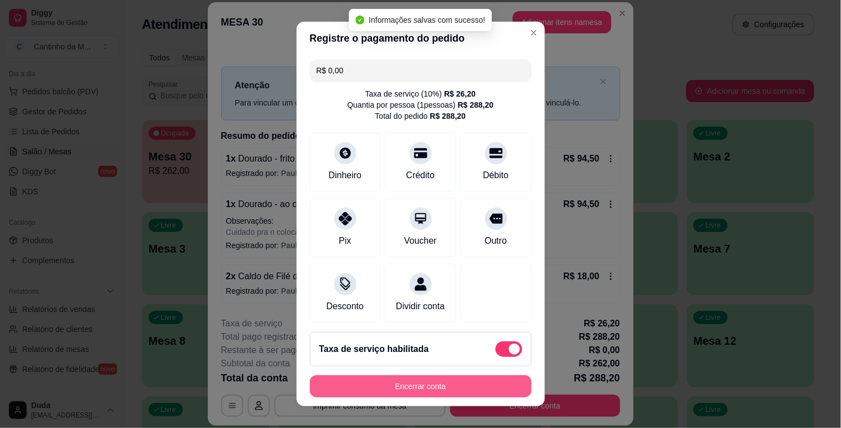
click at [458, 390] on button "Encerrar conta" at bounding box center [421, 386] width 222 height 22
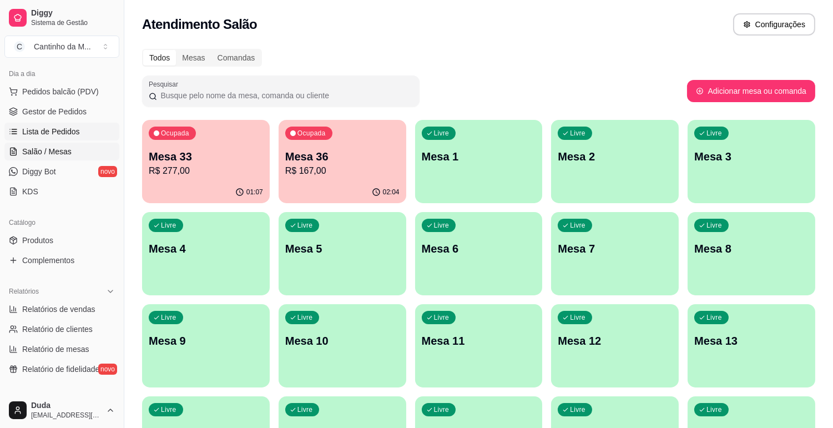
click at [54, 139] on link "Lista de Pedidos" at bounding box center [61, 132] width 115 height 18
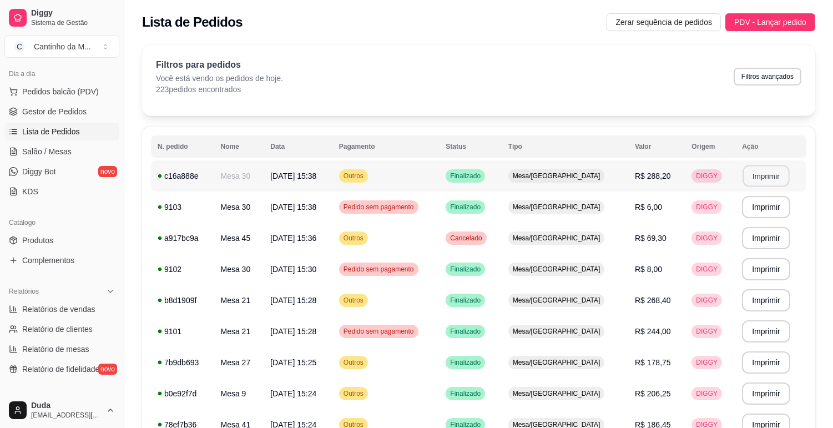
click at [771, 171] on button "Imprimir" at bounding box center [766, 176] width 47 height 22
click at [57, 112] on span "Gestor de Pedidos" at bounding box center [54, 111] width 64 height 11
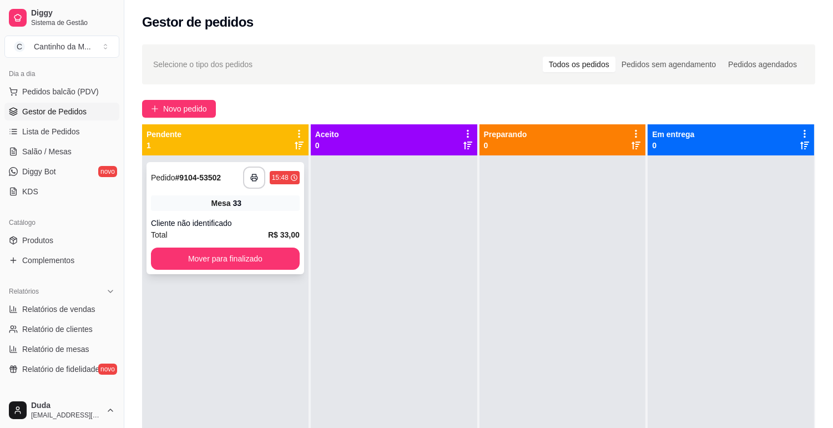
click at [202, 175] on strong "# 9104-53502" at bounding box center [198, 177] width 46 height 9
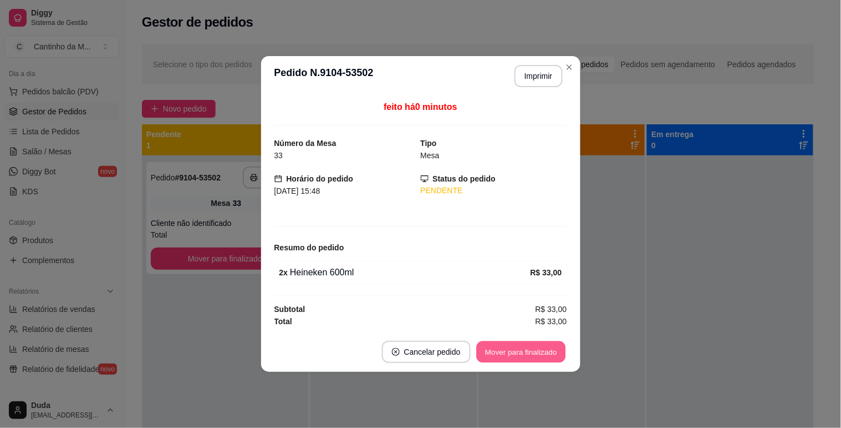
click at [510, 353] on button "Mover para finalizado" at bounding box center [520, 352] width 89 height 22
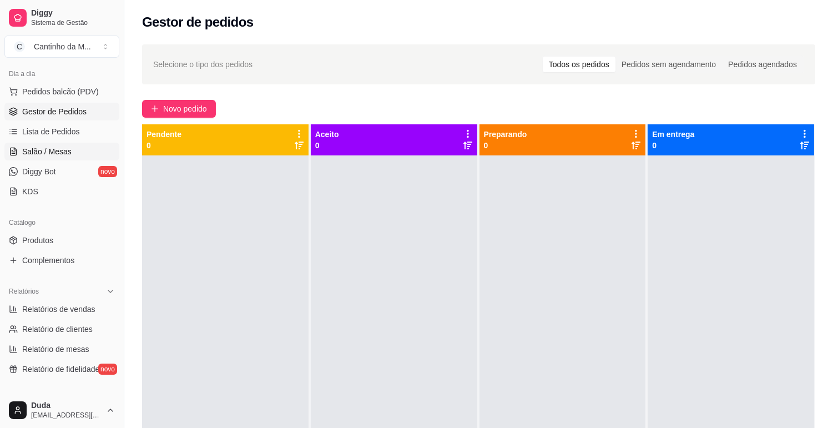
click at [45, 151] on span "Salão / Mesas" at bounding box center [46, 151] width 49 height 11
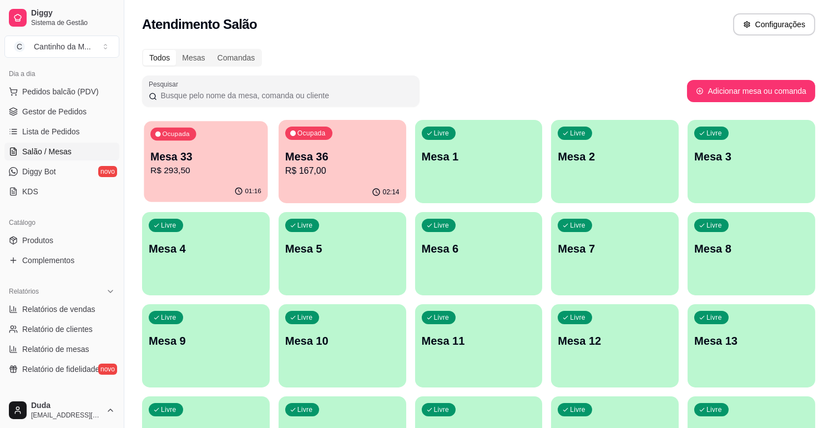
click at [178, 186] on div "01:16" at bounding box center [206, 191] width 124 height 21
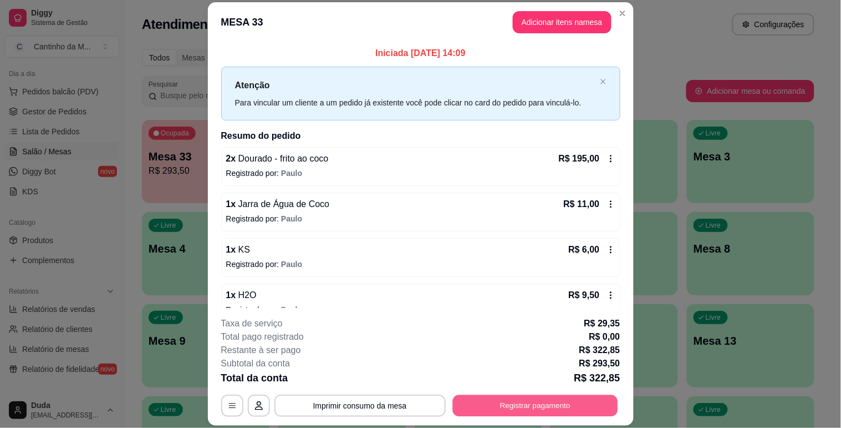
click at [556, 405] on button "Registrar pagamento" at bounding box center [535, 406] width 165 height 22
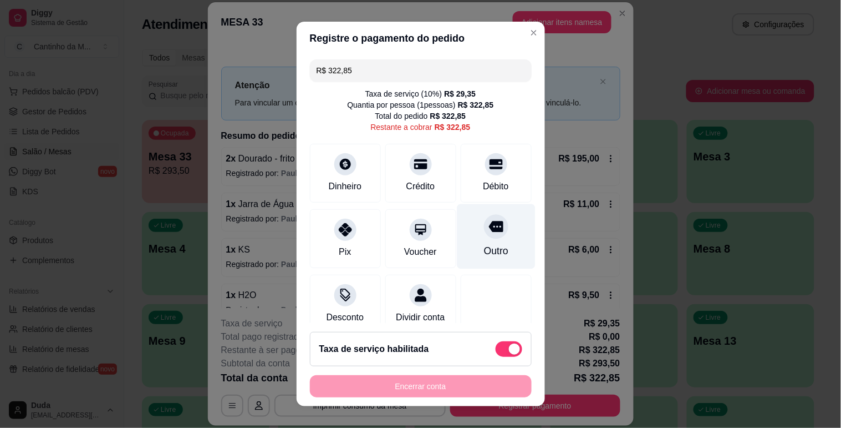
click at [484, 253] on div "Outro" at bounding box center [496, 250] width 24 height 14
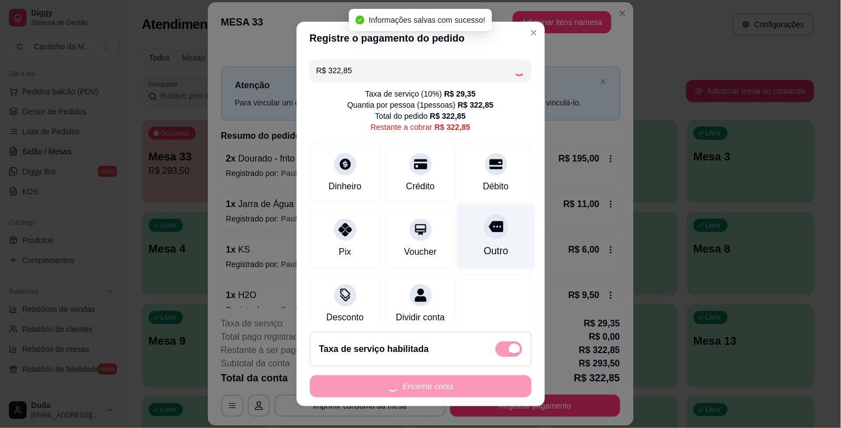
type input "R$ 0,00"
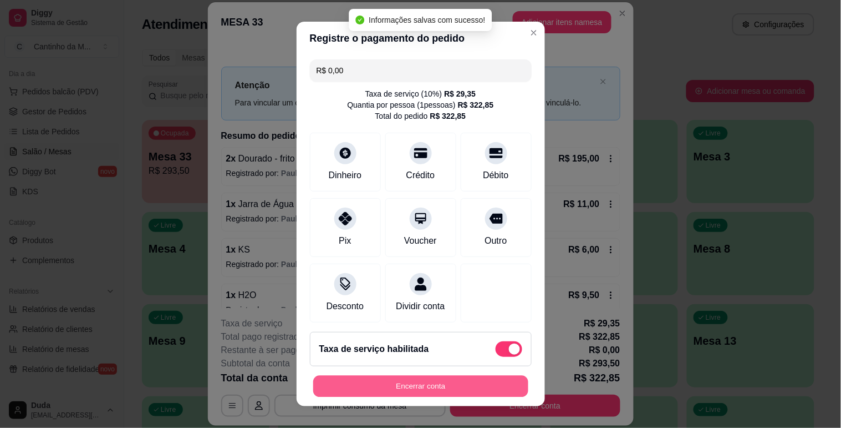
click at [473, 384] on button "Encerrar conta" at bounding box center [420, 386] width 215 height 22
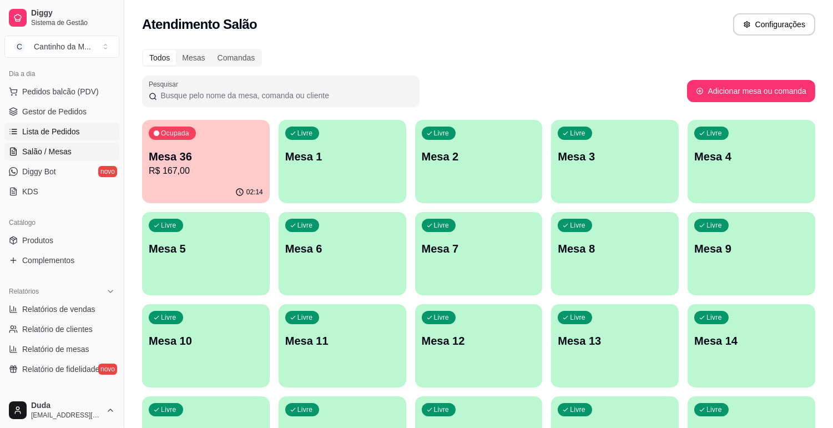
click at [45, 130] on span "Lista de Pedidos" at bounding box center [51, 131] width 58 height 11
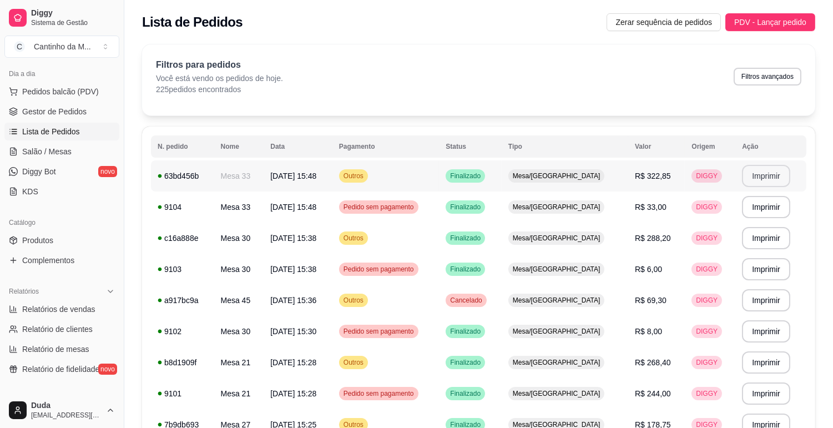
click at [742, 179] on button "Imprimir" at bounding box center [766, 176] width 48 height 22
click at [47, 151] on span "Salão / Mesas" at bounding box center [46, 151] width 49 height 11
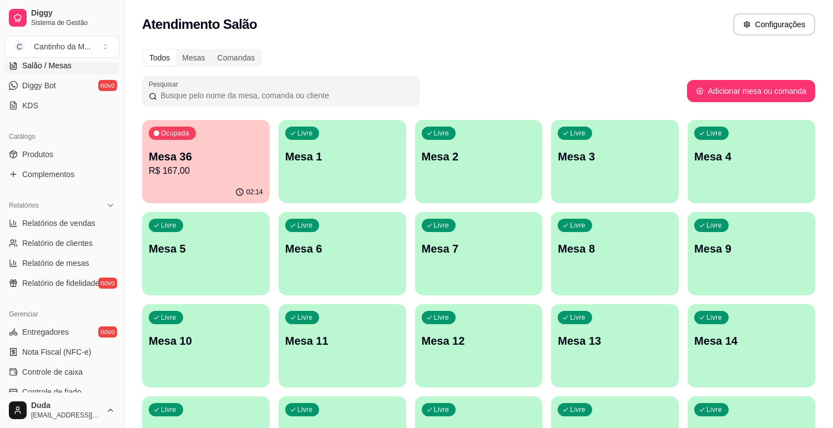
scroll to position [246, 0]
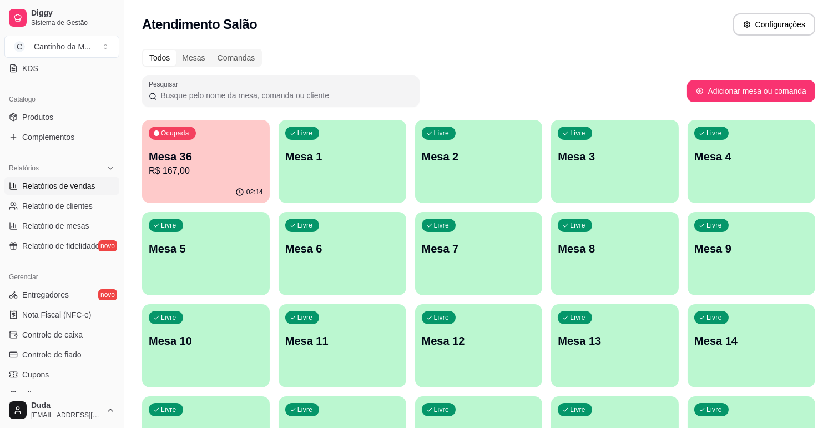
click at [68, 191] on span "Relatórios de vendas" at bounding box center [58, 185] width 73 height 11
select select "ALL"
select select "0"
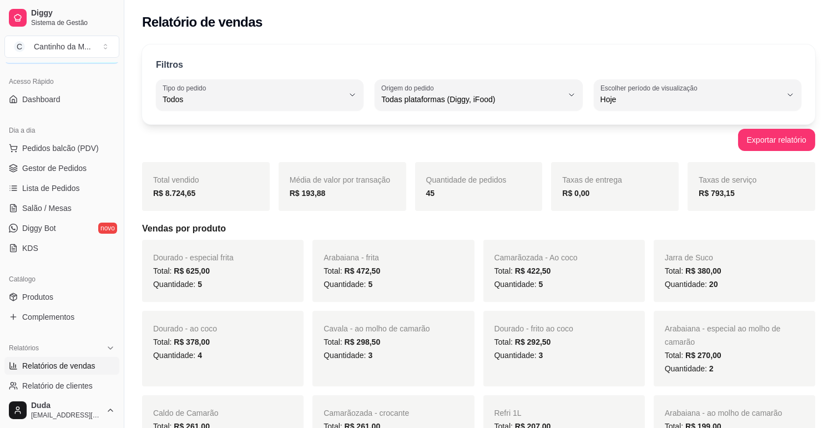
scroll to position [62, 0]
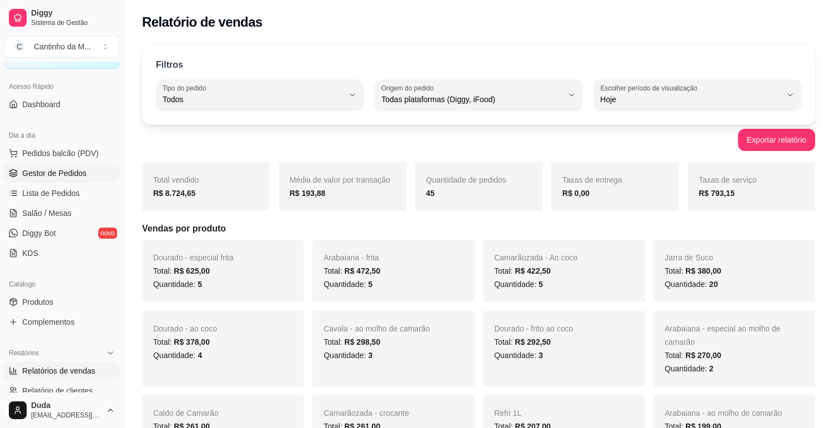
click at [52, 174] on span "Gestor de Pedidos" at bounding box center [54, 173] width 64 height 11
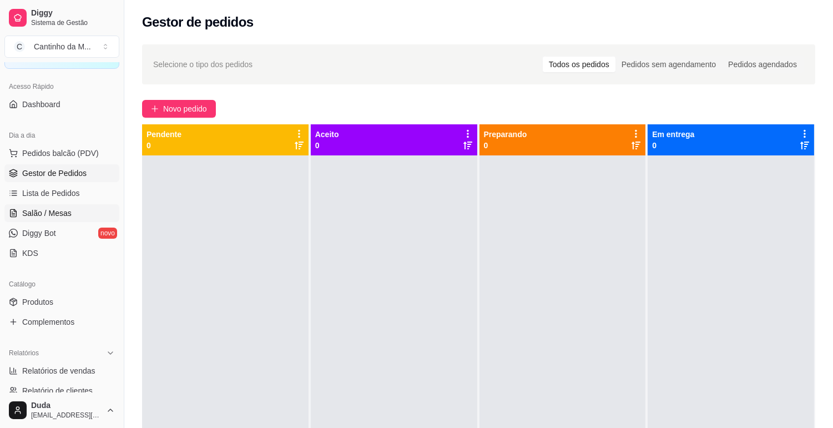
click at [55, 211] on span "Salão / Mesas" at bounding box center [46, 212] width 49 height 11
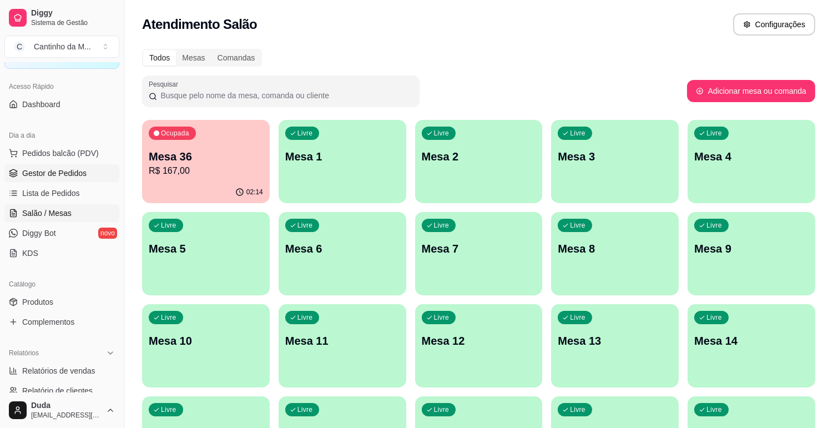
click at [73, 172] on span "Gestor de Pedidos" at bounding box center [54, 173] width 64 height 11
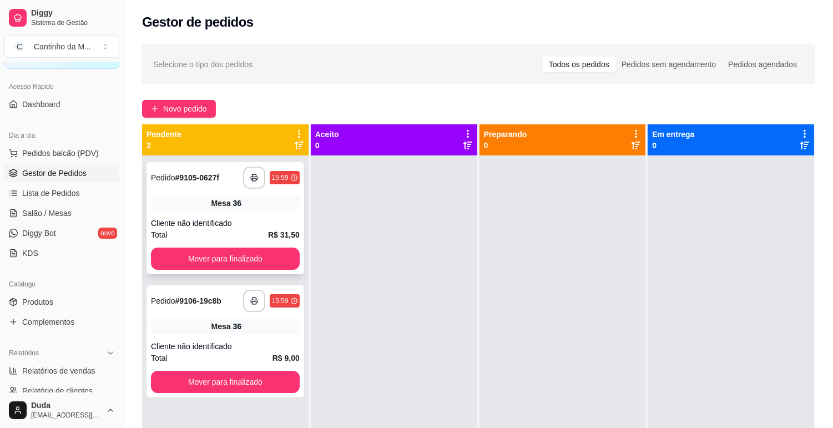
click at [185, 166] on div "**********" at bounding box center [225, 177] width 149 height 22
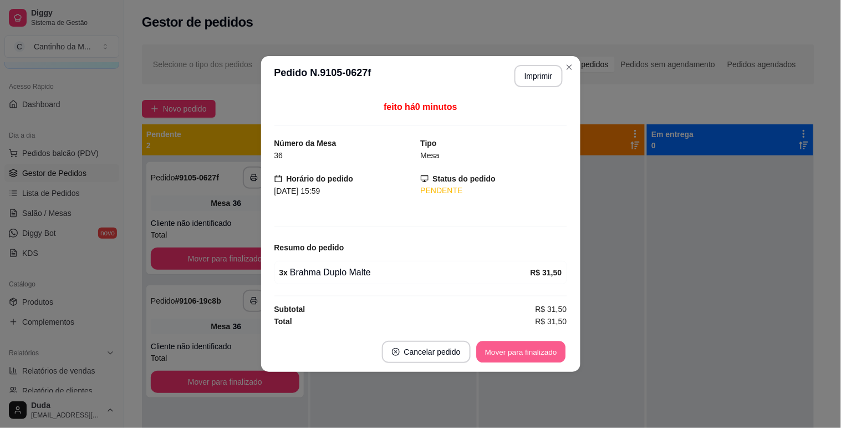
click at [507, 356] on button "Mover para finalizado" at bounding box center [520, 352] width 89 height 22
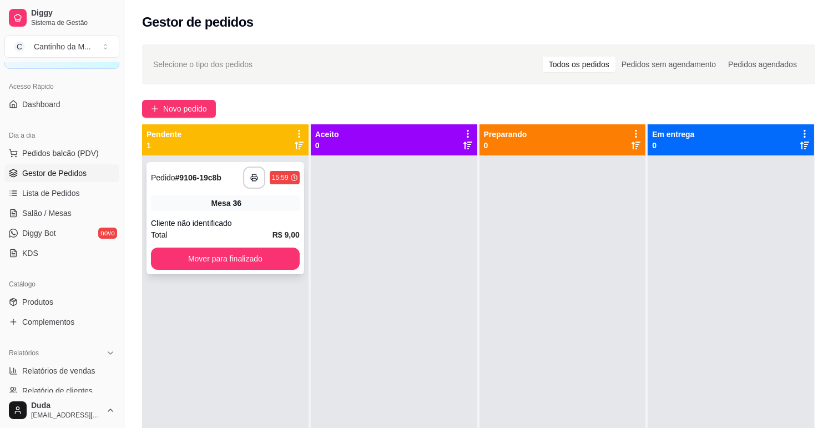
click at [164, 182] on span "Pedido" at bounding box center [163, 177] width 24 height 9
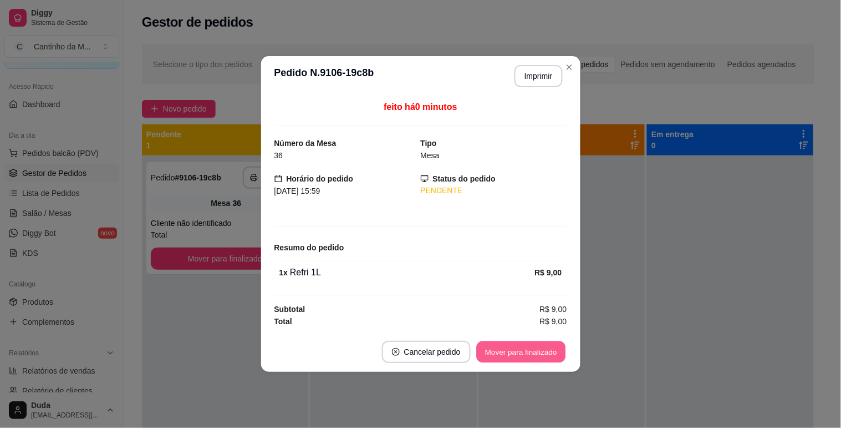
click at [513, 351] on button "Mover para finalizado" at bounding box center [520, 352] width 89 height 22
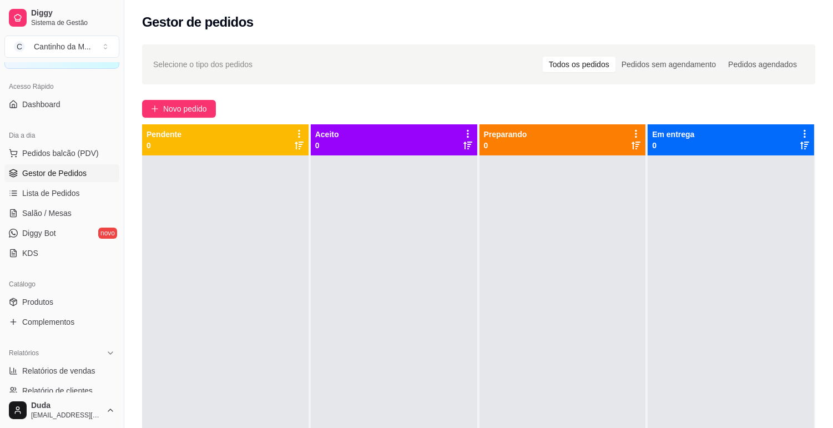
click at [24, 218] on span "Salão / Mesas" at bounding box center [46, 212] width 49 height 11
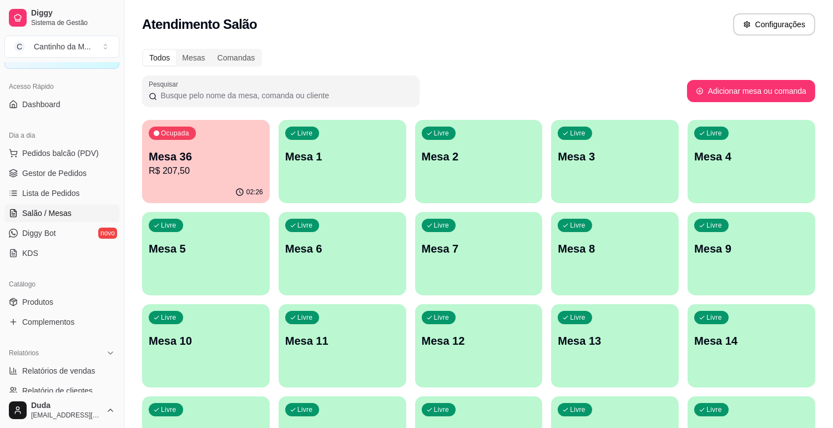
click at [191, 189] on div "02:26" at bounding box center [206, 192] width 128 height 22
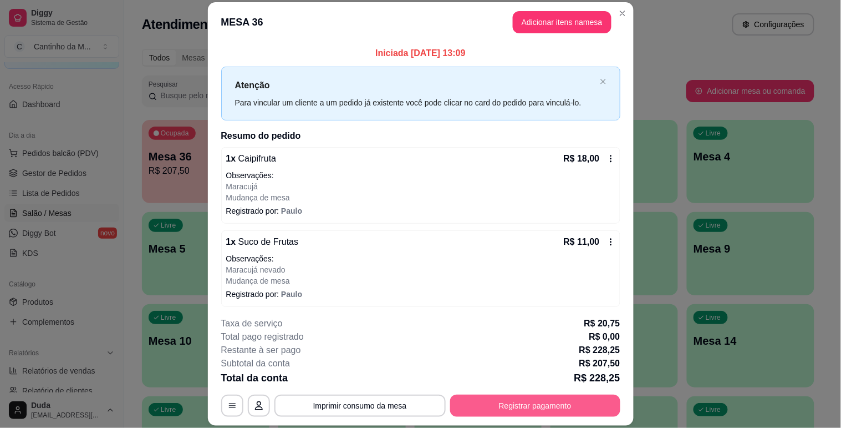
click at [509, 403] on button "Registrar pagamento" at bounding box center [535, 405] width 170 height 22
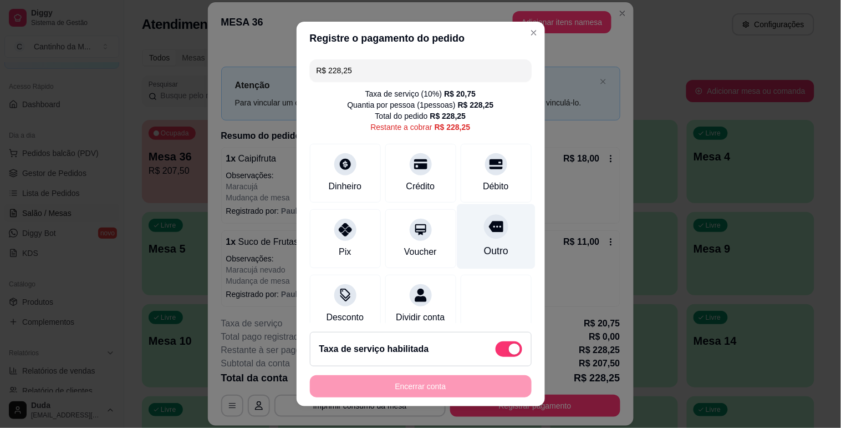
click at [457, 241] on div "Outro" at bounding box center [496, 236] width 78 height 65
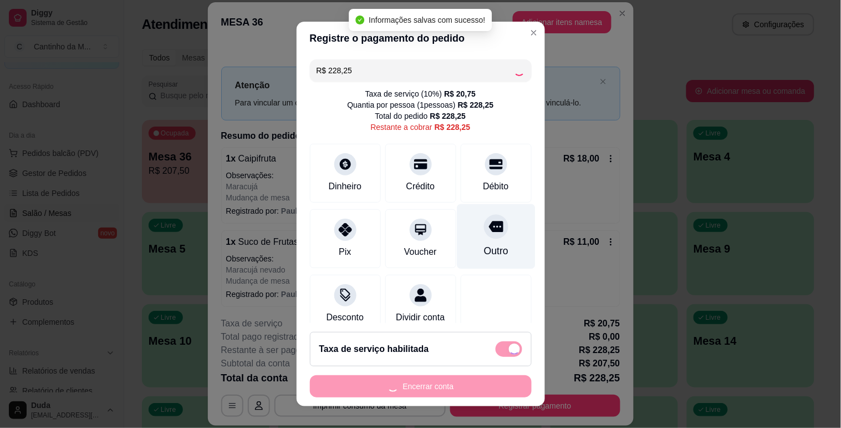
type input "R$ 0,00"
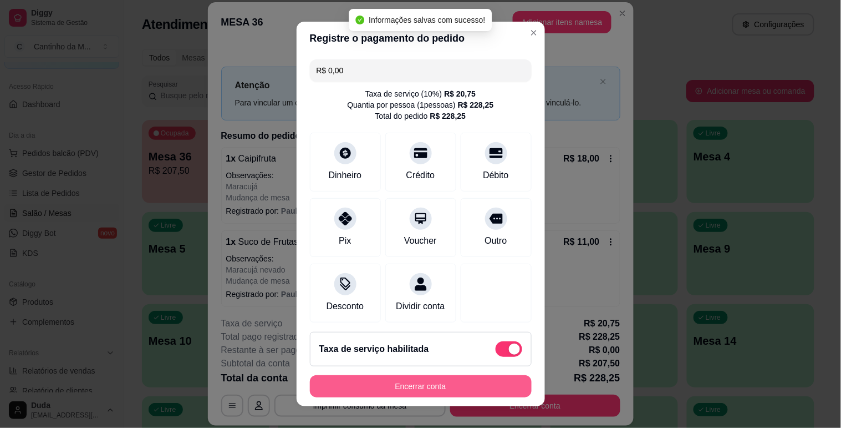
click at [424, 386] on button "Encerrar conta" at bounding box center [421, 386] width 222 height 22
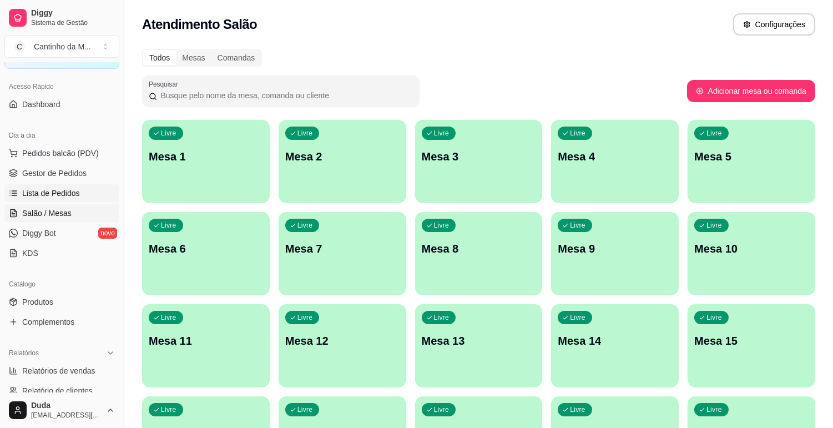
click at [35, 195] on span "Lista de Pedidos" at bounding box center [51, 192] width 58 height 11
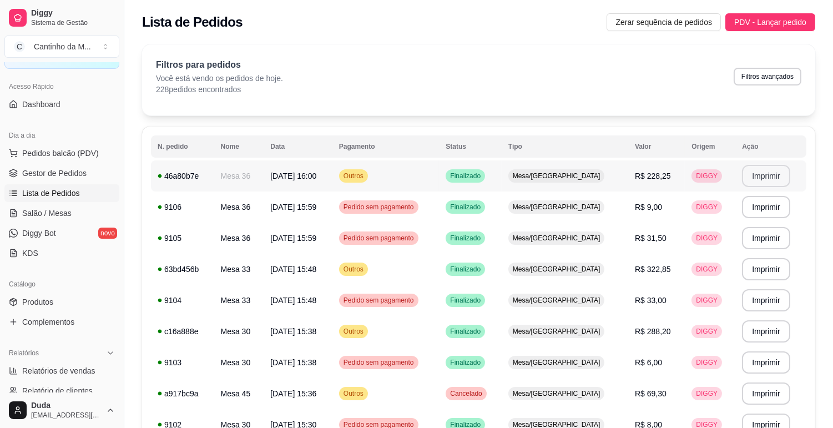
click at [758, 175] on button "Imprimir" at bounding box center [766, 176] width 48 height 22
click at [63, 368] on span "Relatórios de vendas" at bounding box center [58, 370] width 73 height 11
select select "ALL"
select select "0"
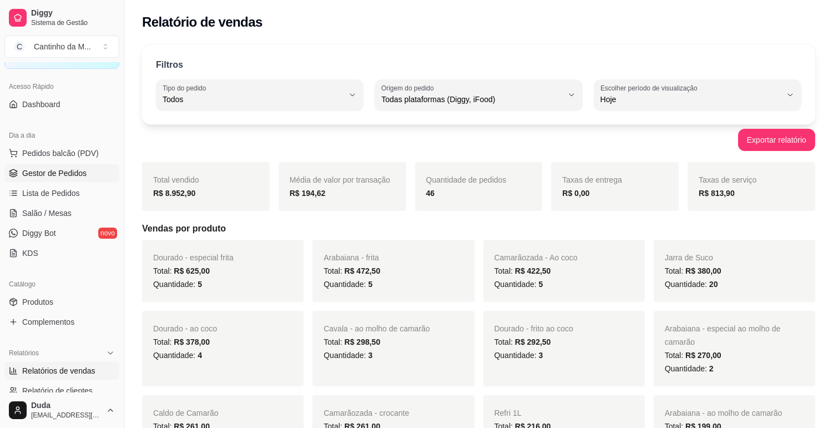
click at [50, 173] on span "Gestor de Pedidos" at bounding box center [54, 173] width 64 height 11
